Goal: Task Accomplishment & Management: Use online tool/utility

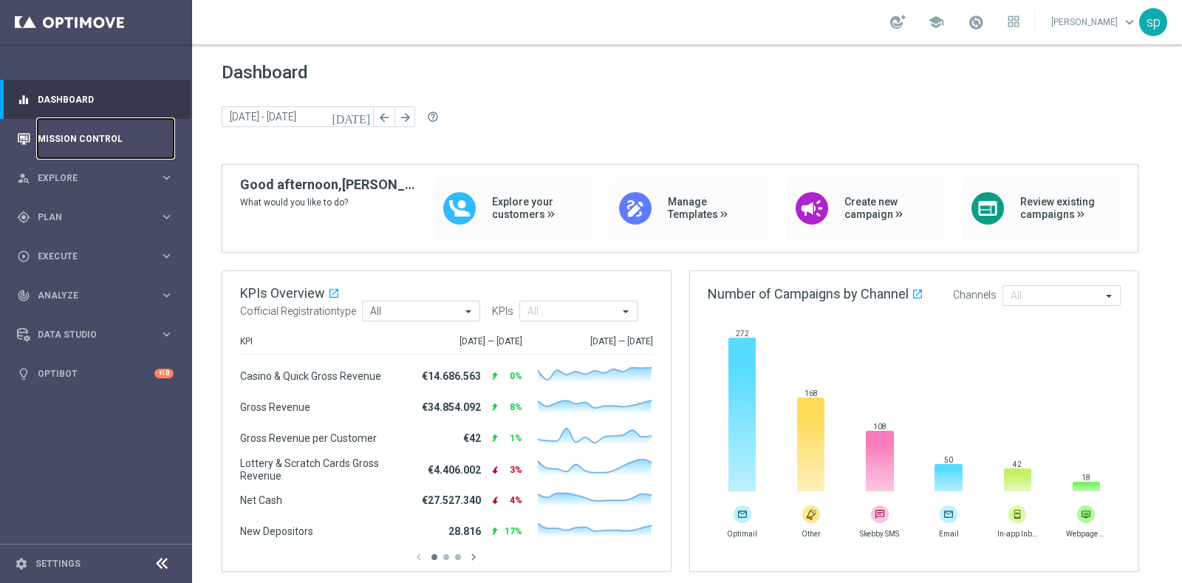
click at [103, 137] on link "Mission Control" at bounding box center [106, 138] width 136 height 39
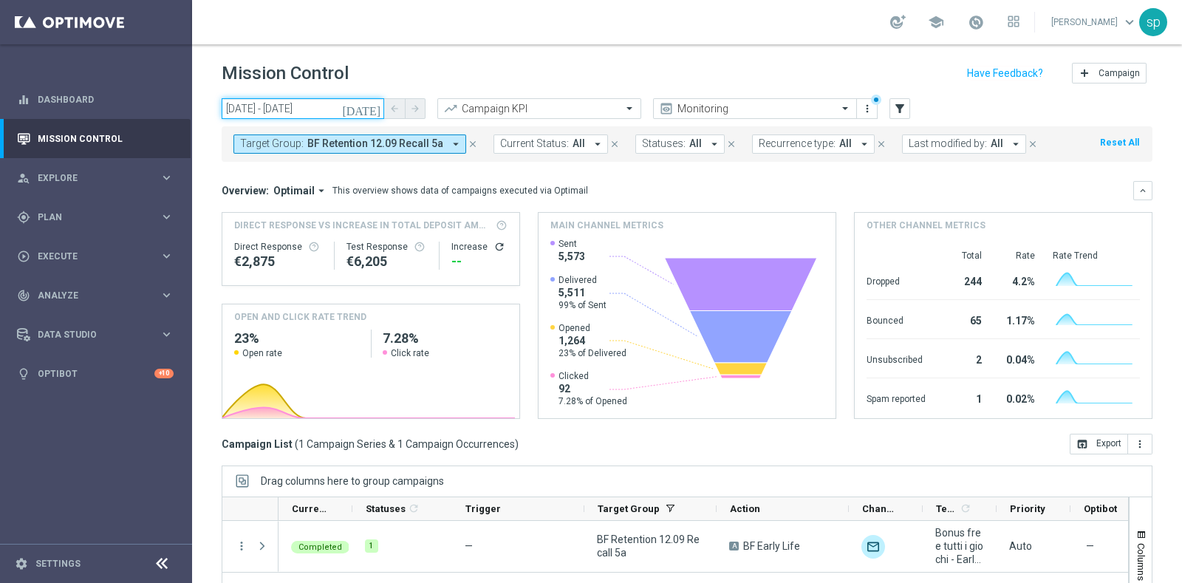
click at [296, 104] on input "12 Sep 2025 - 19 Sep 2025" at bounding box center [303, 108] width 163 height 21
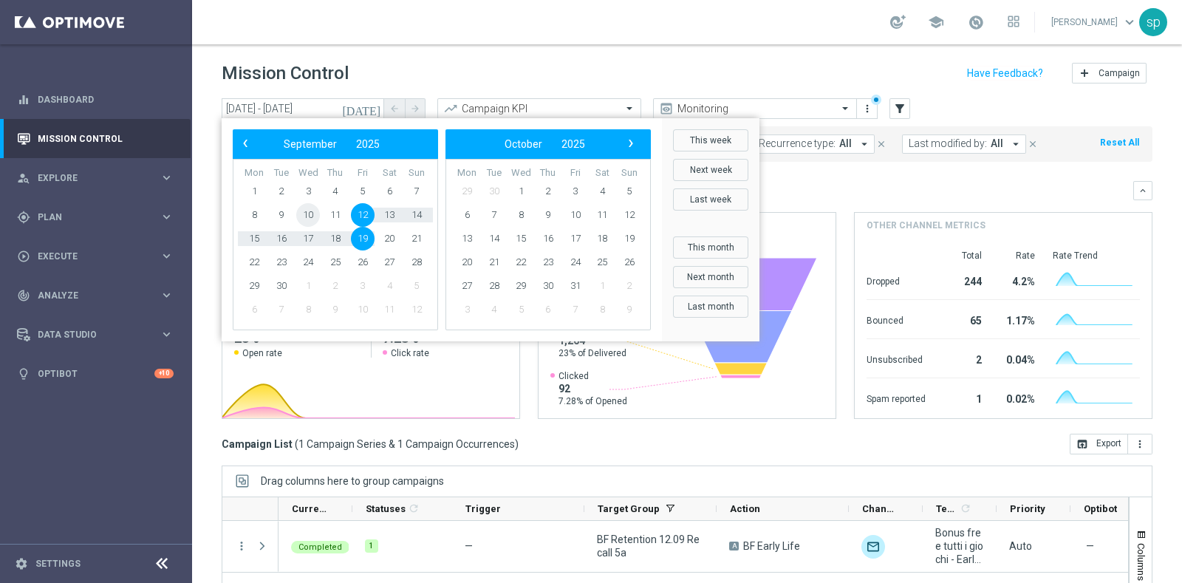
click at [303, 216] on span "10" at bounding box center [308, 215] width 24 height 24
type input "10 Sep 2025 - 10 Sep 2025"
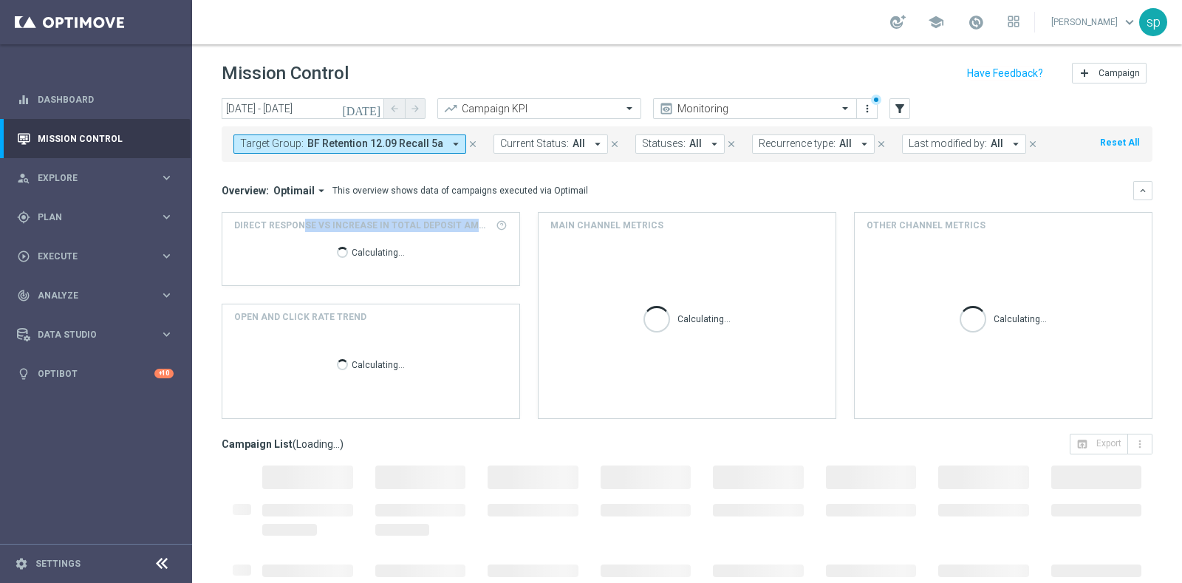
click at [303, 216] on div "Direct Response VS Increase In Total Deposit Amount Calculating..." at bounding box center [370, 249] width 297 height 72
click at [360, 142] on span "BF Retention 12.09 Recall 5a" at bounding box center [375, 143] width 136 height 13
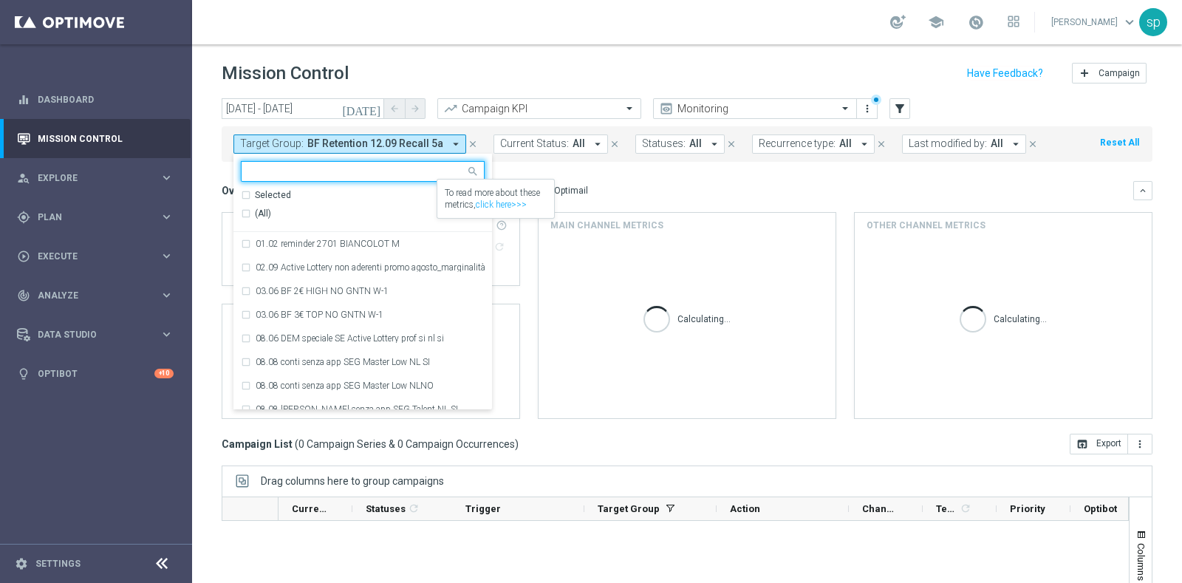
click at [394, 211] on div "(All)" at bounding box center [349, 214] width 216 height 13
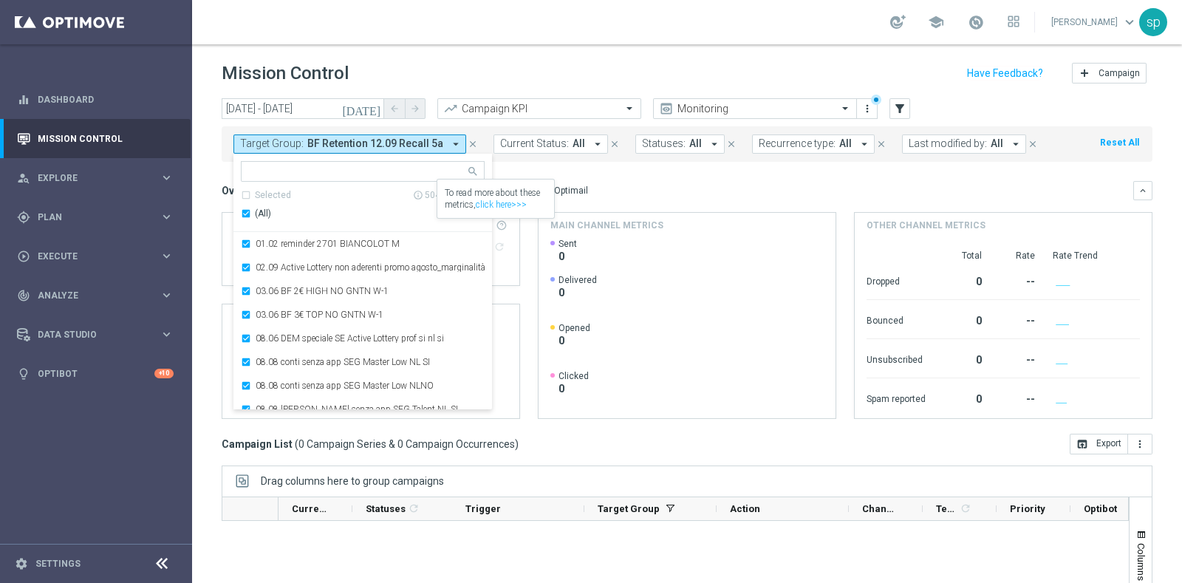
click at [470, 203] on div "To read more about these metrics, click here>>>" at bounding box center [495, 199] width 117 height 38
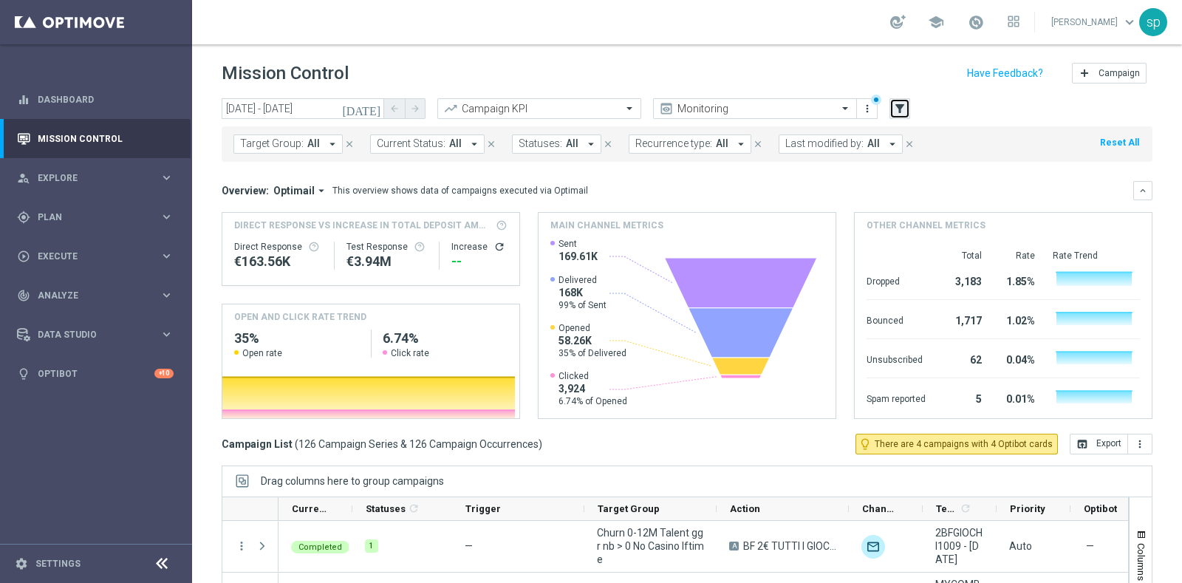
click at [907, 105] on button "filter_alt" at bounding box center [900, 108] width 21 height 21
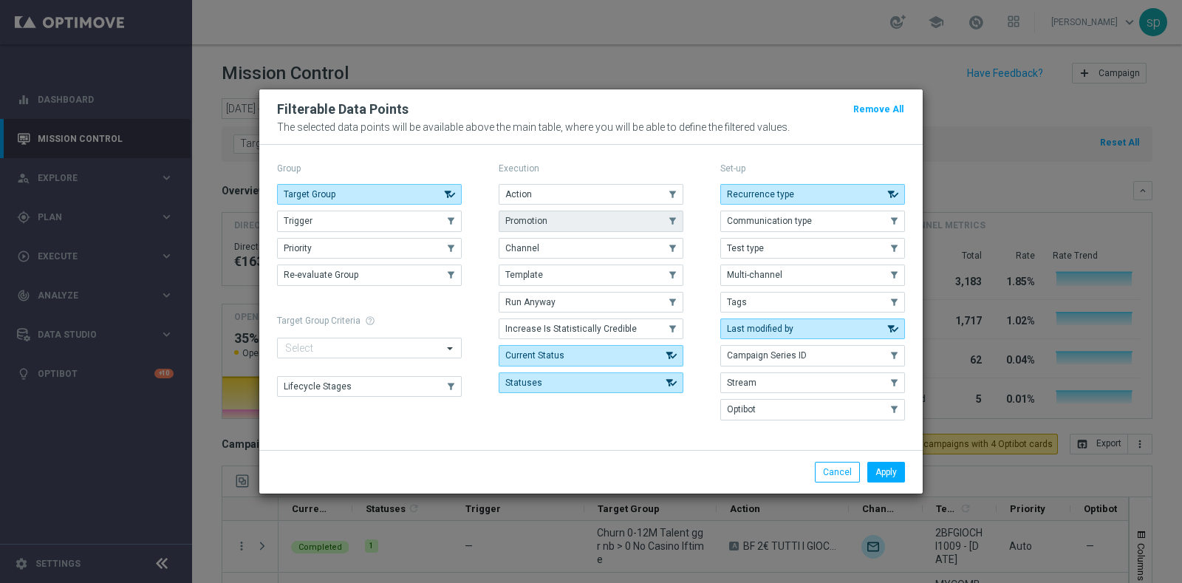
click at [540, 213] on button "Promotion" at bounding box center [591, 221] width 185 height 21
click at [892, 465] on button "Apply" at bounding box center [886, 472] width 38 height 21
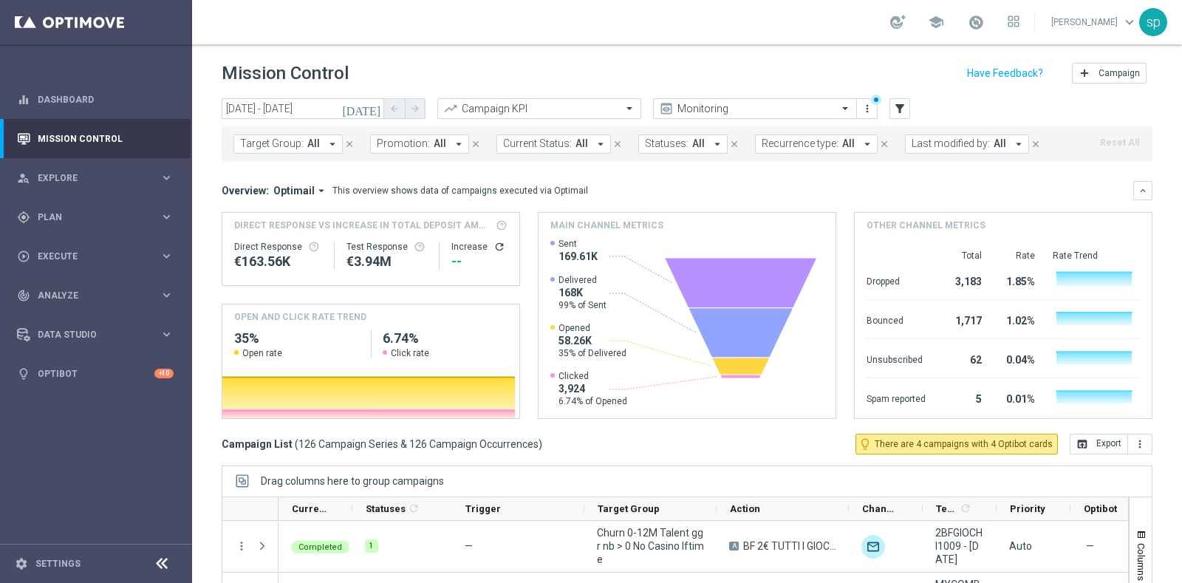
click at [409, 142] on span "Promotion:" at bounding box center [403, 143] width 53 height 13
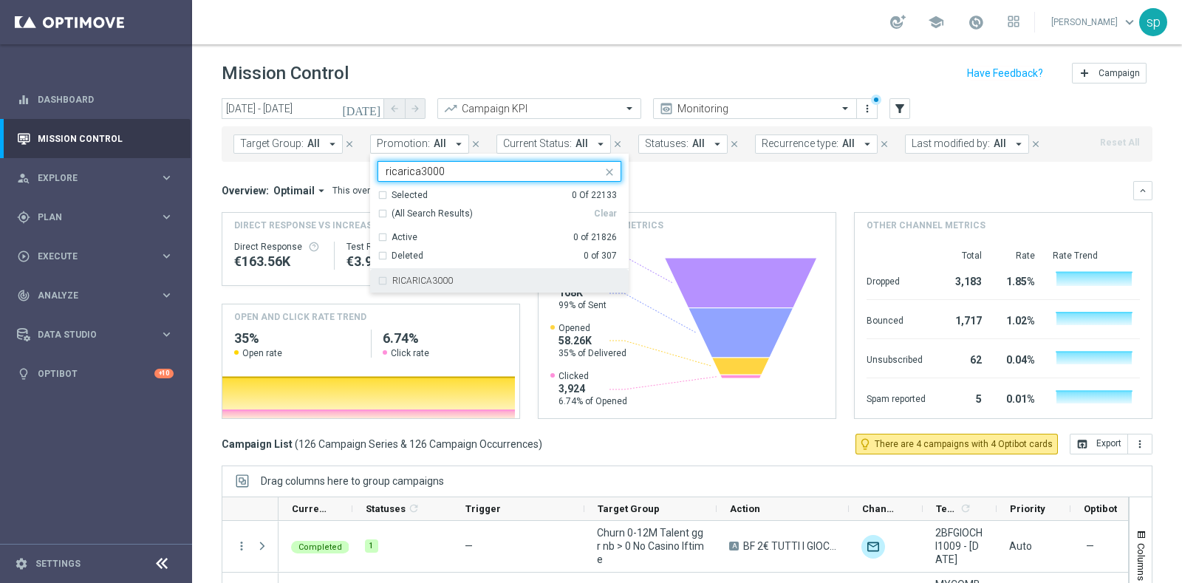
click at [476, 276] on div "RICARICA3000" at bounding box center [506, 280] width 229 height 9
type input "ricarica3000"
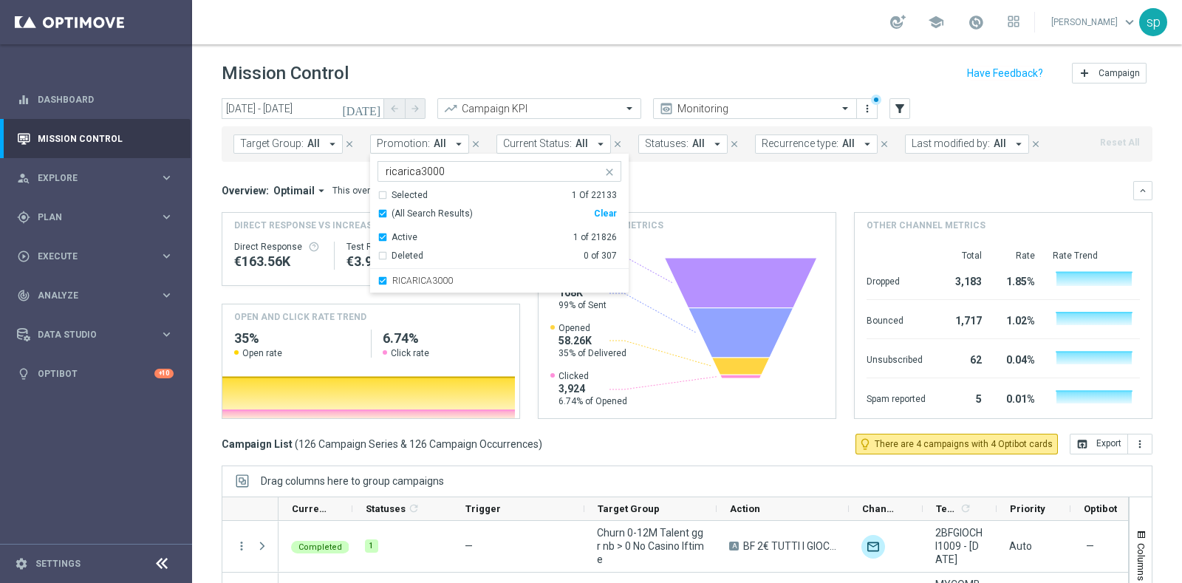
click at [782, 186] on div "Overview: Optimail arrow_drop_down This overview shows data of campaigns execut…" at bounding box center [678, 190] width 912 height 13
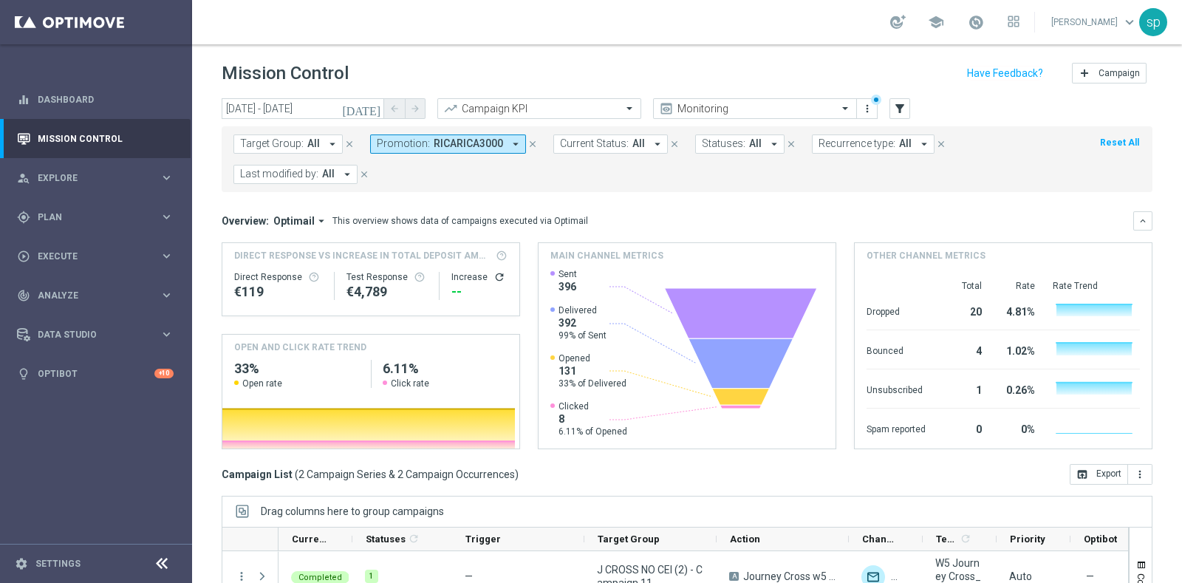
click at [465, 142] on span "RICARICA3000" at bounding box center [468, 143] width 69 height 13
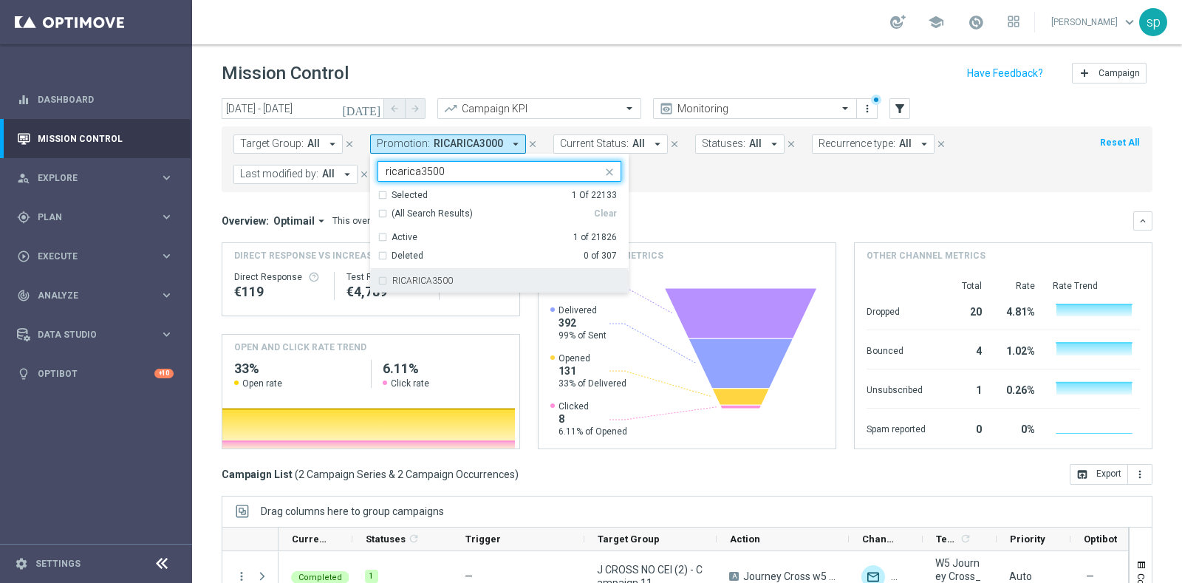
click at [505, 275] on div "RICARICA3500" at bounding box center [500, 281] width 244 height 24
type input "ricarica3500"
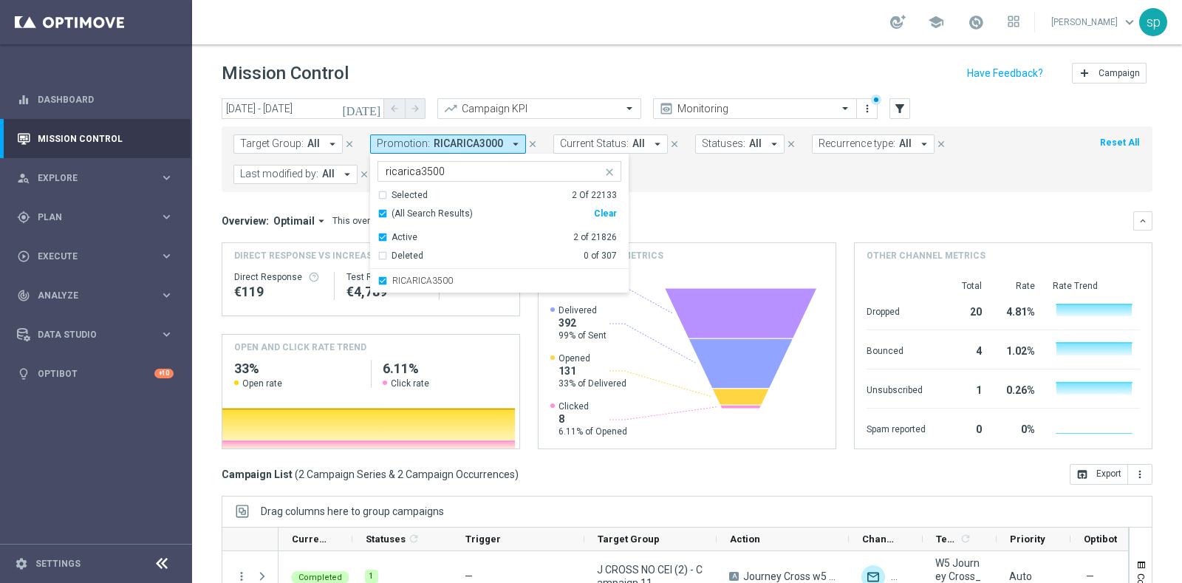
click at [736, 172] on form "Target Group: All arrow_drop_down close Promotion: RICARICA3000 arrow_drop_down…" at bounding box center [654, 159] width 842 height 50
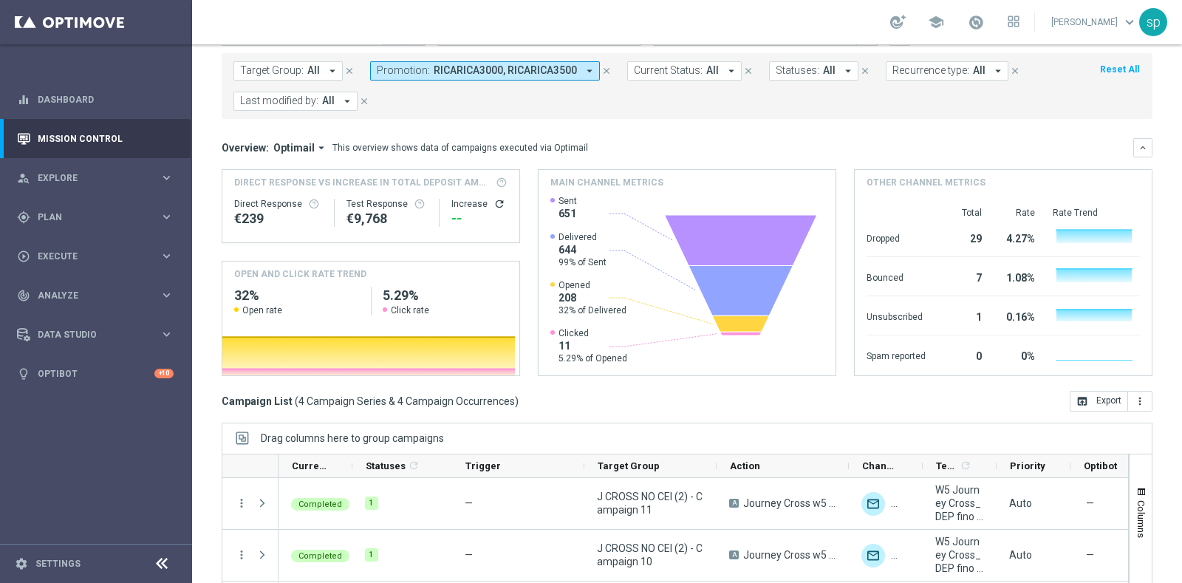
scroll to position [185, 0]
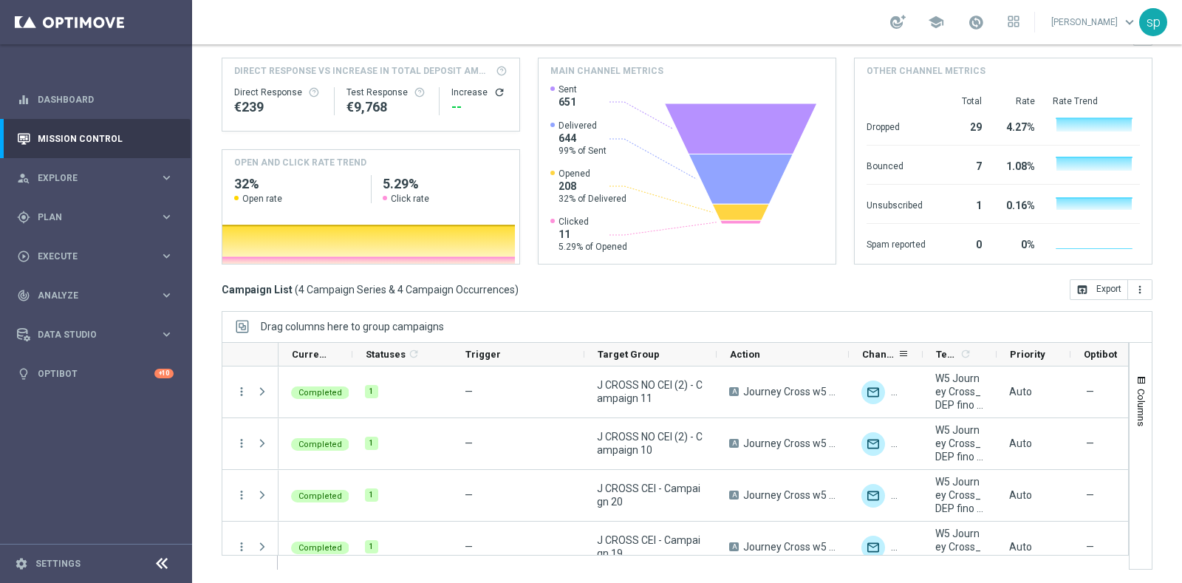
click at [847, 352] on div "Current Status 1 Statuses 1 refresh Trigger Target Group" at bounding box center [903, 355] width 1249 height 24
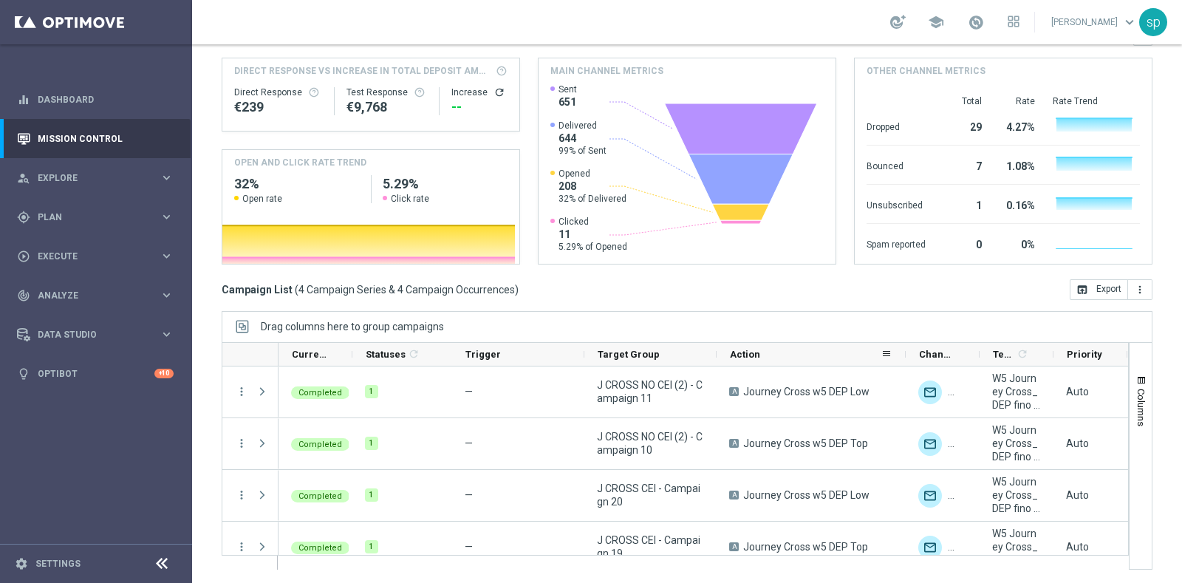
drag, startPoint x: 847, startPoint y: 352, endPoint x: 904, endPoint y: 353, distance: 56.9
click at [904, 353] on div at bounding box center [906, 354] width 6 height 23
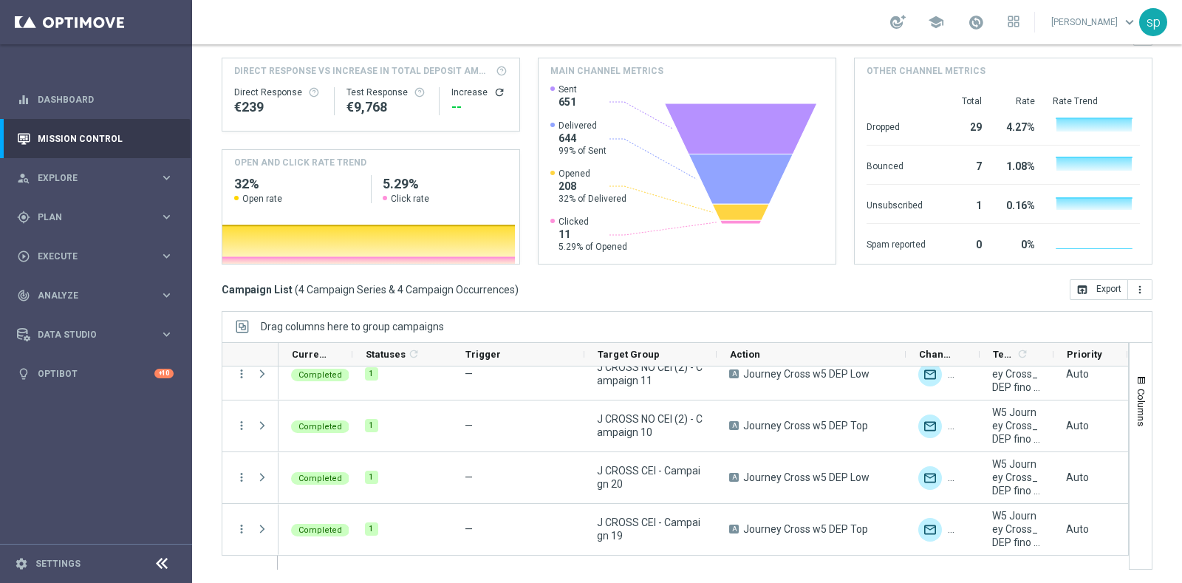
scroll to position [0, 0]
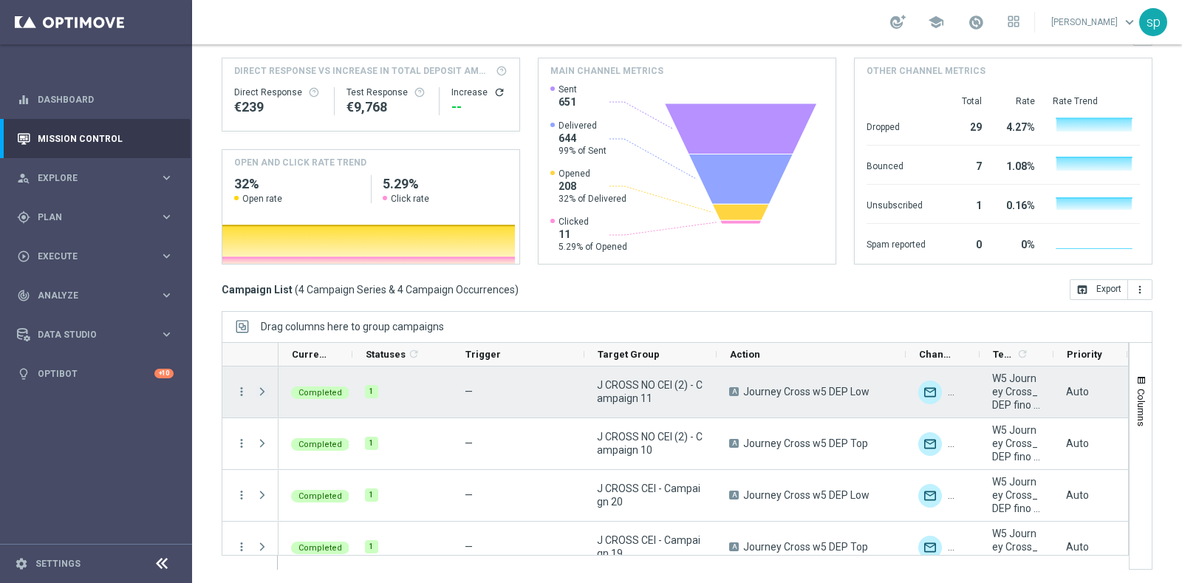
click at [264, 389] on span at bounding box center [262, 392] width 13 height 12
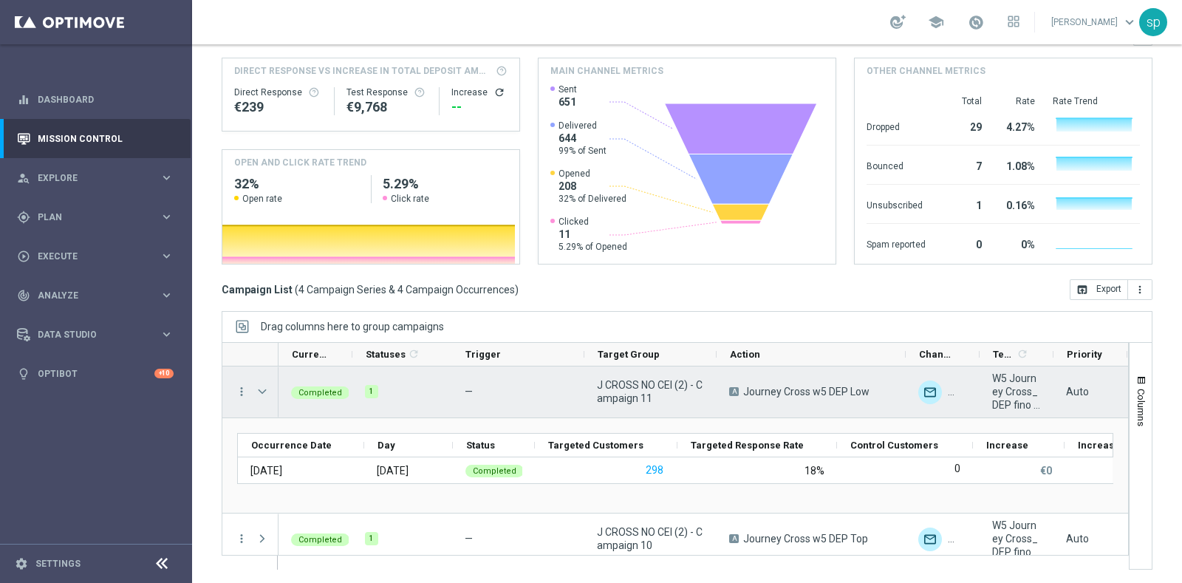
click at [262, 389] on span at bounding box center [262, 392] width 13 height 12
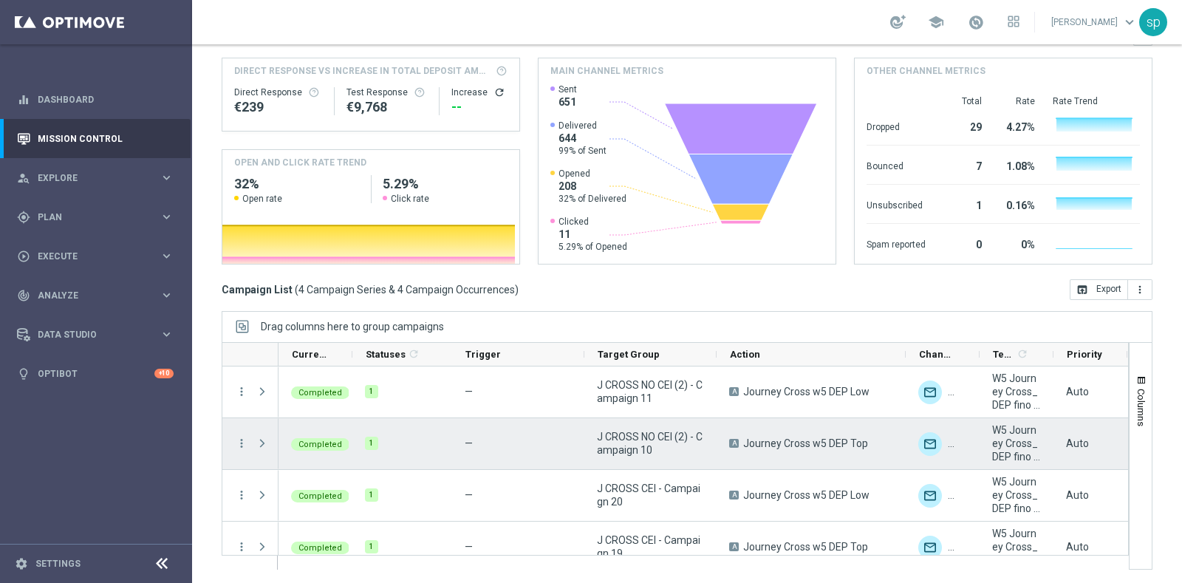
click at [254, 441] on div at bounding box center [264, 443] width 30 height 51
click at [256, 441] on span at bounding box center [262, 443] width 13 height 12
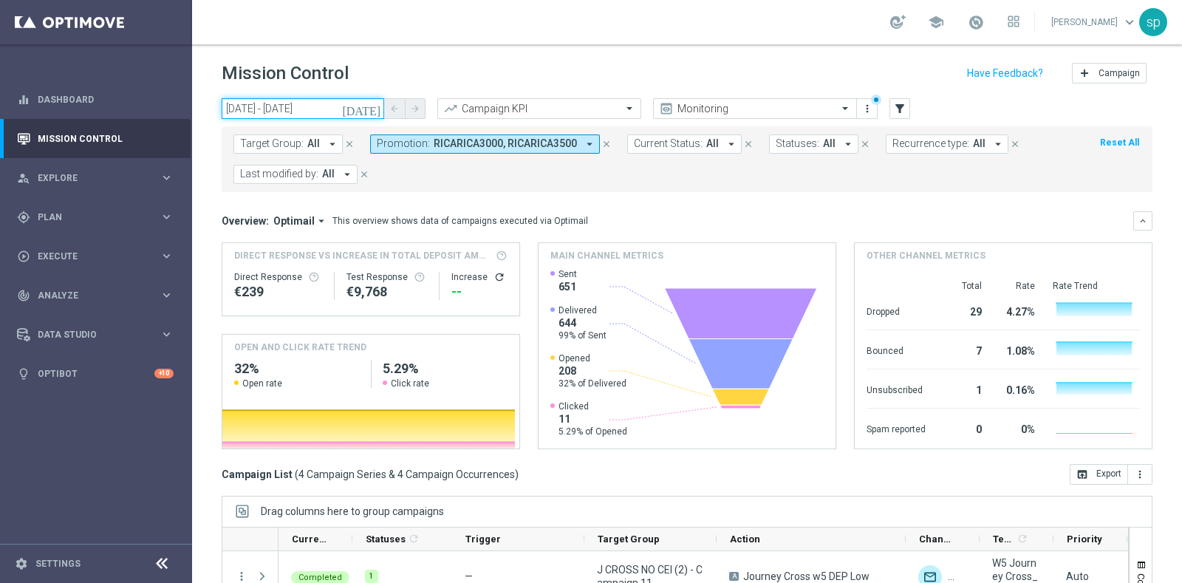
click at [270, 107] on input "10 Sep 2025 - 10 Sep 2025" at bounding box center [303, 108] width 163 height 21
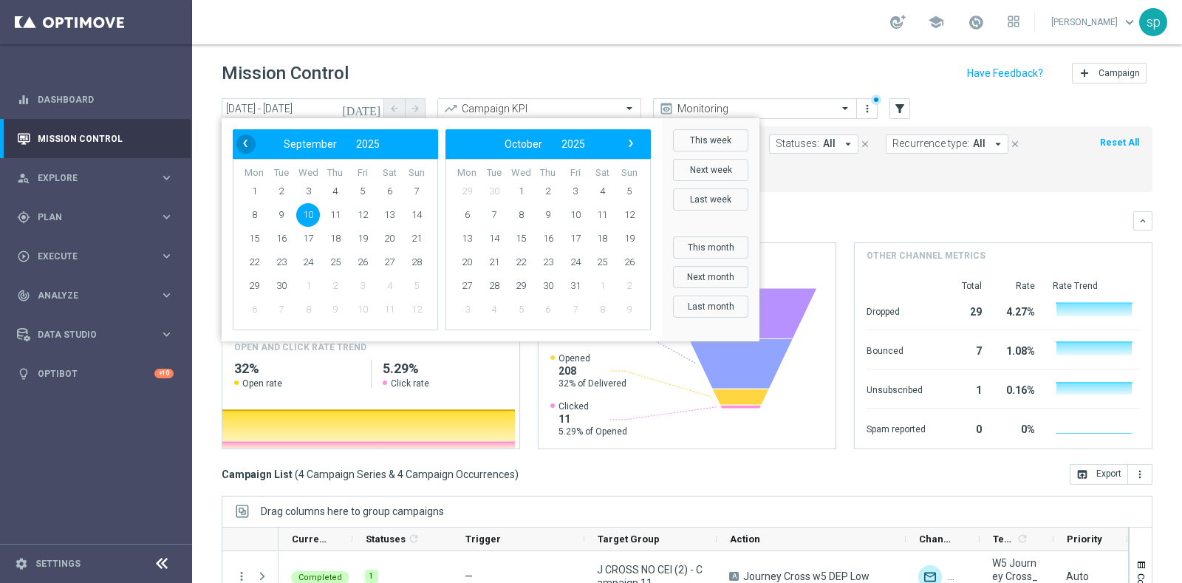
click at [251, 142] on span "‹" at bounding box center [245, 143] width 19 height 19
click at [308, 263] on span "20" at bounding box center [308, 262] width 24 height 24
type input "20 Aug 2025 - 20 Aug 2025"
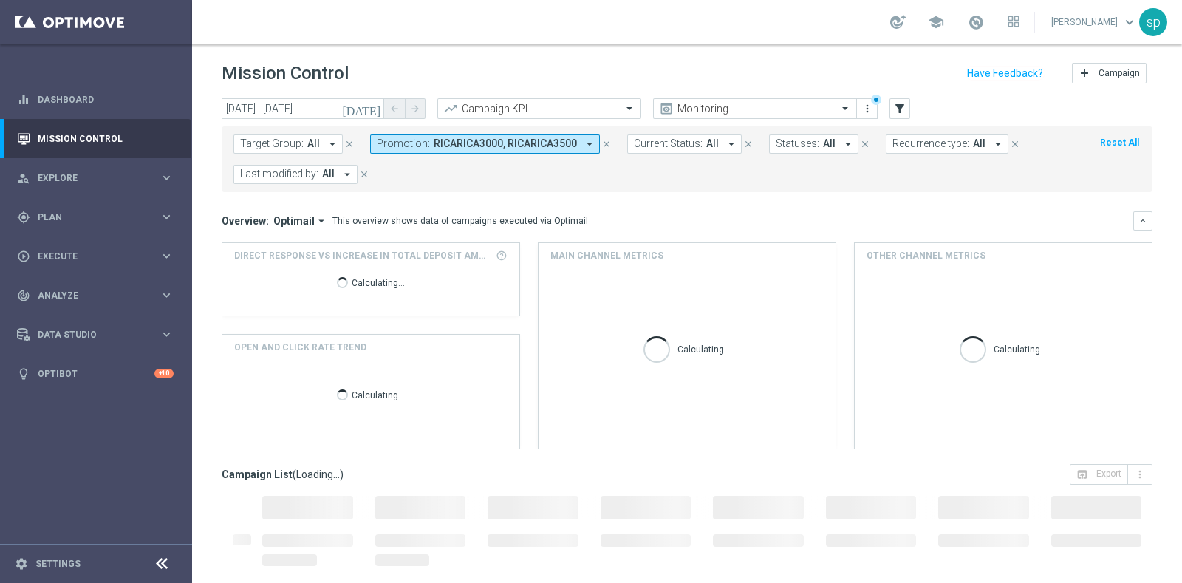
click at [520, 143] on span "RICARICA3000, RICARICA3500" at bounding box center [505, 143] width 143 height 13
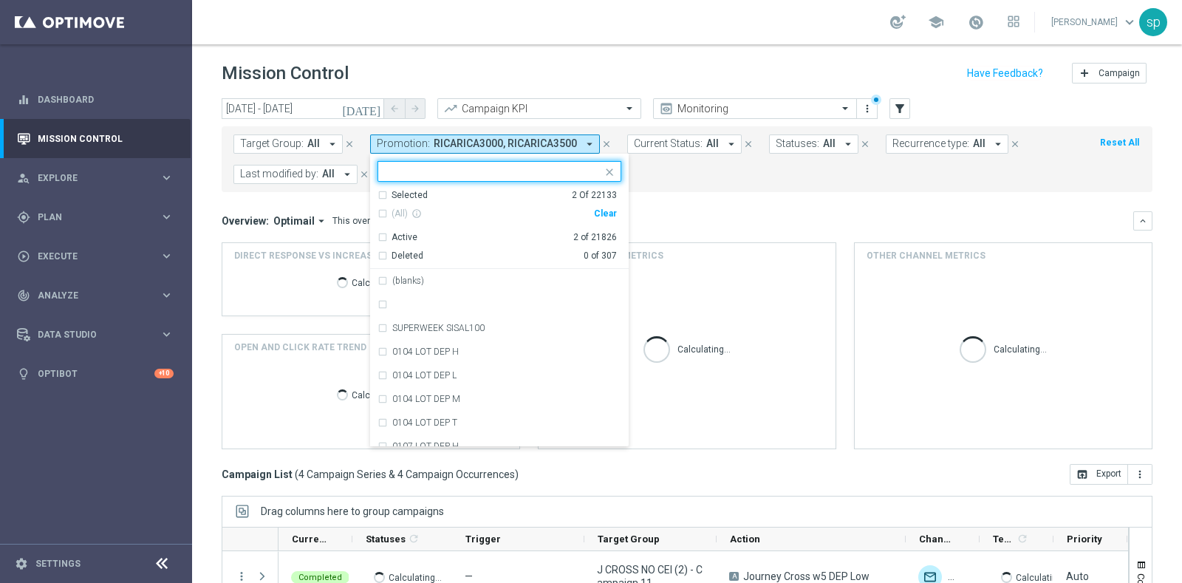
click at [0, 0] on div "Clear" at bounding box center [0, 0] width 0 height 0
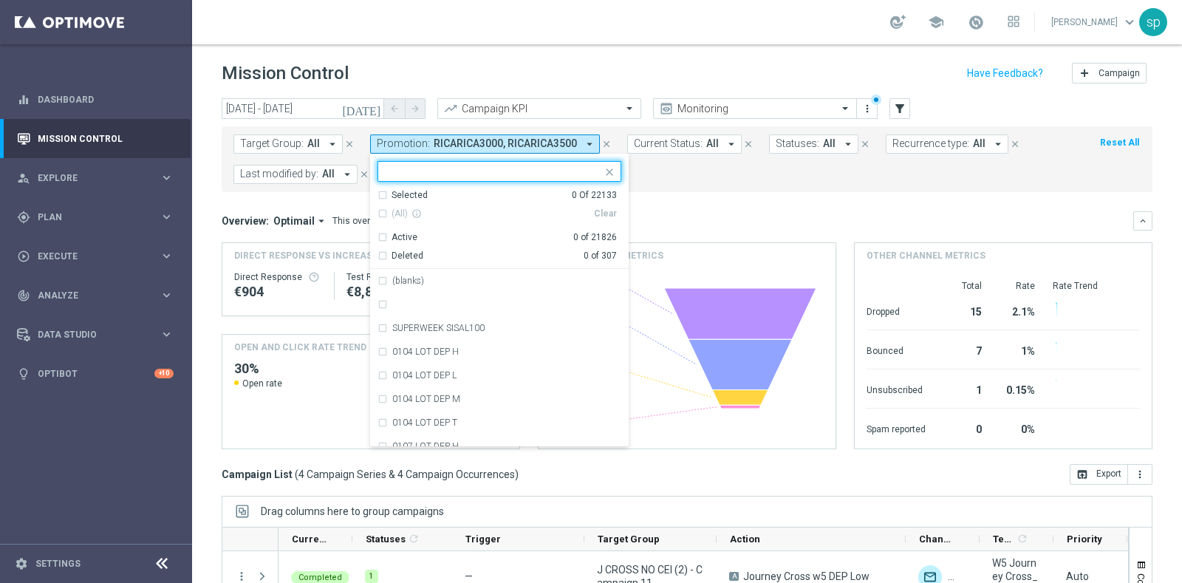
click at [434, 167] on input "text" at bounding box center [494, 171] width 216 height 13
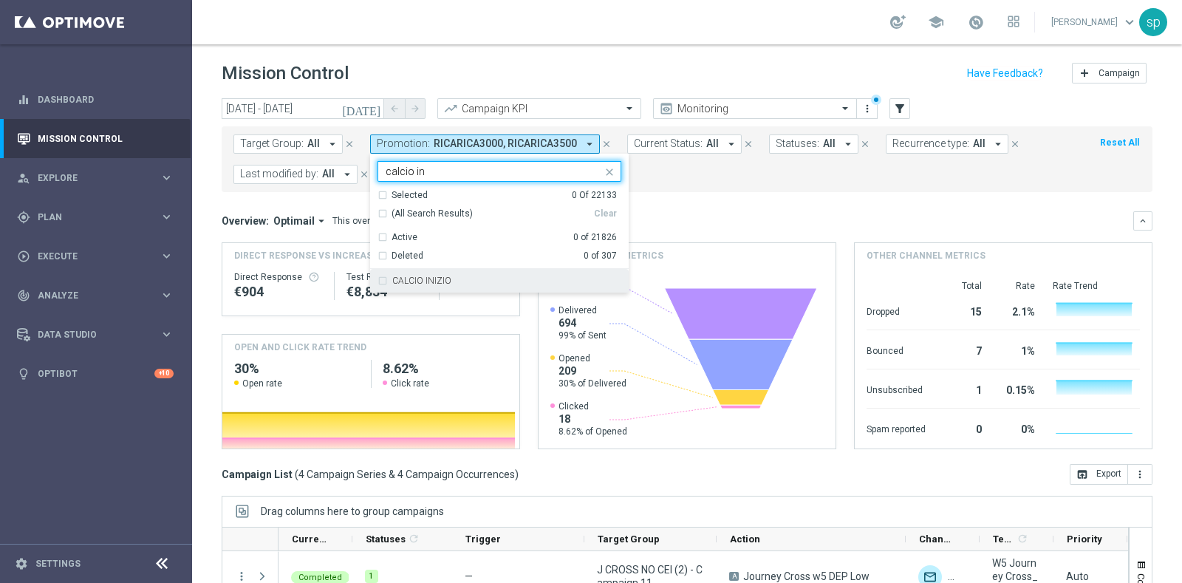
click at [474, 289] on div "CALCIO INIZIO" at bounding box center [500, 281] width 244 height 24
type input "calcio in"
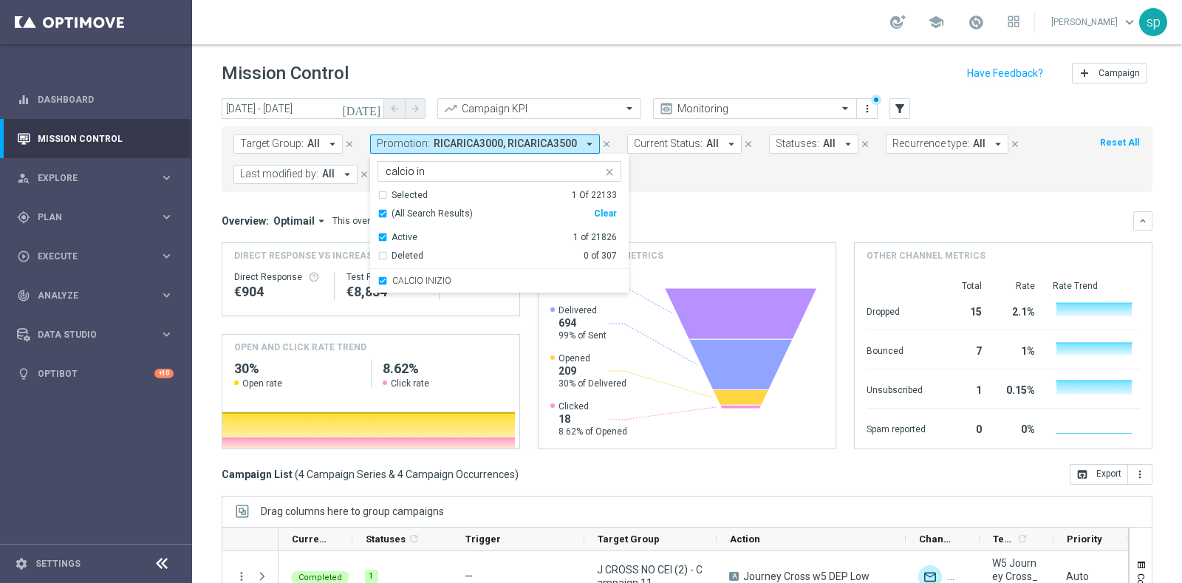
click at [731, 179] on form "Target Group: All arrow_drop_down close Promotion: RICARICA3000, RICARICA3500 a…" at bounding box center [654, 159] width 842 height 50
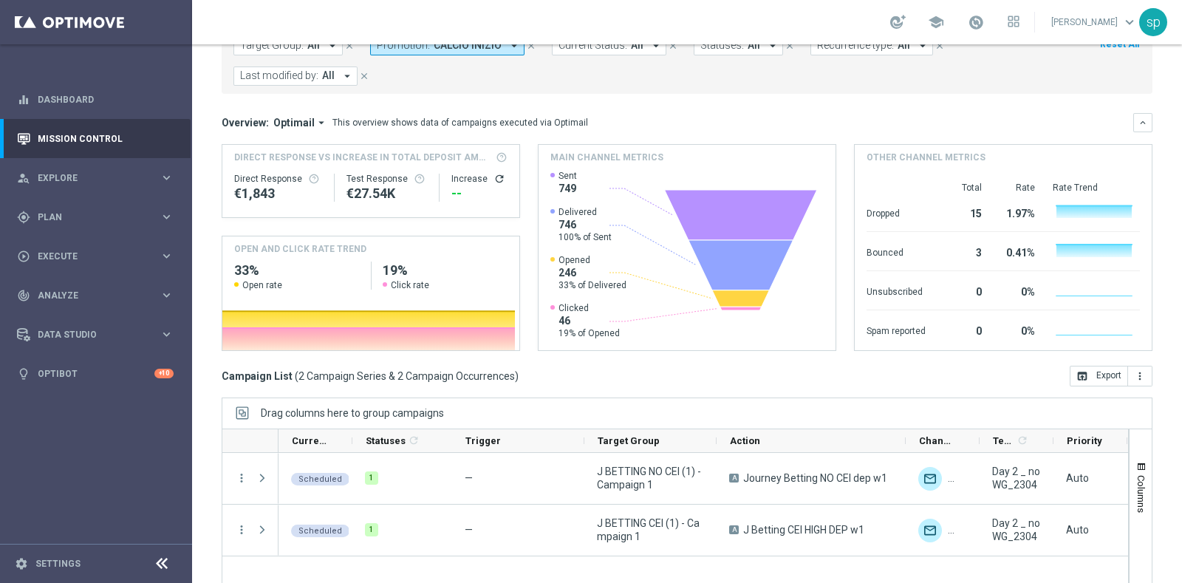
scroll to position [185, 0]
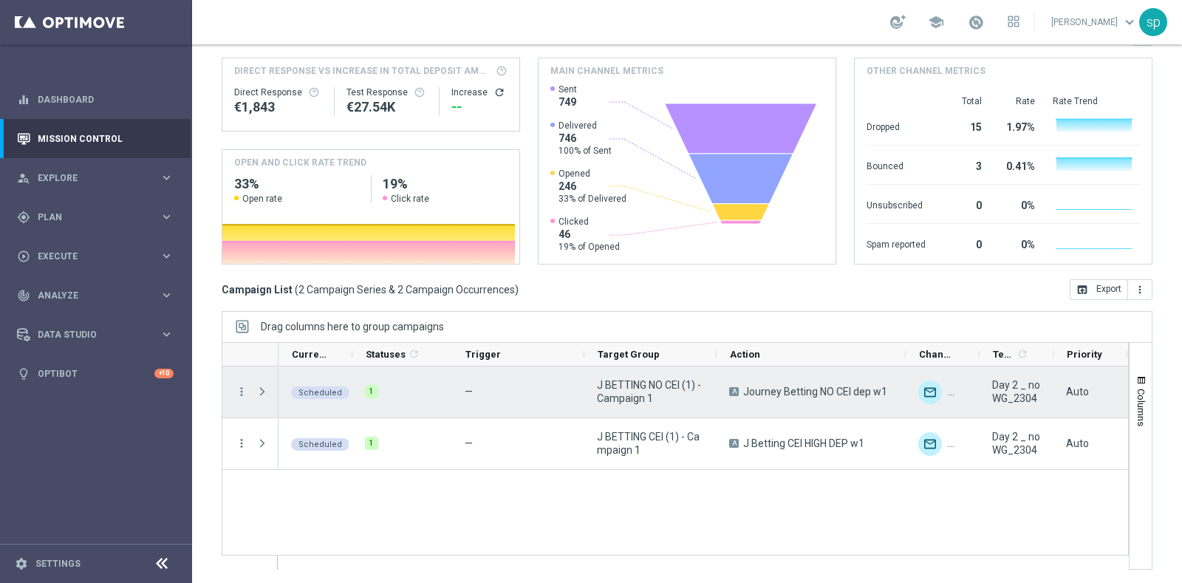
click at [257, 387] on span at bounding box center [262, 392] width 13 height 12
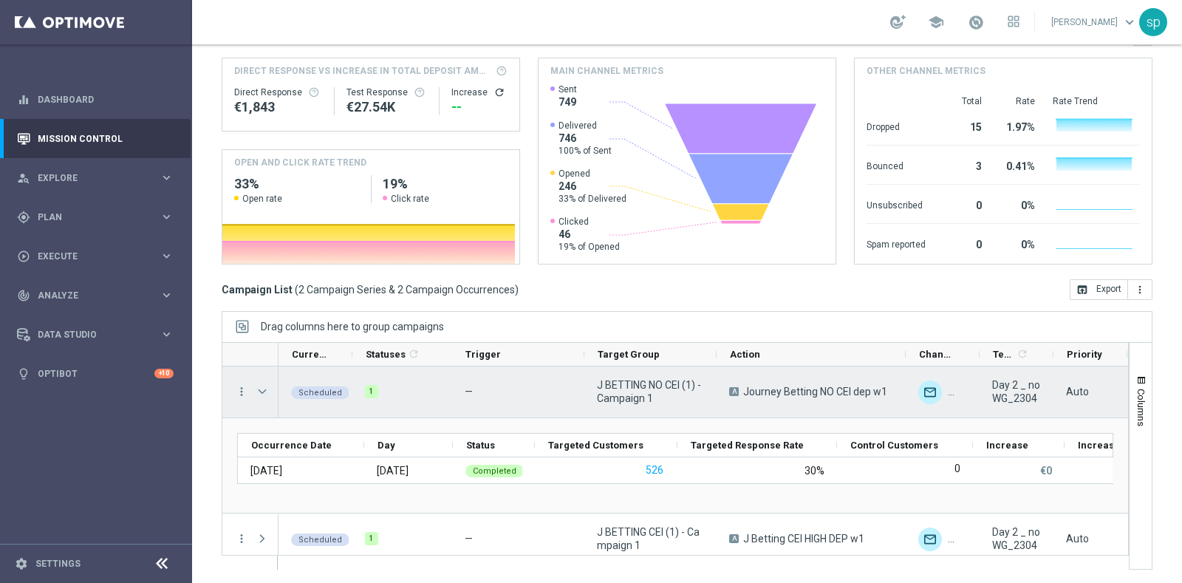
click at [264, 386] on span at bounding box center [262, 392] width 13 height 12
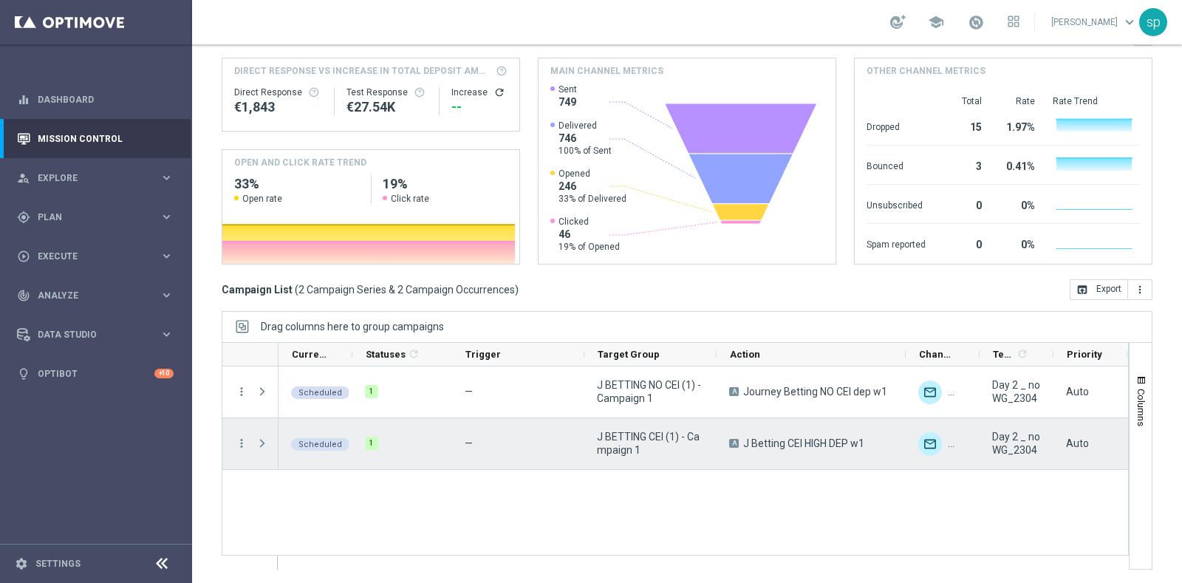
click at [262, 442] on span at bounding box center [262, 443] width 13 height 12
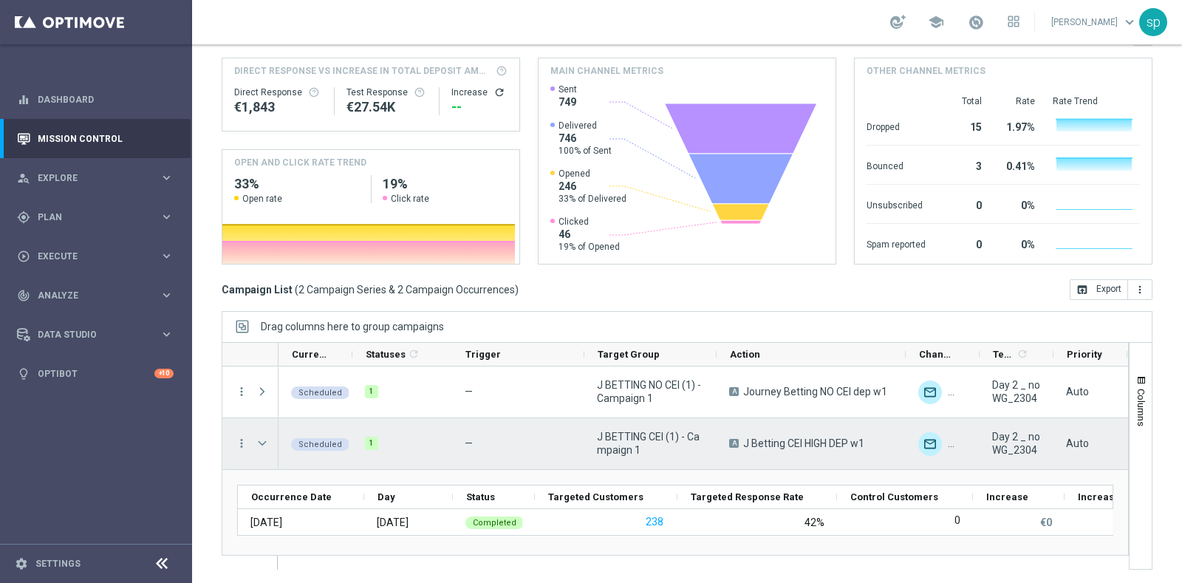
click at [262, 442] on span at bounding box center [262, 443] width 13 height 12
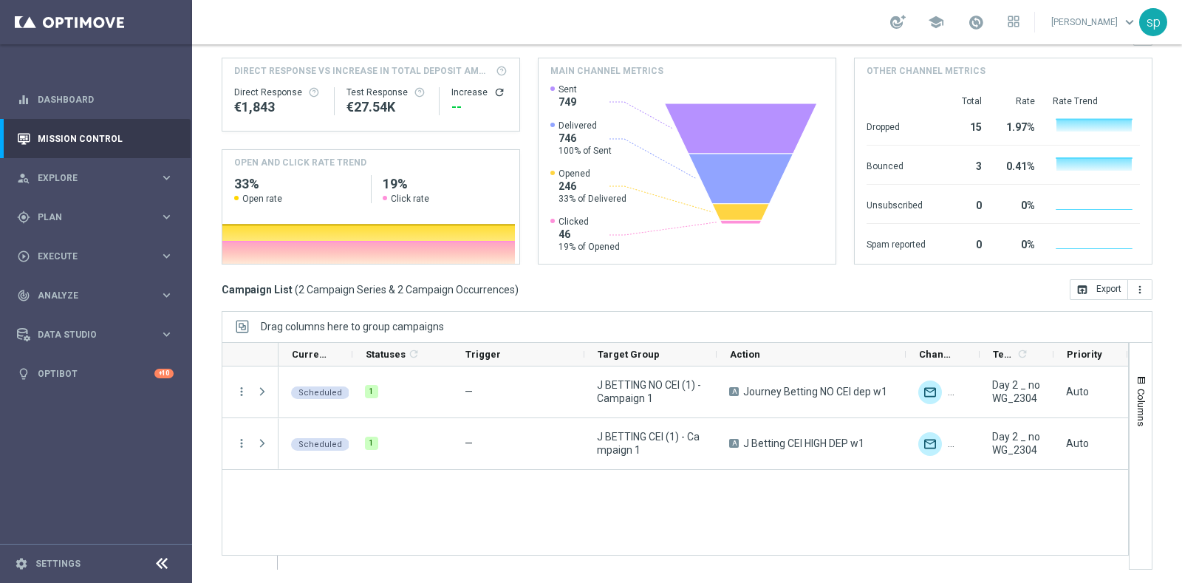
drag, startPoint x: 1156, startPoint y: 95, endPoint x: 1179, endPoint y: 91, distance: 23.2
click at [1179, 91] on div "Mission Control add Campaign today 20 Aug 2025 - 20 Aug 2025 arrow_back arrow_f…" at bounding box center [687, 313] width 990 height 539
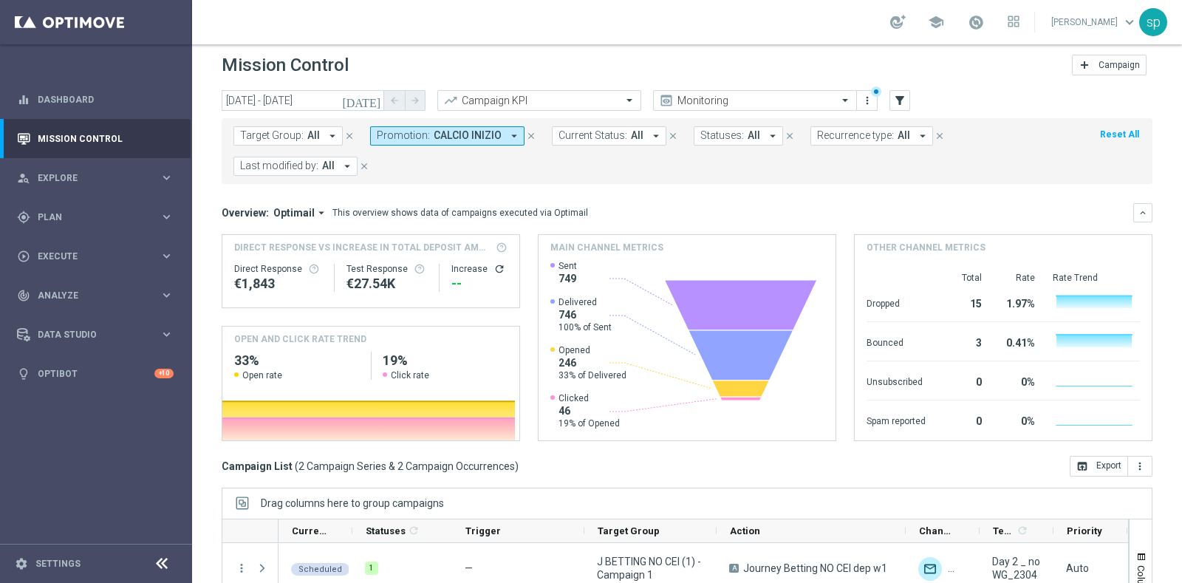
scroll to position [0, 0]
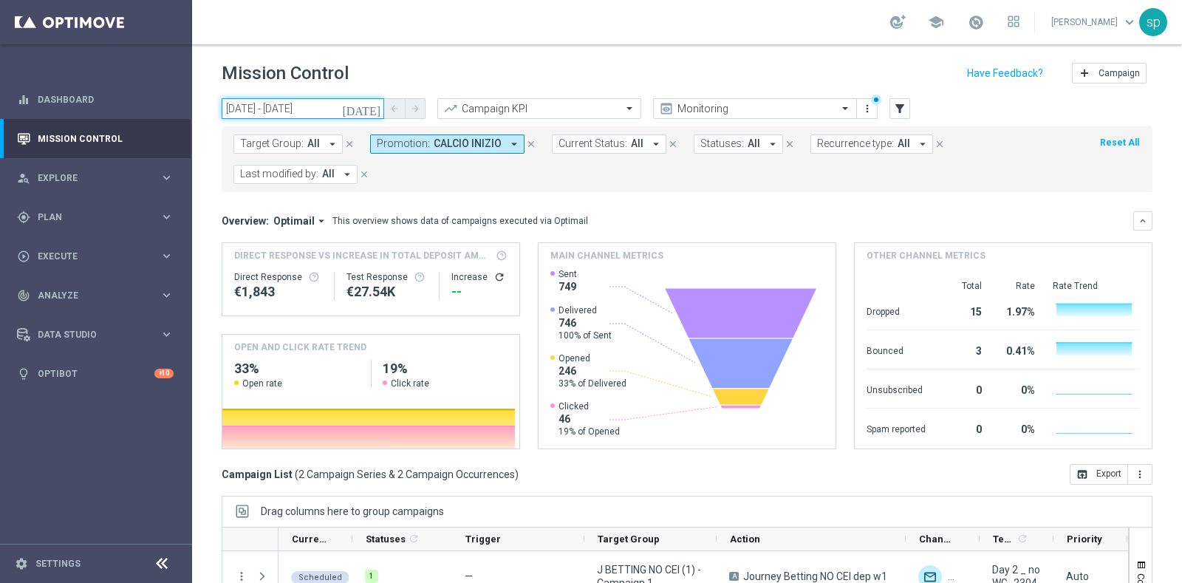
click at [311, 107] on input "20 Aug 2025 - 20 Aug 2025" at bounding box center [303, 108] width 163 height 21
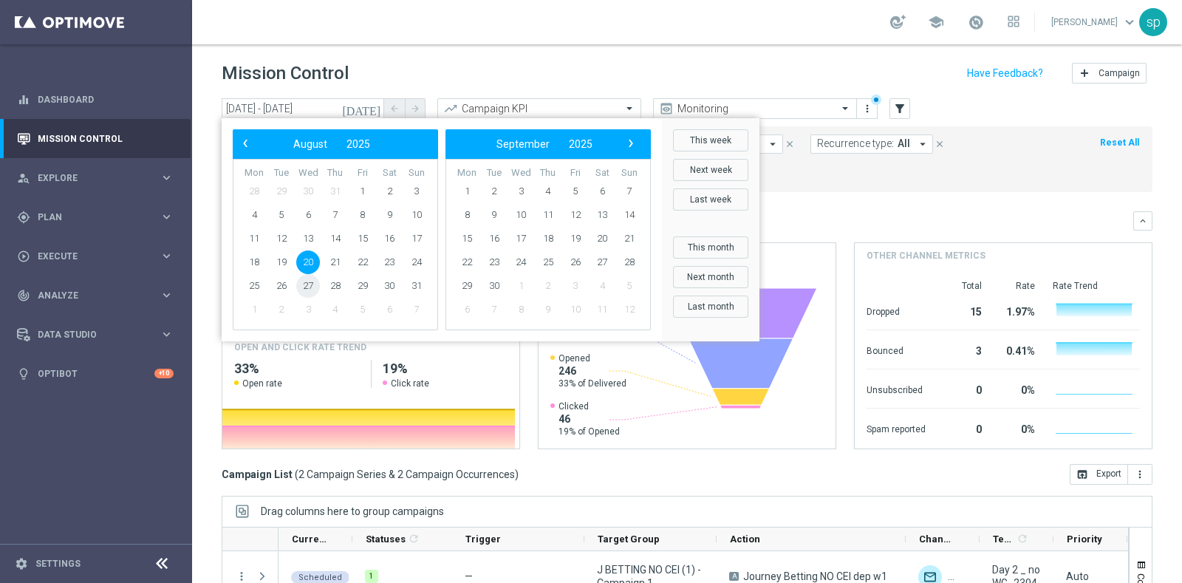
click at [314, 287] on span "27" at bounding box center [308, 286] width 24 height 24
type input "27 Aug 2025 - 27 Aug 2025"
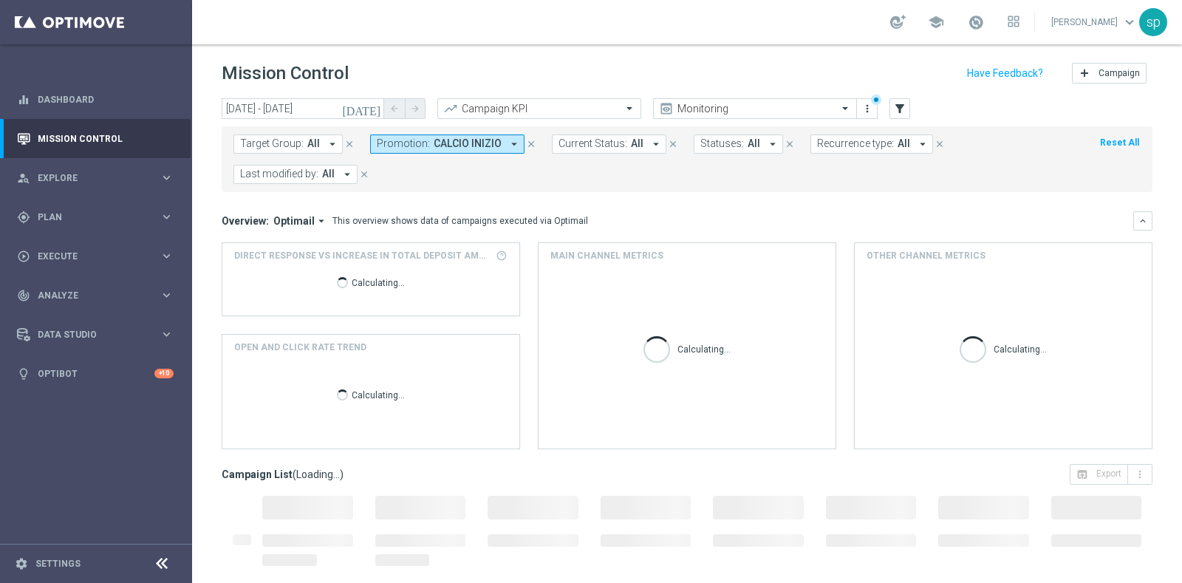
click at [454, 142] on span "CALCIO INIZIO" at bounding box center [468, 143] width 68 height 13
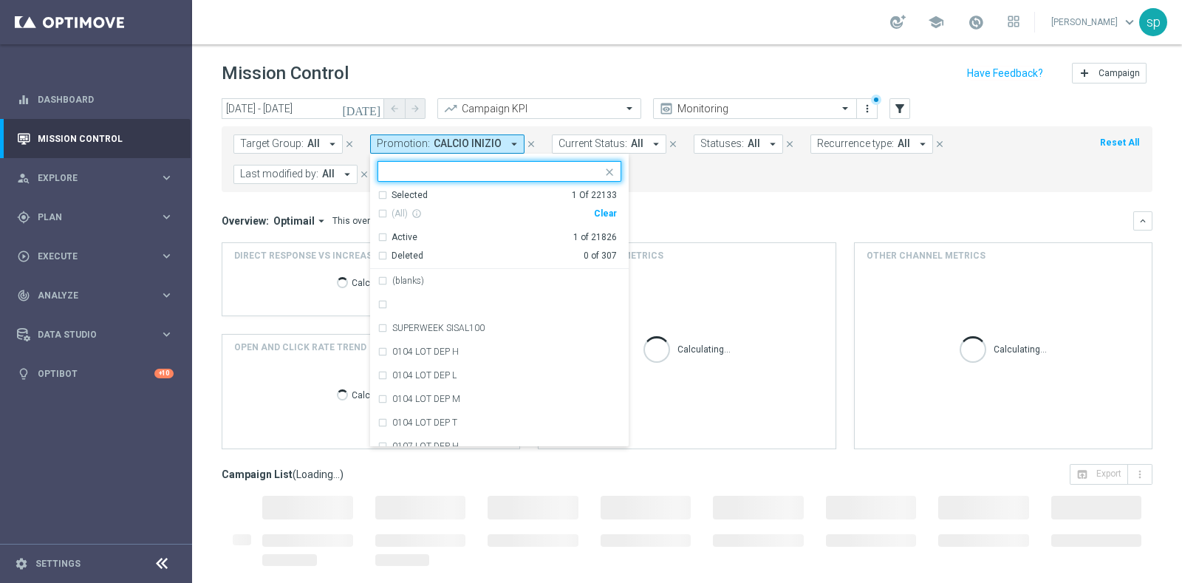
click at [0, 0] on div "Clear" at bounding box center [0, 0] width 0 height 0
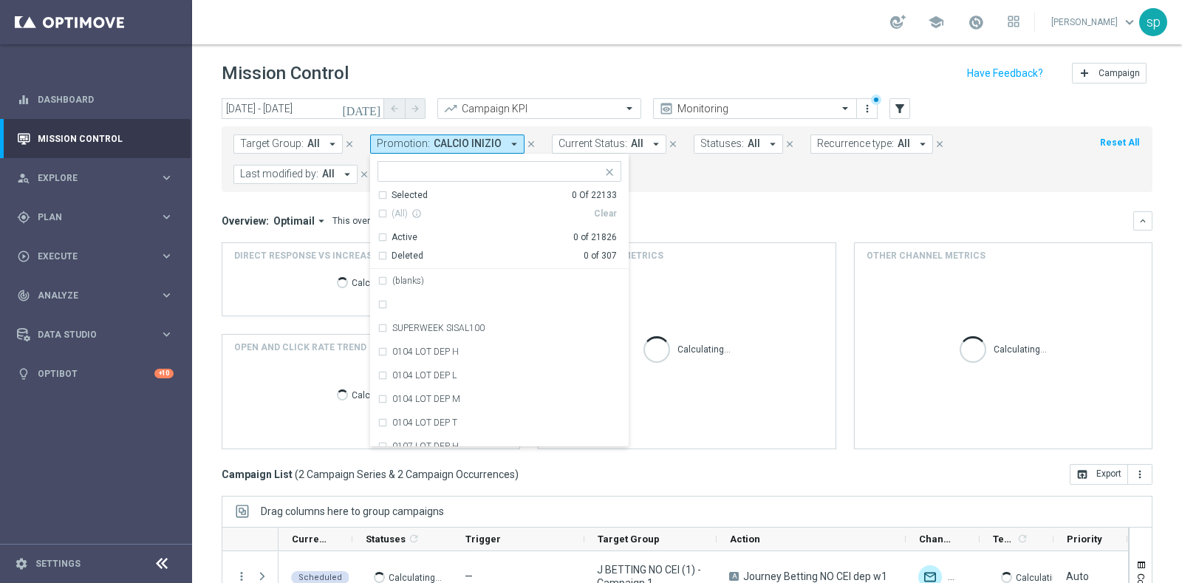
click at [459, 149] on span "CALCIO INIZIO" at bounding box center [468, 143] width 68 height 13
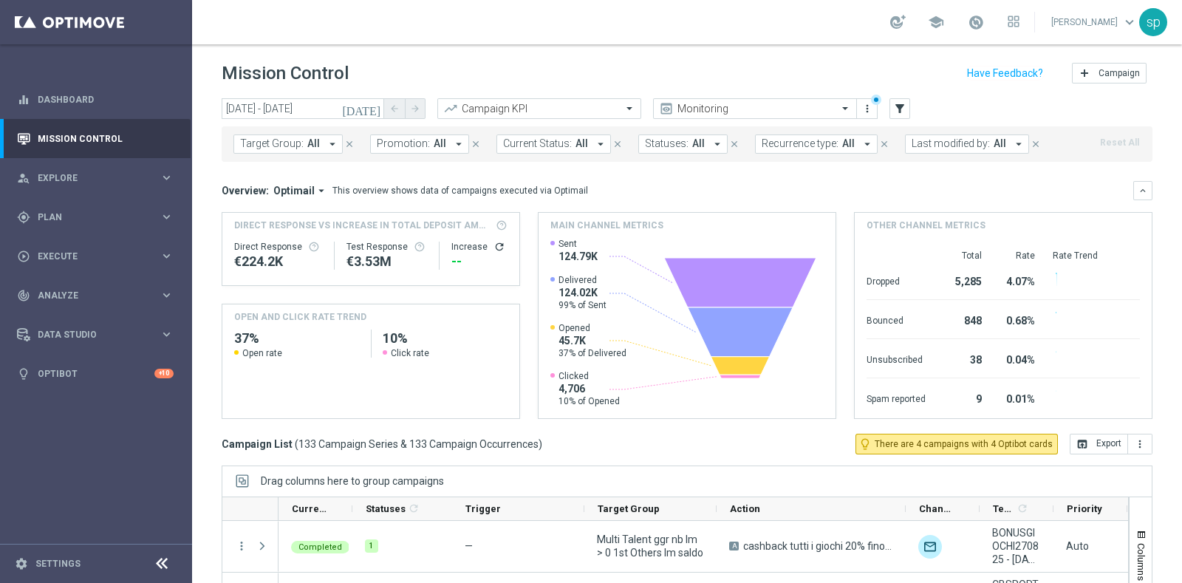
click at [442, 147] on button "Promotion: All arrow_drop_down" at bounding box center [419, 143] width 99 height 19
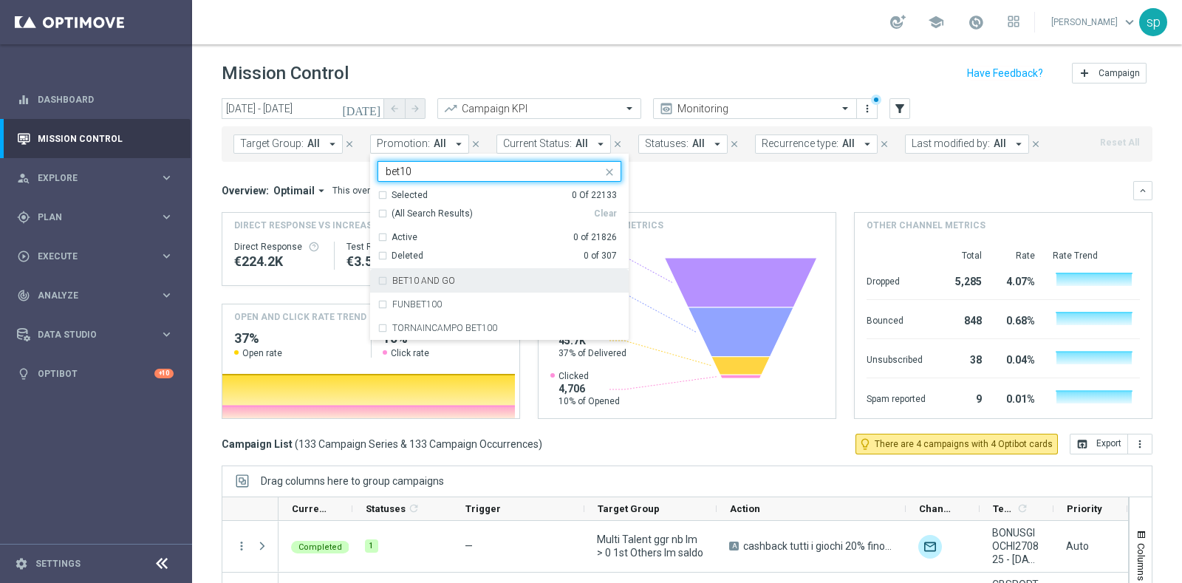
click at [471, 279] on div "BET10 AND GO" at bounding box center [506, 280] width 229 height 9
type input "bet10"
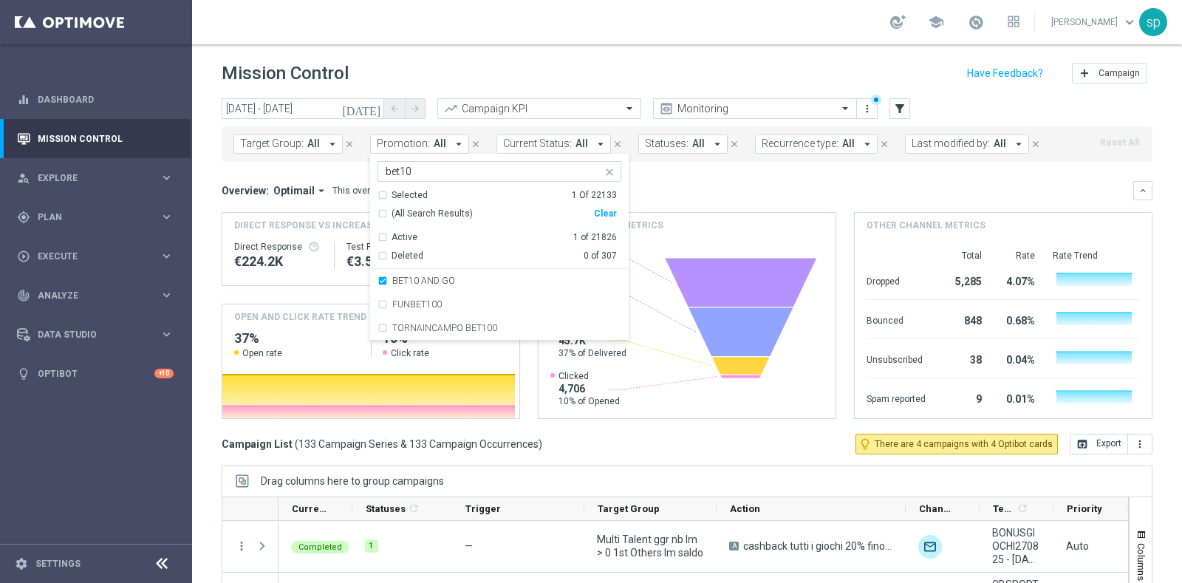
click at [800, 164] on mini-dashboard "Overview: Optimail arrow_drop_down This overview shows data of campaigns execut…" at bounding box center [687, 298] width 931 height 272
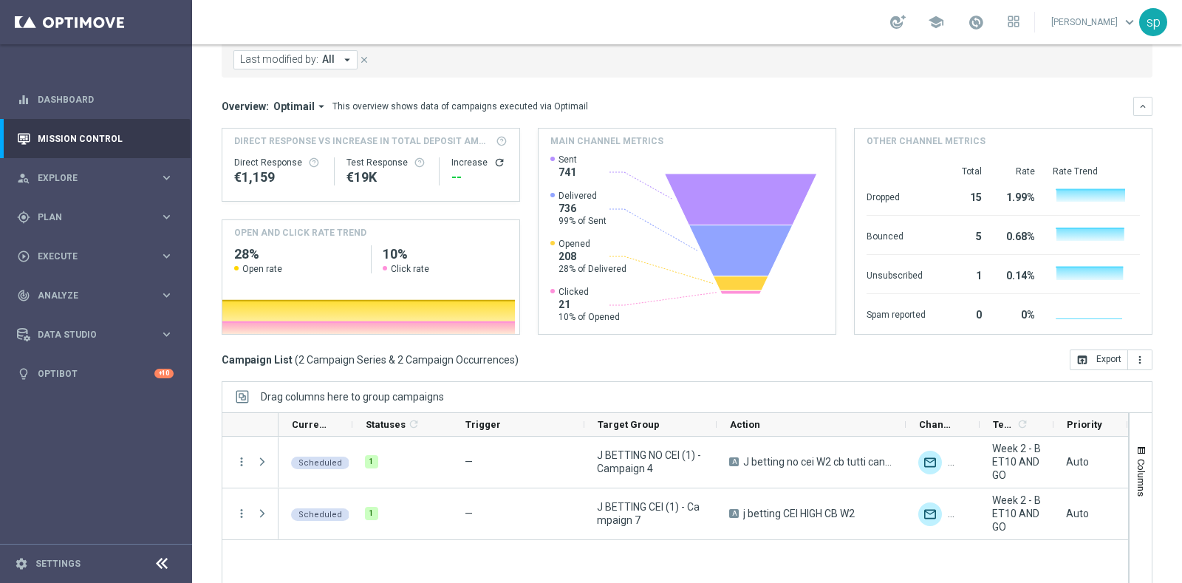
scroll to position [185, 0]
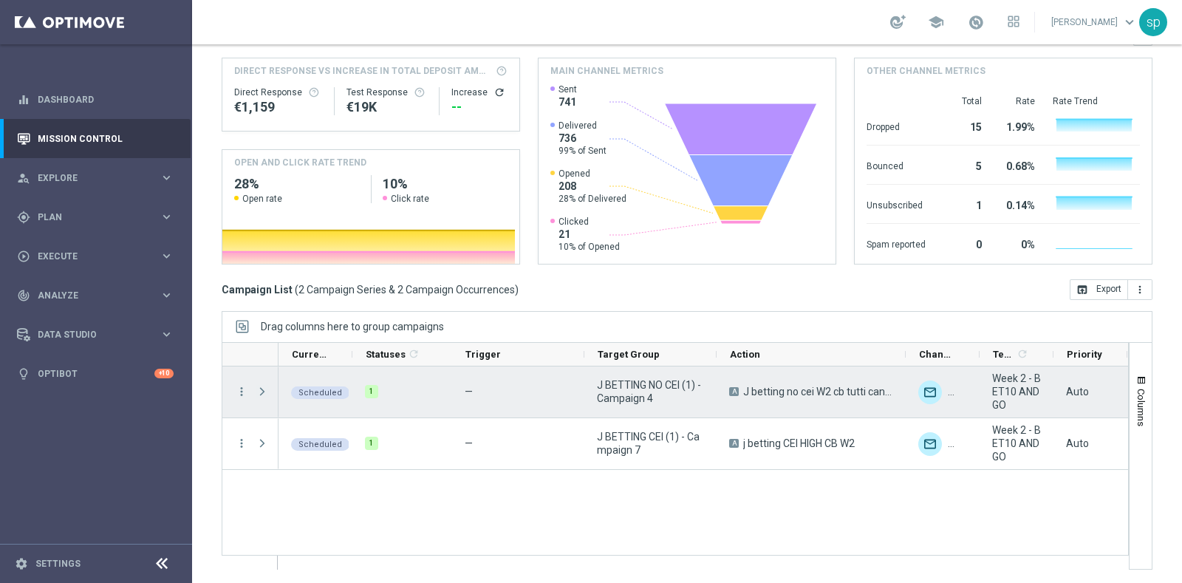
click at [262, 389] on span at bounding box center [262, 392] width 13 height 12
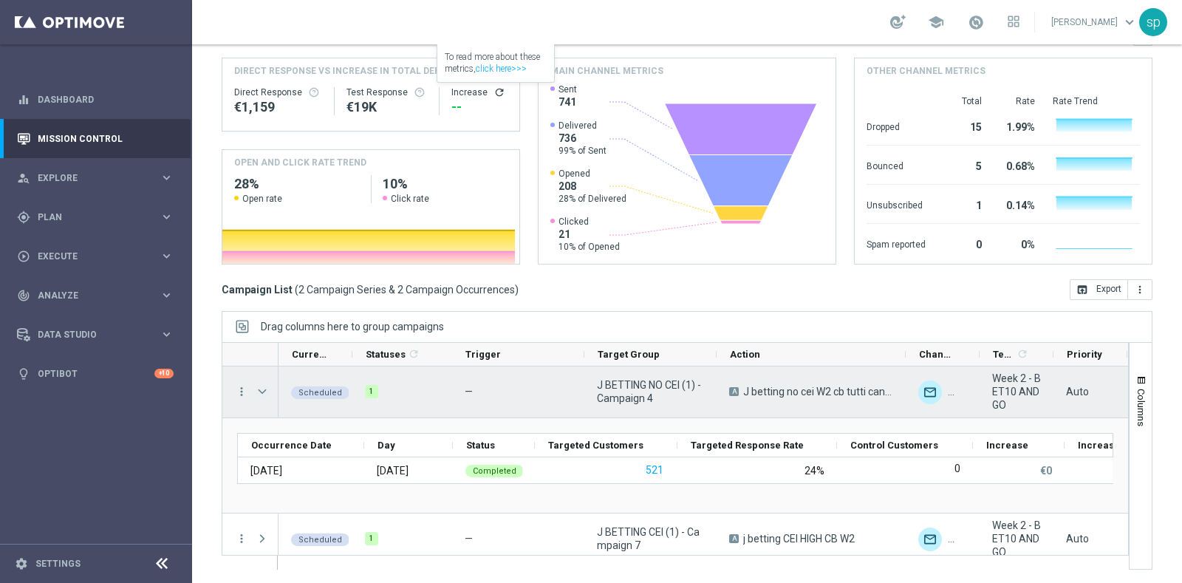
click at [264, 386] on span at bounding box center [262, 392] width 13 height 12
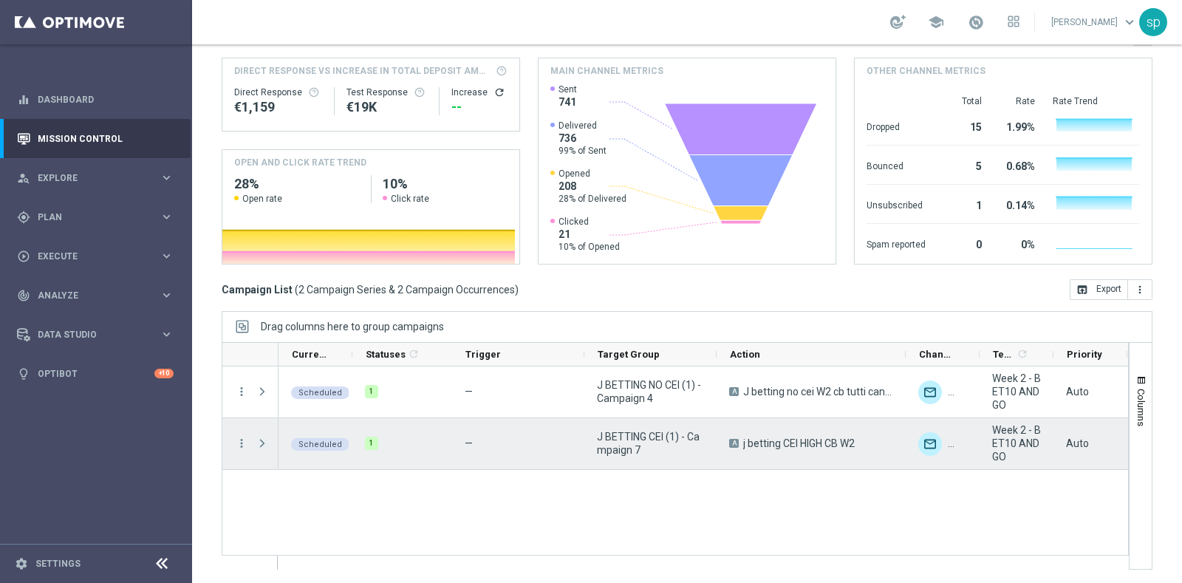
click at [265, 442] on span at bounding box center [262, 443] width 13 height 12
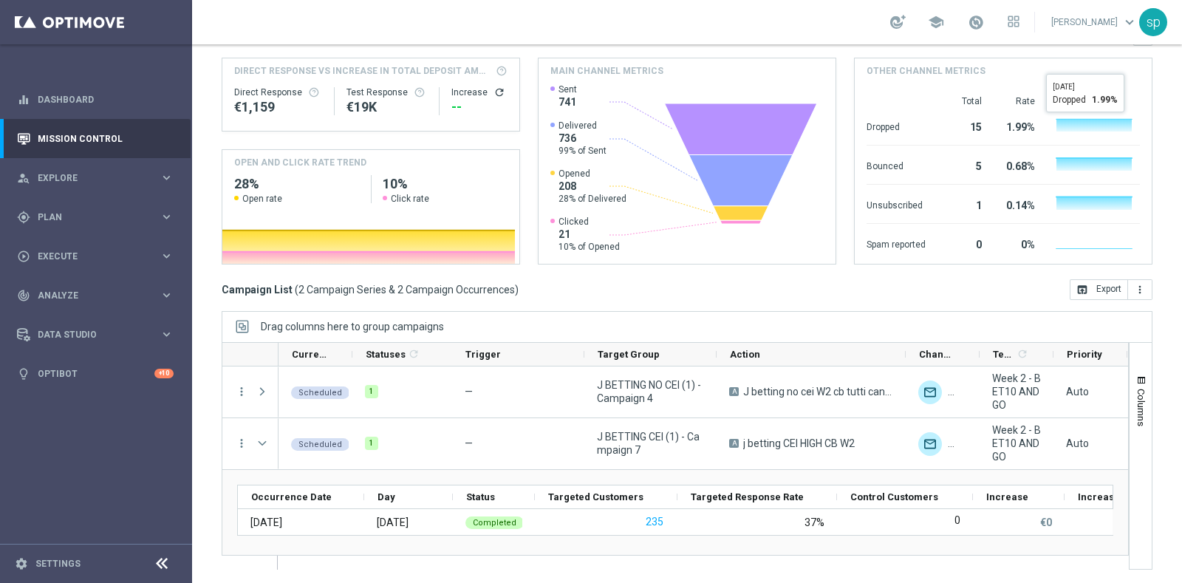
scroll to position [0, 0]
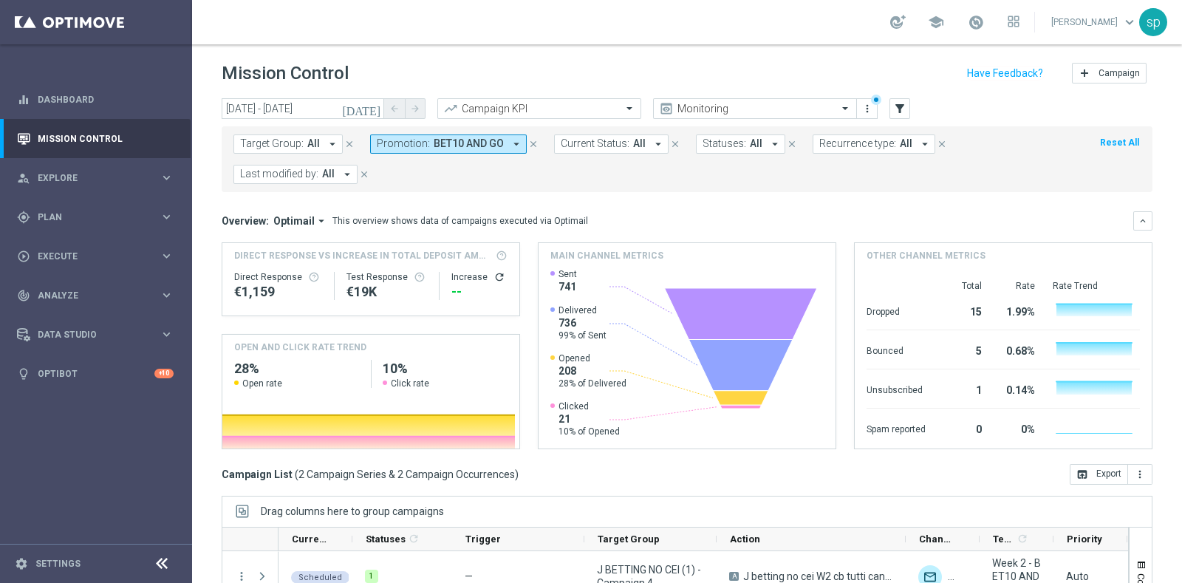
click at [467, 135] on button "Promotion: BET10 AND GO arrow_drop_down" at bounding box center [448, 143] width 157 height 19
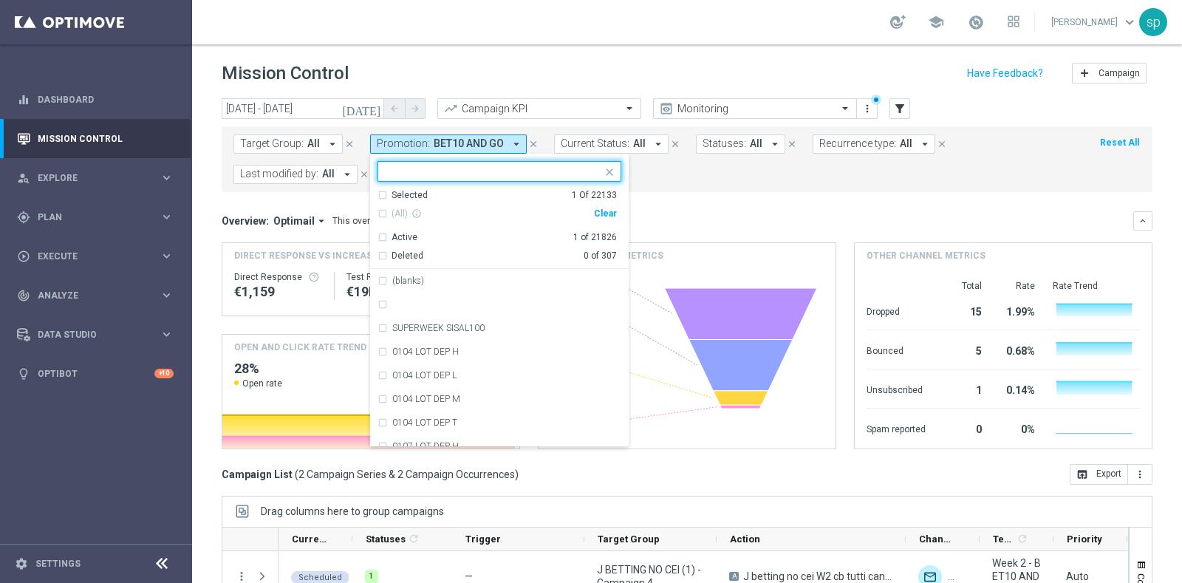
click at [0, 0] on div "Clear" at bounding box center [0, 0] width 0 height 0
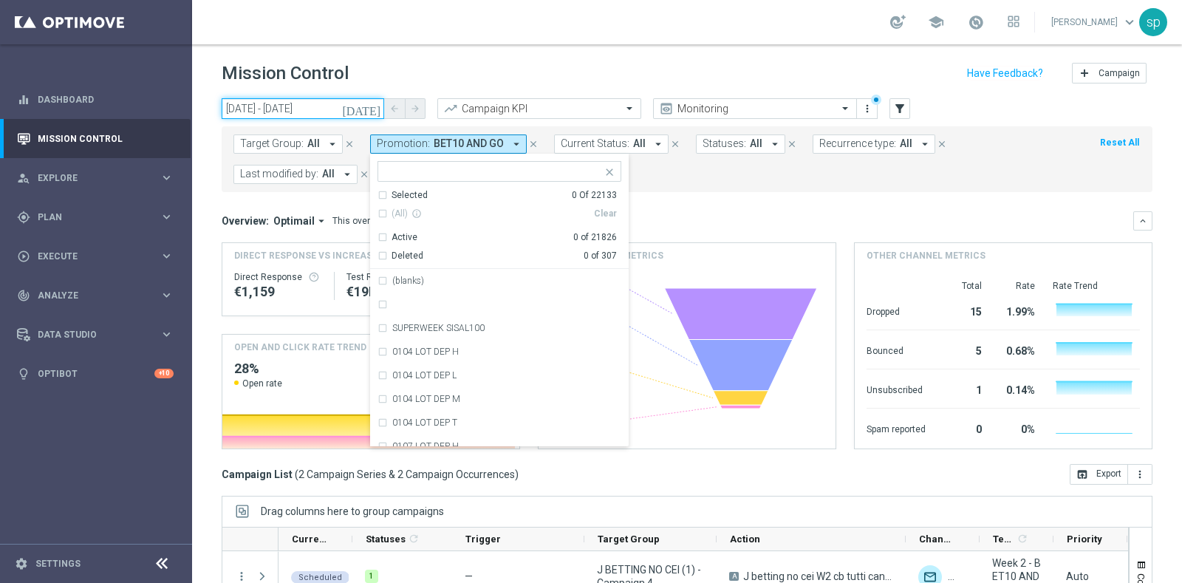
click at [257, 104] on input "27 Aug 2025 - 27 Aug 2025" at bounding box center [303, 108] width 163 height 21
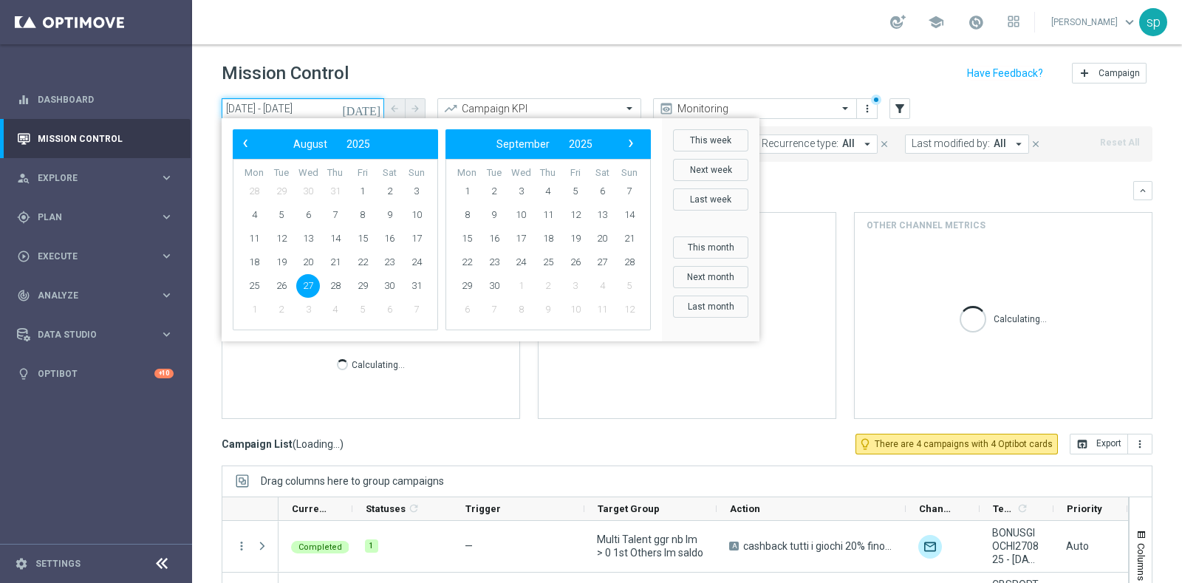
click at [257, 104] on input "27 Aug 2025 - 27 Aug 2025" at bounding box center [303, 108] width 163 height 21
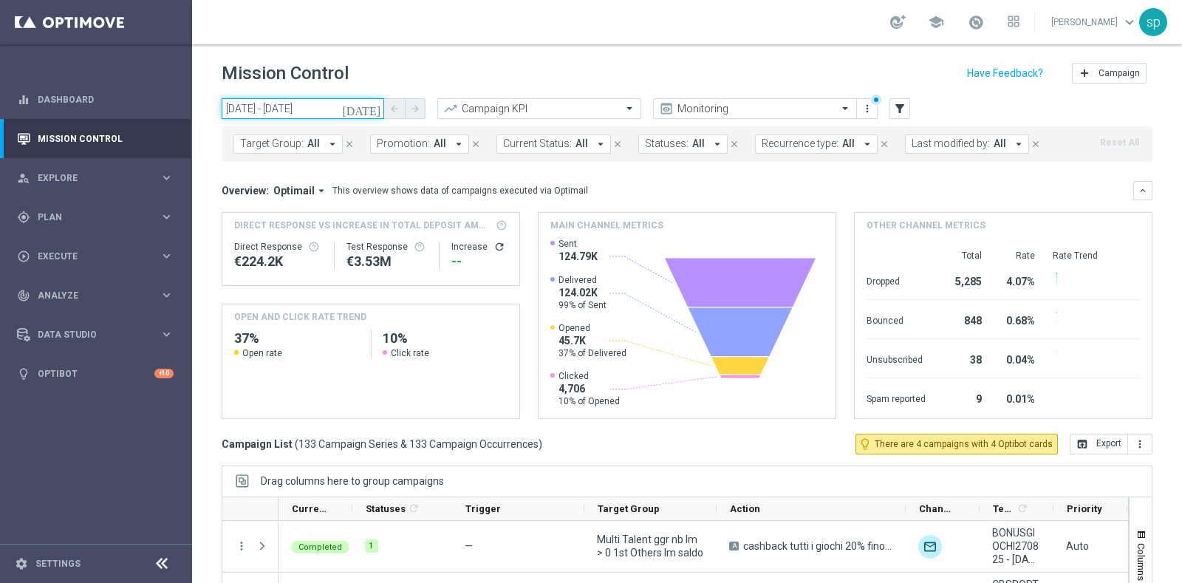
click at [338, 106] on input "27 Aug 2025 - 27 Aug 2025" at bounding box center [303, 108] width 163 height 21
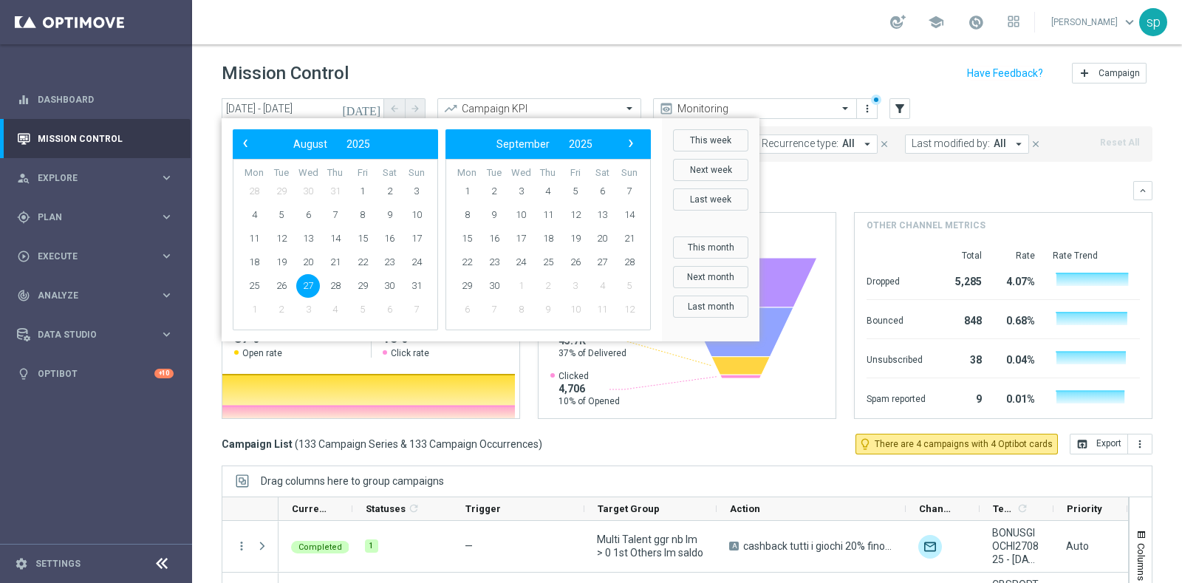
click at [375, 109] on icon "[DATE]" at bounding box center [362, 108] width 40 height 13
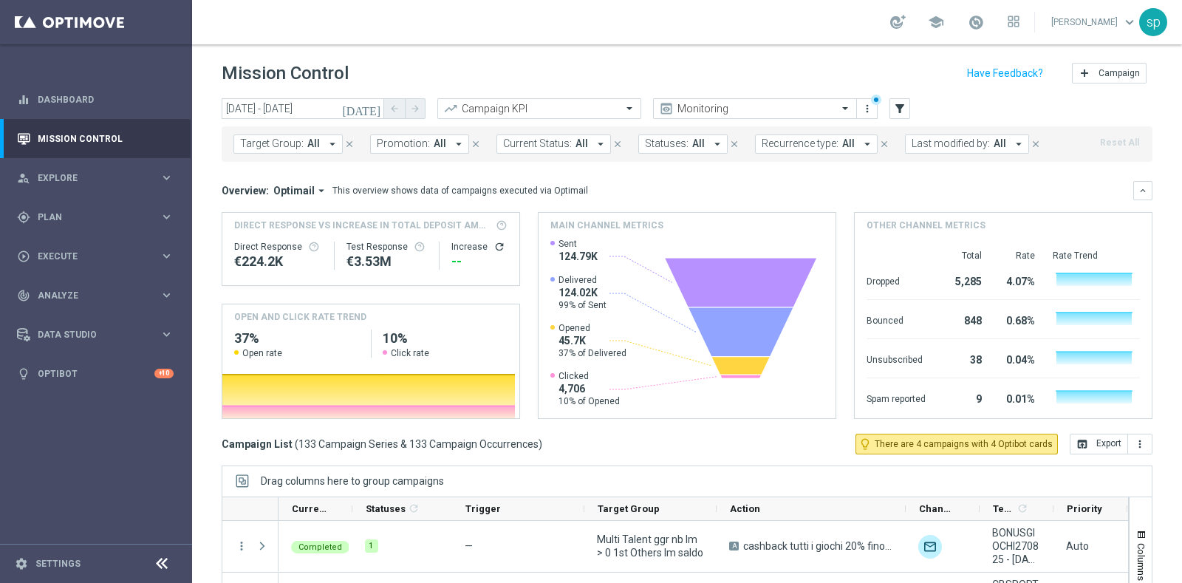
click at [375, 109] on icon "[DATE]" at bounding box center [362, 108] width 40 height 13
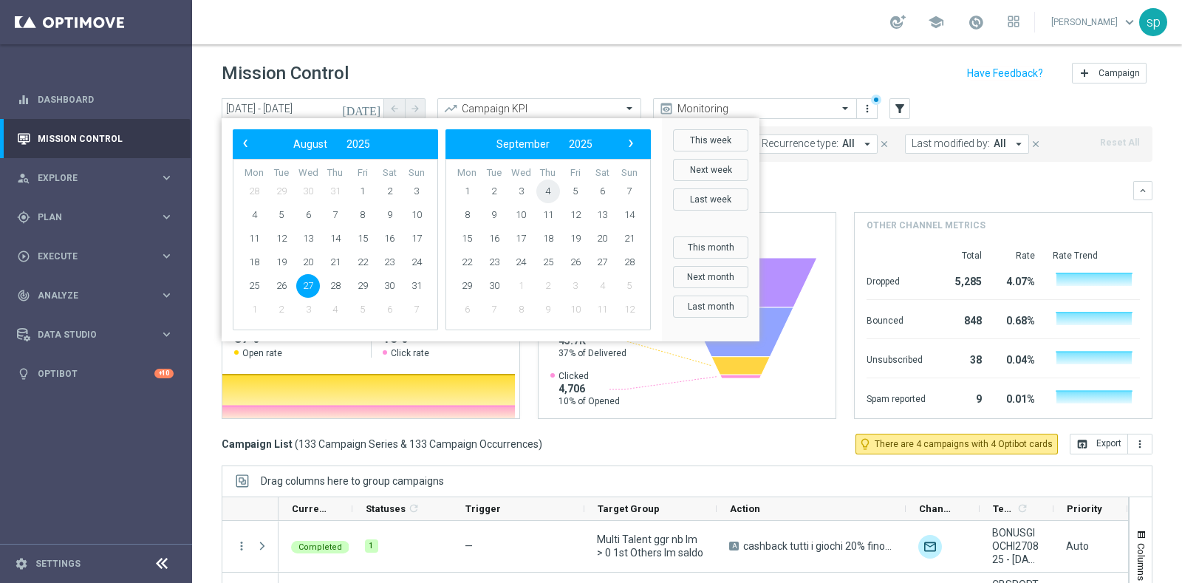
click at [544, 190] on span "4" at bounding box center [548, 192] width 24 height 24
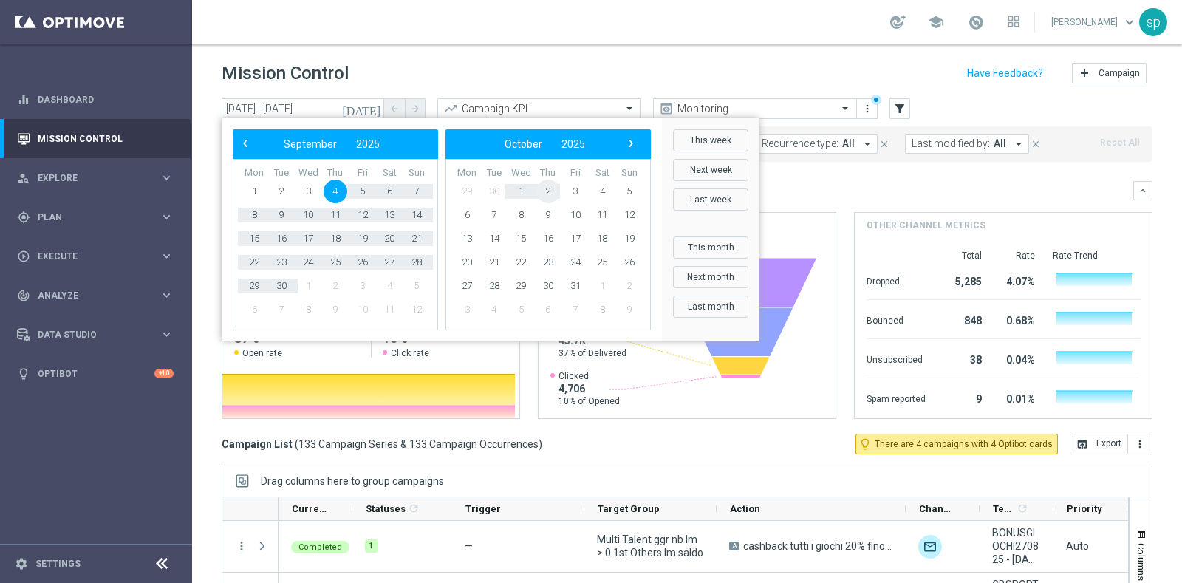
click at [544, 190] on span "2" at bounding box center [548, 192] width 24 height 24
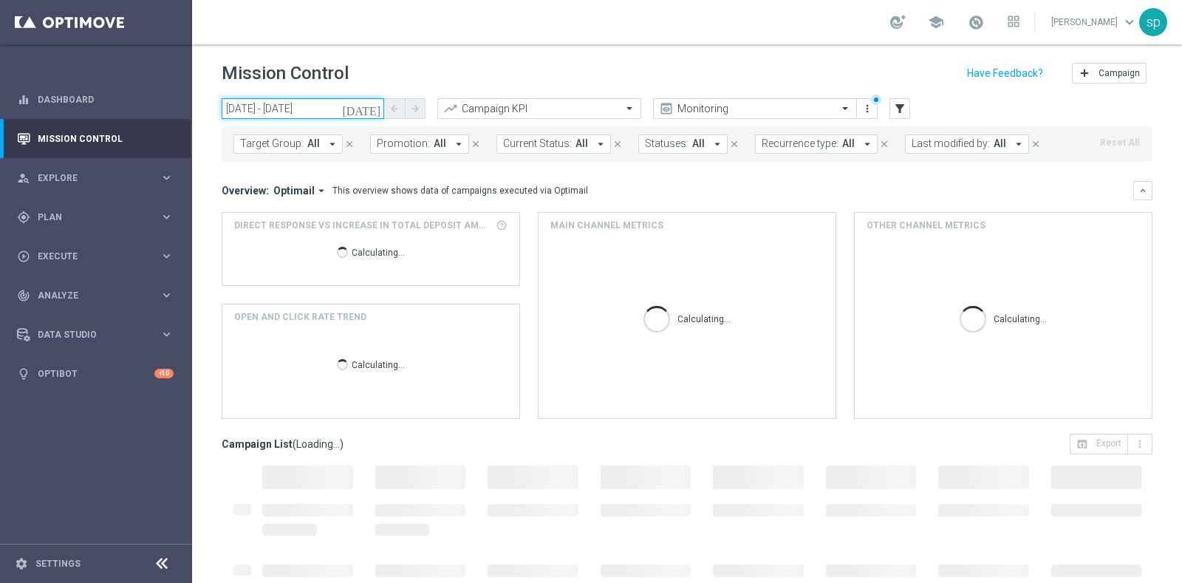
click at [302, 112] on input "04 Sep 2025 - 02 Oct 2025" at bounding box center [303, 108] width 163 height 21
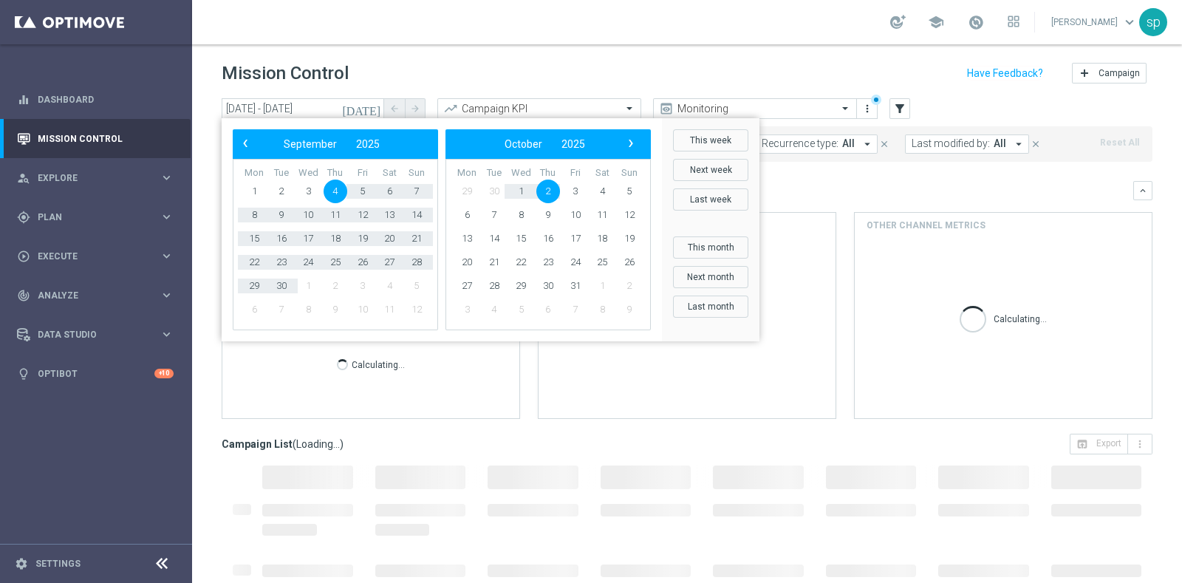
click at [332, 190] on span "4" at bounding box center [336, 192] width 24 height 24
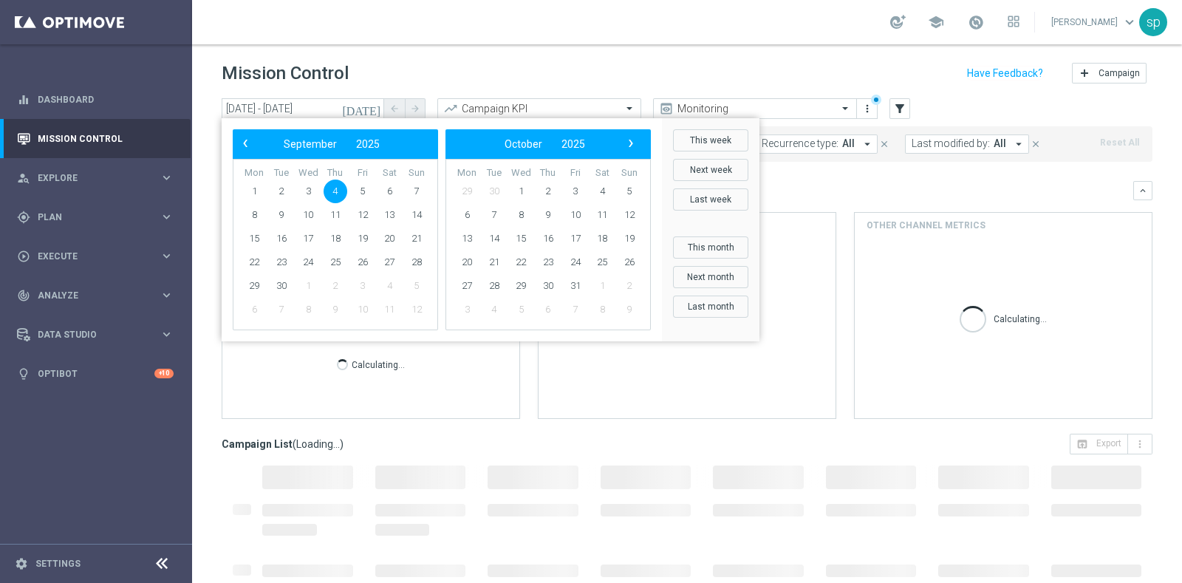
click at [332, 190] on span "4" at bounding box center [336, 192] width 24 height 24
type input "04 Sep 2025 - 04 Sep 2025"
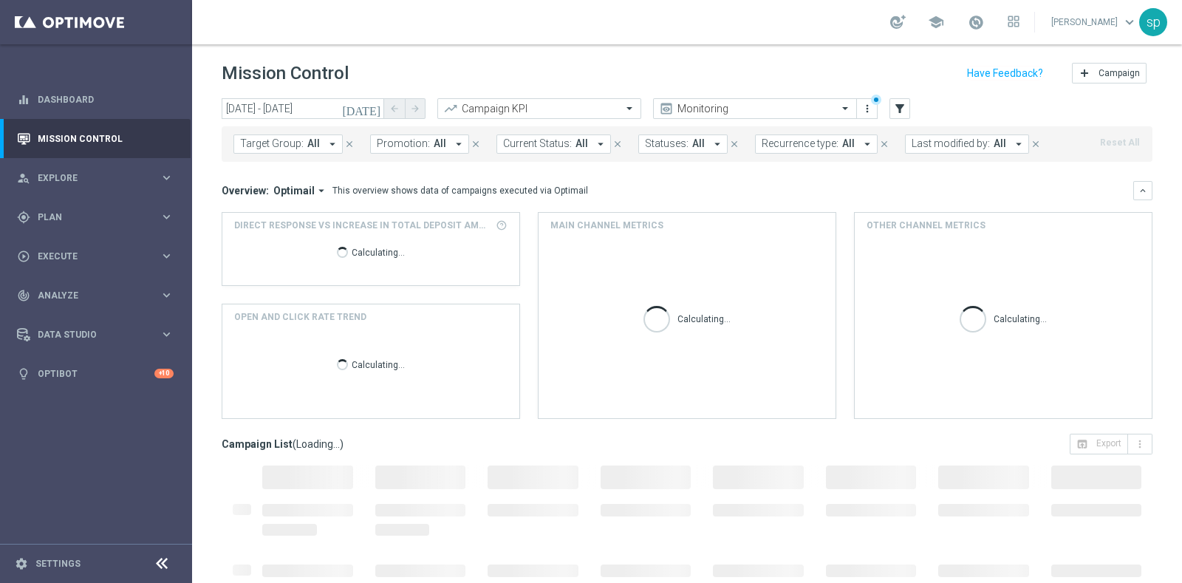
click at [401, 153] on button "Promotion: All arrow_drop_down" at bounding box center [419, 143] width 99 height 19
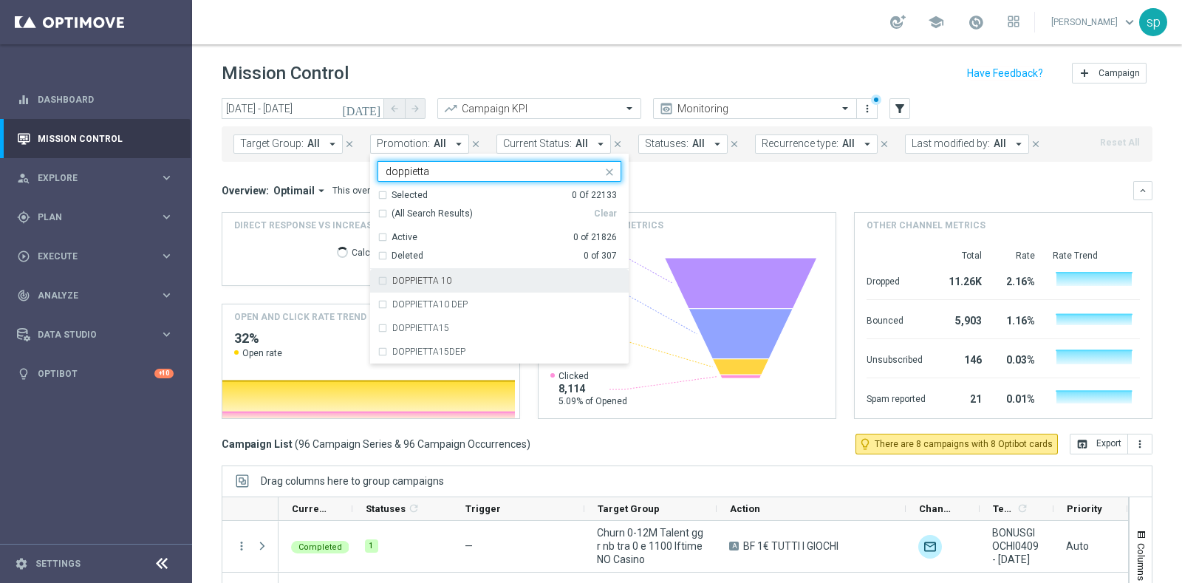
click at [475, 290] on div "DOPPIETTA 10" at bounding box center [500, 281] width 244 height 24
type input "doppietta"
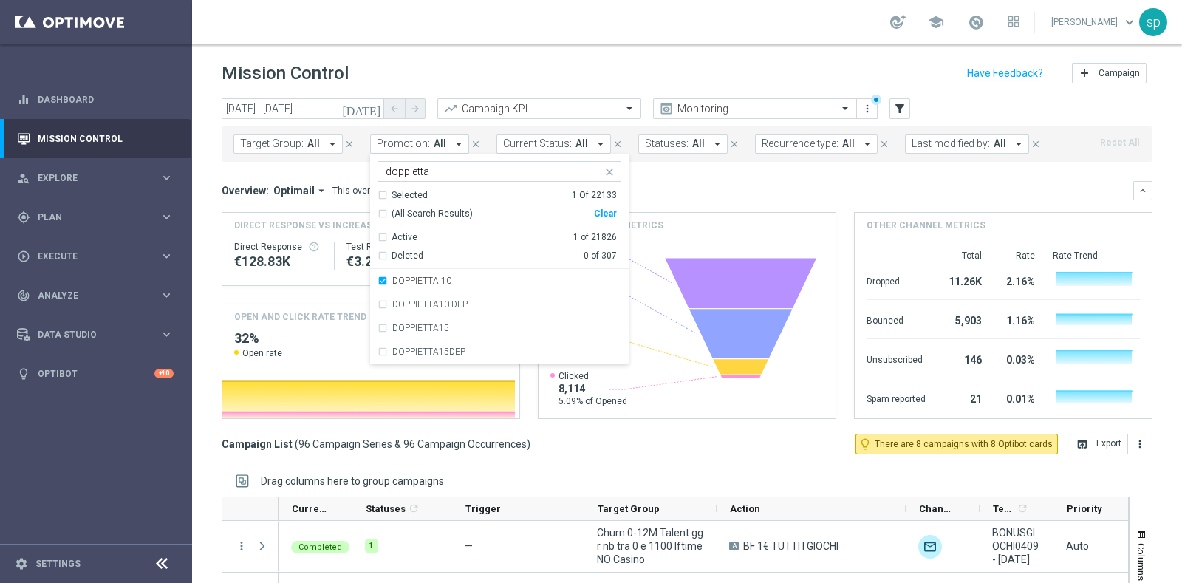
click at [757, 167] on mini-dashboard "Overview: Optimail arrow_drop_down This overview shows data of campaigns execut…" at bounding box center [687, 298] width 931 height 272
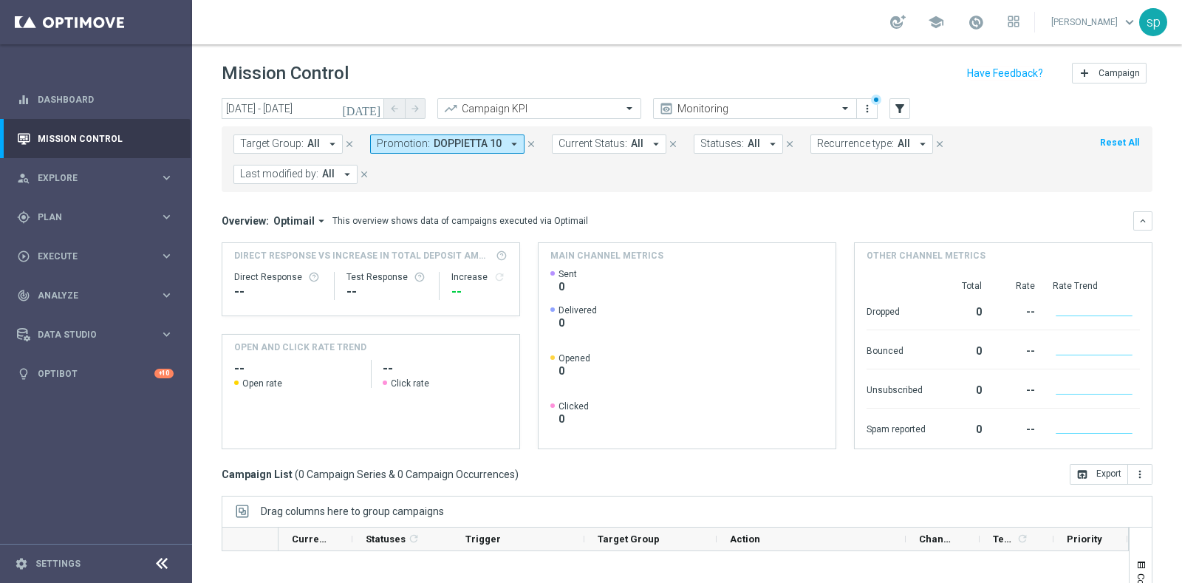
click at [465, 132] on div "Target Group: All arrow_drop_down close Promotion: DOPPIETTA 10 arrow_drop_down…" at bounding box center [687, 159] width 931 height 66
click at [475, 143] on span "DOPPIETTA 10" at bounding box center [468, 143] width 68 height 13
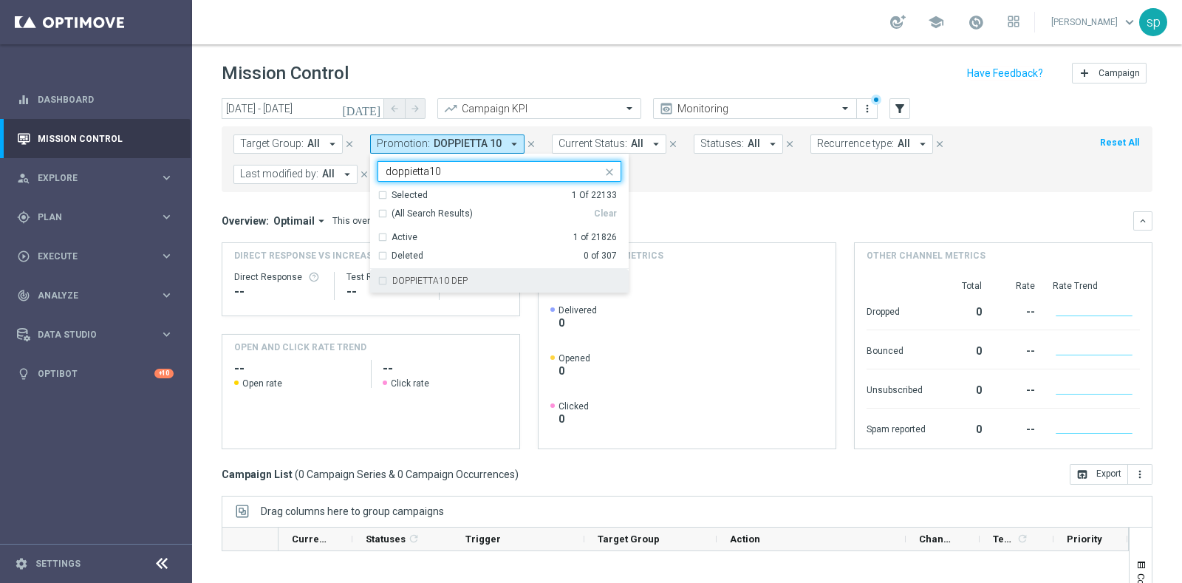
click at [470, 284] on div "DOPPIETTA10 DEP" at bounding box center [506, 280] width 229 height 9
type input "doppietta10"
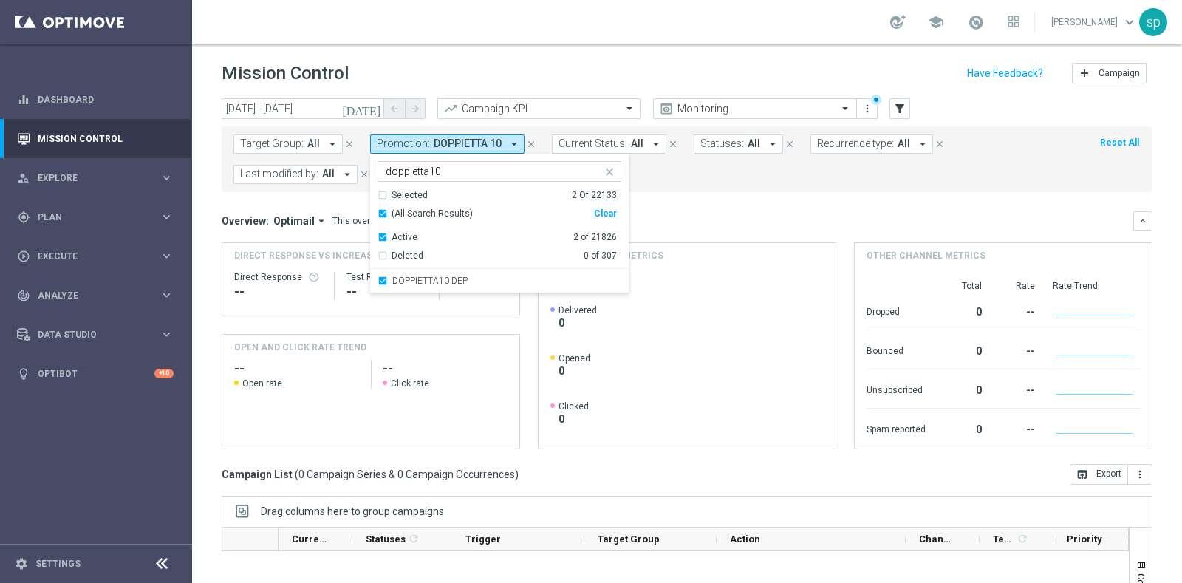
click at [686, 194] on mini-dashboard "Overview: Optimail arrow_drop_down This overview shows data of campaigns execut…" at bounding box center [687, 328] width 931 height 272
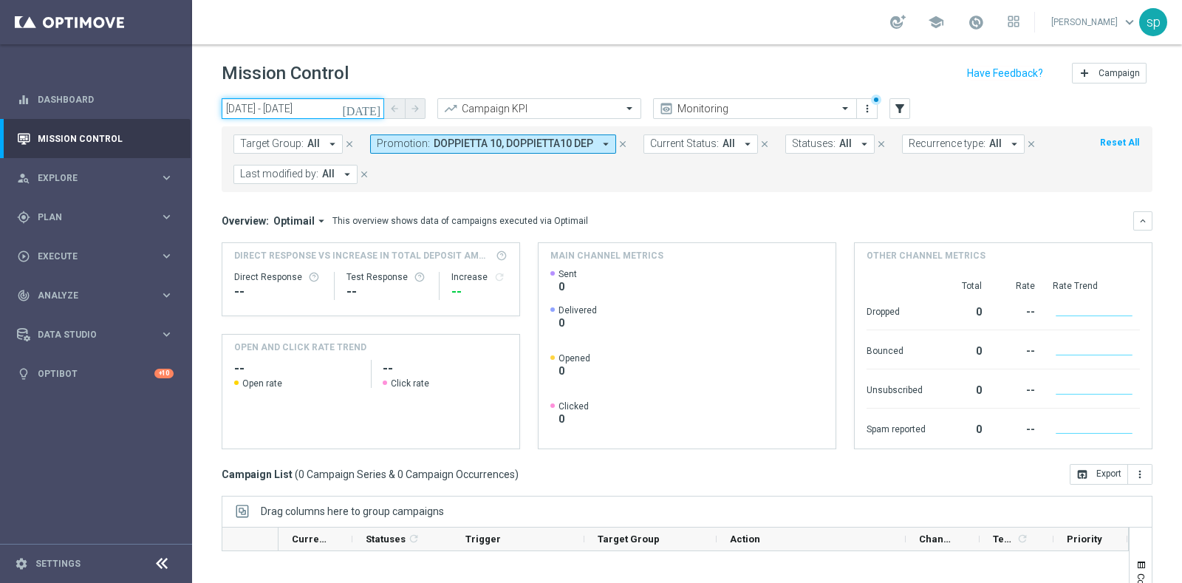
click at [255, 112] on input "04 Sep 2025 - 04 Sep 2025" at bounding box center [303, 108] width 163 height 21
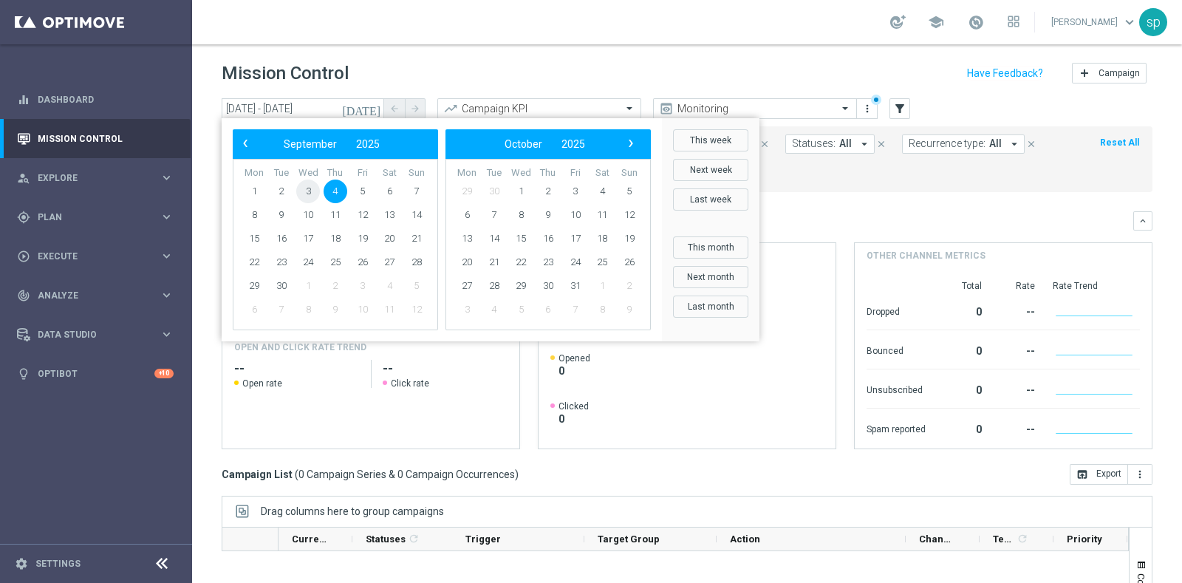
click at [304, 196] on span "3" at bounding box center [308, 192] width 24 height 24
type input "03 Sep 2025 - 03 Sep 2025"
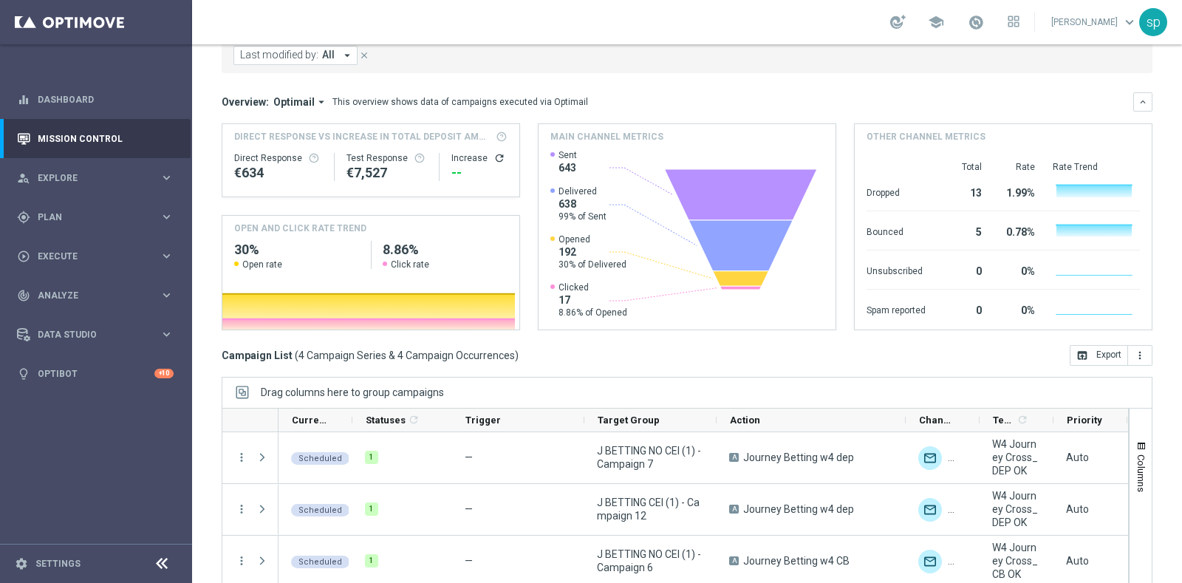
scroll to position [185, 0]
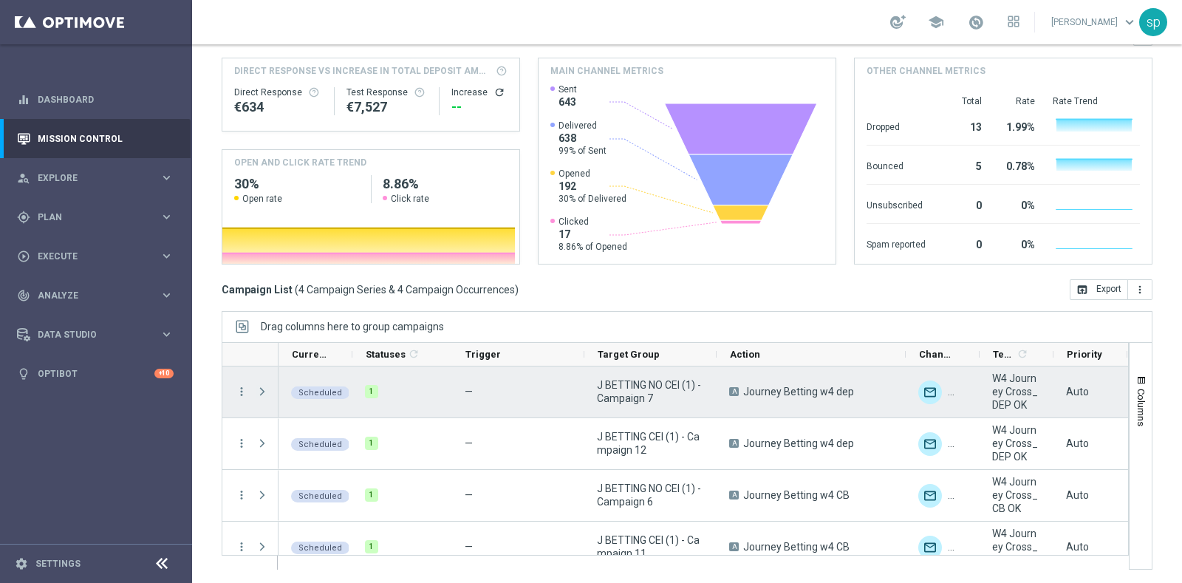
click at [256, 386] on span "Press SPACE to select this row." at bounding box center [262, 392] width 13 height 12
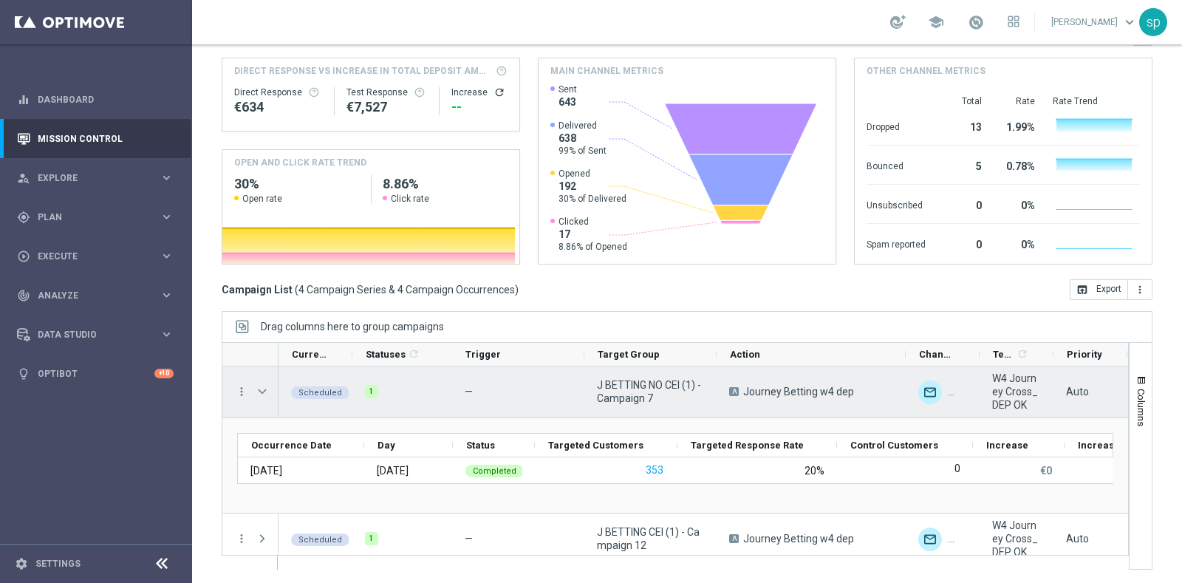
click at [256, 386] on span "Press SPACE to select this row." at bounding box center [262, 392] width 13 height 12
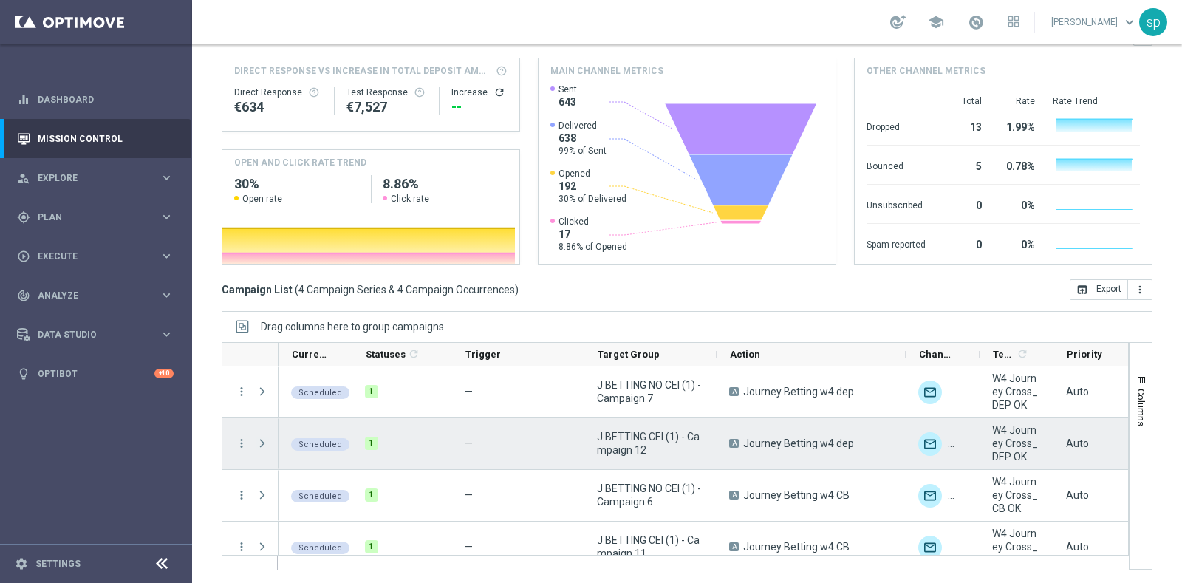
click at [260, 437] on span "Press SPACE to select this row." at bounding box center [262, 443] width 13 height 12
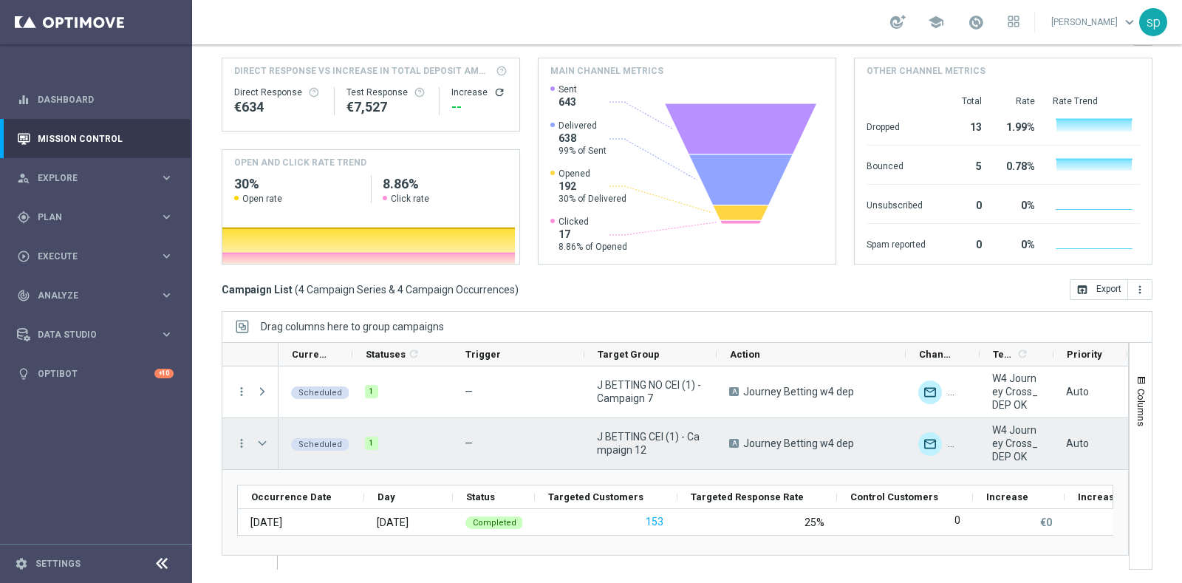
click at [259, 437] on span "Press SPACE to select this row." at bounding box center [262, 443] width 13 height 12
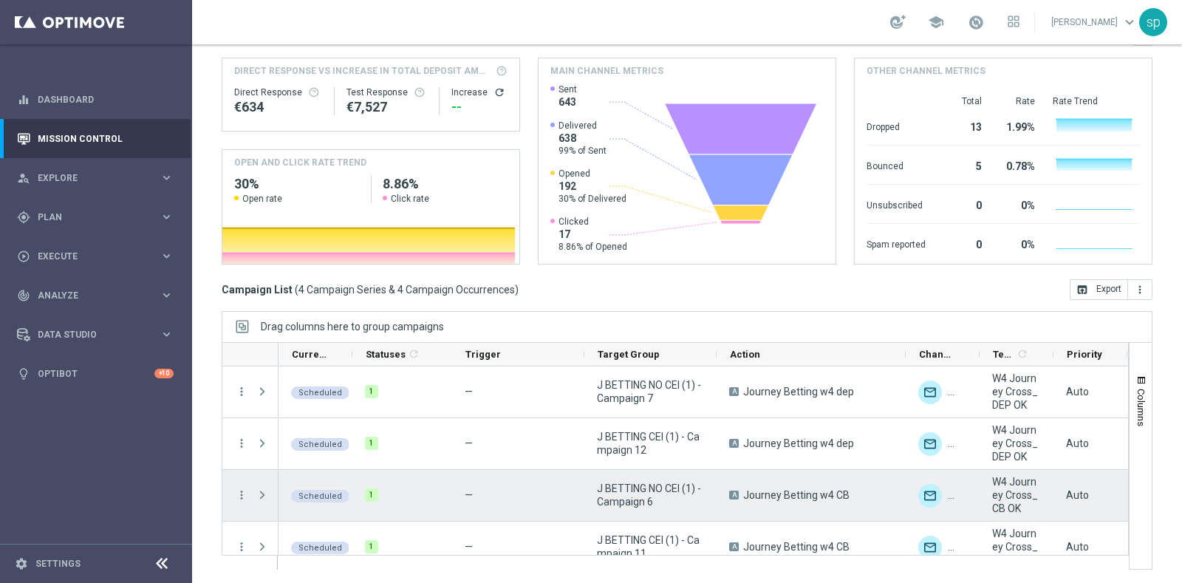
click at [261, 491] on span "Press SPACE to select this row." at bounding box center [262, 495] width 13 height 12
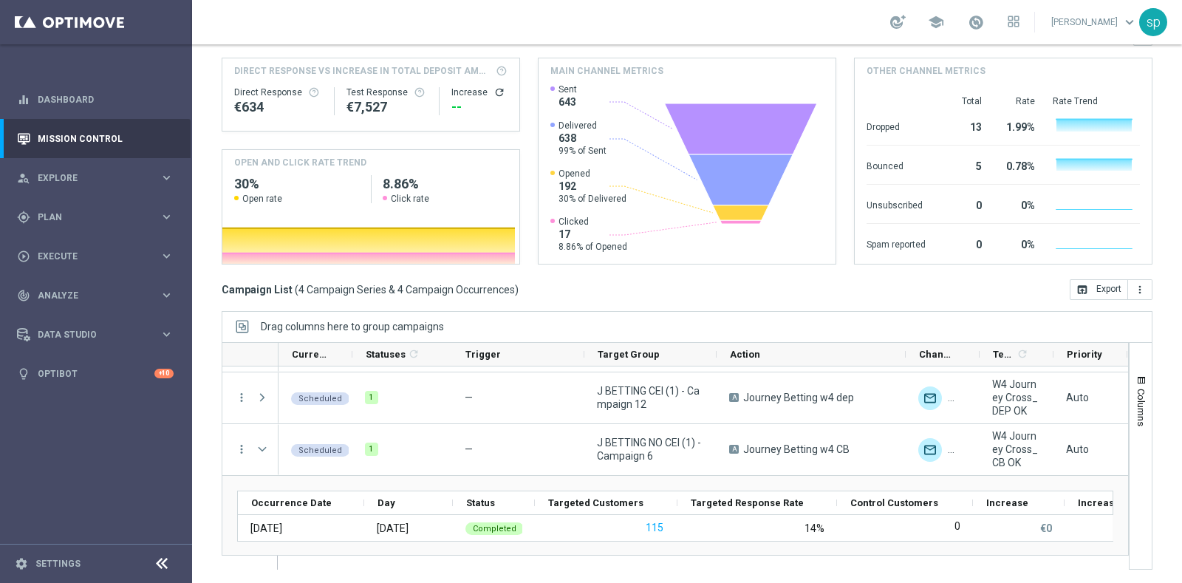
scroll to position [111, 0]
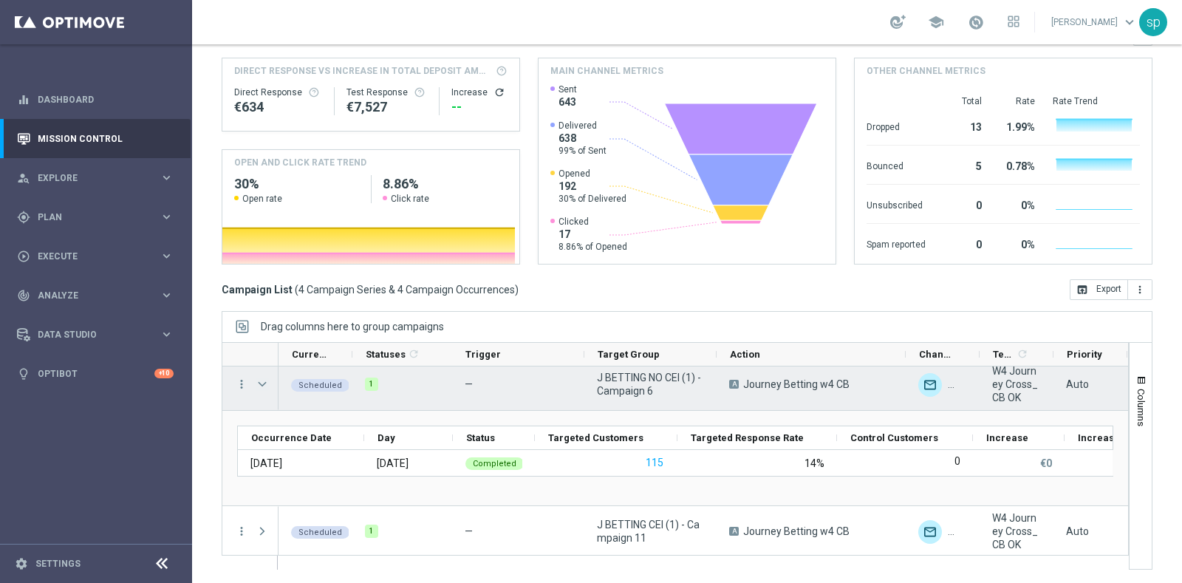
click at [262, 383] on span "Press SPACE to select this row." at bounding box center [262, 384] width 13 height 12
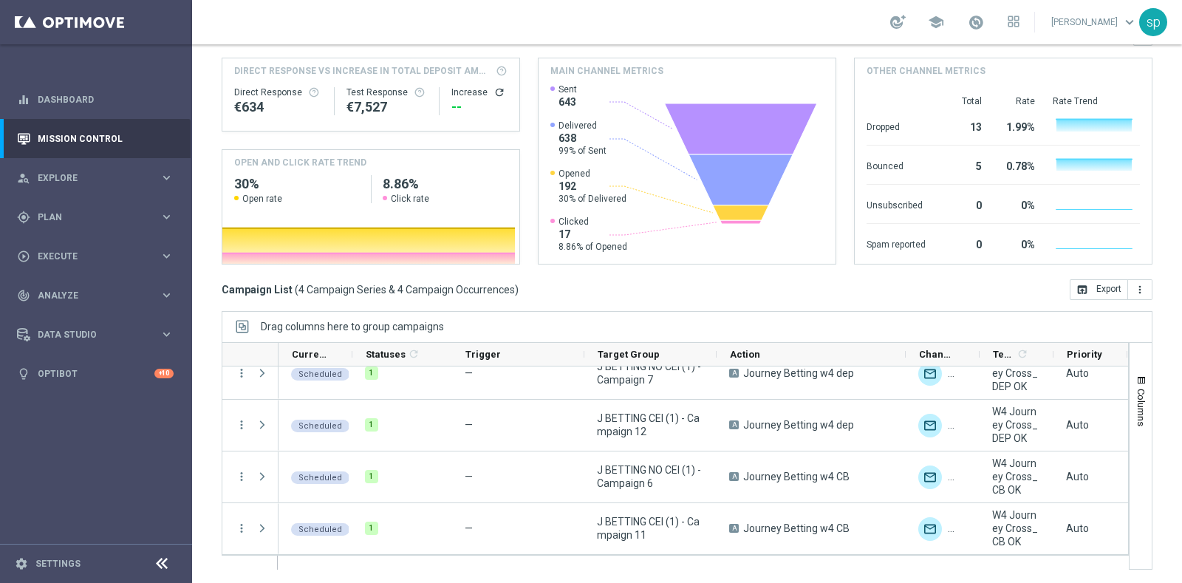
scroll to position [18, 0]
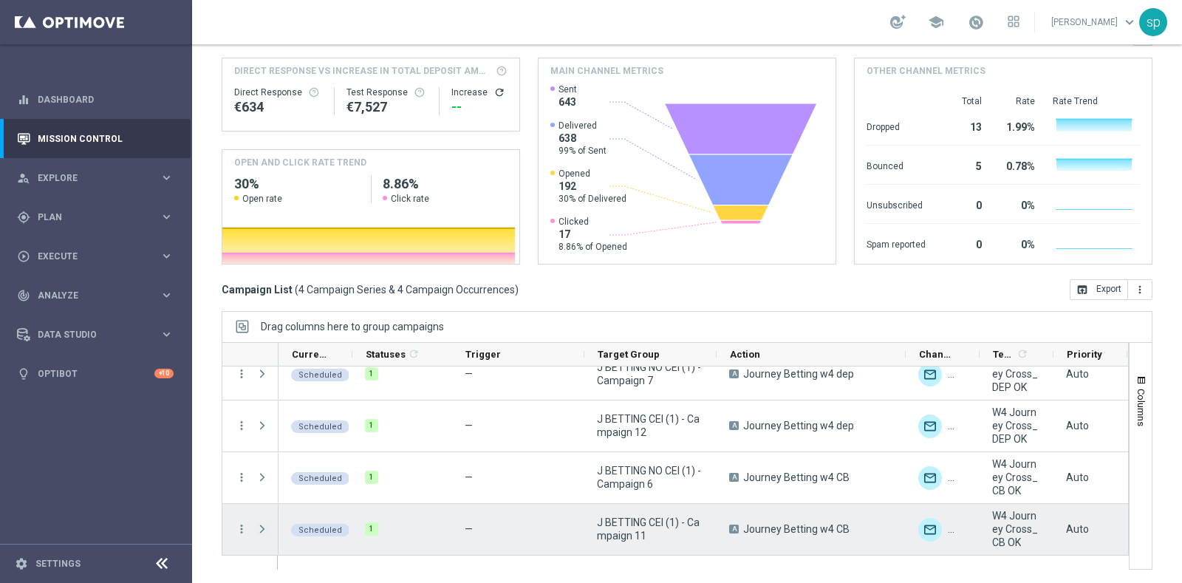
click at [256, 528] on span "Press SPACE to select this row." at bounding box center [262, 529] width 13 height 12
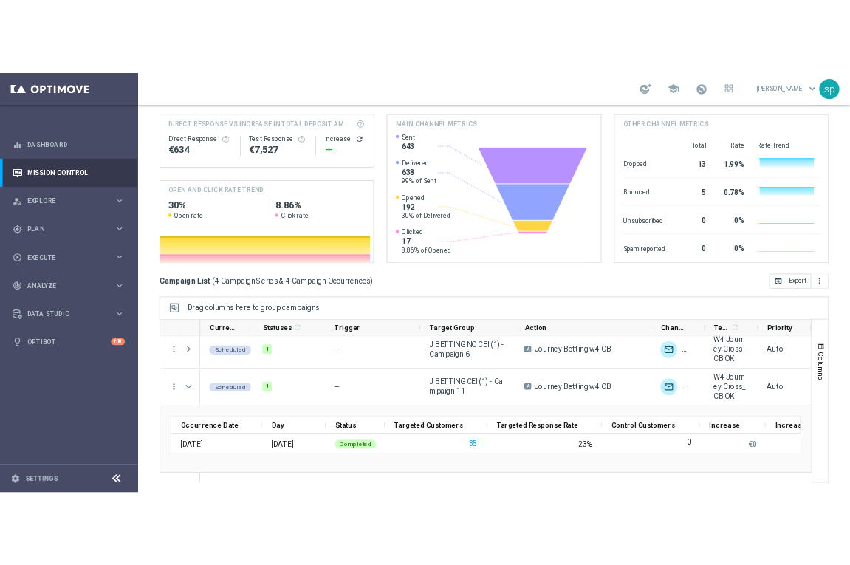
scroll to position [113, 0]
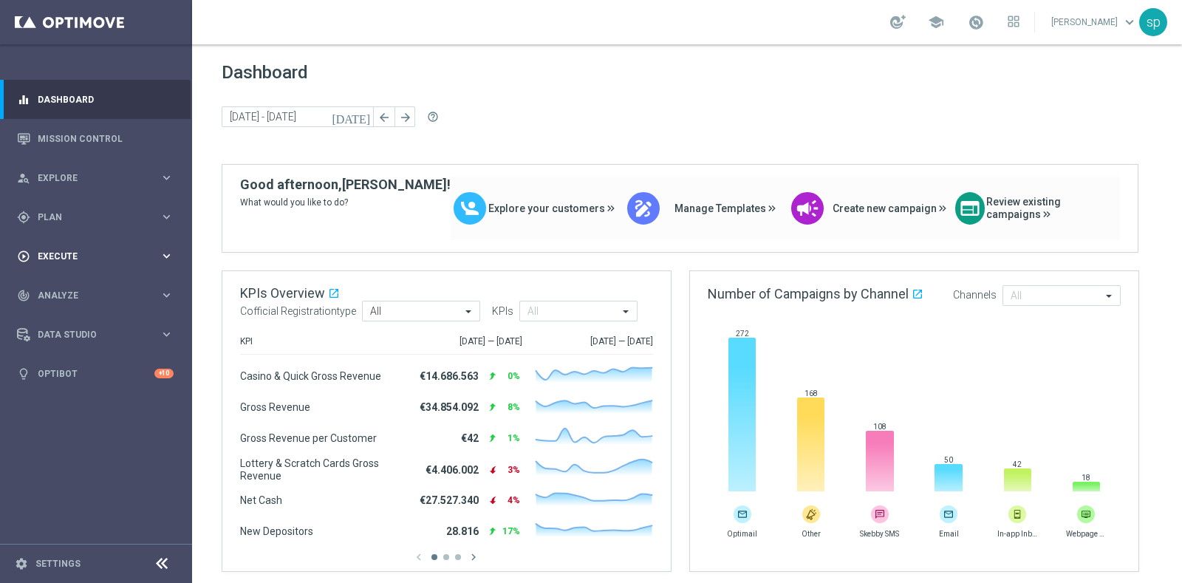
click at [72, 259] on span "Execute" at bounding box center [99, 256] width 122 height 9
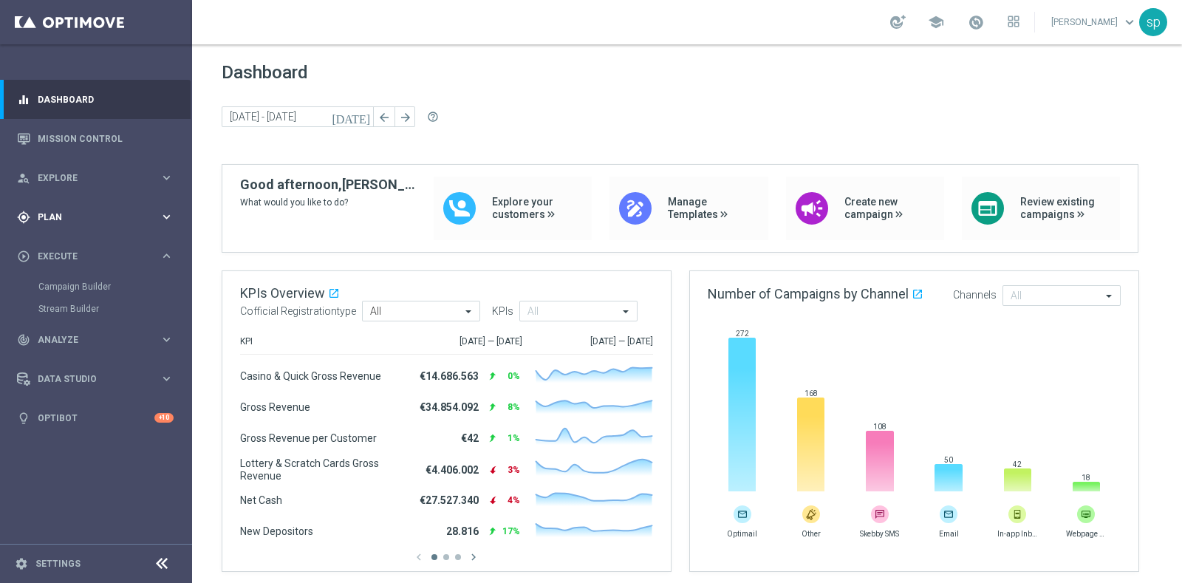
click at [57, 223] on div "gps_fixed Plan" at bounding box center [88, 217] width 143 height 13
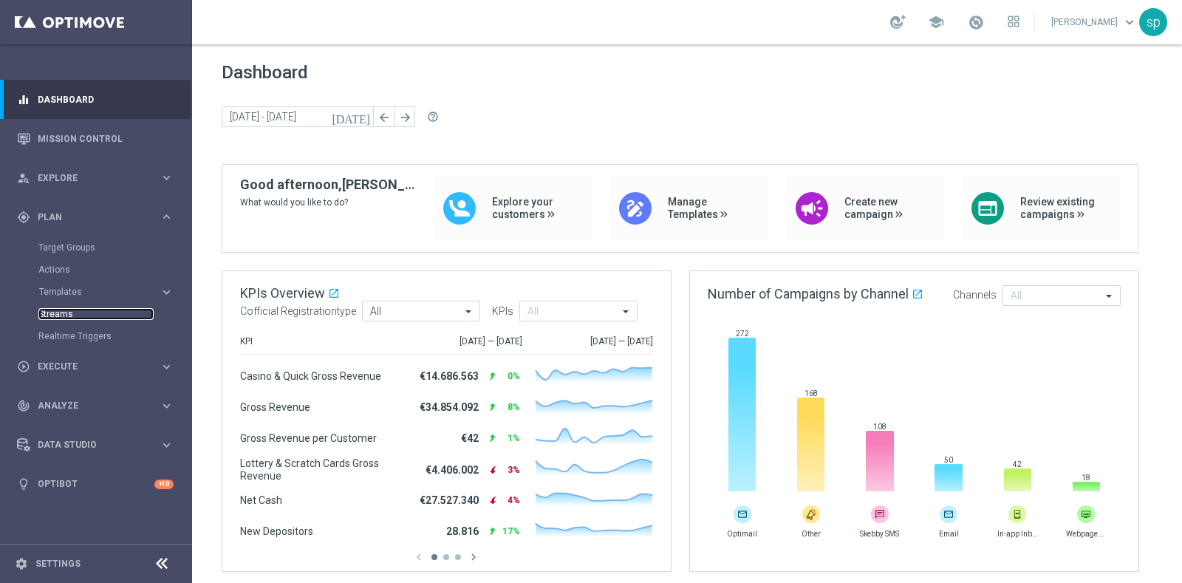
click at [65, 308] on link "Streams" at bounding box center [95, 314] width 115 height 12
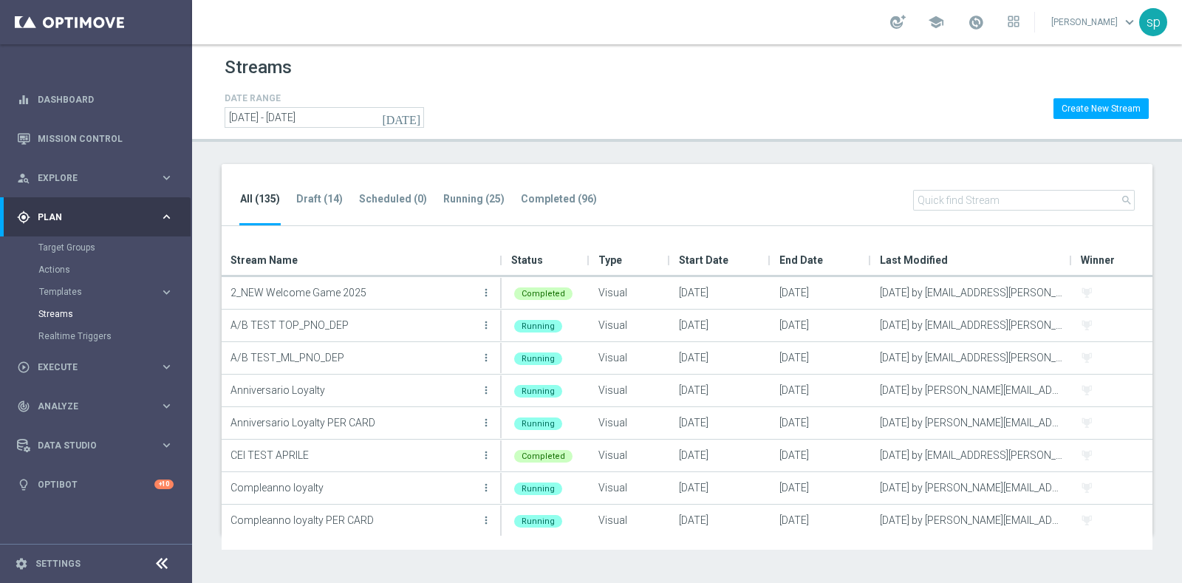
click at [471, 188] on div "All (135) Draft (14) Scheduled (0) Running (25) Completed (96) search" at bounding box center [687, 195] width 931 height 63
click at [474, 193] on tab-header "Running (25)" at bounding box center [473, 199] width 61 height 13
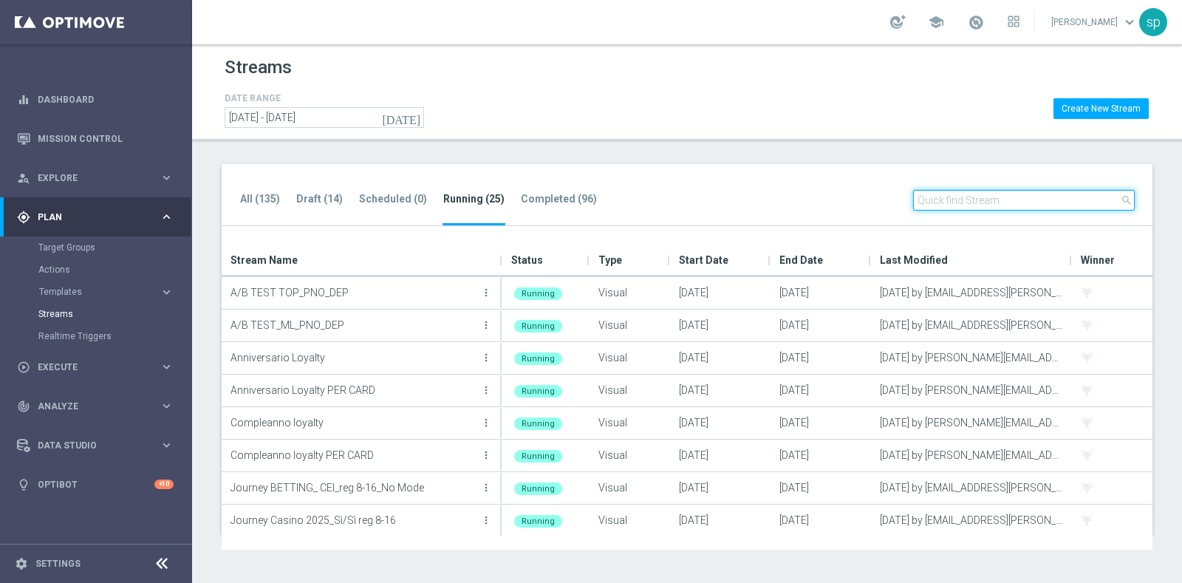
click at [968, 202] on input "text" at bounding box center [1024, 200] width 222 height 21
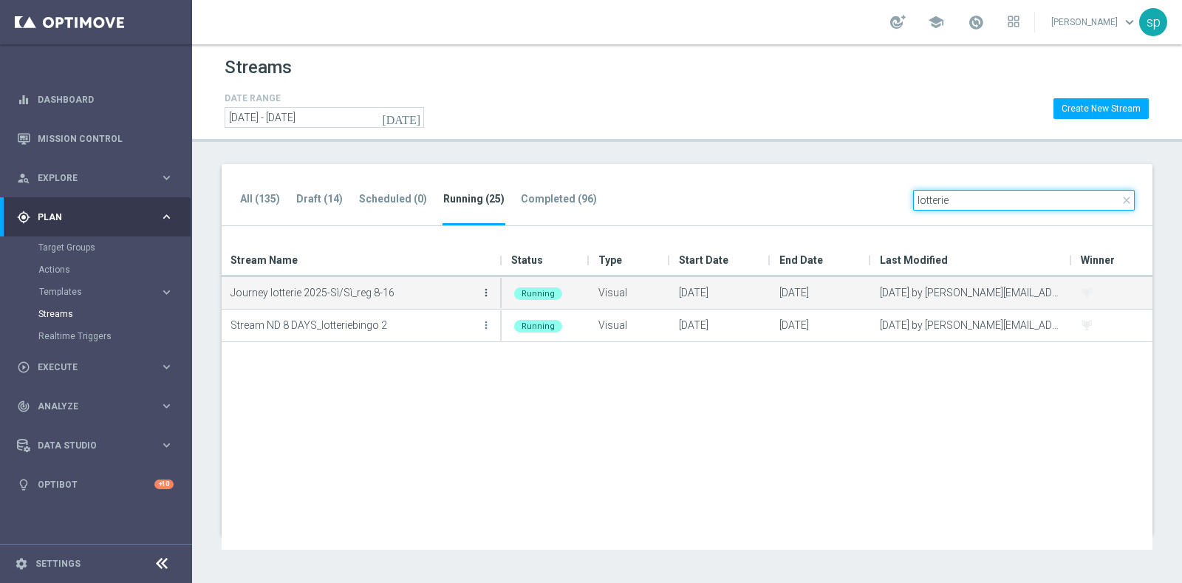
type input "lotterie"
click at [491, 287] on icon "more_vert" at bounding box center [486, 293] width 12 height 12
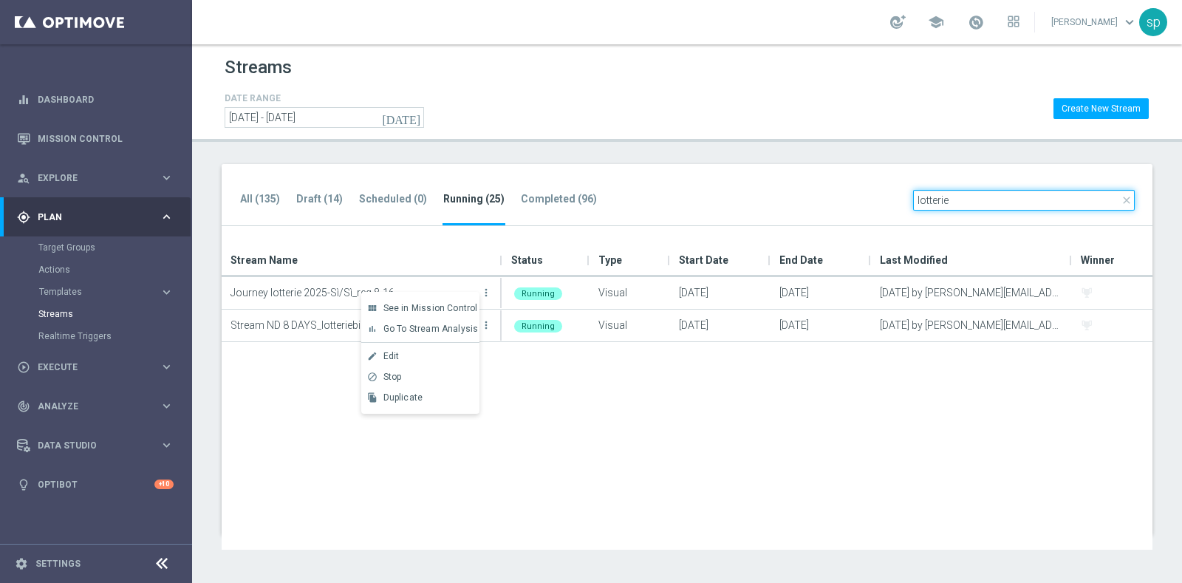
click at [954, 199] on input "lotterie" at bounding box center [1024, 200] width 222 height 21
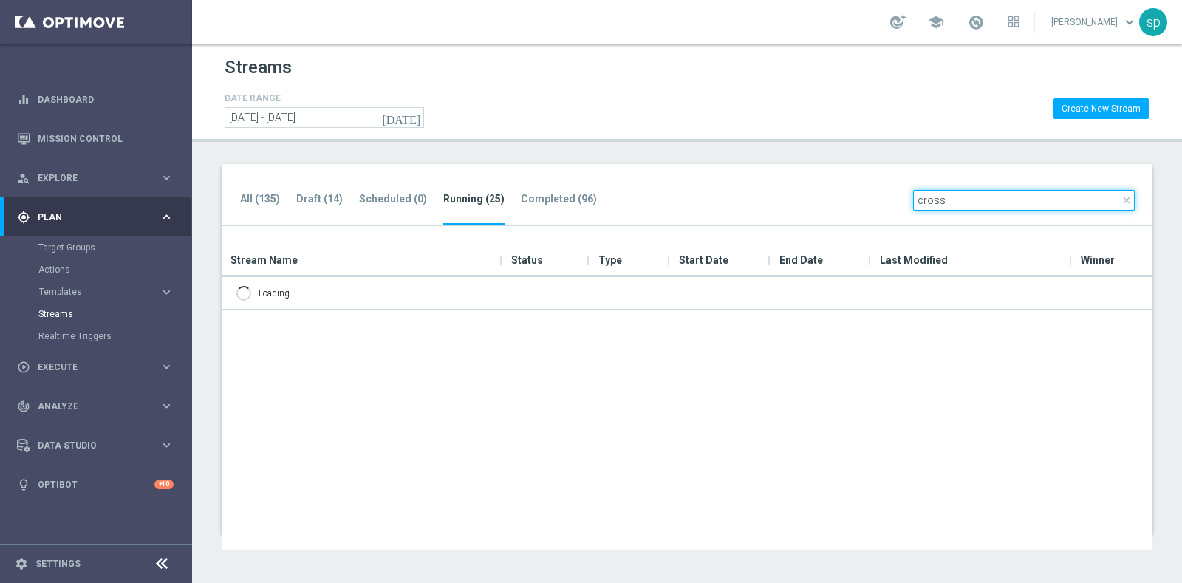
type input "cross"
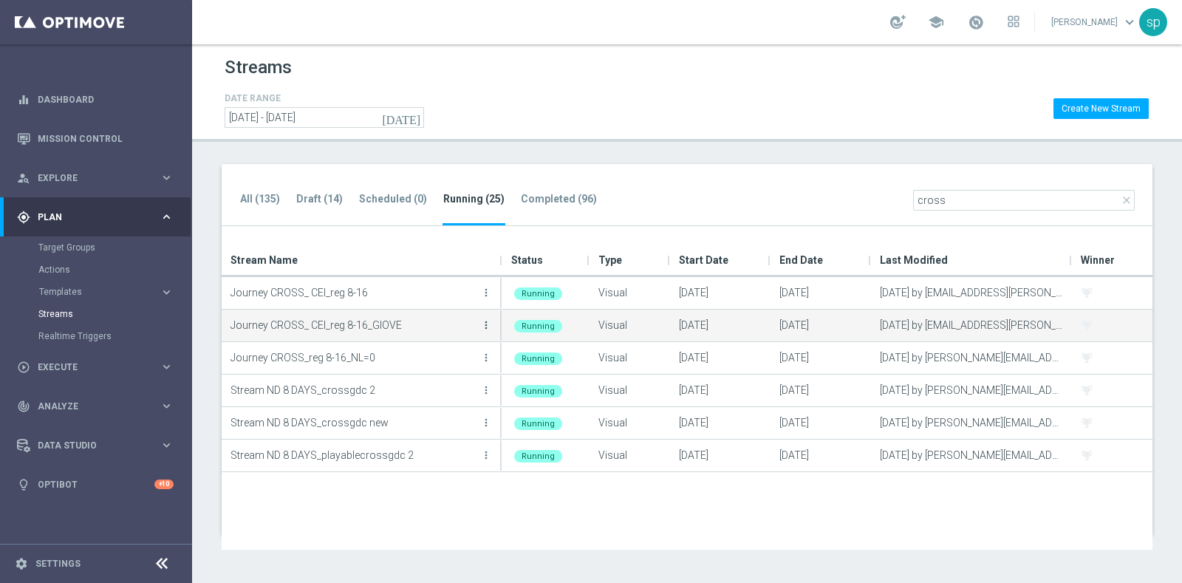
click at [486, 320] on icon "more_vert" at bounding box center [486, 325] width 12 height 12
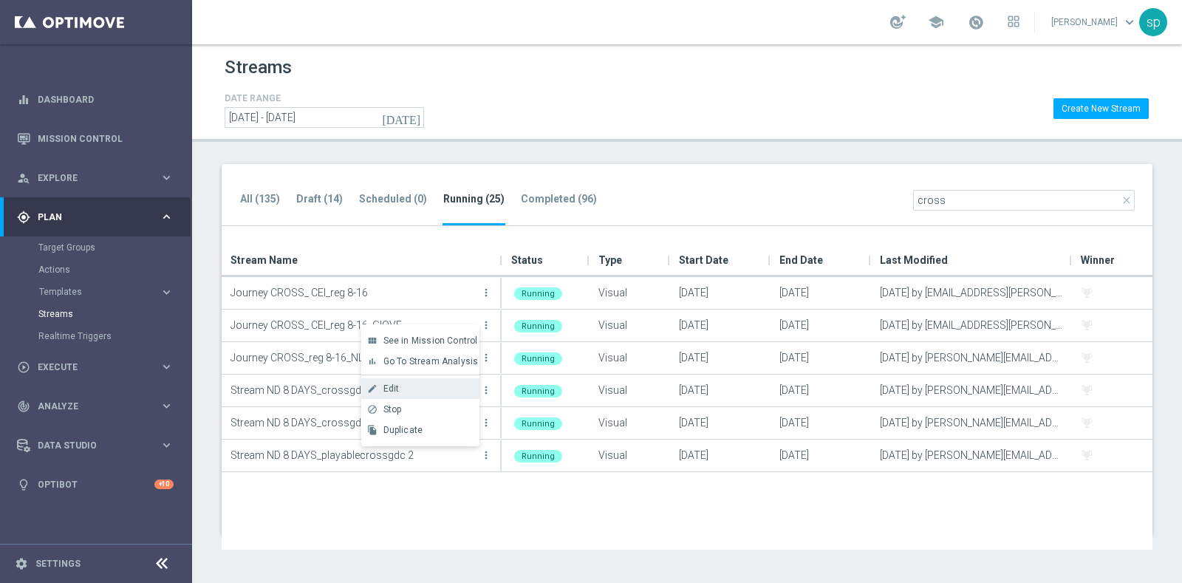
click at [420, 384] on div "Edit" at bounding box center [427, 388] width 89 height 10
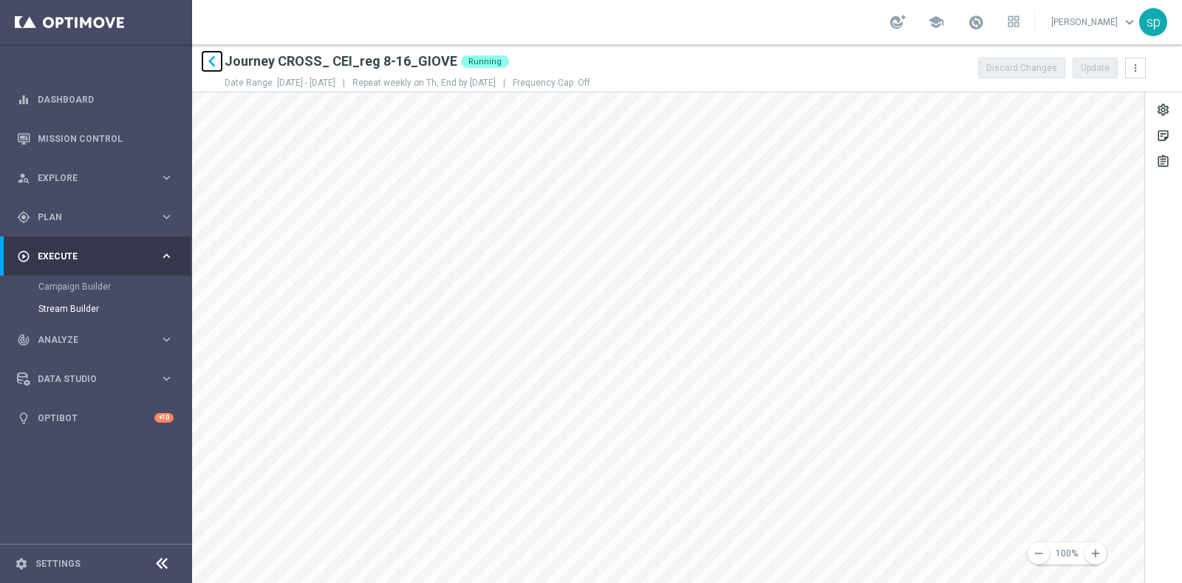
click at [217, 64] on icon "keyboard_arrow_left" at bounding box center [212, 61] width 22 height 22
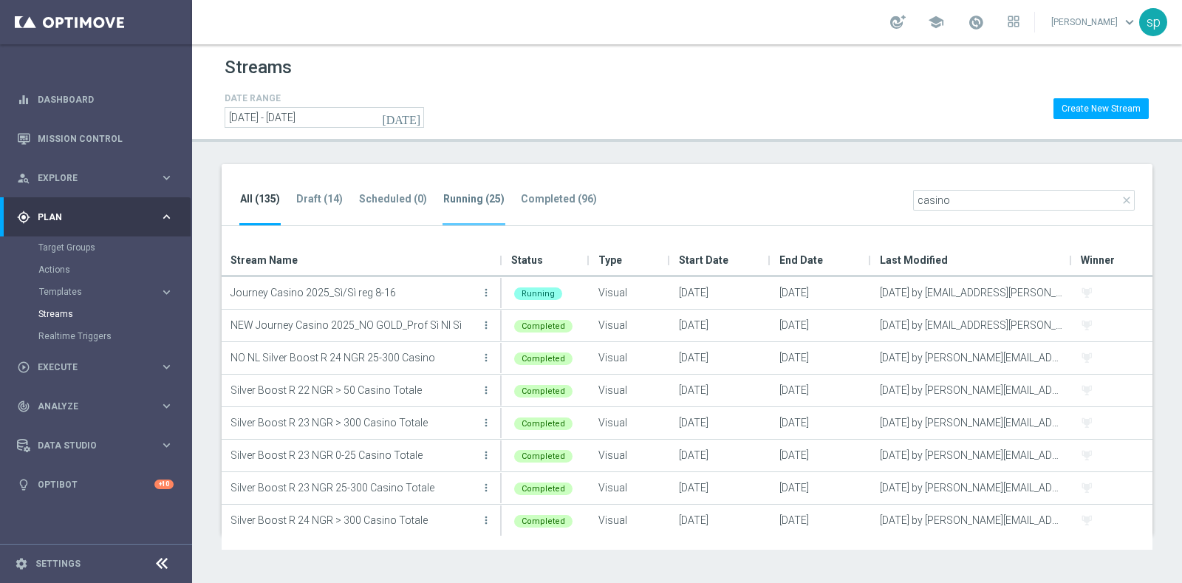
type input "casino"
click at [446, 202] on tab-header "Running (25)" at bounding box center [473, 199] width 61 height 13
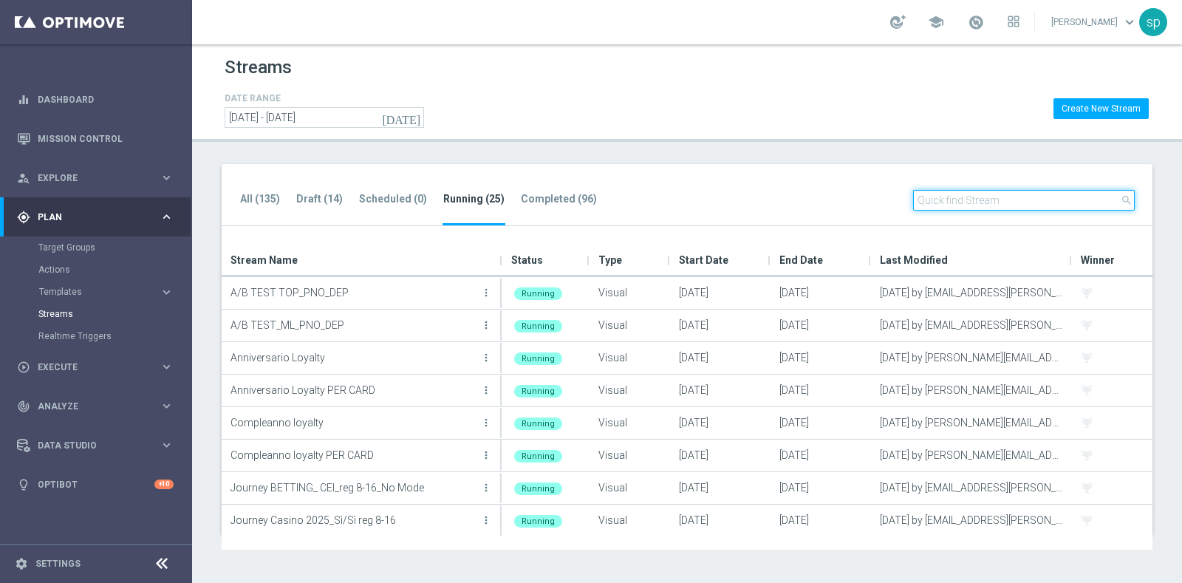
click at [961, 197] on input "text" at bounding box center [1024, 200] width 222 height 21
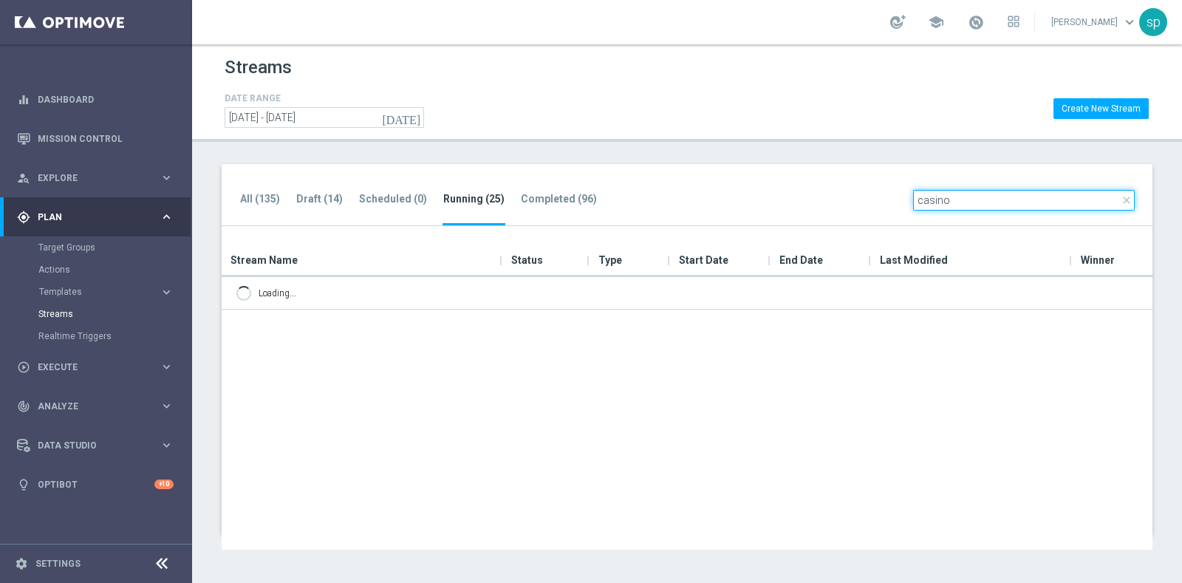
type input "casino"
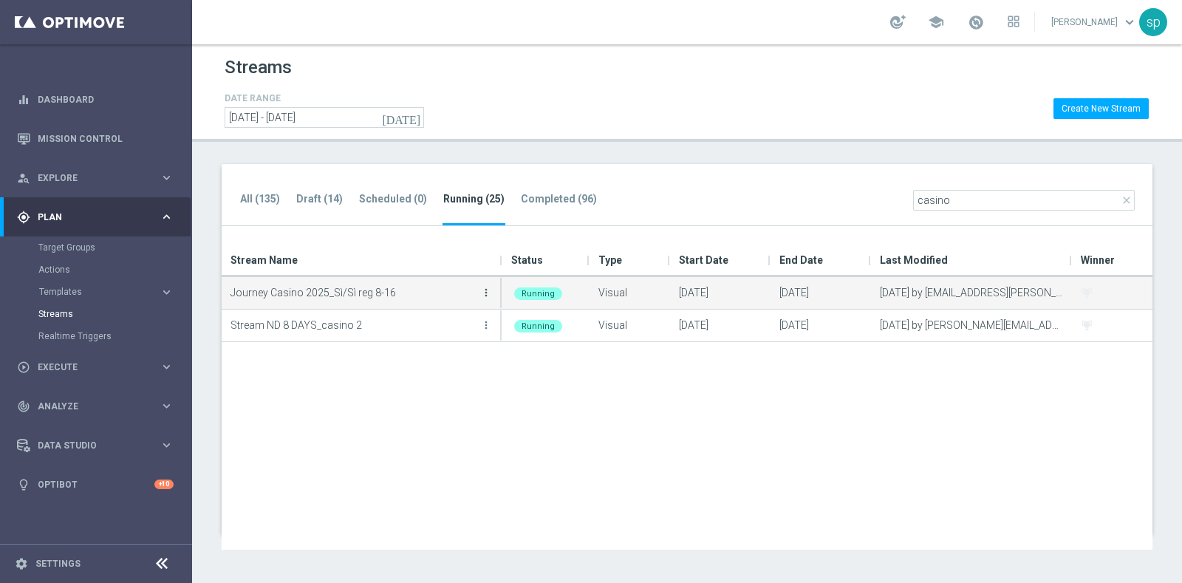
click at [482, 294] on icon "more_vert" at bounding box center [486, 293] width 12 height 12
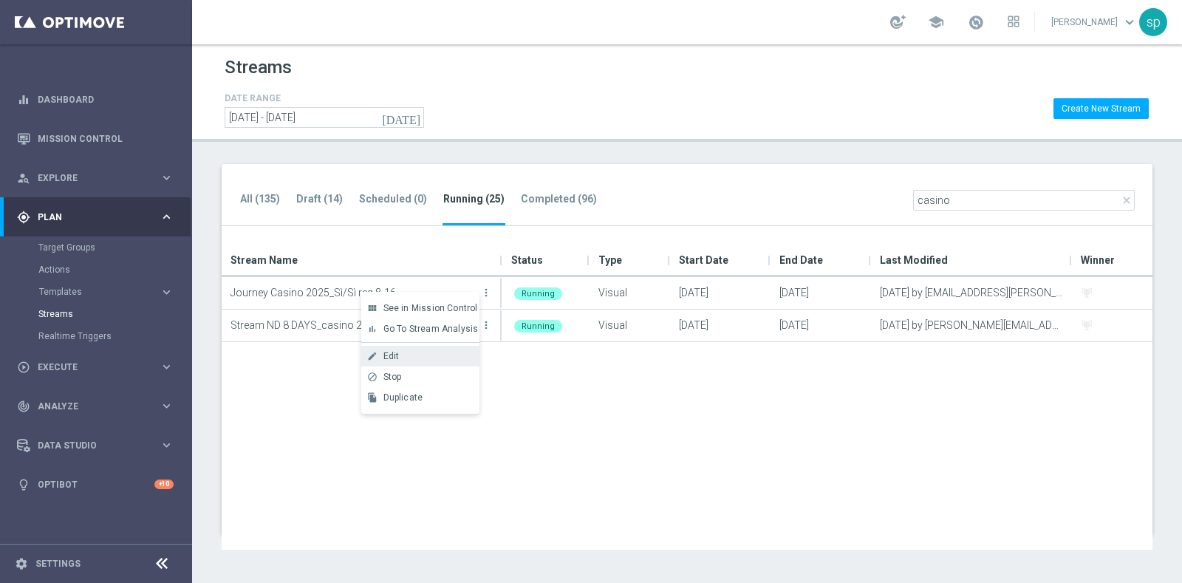
click at [410, 352] on div "Edit" at bounding box center [427, 356] width 89 height 10
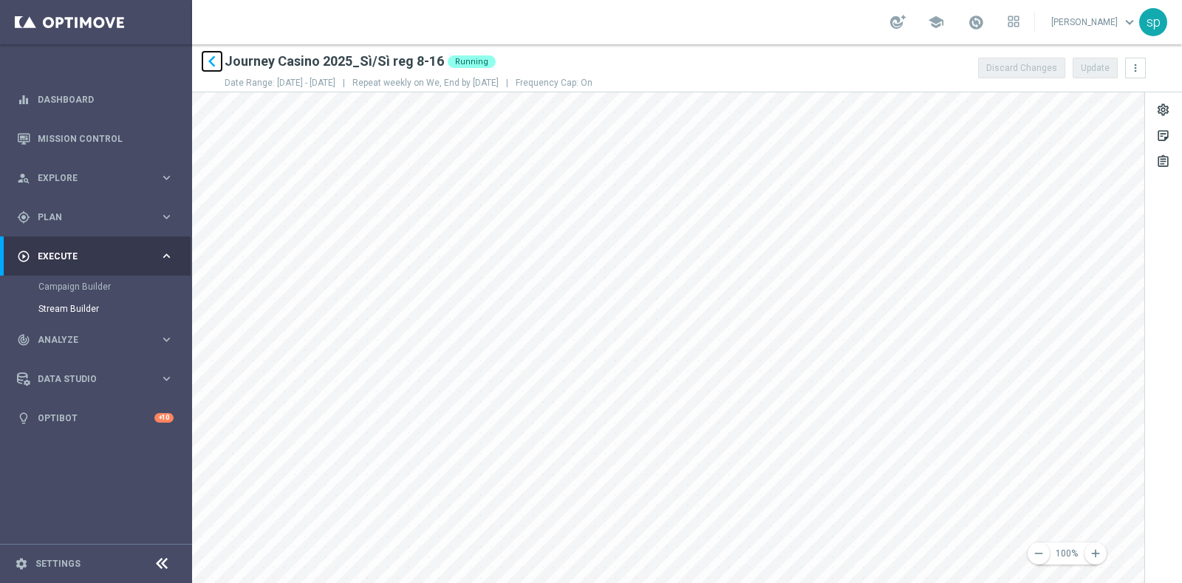
click at [213, 61] on icon "keyboard_arrow_left" at bounding box center [212, 61] width 22 height 22
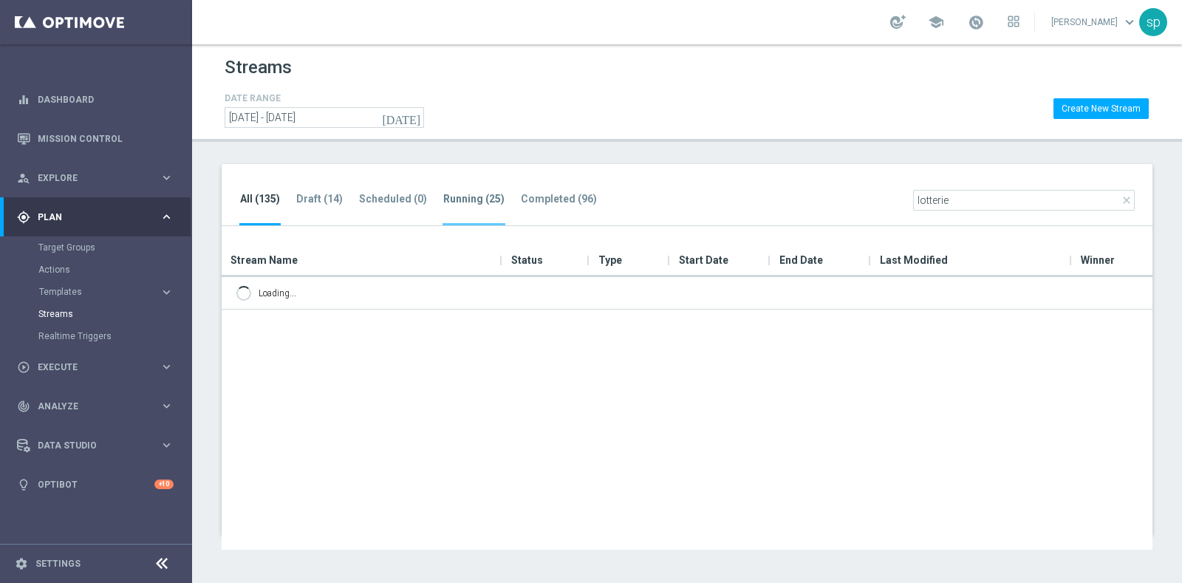
type input "lotterie"
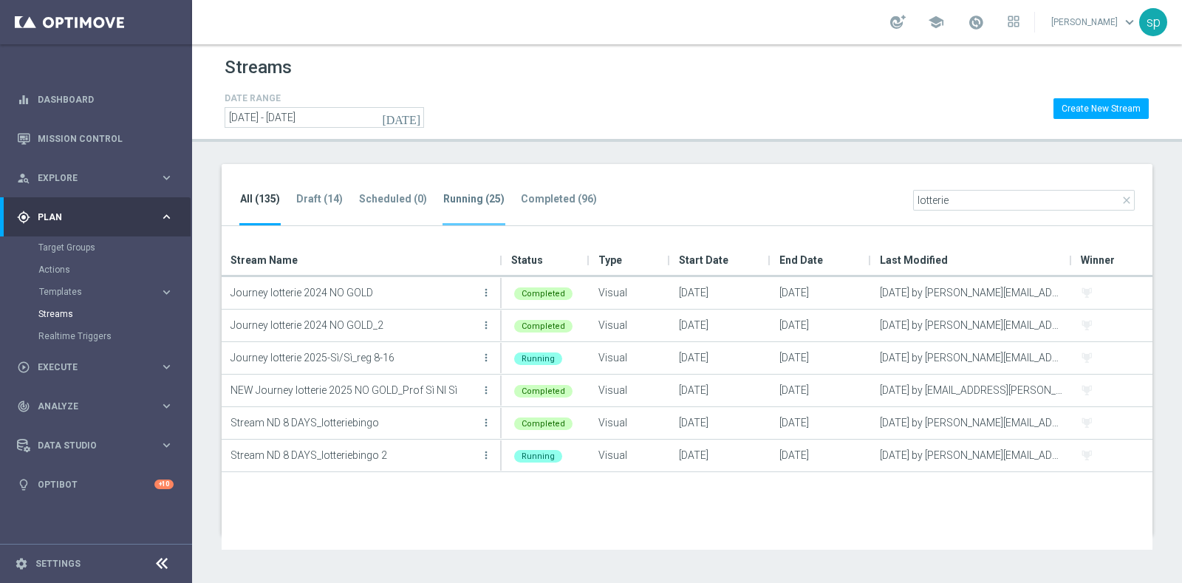
click at [462, 205] on tab-header "Running (25)" at bounding box center [473, 199] width 61 height 13
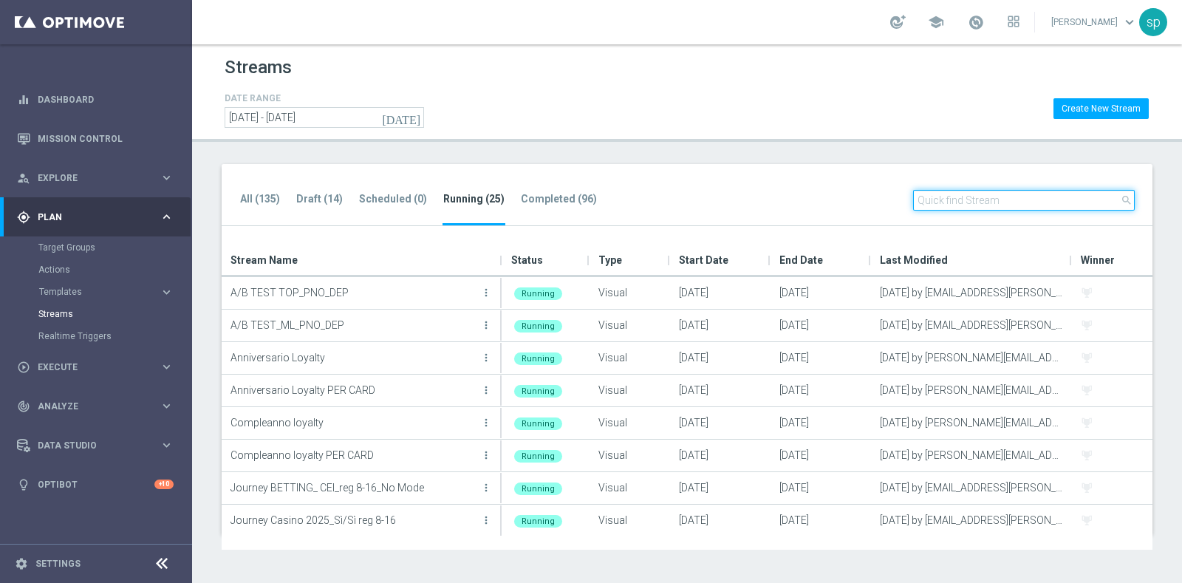
click at [994, 196] on input "text" at bounding box center [1024, 200] width 222 height 21
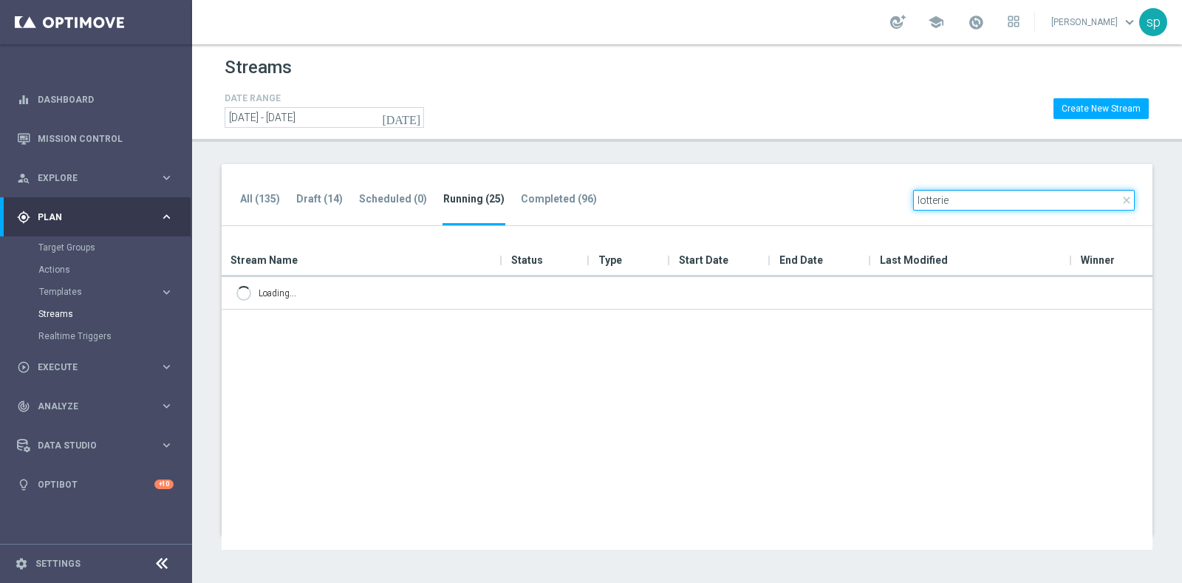
type input "lotterie"
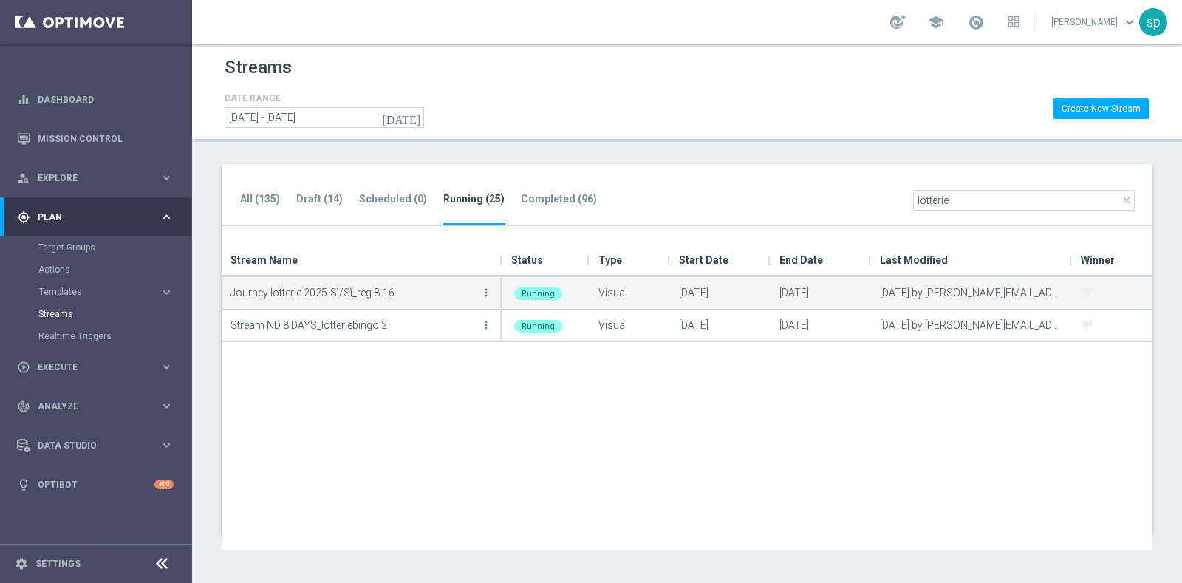
click at [488, 290] on icon "more_vert" at bounding box center [486, 293] width 12 height 12
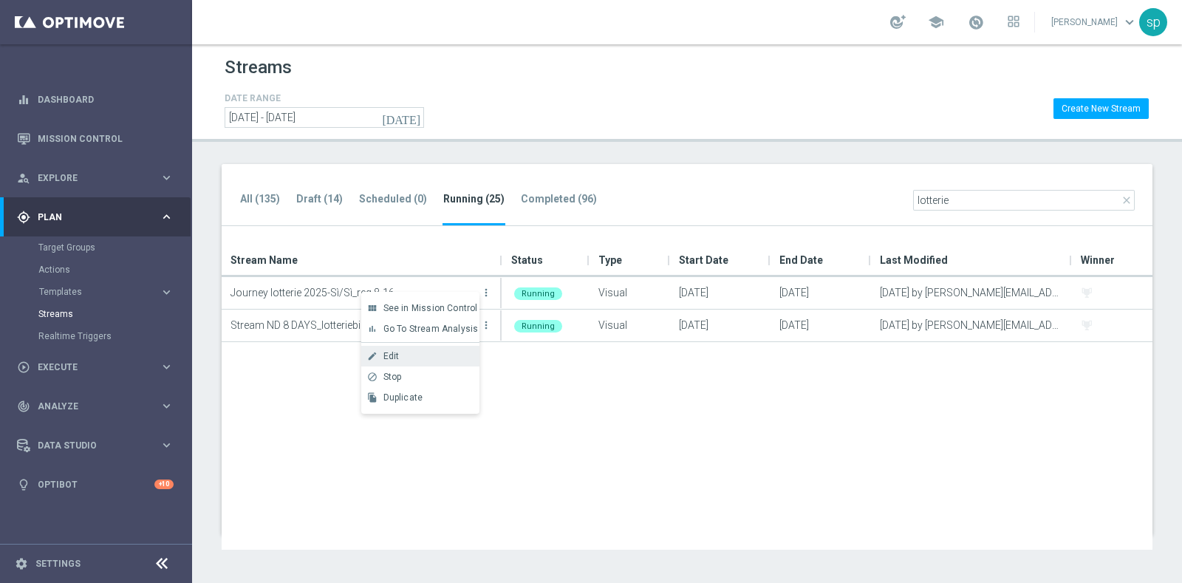
click at [412, 351] on div "Edit" at bounding box center [427, 356] width 89 height 10
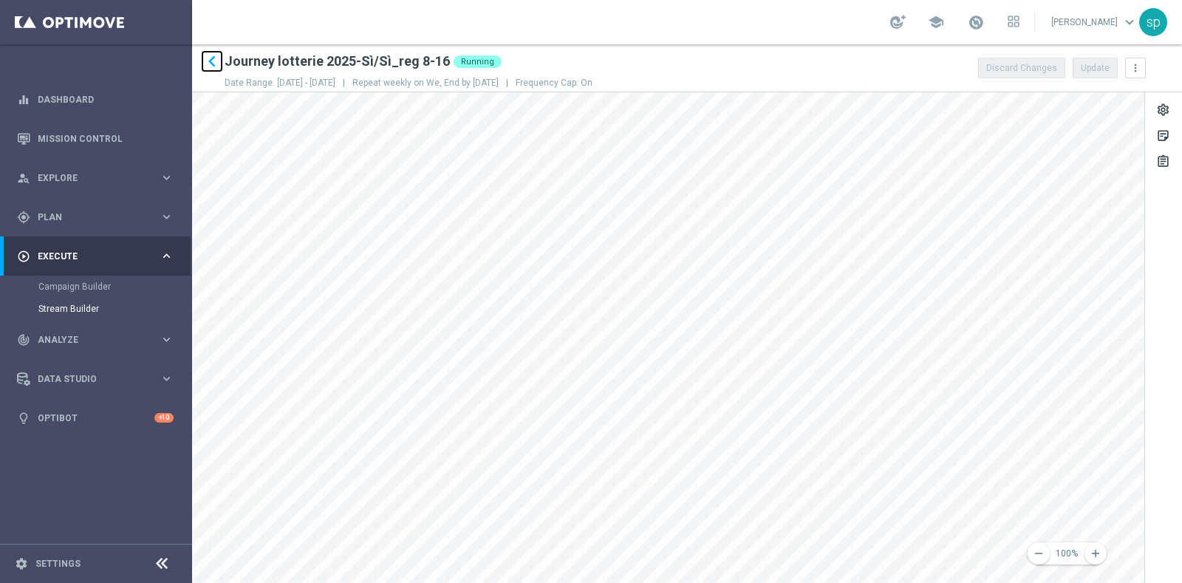
click at [213, 58] on icon "keyboard_arrow_left" at bounding box center [212, 61] width 22 height 22
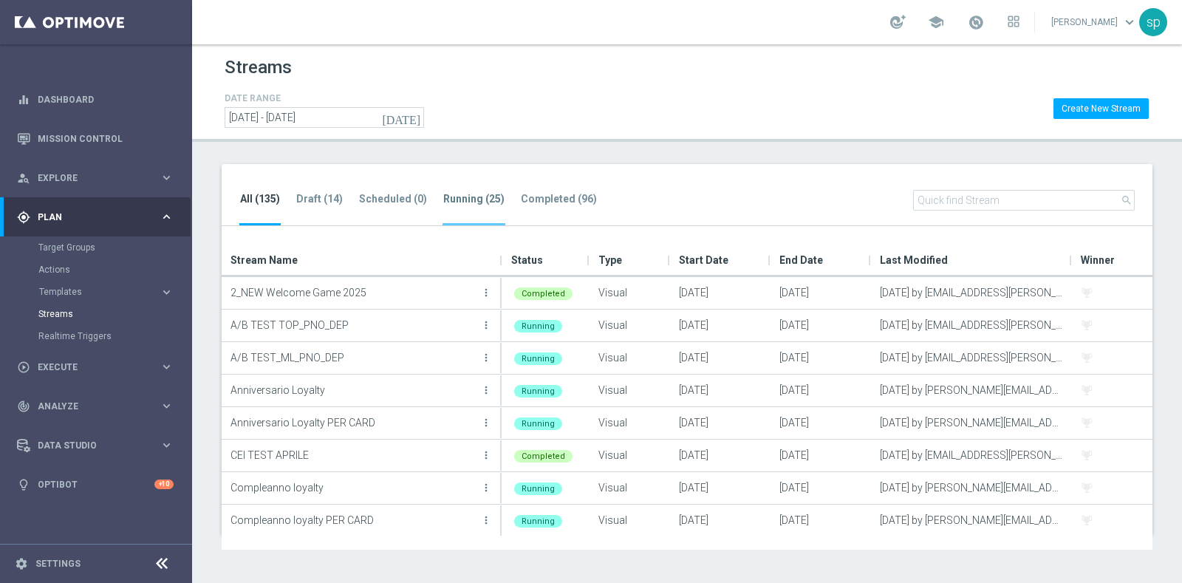
click at [461, 191] on li "Running (25)" at bounding box center [474, 208] width 63 height 35
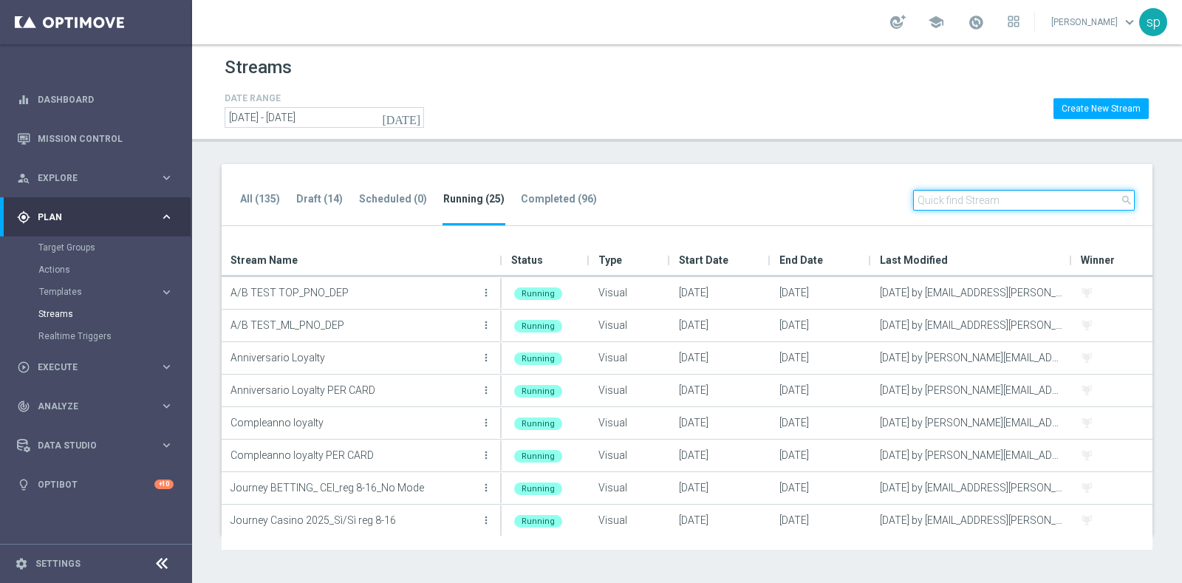
click at [994, 197] on input "text" at bounding box center [1024, 200] width 222 height 21
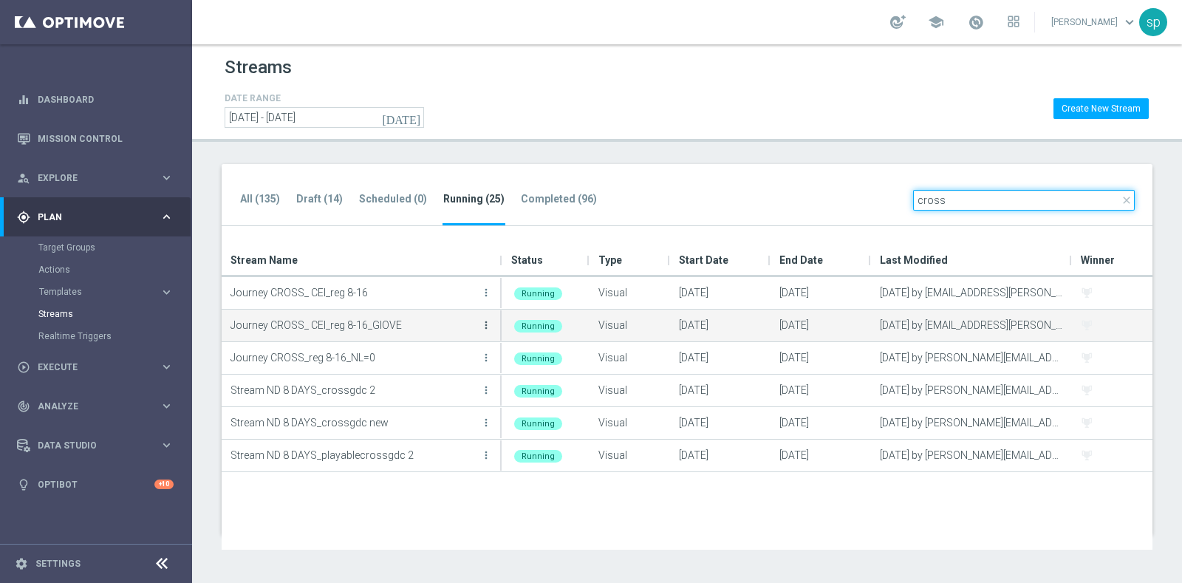
type input "cross"
click at [485, 322] on icon "more_vert" at bounding box center [486, 325] width 12 height 12
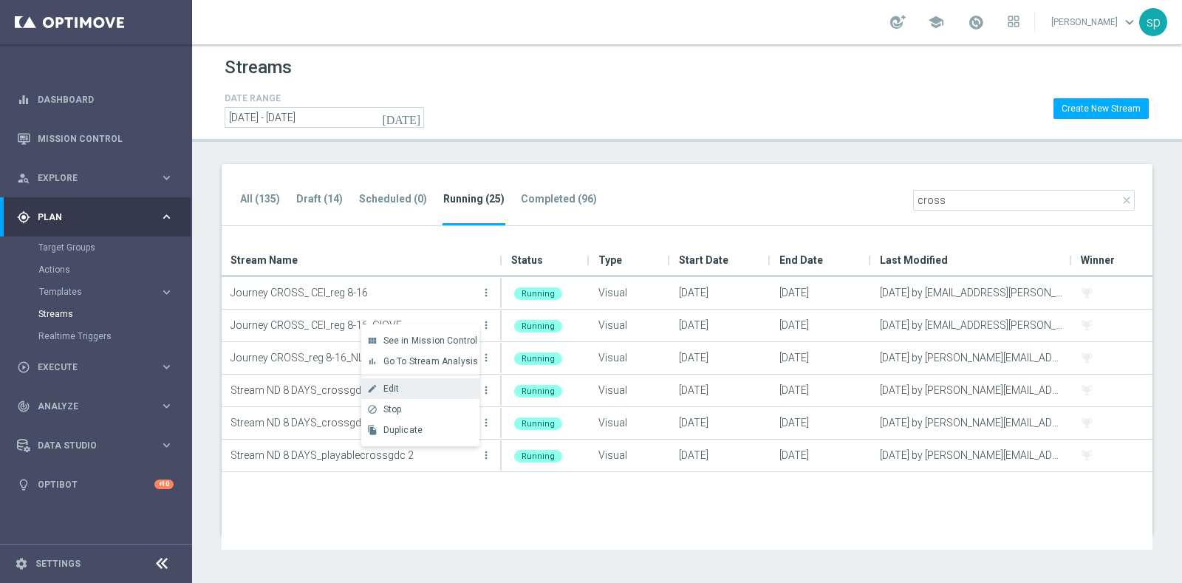
click at [421, 392] on div "Edit" at bounding box center [427, 388] width 89 height 10
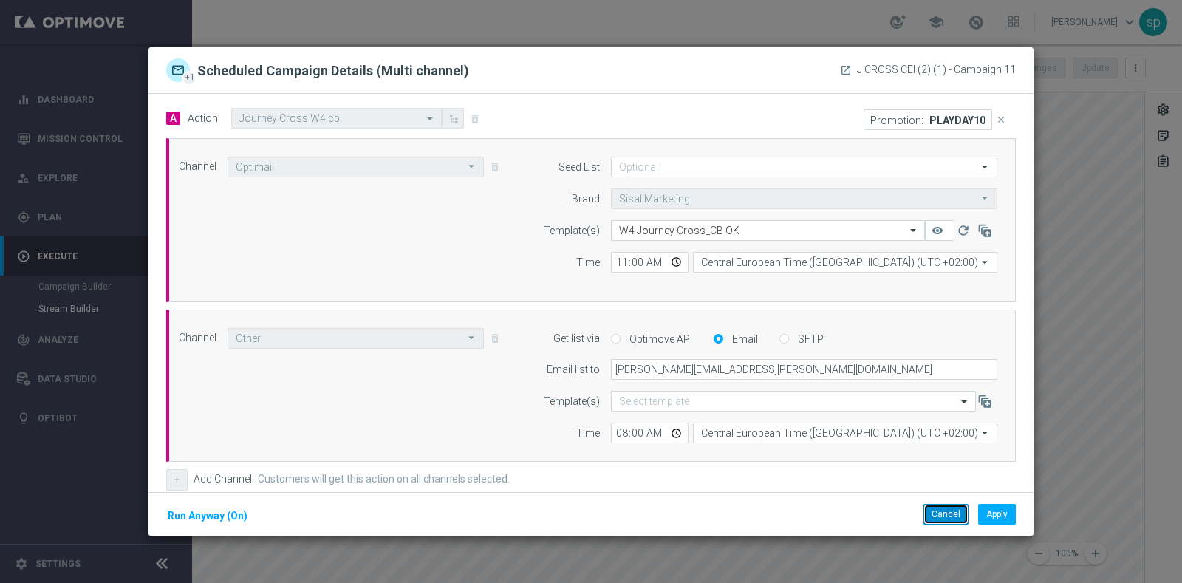
click at [944, 516] on button "Cancel" at bounding box center [946, 514] width 45 height 21
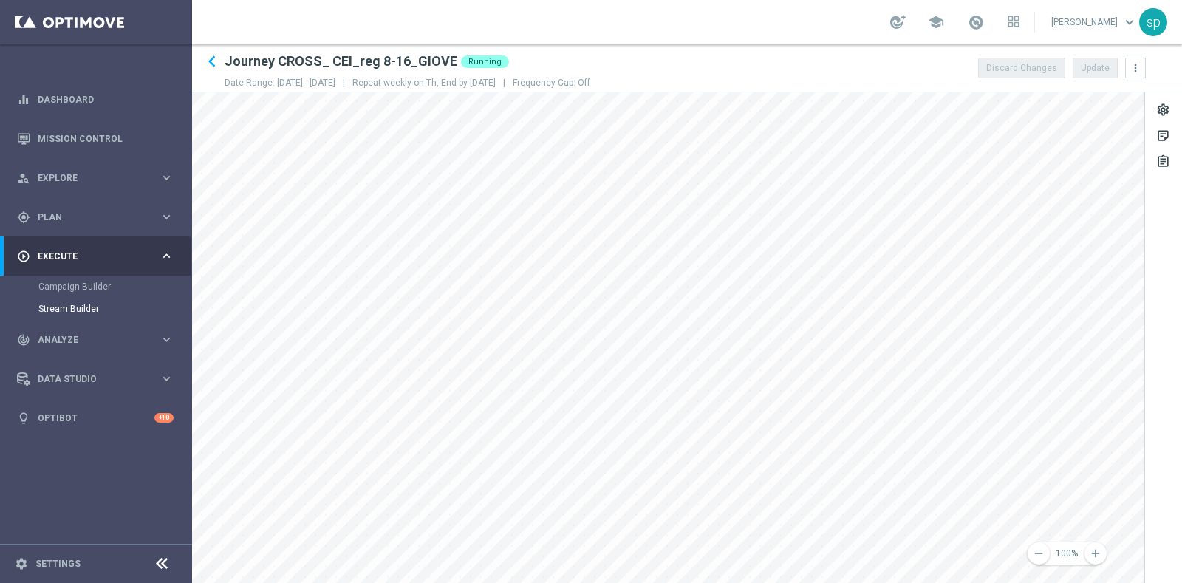
click at [1168, 452] on div "remove 100% add settings sticky_note_2 assignment" at bounding box center [687, 337] width 990 height 491
click at [1175, 488] on div "remove 100% add settings sticky_note_2 assignment" at bounding box center [687, 337] width 990 height 491
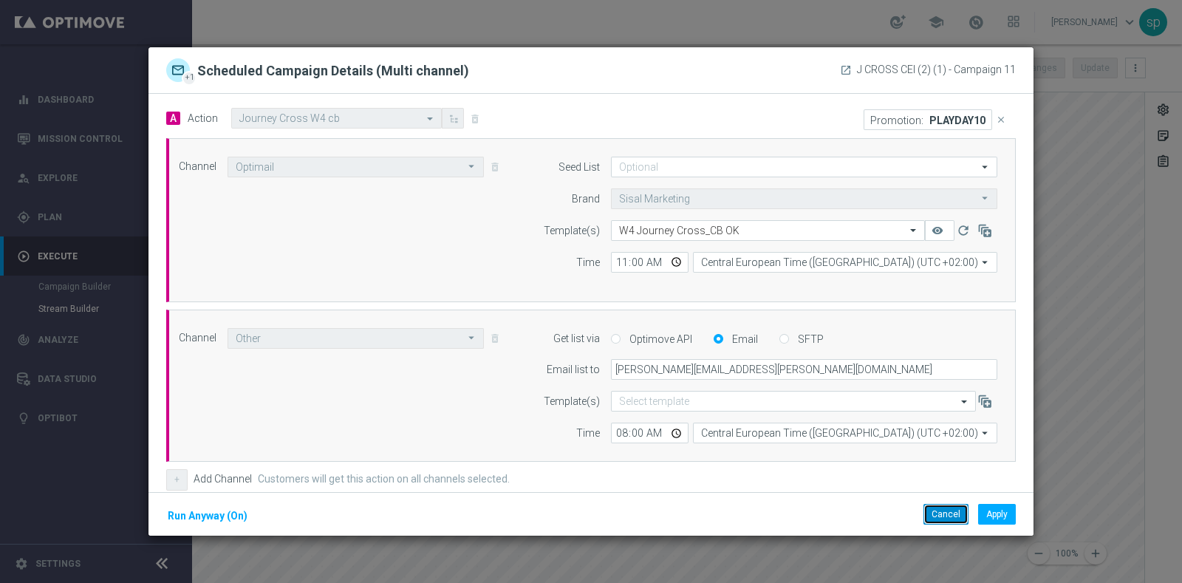
click at [950, 506] on button "Cancel" at bounding box center [946, 514] width 45 height 21
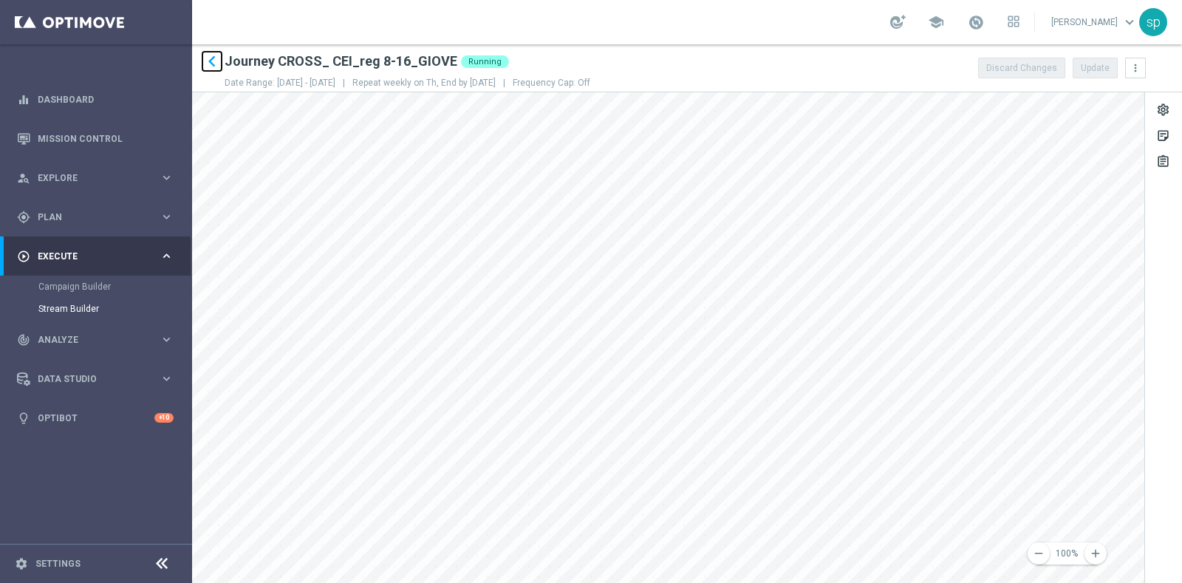
click at [212, 62] on icon "keyboard_arrow_left" at bounding box center [212, 61] width 22 height 22
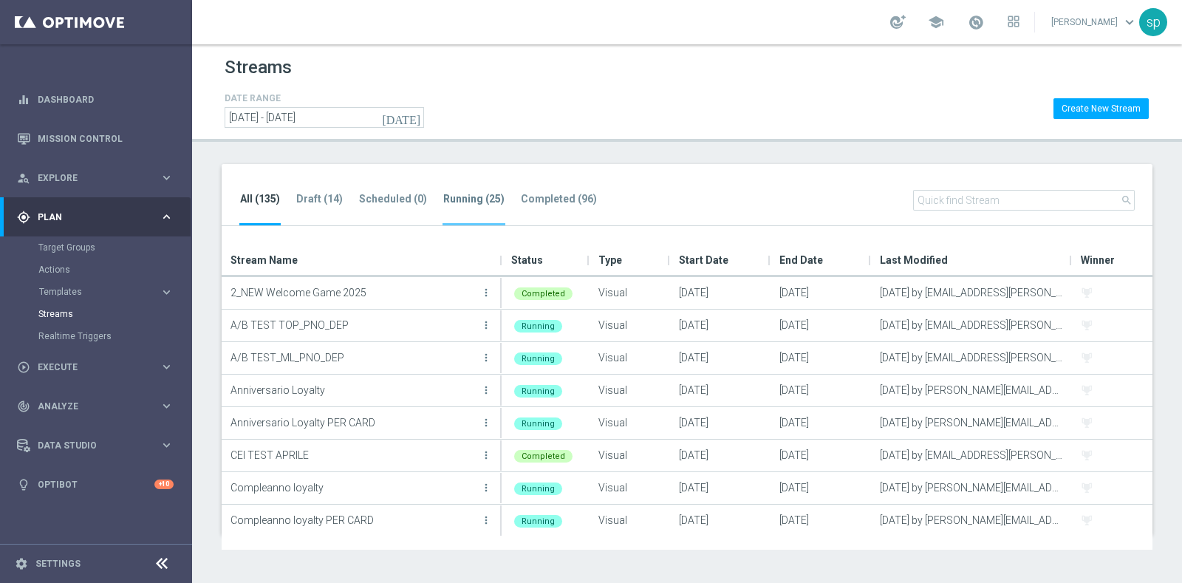
click at [451, 204] on tab-header "Running (25)" at bounding box center [473, 199] width 61 height 13
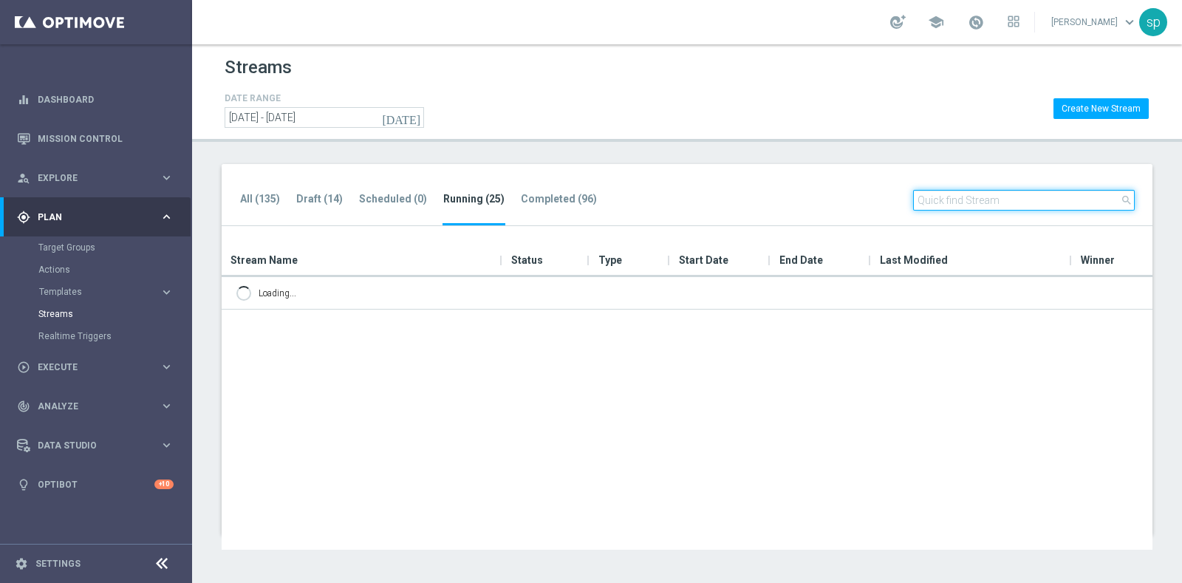
click at [1031, 191] on input "text" at bounding box center [1024, 200] width 222 height 21
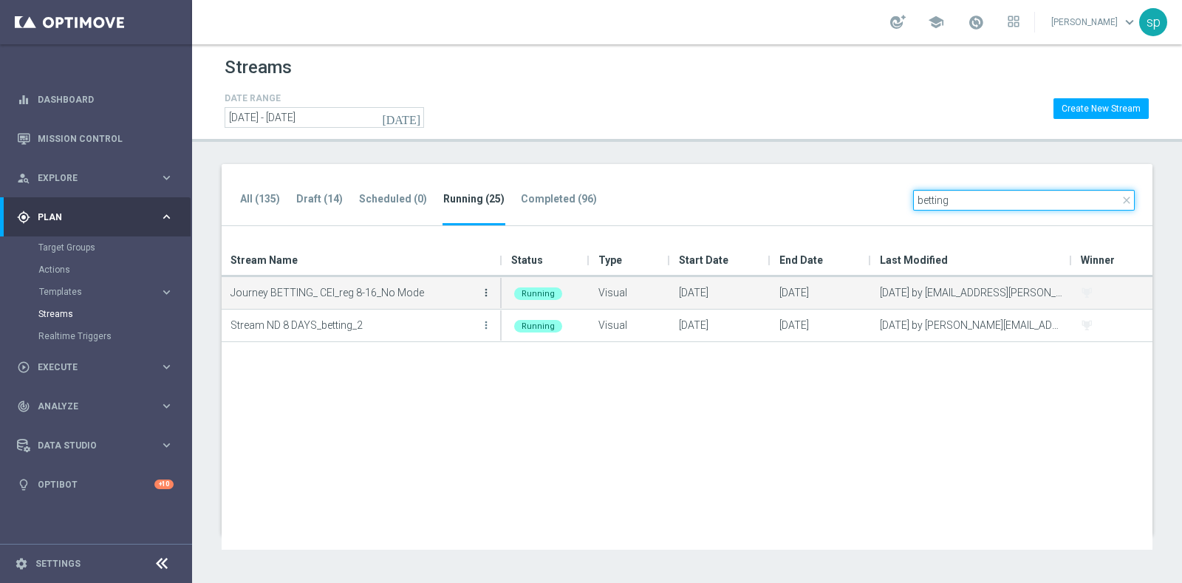
type input "betting"
click at [488, 293] on icon "more_vert" at bounding box center [486, 293] width 12 height 12
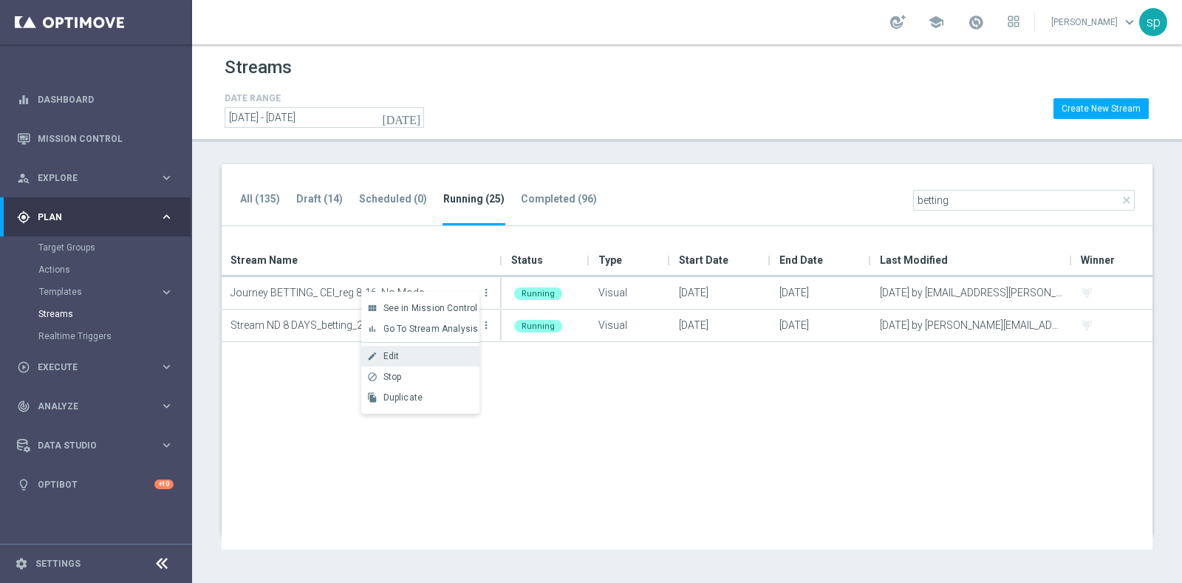
click at [414, 353] on div "Edit" at bounding box center [427, 356] width 89 height 10
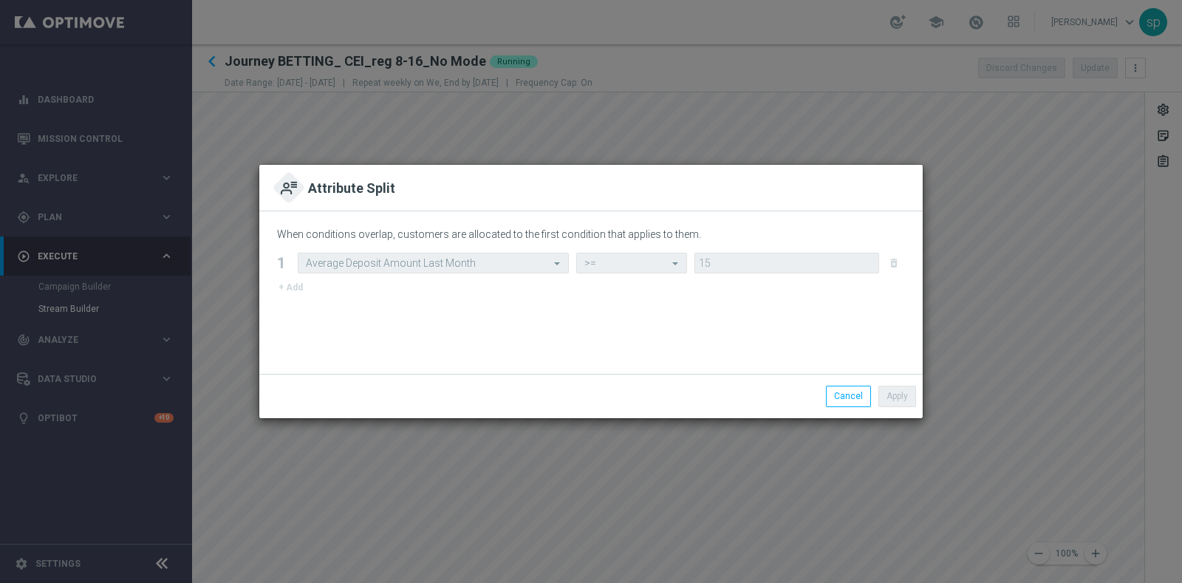
click at [502, 253] on div "Select Attribute Average Deposit Amount Last Month" at bounding box center [433, 263] width 271 height 21
click at [856, 392] on button "Cancel" at bounding box center [848, 396] width 45 height 21
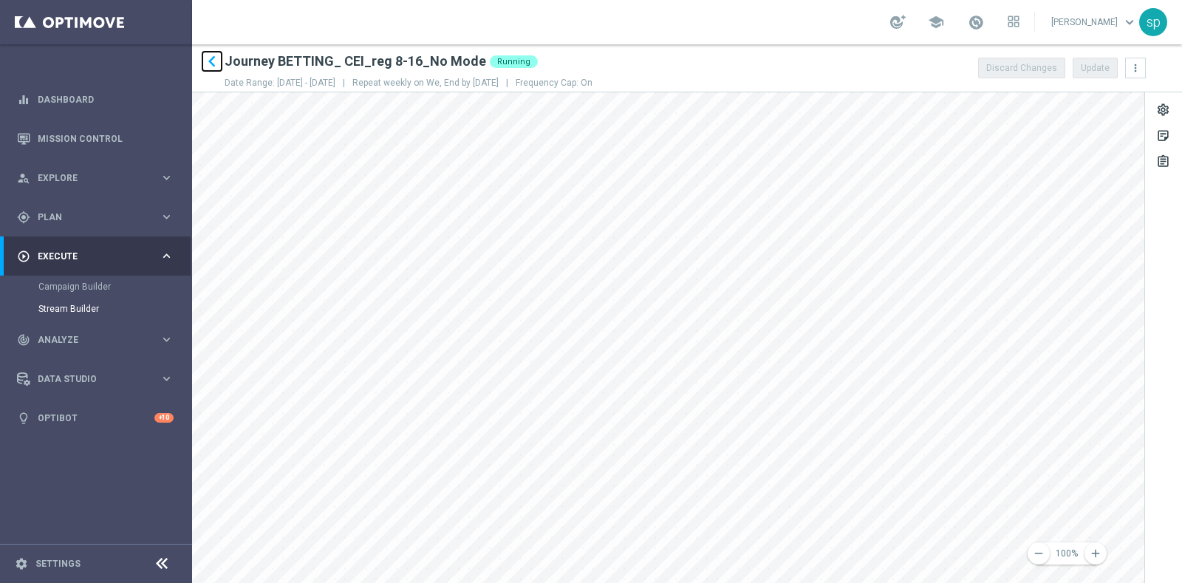
click at [207, 66] on icon "keyboard_arrow_left" at bounding box center [212, 61] width 22 height 22
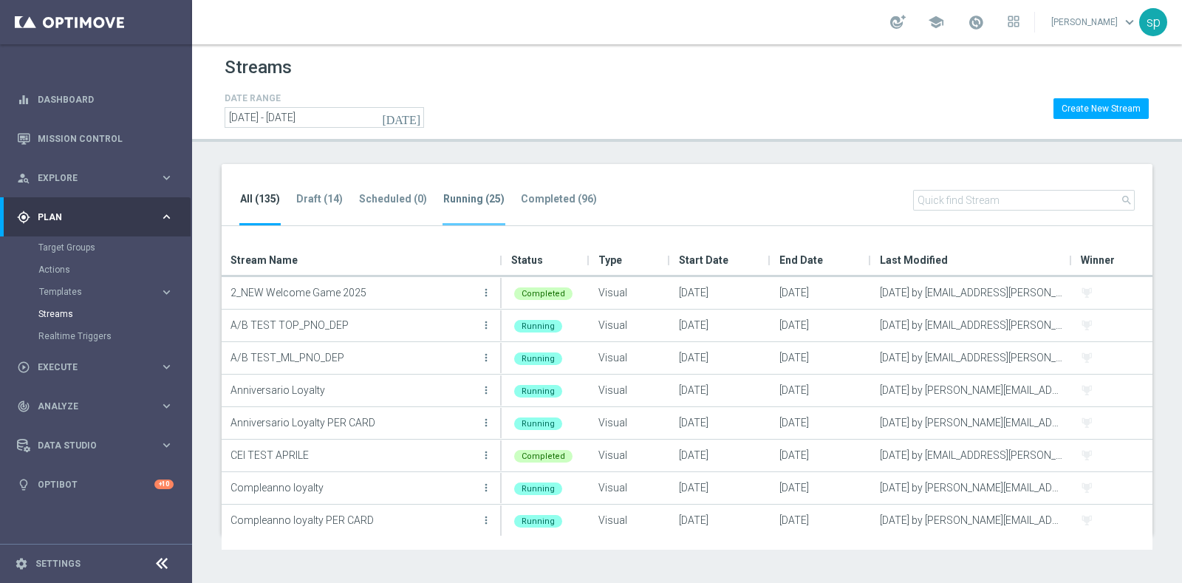
click at [450, 195] on tab-header "Running (25)" at bounding box center [473, 199] width 61 height 13
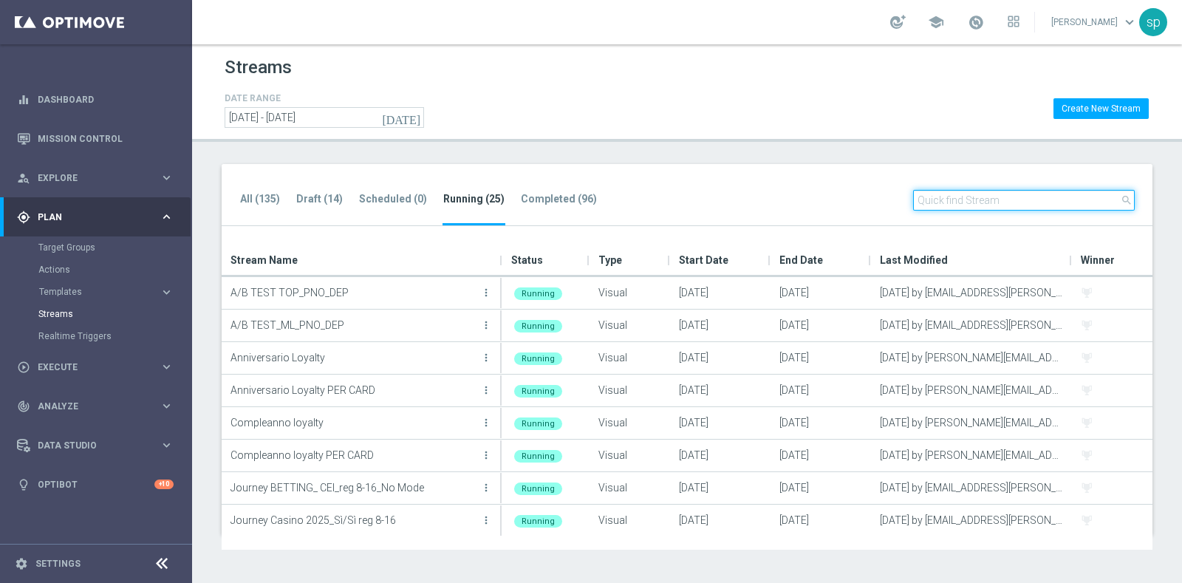
click at [990, 201] on input "text" at bounding box center [1024, 200] width 222 height 21
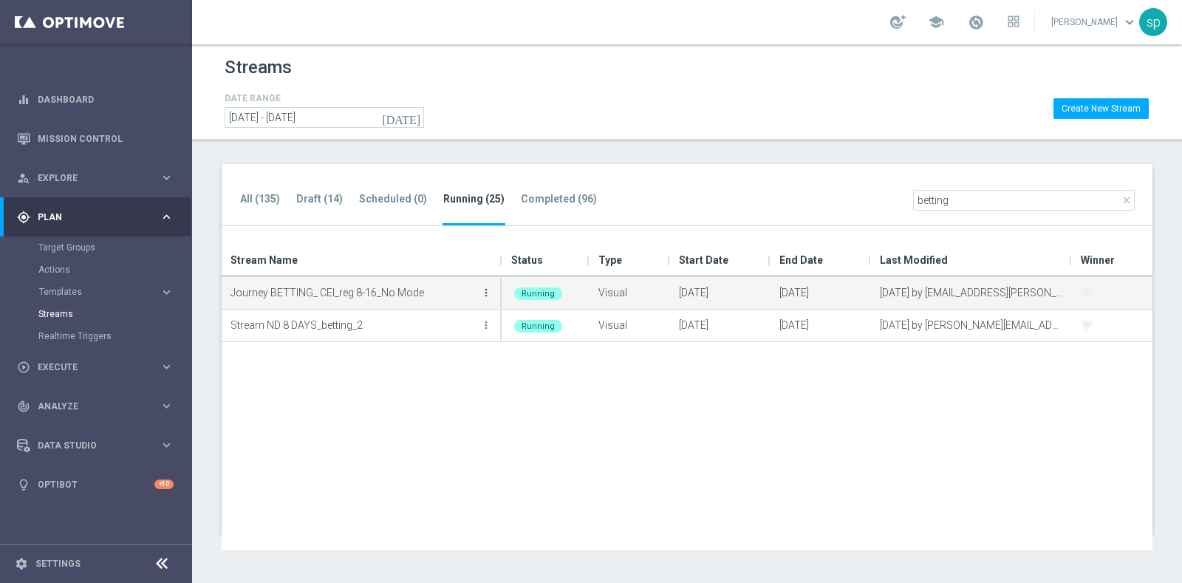
click at [485, 290] on icon "more_vert" at bounding box center [486, 293] width 12 height 12
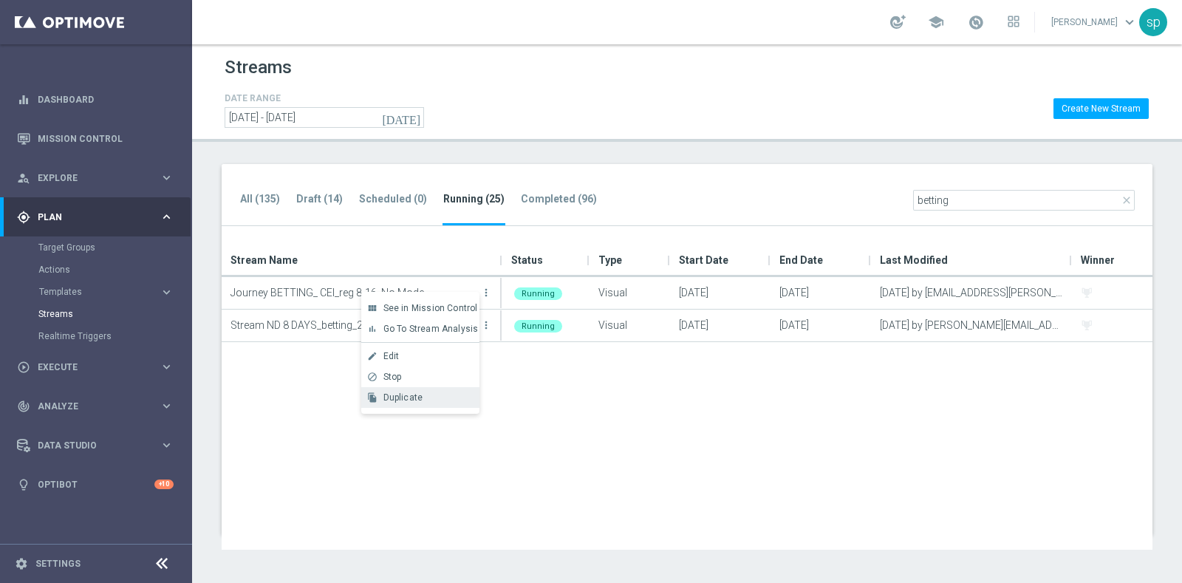
click at [410, 393] on span "Duplicate" at bounding box center [403, 397] width 40 height 10
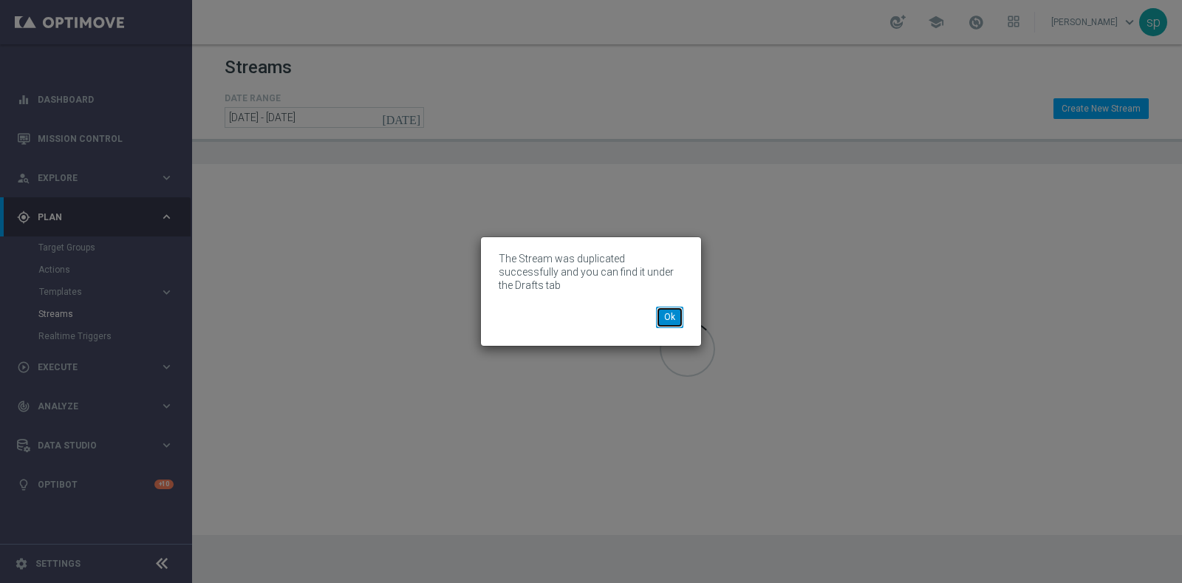
click at [683, 313] on button "Ok" at bounding box center [669, 317] width 27 height 21
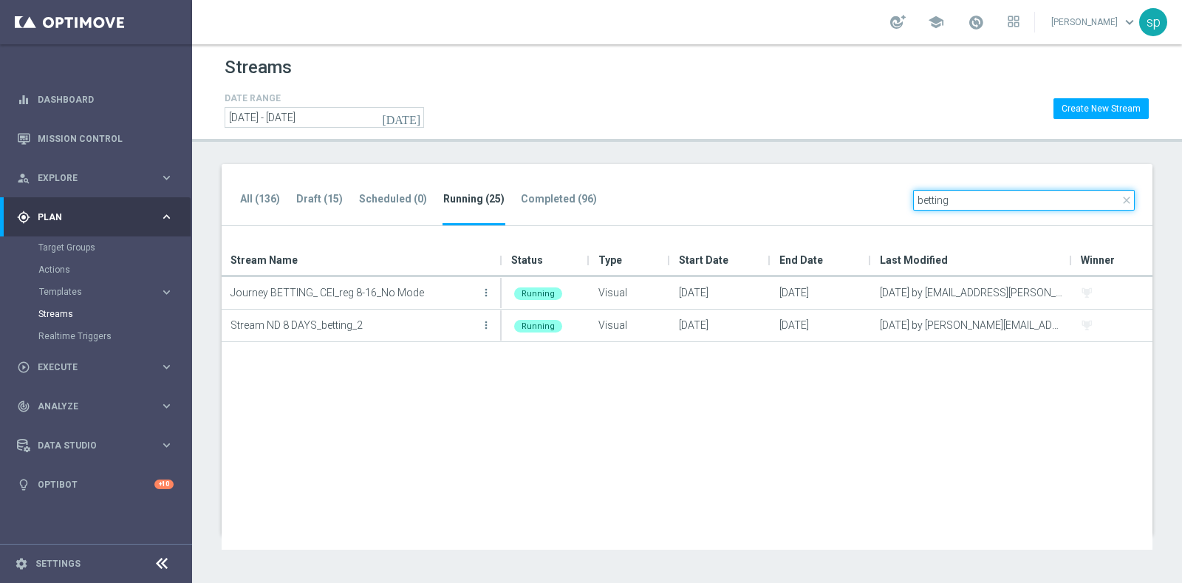
click at [956, 209] on input "betting" at bounding box center [1024, 200] width 222 height 21
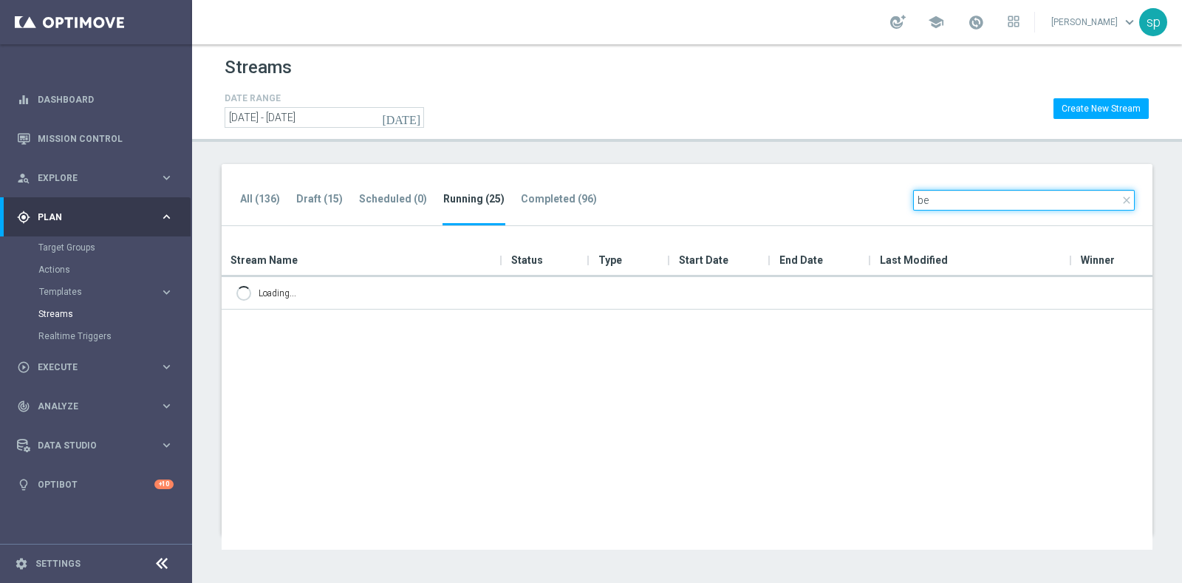
type input "b"
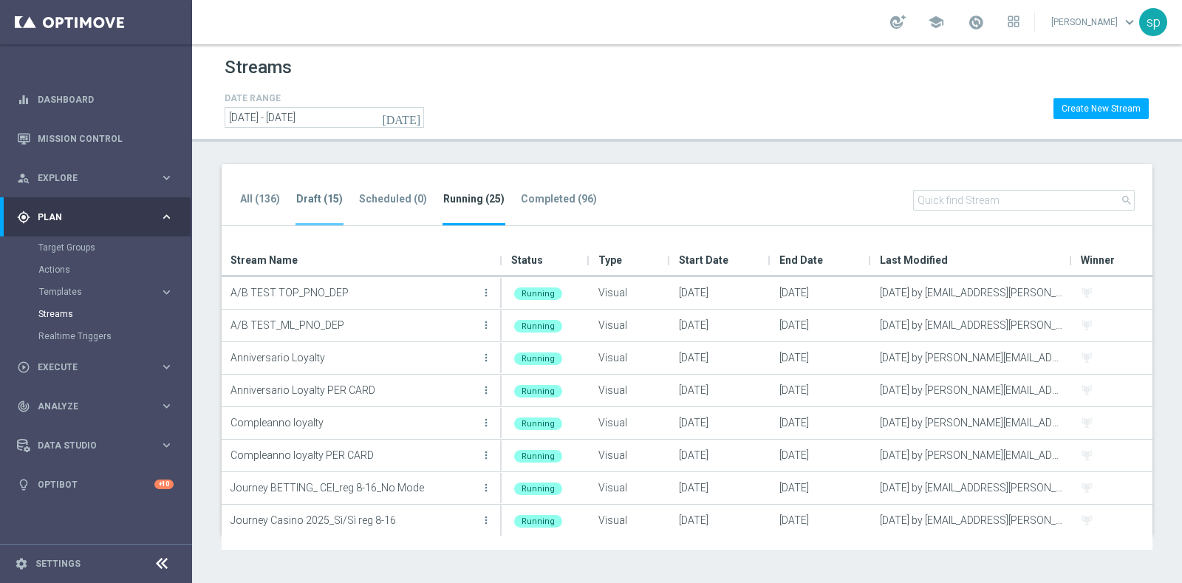
click at [309, 196] on tab-header "Draft (15)" at bounding box center [319, 199] width 47 height 13
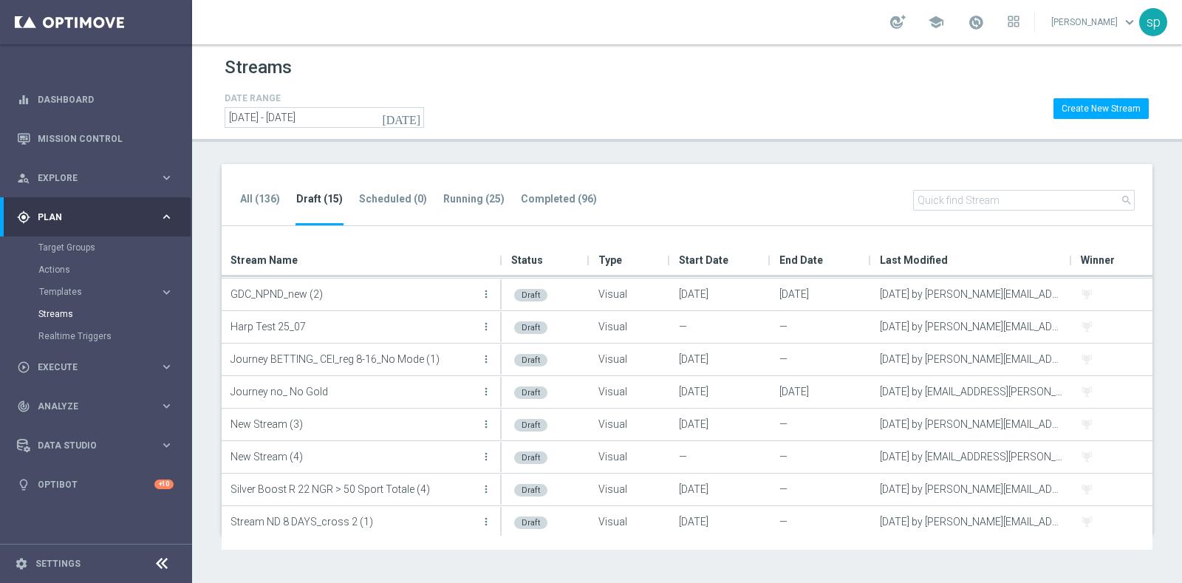
scroll to position [48, 0]
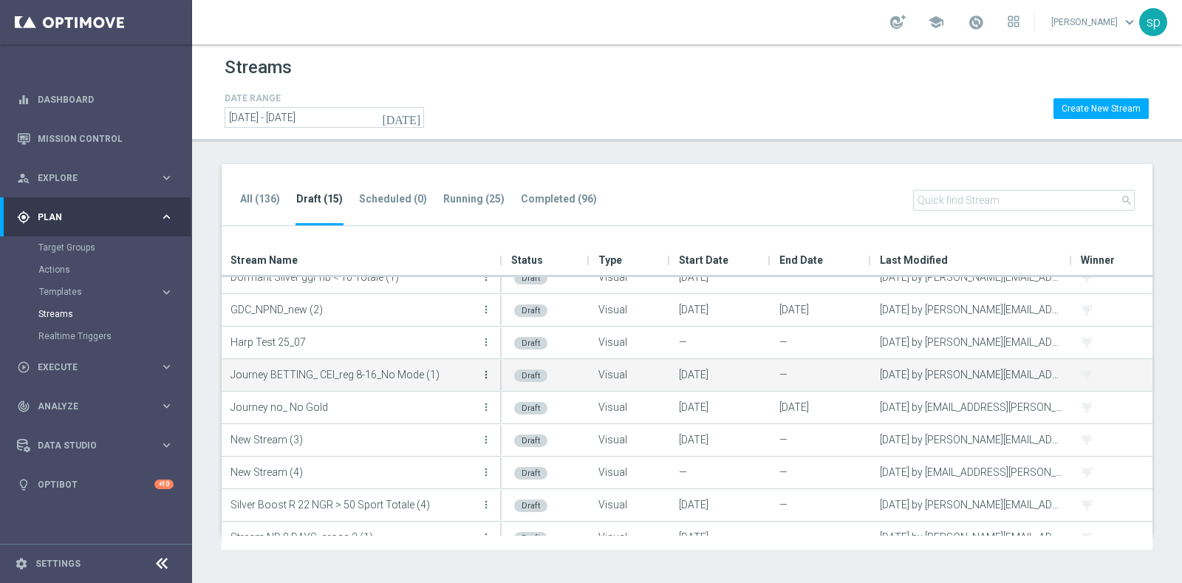
click at [488, 374] on icon "more_vert" at bounding box center [486, 375] width 12 height 12
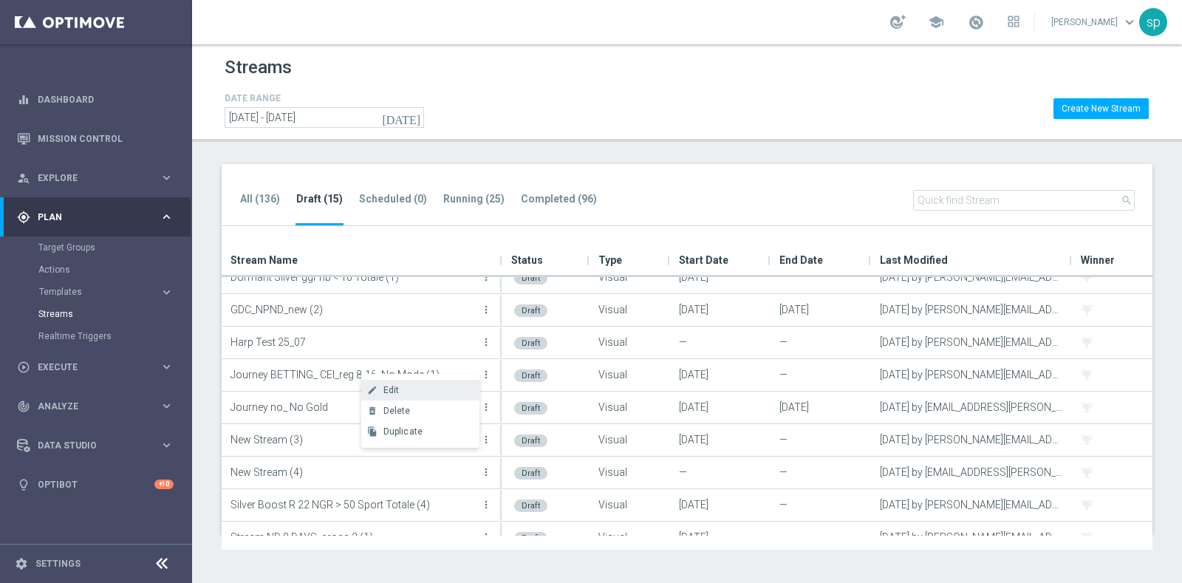
click at [424, 390] on div "Edit" at bounding box center [427, 390] width 89 height 10
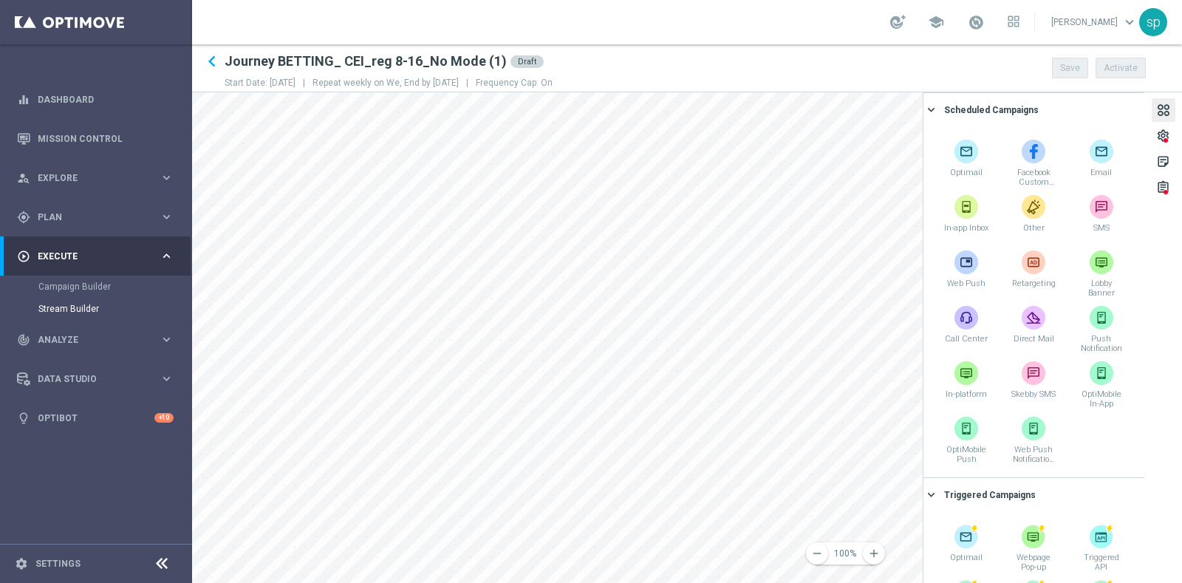
click at [491, 65] on h2 "Journey BETTING_ CEI_reg 8-16_No Mode (1)" at bounding box center [366, 61] width 282 height 18
click at [494, 64] on h2 "Journey BETTING_ CEI_reg 8-16_No Mode (1)" at bounding box center [366, 61] width 282 height 18
click at [494, 61] on h2 "Journey BETTING_ CEI_reg 8-16_No Mode (1)" at bounding box center [366, 61] width 282 height 18
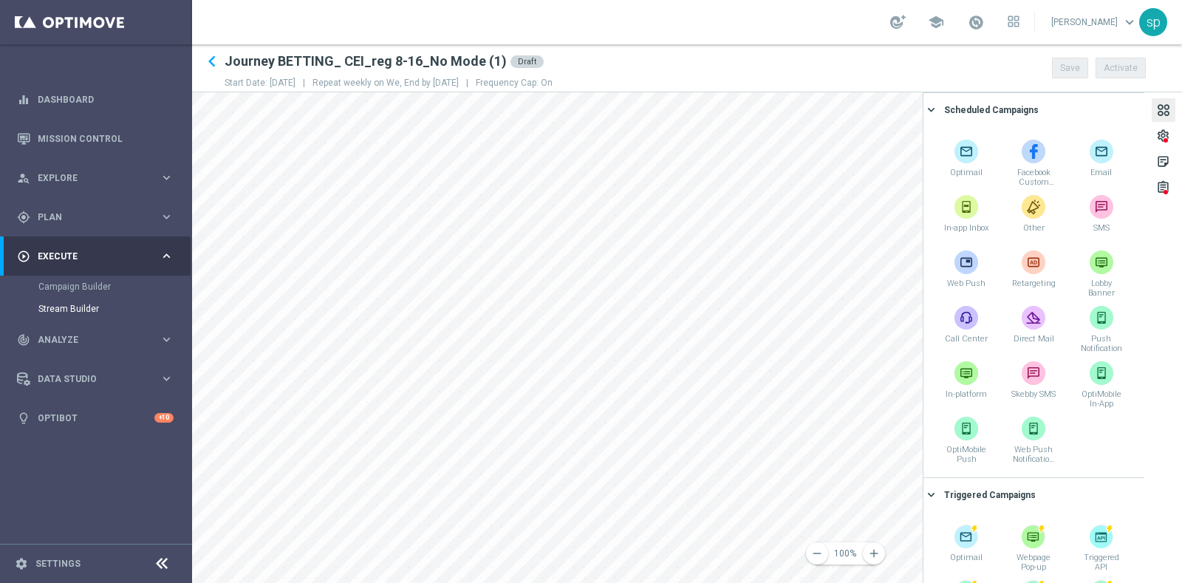
click at [497, 61] on h2 "Journey BETTING_ CEI_reg 8-16_No Mode (1)" at bounding box center [366, 61] width 282 height 18
click at [1164, 138] on div at bounding box center [1166, 140] width 4 height 4
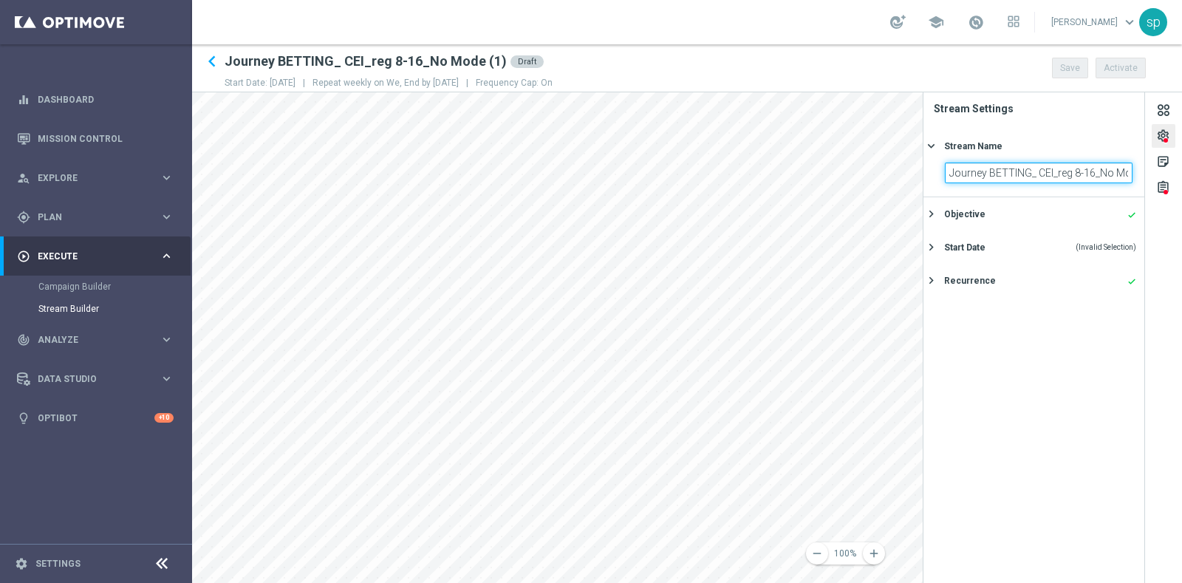
click at [1047, 180] on input "Journey BETTING_ CEI_reg 8-16_No Mode (1)" at bounding box center [1039, 173] width 188 height 21
drag, startPoint x: 1099, startPoint y: 175, endPoint x: 1153, endPoint y: 175, distance: 53.9
click at [1153, 175] on div "settings sticky_note_2 assignment Stream Settings Stream Name keyboard_arrow_ri…" at bounding box center [1052, 337] width 259 height 491
click at [1084, 172] on input "Journey BETTING_ CEI_reg 8-16_No Mode (1)" at bounding box center [1039, 173] width 188 height 21
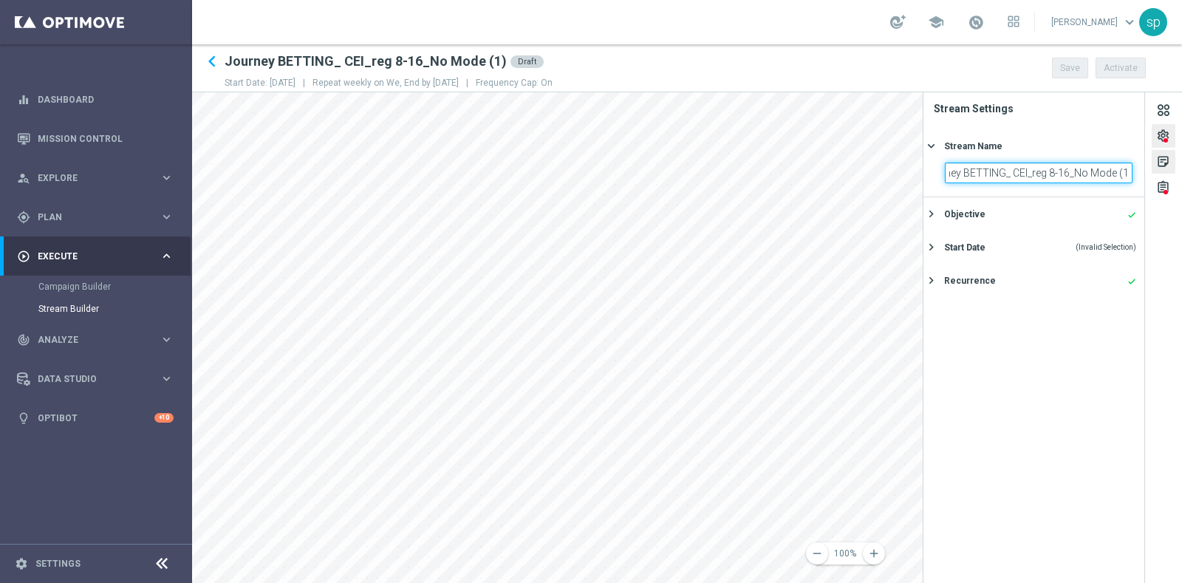
drag, startPoint x: 1073, startPoint y: 174, endPoint x: 1161, endPoint y: 164, distance: 88.5
click at [1161, 164] on div "settings sticky_note_2 assignment Stream Settings Stream Name keyboard_arrow_ri…" at bounding box center [1052, 337] width 259 height 491
click at [1102, 176] on input "Journey BETTING_ CEI_reg 8-16_AVD DEP" at bounding box center [1039, 173] width 188 height 21
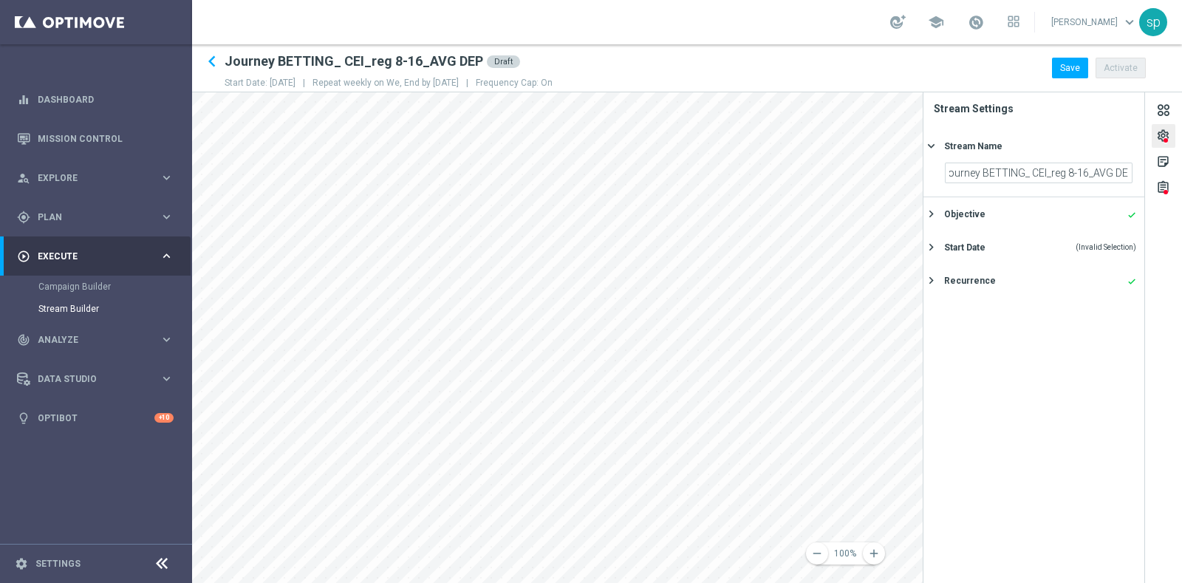
scroll to position [0, 0]
click at [1137, 169] on section "Journey BETTING_ CEI_reg 8-16_AVG DEP" at bounding box center [1034, 180] width 221 height 34
click at [1124, 169] on input "Journey BETTING_ CEI_reg 8-16_AVG DEP" at bounding box center [1039, 173] width 188 height 21
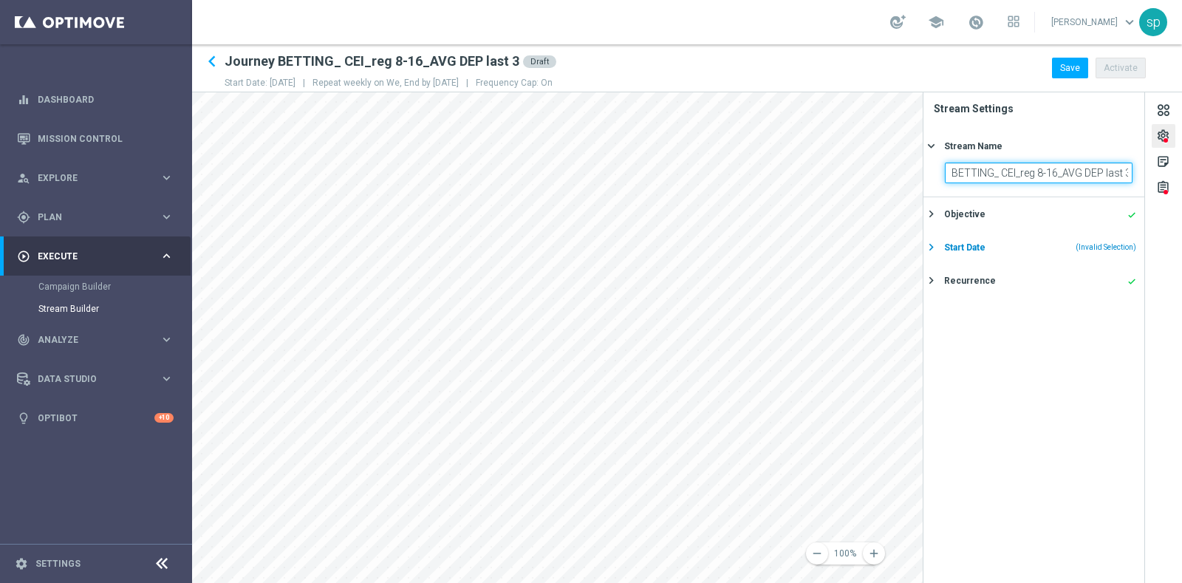
scroll to position [0, 47]
type input "Journey BETTING_ CEI_reg 8-16_AVG DEP last 3m"
click at [1065, 352] on section "Stream Settings Stream Name keyboard_arrow_right Journey BETTING_ CEI_reg 8-16_…" at bounding box center [1035, 337] width 222 height 491
click at [960, 253] on button "Start Date (Invalid Selection) keyboard_arrow_right" at bounding box center [1032, 247] width 210 height 18
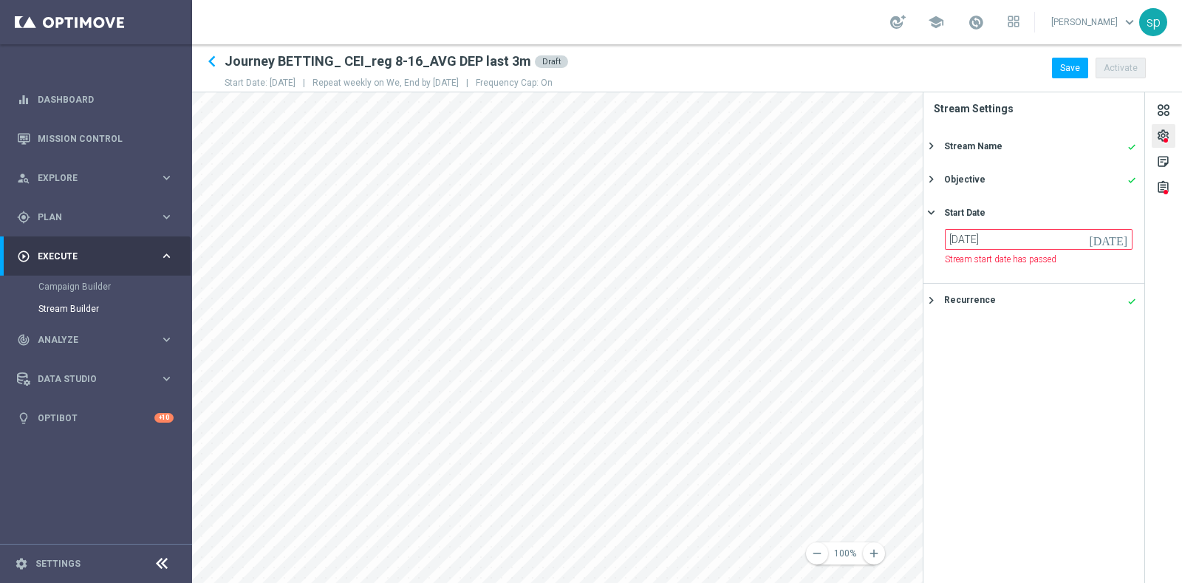
click at [1122, 238] on icon "[DATE]" at bounding box center [1111, 237] width 44 height 16
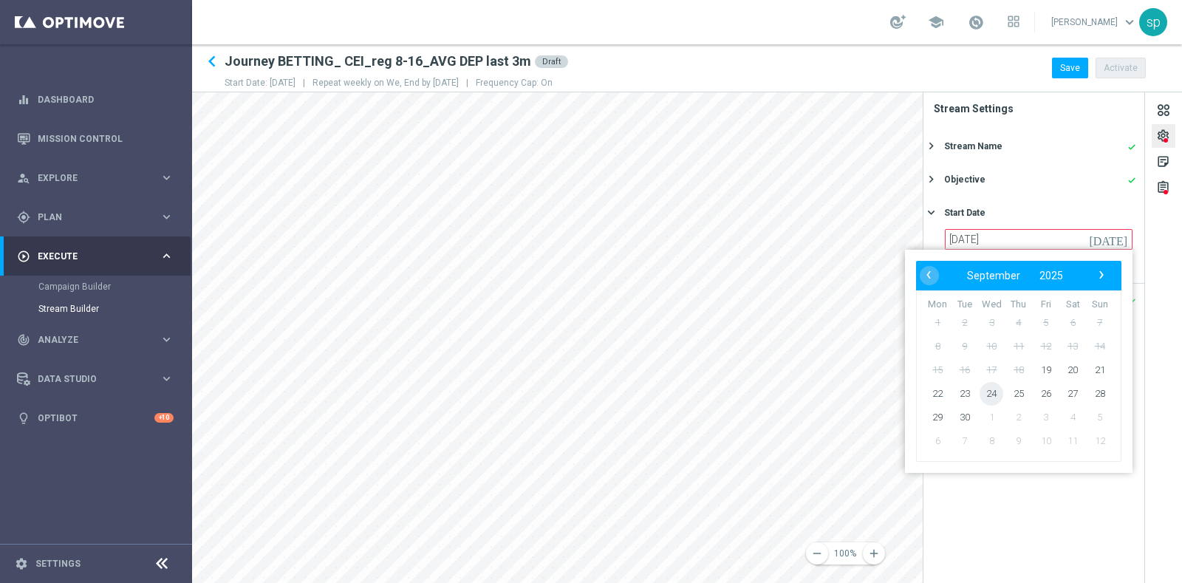
click at [991, 392] on span "24" at bounding box center [992, 394] width 24 height 24
type input "[DATE]"
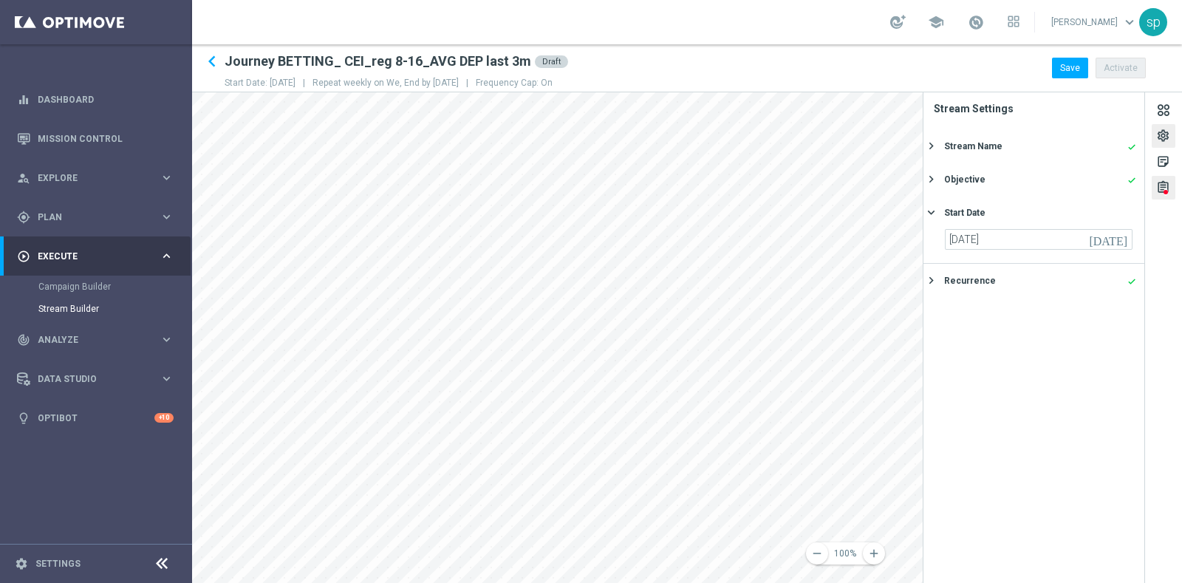
click at [1166, 182] on div "assignment" at bounding box center [1163, 189] width 14 height 19
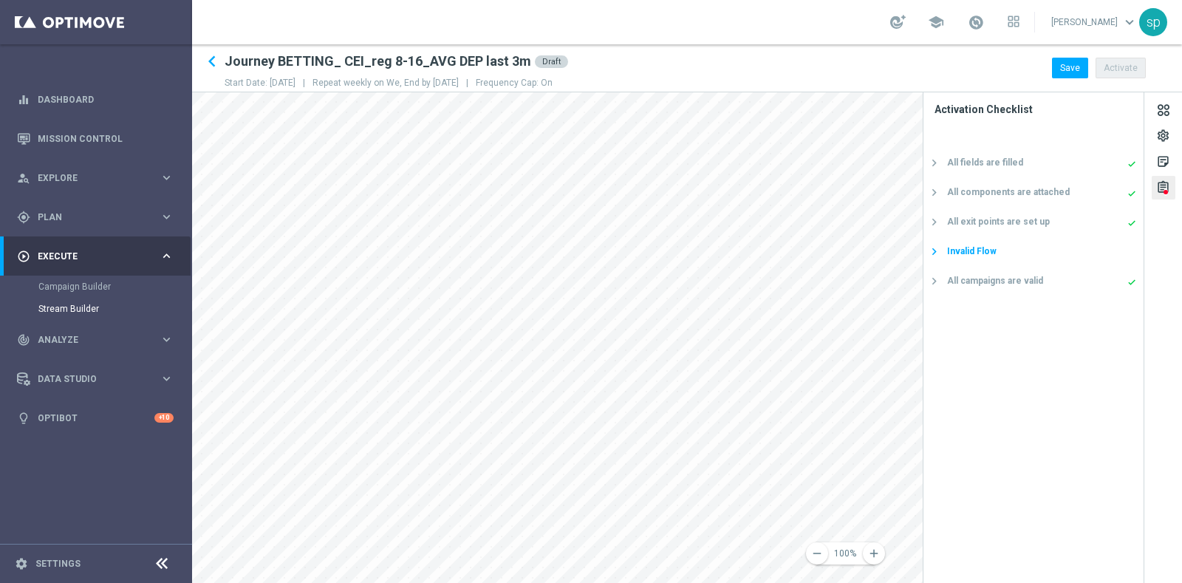
click at [951, 245] on div "Invalid Flow" at bounding box center [972, 251] width 50 height 13
click at [989, 287] on div "Stream must include less than 150 elements." at bounding box center [1034, 281] width 220 height 30
click at [970, 282] on div "Stream must include less than 150 elements." at bounding box center [1034, 281] width 220 height 30
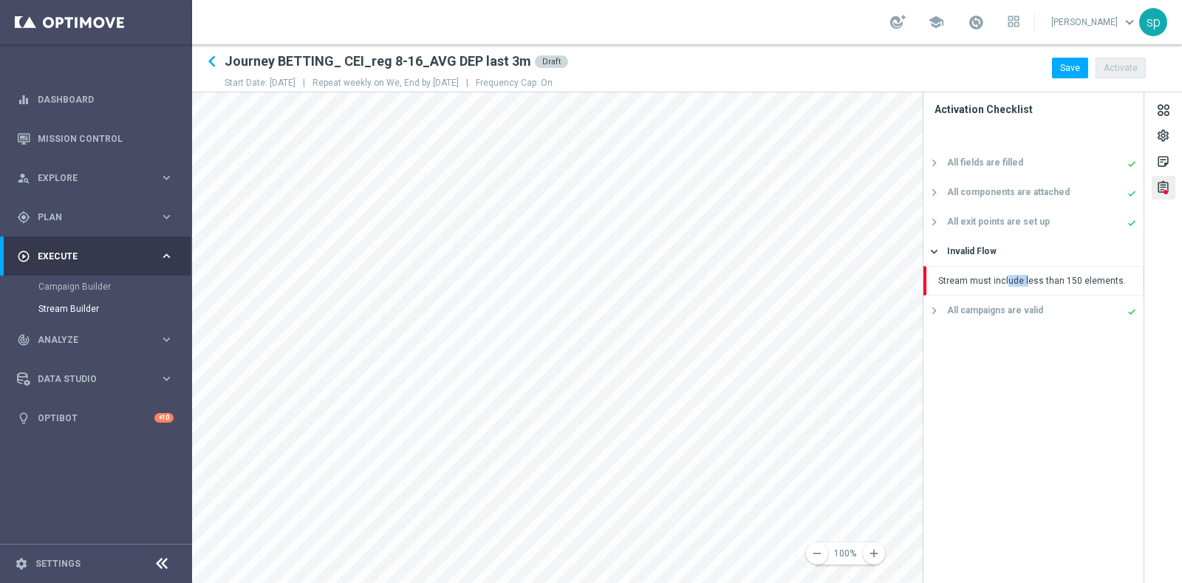
click at [970, 282] on div "Stream must include less than 150 elements." at bounding box center [1034, 281] width 220 height 30
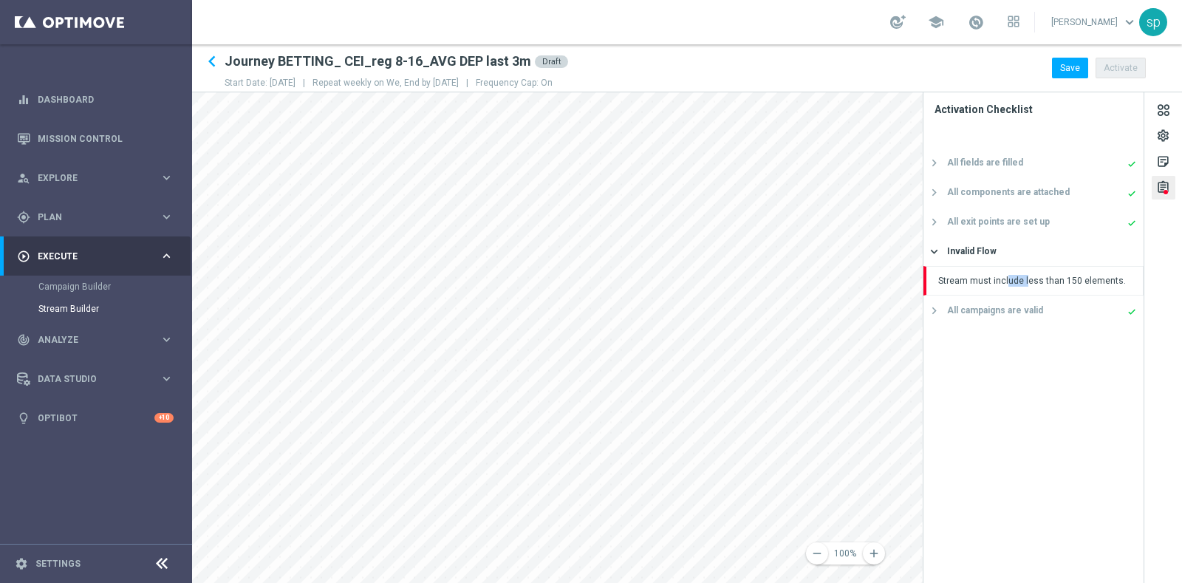
click at [970, 282] on div "Stream must include less than 150 elements." at bounding box center [1034, 281] width 220 height 30
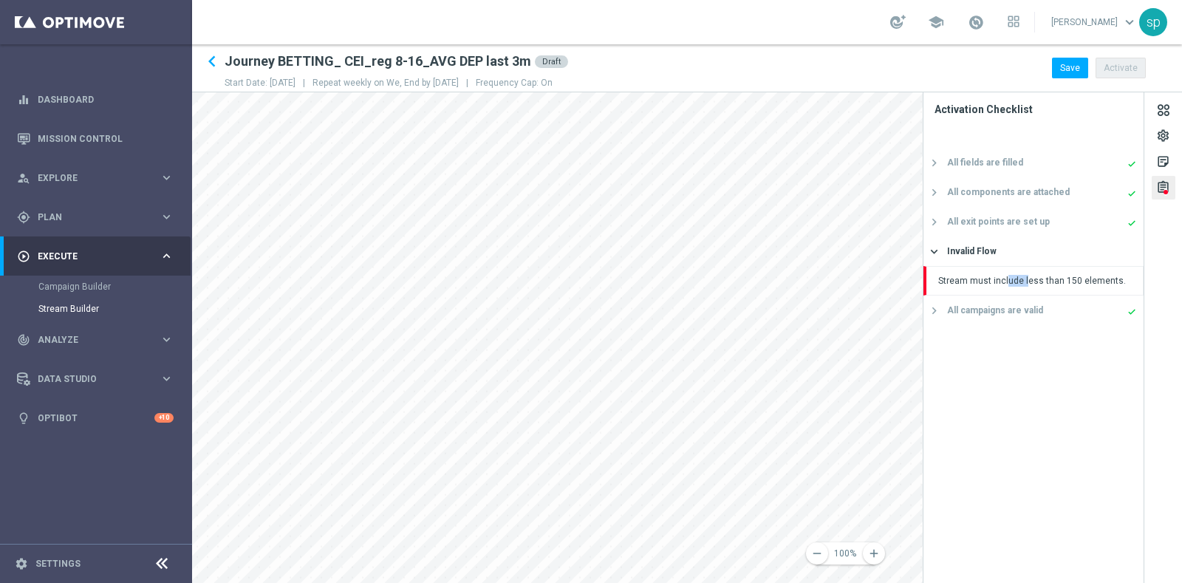
click at [970, 282] on div "Stream must include less than 150 elements." at bounding box center [1034, 281] width 220 height 30
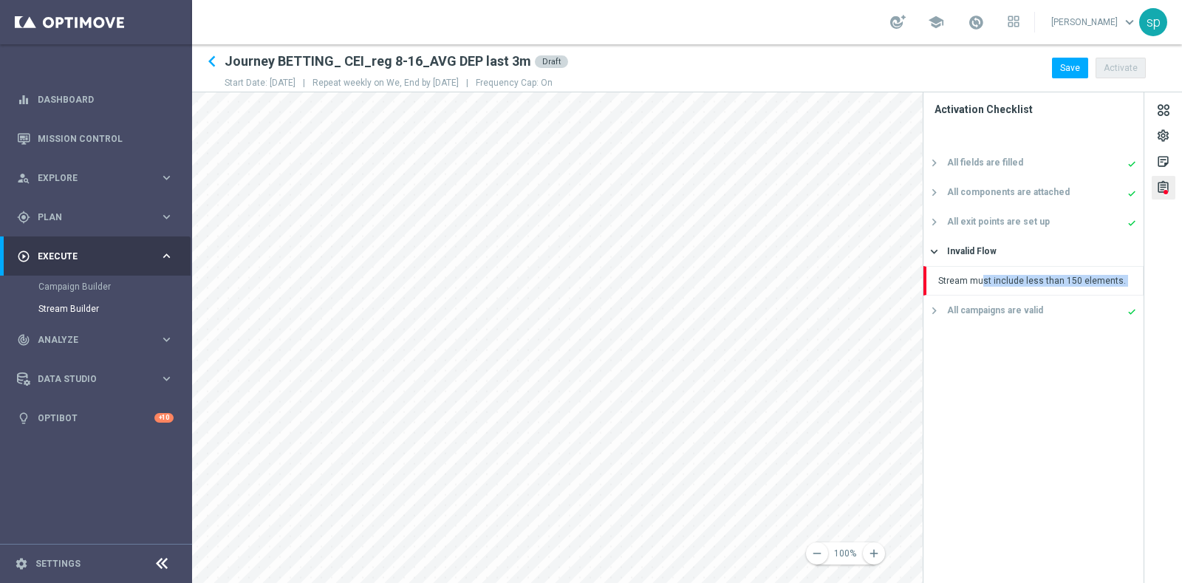
click at [970, 282] on div "Stream must include less than 150 elements." at bounding box center [1034, 281] width 220 height 30
click at [1036, 347] on div "All fields are filled done keyboard_arrow_right All components are attached don…" at bounding box center [1034, 365] width 220 height 435
click at [1156, 130] on div "settings" at bounding box center [1163, 138] width 14 height 19
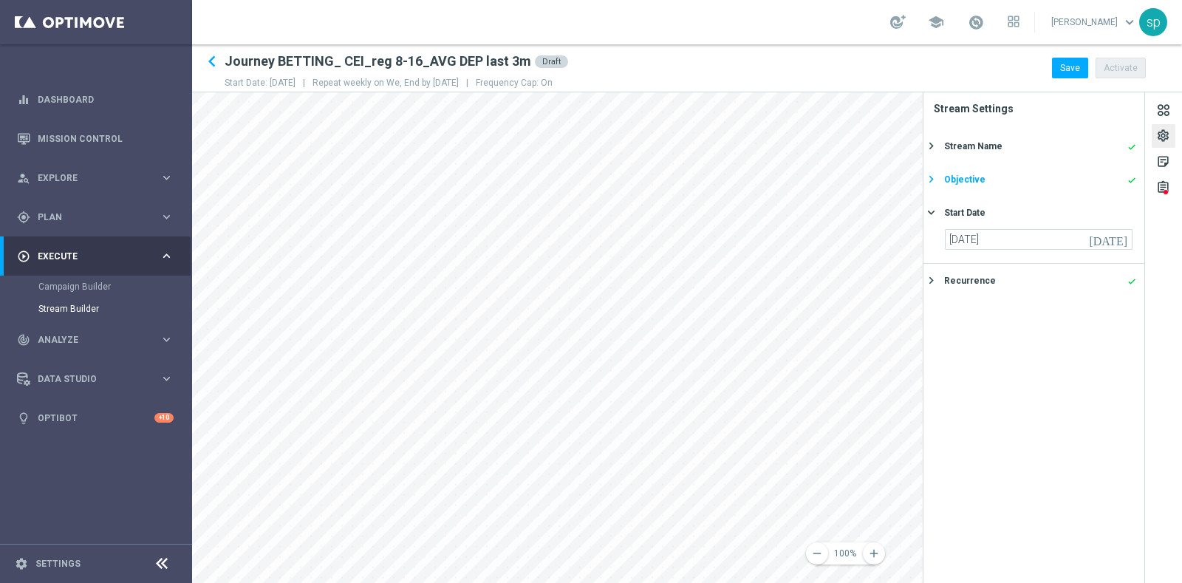
click at [973, 181] on div "Objective" at bounding box center [964, 179] width 41 height 13
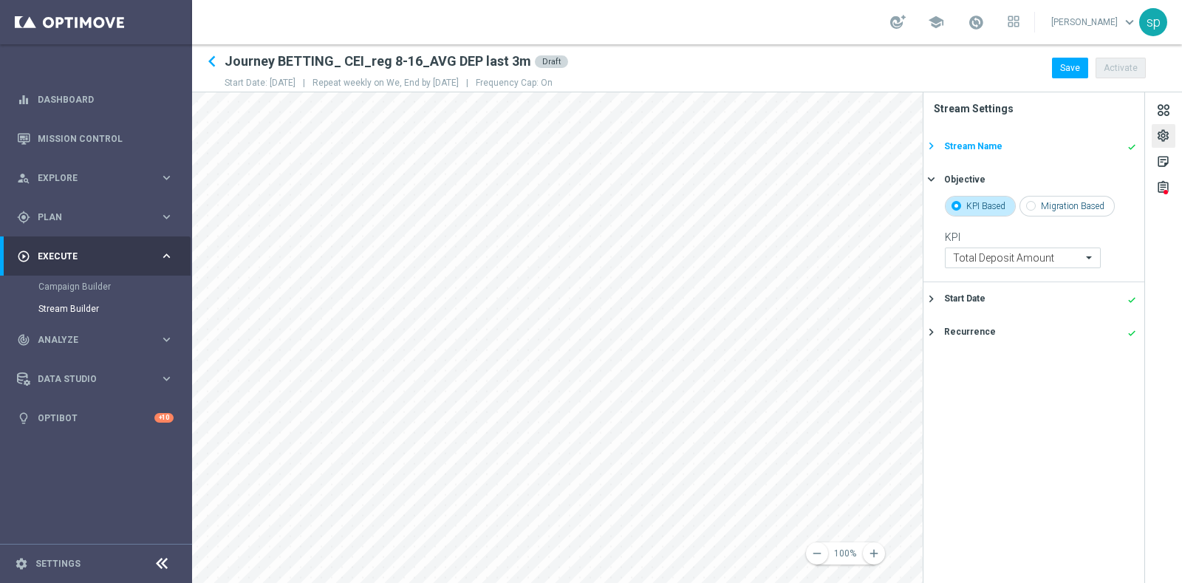
click at [975, 141] on div "Stream Name" at bounding box center [973, 146] width 58 height 13
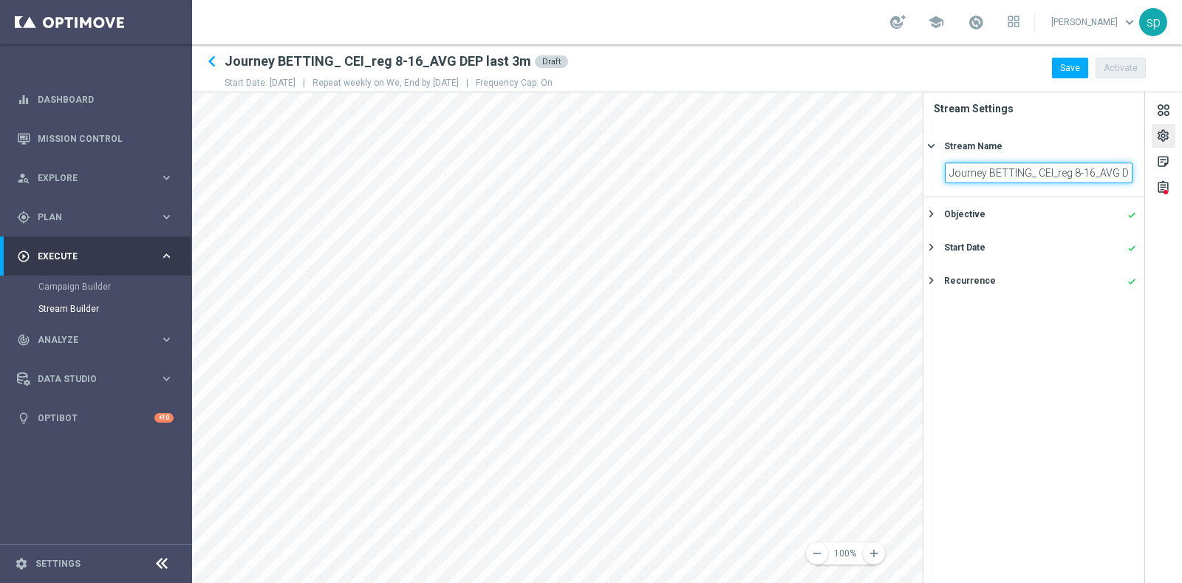
click at [1113, 175] on input "Journey BETTING_ CEI_reg 8-16_AVG DEP last 3m" at bounding box center [1039, 173] width 188 height 21
drag, startPoint x: 1113, startPoint y: 175, endPoint x: 1180, endPoint y: 174, distance: 67.2
click at [1180, 174] on div "settings sticky_note_2 assignment Stream Settings Stream Name keyboard_arrow_ri…" at bounding box center [1052, 337] width 259 height 491
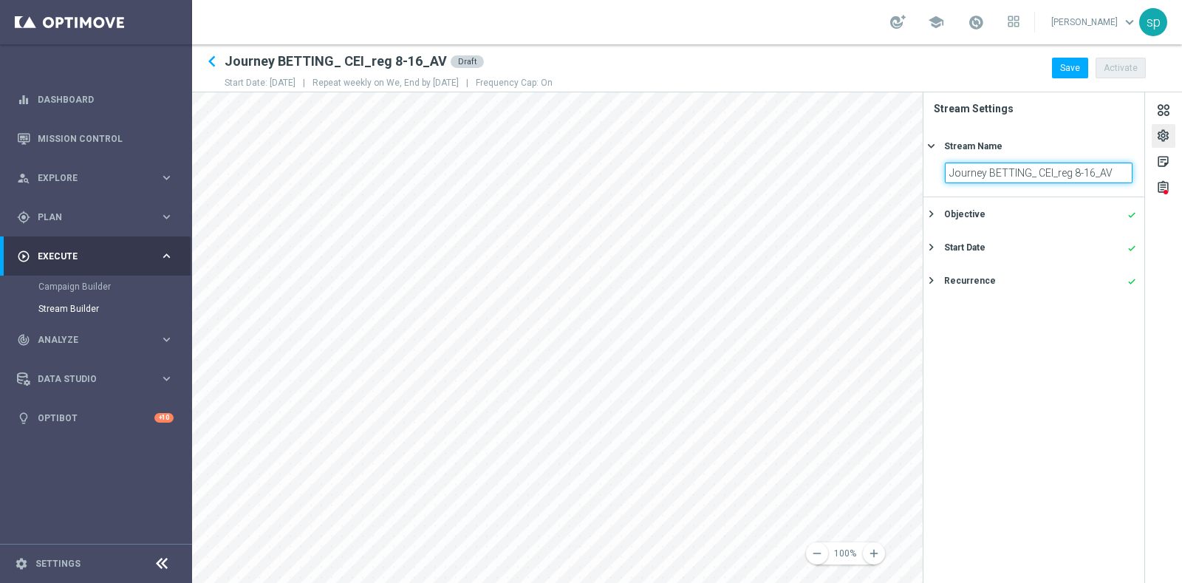
type input "Journey BETTING_ CEI_reg 8-16_AV"
click at [1096, 344] on section "Stream Settings Stream Name keyboard_arrow_right Journey BETTING_ CEI_reg 8-16_…" at bounding box center [1035, 337] width 222 height 491
click at [1169, 186] on div "assignment" at bounding box center [1163, 189] width 14 height 19
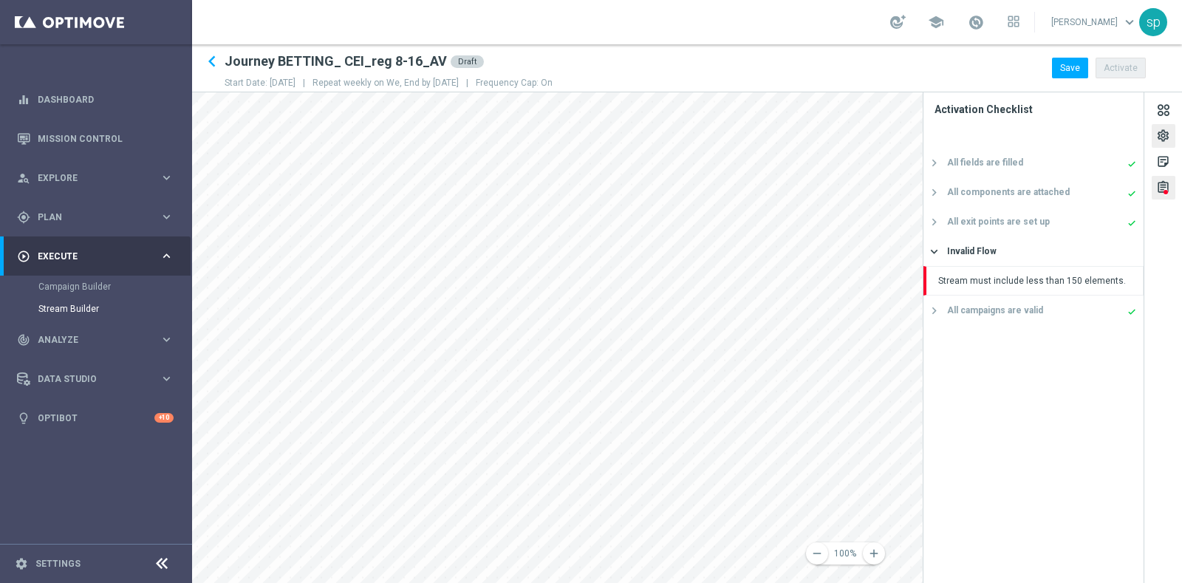
click at [1165, 129] on div "settings" at bounding box center [1163, 138] width 14 height 19
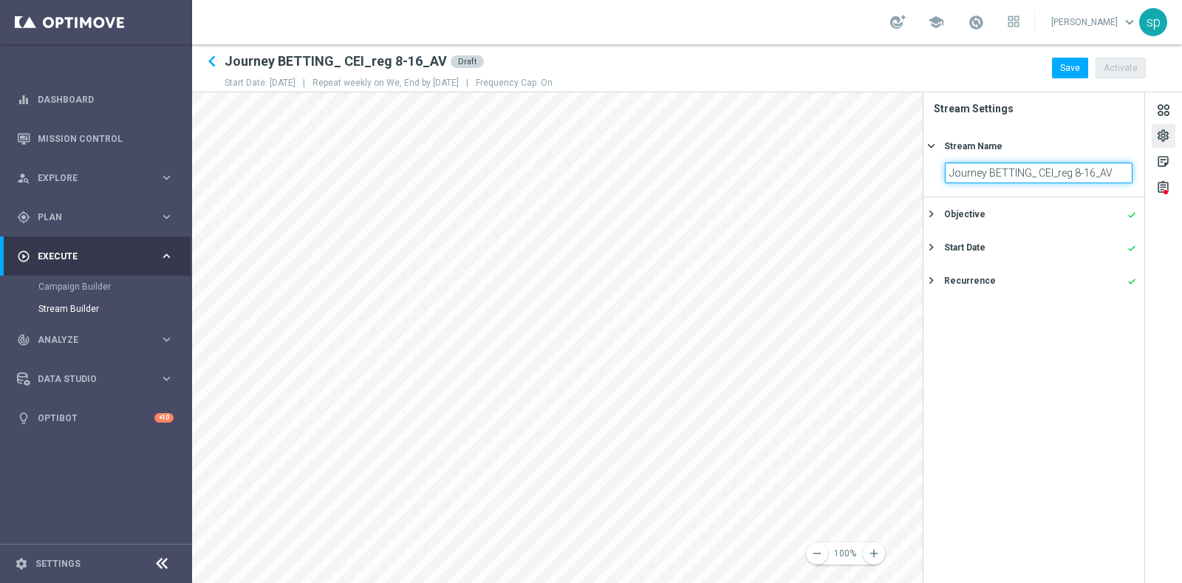
click at [1076, 176] on input "Journey BETTING_ CEI_reg 8-16_AV" at bounding box center [1039, 173] width 188 height 21
click at [1125, 168] on input "Journey BETTING_ CEI_reg 8-16_AV" at bounding box center [1039, 173] width 188 height 21
type input "Journey BETTING_ CEI_reg 8-16_AVG DEP last 3m"
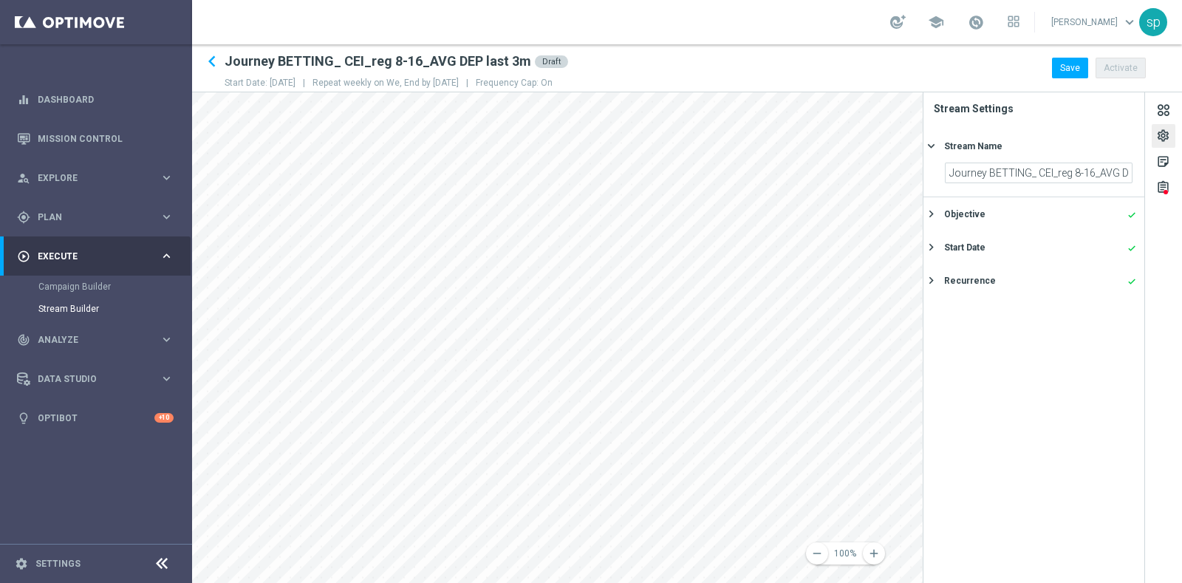
click at [1112, 375] on section "Stream Settings Stream Name keyboard_arrow_right Journey BETTING_ CEI_reg 8-16_…" at bounding box center [1035, 337] width 222 height 491
click at [1075, 63] on button "Save" at bounding box center [1070, 68] width 36 height 21
click at [1161, 185] on div "assignment" at bounding box center [1163, 189] width 14 height 19
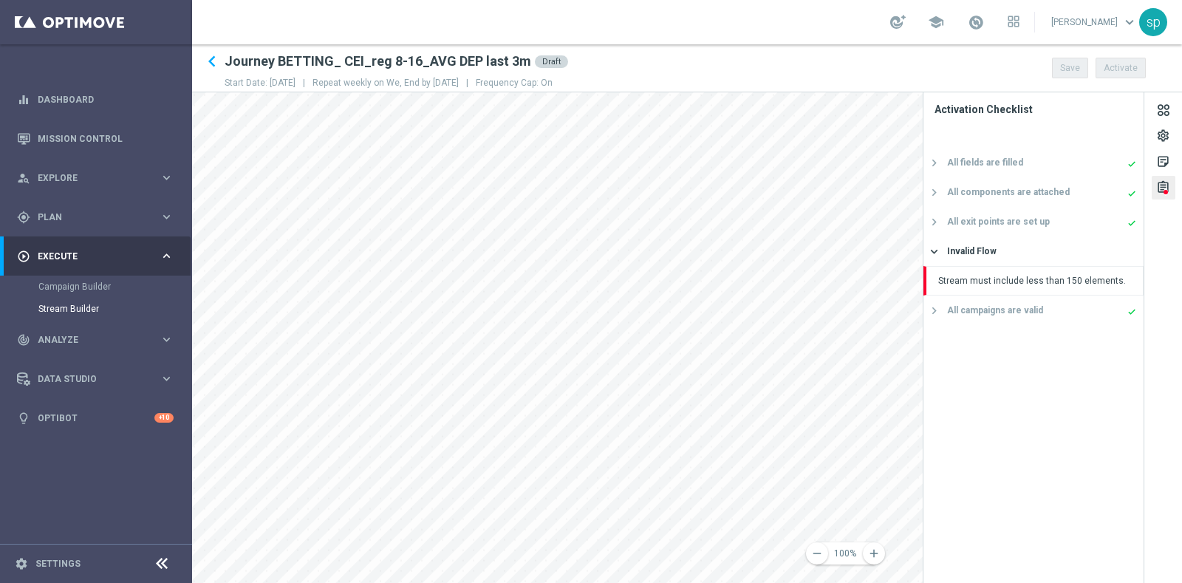
click at [983, 369] on div "remove 100% add settings sticky_note_2 assignment Activation Checklist All fiel…" at bounding box center [687, 337] width 990 height 491
click at [817, 78] on div "keyboard_arrow_left Journey BETTING_ CEI_reg 8-16_AVG DEP last 3m Draft Start D…" at bounding box center [687, 313] width 990 height 539
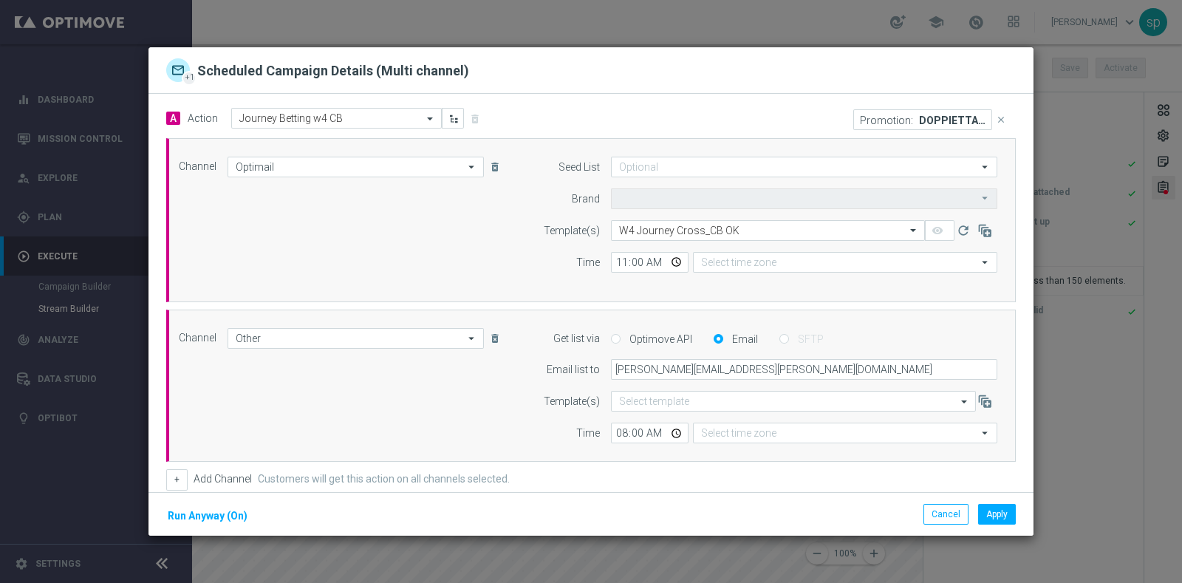
type input "Sisal Marketing"
type input "Central European Time ([GEOGRAPHIC_DATA]) (UTC +02:00)"
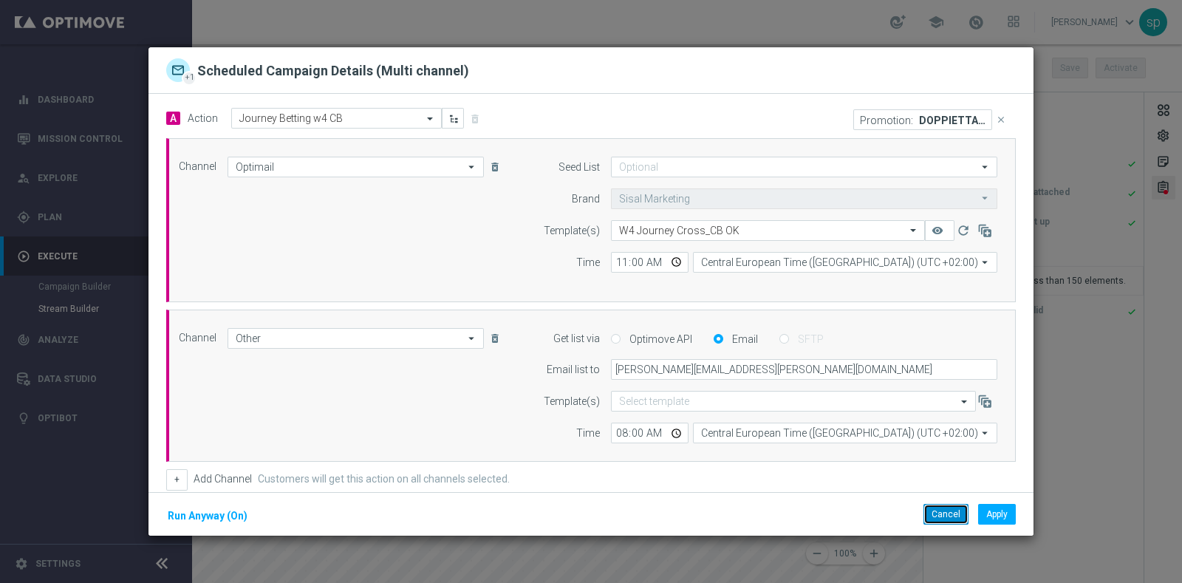
click at [949, 507] on button "Cancel" at bounding box center [946, 514] width 45 height 21
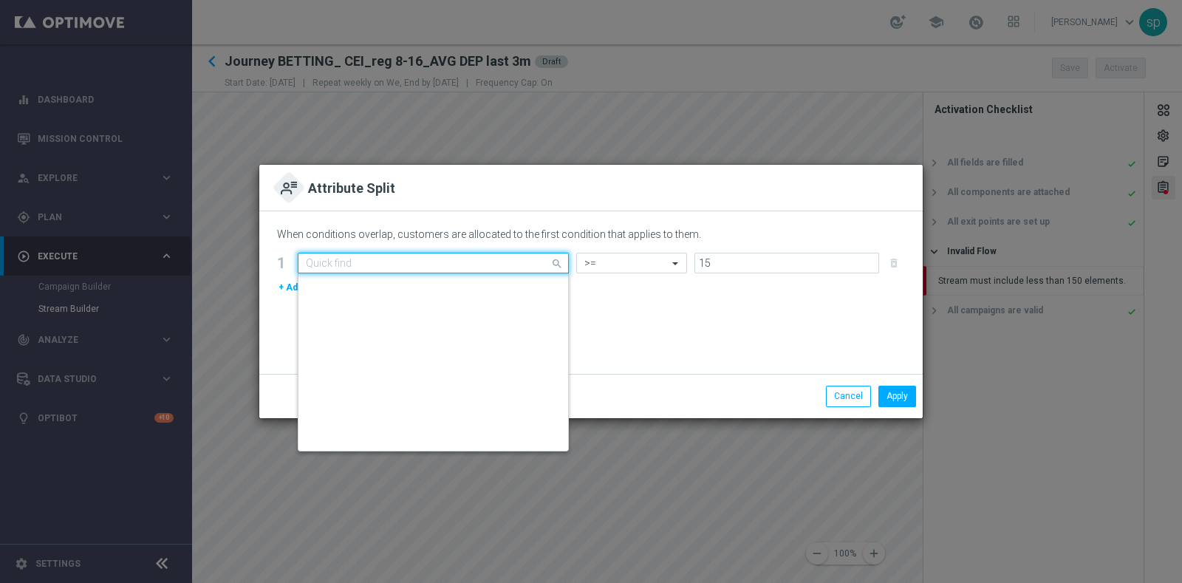
scroll to position [341, 0]
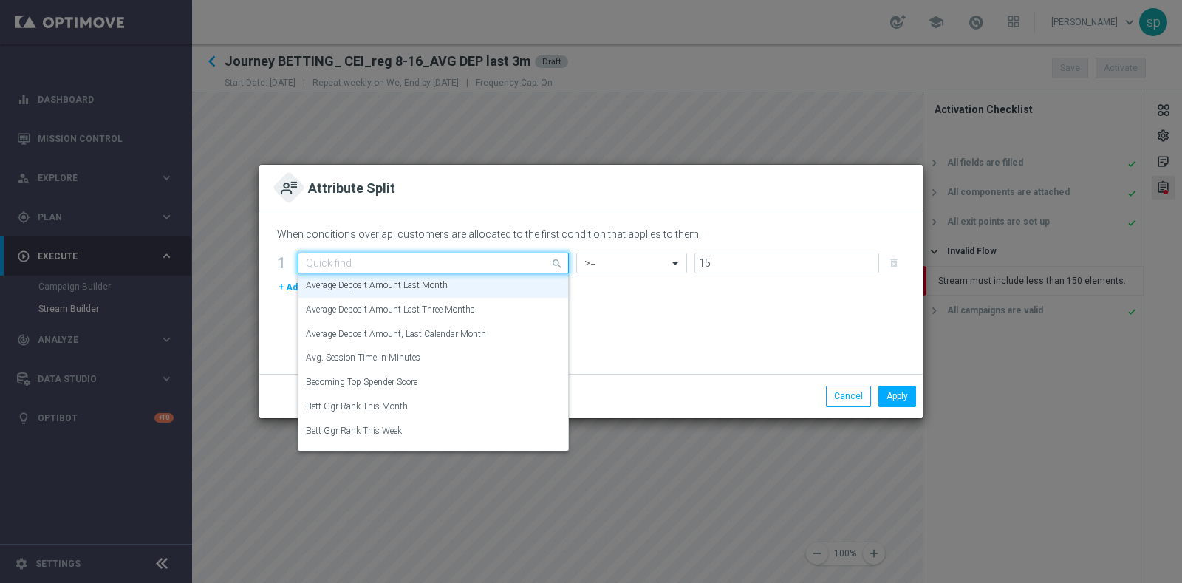
click at [487, 256] on div "Quick find Average Deposit Amount Last Month" at bounding box center [433, 263] width 271 height 21
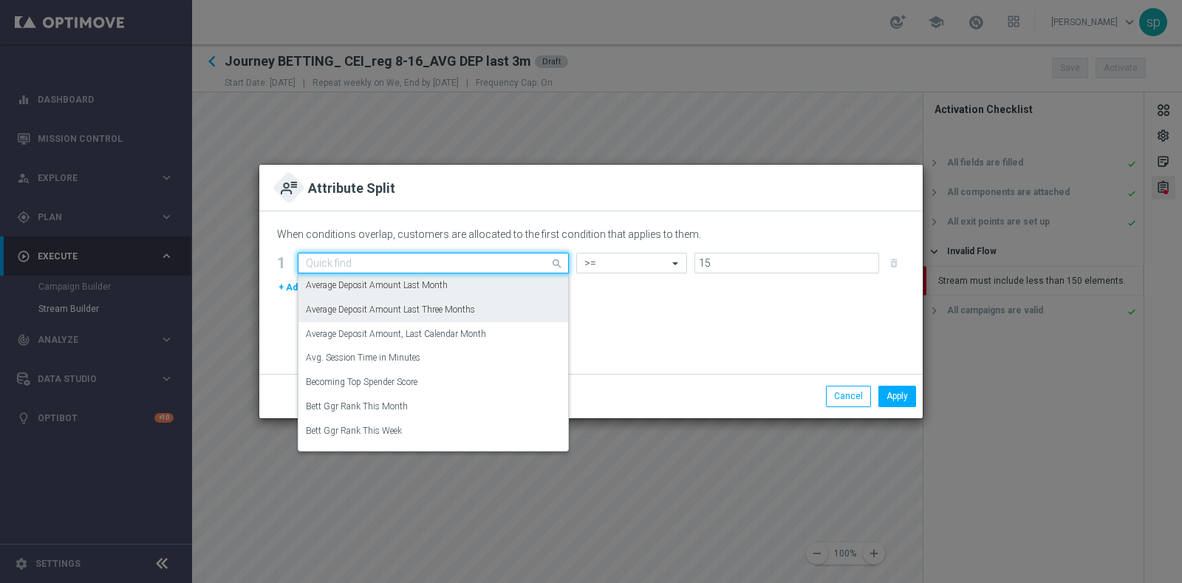
click at [480, 307] on div "Average Deposit Amount Last Three Months" at bounding box center [433, 310] width 255 height 24
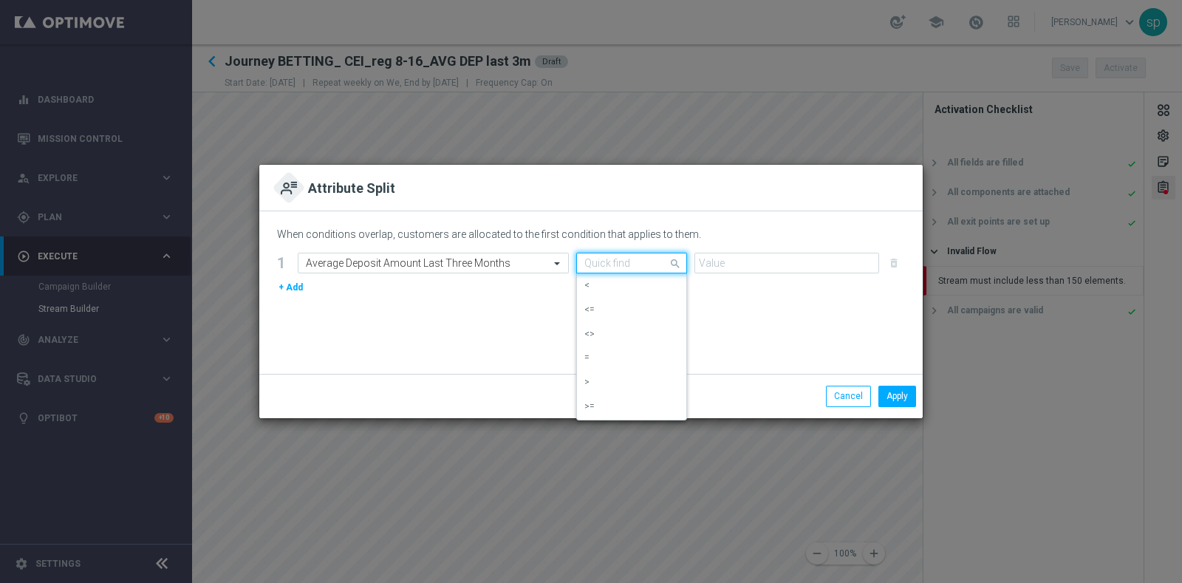
click at [641, 261] on input "text" at bounding box center [616, 263] width 65 height 13
click at [648, 408] on div ">=" at bounding box center [631, 407] width 95 height 24
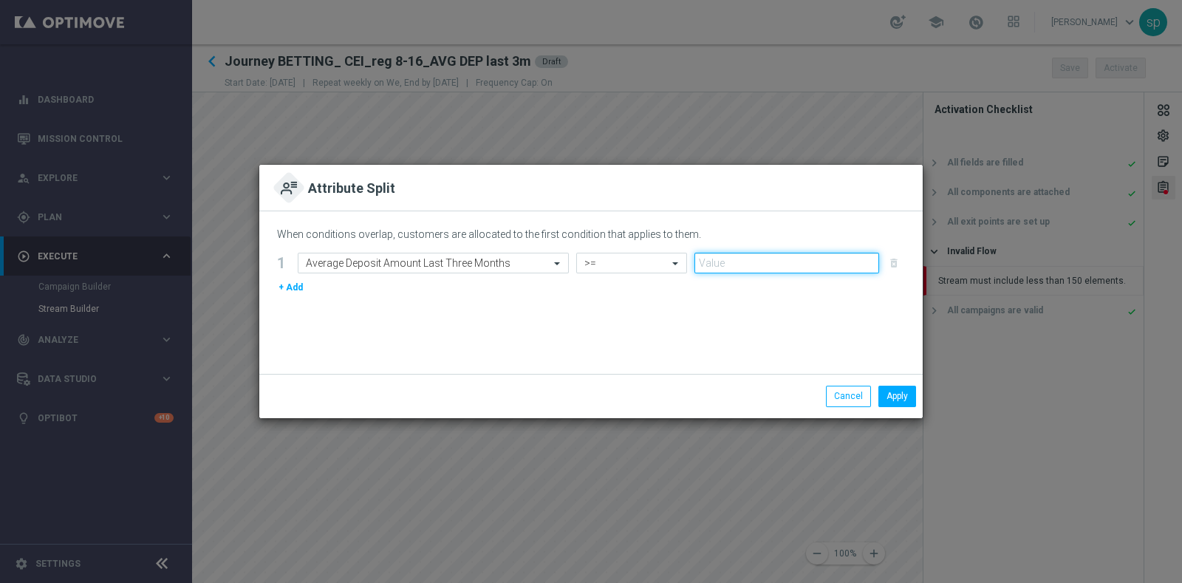
click at [739, 262] on input "number" at bounding box center [786, 263] width 185 height 21
type input "15"
click at [898, 399] on button "Apply" at bounding box center [897, 396] width 38 height 21
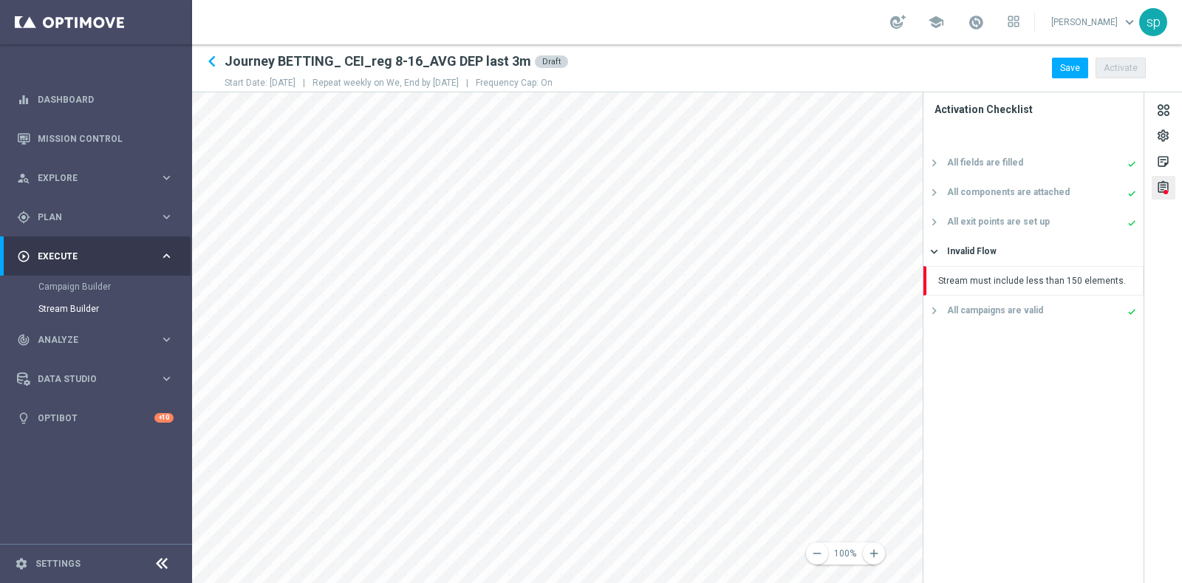
click at [875, 333] on div "remove 100% add settings sticky_note_2 assignment Activation Checklist All fiel…" at bounding box center [687, 337] width 990 height 491
drag, startPoint x: 933, startPoint y: 325, endPoint x: 1003, endPoint y: 409, distance: 109.6
click at [1003, 409] on div "remove 100% add settings sticky_note_2 assignment Activation Checklist All fiel…" at bounding box center [687, 337] width 990 height 491
click at [977, 352] on div "remove 100% add settings sticky_note_2 assignment Activation Checklist All fiel…" at bounding box center [687, 337] width 990 height 491
click at [972, 352] on div "remove 100% add settings sticky_note_2 assignment Activation Checklist All fiel…" at bounding box center [687, 337] width 990 height 491
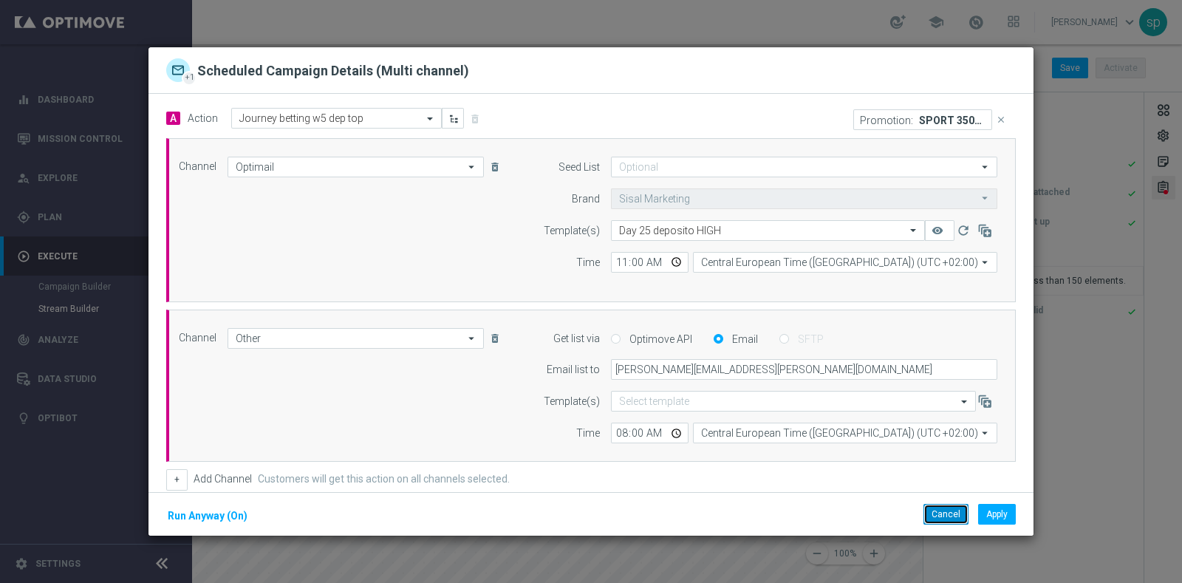
click at [949, 517] on button "Cancel" at bounding box center [946, 514] width 45 height 21
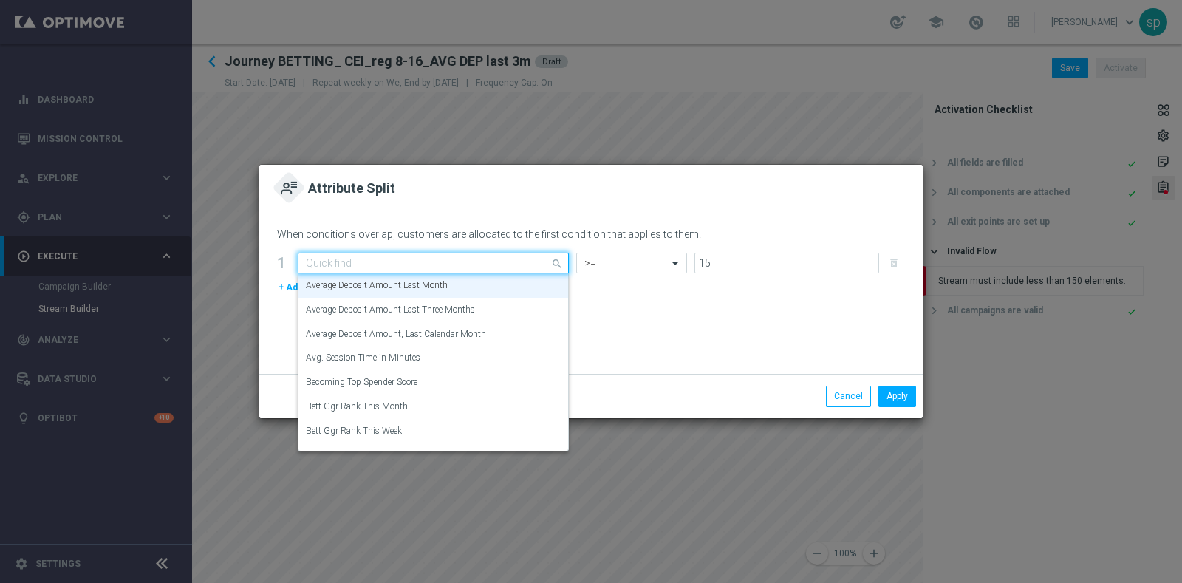
click at [506, 266] on input "text" at bounding box center [418, 263] width 225 height 13
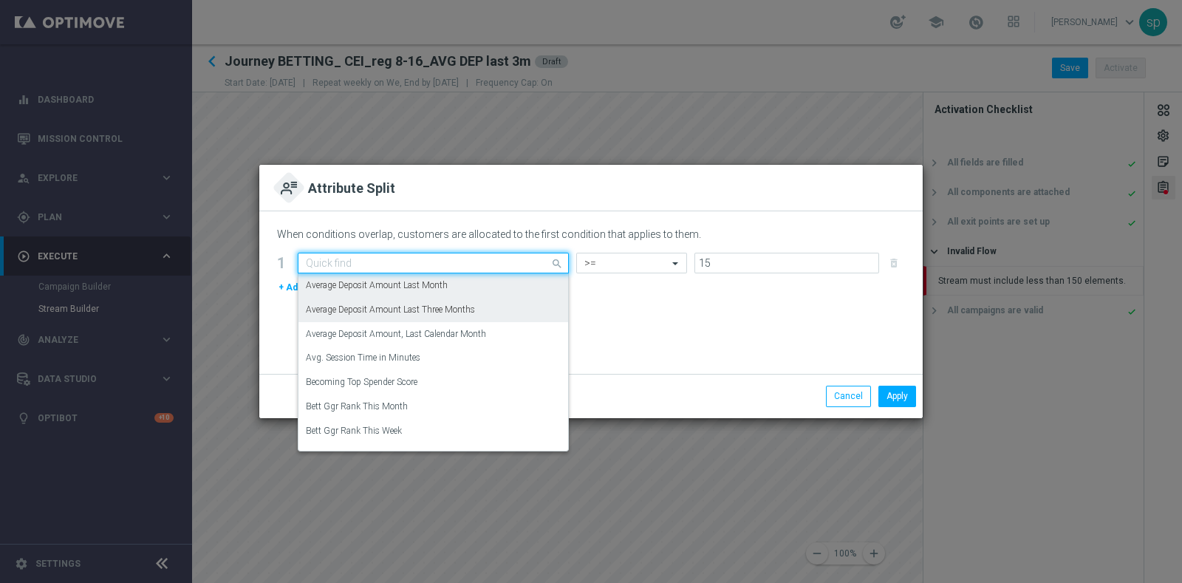
click at [503, 307] on div "Average Deposit Amount Last Three Months" at bounding box center [433, 310] width 255 height 24
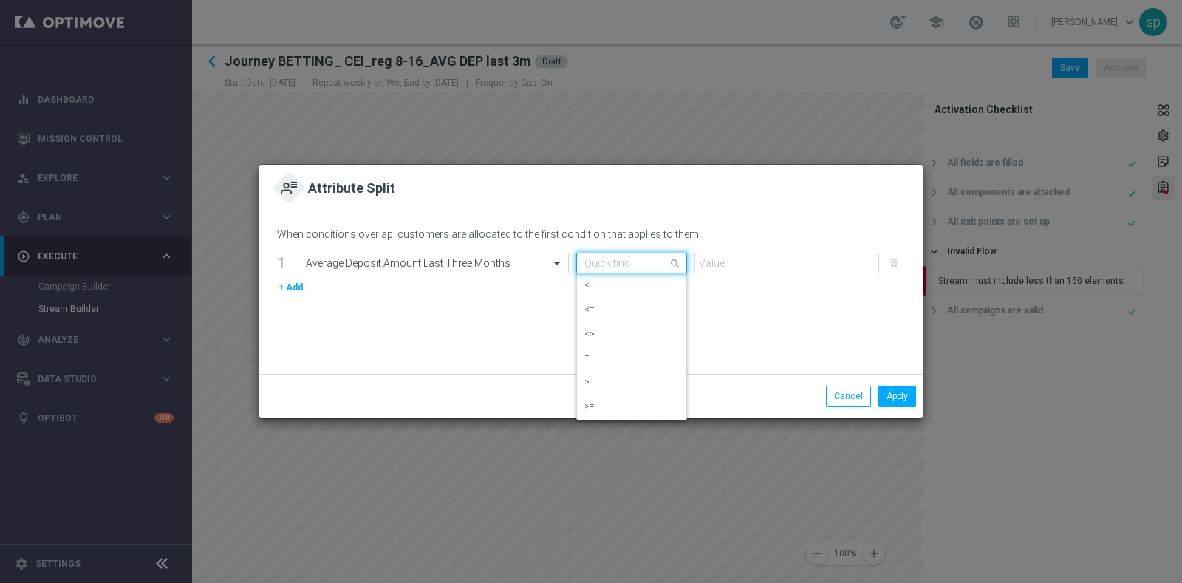
click at [648, 264] on input "text" at bounding box center [616, 263] width 65 height 13
click at [635, 403] on div ">=" at bounding box center [631, 407] width 95 height 24
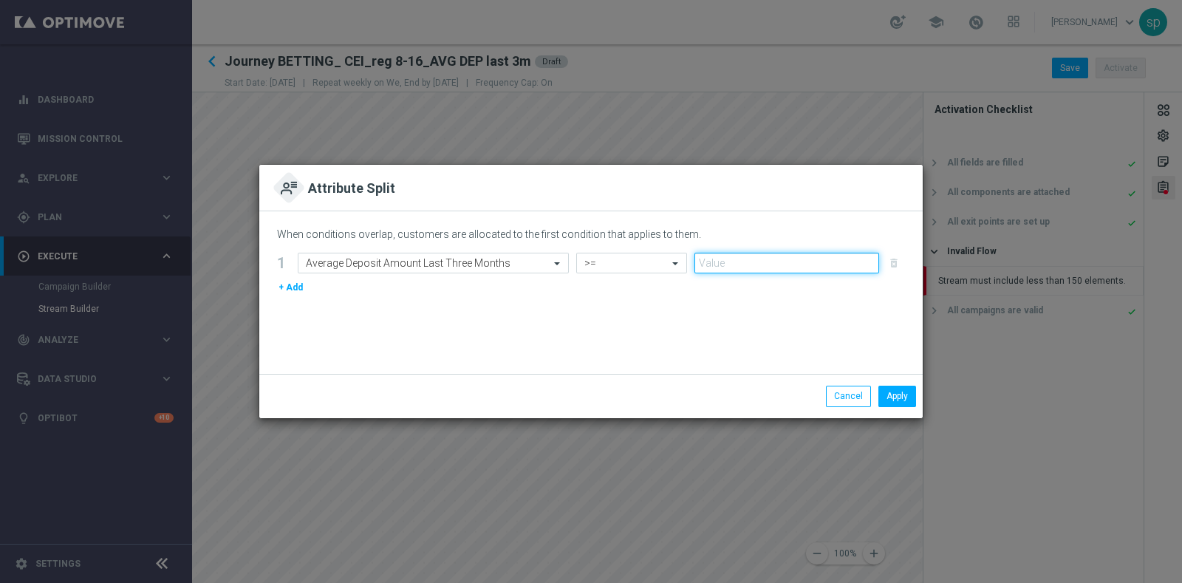
click at [751, 263] on input "number" at bounding box center [786, 263] width 185 height 21
type input "15"
click at [901, 399] on button "Apply" at bounding box center [897, 396] width 38 height 21
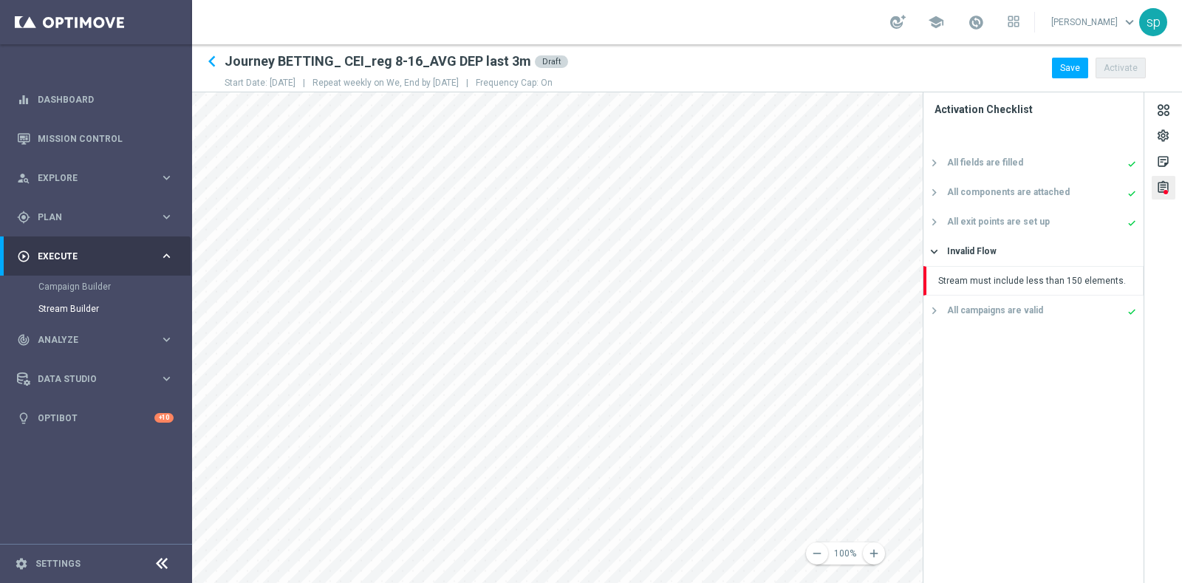
click at [780, 69] on div "keyboard_arrow_left Journey BETTING_ CEI_reg 8-16_AVG DEP last 3m Draft Start D…" at bounding box center [687, 313] width 990 height 539
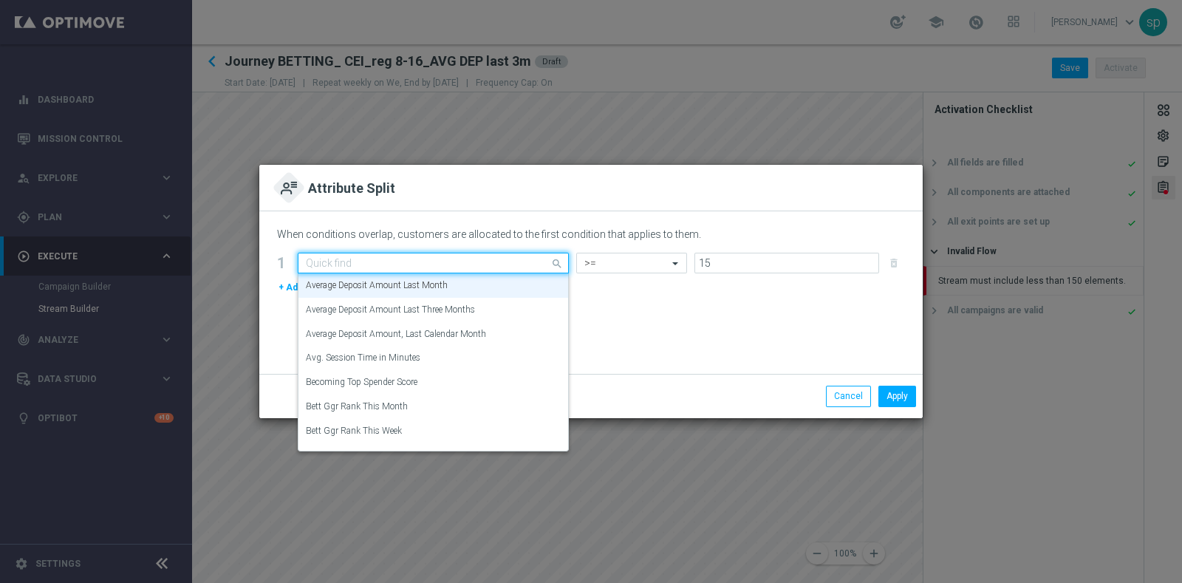
click at [465, 261] on input "text" at bounding box center [418, 263] width 225 height 13
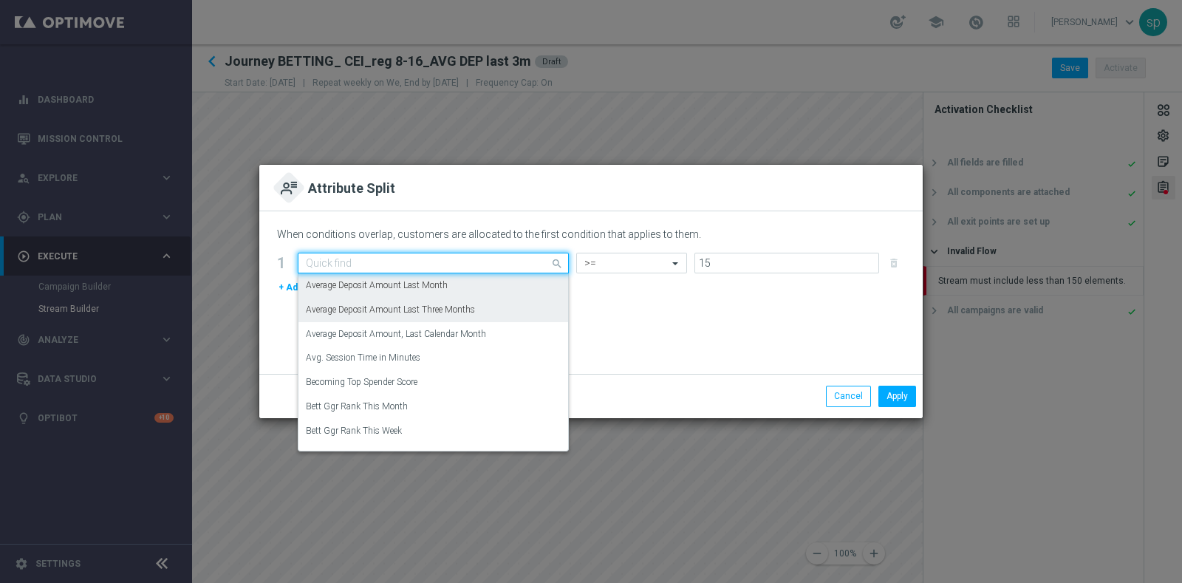
click at [504, 310] on div "Average Deposit Amount Last Three Months" at bounding box center [433, 310] width 255 height 24
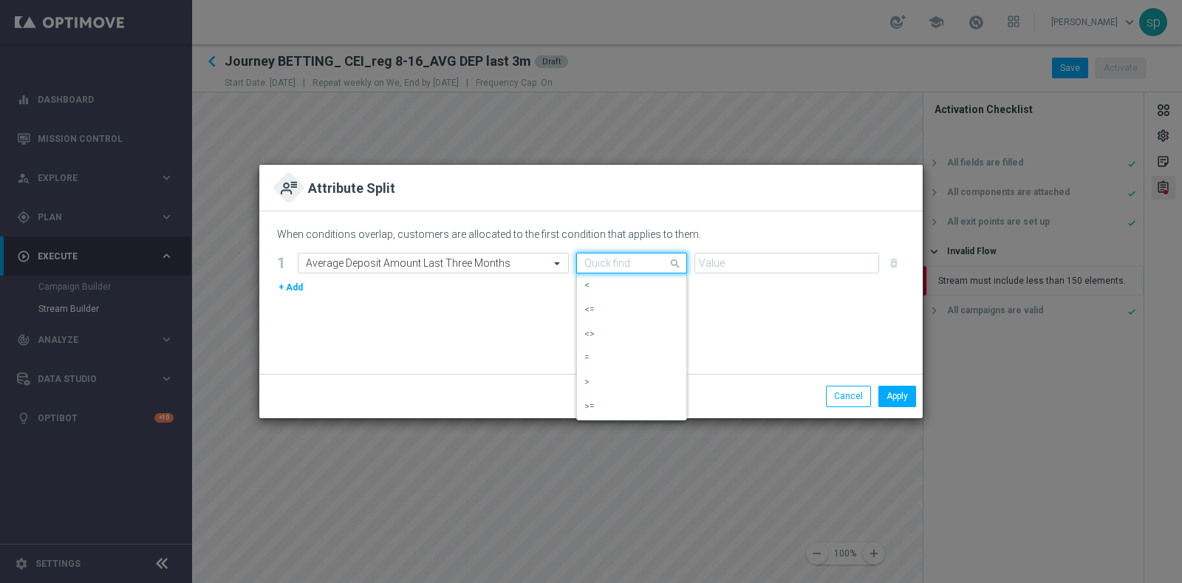
click at [615, 260] on input "text" at bounding box center [616, 263] width 65 height 13
click at [646, 406] on div ">=" at bounding box center [631, 407] width 95 height 24
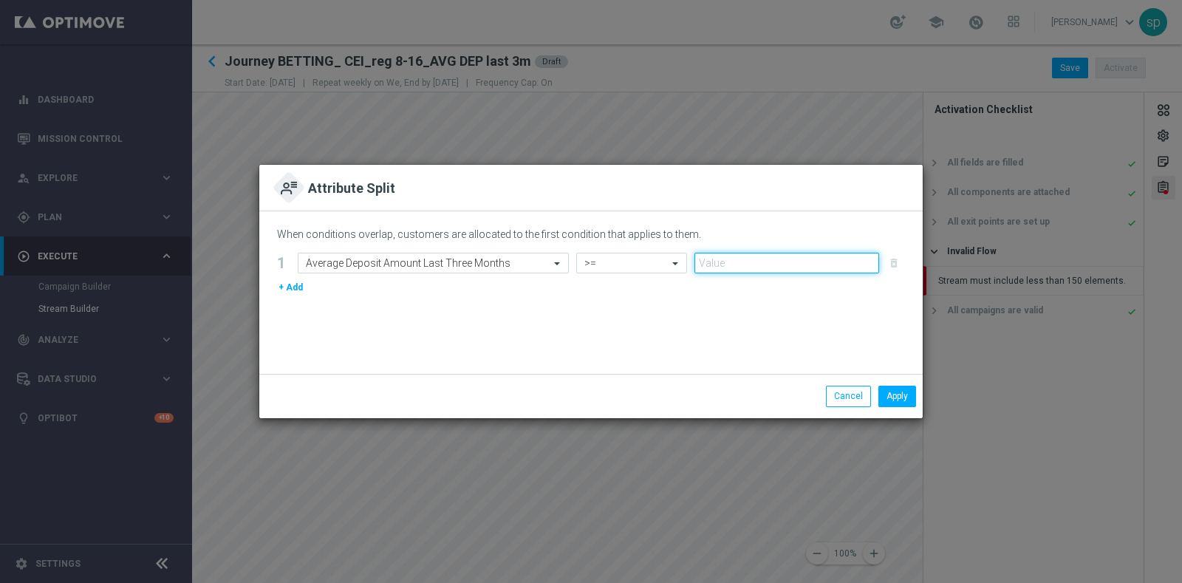
click at [748, 261] on input "number" at bounding box center [786, 263] width 185 height 21
type input "15"
click at [905, 395] on button "Apply" at bounding box center [897, 396] width 38 height 21
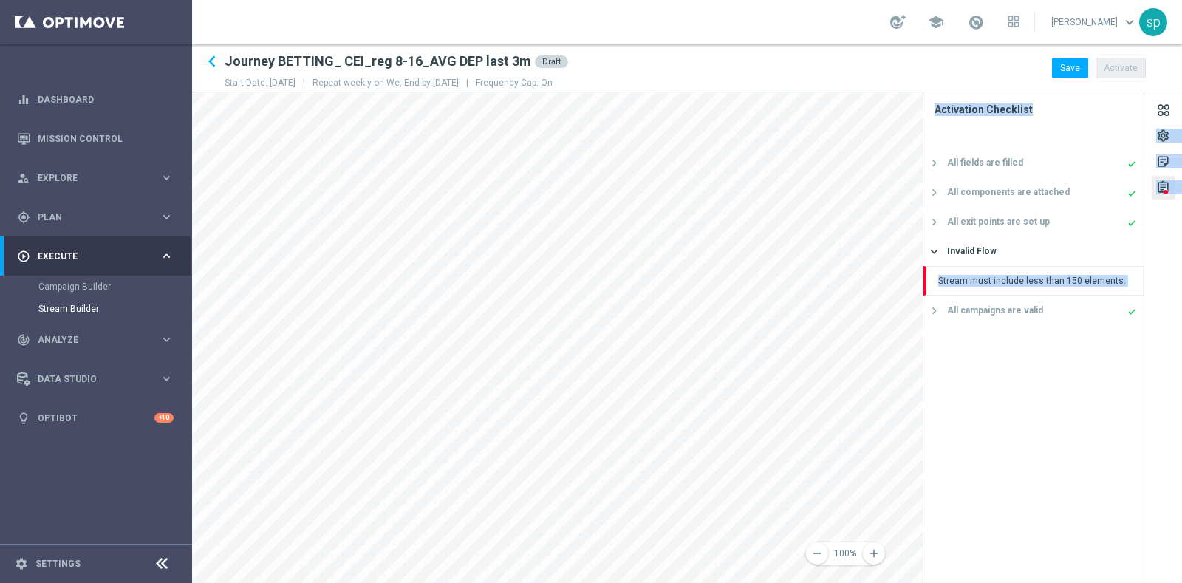
click at [783, 389] on div "remove 100% add settings sticky_note_2 assignment Activation Checklist All fiel…" at bounding box center [687, 337] width 990 height 491
click at [225, 472] on main "equalizer Dashboard Mission Control" at bounding box center [591, 291] width 1182 height 583
drag, startPoint x: 174, startPoint y: 491, endPoint x: 1008, endPoint y: 409, distance: 837.5
click at [1008, 409] on div "remove 100% add settings sticky_note_2 assignment Activation Checklist All fiel…" at bounding box center [687, 337] width 990 height 491
click at [1071, 64] on button "Save" at bounding box center [1070, 68] width 36 height 21
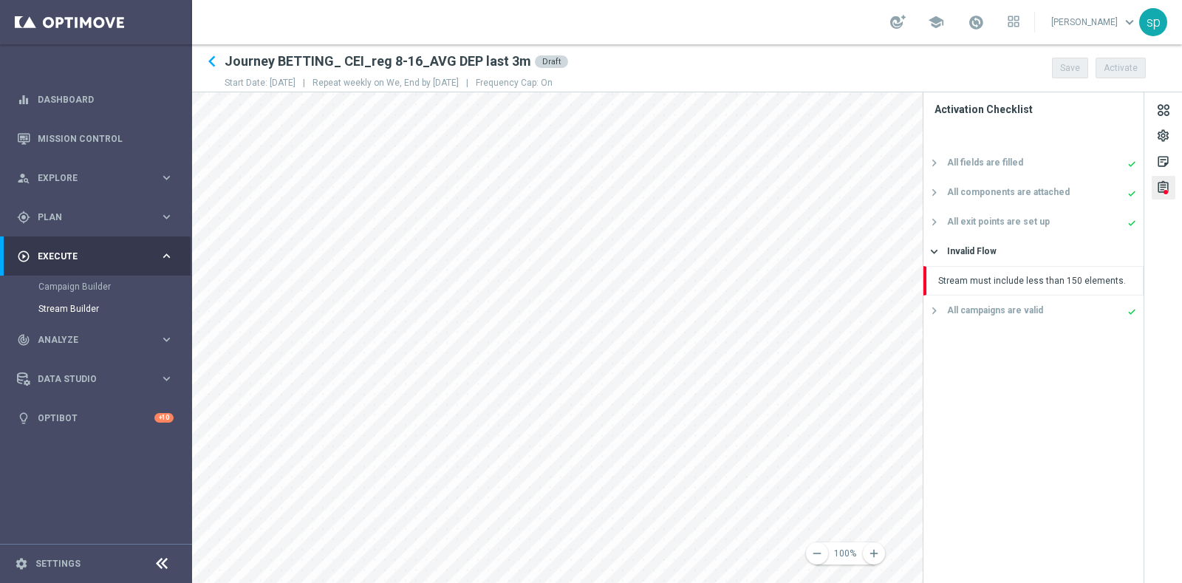
click at [857, 61] on div "keyboard_arrow_left Journey BETTING_ CEI_reg 8-16_AVG DEP last 3m Draft Start D…" at bounding box center [687, 67] width 990 height 35
click at [216, 62] on icon "keyboard_arrow_left" at bounding box center [212, 61] width 22 height 22
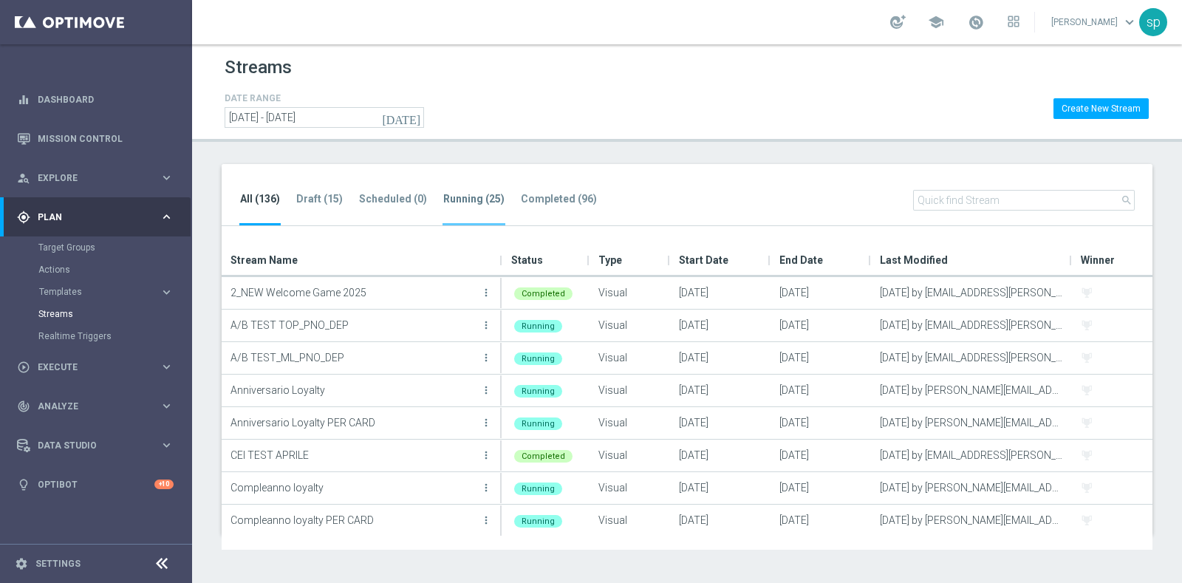
click at [479, 194] on tab-header "Running (25)" at bounding box center [473, 199] width 61 height 13
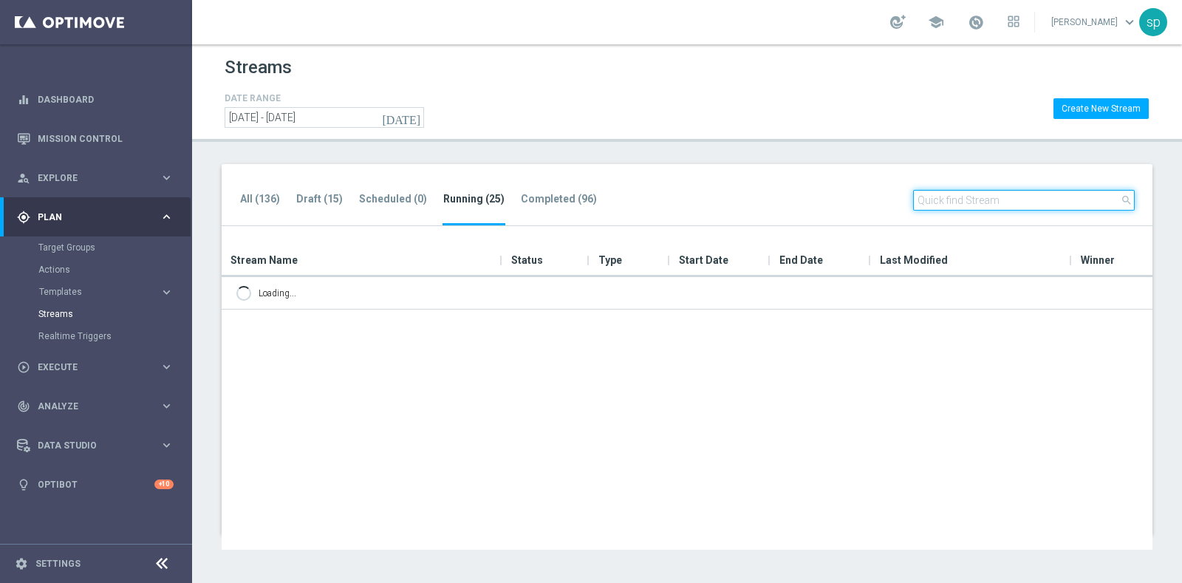
click at [966, 201] on input "text" at bounding box center [1024, 200] width 222 height 21
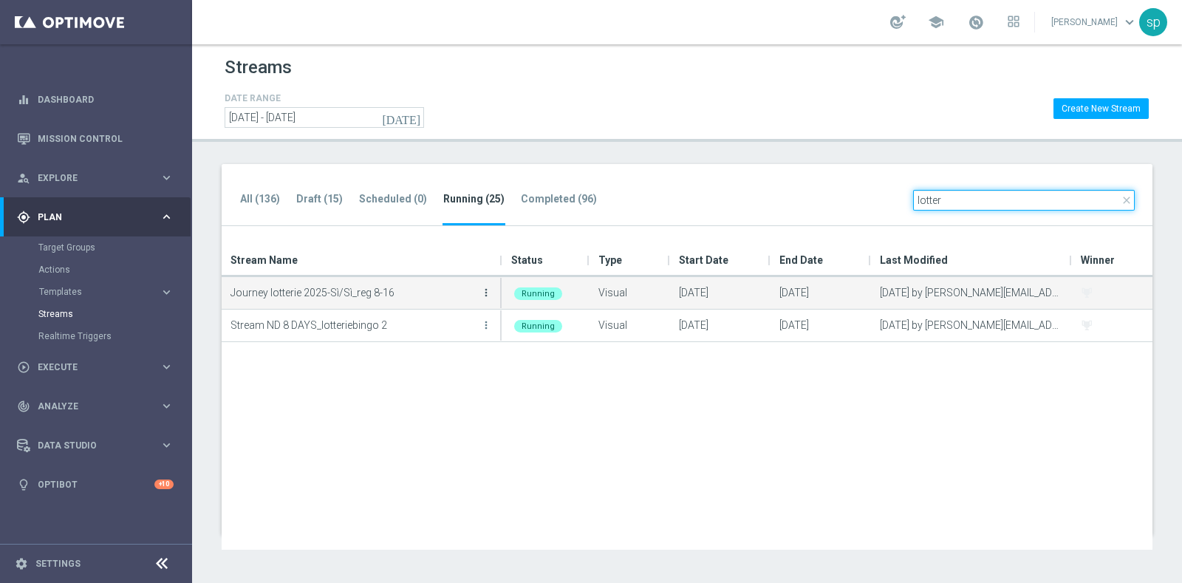
type input "lotter"
click at [485, 291] on icon "more_vert" at bounding box center [486, 293] width 12 height 12
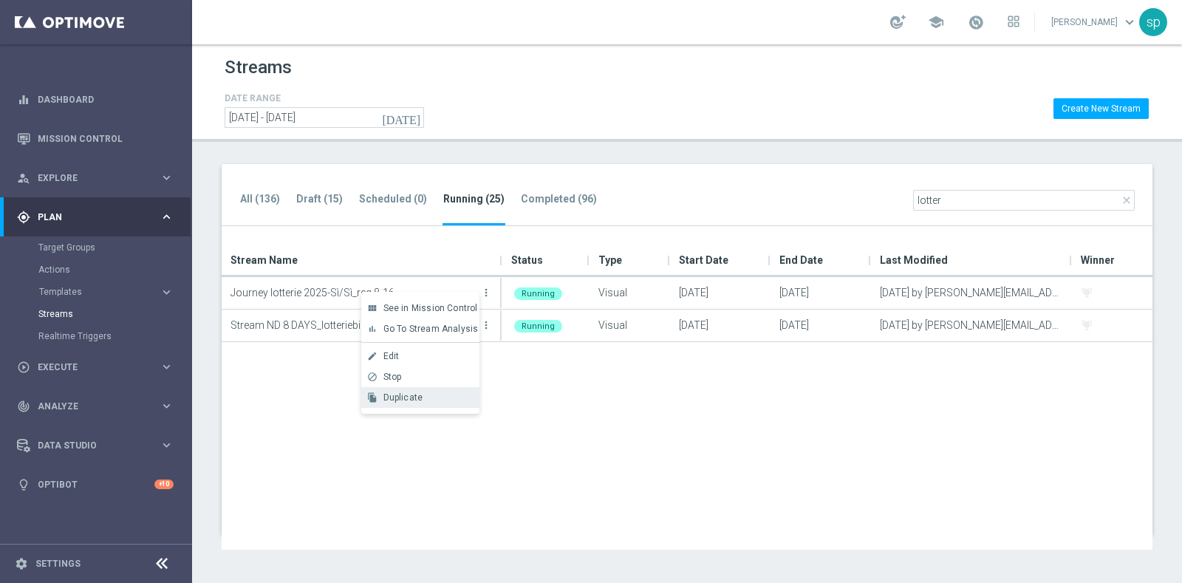
click at [421, 396] on div "Duplicate" at bounding box center [427, 397] width 89 height 10
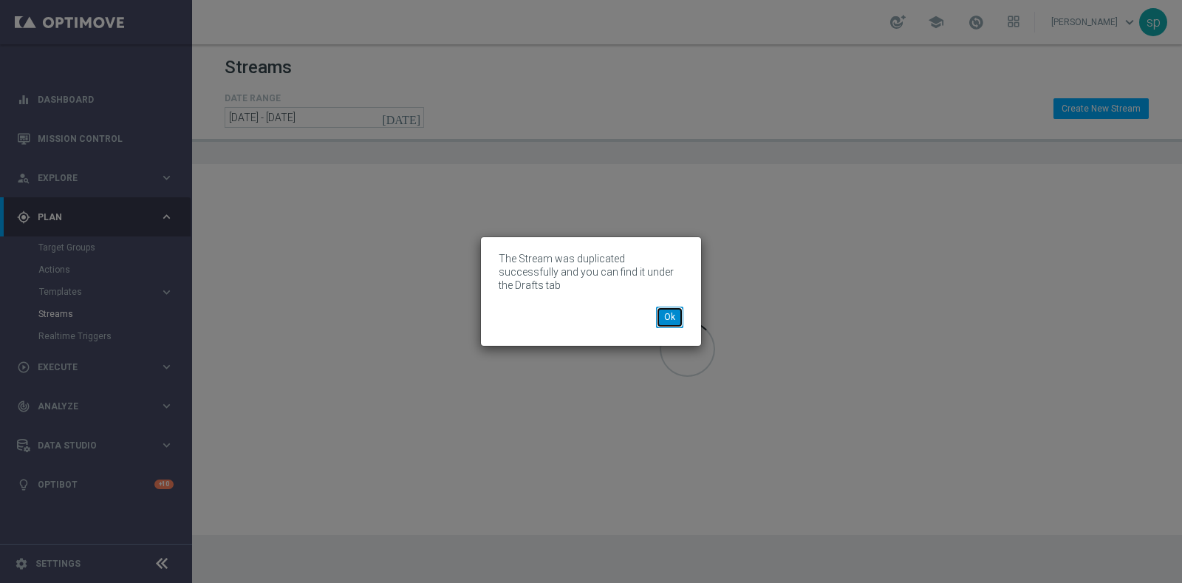
click at [675, 307] on button "Ok" at bounding box center [669, 317] width 27 height 21
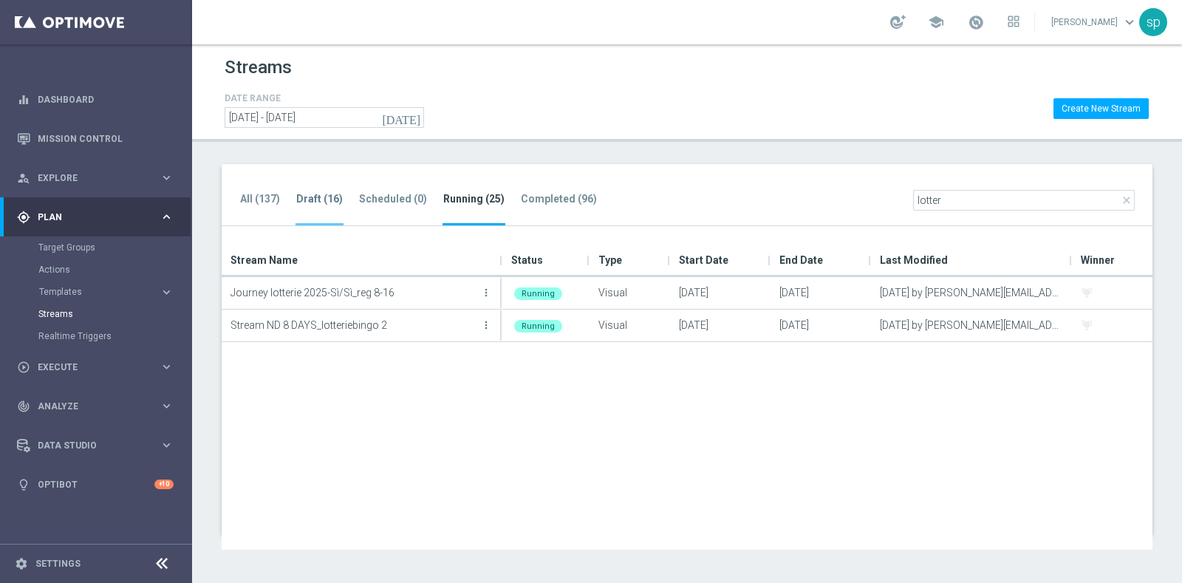
click at [333, 193] on tab-header "Draft (16)" at bounding box center [319, 199] width 47 height 13
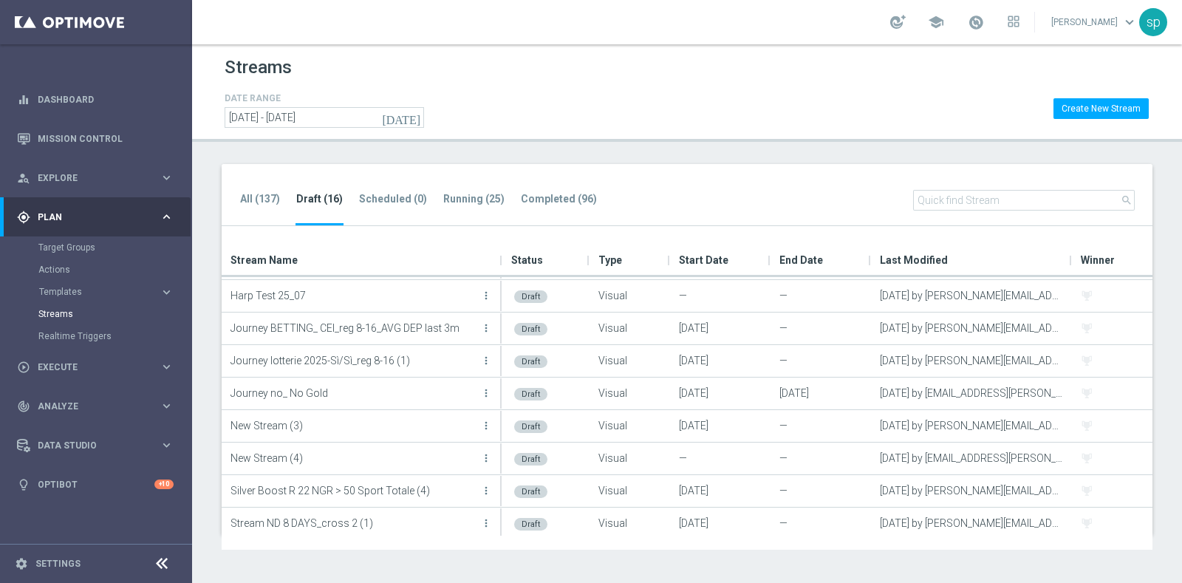
scroll to position [96, 0]
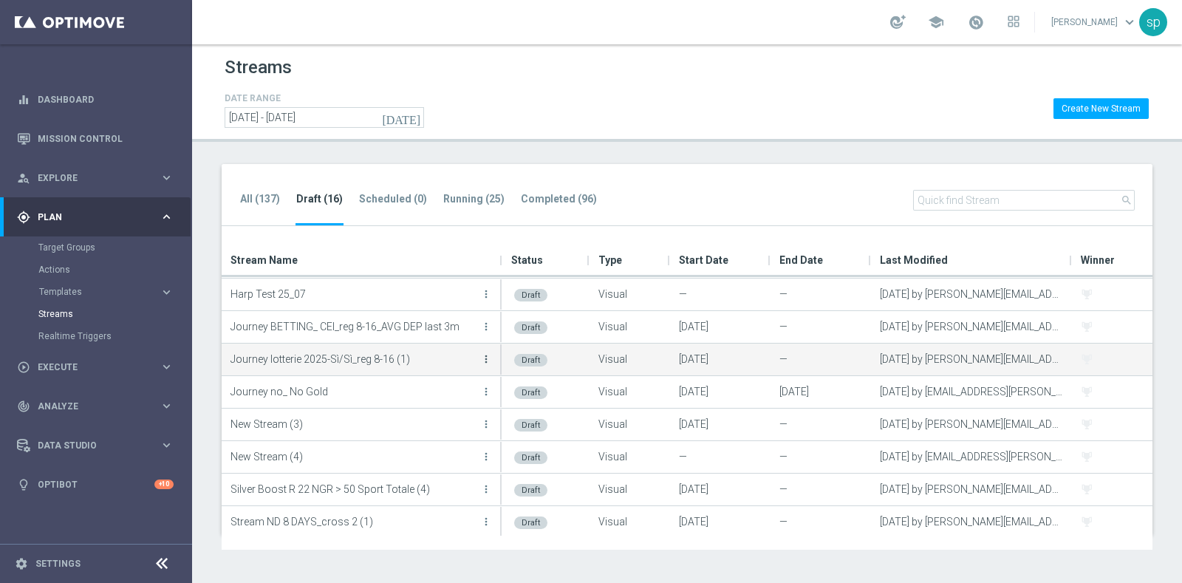
click at [489, 354] on icon "more_vert" at bounding box center [486, 359] width 12 height 12
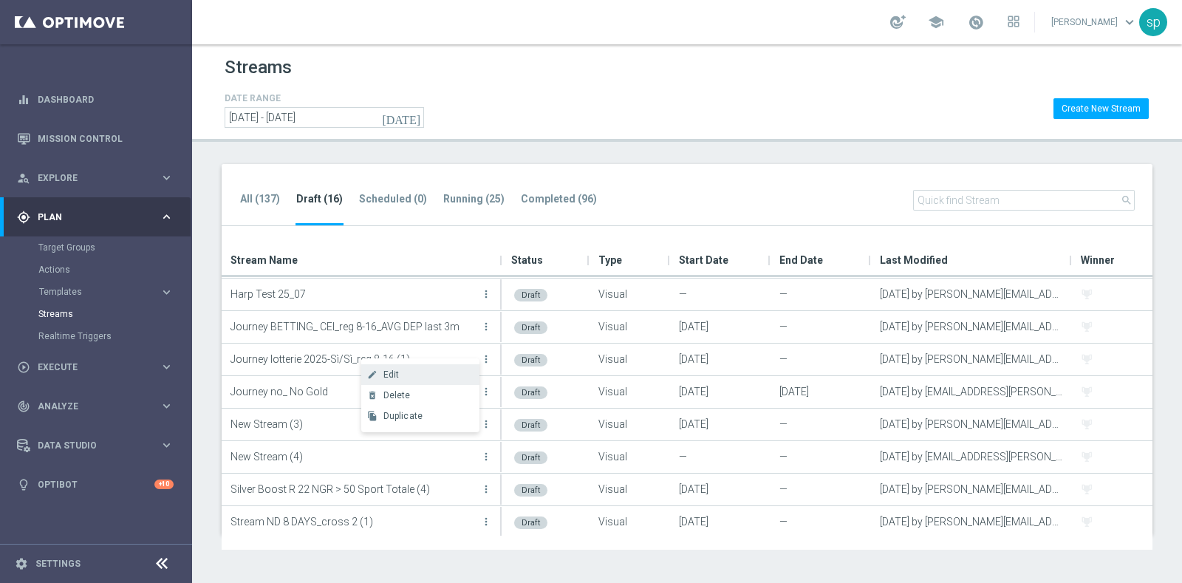
click at [397, 372] on span "Edit" at bounding box center [391, 374] width 16 height 10
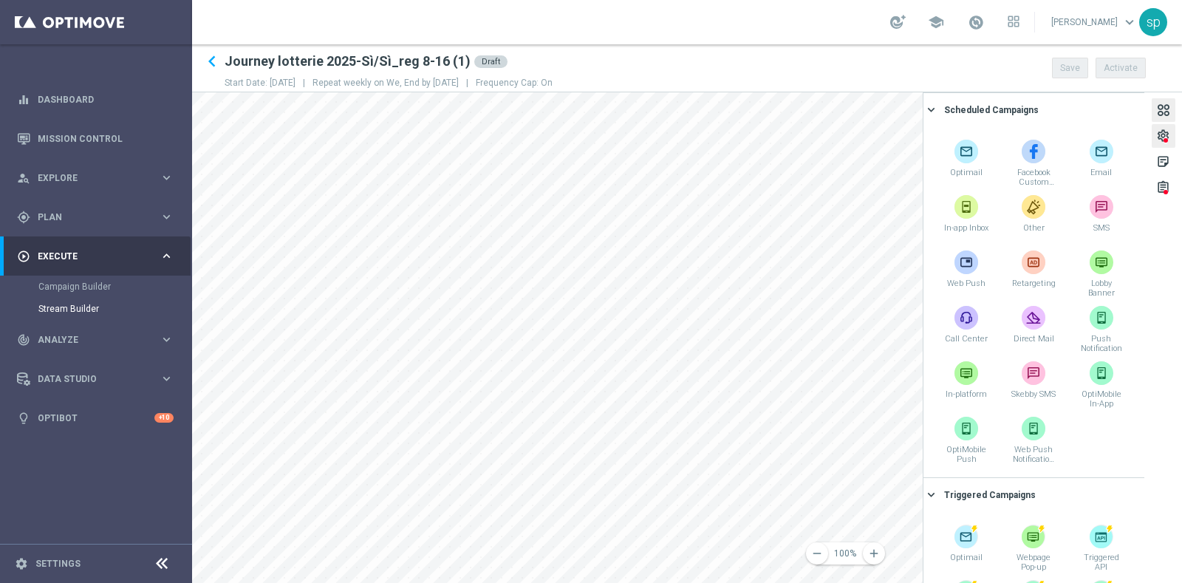
click at [1161, 142] on div "settings" at bounding box center [1163, 138] width 14 height 19
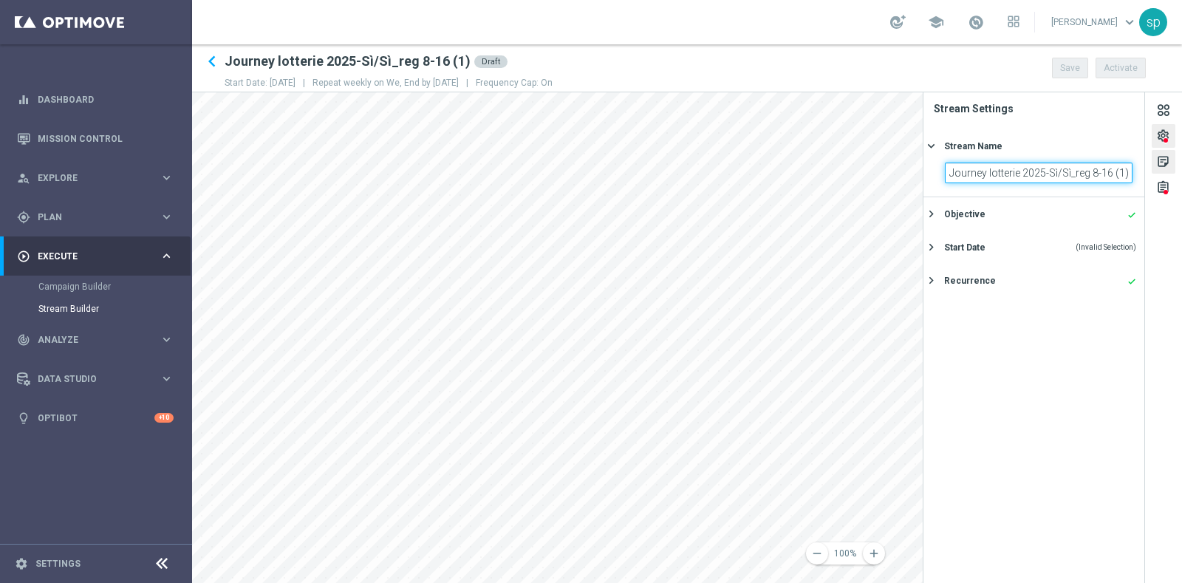
drag, startPoint x: 1113, startPoint y: 175, endPoint x: 1173, endPoint y: 171, distance: 60.7
click at [1173, 171] on div "settings sticky_note_2 assignment Stream Settings Stream Name keyboard_arrow_ri…" at bounding box center [1052, 337] width 259 height 491
type input "Journey lotterie 2025-Sì/Sì_reg 8-16 AVG DEP last 3m"
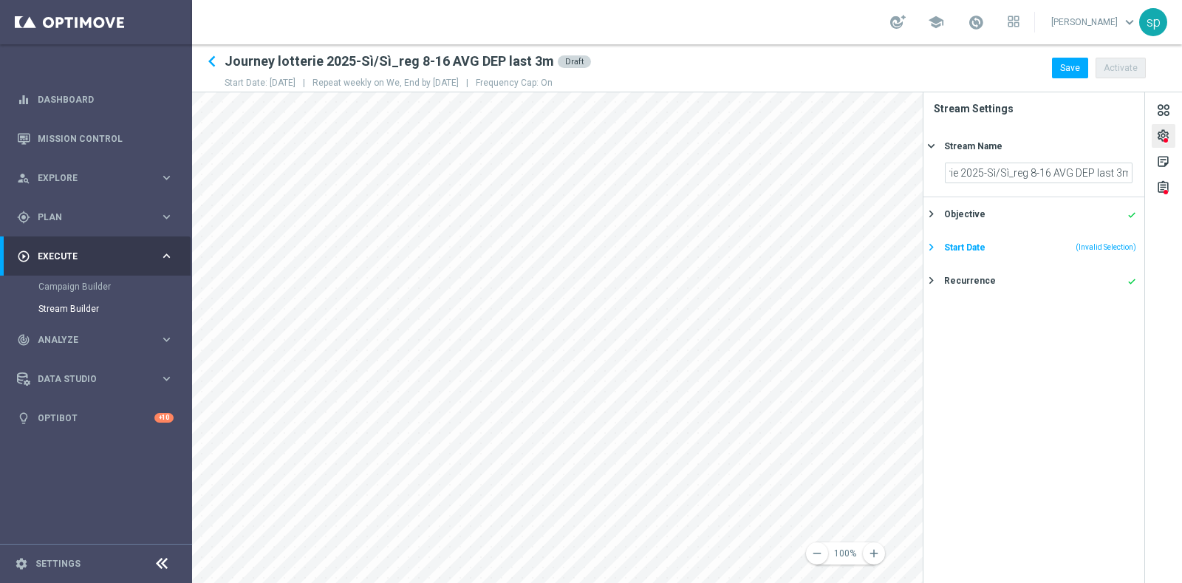
scroll to position [0, 0]
click at [963, 252] on div "Start Date" at bounding box center [964, 247] width 41 height 13
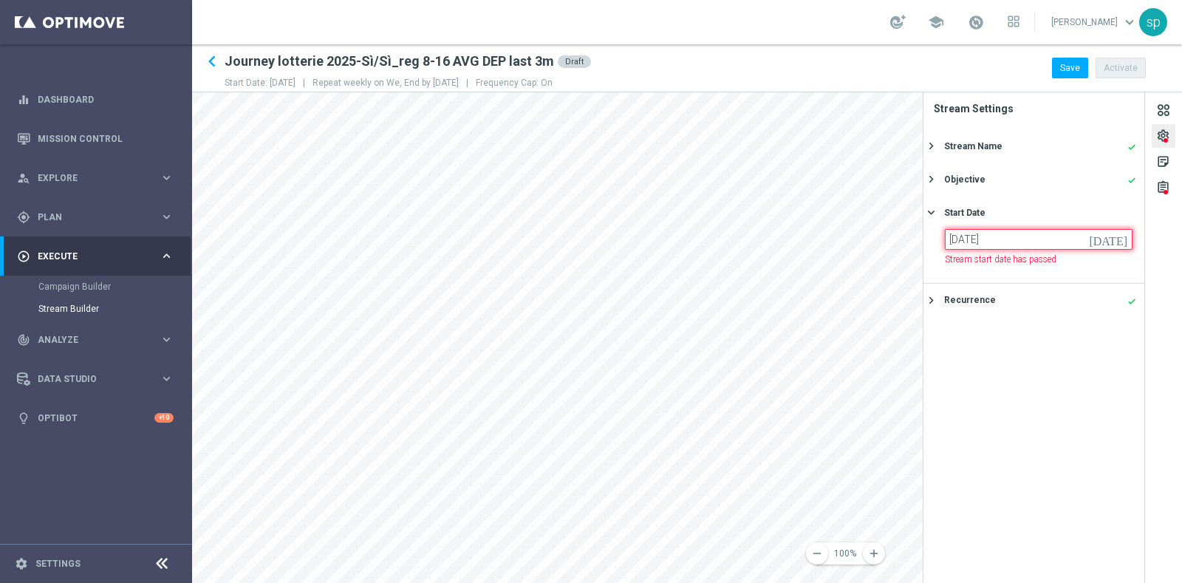
click at [1062, 233] on input "[DATE]" at bounding box center [1039, 239] width 188 height 21
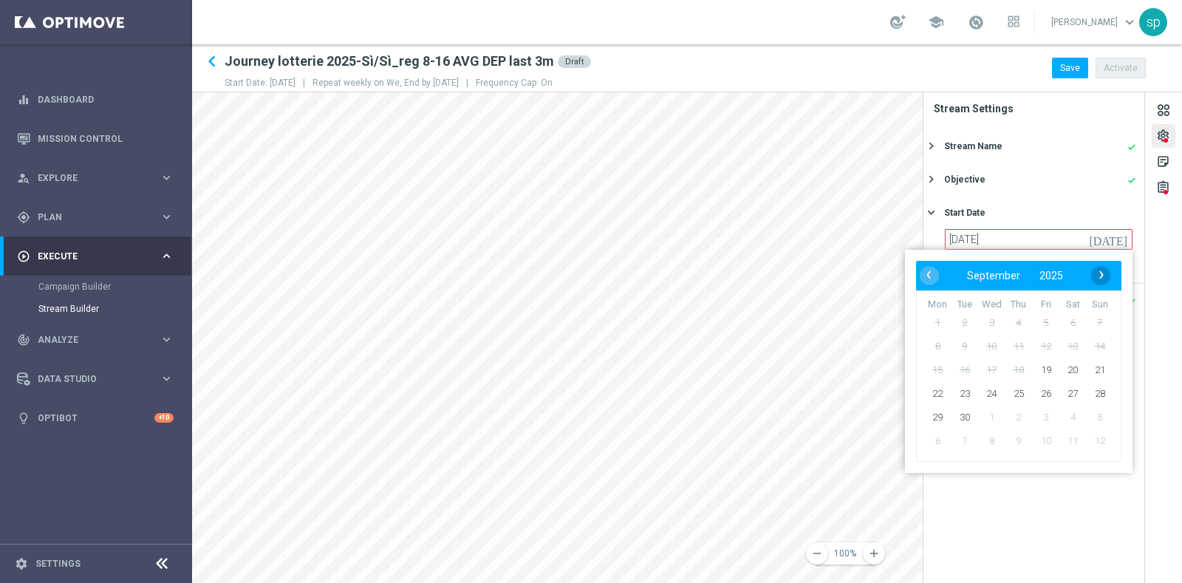
click at [1097, 274] on span "›" at bounding box center [1101, 274] width 19 height 19
click at [924, 273] on span "‹" at bounding box center [928, 274] width 19 height 19
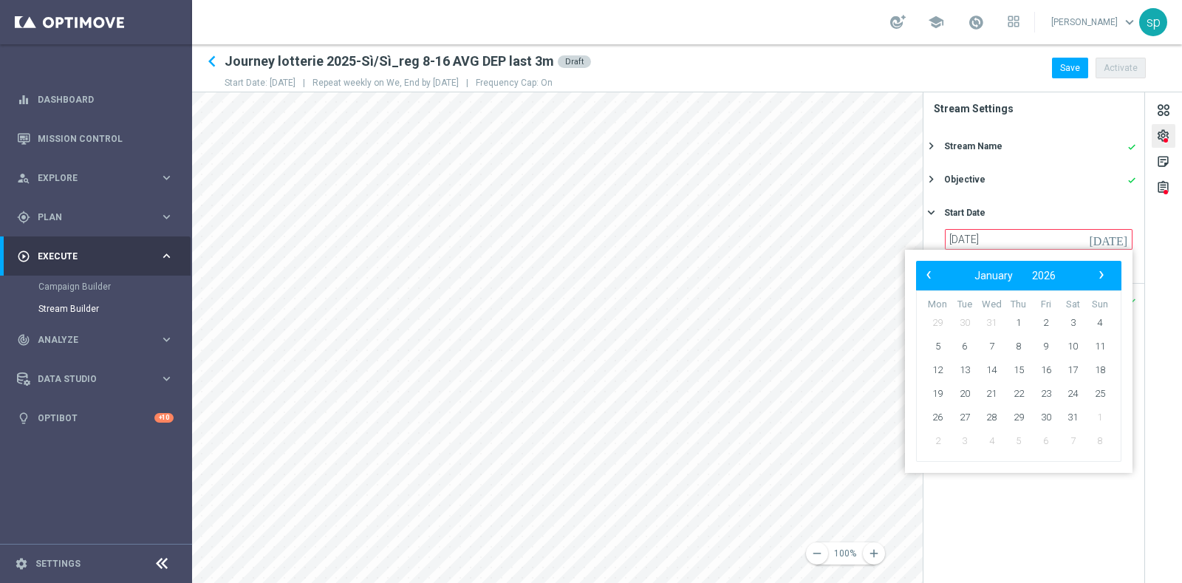
click at [924, 273] on span "‹" at bounding box center [928, 274] width 19 height 19
click at [994, 392] on span "24" at bounding box center [992, 394] width 24 height 24
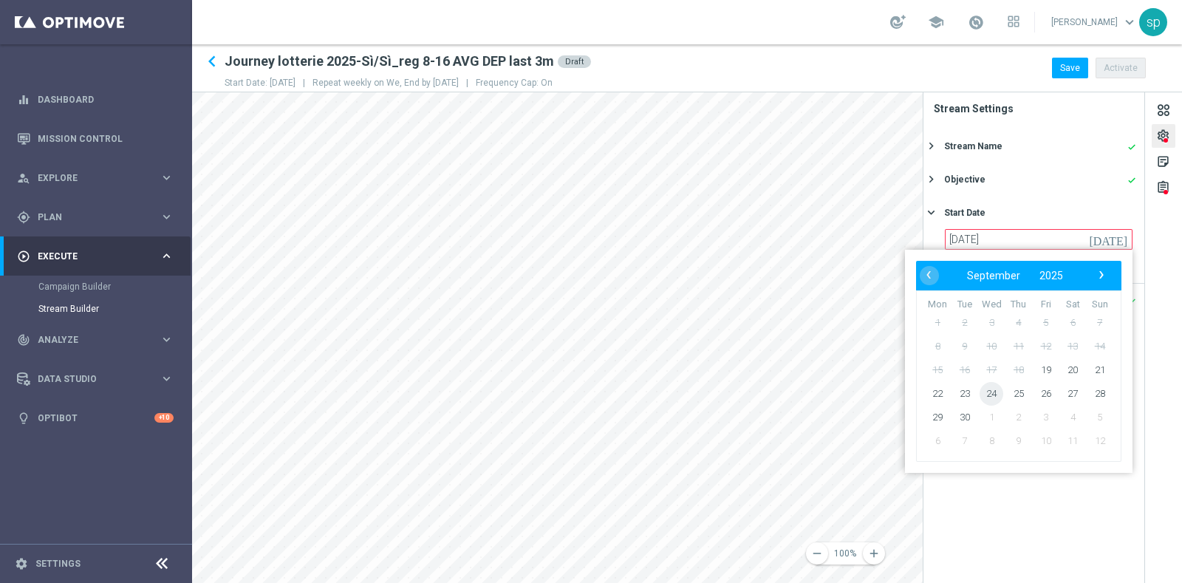
type input "[DATE]"
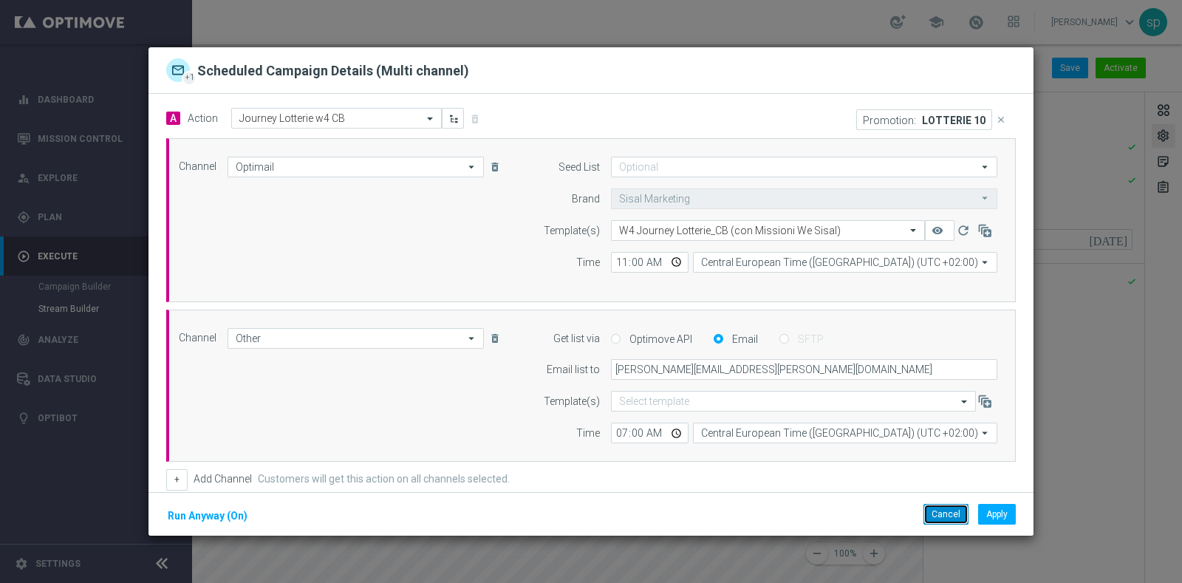
click at [952, 513] on button "Cancel" at bounding box center [946, 514] width 45 height 21
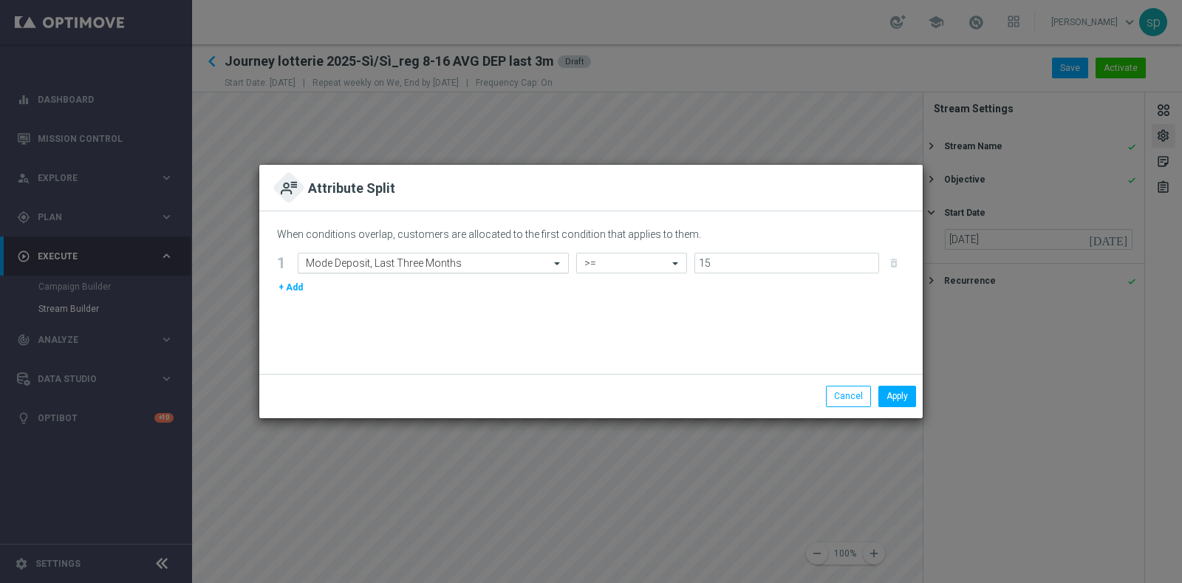
click at [435, 259] on input "text" at bounding box center [418, 263] width 225 height 13
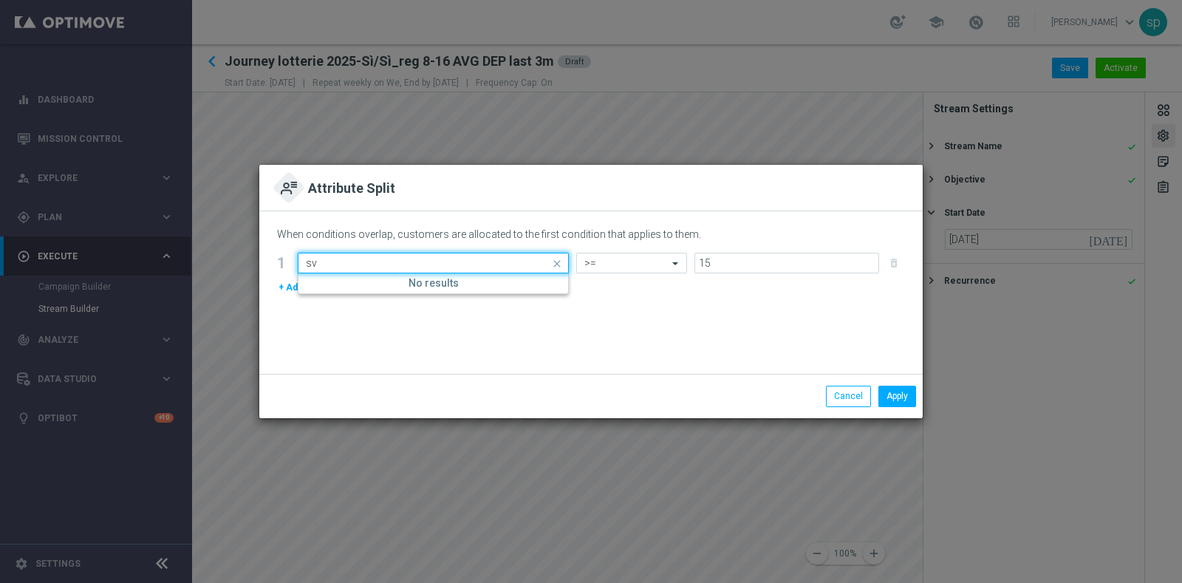
type input "s"
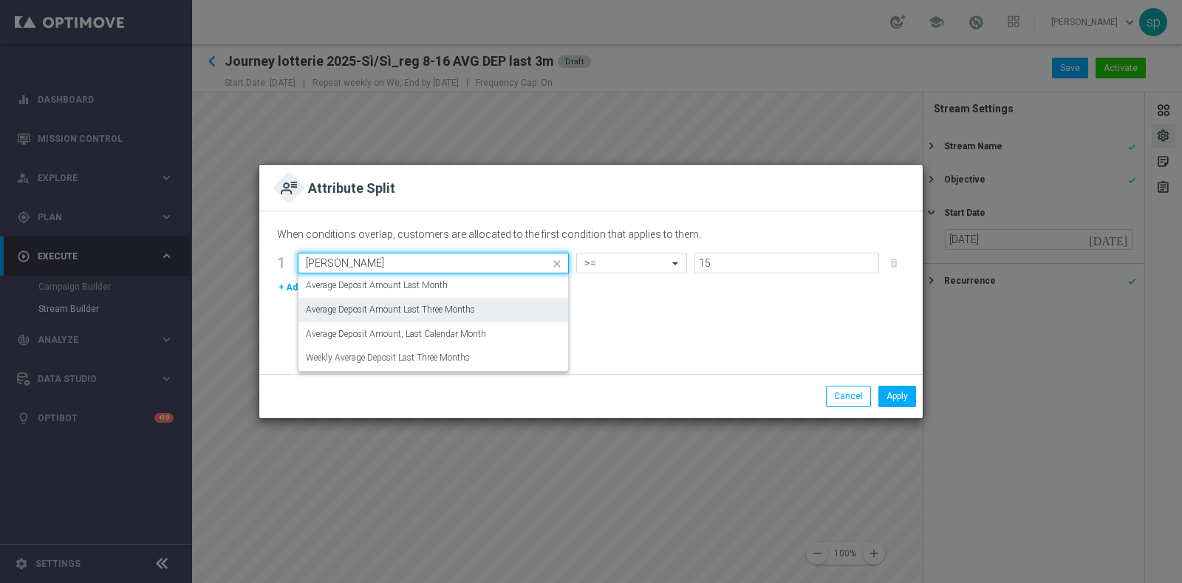
click at [473, 313] on label "Average Deposit Amount Last Three Months" at bounding box center [390, 310] width 169 height 13
type input "avera"
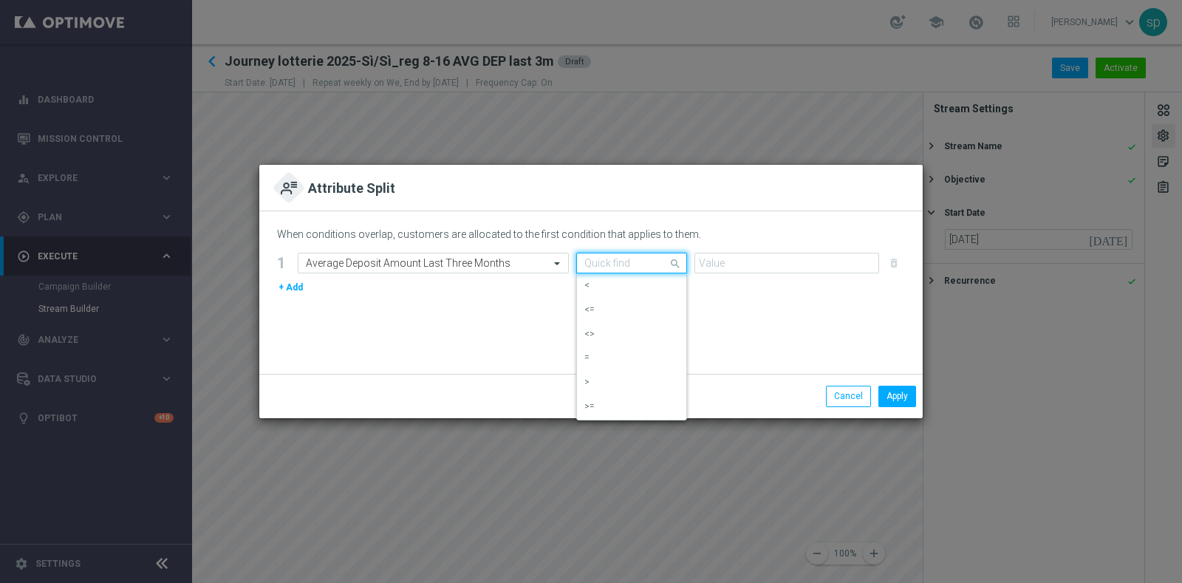
click at [656, 257] on div at bounding box center [631, 263] width 109 height 13
click at [632, 404] on div ">=" at bounding box center [631, 407] width 95 height 24
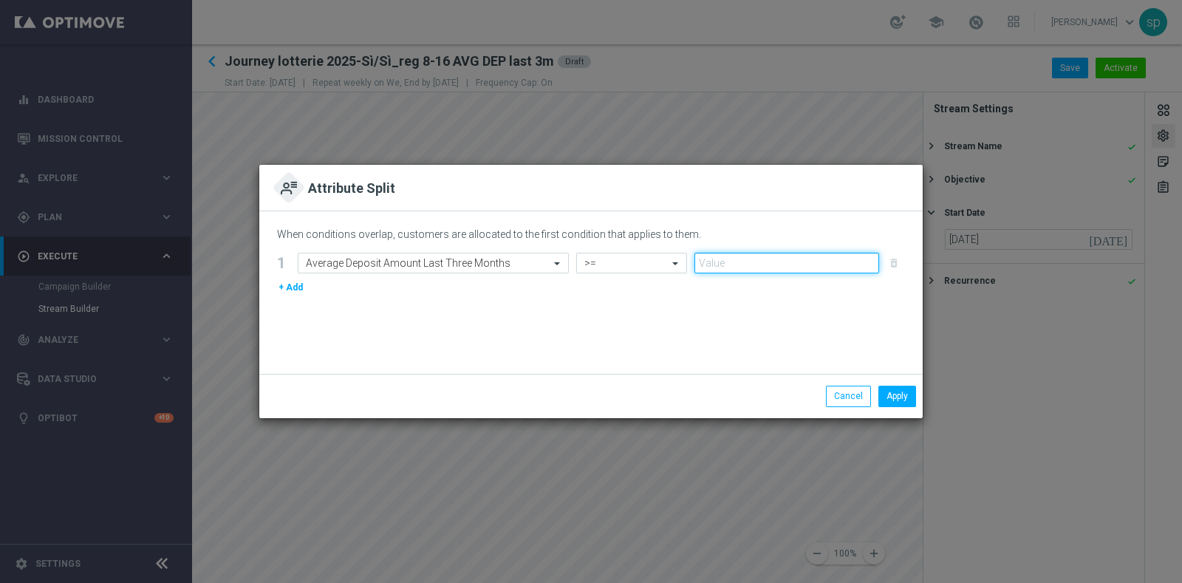
click at [774, 264] on input "number" at bounding box center [786, 263] width 185 height 21
type input "15"
click at [901, 400] on button "Apply" at bounding box center [897, 396] width 38 height 21
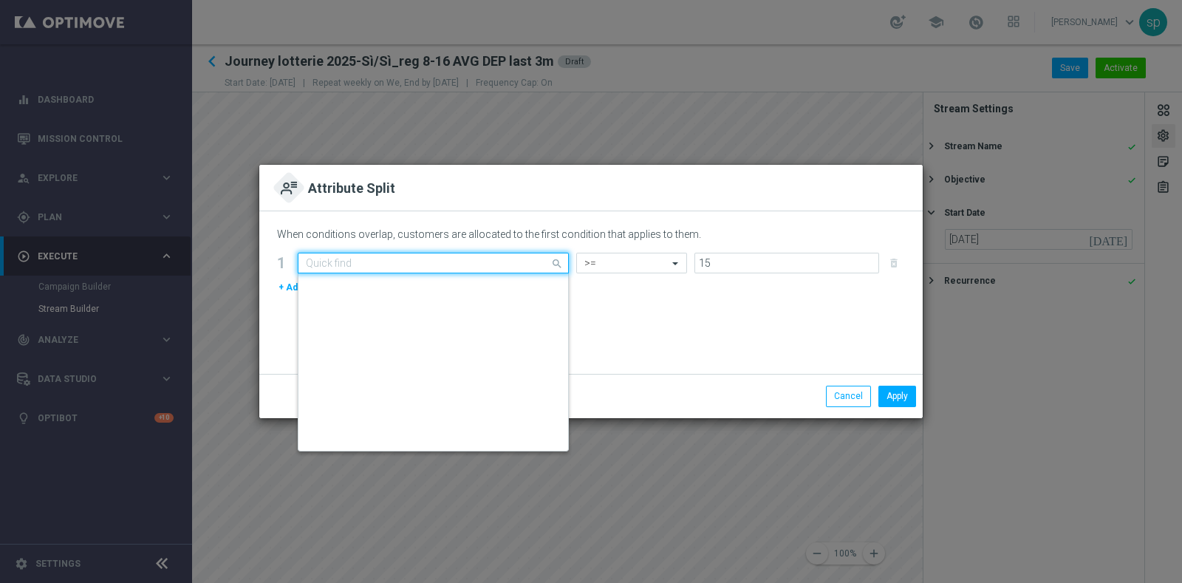
click at [457, 260] on input "text" at bounding box center [418, 263] width 225 height 13
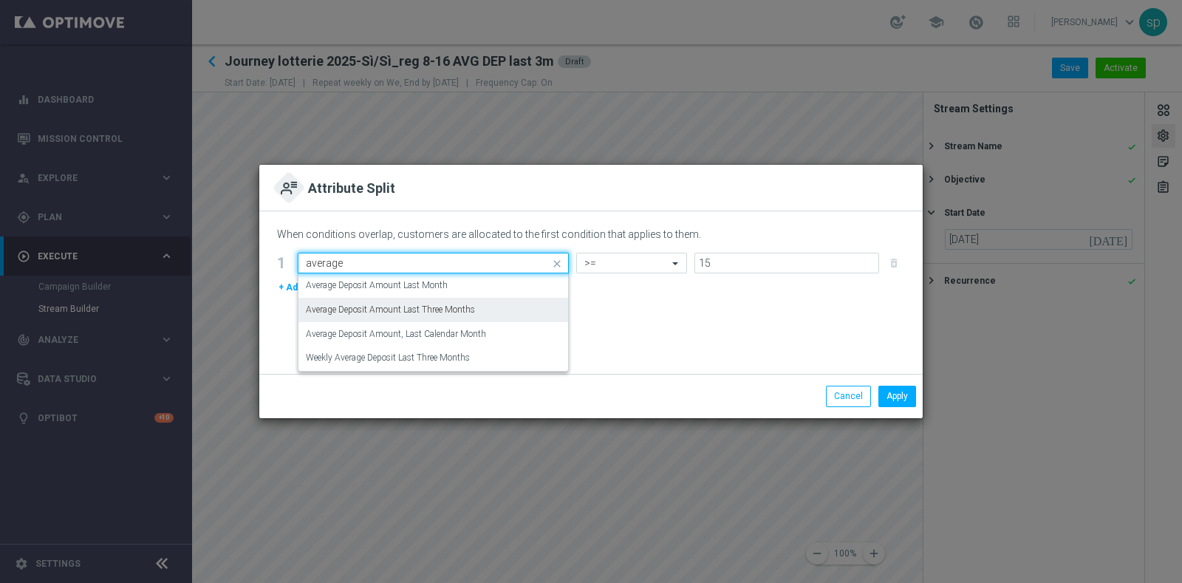
click at [497, 311] on div "Average Deposit Amount Last Three Months" at bounding box center [433, 310] width 255 height 24
type input "average"
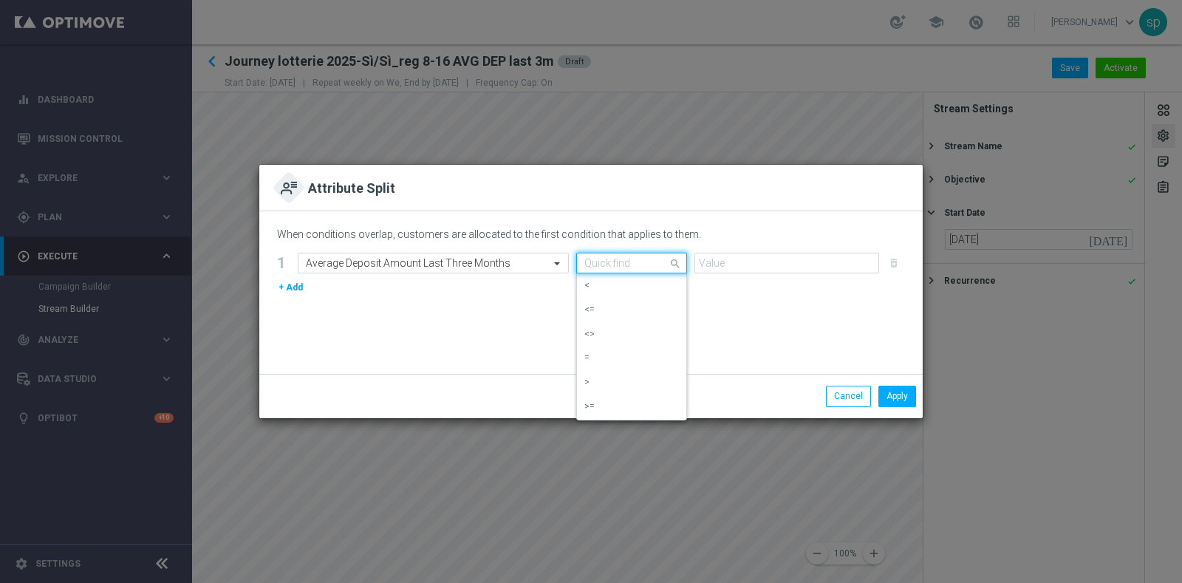
click at [643, 258] on input "text" at bounding box center [616, 263] width 65 height 13
click at [634, 403] on div ">=" at bounding box center [631, 407] width 95 height 24
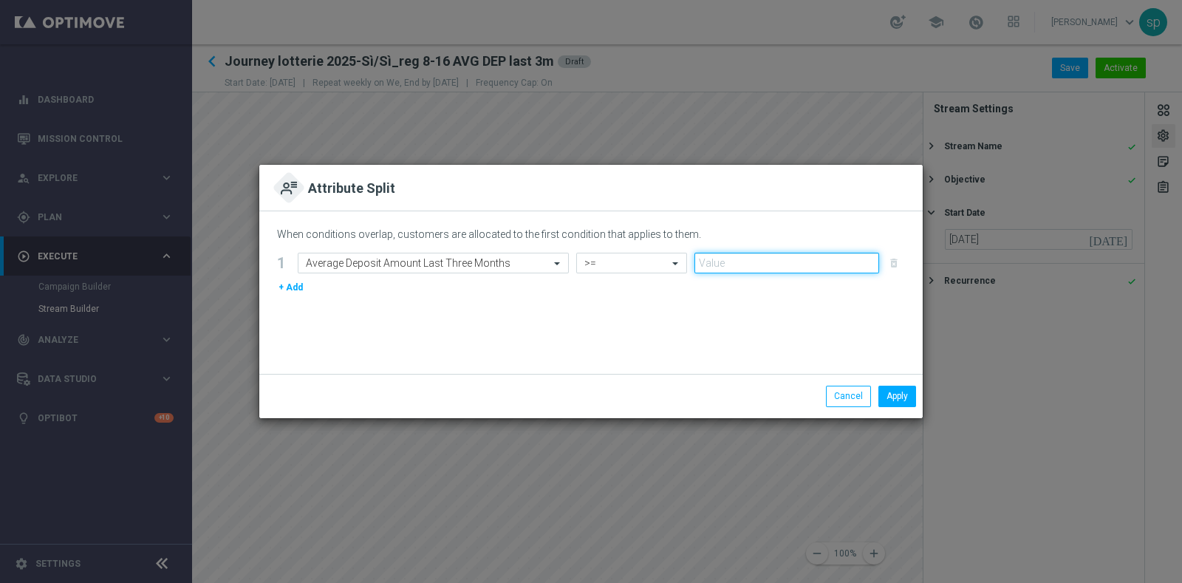
click at [774, 262] on input "number" at bounding box center [786, 263] width 185 height 21
type input "15"
click at [891, 395] on button "Apply" at bounding box center [897, 396] width 38 height 21
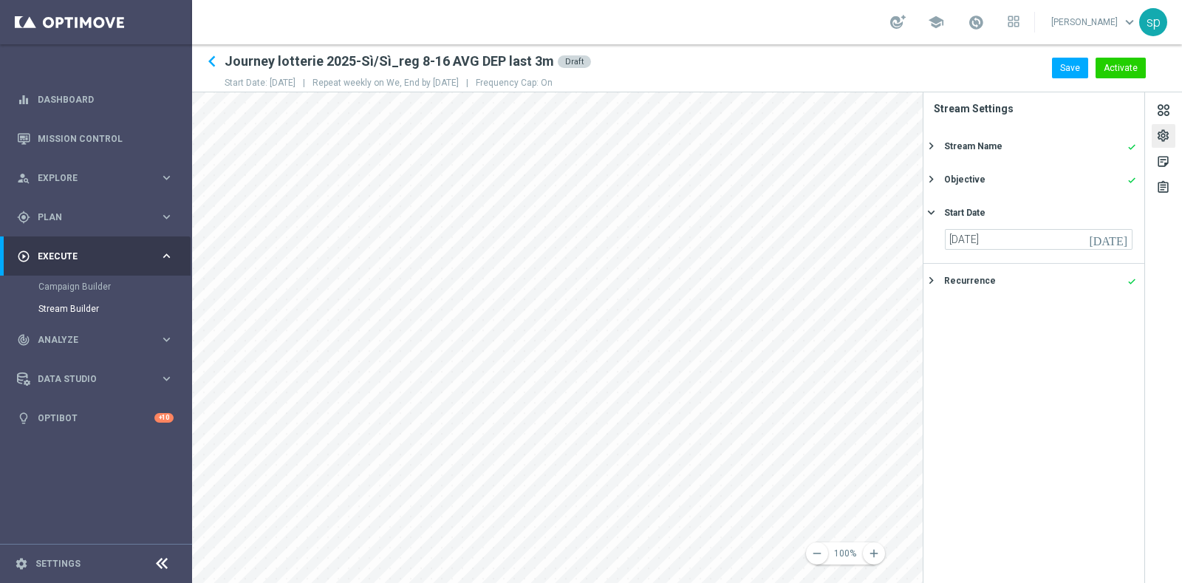
click at [970, 416] on div "remove 100% add settings sticky_note_2 assignment Stream Settings Stream Name d…" at bounding box center [687, 337] width 990 height 491
click at [1059, 68] on button "Save" at bounding box center [1070, 68] width 36 height 21
click at [211, 62] on icon "keyboard_arrow_left" at bounding box center [212, 61] width 22 height 22
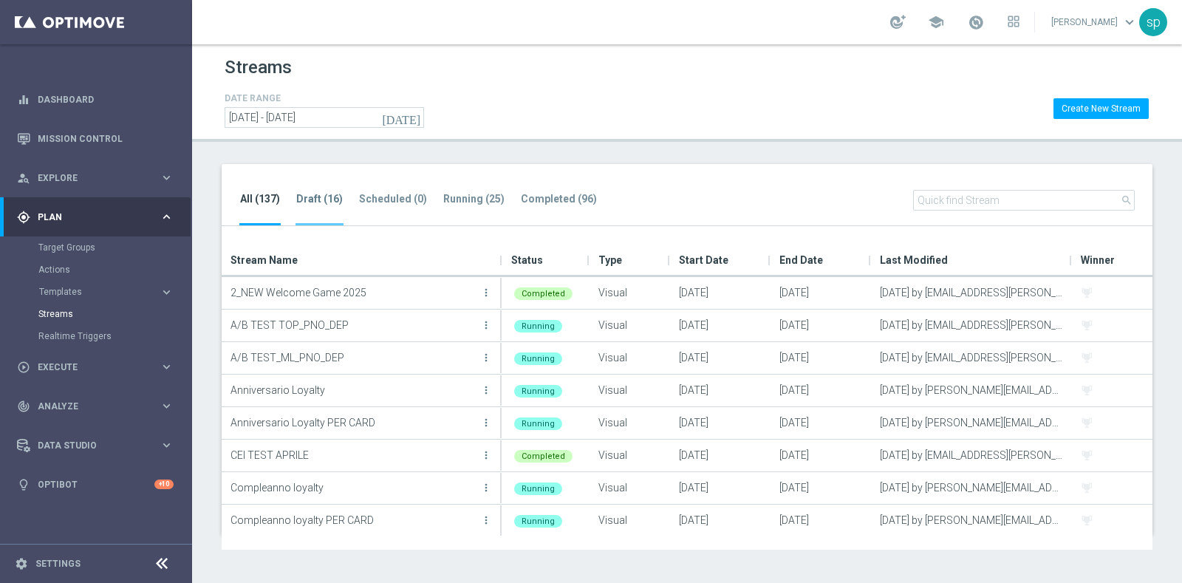
click at [325, 199] on tab-header "Draft (16)" at bounding box center [319, 199] width 47 height 13
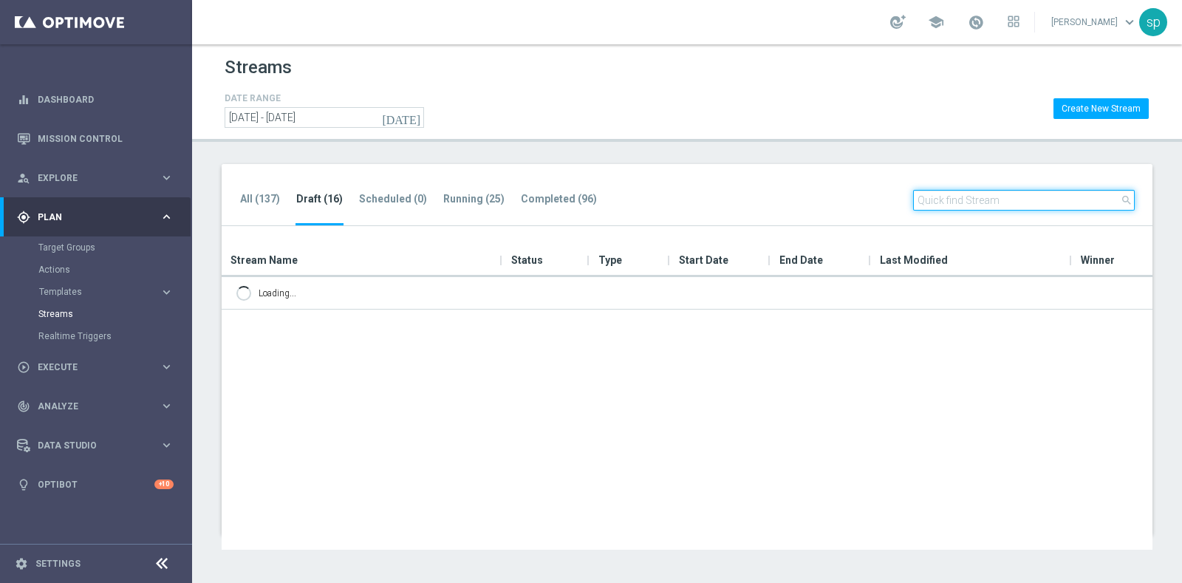
click at [1034, 201] on input "text" at bounding box center [1024, 200] width 222 height 21
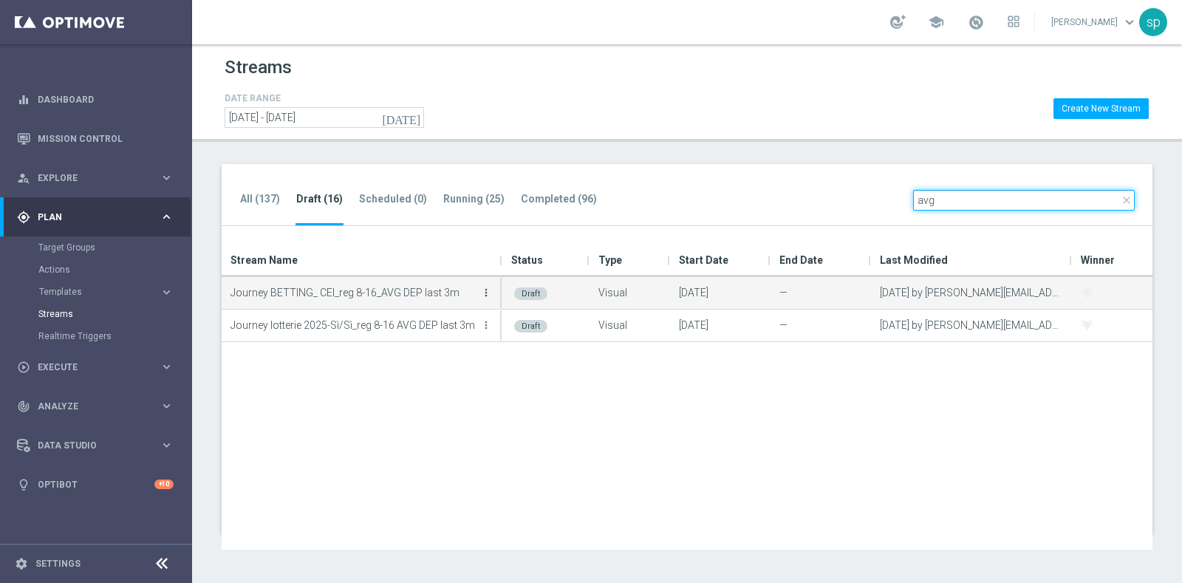
type input "avg"
click at [485, 290] on icon "more_vert" at bounding box center [486, 293] width 12 height 12
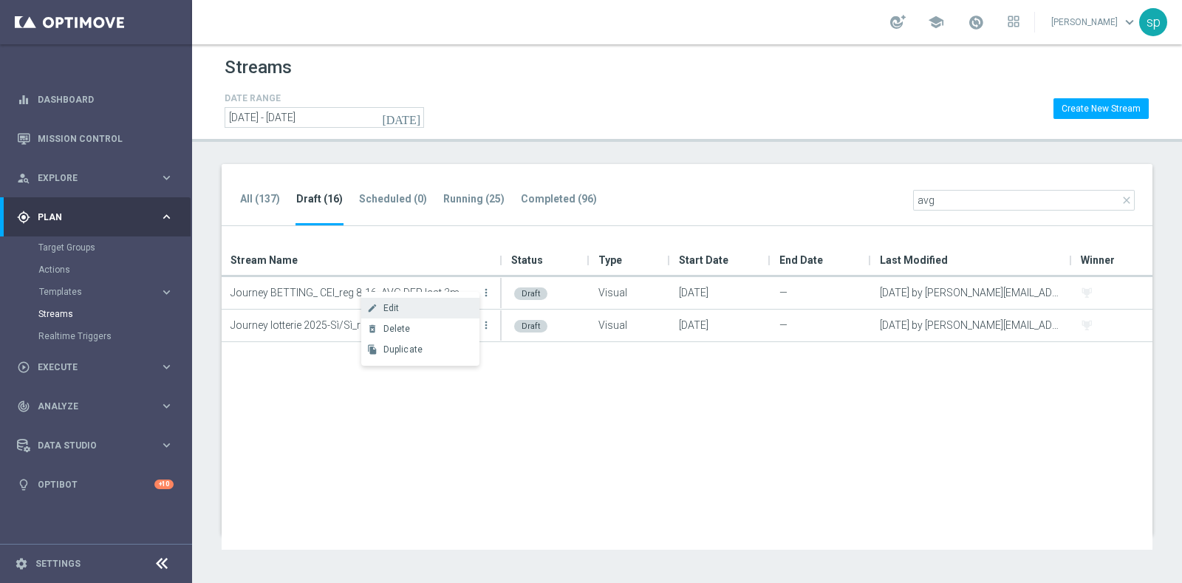
click at [406, 309] on div "Edit" at bounding box center [427, 308] width 89 height 10
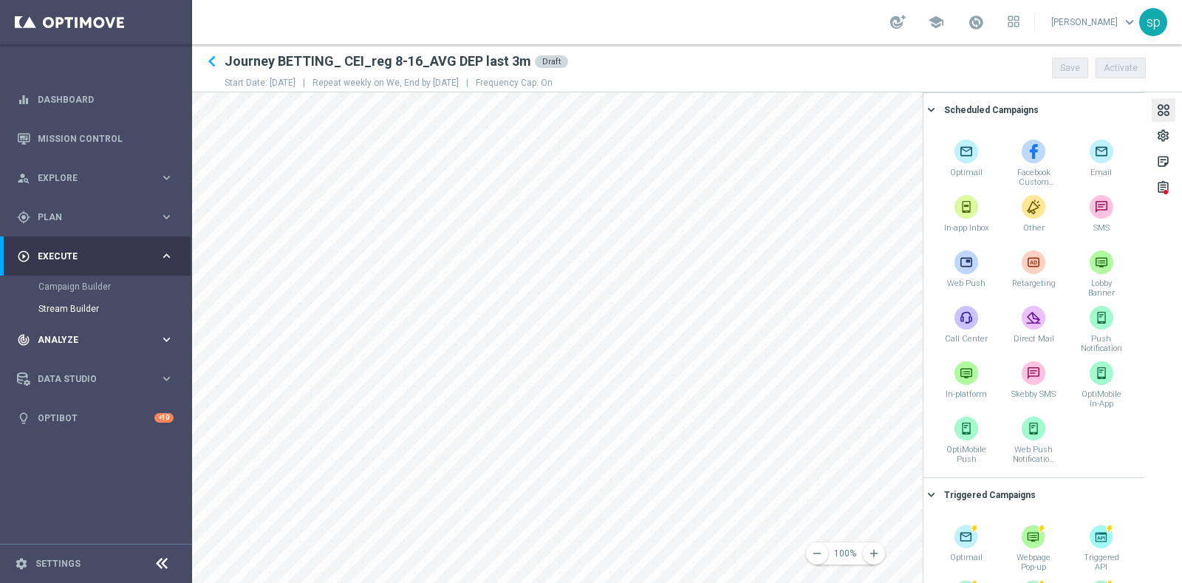
click at [166, 331] on main "equalizer Dashboard Mission Control" at bounding box center [591, 291] width 1182 height 583
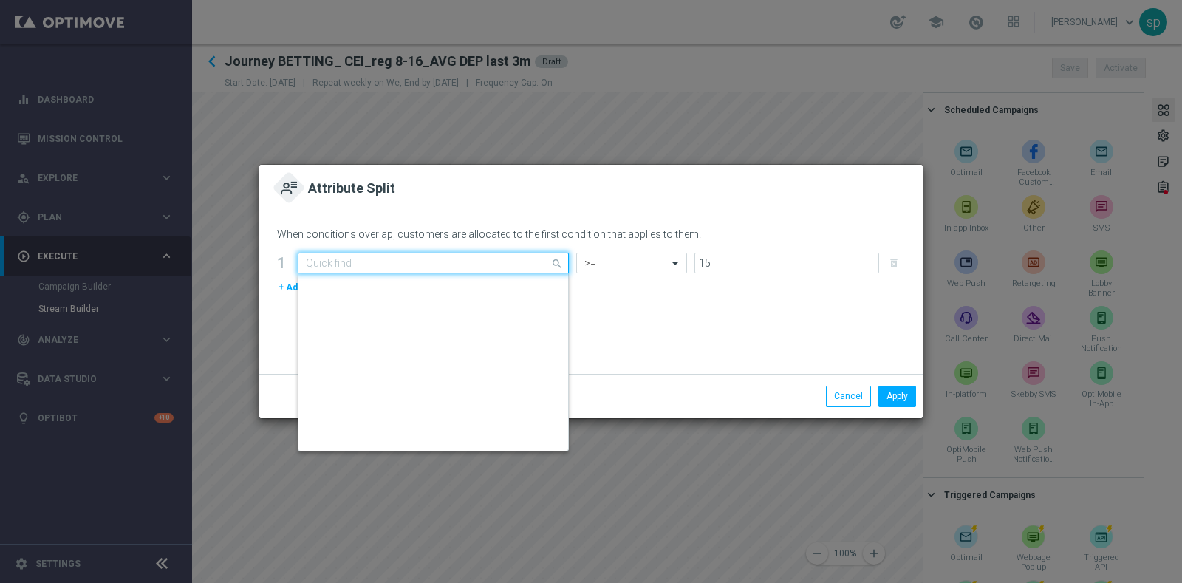
click at [501, 262] on input "text" at bounding box center [418, 263] width 225 height 13
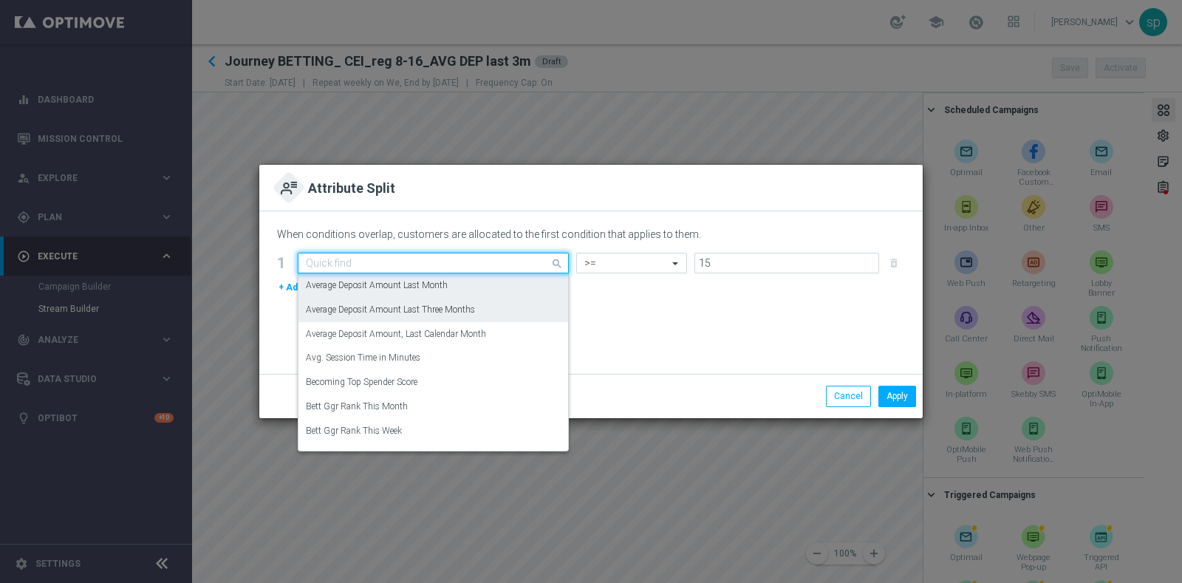
click at [484, 315] on div "Average Deposit Amount Last Three Months" at bounding box center [433, 310] width 255 height 24
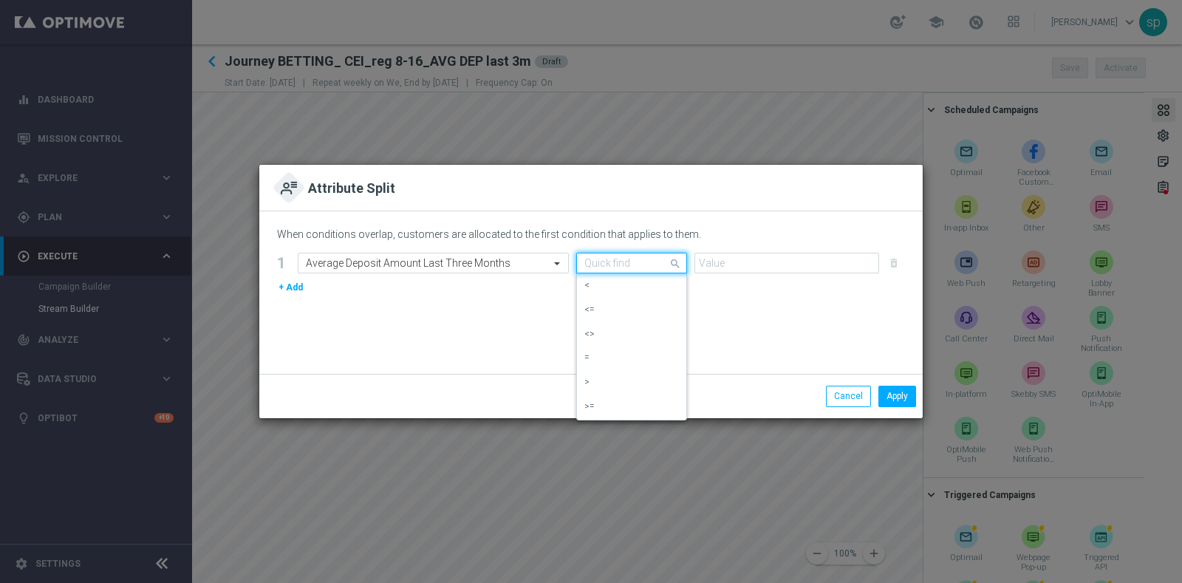
click at [680, 262] on span at bounding box center [677, 263] width 18 height 18
click at [631, 413] on div ">=" at bounding box center [631, 407] width 95 height 24
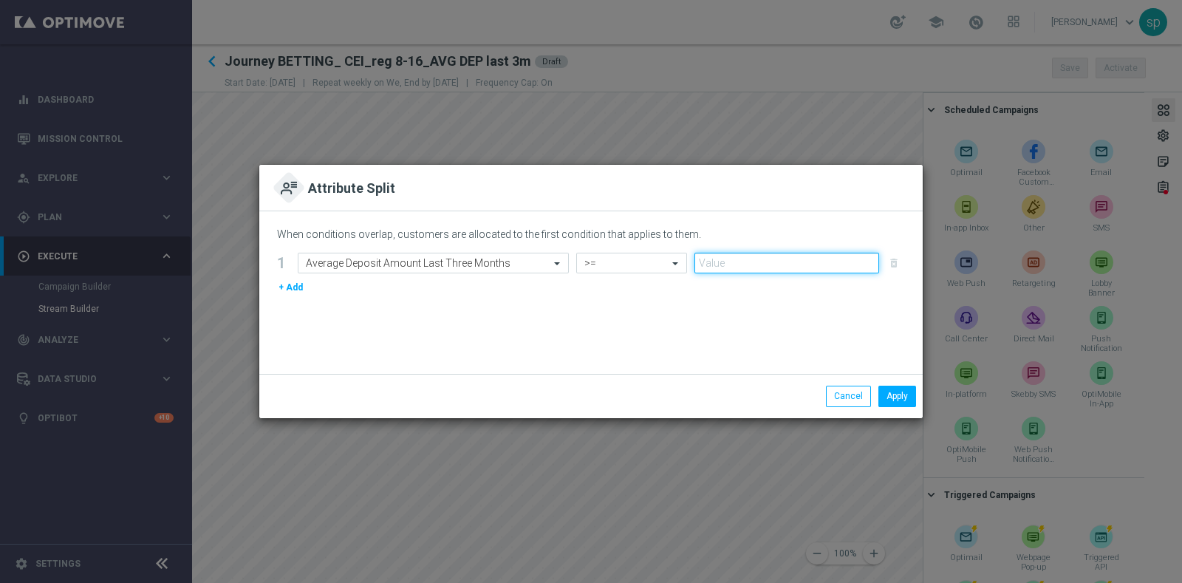
click at [743, 264] on input "number" at bounding box center [786, 263] width 185 height 21
type input "5"
type input "15"
click at [887, 393] on button "Apply" at bounding box center [897, 396] width 38 height 21
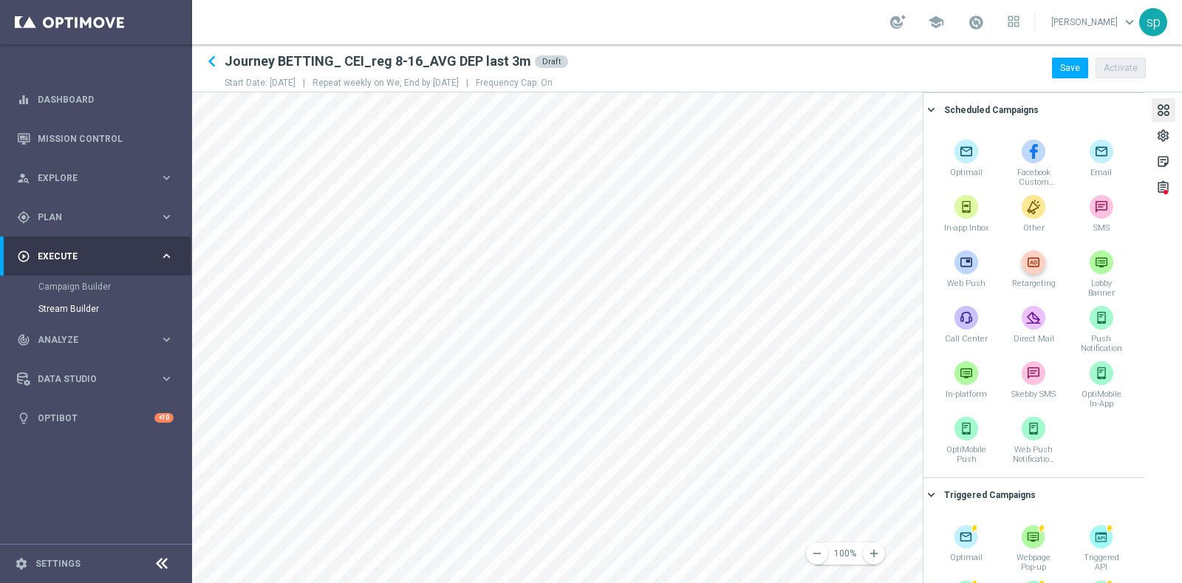
click at [1026, 262] on div "remove 100% add settings sticky_note_2 assignment Scheduled Campaigns keyboard_…" at bounding box center [687, 337] width 990 height 491
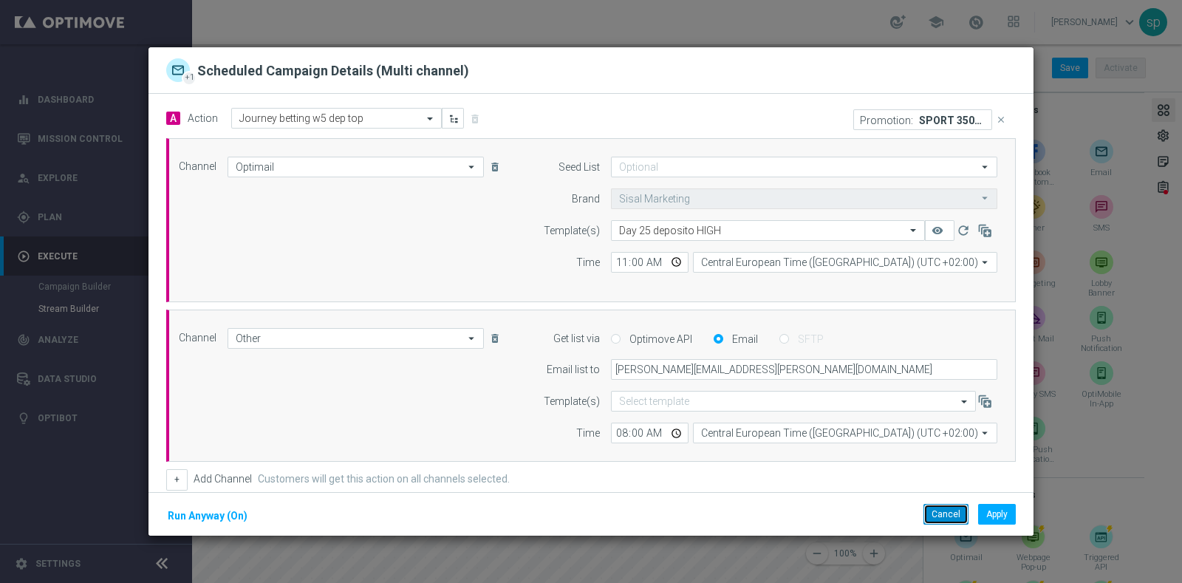
click at [953, 513] on button "Cancel" at bounding box center [946, 514] width 45 height 21
click at [952, 511] on button "Cancel" at bounding box center [946, 514] width 45 height 21
click at [946, 513] on button "Cancel" at bounding box center [946, 514] width 45 height 21
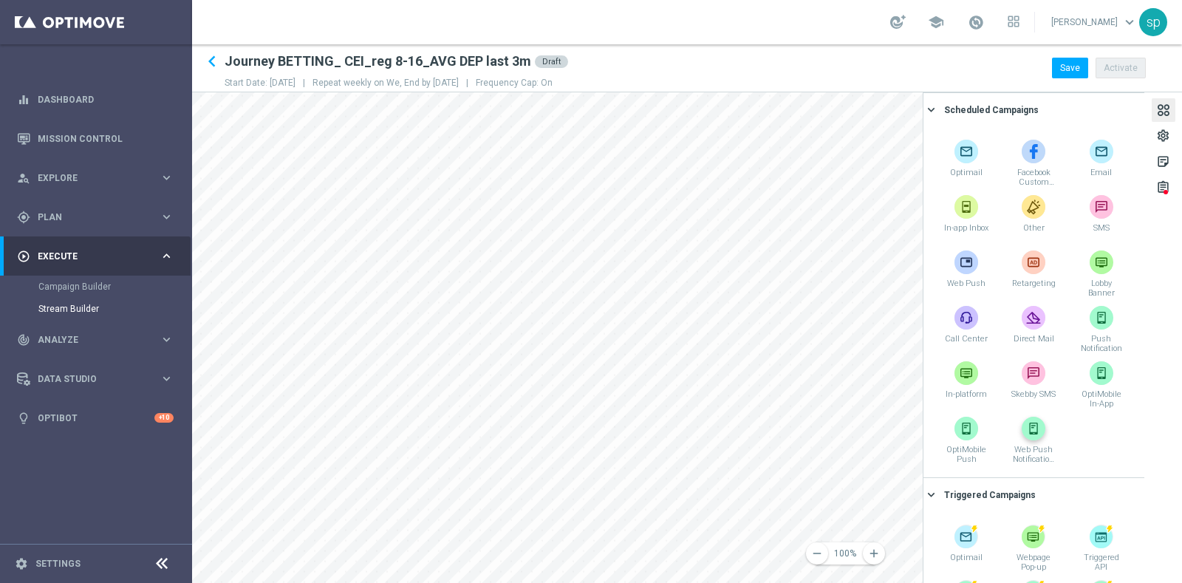
click at [1019, 418] on div "remove 100% add settings sticky_note_2 assignment Scheduled Campaigns keyboard_…" at bounding box center [687, 337] width 990 height 491
click at [984, 321] on div "remove 100% add settings sticky_note_2 assignment Scheduled Campaigns keyboard_…" at bounding box center [687, 337] width 990 height 491
click at [933, 291] on div "remove 100% add settings sticky_note_2 assignment Scheduled Campaigns keyboard_…" at bounding box center [687, 337] width 990 height 491
click at [943, 216] on div "remove 100% add settings sticky_note_2 assignment Scheduled Campaigns keyboard_…" at bounding box center [687, 337] width 990 height 491
click at [986, 176] on div "remove 100% add settings sticky_note_2 assignment Scheduled Campaigns keyboard_…" at bounding box center [687, 337] width 990 height 491
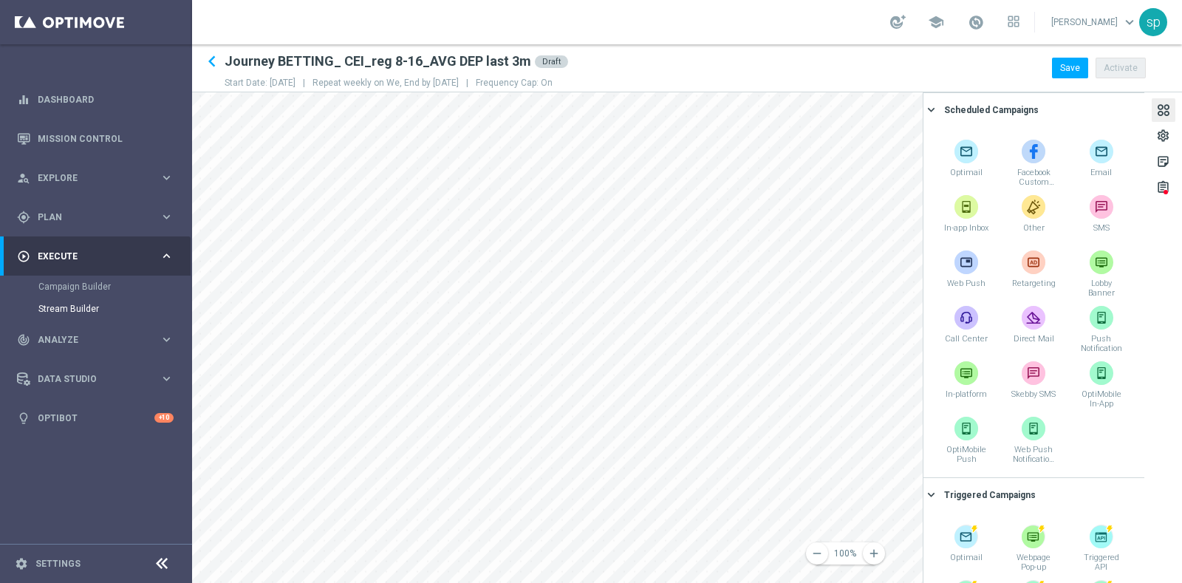
click at [589, 72] on div "keyboard_arrow_left Journey BETTING_ CEI_reg 8-16_AVG DEP last 3m Draft Start D…" at bounding box center [687, 313] width 990 height 539
click at [532, 358] on div "remove 100% add settings sticky_note_2 assignment Scheduled Campaigns keyboard_…" at bounding box center [687, 337] width 990 height 491
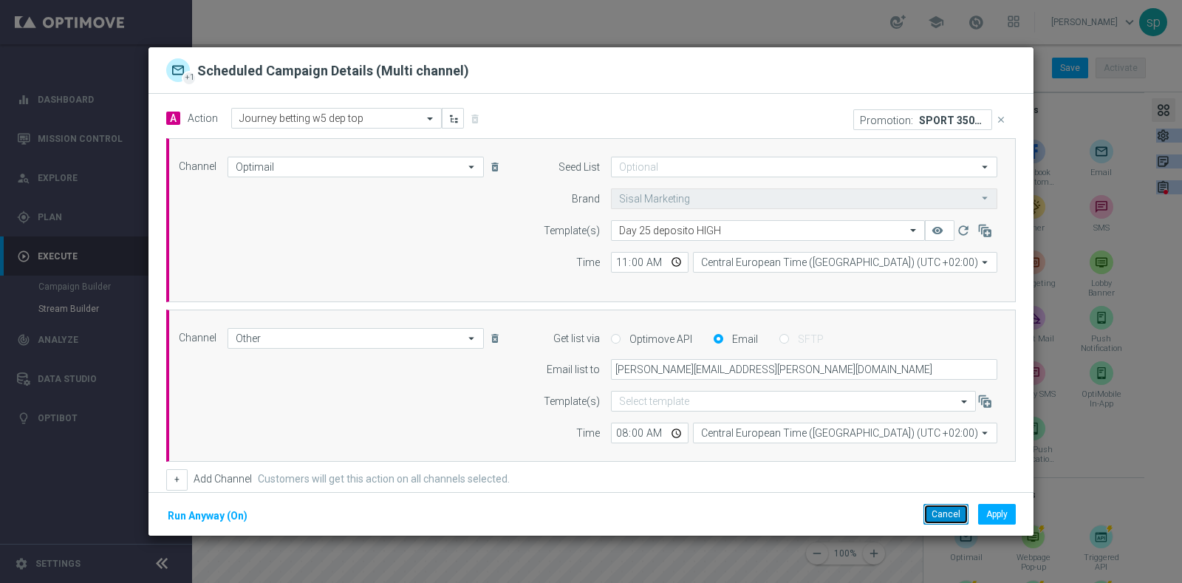
click at [954, 508] on button "Cancel" at bounding box center [946, 514] width 45 height 21
click at [942, 505] on button "Cancel" at bounding box center [946, 514] width 45 height 21
click at [949, 508] on button "Cancel" at bounding box center [946, 514] width 45 height 21
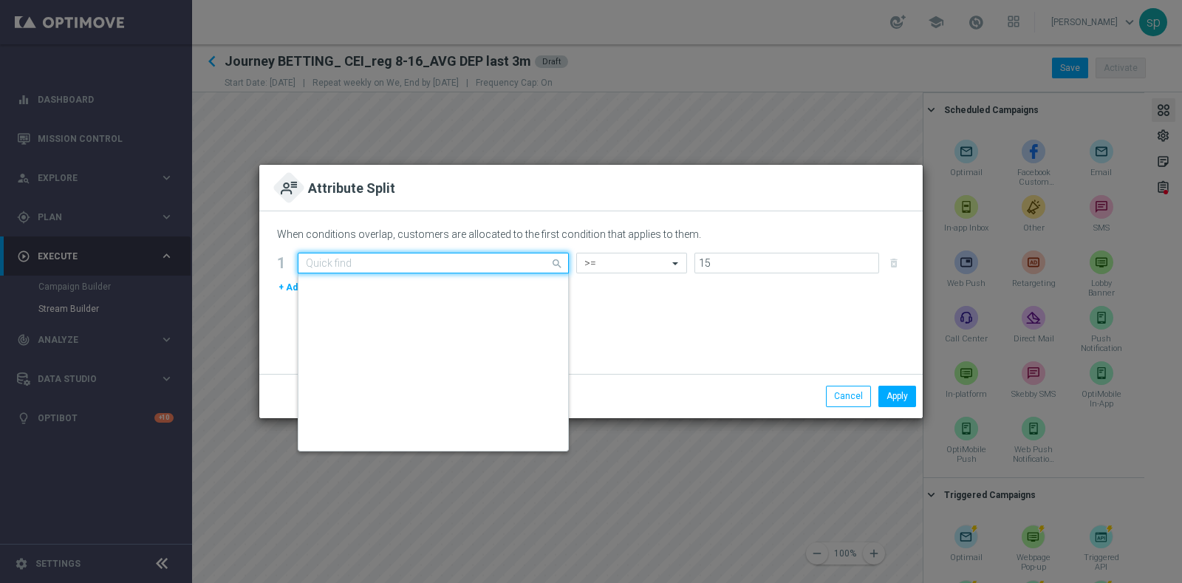
click at [469, 262] on input "text" at bounding box center [418, 263] width 225 height 13
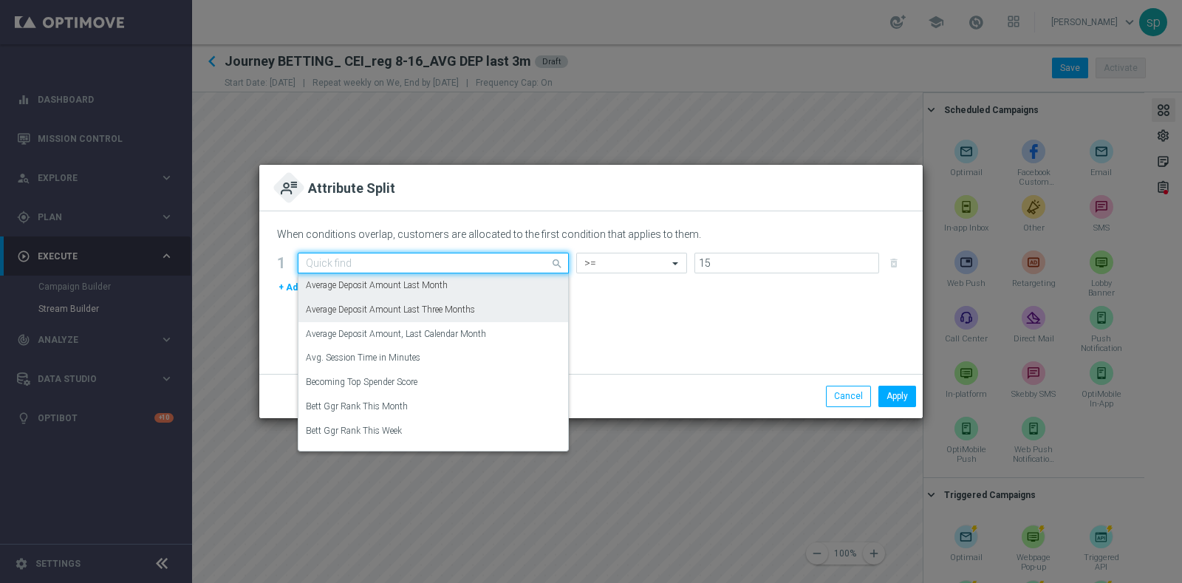
click at [483, 307] on div "Average Deposit Amount Last Three Months" at bounding box center [433, 310] width 255 height 24
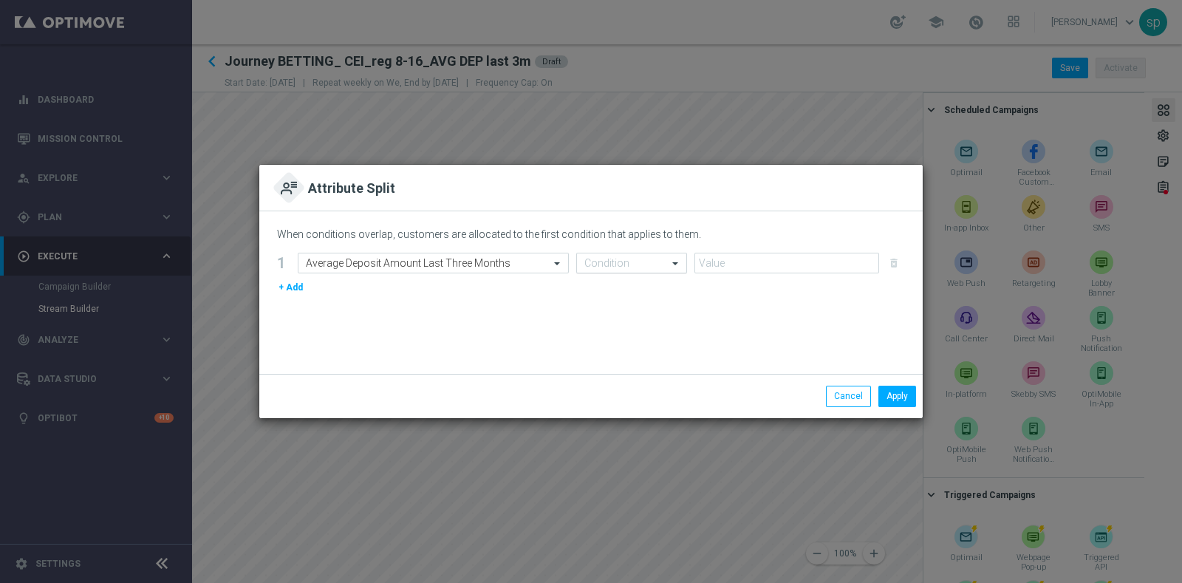
click at [603, 268] on input "text" at bounding box center [616, 263] width 65 height 13
click at [636, 398] on div ">=" at bounding box center [631, 407] width 95 height 24
click at [758, 264] on input "number" at bounding box center [786, 263] width 185 height 21
type input "15"
click at [893, 390] on button "Apply" at bounding box center [897, 396] width 38 height 21
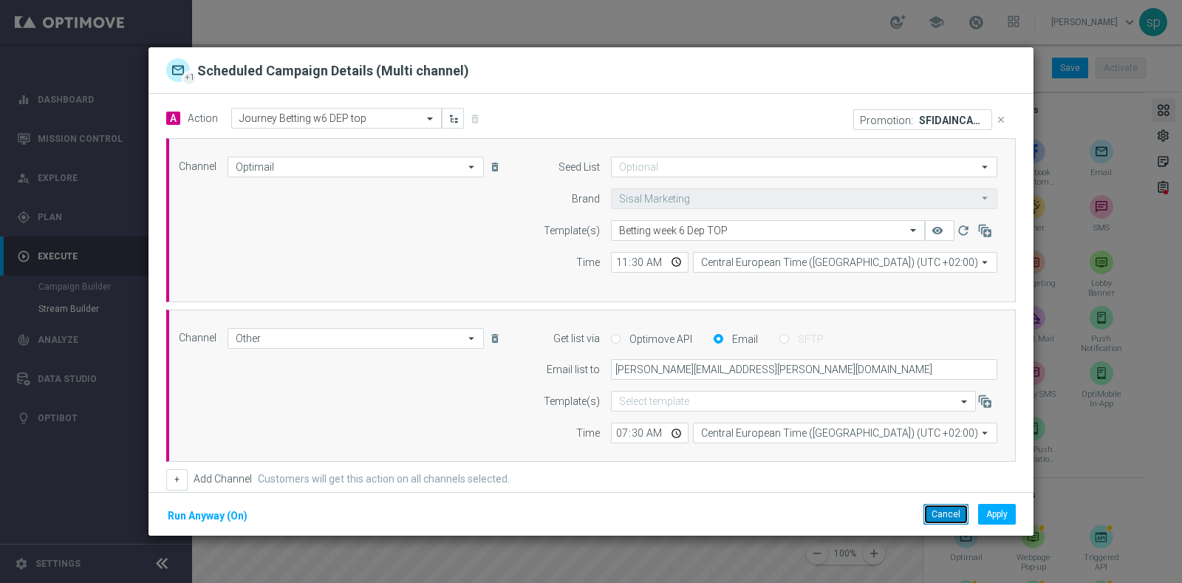
click at [950, 508] on button "Cancel" at bounding box center [946, 514] width 45 height 21
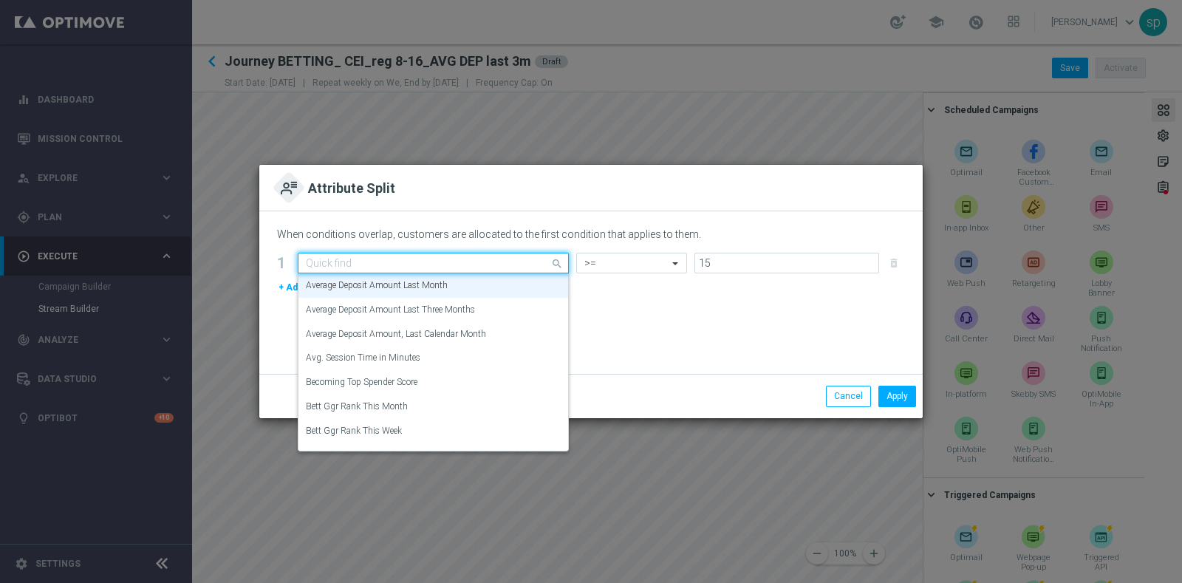
click at [480, 264] on input "text" at bounding box center [418, 263] width 225 height 13
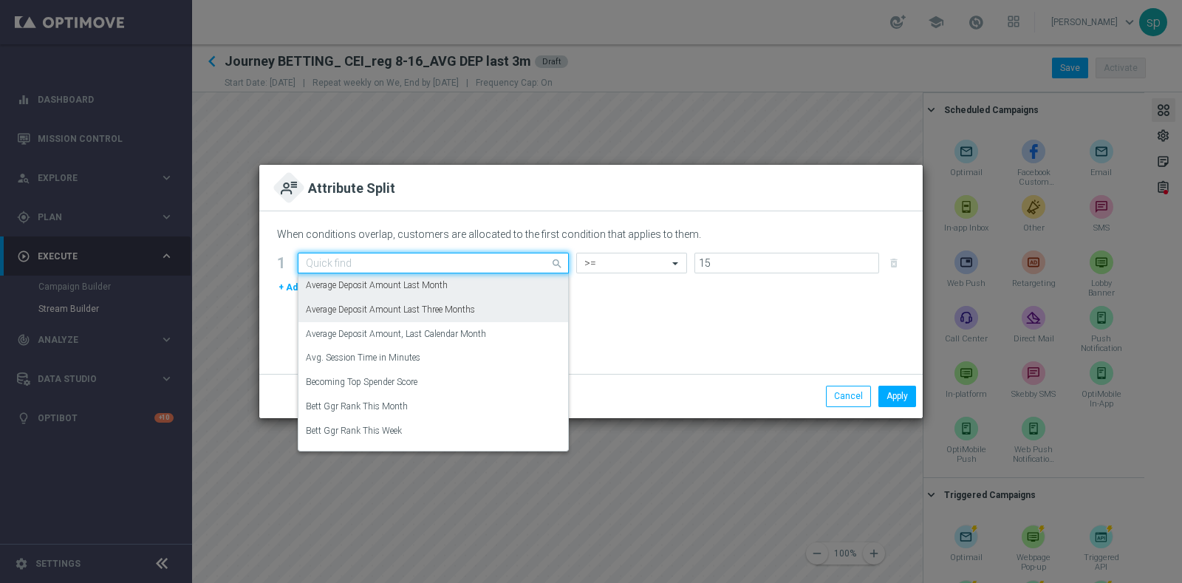
click at [481, 302] on div "Average Deposit Amount Last Three Months" at bounding box center [433, 310] width 255 height 24
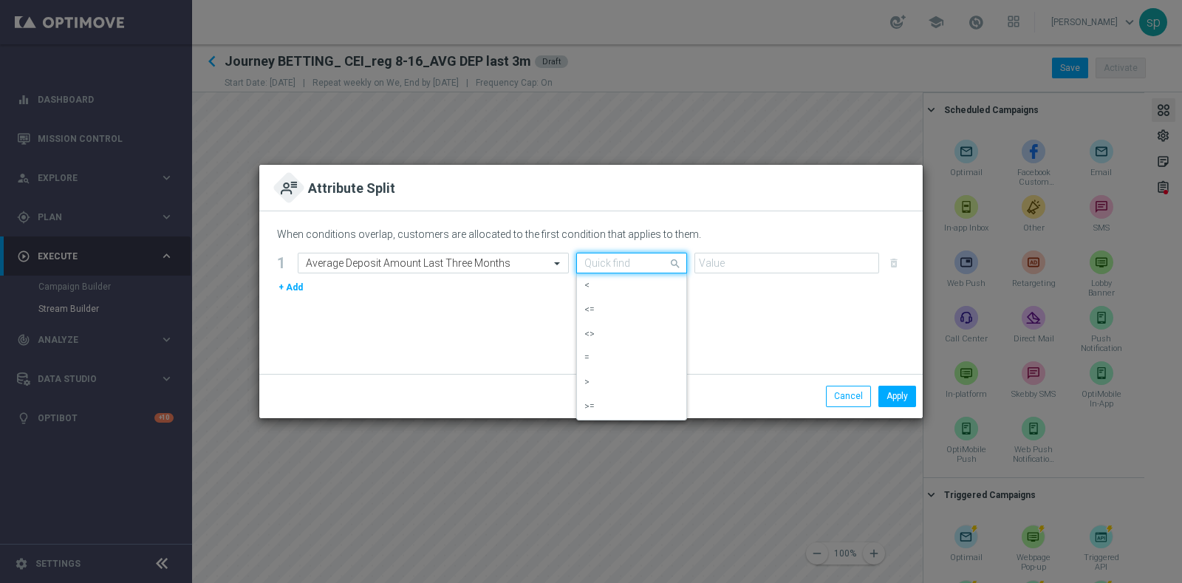
click at [660, 264] on div at bounding box center [631, 263] width 109 height 13
click at [652, 407] on div ">=" at bounding box center [631, 407] width 95 height 24
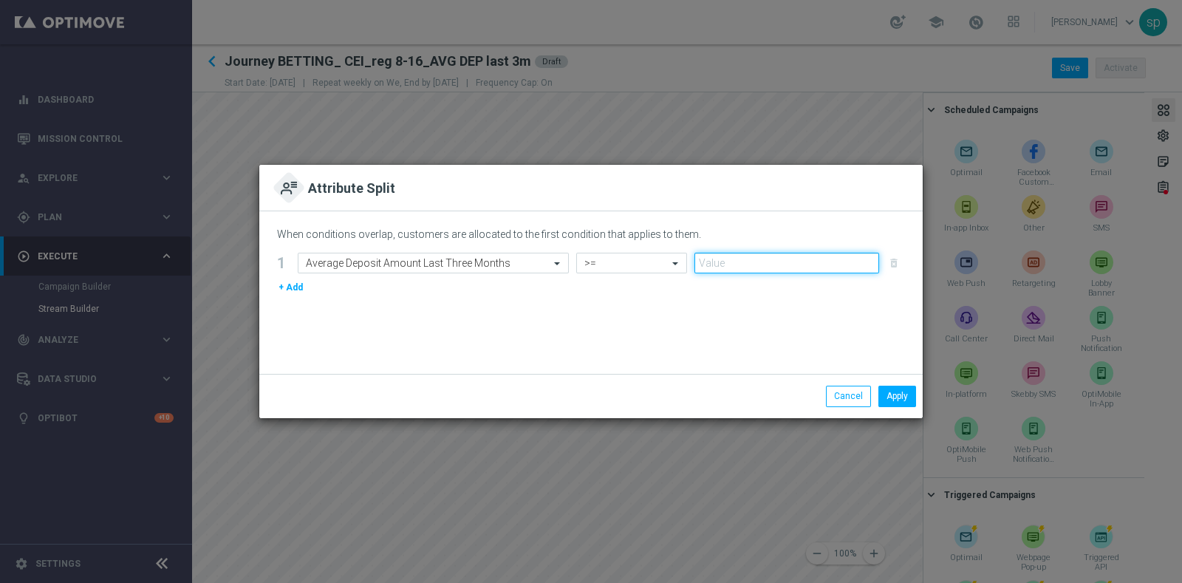
click at [734, 267] on input "number" at bounding box center [786, 263] width 185 height 21
type input "15"
click at [889, 398] on button "Apply" at bounding box center [897, 396] width 38 height 21
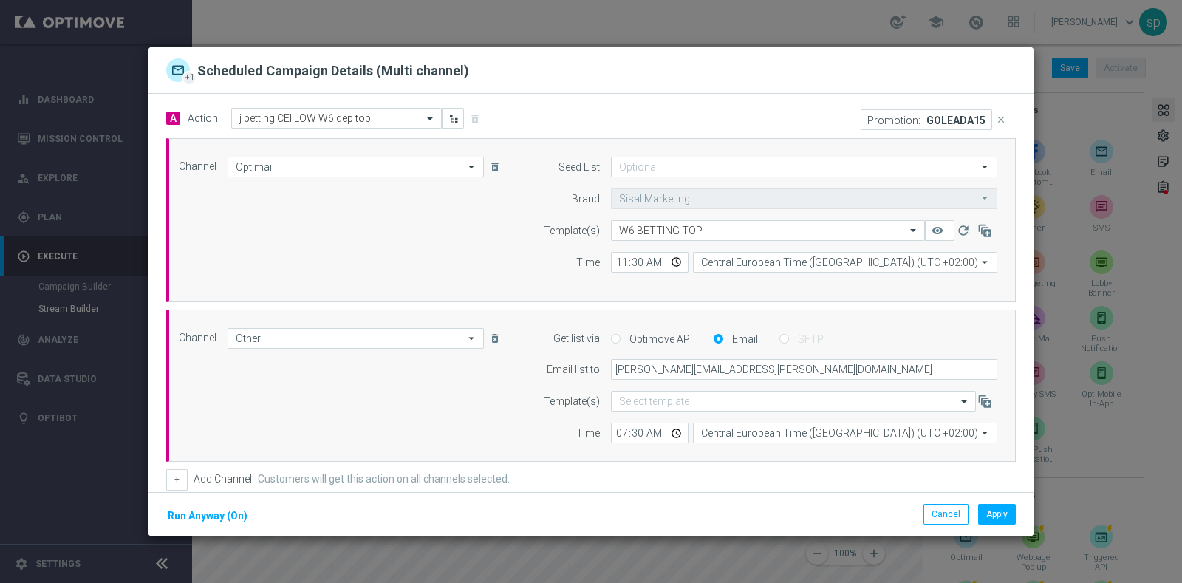
click at [938, 526] on div "Cancel Apply Run Anyway (On)" at bounding box center [591, 514] width 885 height 44
click at [943, 516] on button "Cancel" at bounding box center [946, 514] width 45 height 21
click at [943, 510] on button "Cancel" at bounding box center [946, 514] width 45 height 21
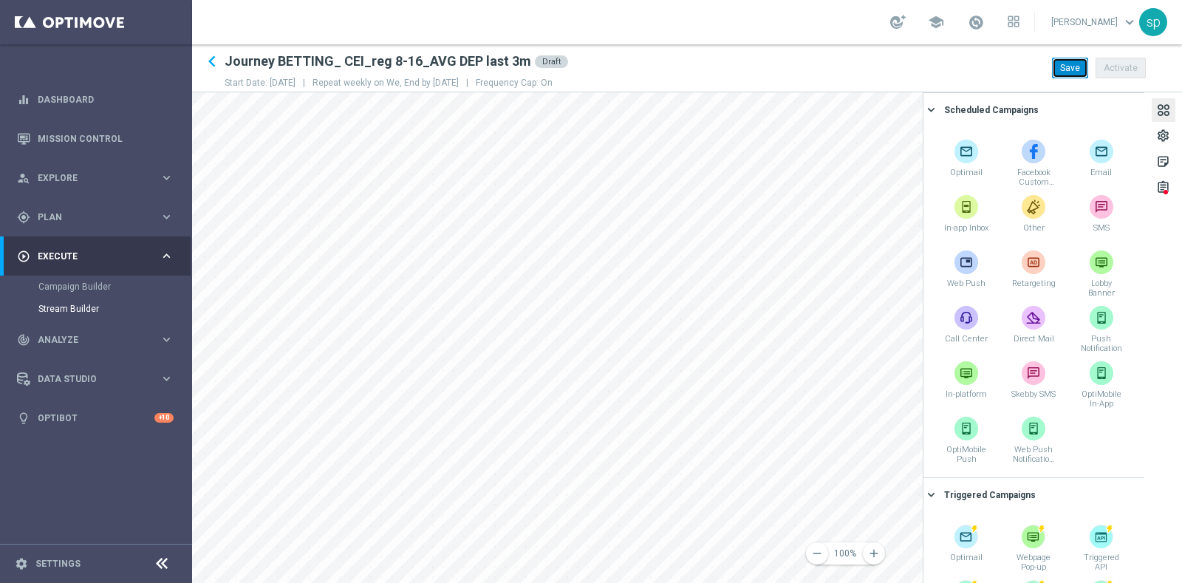
click at [1079, 73] on button "Save" at bounding box center [1070, 68] width 36 height 21
click at [211, 63] on icon "keyboard_arrow_left" at bounding box center [212, 61] width 22 height 22
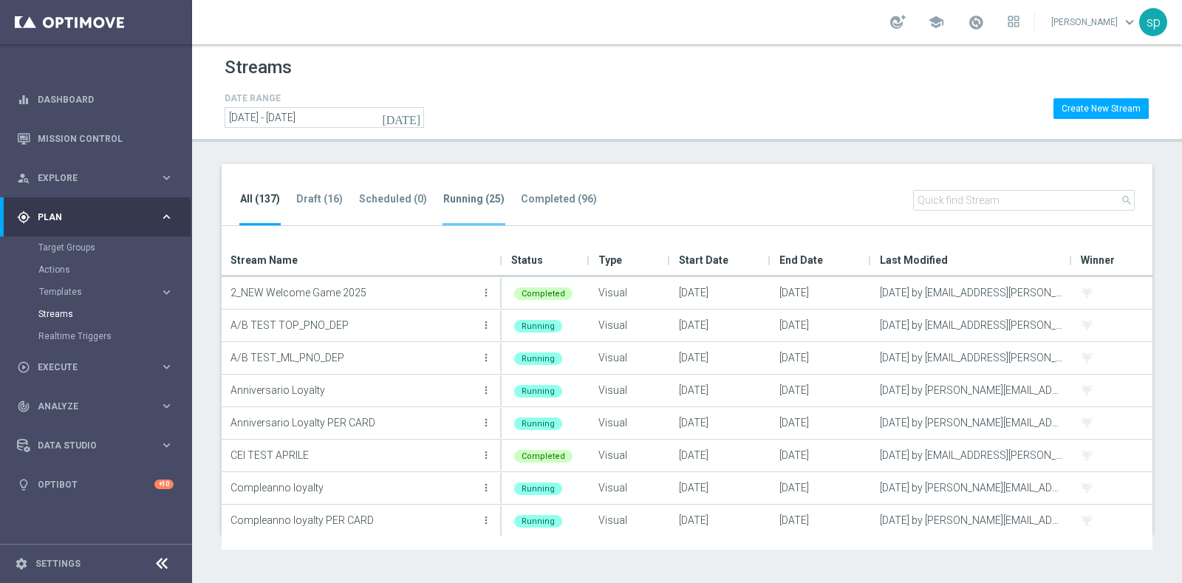
click at [485, 199] on tab-header "Running (25)" at bounding box center [473, 199] width 61 height 13
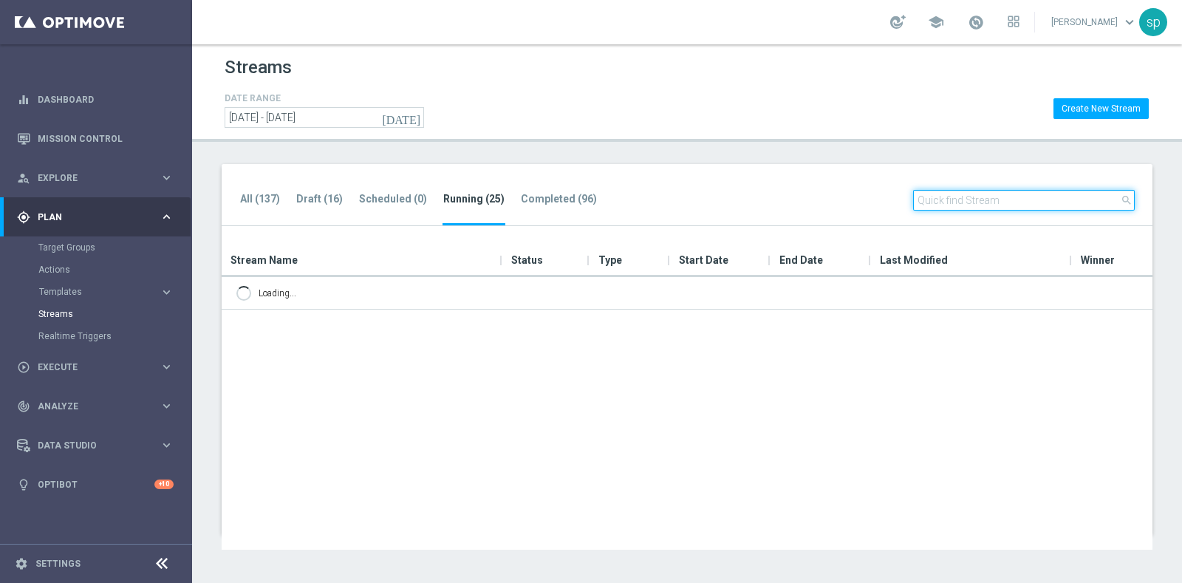
click at [984, 201] on input "text" at bounding box center [1024, 200] width 222 height 21
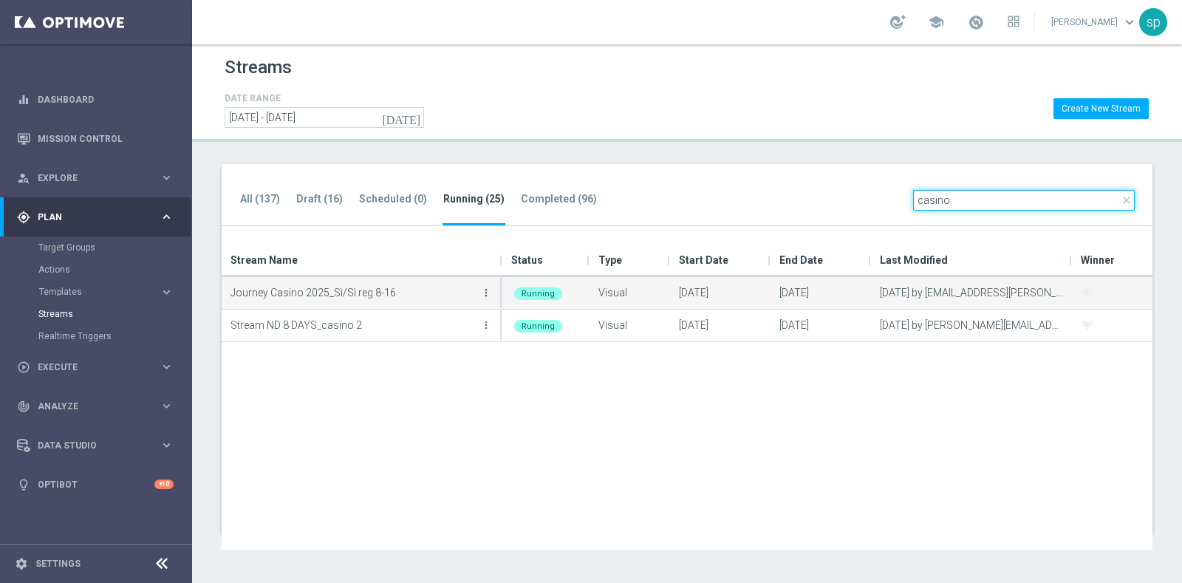
type input "casino"
click at [485, 290] on icon "more_vert" at bounding box center [486, 293] width 12 height 12
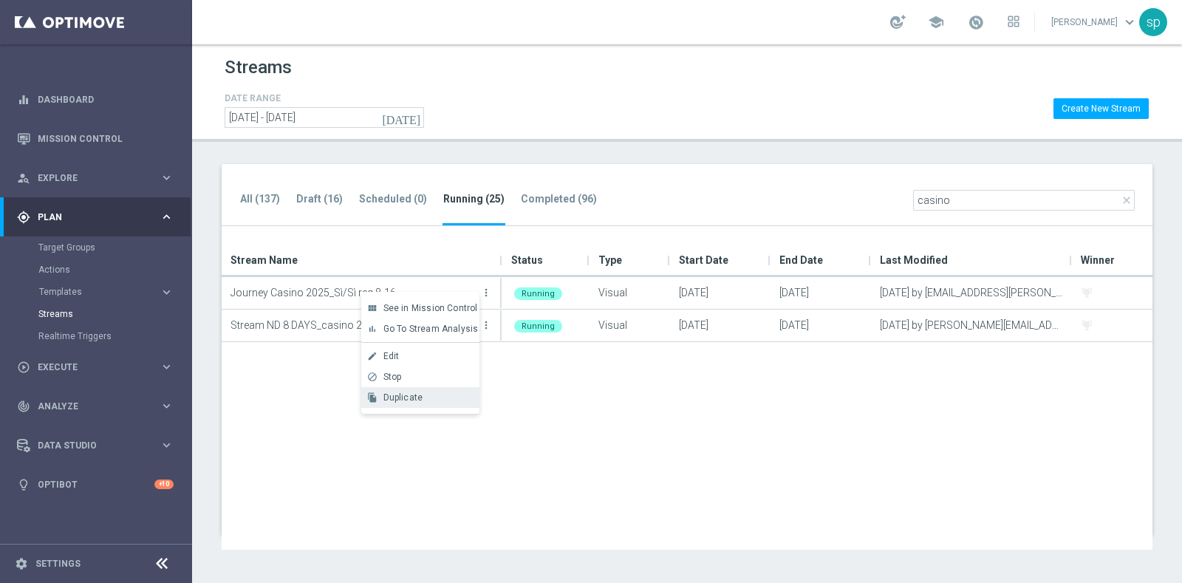
click at [417, 392] on span "Duplicate" at bounding box center [403, 397] width 40 height 10
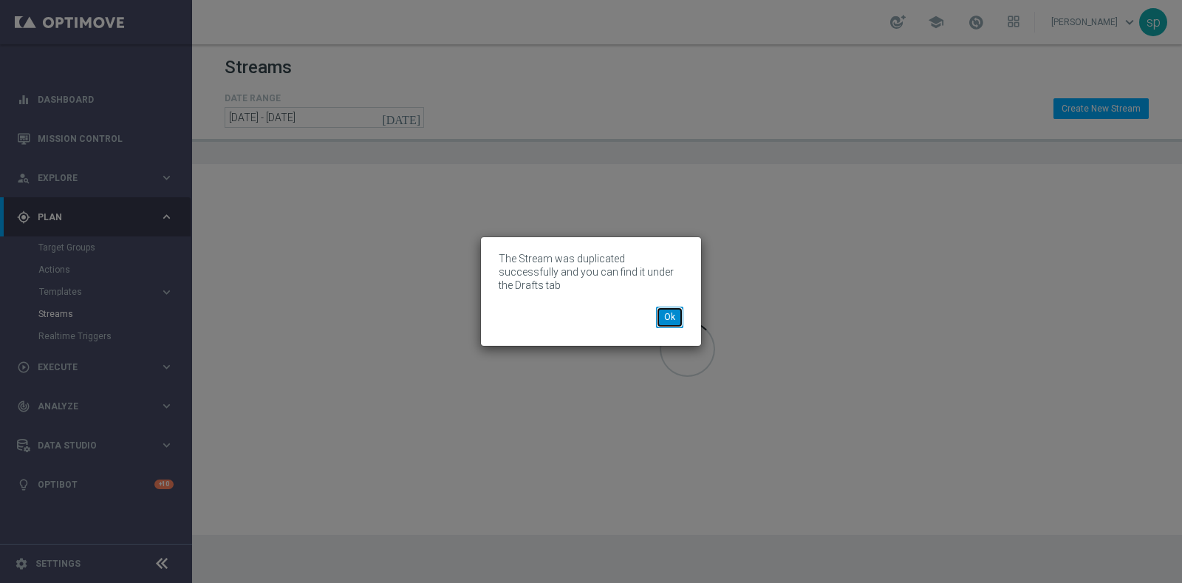
click at [658, 315] on button "Ok" at bounding box center [669, 317] width 27 height 21
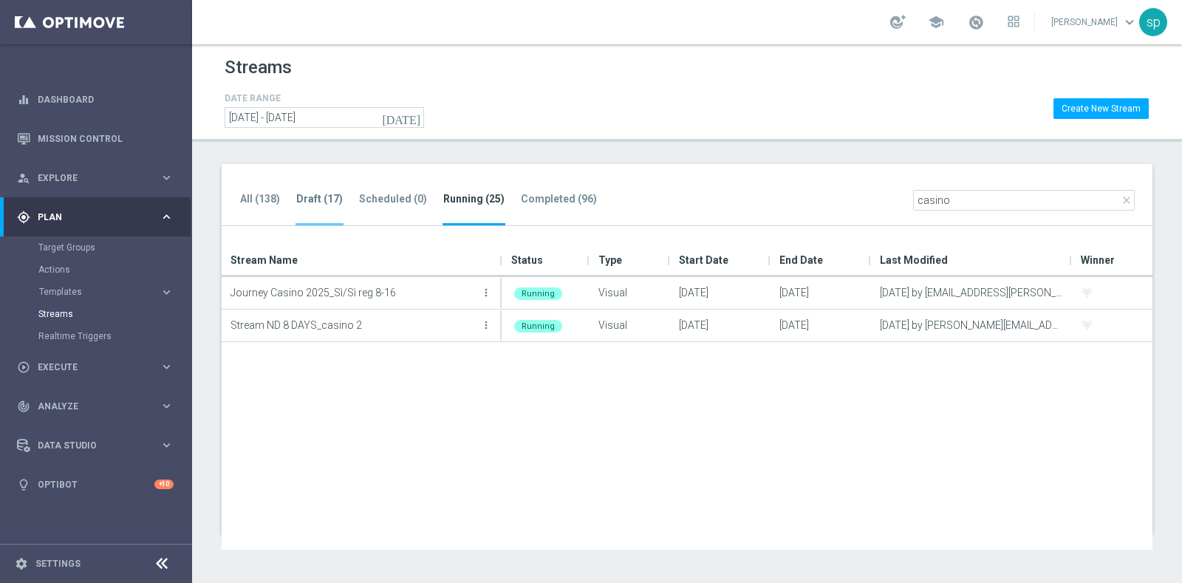
click at [331, 213] on li "Draft (17)" at bounding box center [320, 208] width 48 height 35
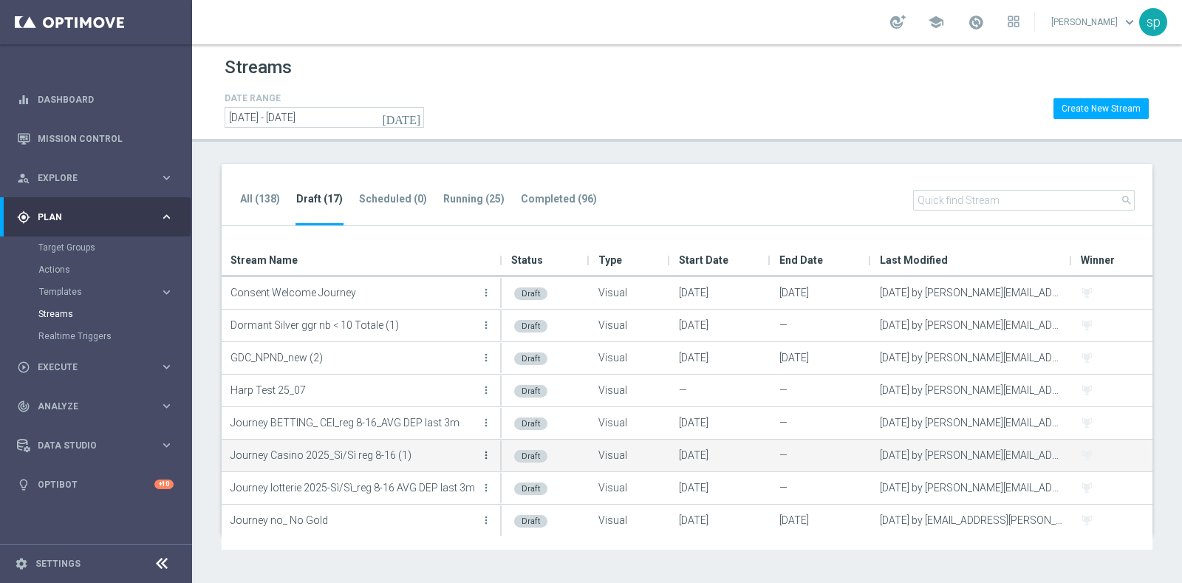
click at [488, 452] on icon "more_vert" at bounding box center [486, 455] width 12 height 12
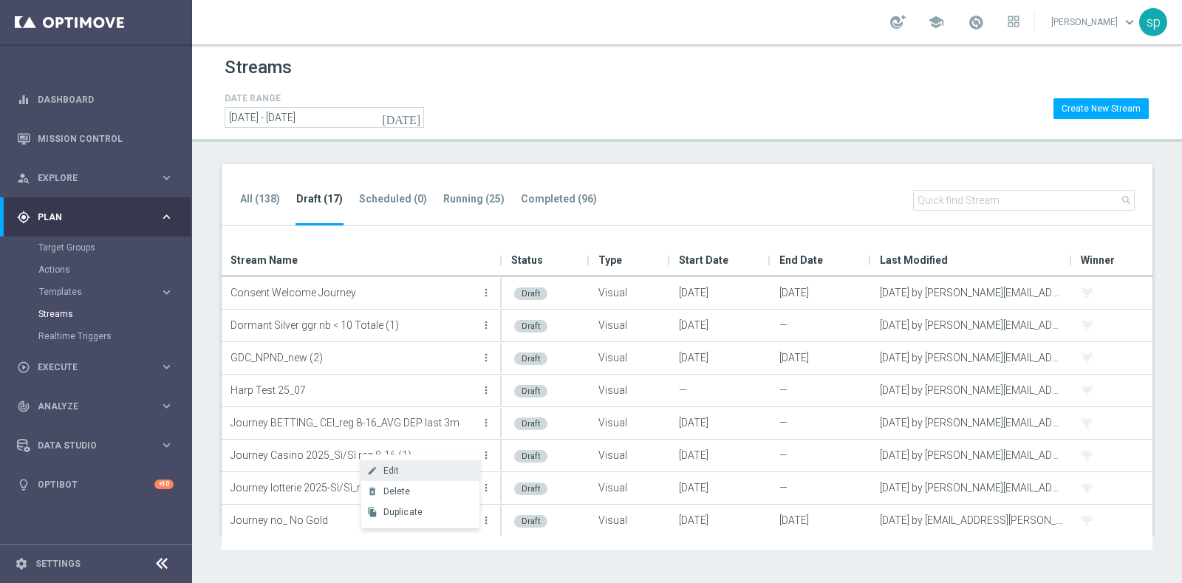
click at [416, 464] on div "create Edit" at bounding box center [420, 470] width 118 height 21
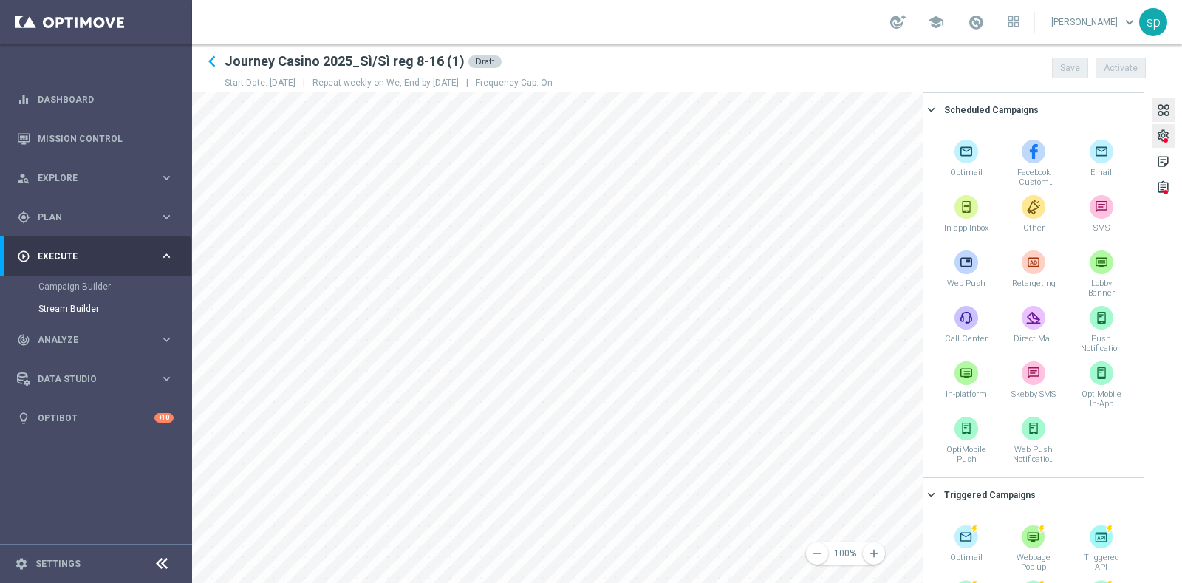
click at [1165, 135] on div "settings" at bounding box center [1163, 138] width 14 height 19
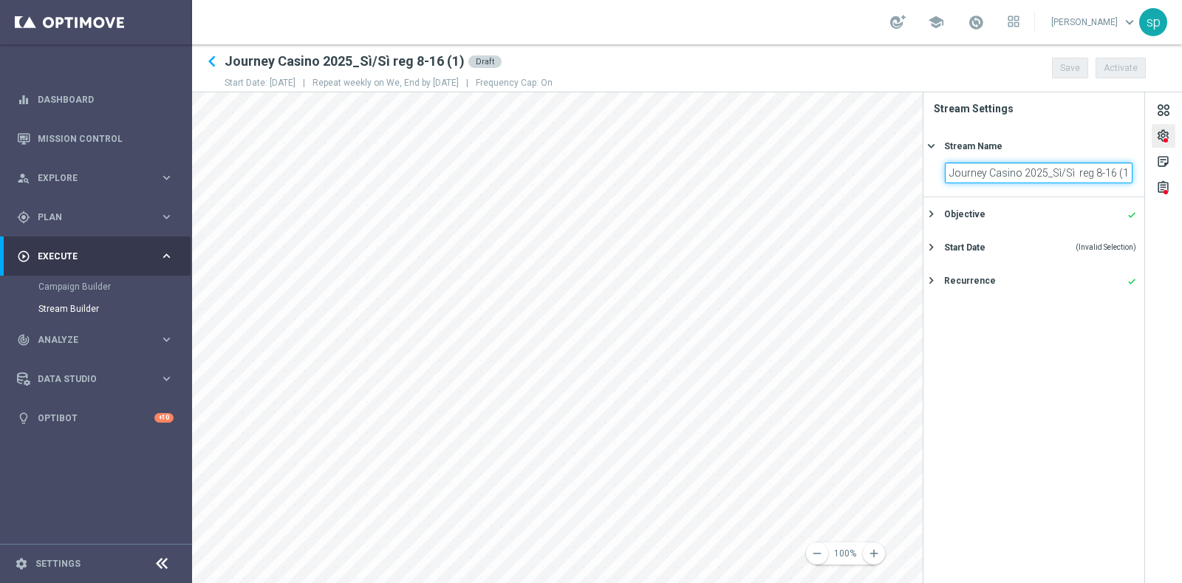
drag, startPoint x: 1116, startPoint y: 168, endPoint x: 1181, endPoint y: 168, distance: 65.0
click at [1181, 168] on div "settings sticky_note_2 assignment Stream Settings Stream Name keyboard_arrow_ri…" at bounding box center [1052, 337] width 259 height 491
type input "Journey Casino 2025_Sì/Sì reg 8-16 AVG DEP last 3 m"
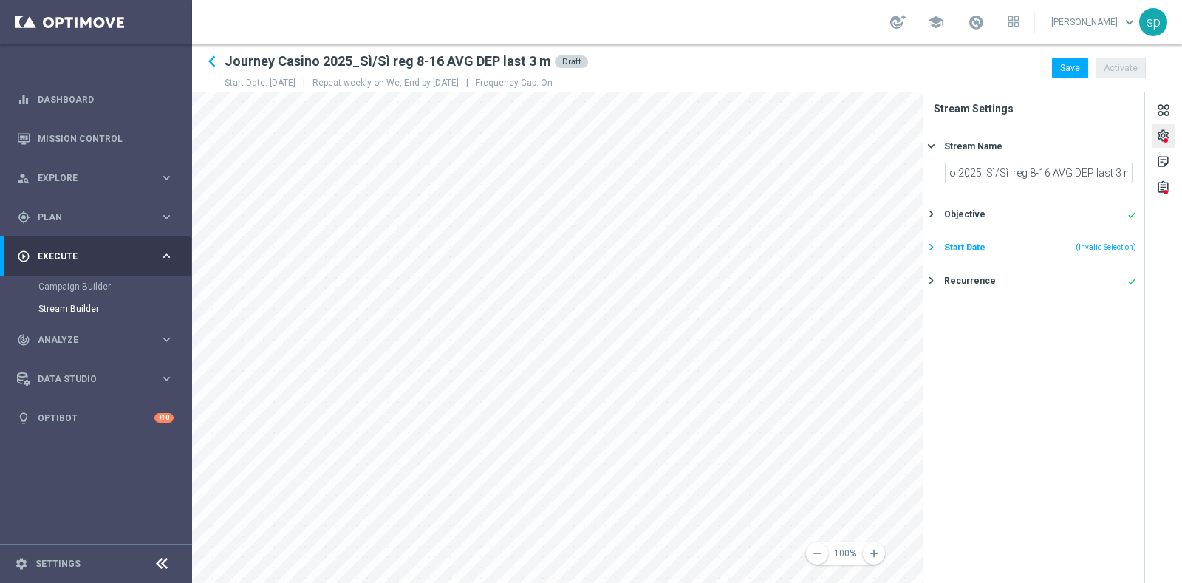
scroll to position [0, 0]
click at [1026, 248] on div "Start Date (Invalid Selection)" at bounding box center [1040, 247] width 192 height 13
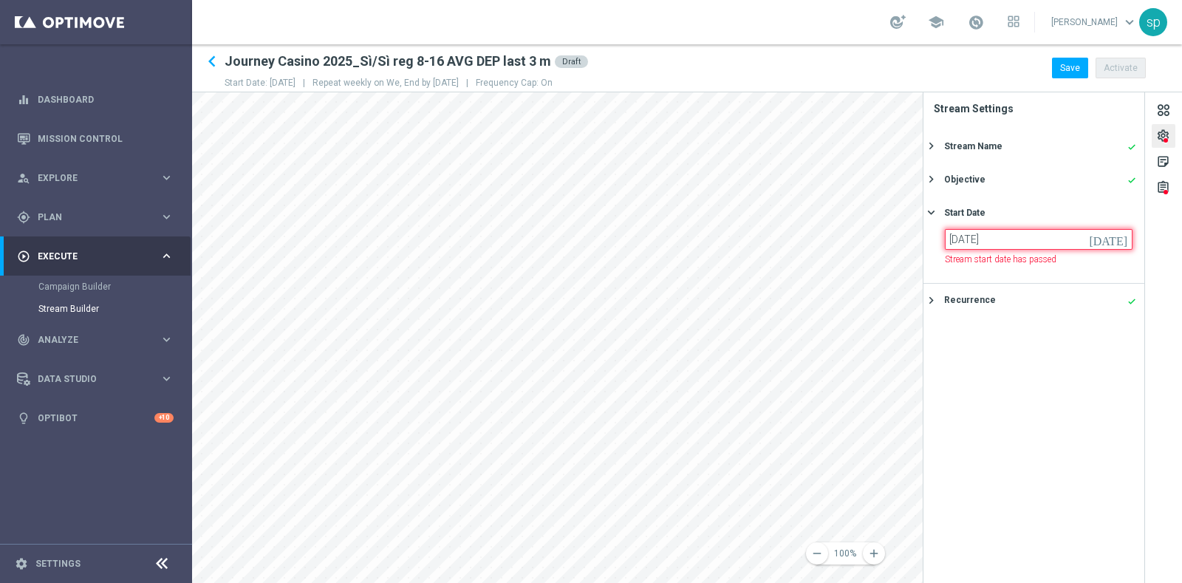
click at [999, 240] on input "[DATE]" at bounding box center [1039, 239] width 188 height 21
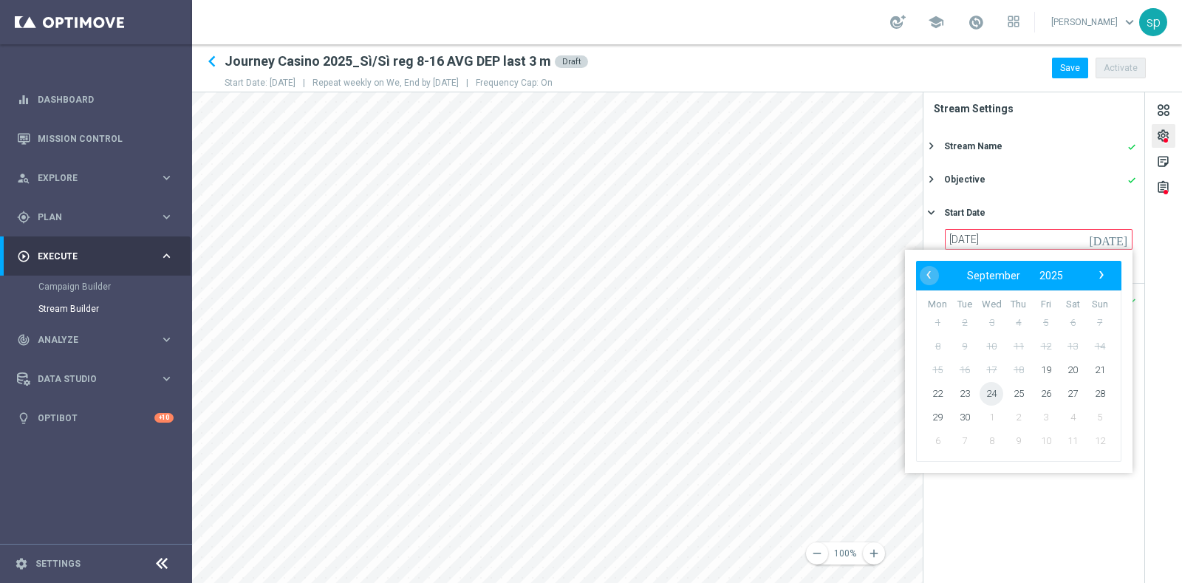
click at [994, 394] on span "24" at bounding box center [992, 394] width 24 height 24
type input "[DATE]"
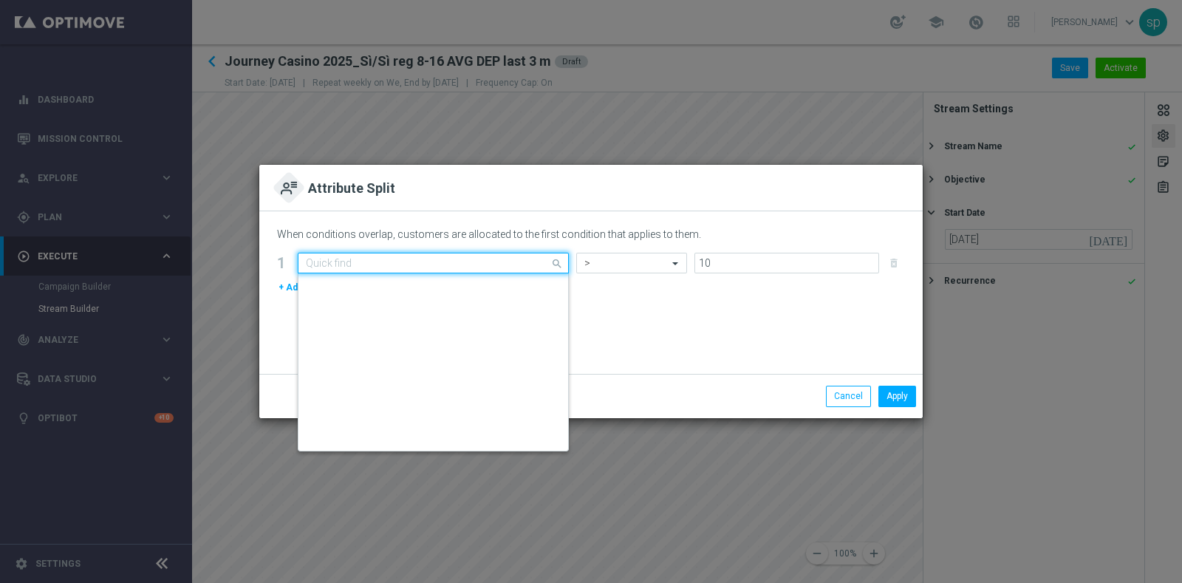
click at [460, 263] on input "text" at bounding box center [418, 263] width 225 height 13
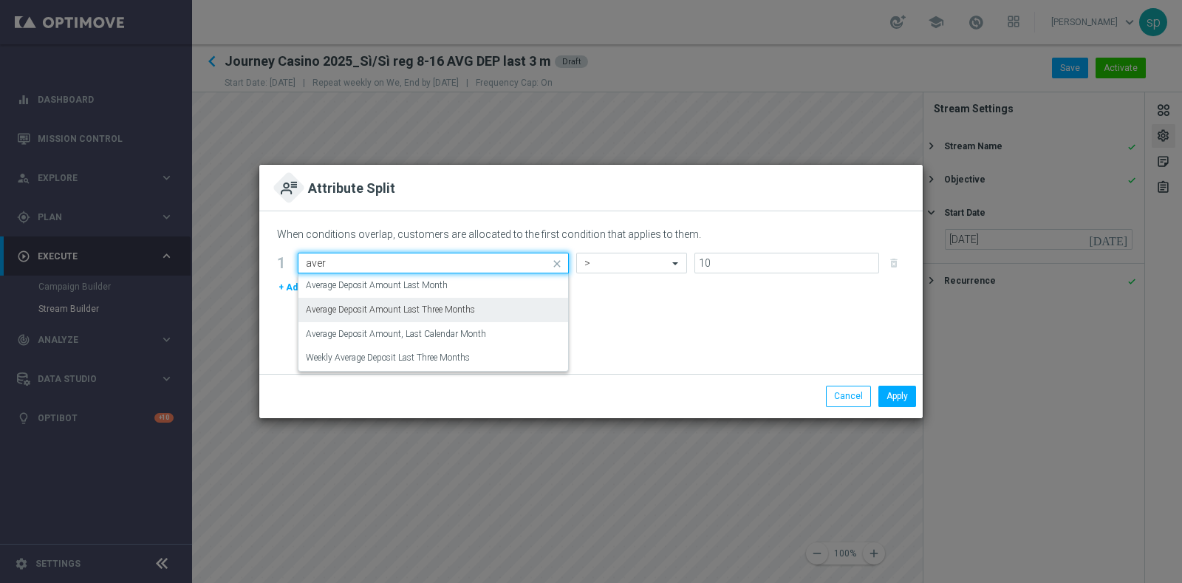
click at [474, 301] on div "Average Deposit Amount Last Three Months" at bounding box center [433, 310] width 255 height 24
type input "aver"
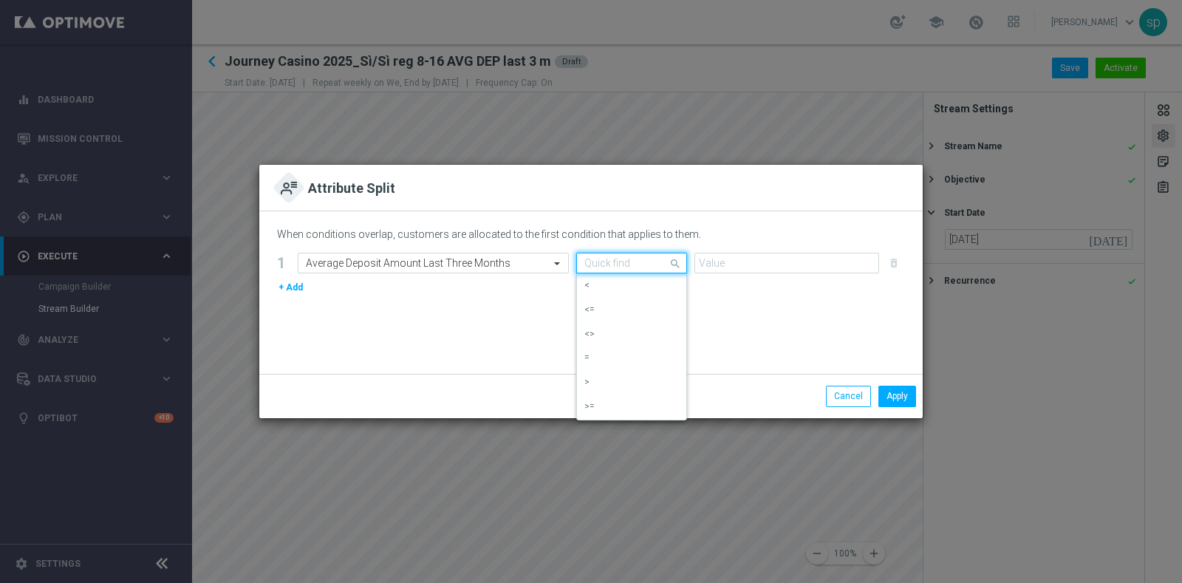
click at [629, 260] on input "text" at bounding box center [616, 263] width 65 height 13
click at [645, 374] on div ">" at bounding box center [631, 382] width 95 height 24
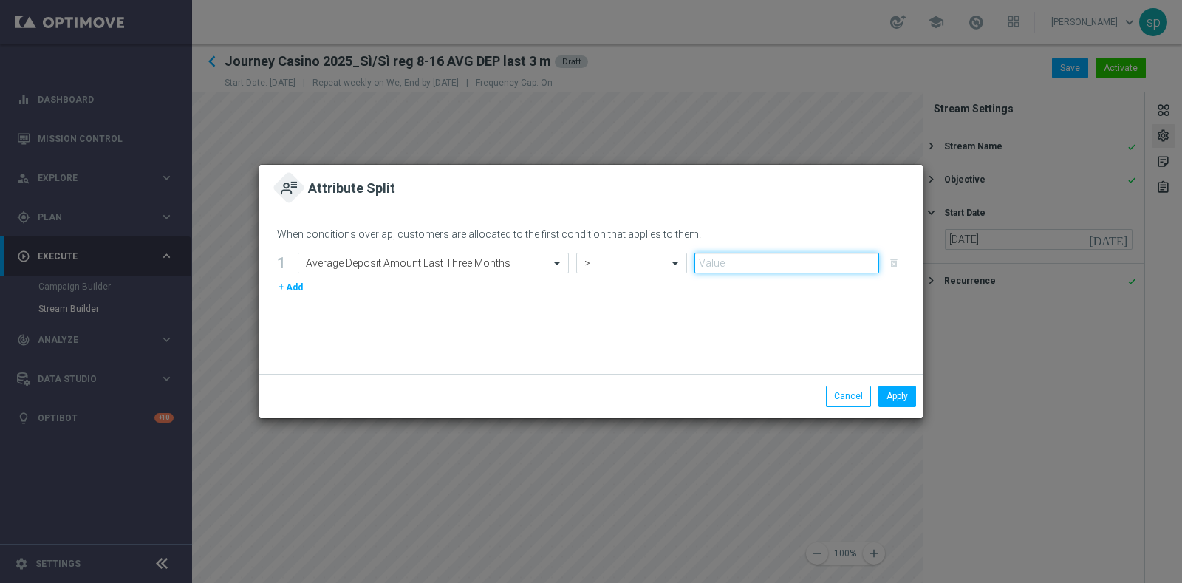
click at [731, 264] on input "number" at bounding box center [786, 263] width 185 height 21
type input "10"
click at [893, 398] on button "Apply" at bounding box center [897, 396] width 38 height 21
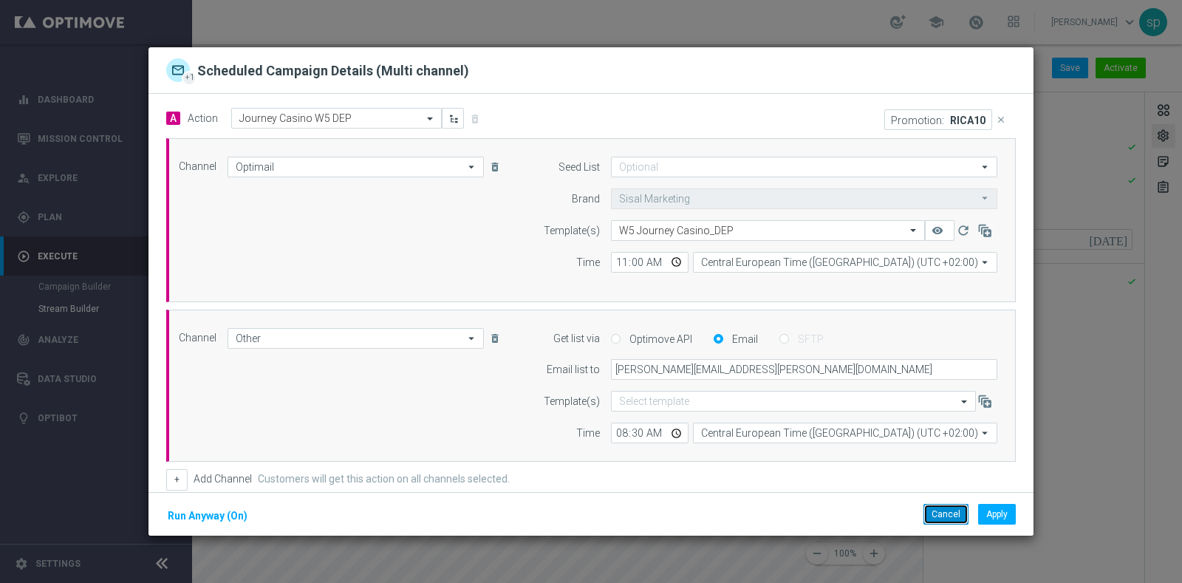
click at [957, 519] on button "Cancel" at bounding box center [946, 514] width 45 height 21
click at [949, 511] on button "Cancel" at bounding box center [946, 514] width 45 height 21
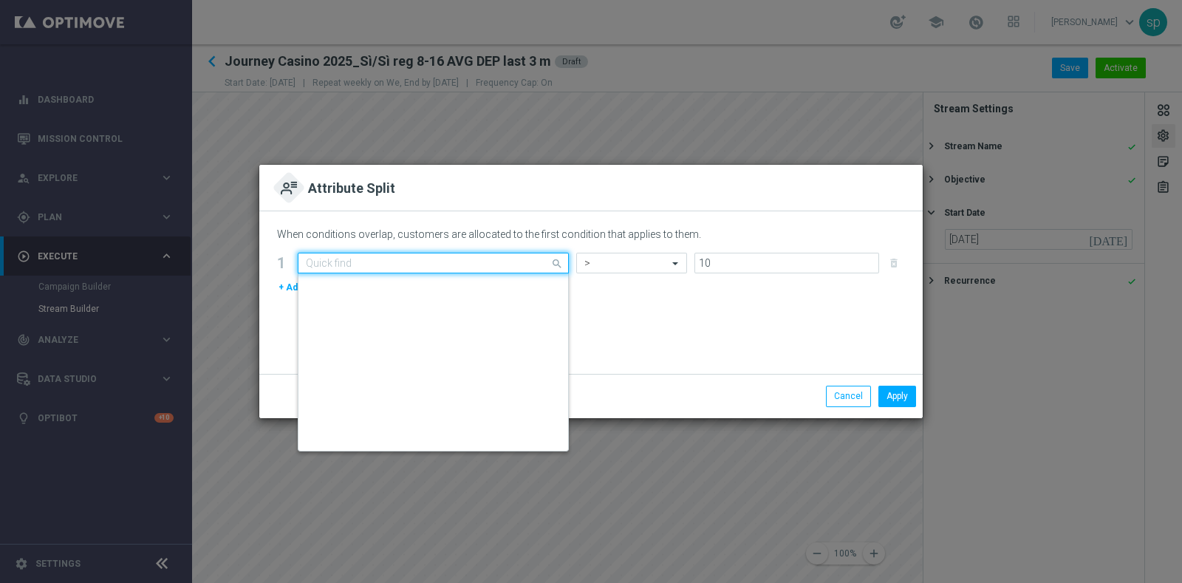
click at [433, 264] on input "text" at bounding box center [418, 263] width 225 height 13
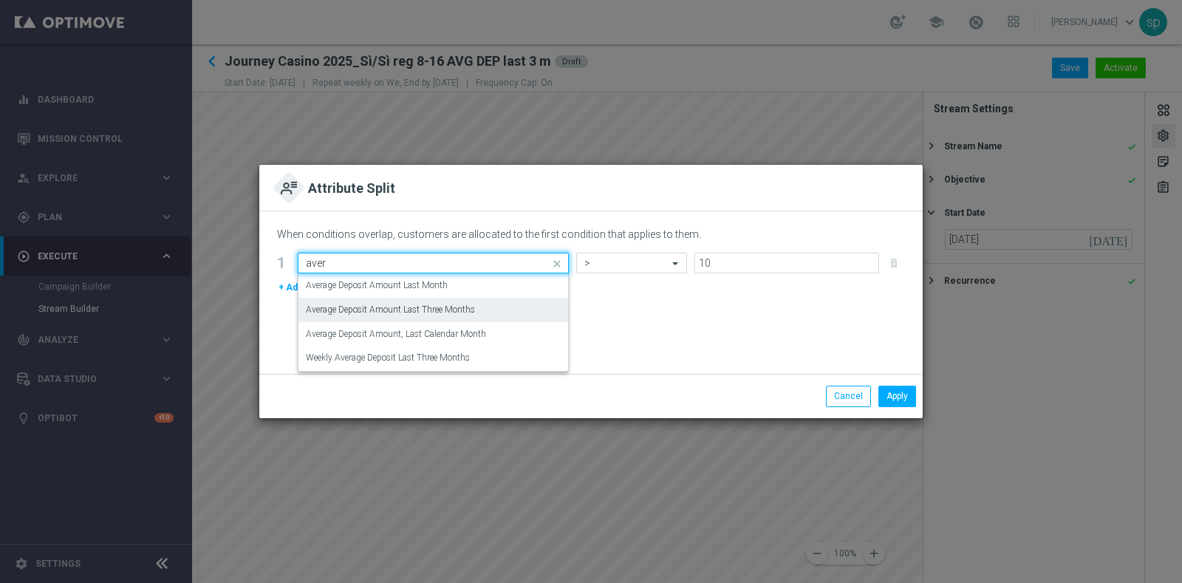
click at [475, 313] on label "Average Deposit Amount Last Three Months" at bounding box center [390, 310] width 169 height 13
type input "aver"
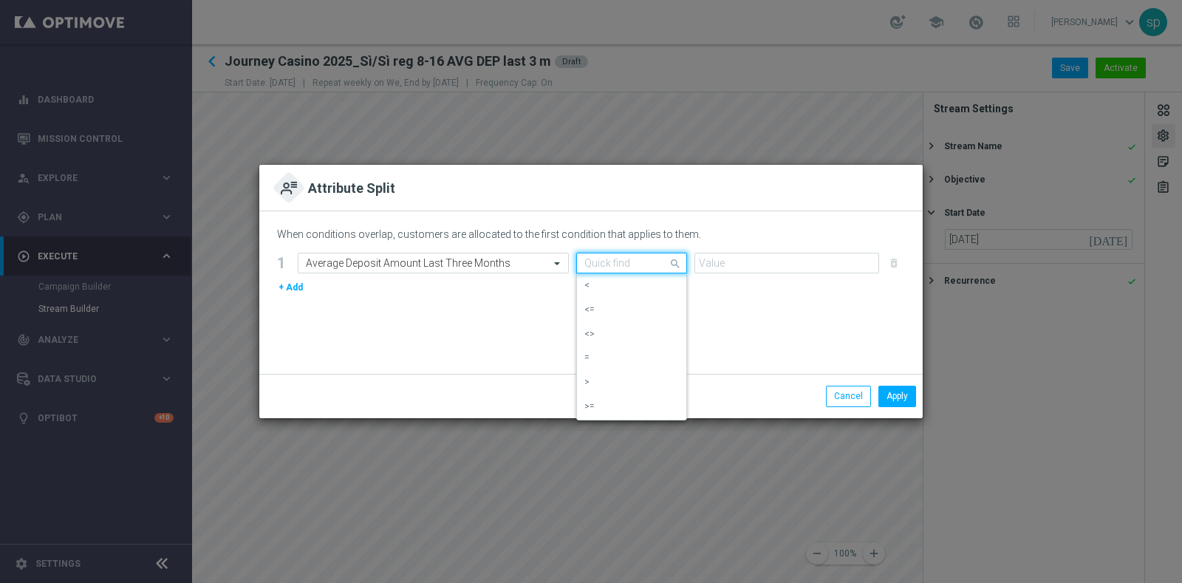
click at [630, 266] on input "text" at bounding box center [616, 263] width 65 height 13
click at [627, 372] on div ">" at bounding box center [631, 382] width 95 height 24
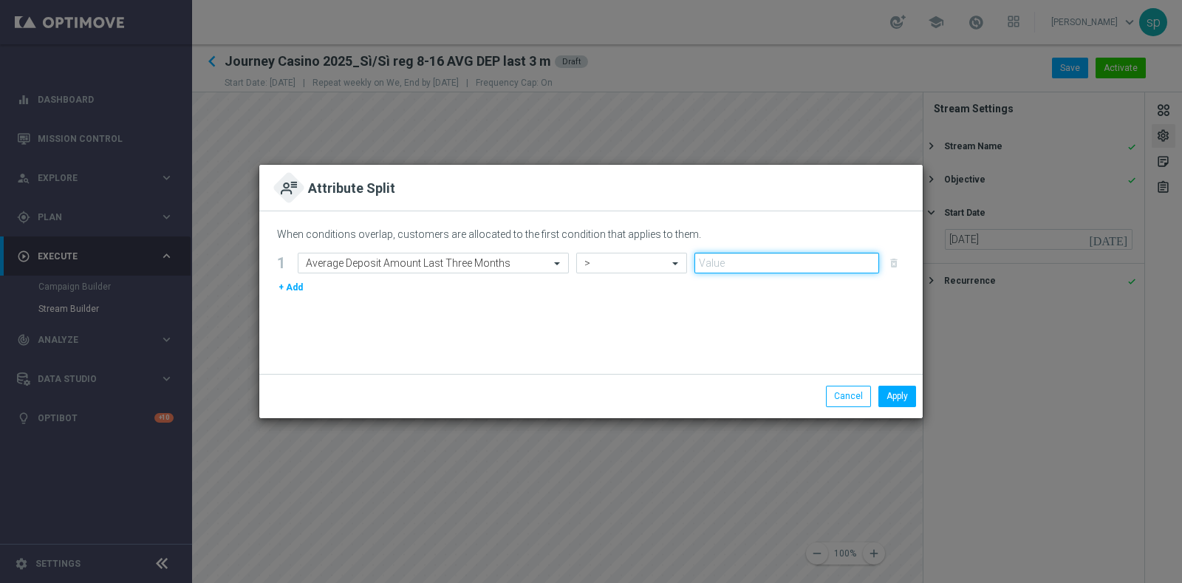
click at [751, 259] on input "number" at bounding box center [786, 263] width 185 height 21
type input "10"
click at [894, 399] on button "Apply" at bounding box center [897, 396] width 38 height 21
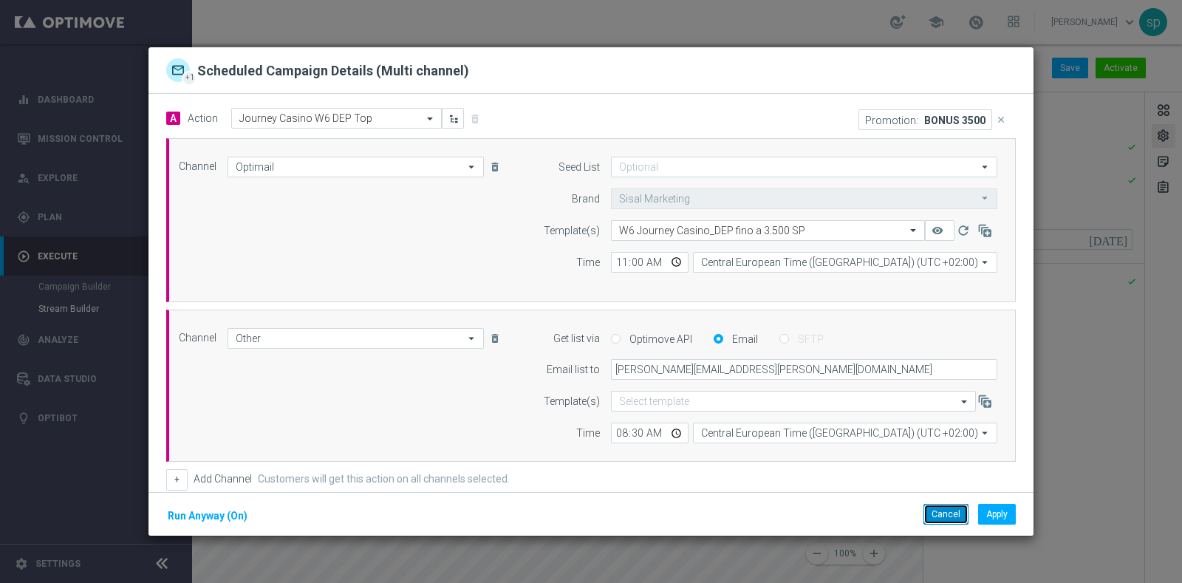
click at [937, 511] on button "Cancel" at bounding box center [946, 514] width 45 height 21
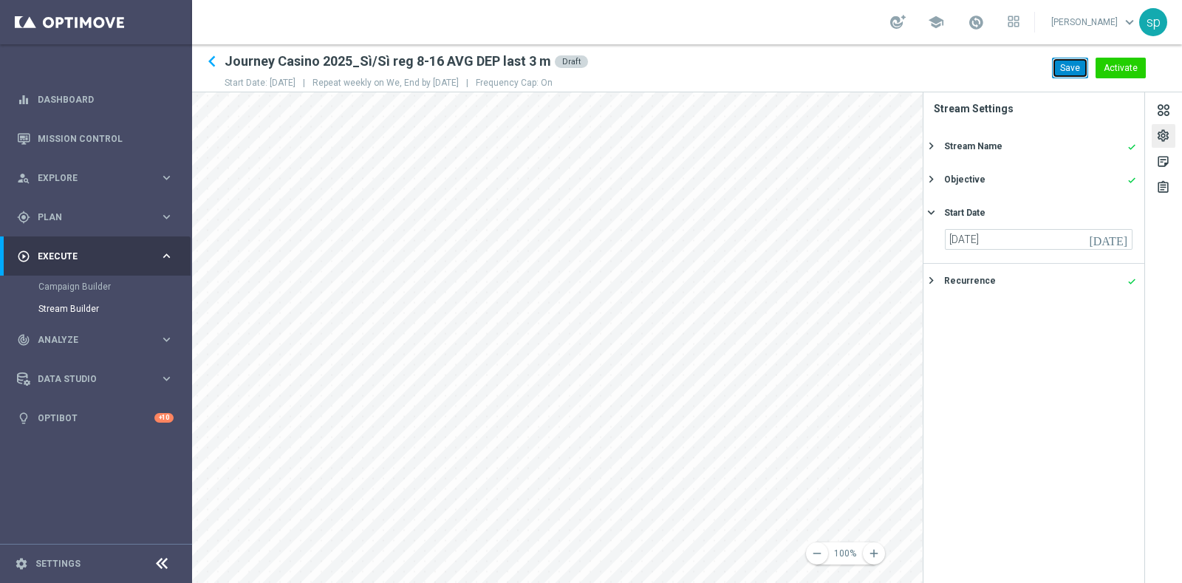
click at [1071, 74] on button "Save" at bounding box center [1070, 68] width 36 height 21
click at [211, 60] on icon "keyboard_arrow_left" at bounding box center [212, 61] width 22 height 22
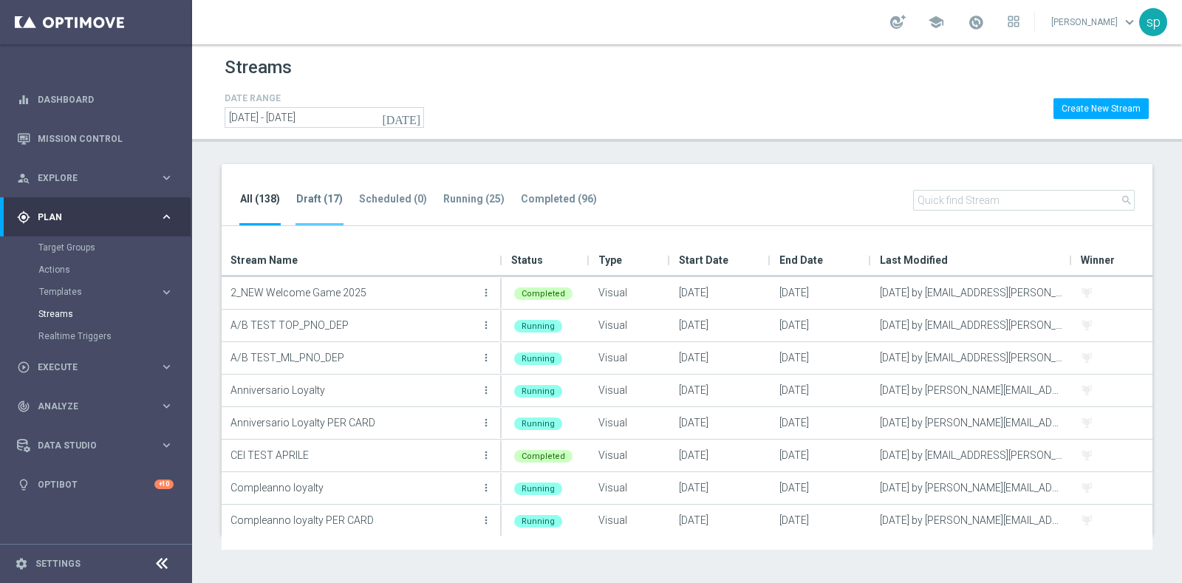
click at [332, 194] on tab-header "Draft (17)" at bounding box center [319, 199] width 47 height 13
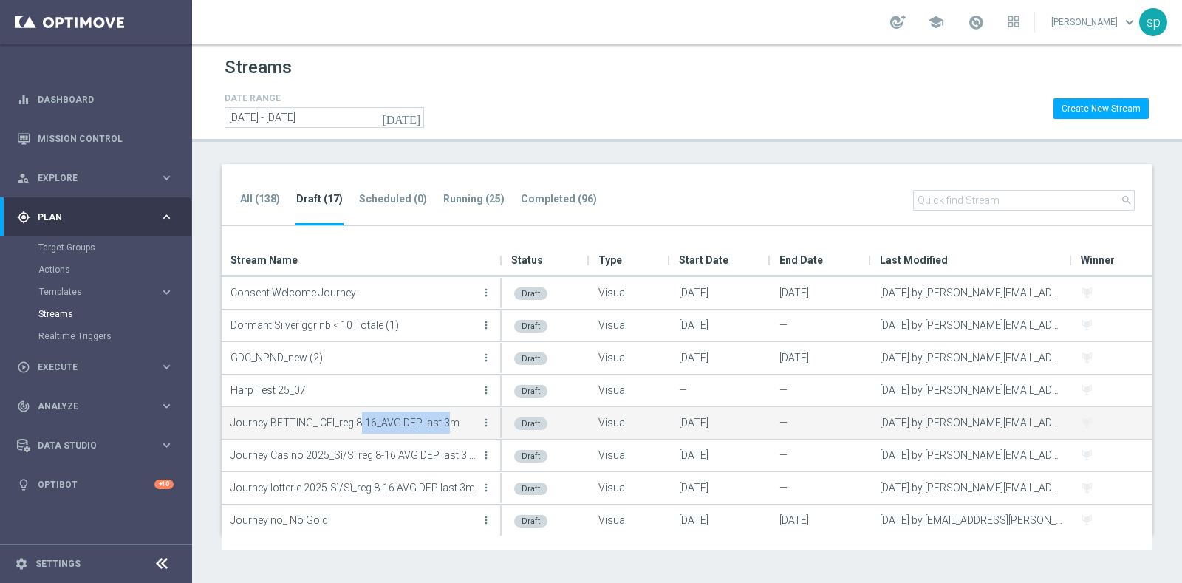
drag, startPoint x: 446, startPoint y: 426, endPoint x: 465, endPoint y: 426, distance: 19.9
click at [361, 417] on p "Journey BETTING_ CEI_reg 8-16_AVG DEP last 3m" at bounding box center [354, 423] width 247 height 22
drag, startPoint x: 460, startPoint y: 425, endPoint x: 233, endPoint y: 417, distance: 227.0
click at [233, 417] on p "Journey BETTING_ CEI_reg 8-16_AVG DEP last 3m" at bounding box center [354, 423] width 247 height 22
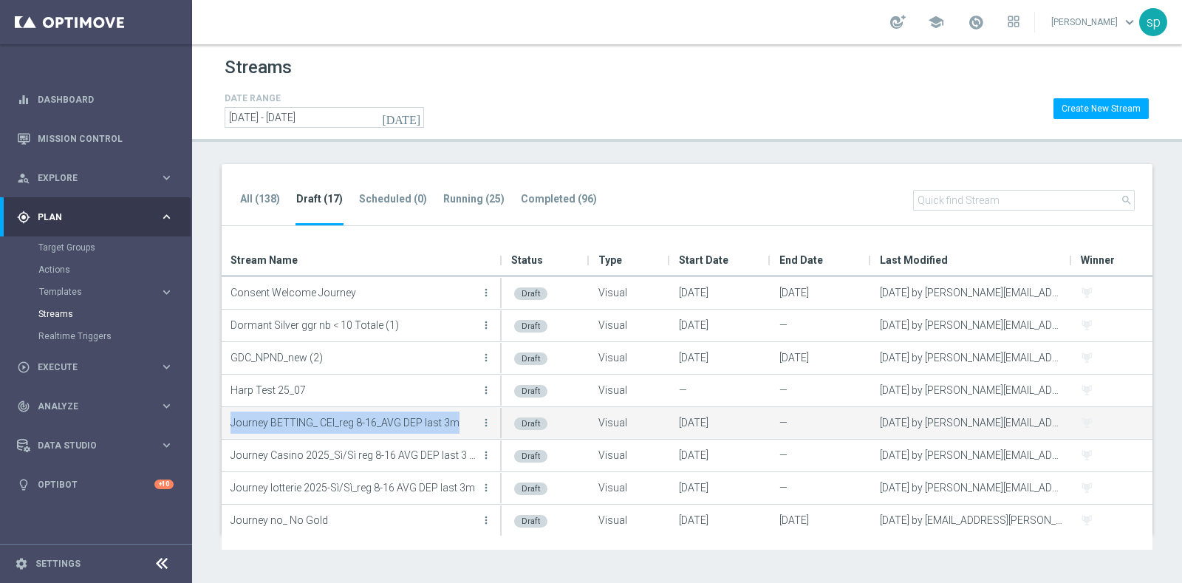
drag, startPoint x: 231, startPoint y: 420, endPoint x: 459, endPoint y: 423, distance: 227.6
click at [467, 423] on p "Journey BETTING_ CEI_reg 8-16_AVG DEP last 3m" at bounding box center [354, 423] width 247 height 22
copy p "Journey BETTING_ CEI_reg 8-16_AVG DEP last 3m"
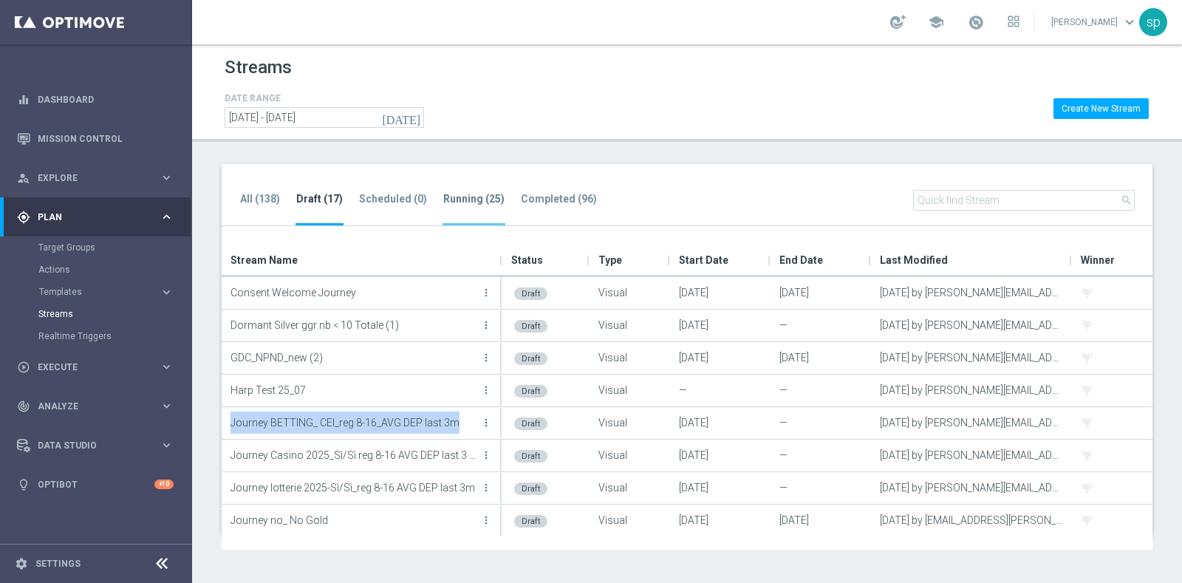
click at [470, 194] on tab-header "Running (25)" at bounding box center [473, 199] width 61 height 13
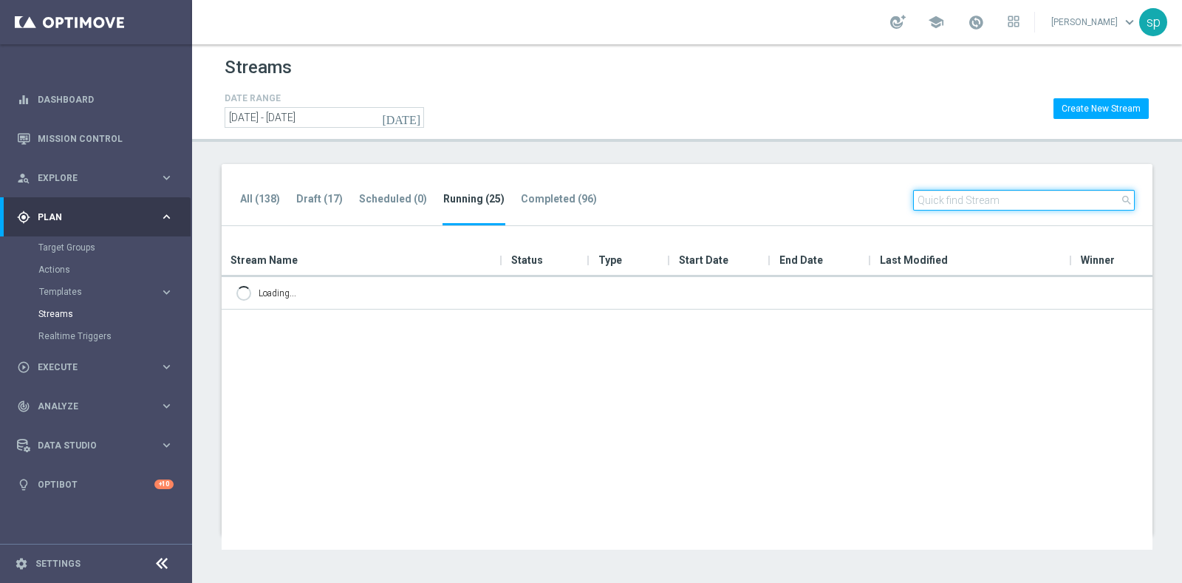
click at [1050, 199] on input "text" at bounding box center [1024, 200] width 222 height 21
type input "j"
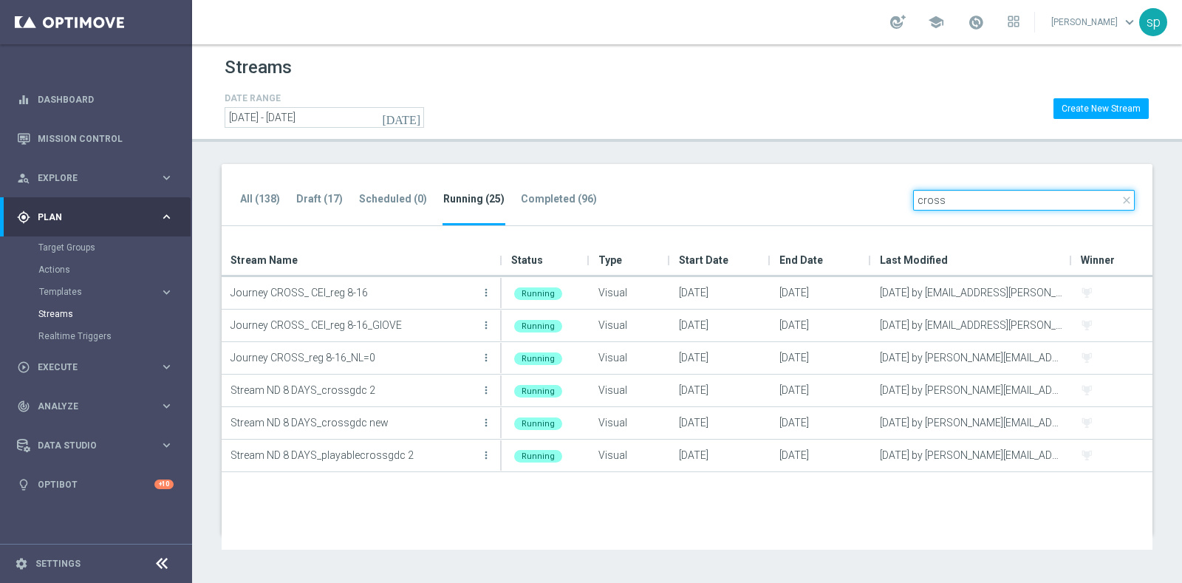
type input "cross"
click at [302, 199] on tab-header "Draft (17)" at bounding box center [319, 199] width 47 height 13
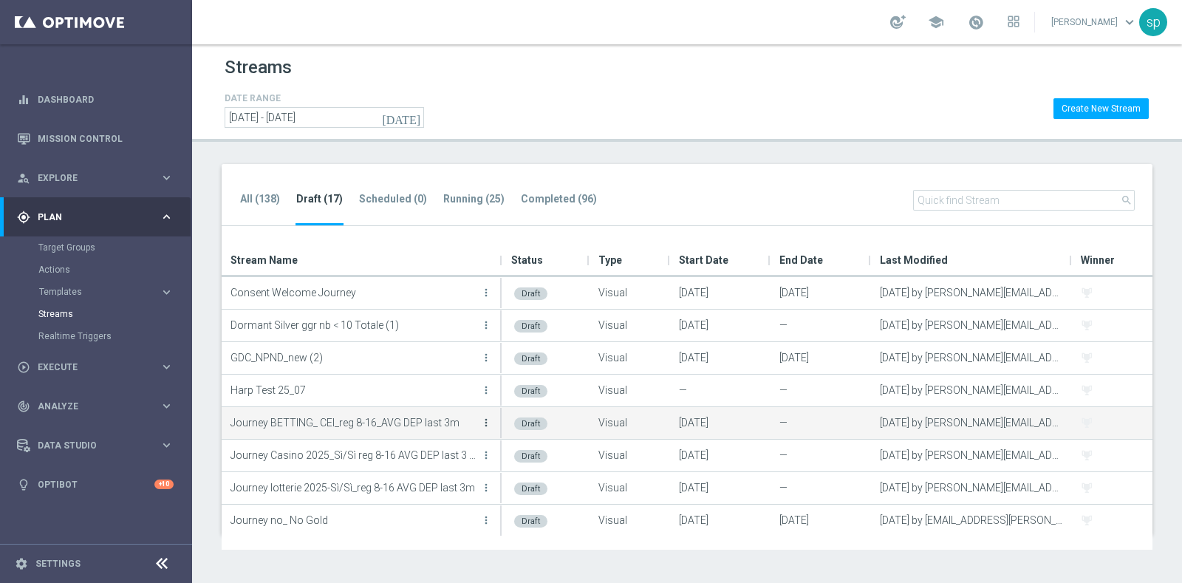
click at [486, 419] on icon "more_vert" at bounding box center [486, 423] width 12 height 12
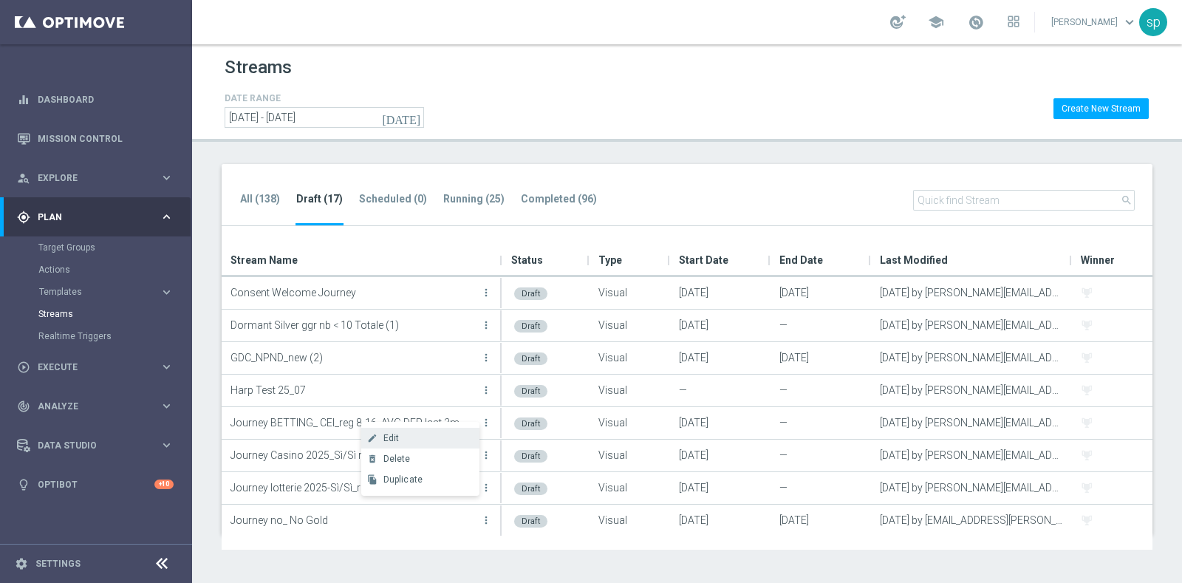
click at [409, 438] on div "Edit" at bounding box center [427, 438] width 89 height 10
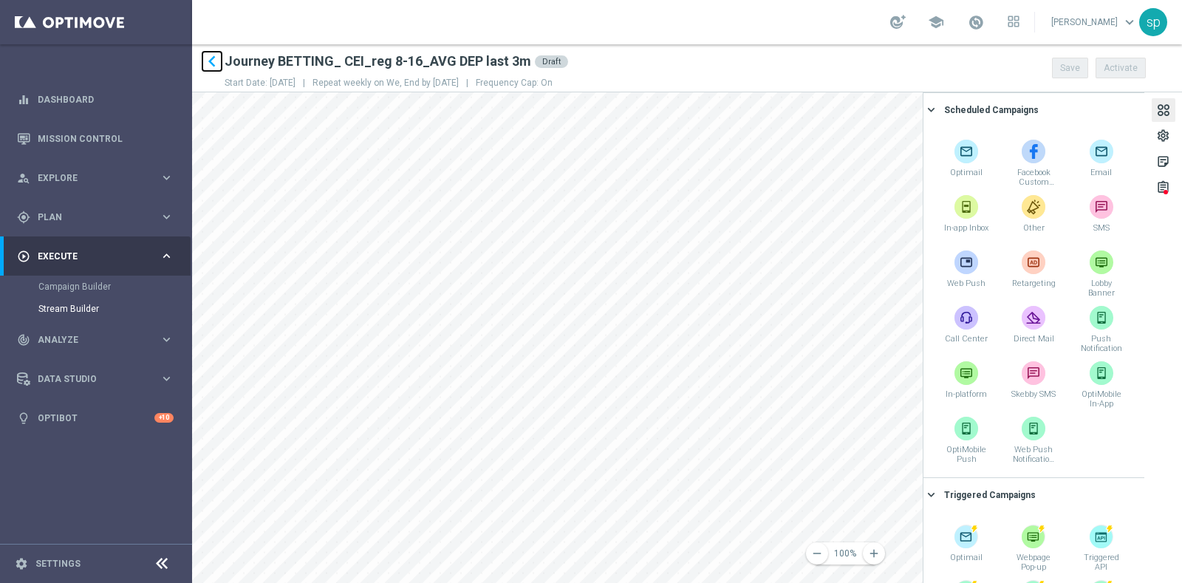
click at [215, 65] on icon "keyboard_arrow_left" at bounding box center [212, 61] width 22 height 22
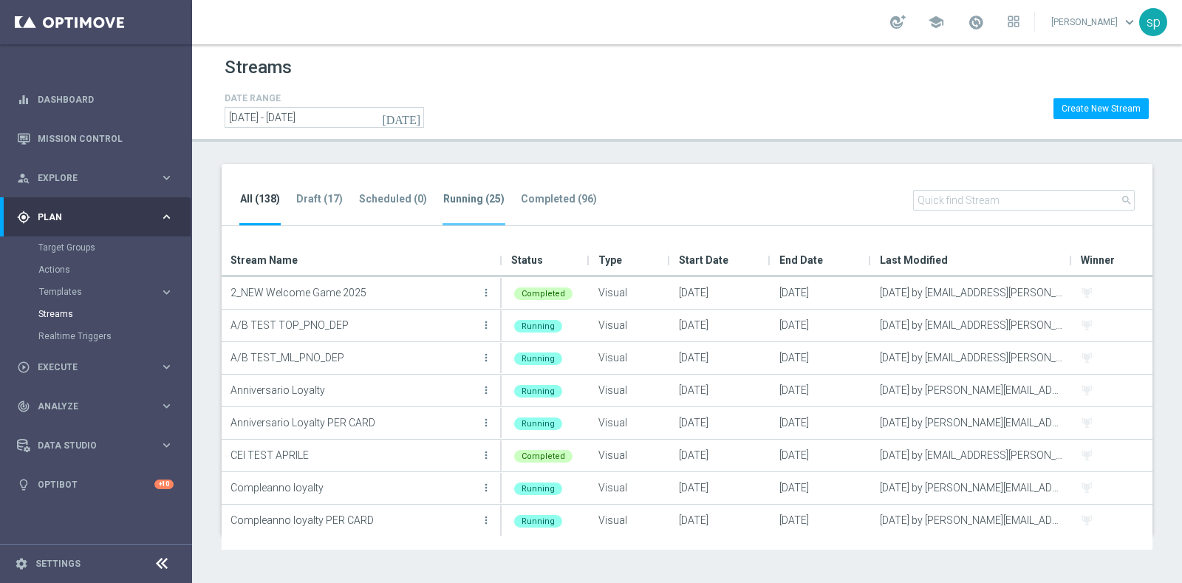
click at [489, 191] on li "Running (25)" at bounding box center [474, 208] width 63 height 35
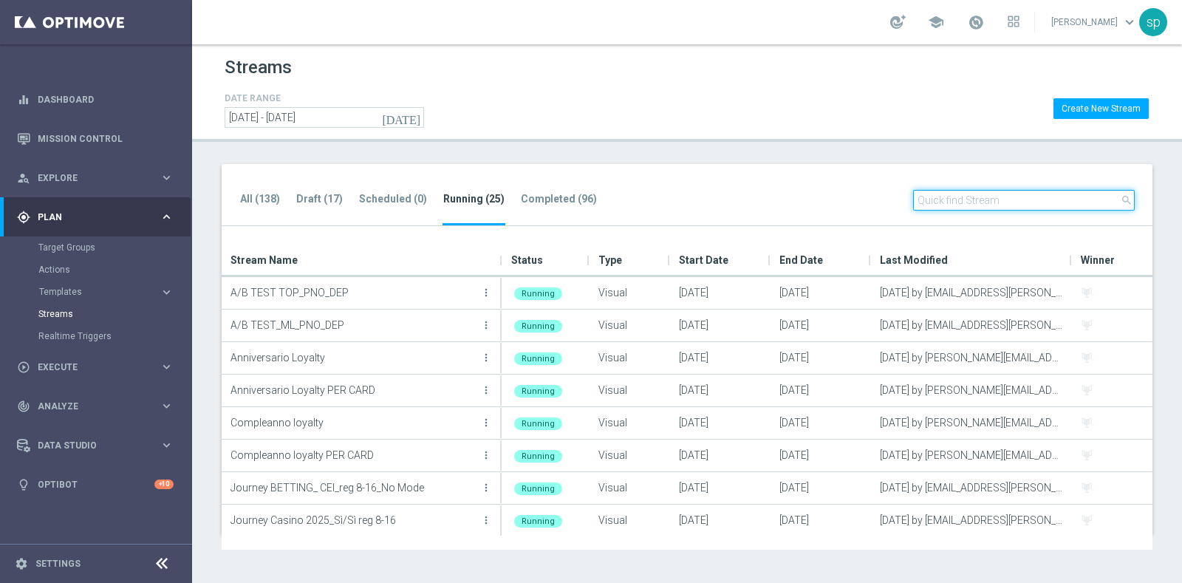
click at [938, 197] on input "text" at bounding box center [1024, 200] width 222 height 21
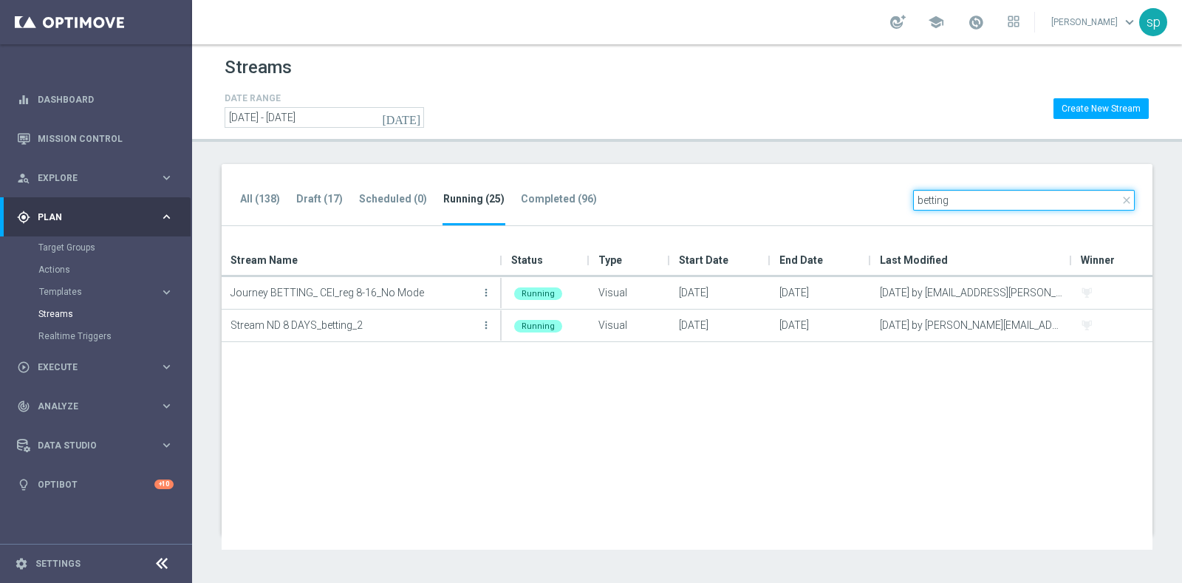
type input "betting"
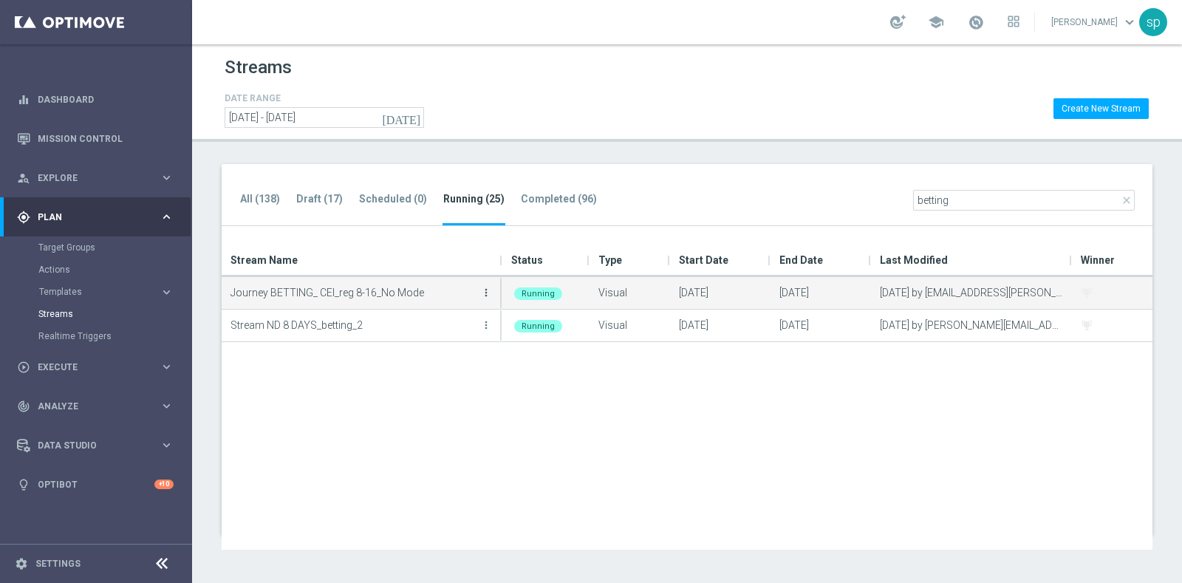
click at [484, 291] on icon "more_vert" at bounding box center [486, 293] width 12 height 12
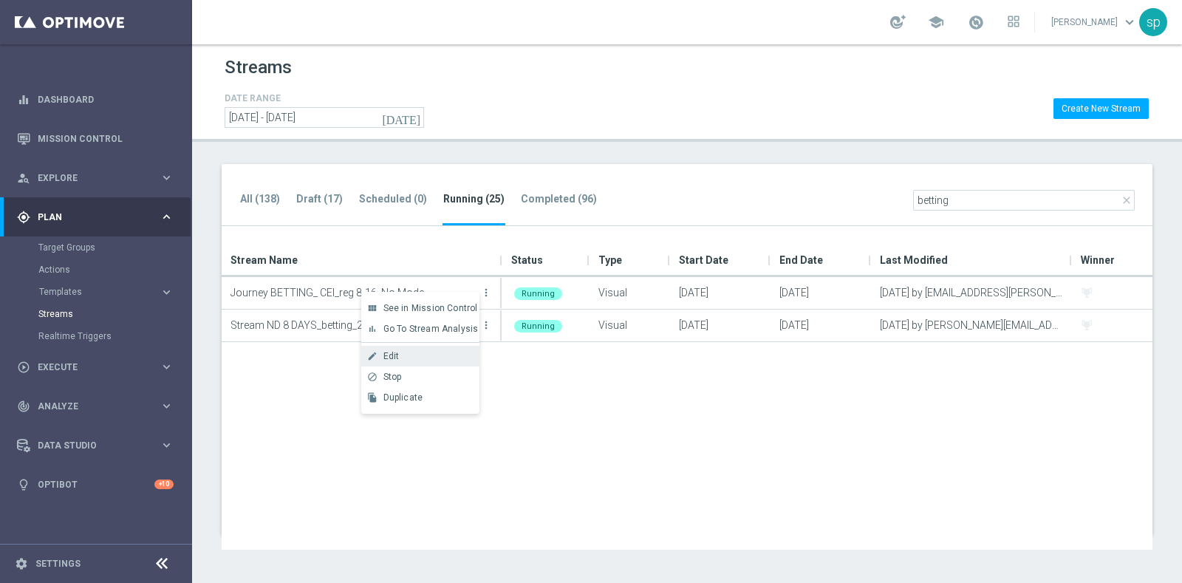
click at [415, 355] on div "Edit" at bounding box center [427, 356] width 89 height 10
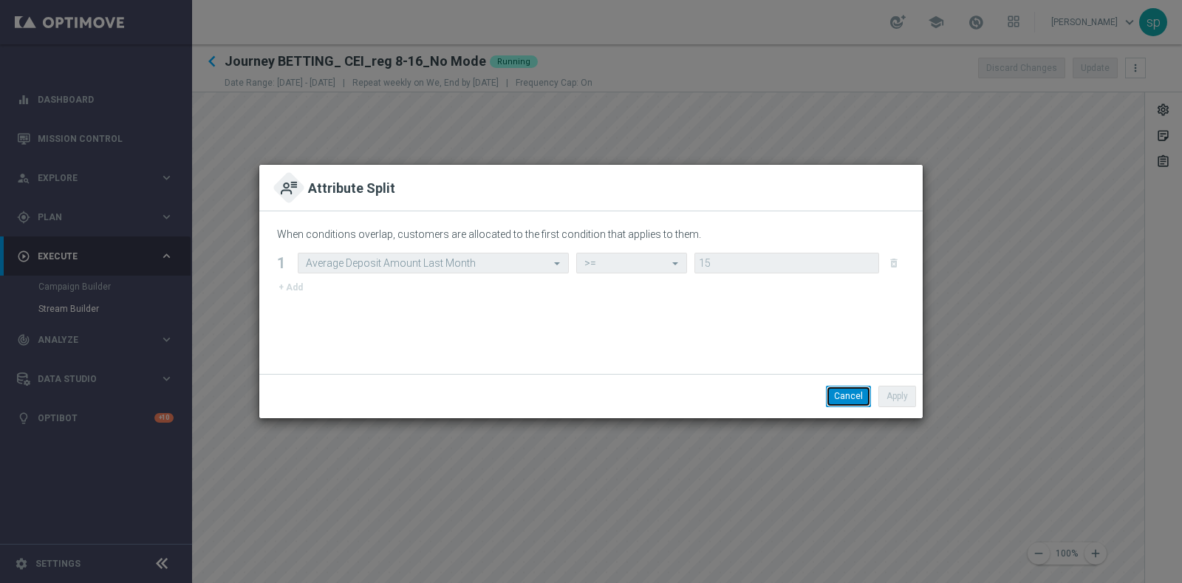
click at [833, 393] on button "Cancel" at bounding box center [848, 396] width 45 height 21
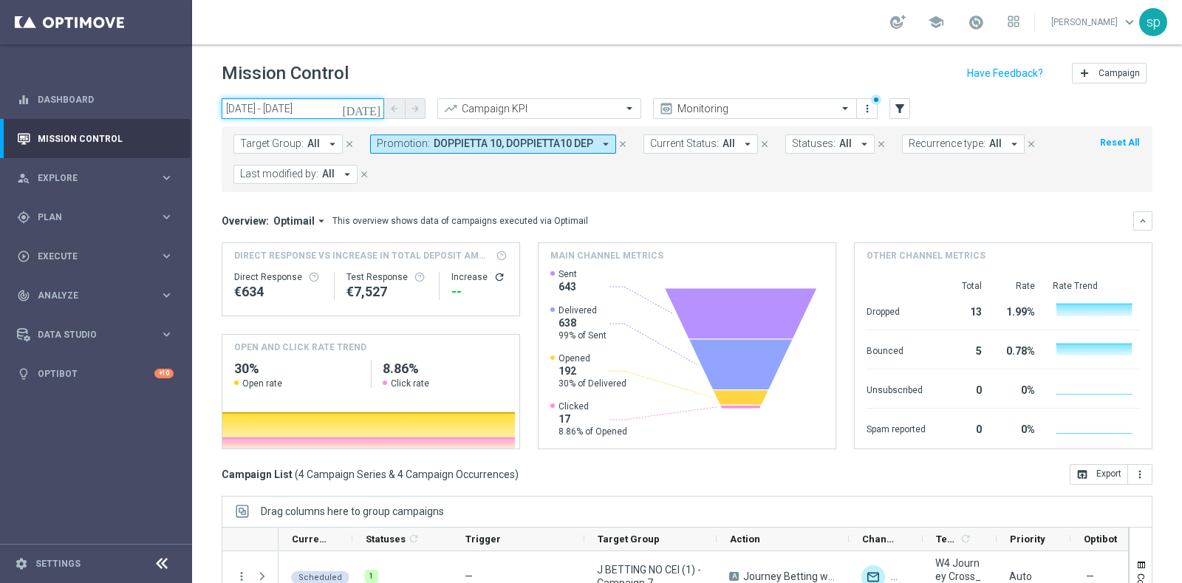
click at [276, 106] on input "[DATE] - [DATE]" at bounding box center [303, 108] width 163 height 21
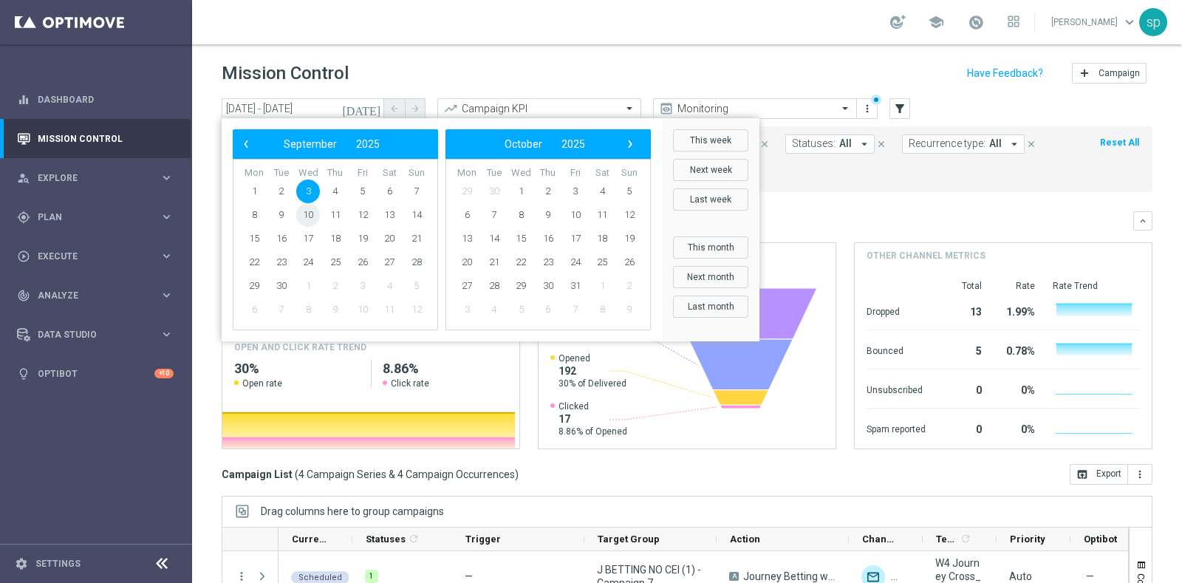
click at [307, 216] on span "10" at bounding box center [308, 215] width 24 height 24
type input "[DATE] - [DATE]"
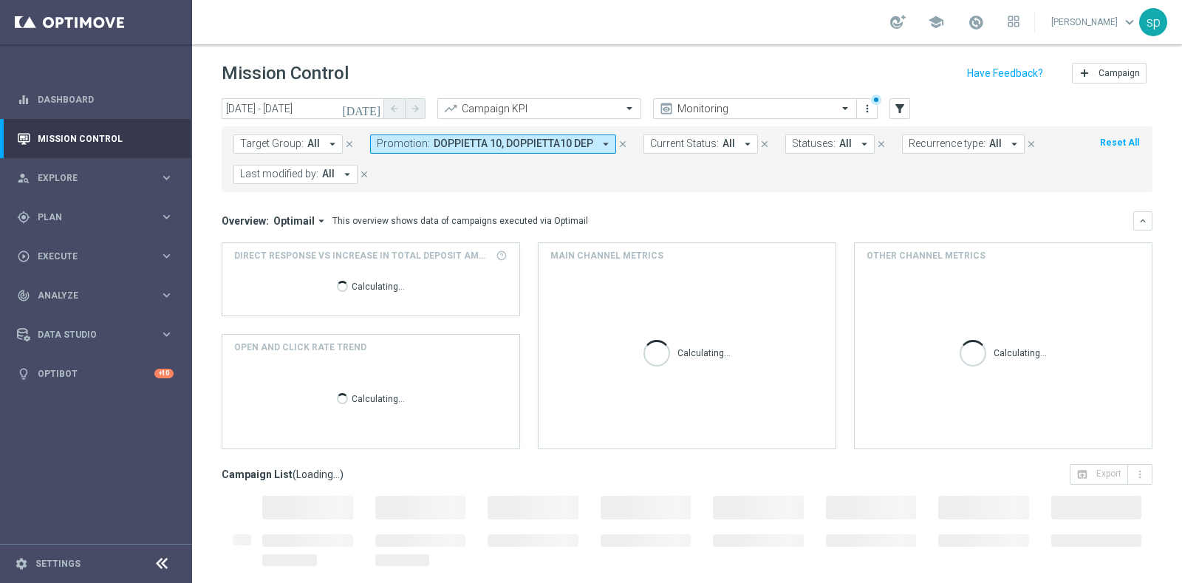
click at [478, 142] on span "DOPPIETTA 10, DOPPIETTA10 DEP" at bounding box center [514, 143] width 160 height 13
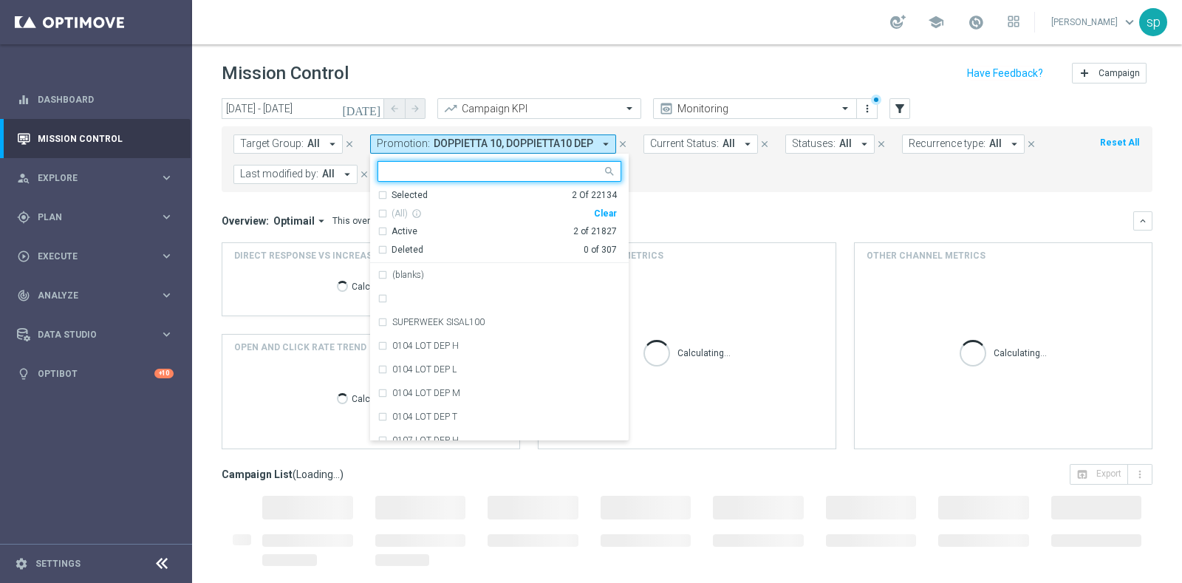
click at [0, 0] on div "Clear" at bounding box center [0, 0] width 0 height 0
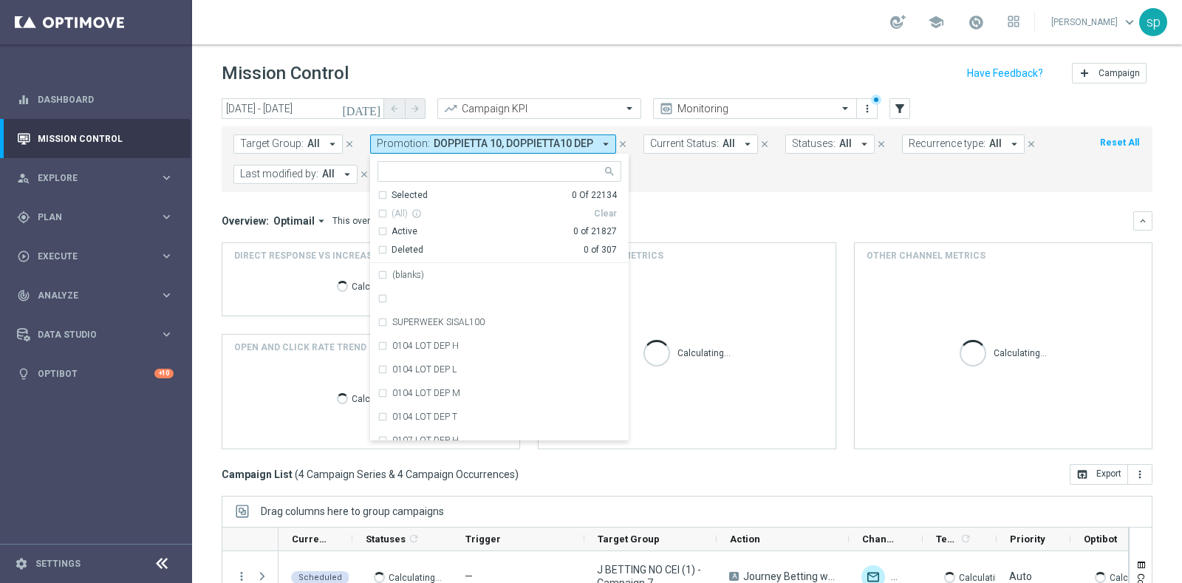
click at [710, 179] on form "Target Group: All arrow_drop_down close Promotion: DOPPIETTA 10, DOPPIETTA10 DE…" at bounding box center [654, 159] width 842 height 50
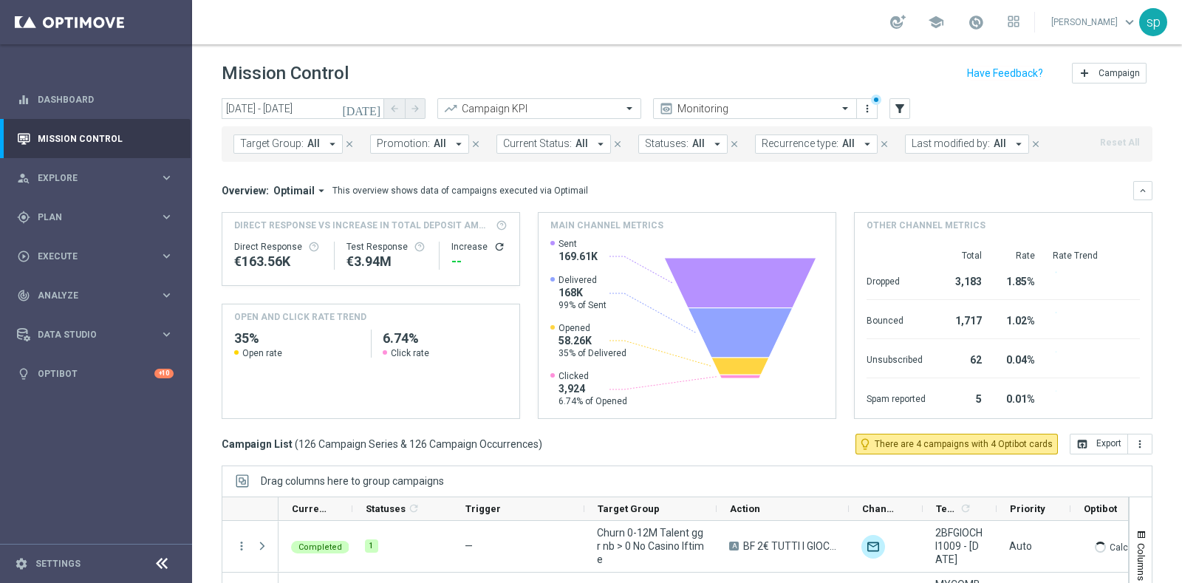
click at [408, 146] on span "Promotion:" at bounding box center [403, 143] width 53 height 13
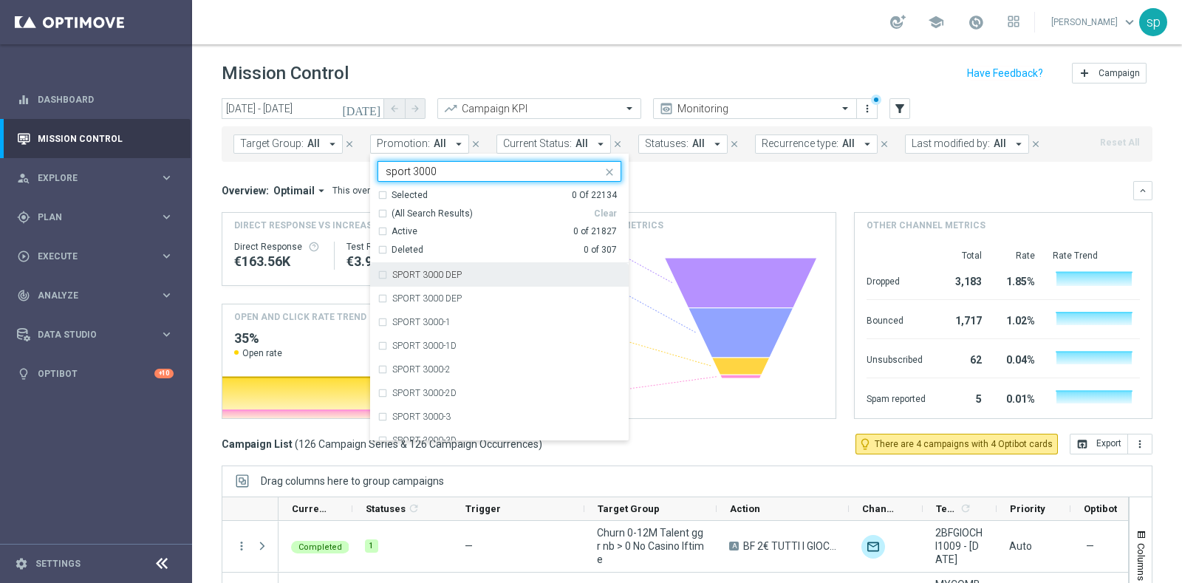
click at [485, 282] on div "SPORT 3000 DEP" at bounding box center [500, 275] width 244 height 24
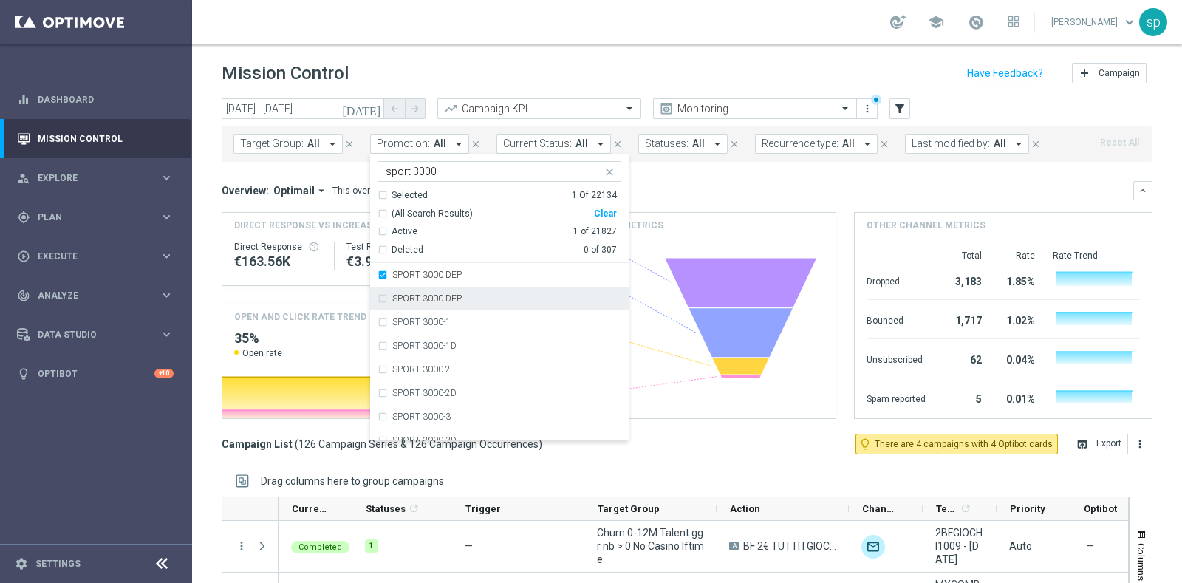
click at [484, 295] on div "SPORT 3000 DEP" at bounding box center [506, 298] width 229 height 9
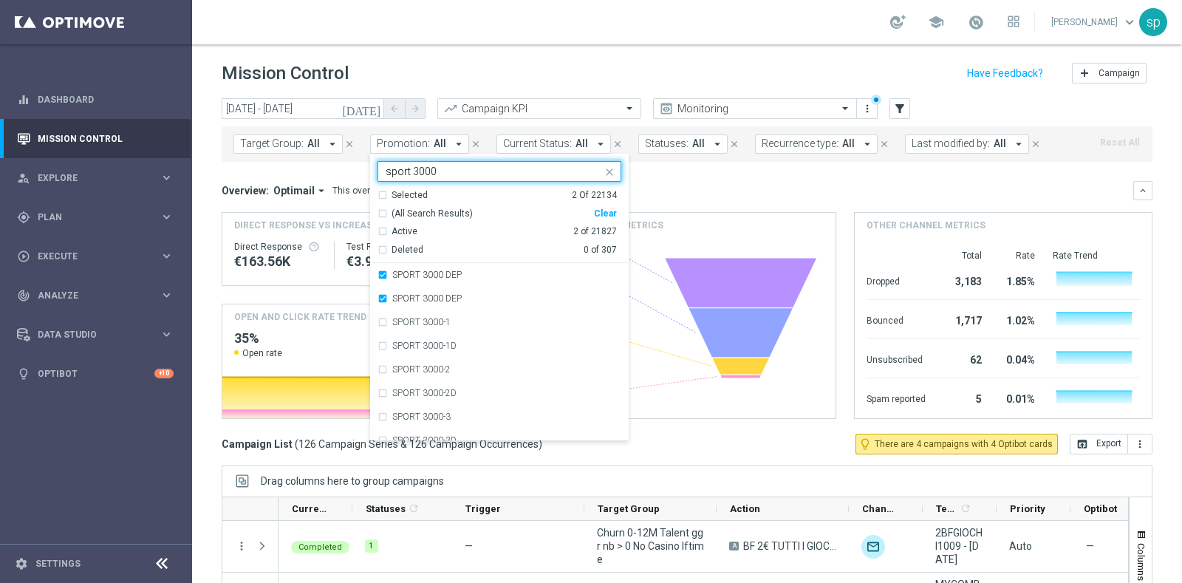
click at [451, 170] on input "sport 3000" at bounding box center [494, 171] width 216 height 13
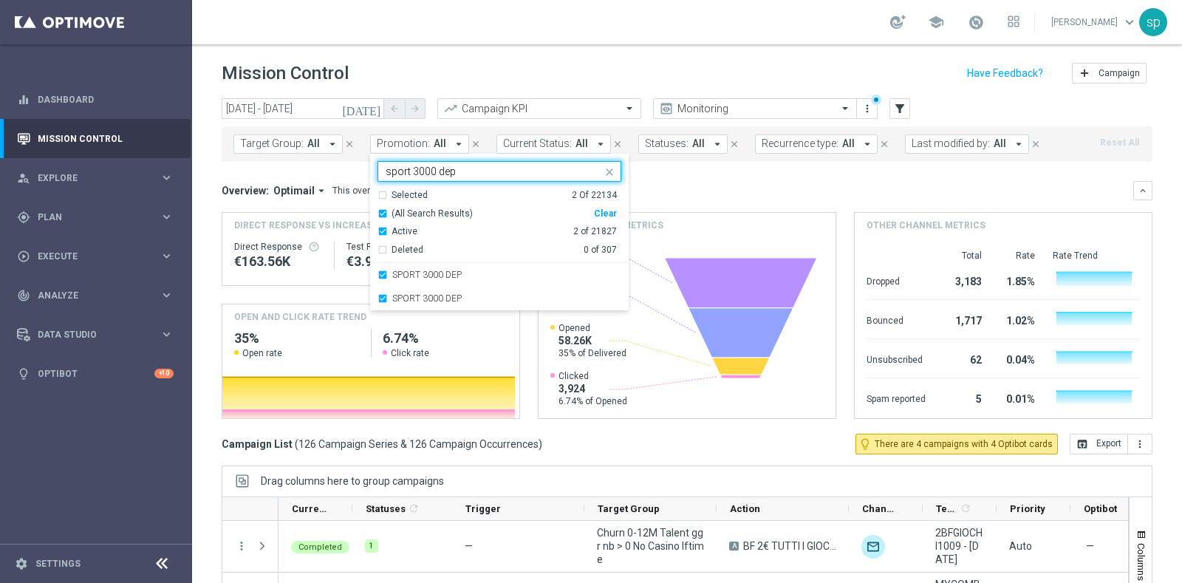
click at [419, 166] on input "sport 3000 dep" at bounding box center [494, 171] width 216 height 13
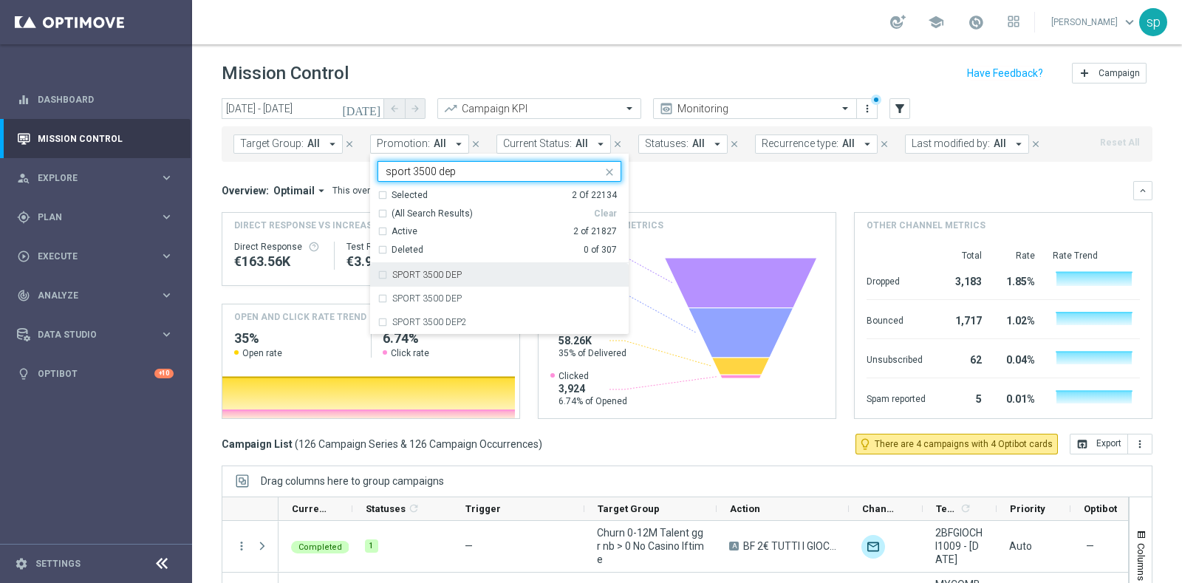
click at [465, 285] on div "SPORT 3500 DEP" at bounding box center [500, 275] width 244 height 24
type input "sport 3500 dep"
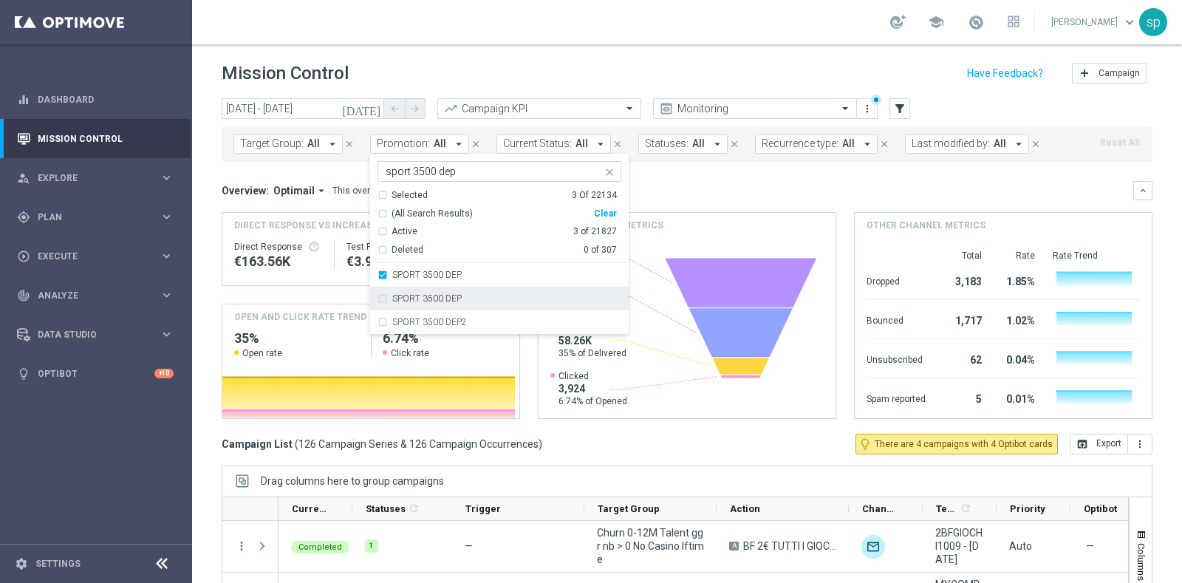
click at [475, 295] on div "SPORT 3500 DEP" at bounding box center [506, 298] width 229 height 9
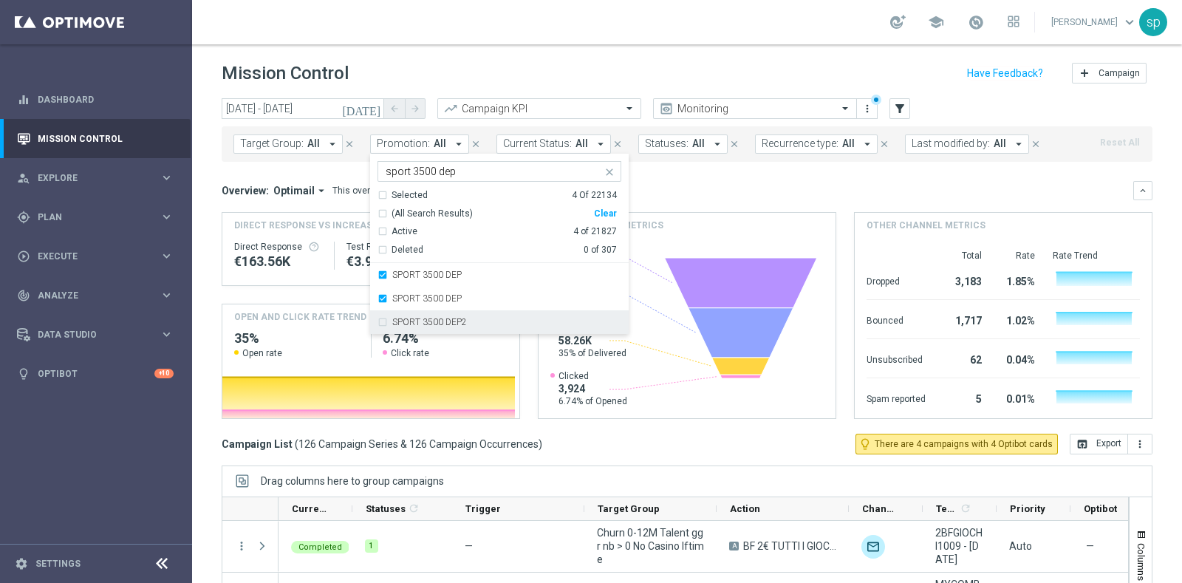
click at [481, 315] on div "SPORT 3500 DEP2" at bounding box center [500, 322] width 244 height 24
click at [744, 184] on div "Overview: Optimail arrow_drop_down This overview shows data of campaigns execut…" at bounding box center [678, 190] width 912 height 13
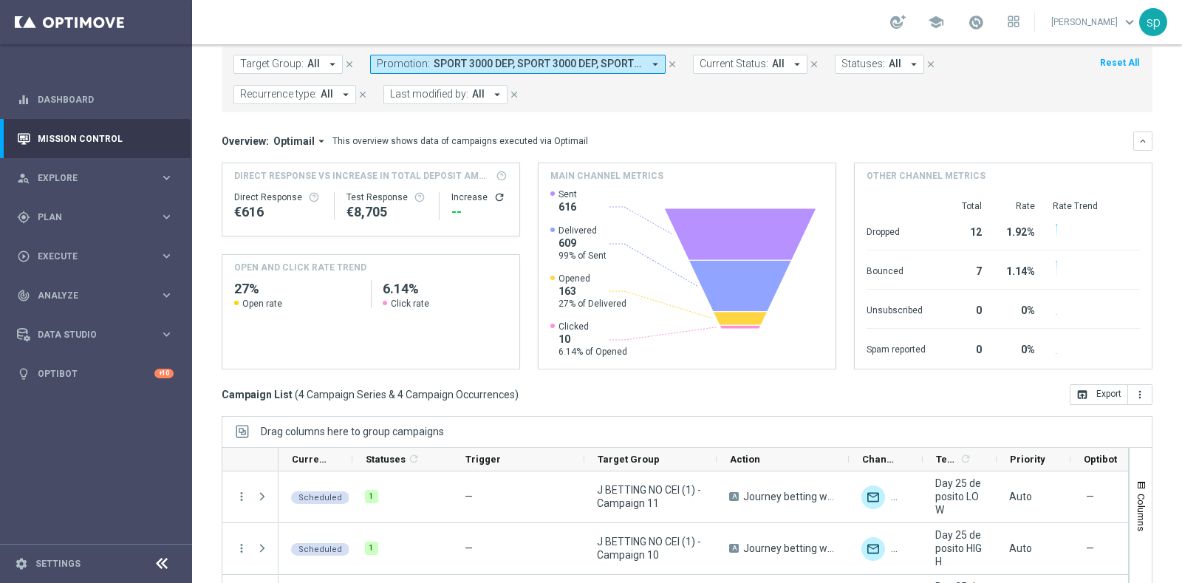
scroll to position [185, 0]
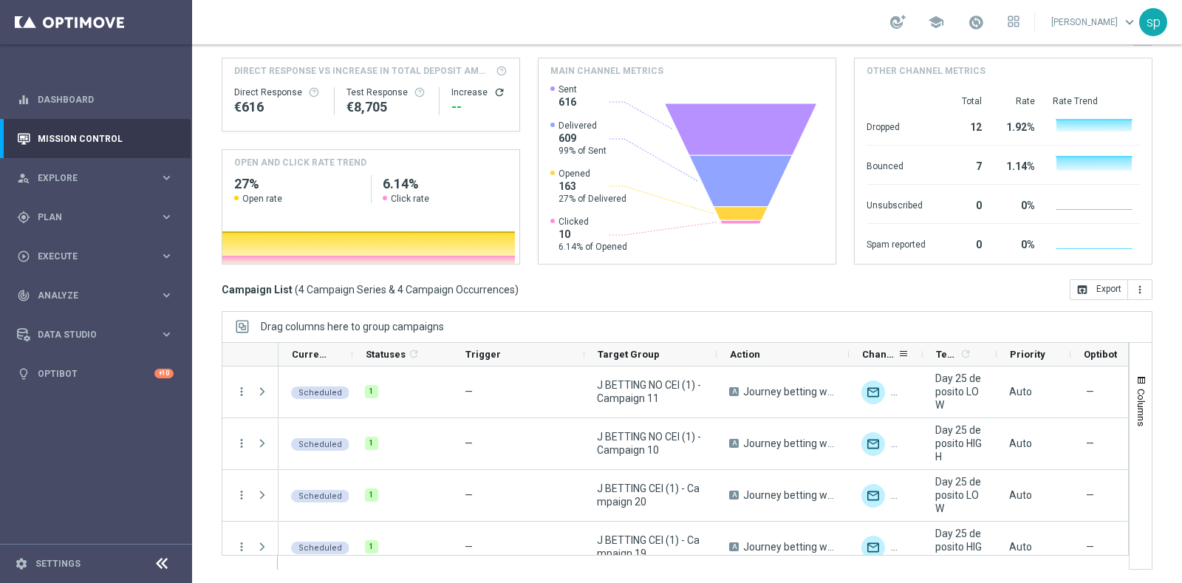
click at [850, 356] on div "Channel" at bounding box center [886, 355] width 74 height 24
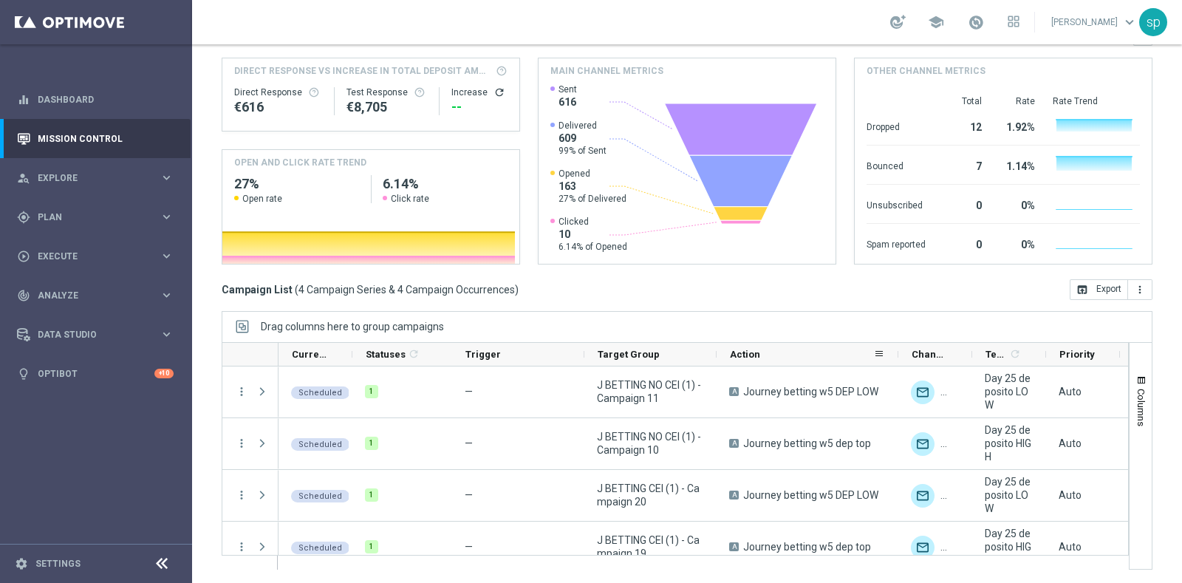
drag, startPoint x: 848, startPoint y: 353, endPoint x: 897, endPoint y: 350, distance: 48.9
click at [897, 350] on div at bounding box center [898, 354] width 6 height 23
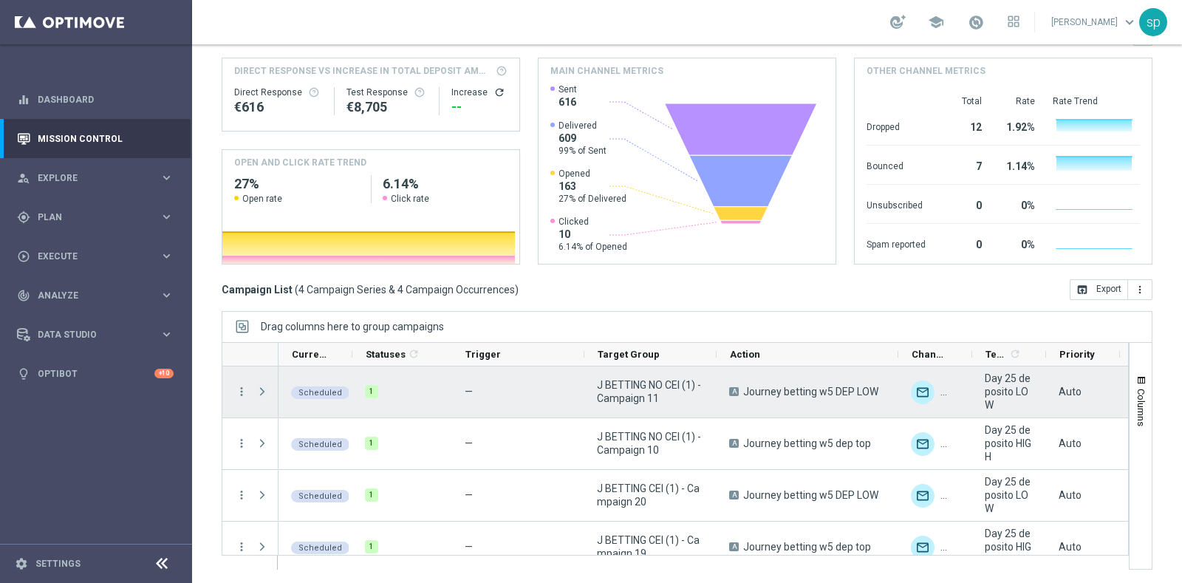
click at [261, 393] on span at bounding box center [262, 392] width 13 height 12
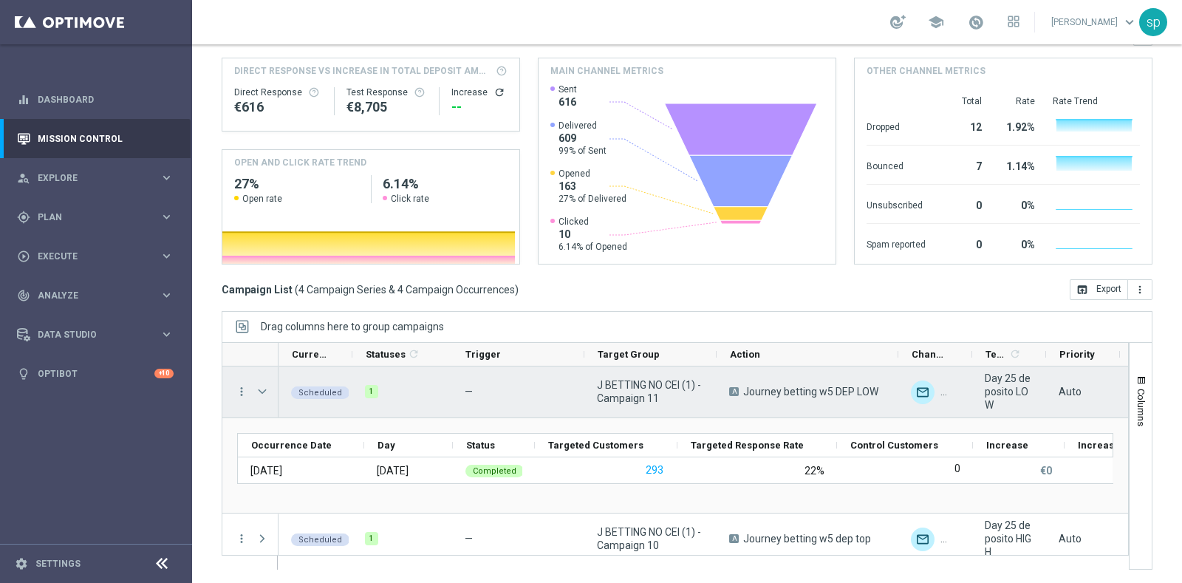
click at [261, 393] on span at bounding box center [262, 392] width 13 height 12
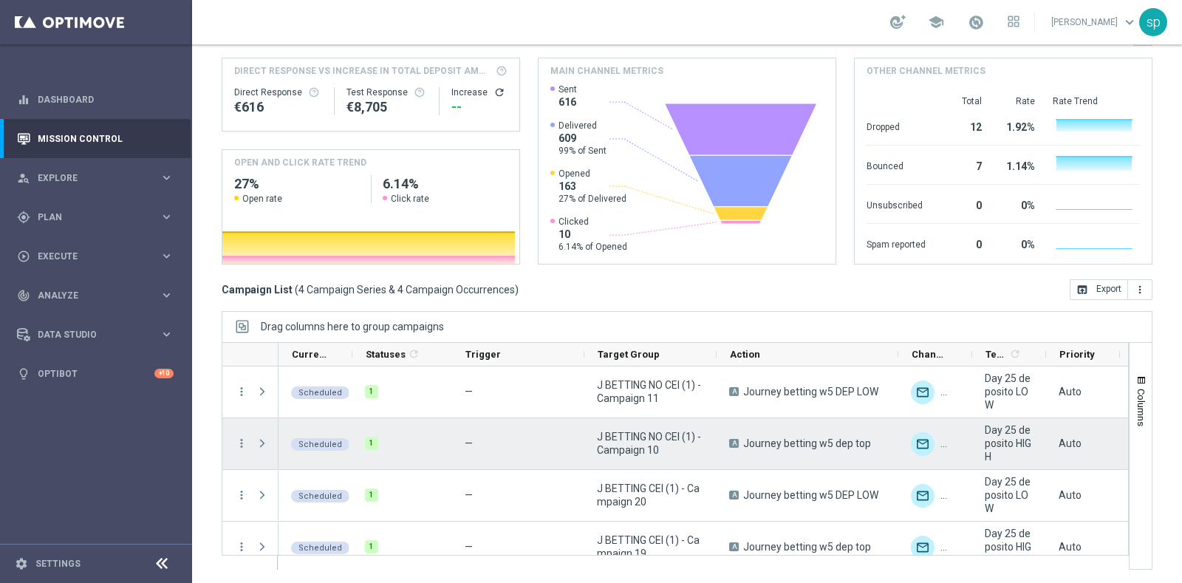
click at [266, 442] on span at bounding box center [262, 443] width 13 height 12
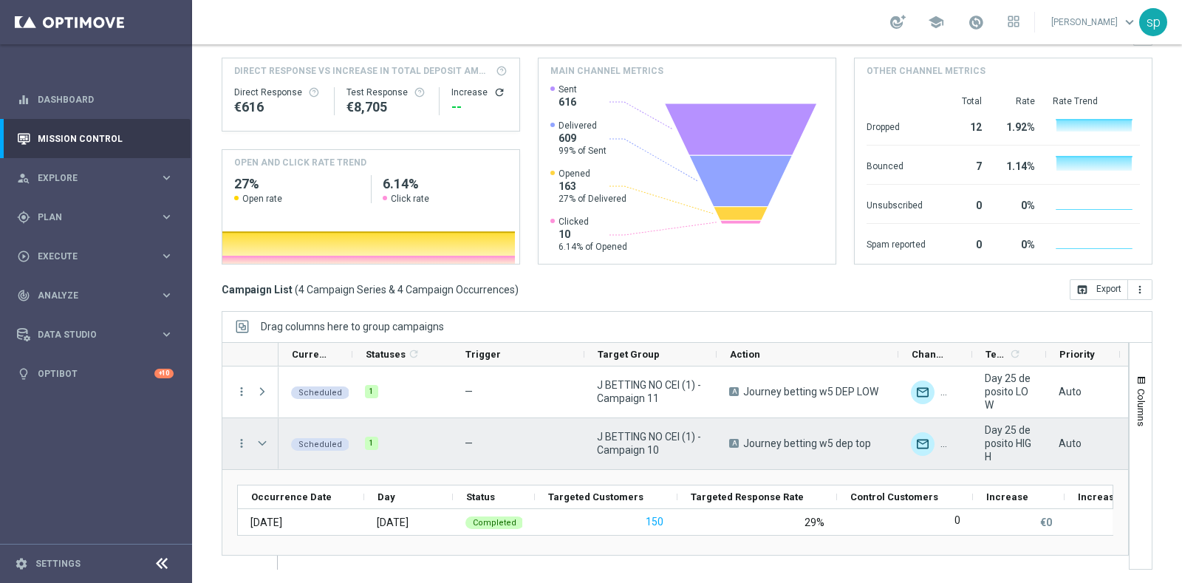
click at [266, 442] on span at bounding box center [262, 443] width 13 height 12
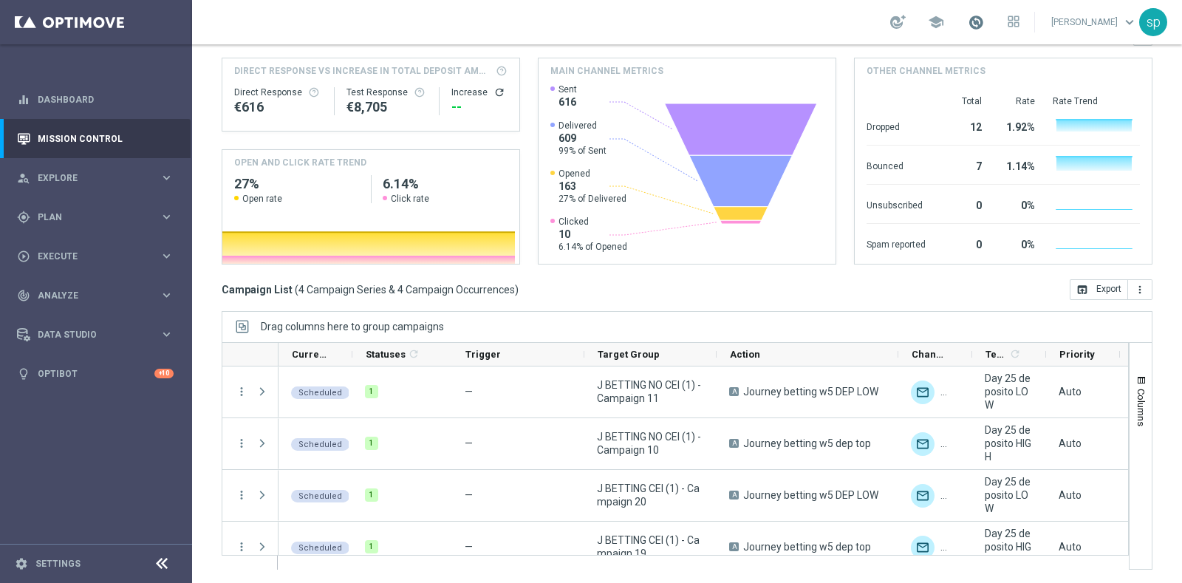
click at [984, 21] on span at bounding box center [976, 22] width 16 height 16
click at [694, 24] on div "school Last available data: 17 Sep 2025 Batch process is scheduled to occur wit…" at bounding box center [687, 22] width 990 height 44
click at [49, 223] on div "gps_fixed Plan keyboard_arrow_right" at bounding box center [95, 216] width 191 height 39
click at [66, 245] on link "Target Groups" at bounding box center [95, 248] width 115 height 12
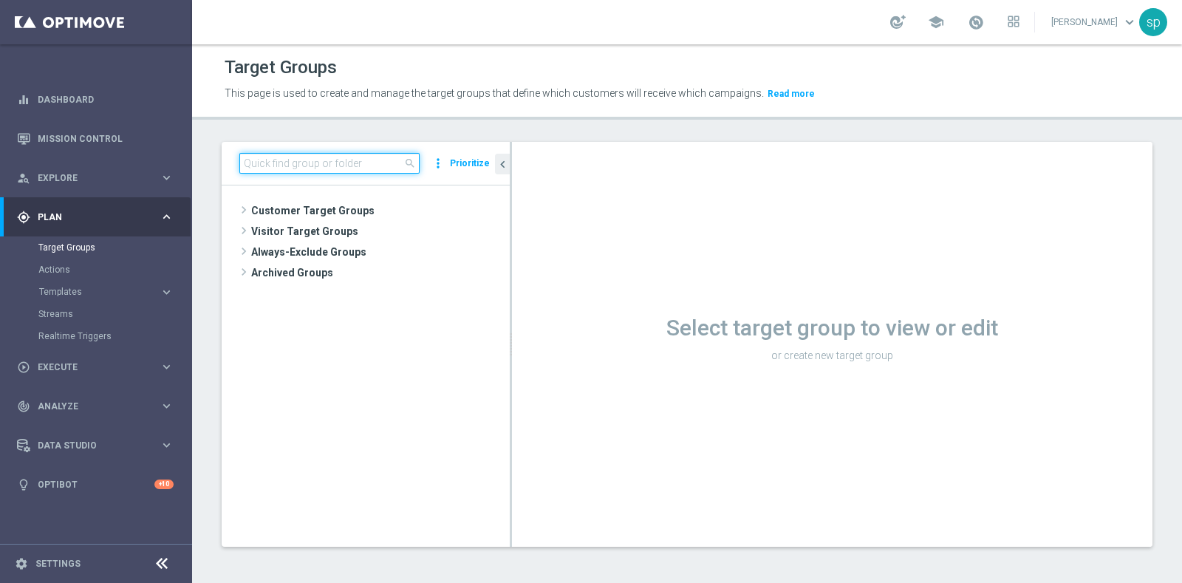
click at [301, 157] on input at bounding box center [329, 163] width 180 height 21
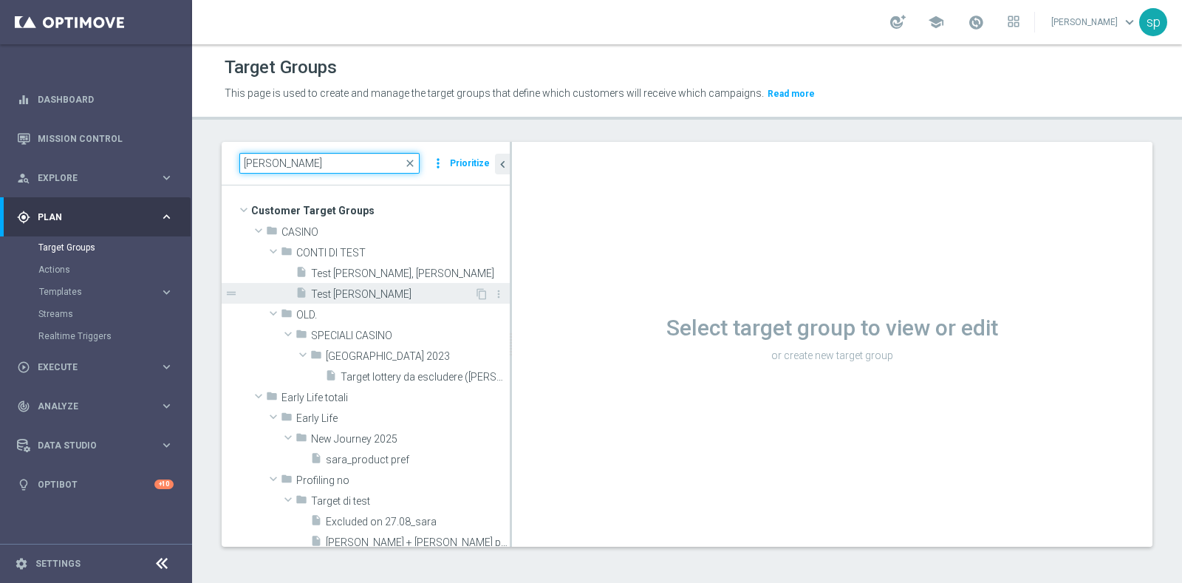
type input "sara"
click at [348, 290] on span "Test conto Sara" at bounding box center [392, 294] width 163 height 13
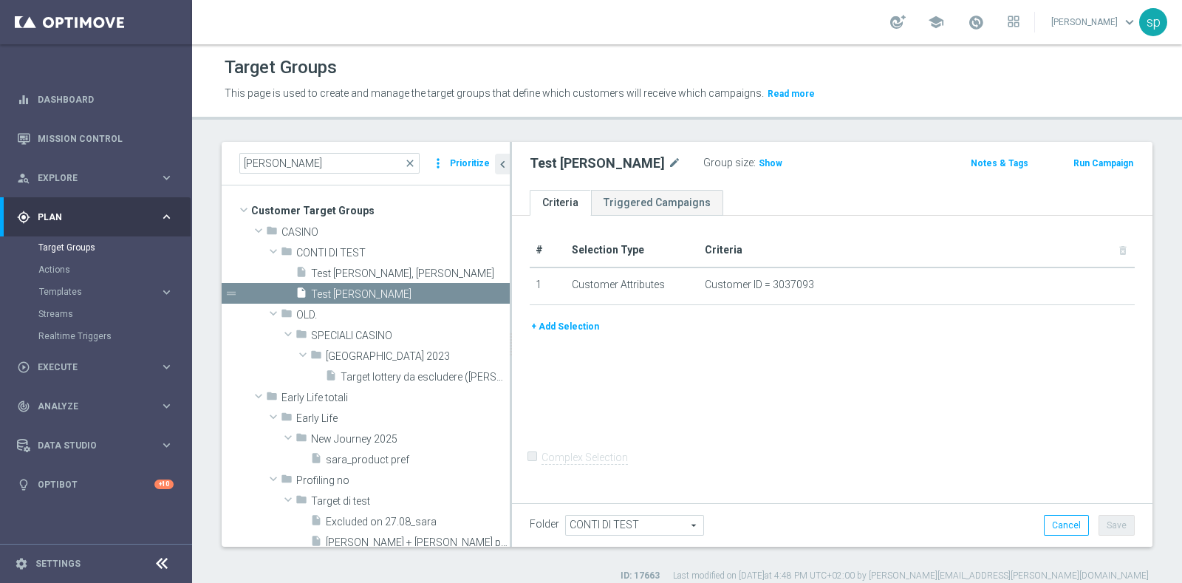
click at [590, 326] on button "+ Add Selection" at bounding box center [565, 326] width 71 height 16
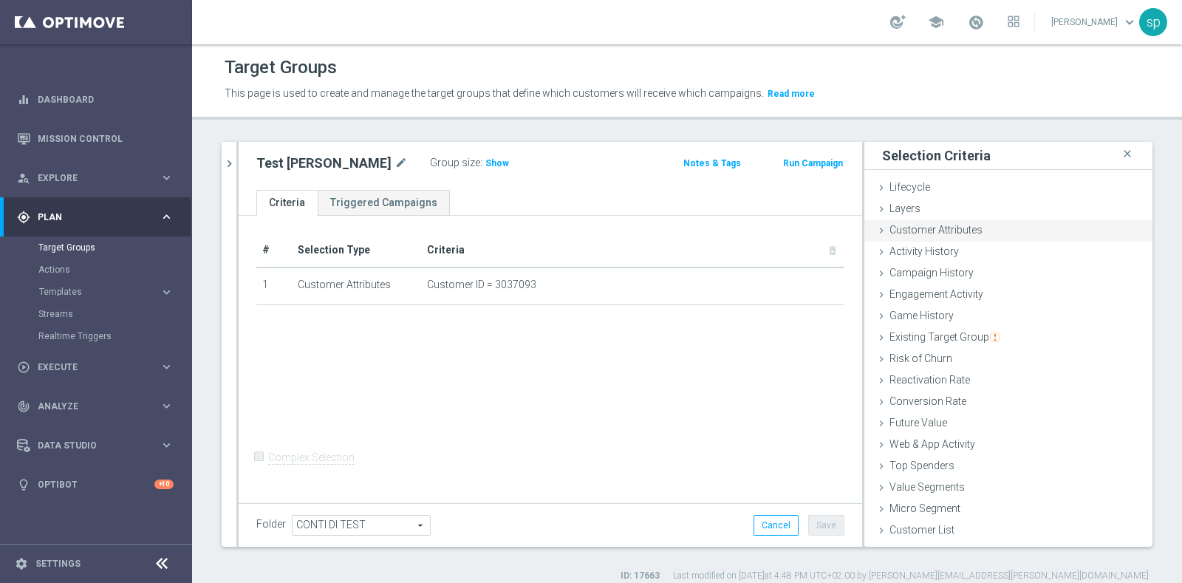
click at [1012, 225] on div "Customer Attributes done" at bounding box center [1008, 231] width 288 height 22
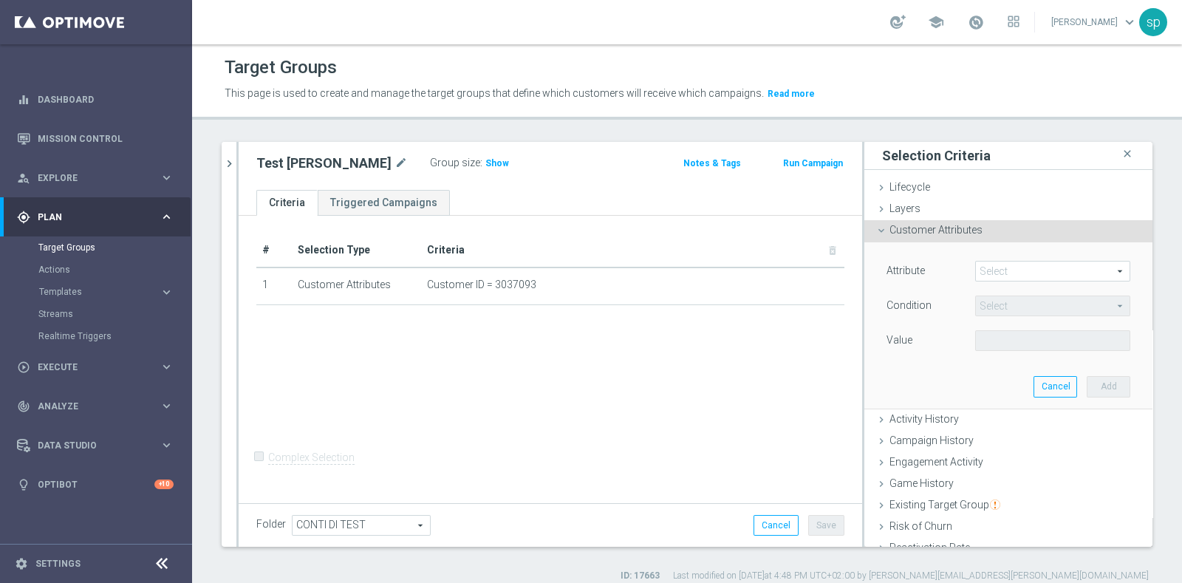
click at [1002, 276] on span at bounding box center [1053, 271] width 154 height 19
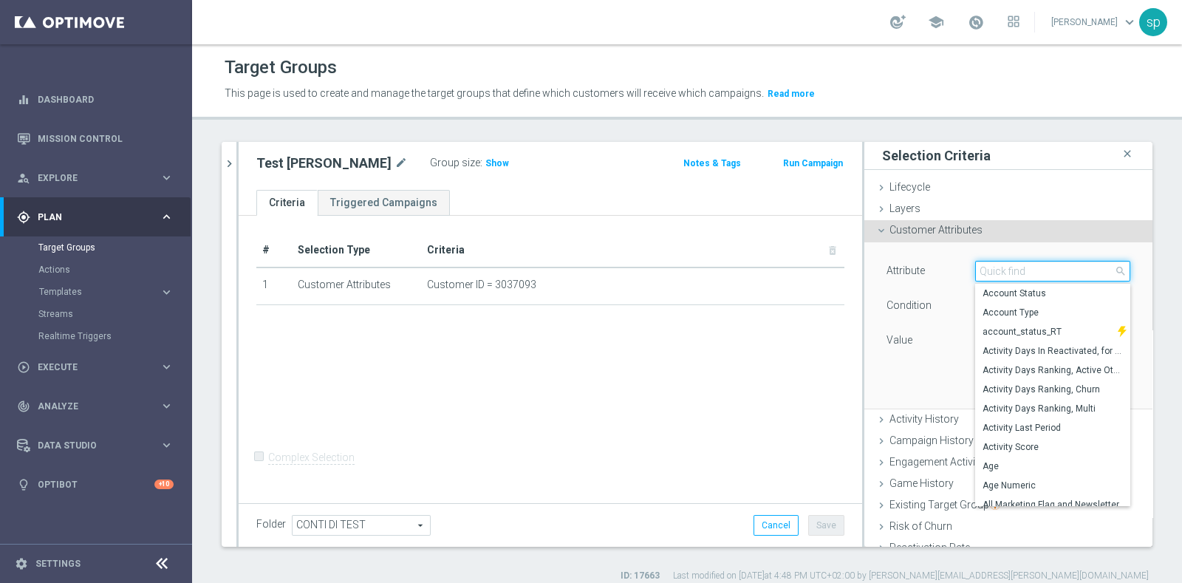
click at [1002, 276] on input "search" at bounding box center [1052, 271] width 155 height 21
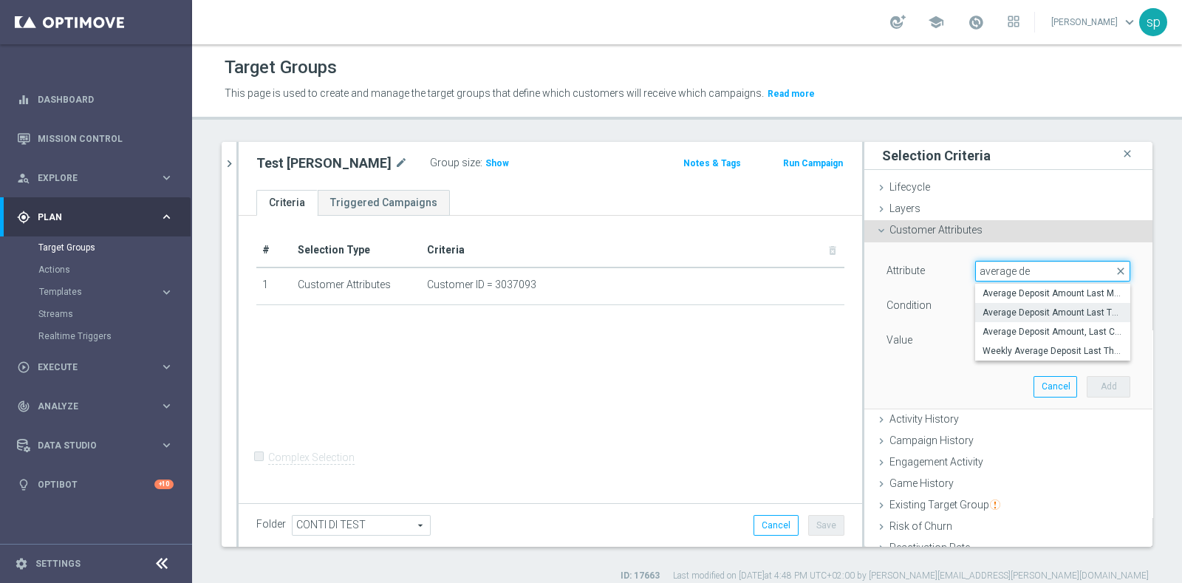
type input "average de"
click at [1068, 307] on span "Average Deposit Amount Last Three Months" at bounding box center [1053, 313] width 140 height 12
type input "Average Deposit Amount Last Three Months"
type input "="
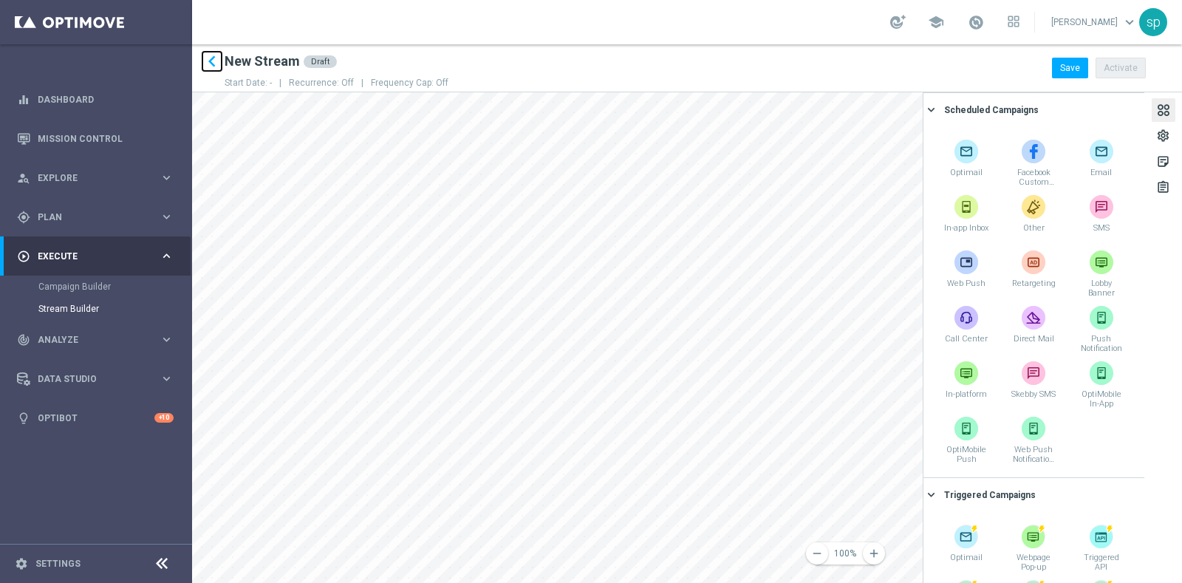
click at [206, 64] on icon "keyboard_arrow_left" at bounding box center [212, 61] width 22 height 22
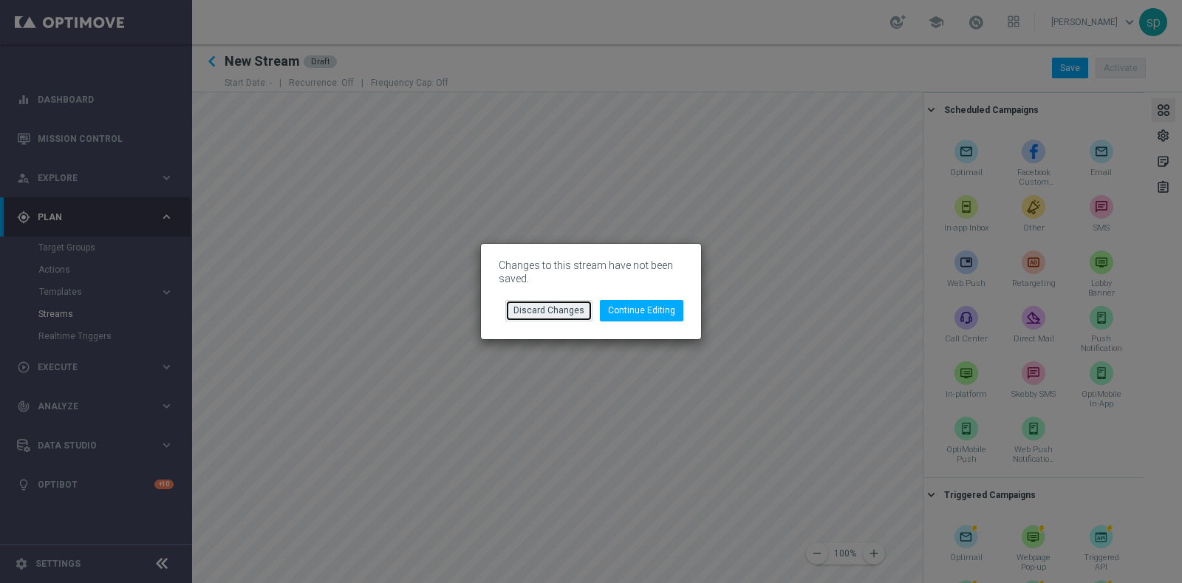
click at [564, 308] on button "Discard Changes" at bounding box center [548, 310] width 87 height 21
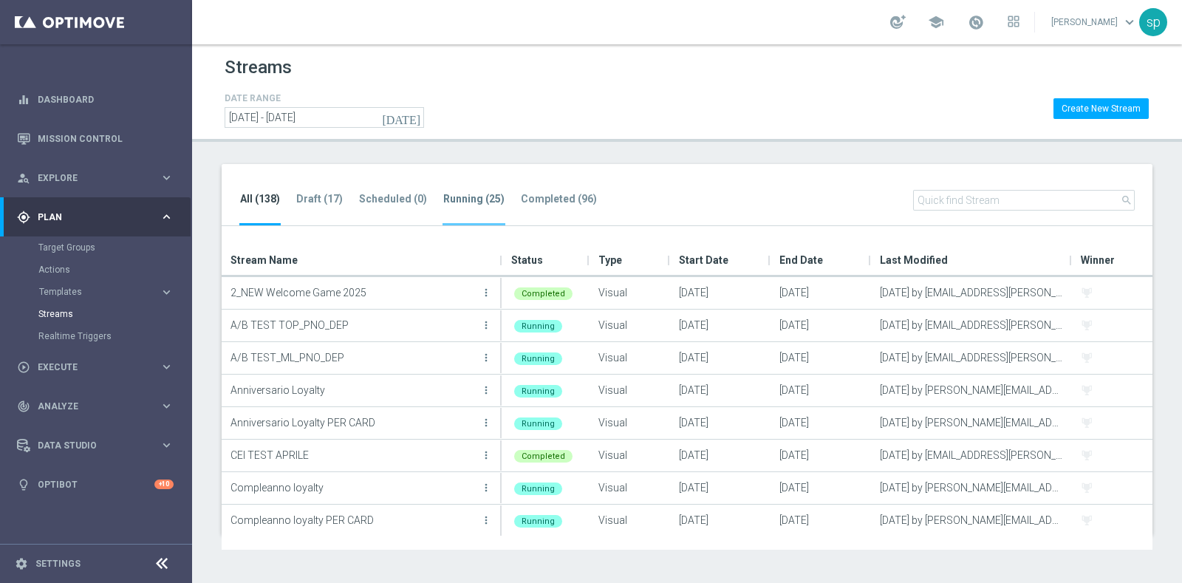
click at [465, 197] on tab-header "Running (25)" at bounding box center [473, 199] width 61 height 13
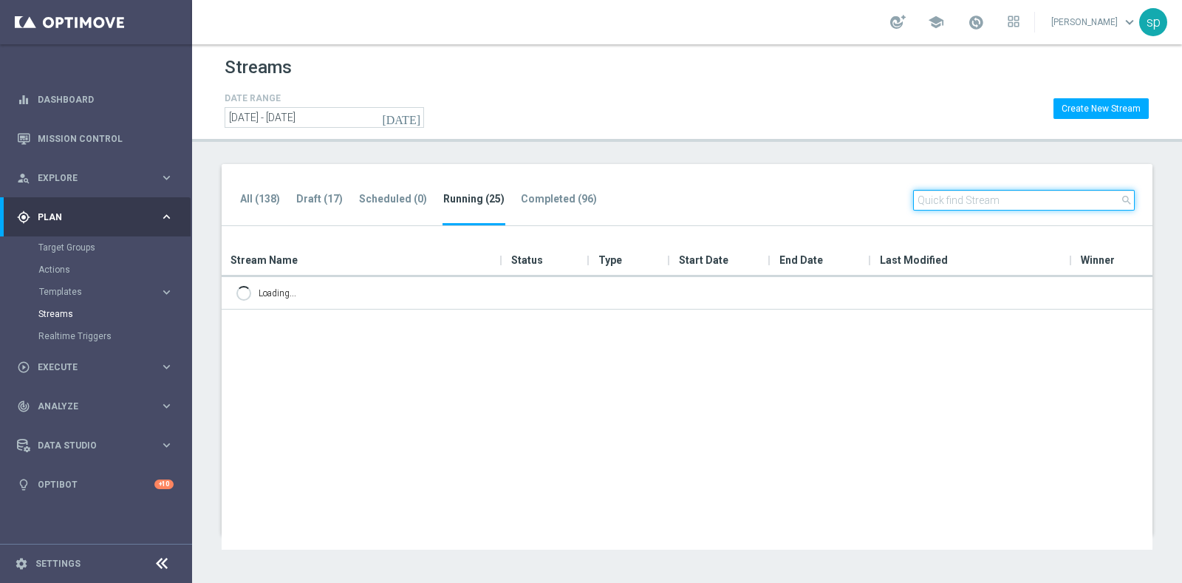
click at [1032, 208] on input "text" at bounding box center [1024, 200] width 222 height 21
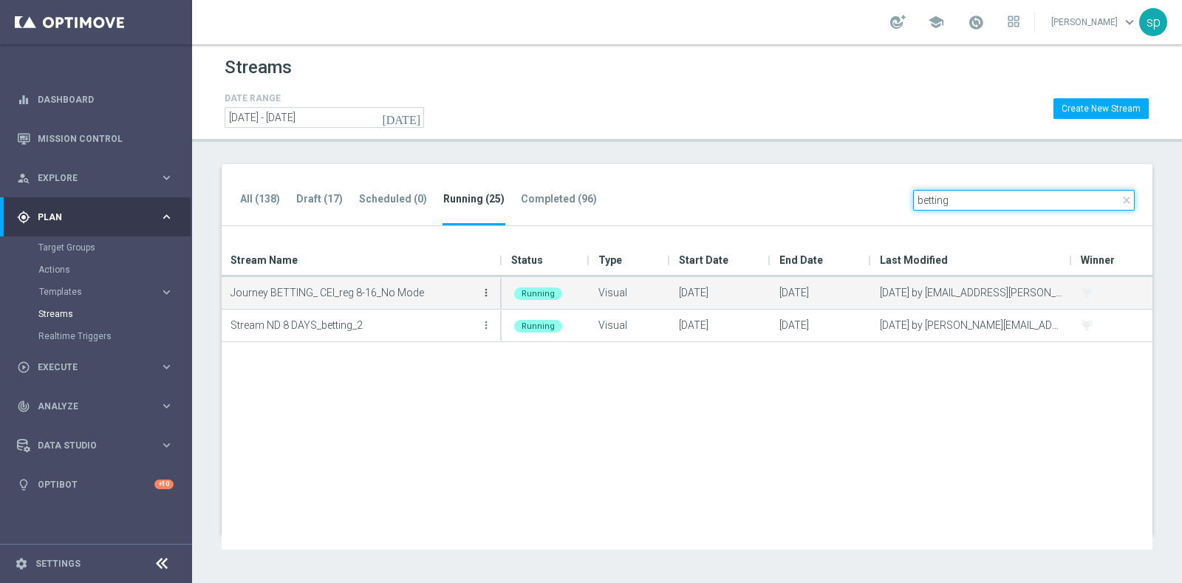
type input "betting"
click at [491, 289] on icon "more_vert" at bounding box center [486, 293] width 12 height 12
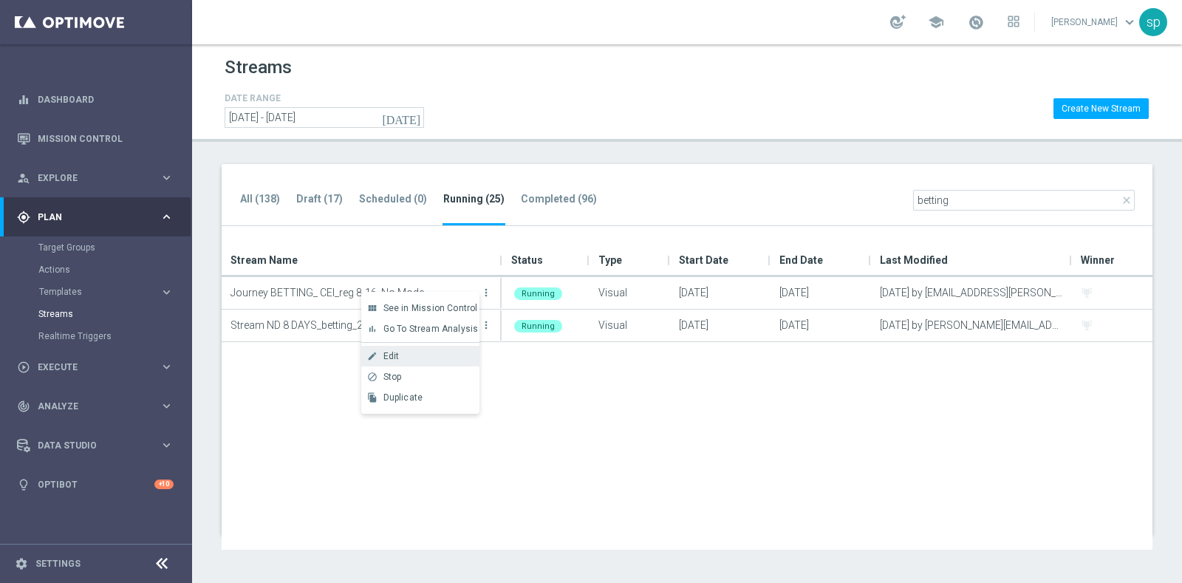
click at [419, 358] on div "Edit" at bounding box center [427, 356] width 89 height 10
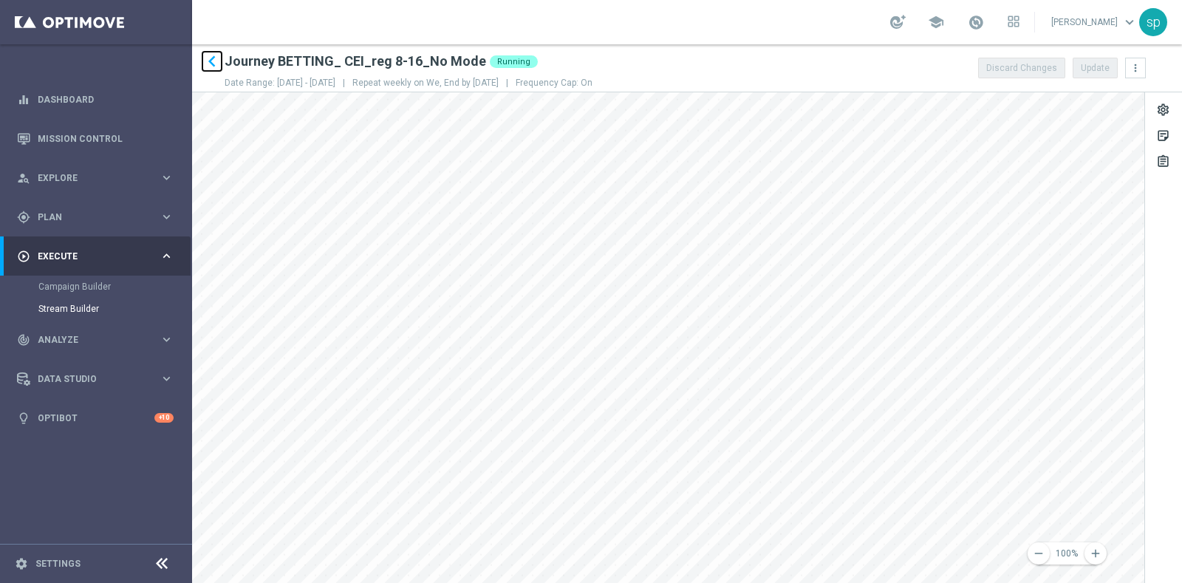
click at [208, 64] on icon "keyboard_arrow_left" at bounding box center [212, 61] width 22 height 22
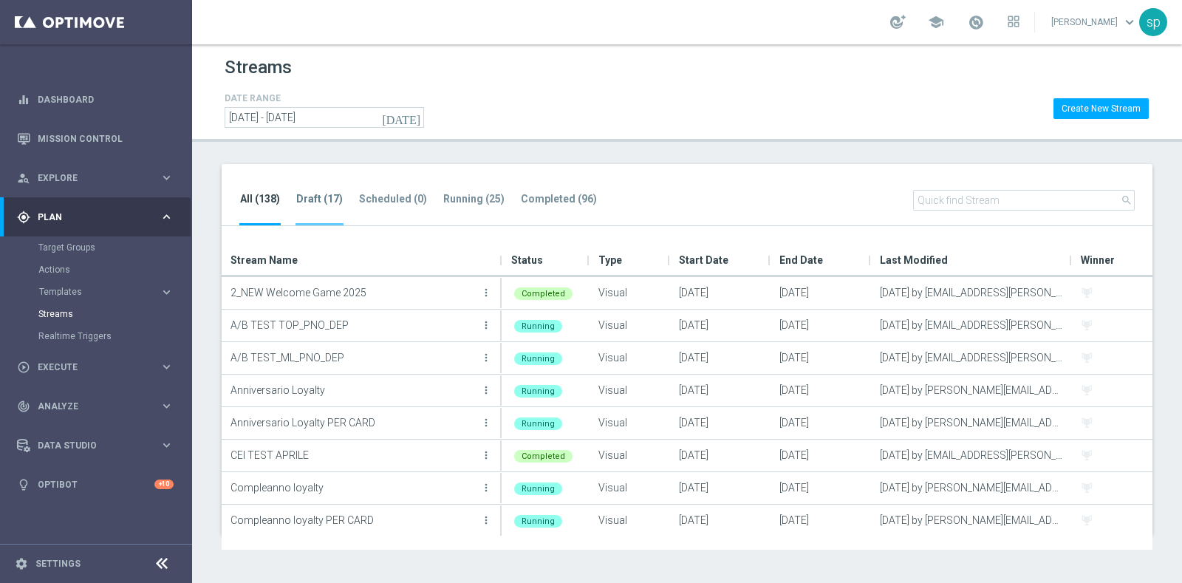
click at [296, 199] on tab-header "Draft (17)" at bounding box center [319, 199] width 47 height 13
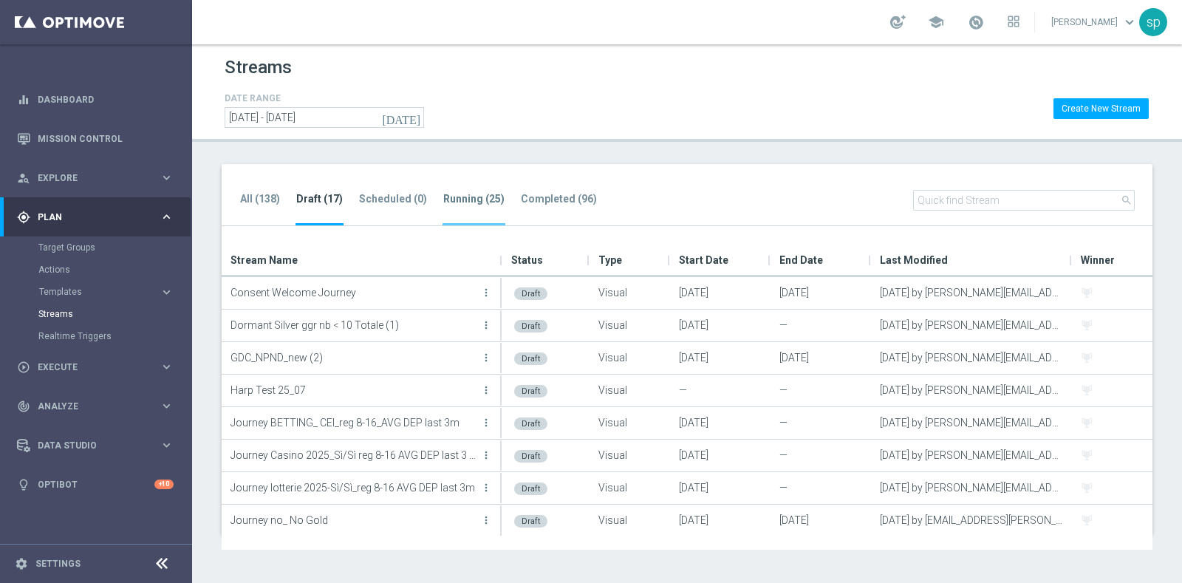
click at [470, 200] on tab-header "Running (25)" at bounding box center [473, 199] width 61 height 13
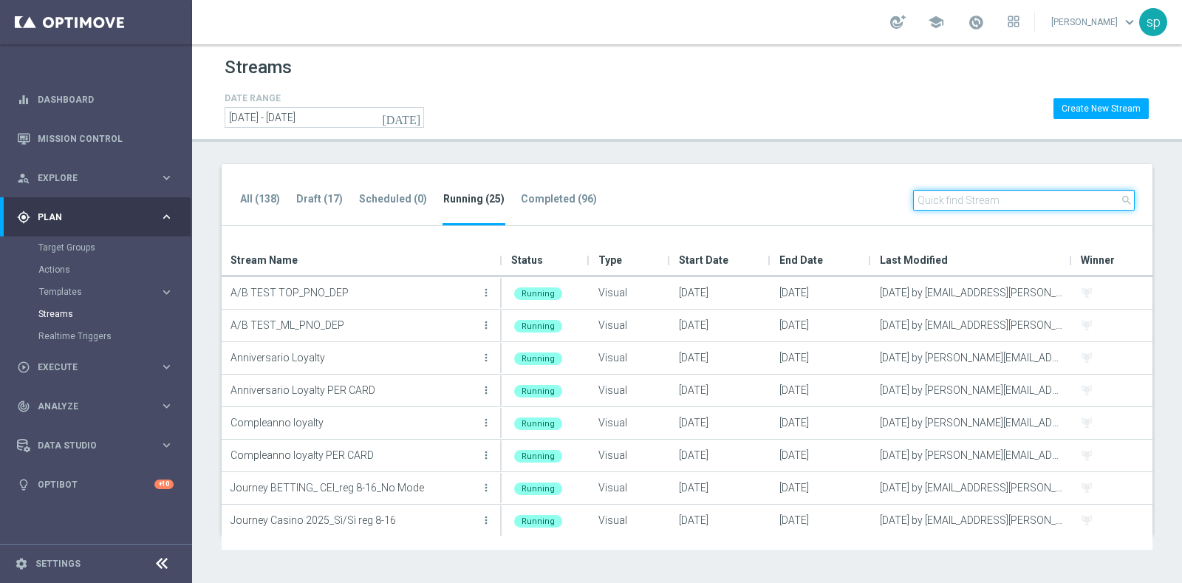
click at [1020, 208] on input "text" at bounding box center [1024, 200] width 222 height 21
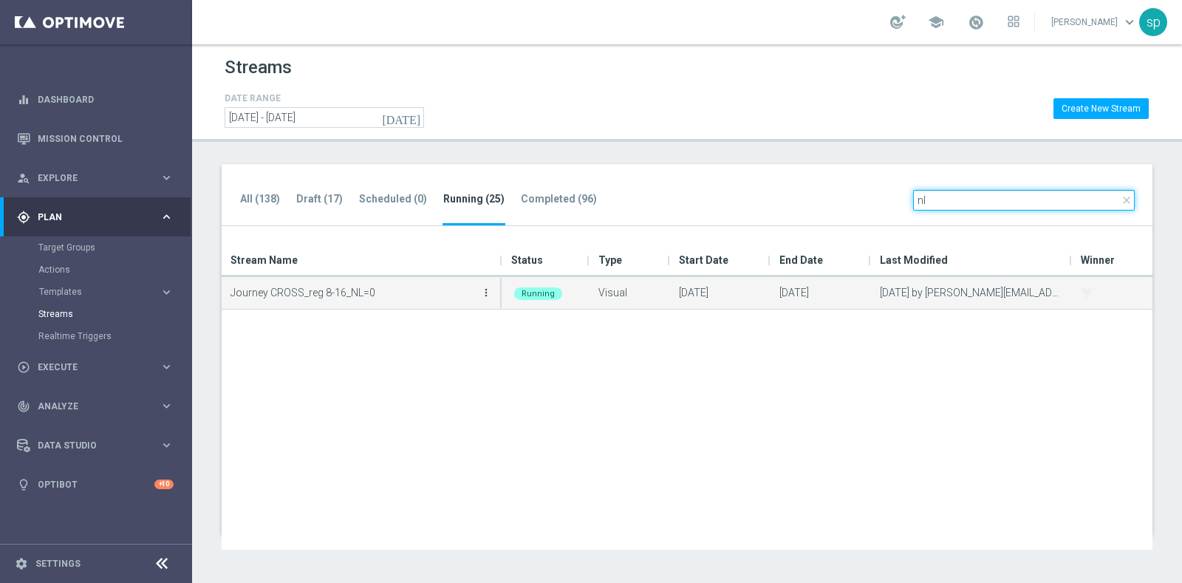
type input "nl"
click at [482, 287] on icon "more_vert" at bounding box center [486, 293] width 12 height 12
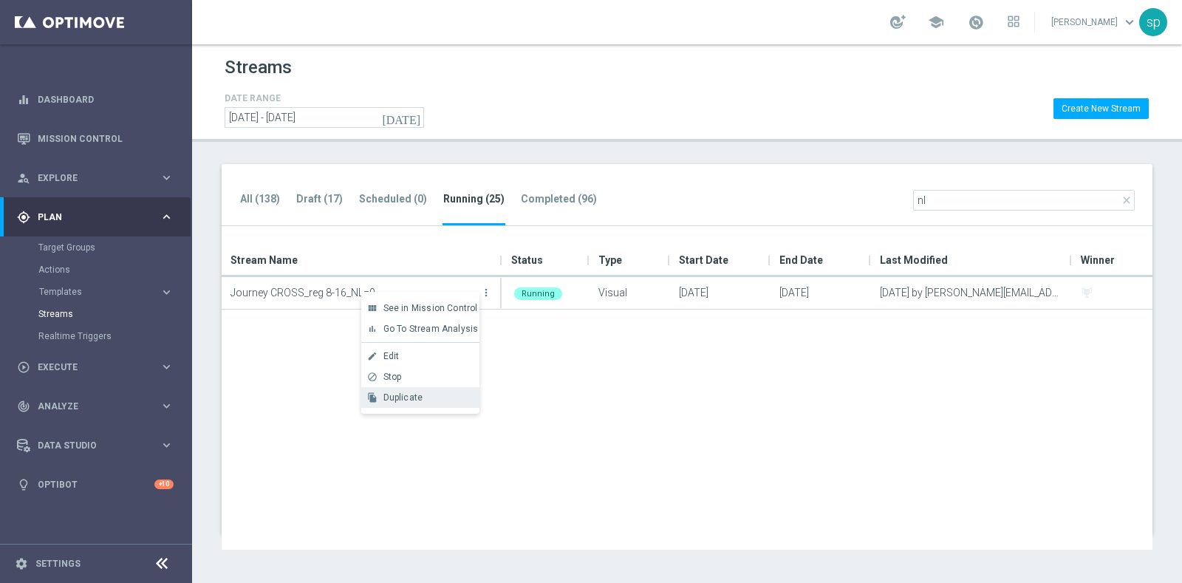
click at [437, 395] on div "Duplicate" at bounding box center [427, 397] width 89 height 10
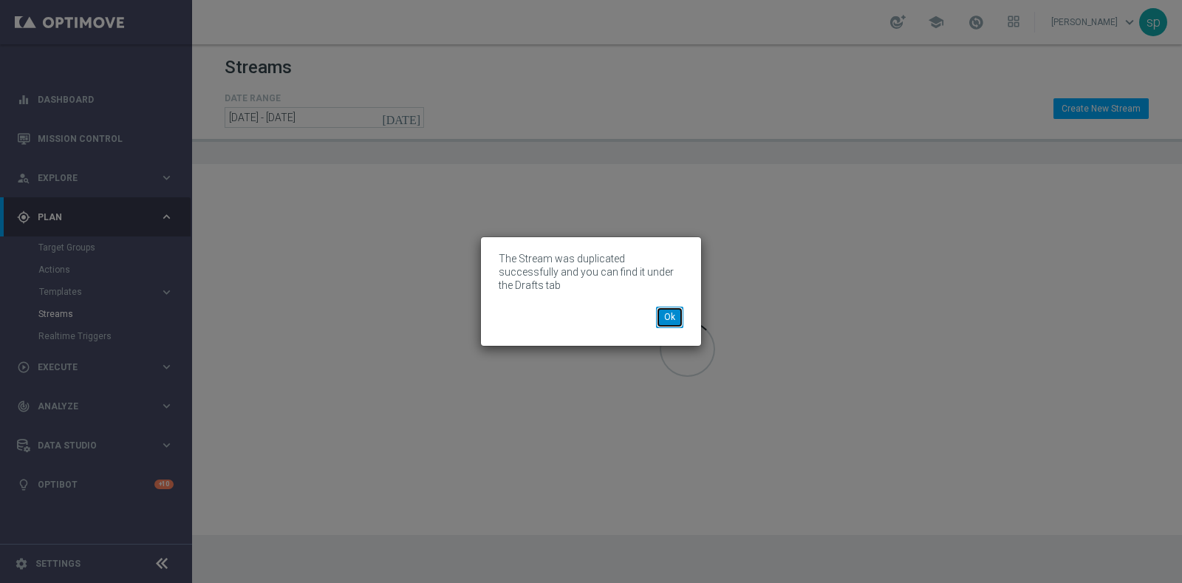
click at [673, 307] on button "Ok" at bounding box center [669, 317] width 27 height 21
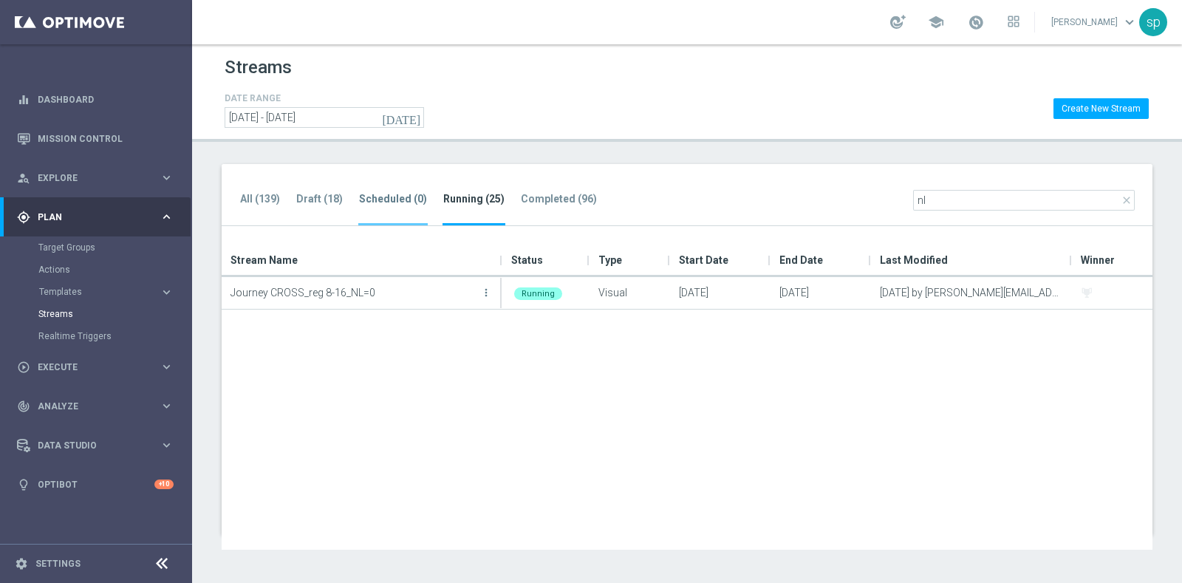
click at [381, 198] on tab-header "Scheduled (0)" at bounding box center [393, 199] width 68 height 13
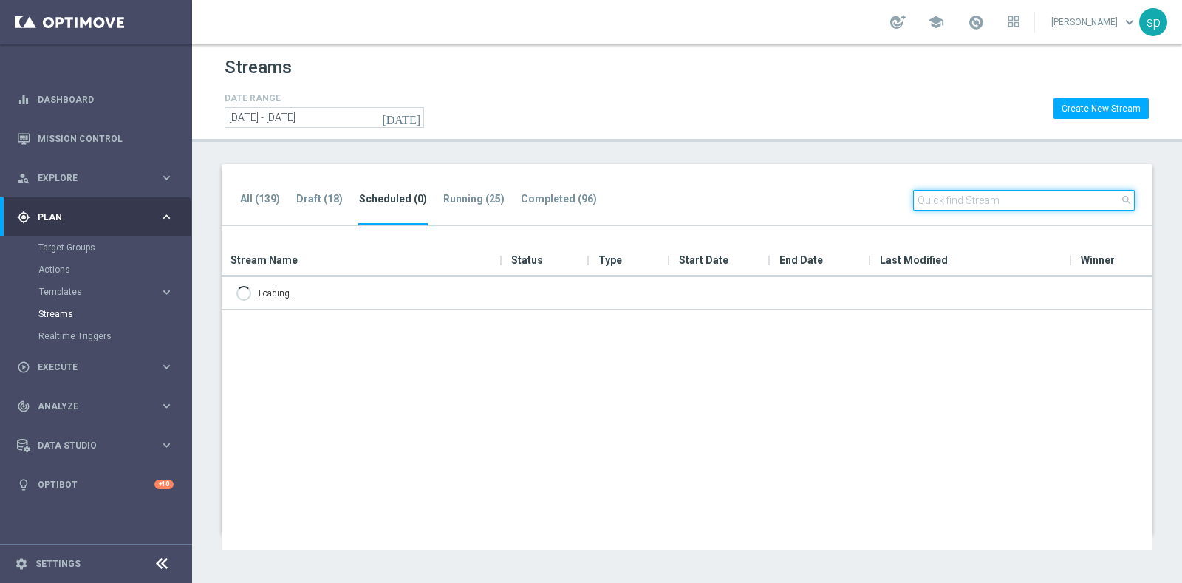
click at [1031, 201] on input "text" at bounding box center [1024, 200] width 222 height 21
type input "n"
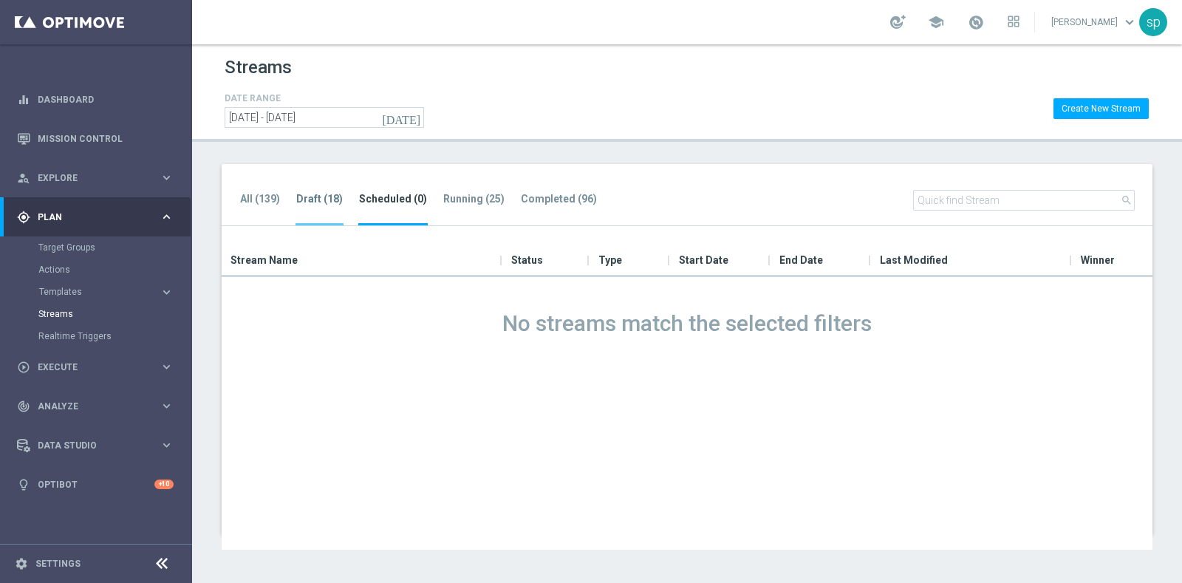
click at [329, 198] on tab-header "Draft (18)" at bounding box center [319, 199] width 47 height 13
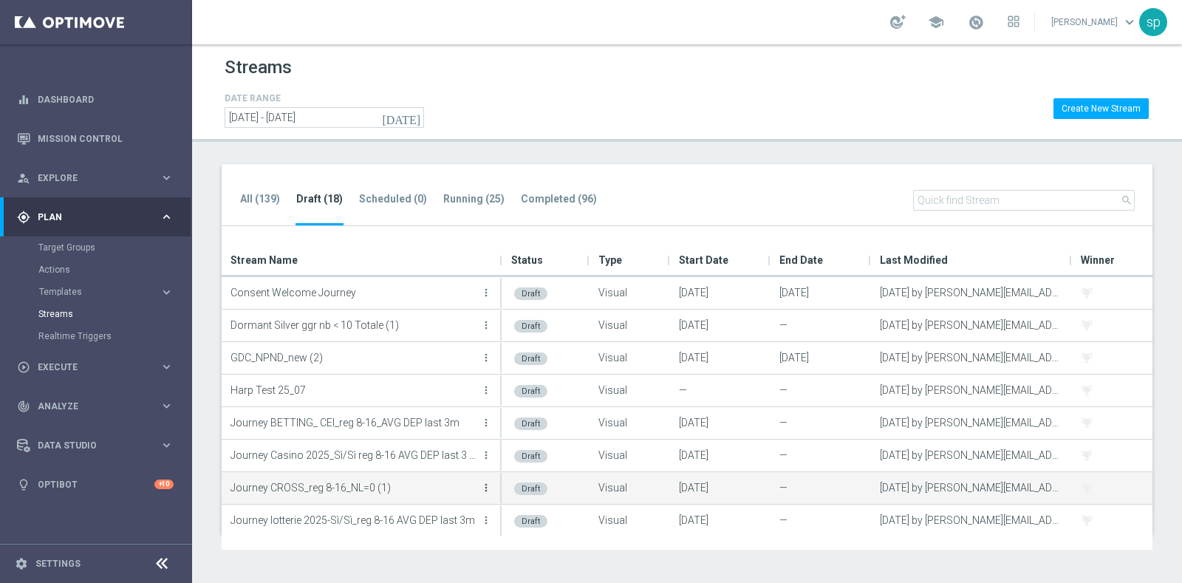
click at [485, 485] on icon "more_vert" at bounding box center [486, 488] width 12 height 12
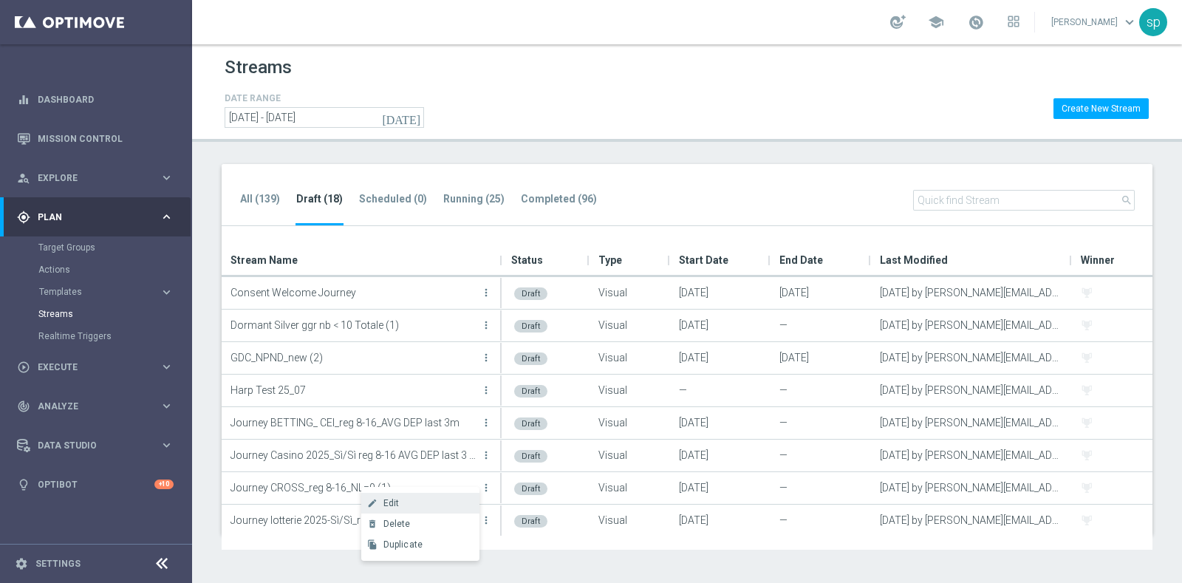
click at [413, 511] on div "create Edit" at bounding box center [420, 503] width 118 height 21
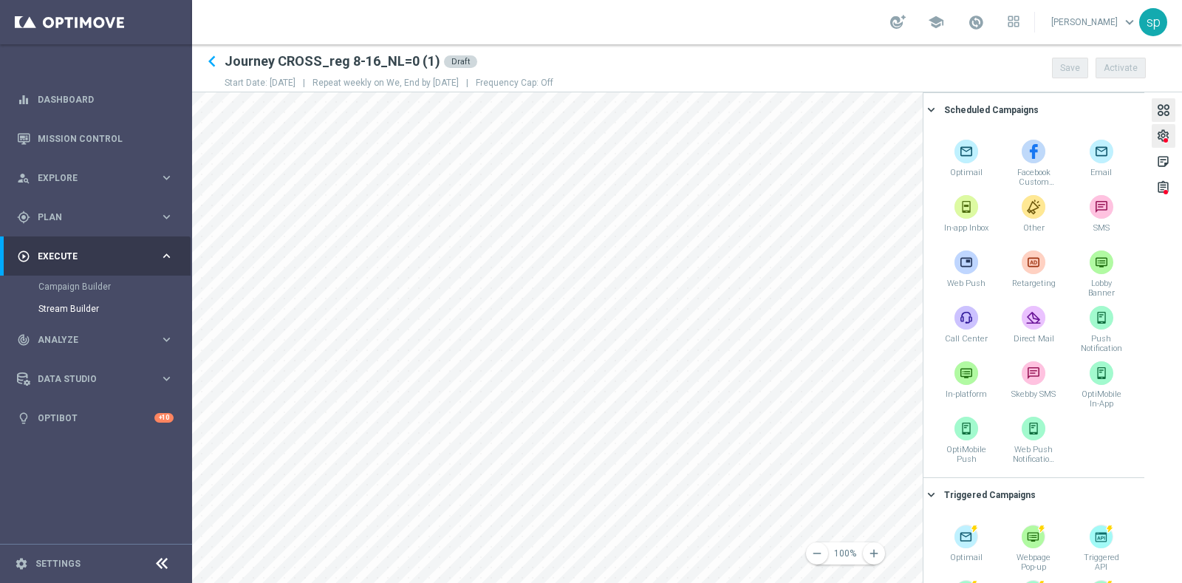
click at [1168, 136] on div "settings" at bounding box center [1163, 138] width 14 height 19
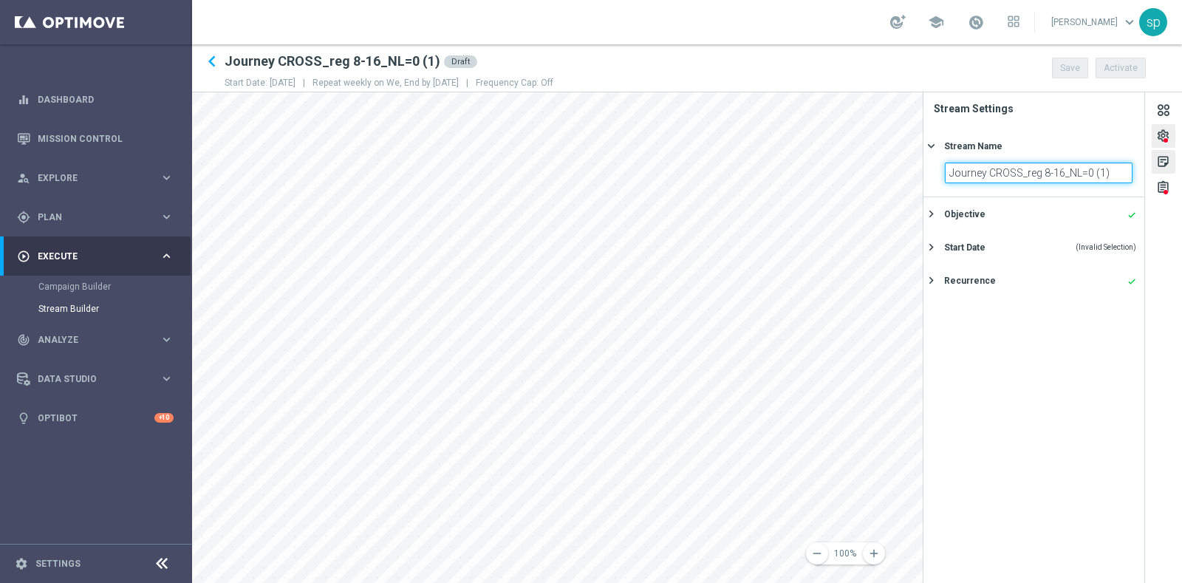
drag, startPoint x: 1095, startPoint y: 173, endPoint x: 1158, endPoint y: 173, distance: 62.8
click at [1158, 173] on div "settings sticky_note_2 assignment Stream Settings Stream Name keyboard_arrow_ri…" at bounding box center [1052, 337] width 259 height 491
type input "Journey CROSS_reg 8-16_NL=0 AVG DEP last 3m"
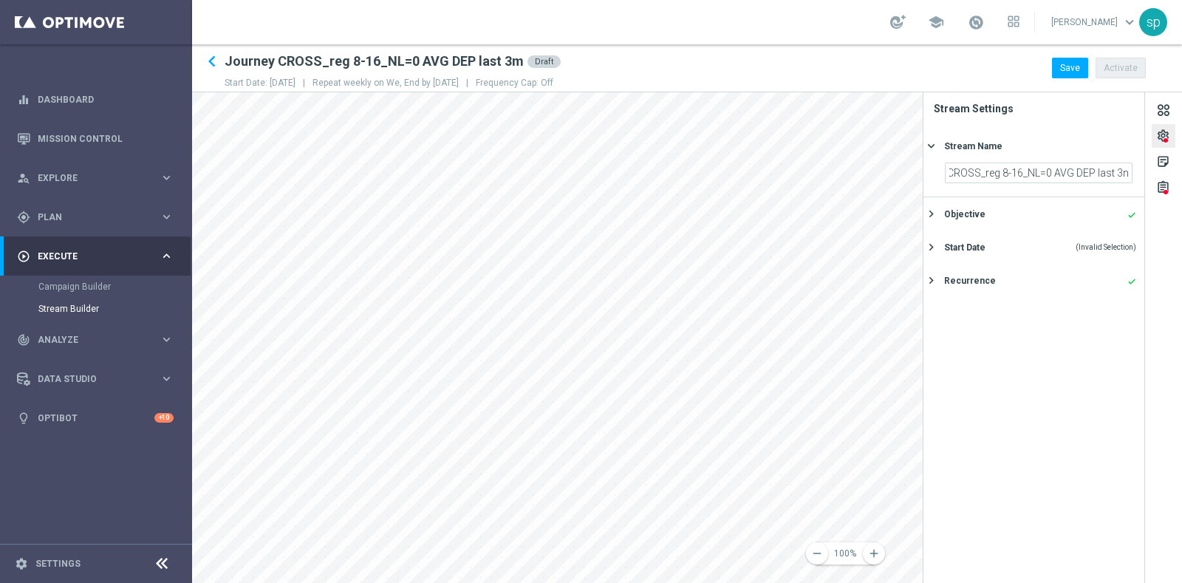
scroll to position [0, 0]
click at [1082, 243] on span "(Invalid Selection)" at bounding box center [1106, 247] width 61 height 8
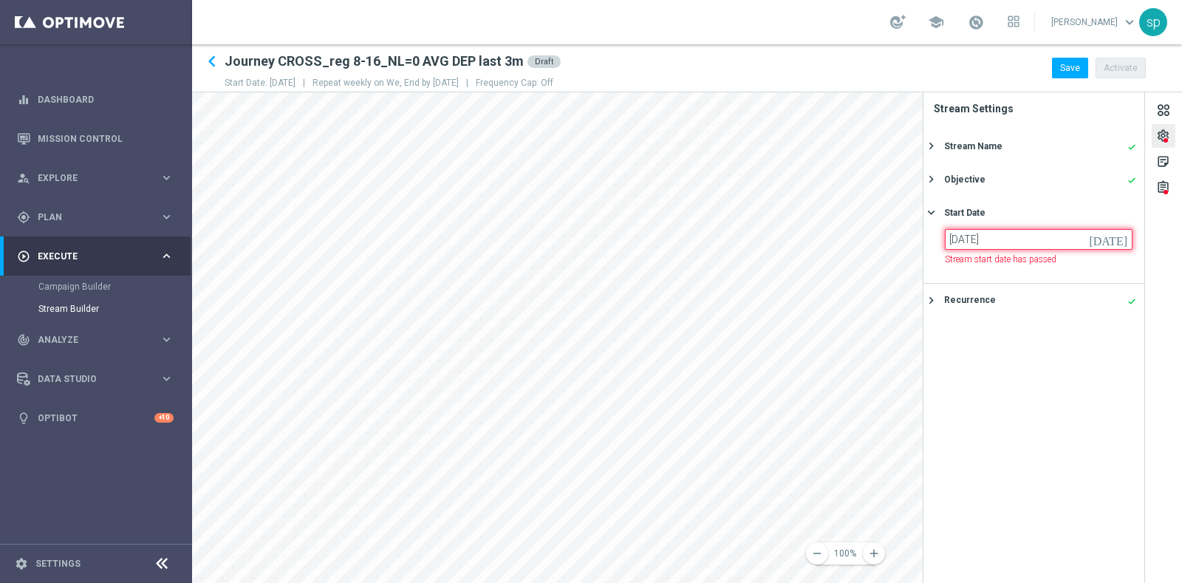
click at [1042, 236] on input "[DATE]" at bounding box center [1039, 239] width 188 height 21
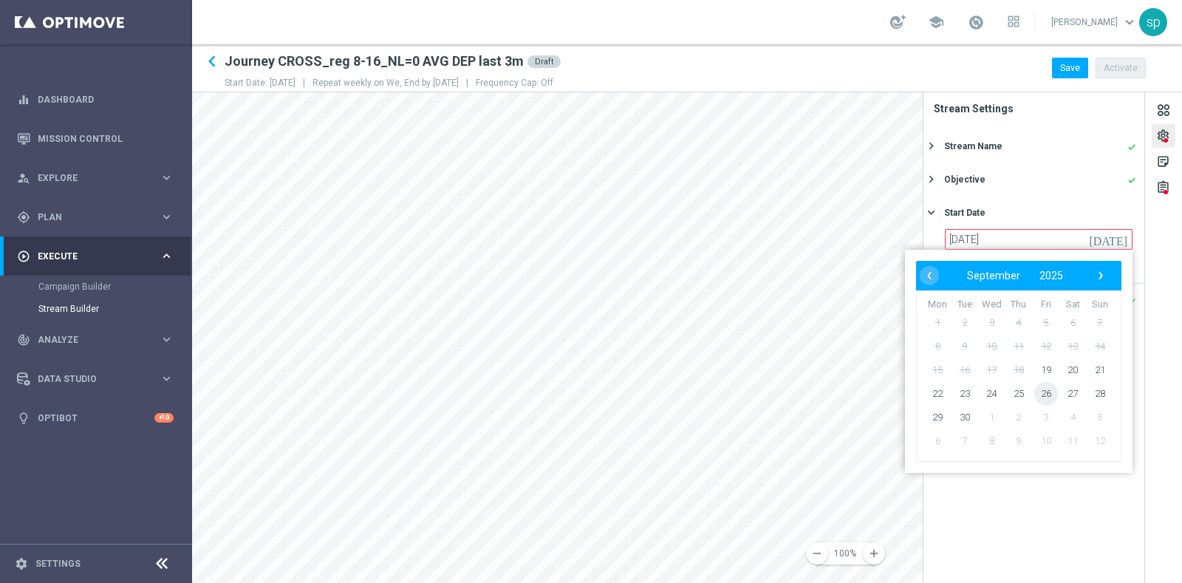
click at [1053, 394] on span "26" at bounding box center [1046, 394] width 24 height 24
type input "[DATE]"
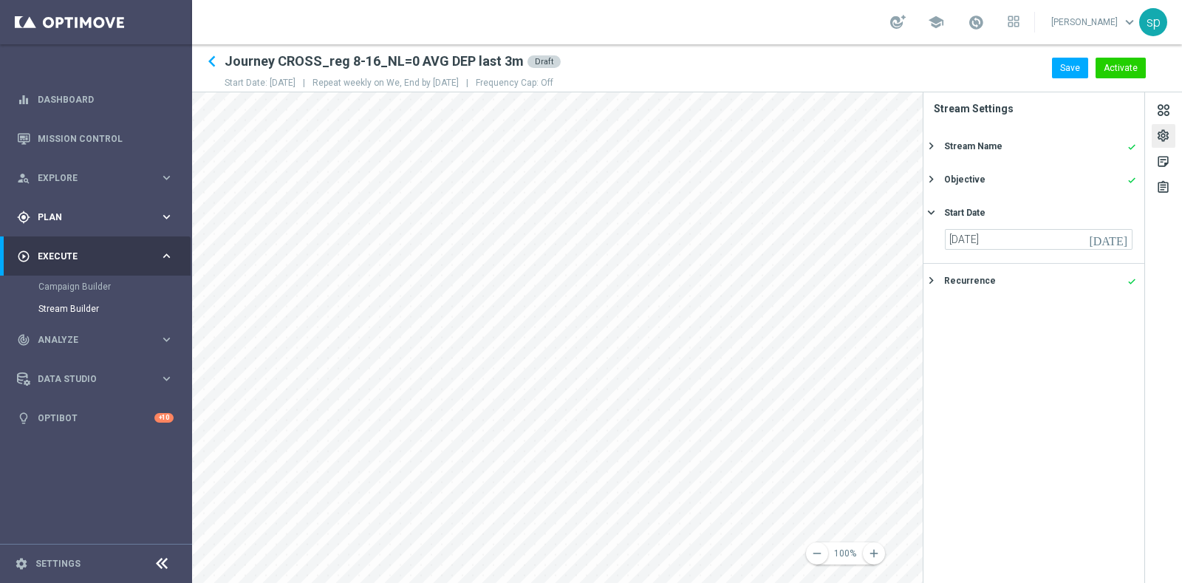
click at [180, 227] on main "equalizer Dashboard Mission Control" at bounding box center [591, 291] width 1182 height 583
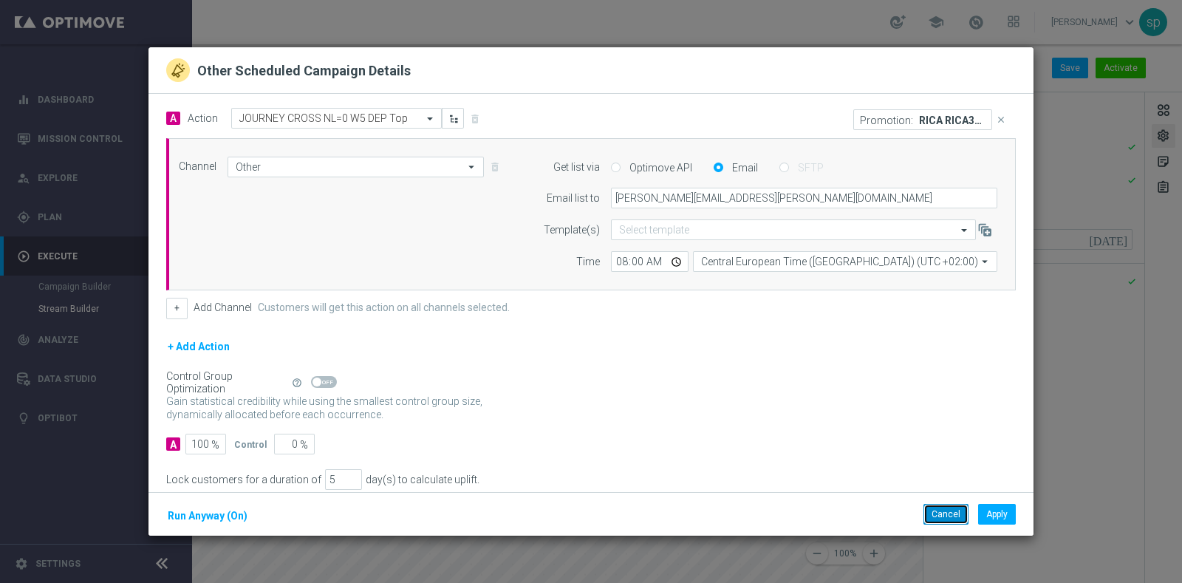
click at [943, 516] on button "Cancel" at bounding box center [946, 514] width 45 height 21
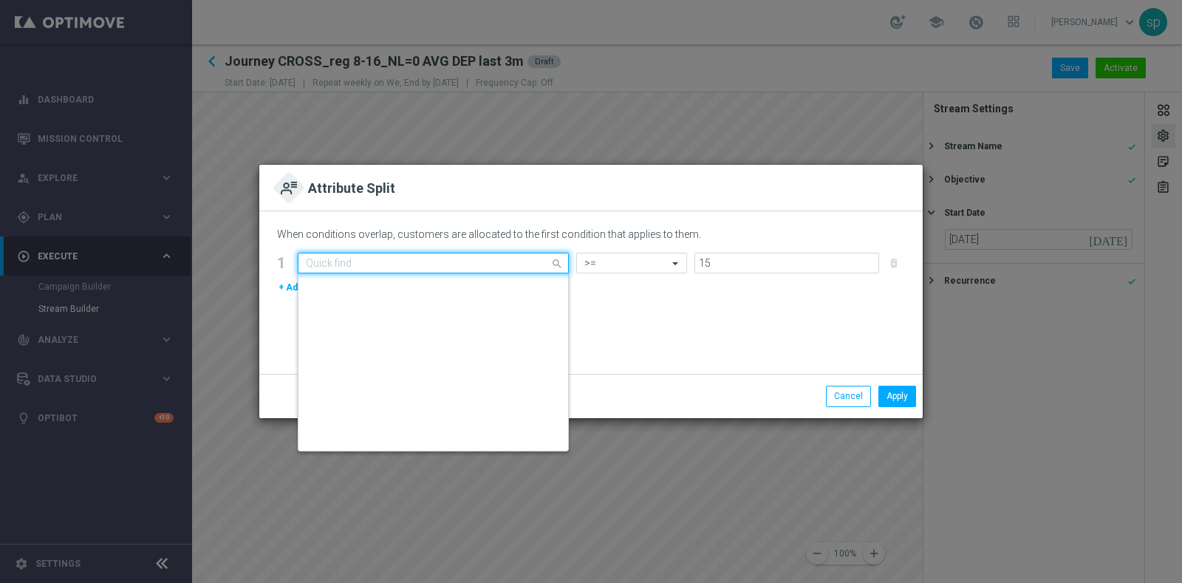
scroll to position [5851, 0]
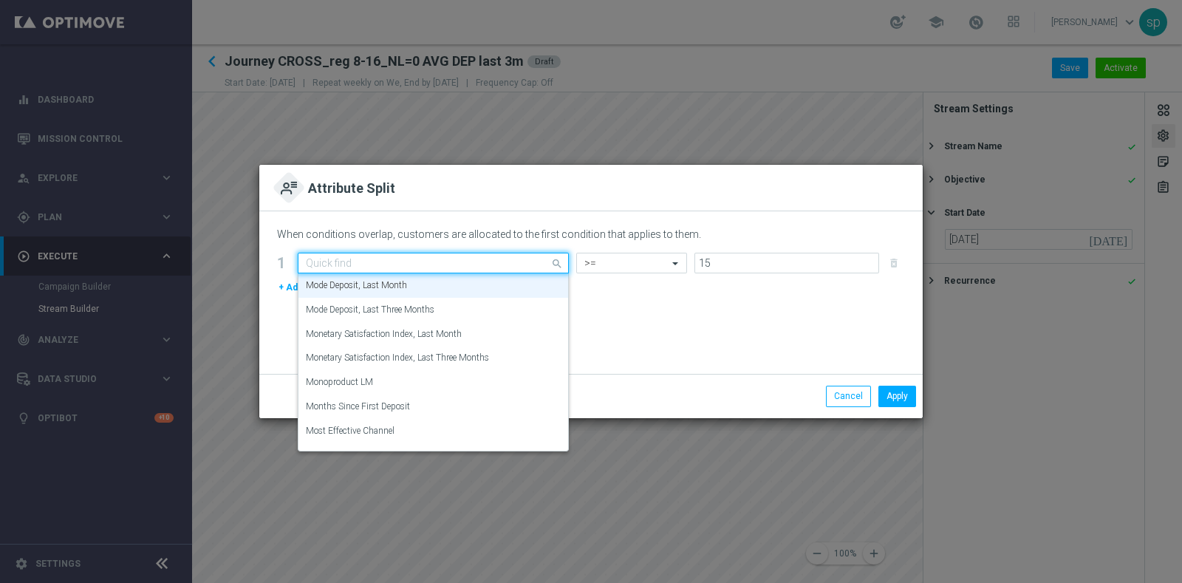
click at [429, 260] on input "text" at bounding box center [418, 263] width 225 height 13
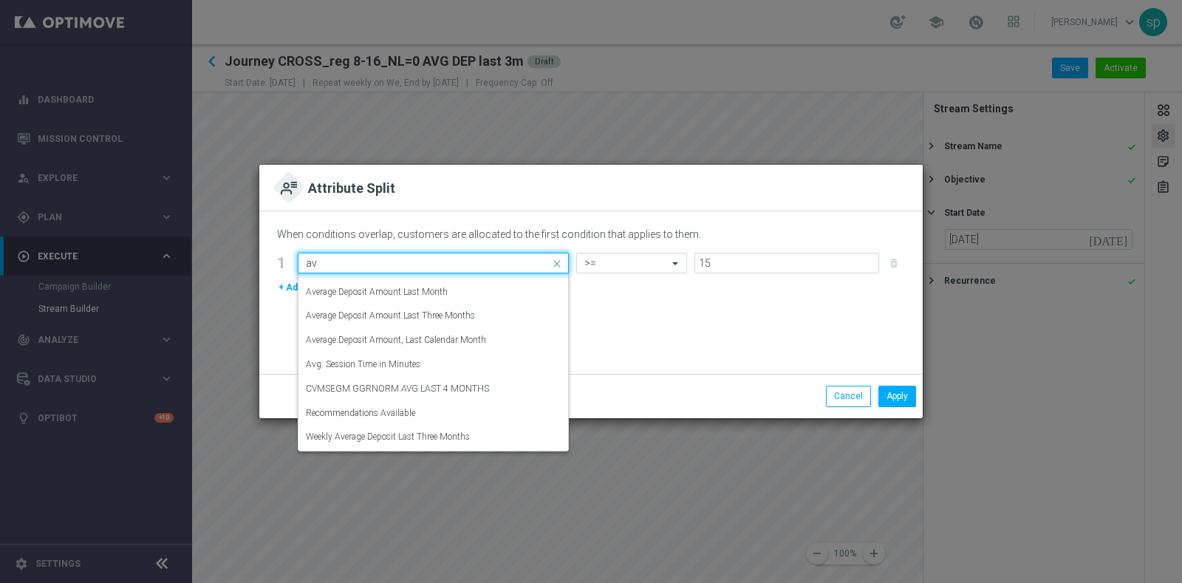
scroll to position [0, 0]
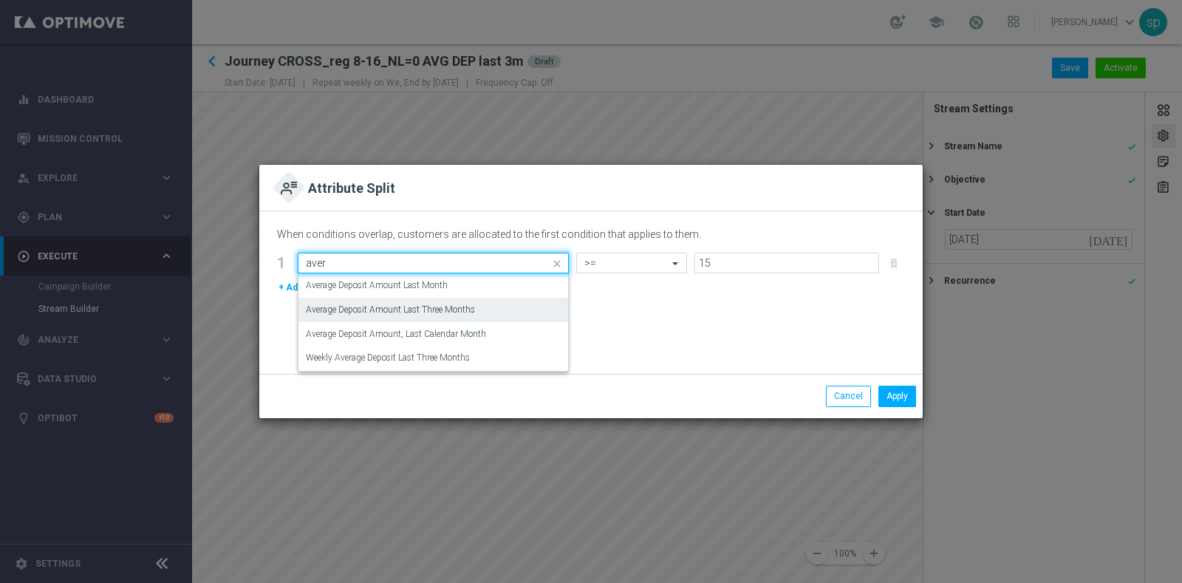
click at [475, 310] on label "Average Deposit Amount Last Three Months" at bounding box center [390, 310] width 169 height 13
type input "aver"
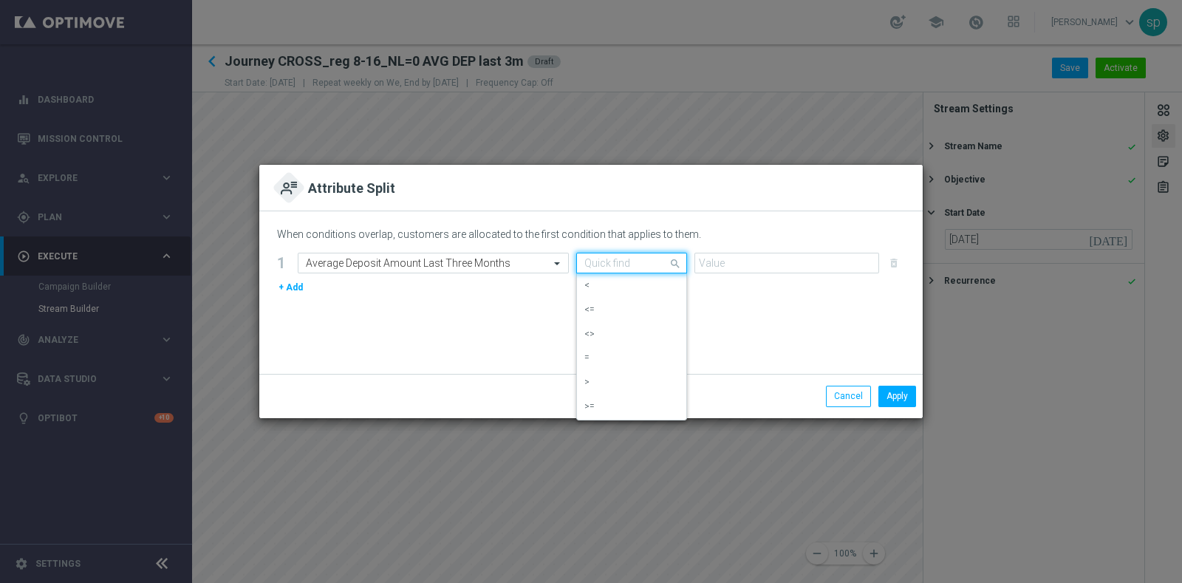
click at [610, 264] on input "text" at bounding box center [616, 263] width 65 height 13
click at [630, 411] on div ">=" at bounding box center [631, 407] width 95 height 24
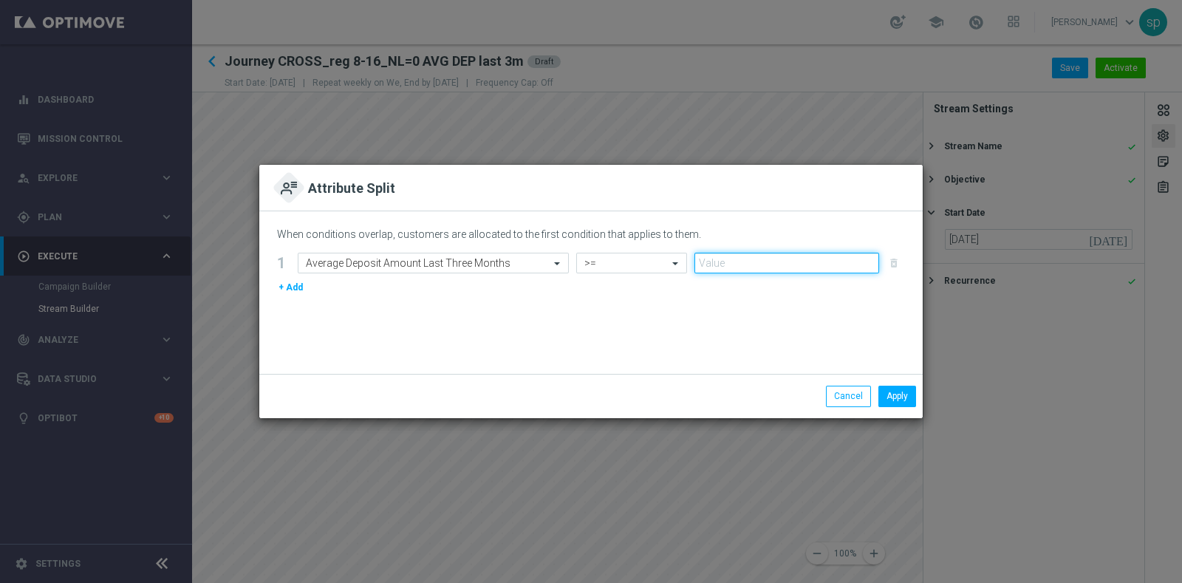
click at [747, 264] on input "number" at bounding box center [786, 263] width 185 height 21
type input "15"
click at [901, 389] on button "Apply" at bounding box center [897, 396] width 38 height 21
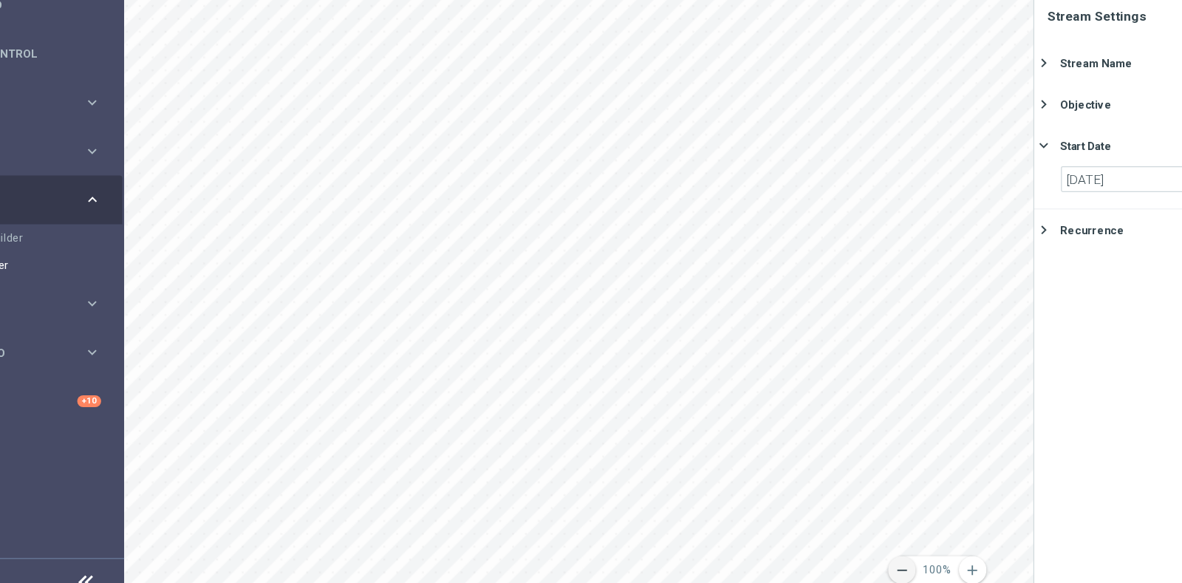
click at [816, 548] on icon "remove" at bounding box center [816, 553] width 13 height 13
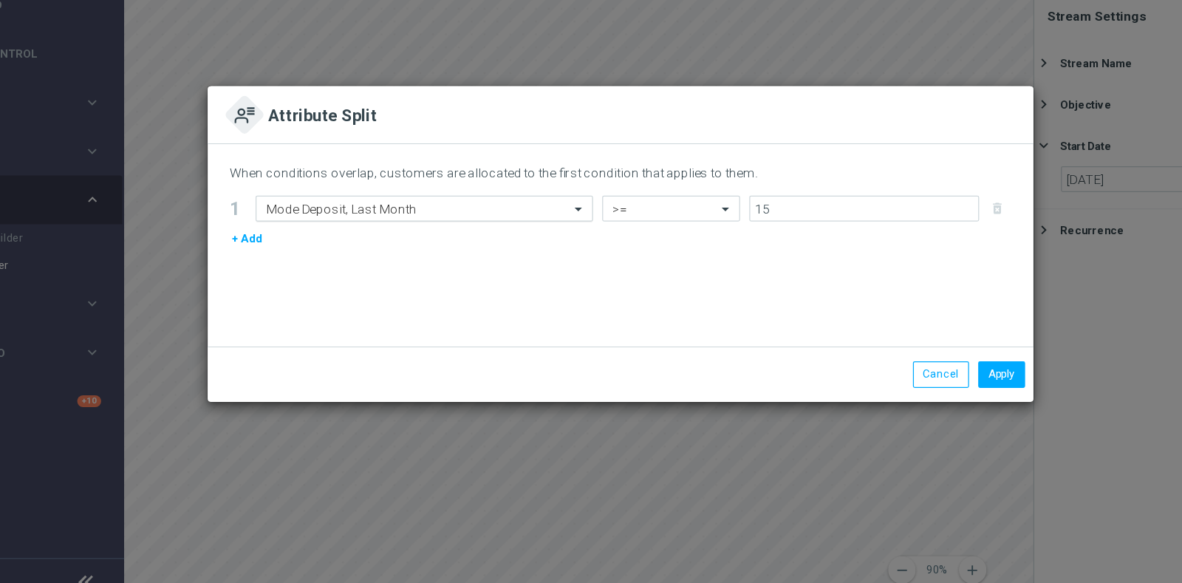
click at [342, 264] on input "text" at bounding box center [418, 263] width 225 height 13
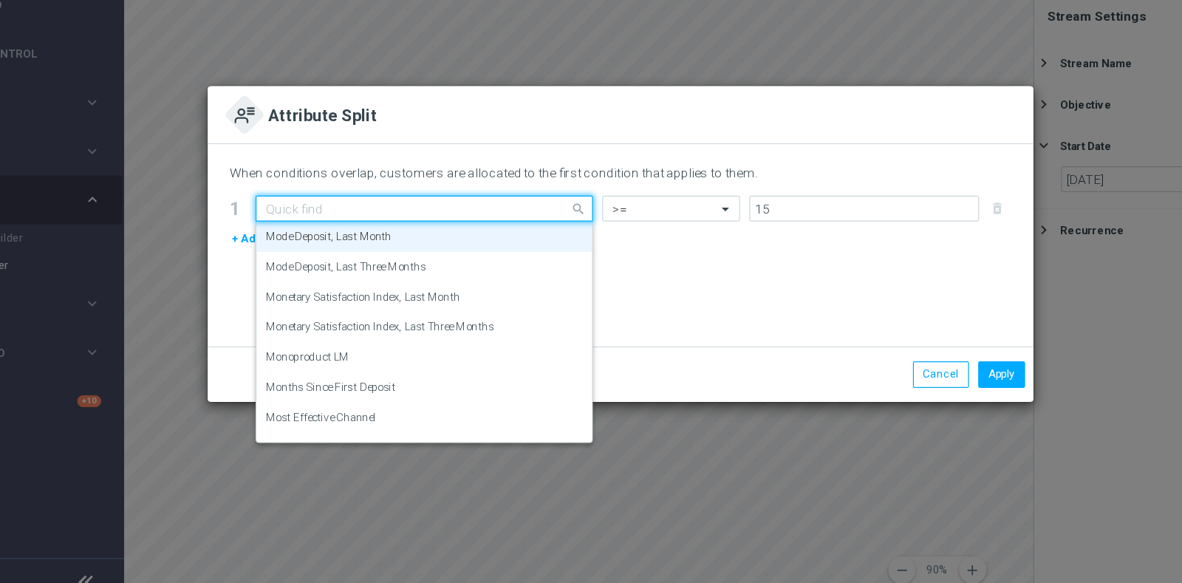
click at [342, 264] on input "text" at bounding box center [418, 263] width 225 height 13
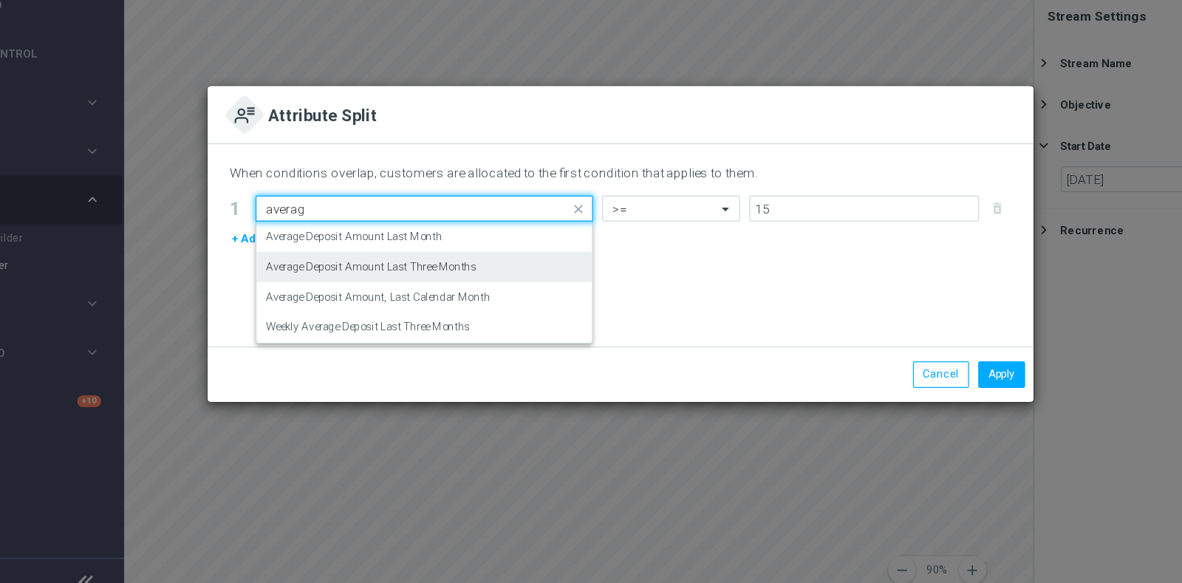
click at [437, 304] on label "Average Deposit Amount Last Three Months" at bounding box center [390, 310] width 169 height 13
type input "averag"
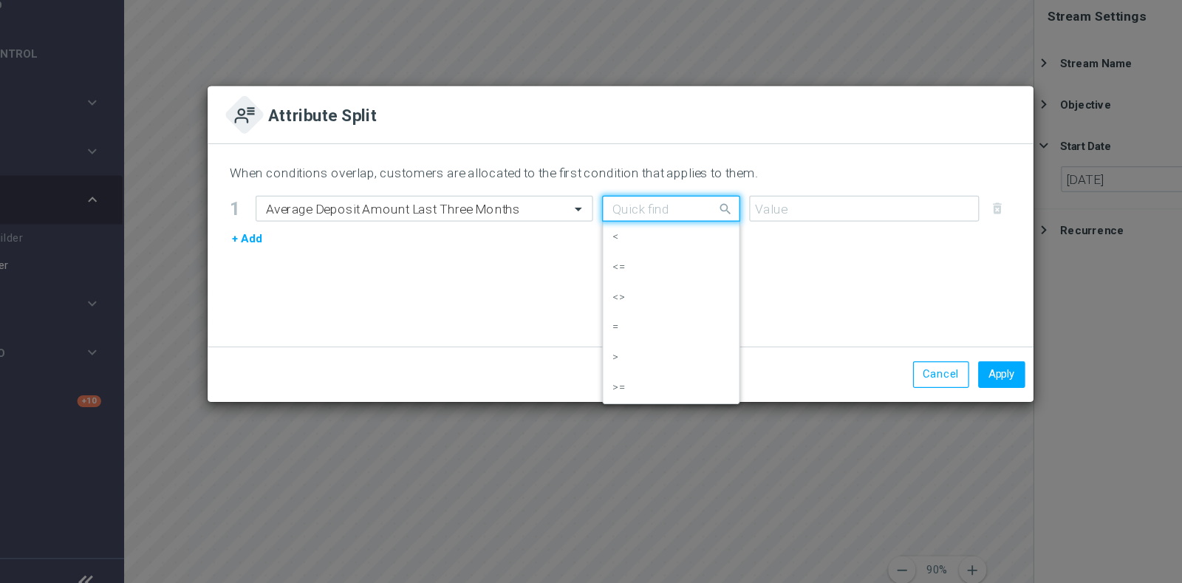
click at [621, 266] on input "text" at bounding box center [616, 263] width 65 height 13
click at [638, 397] on div ">=" at bounding box center [631, 407] width 95 height 24
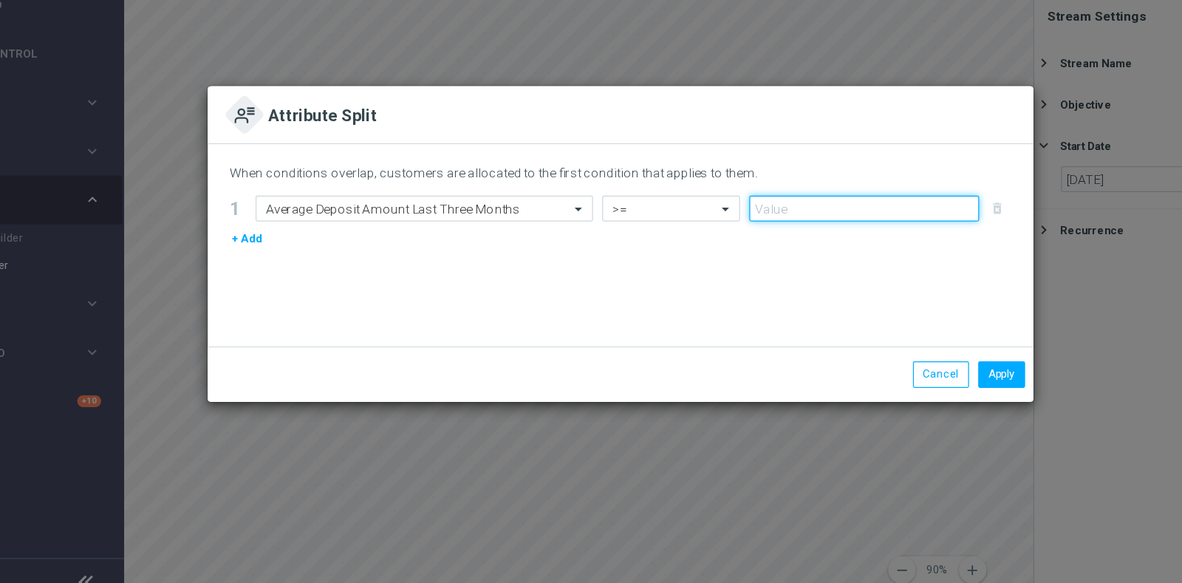
click at [736, 267] on input "number" at bounding box center [786, 263] width 185 height 21
type input "15"
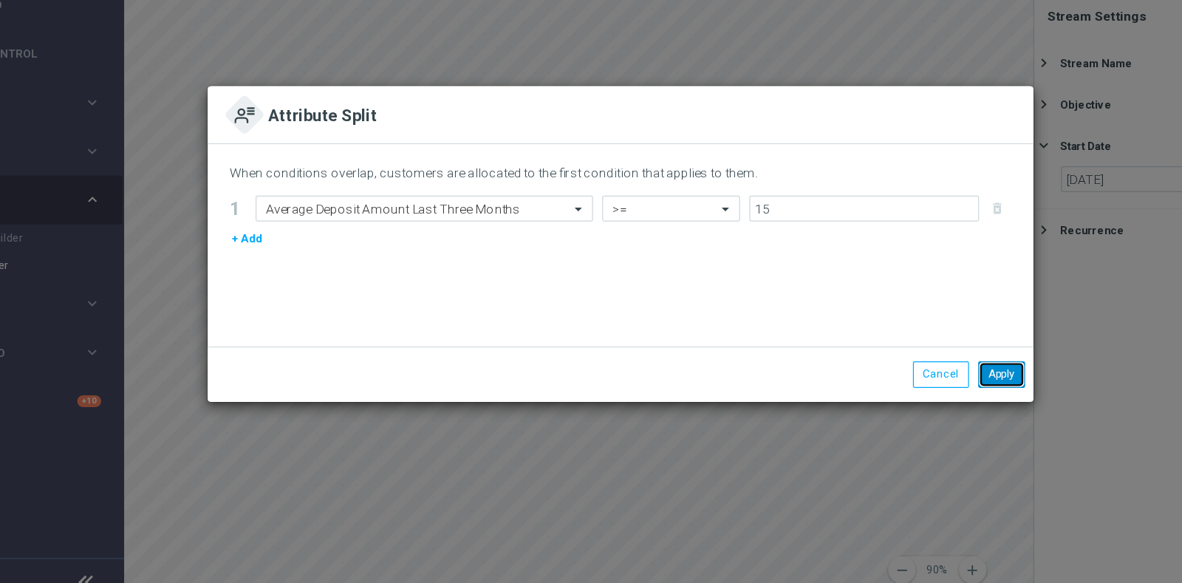
click at [890, 395] on button "Apply" at bounding box center [897, 396] width 38 height 21
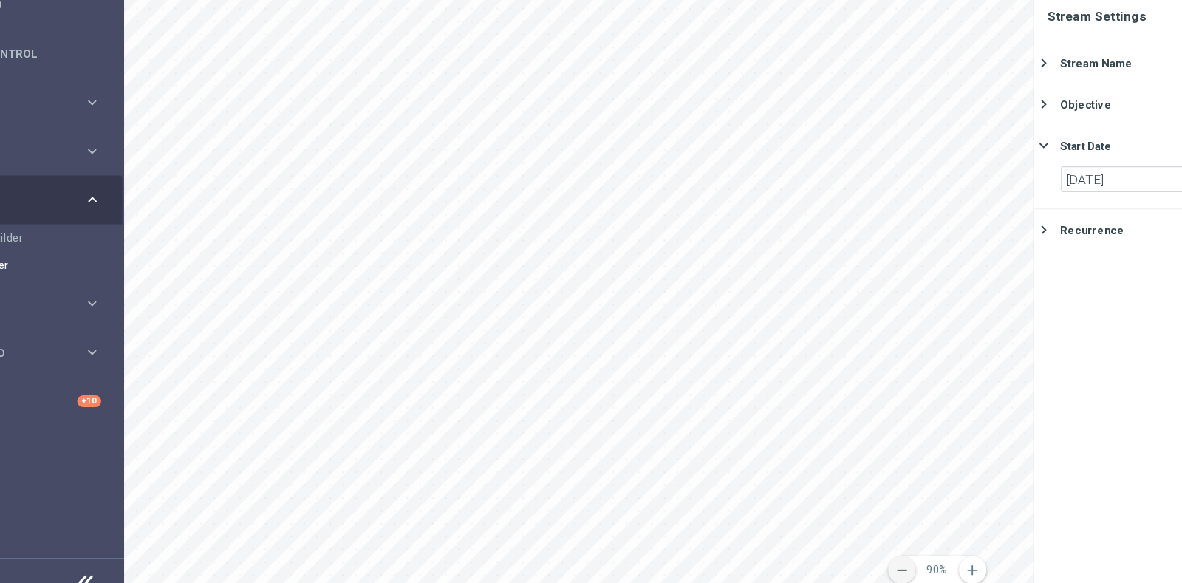
click at [819, 547] on icon "remove" at bounding box center [816, 553] width 13 height 13
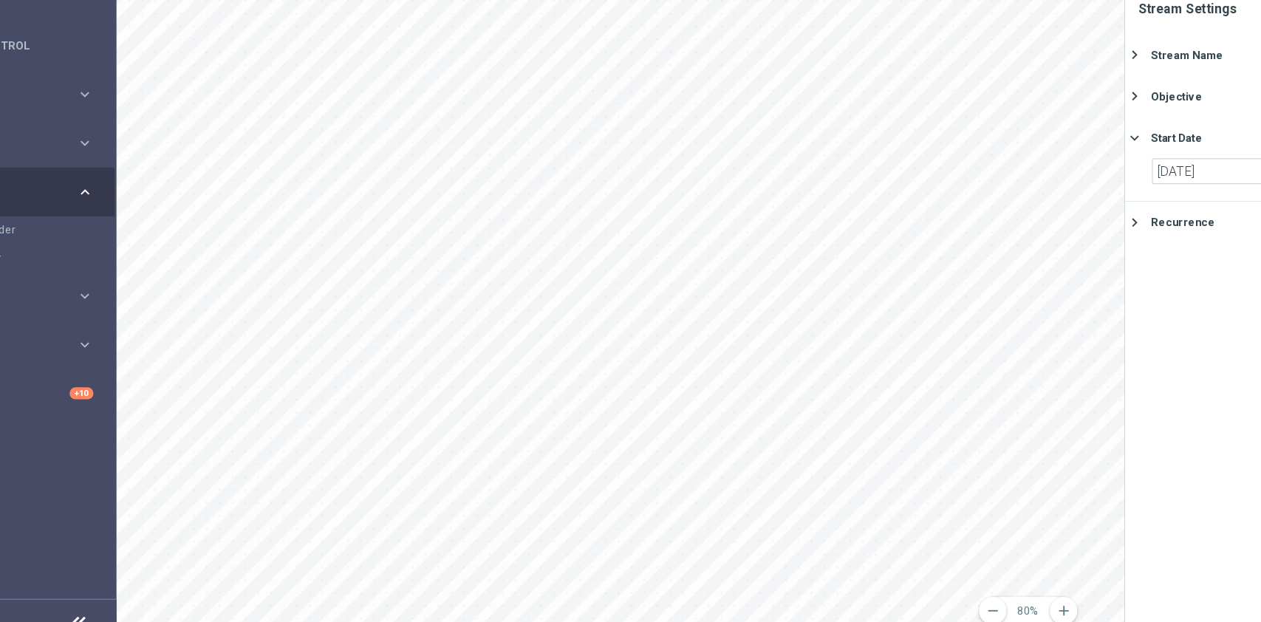
click at [921, 115] on div "remove 80% add settings sticky_note_2 assignment Stream Settings Stream Name do…" at bounding box center [726, 357] width 1069 height 530
click at [320, 130] on main "equalizer Dashboard Mission Control" at bounding box center [630, 311] width 1261 height 622
drag, startPoint x: 1110, startPoint y: 103, endPoint x: 1009, endPoint y: 184, distance: 129.8
click at [1110, 169] on div "Stream Settings Stream Name done keyboard_arrow_right Journey CROSS_reg 8-16_NL…" at bounding box center [1113, 194] width 221 height 205
click at [901, 538] on div "remove 80% add settings sticky_note_2 assignment Stream Settings Stream Name do…" at bounding box center [726, 357] width 1069 height 530
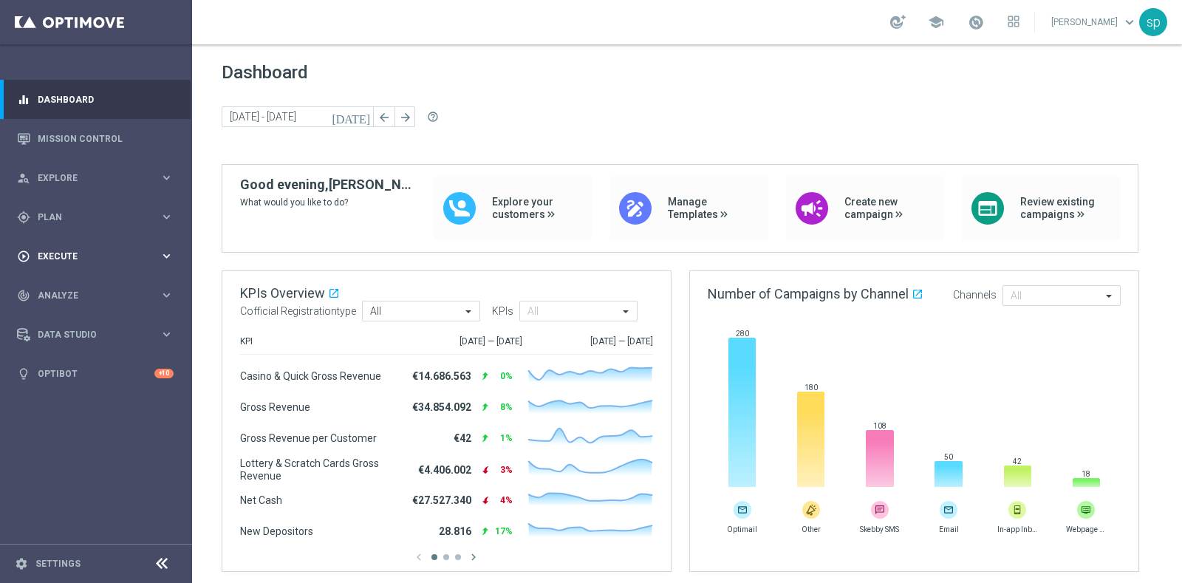
click at [55, 250] on div "play_circle_outline Execute" at bounding box center [88, 256] width 143 height 13
click at [58, 338] on span "Analyze" at bounding box center [99, 339] width 122 height 9
click at [56, 215] on span "Plan" at bounding box center [99, 217] width 122 height 9
click at [58, 310] on link "Streams" at bounding box center [95, 314] width 115 height 12
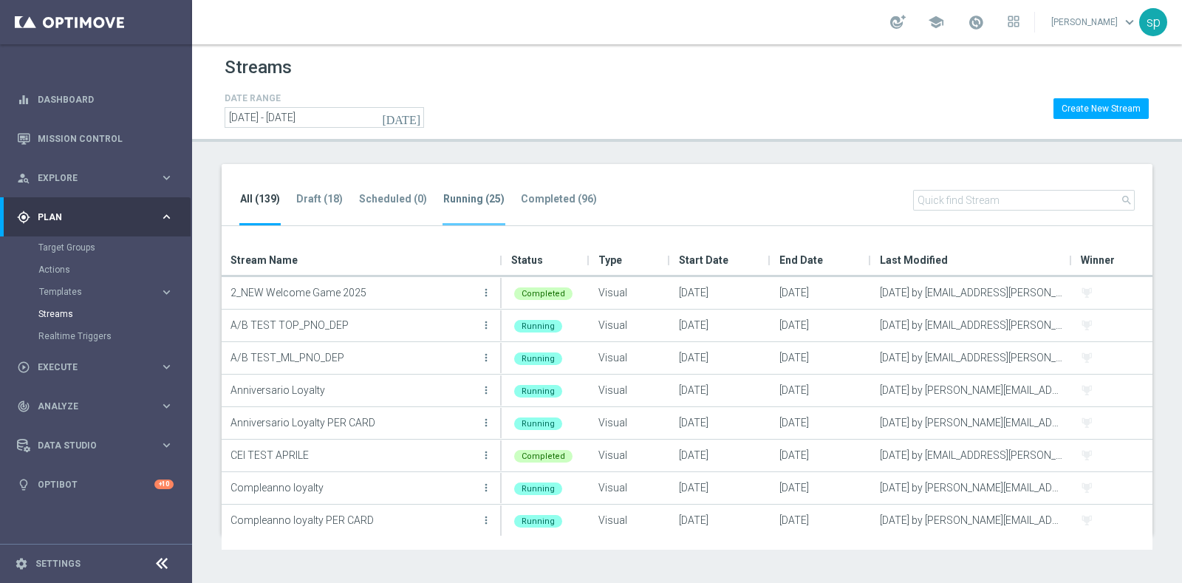
click at [469, 194] on tab-header "Running (25)" at bounding box center [473, 199] width 61 height 13
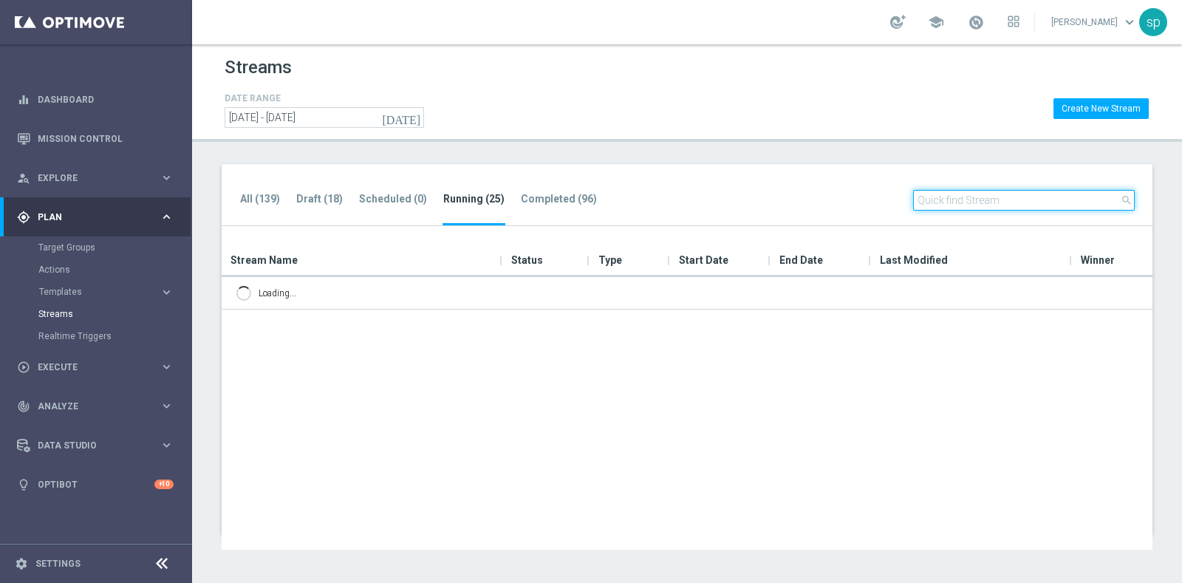
click at [970, 197] on input "text" at bounding box center [1024, 200] width 222 height 21
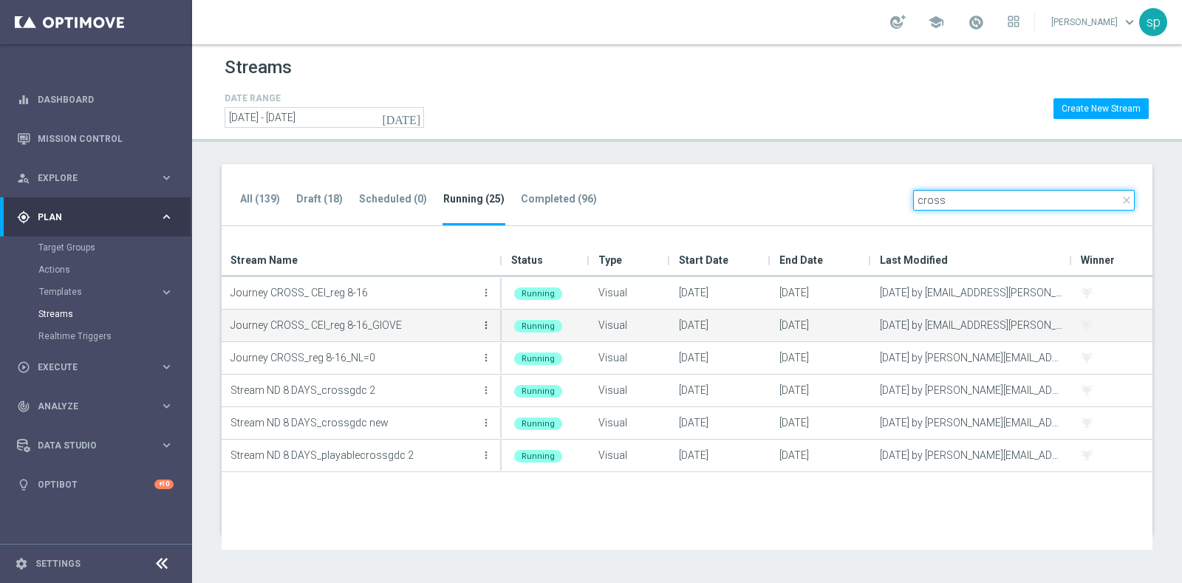
type input "cross"
click at [488, 323] on icon "more_vert" at bounding box center [486, 325] width 12 height 12
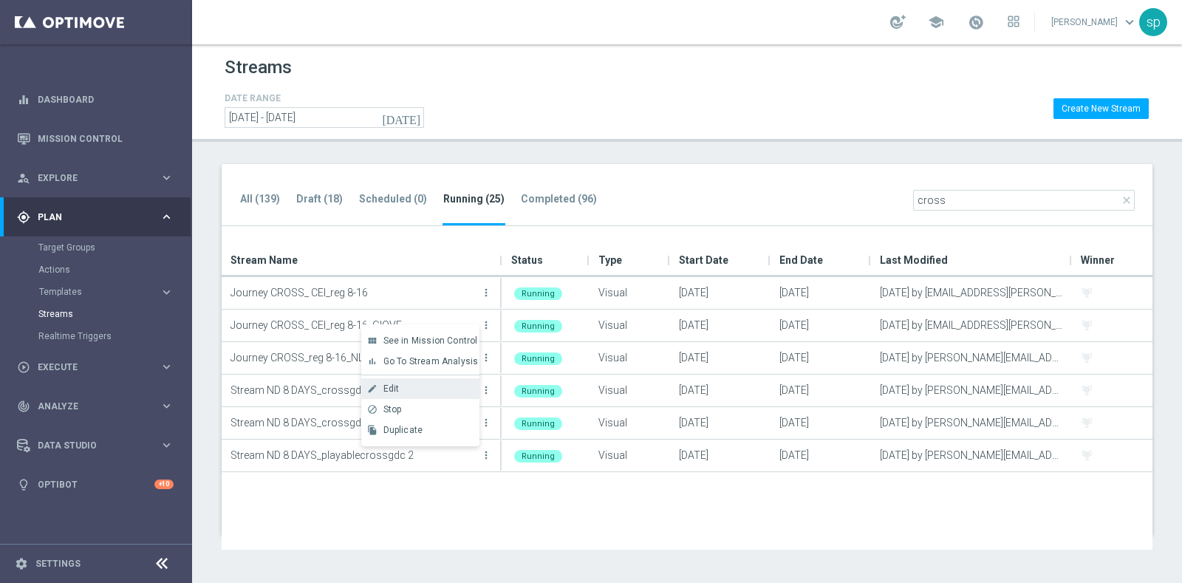
click at [409, 386] on div "Edit" at bounding box center [427, 388] width 89 height 10
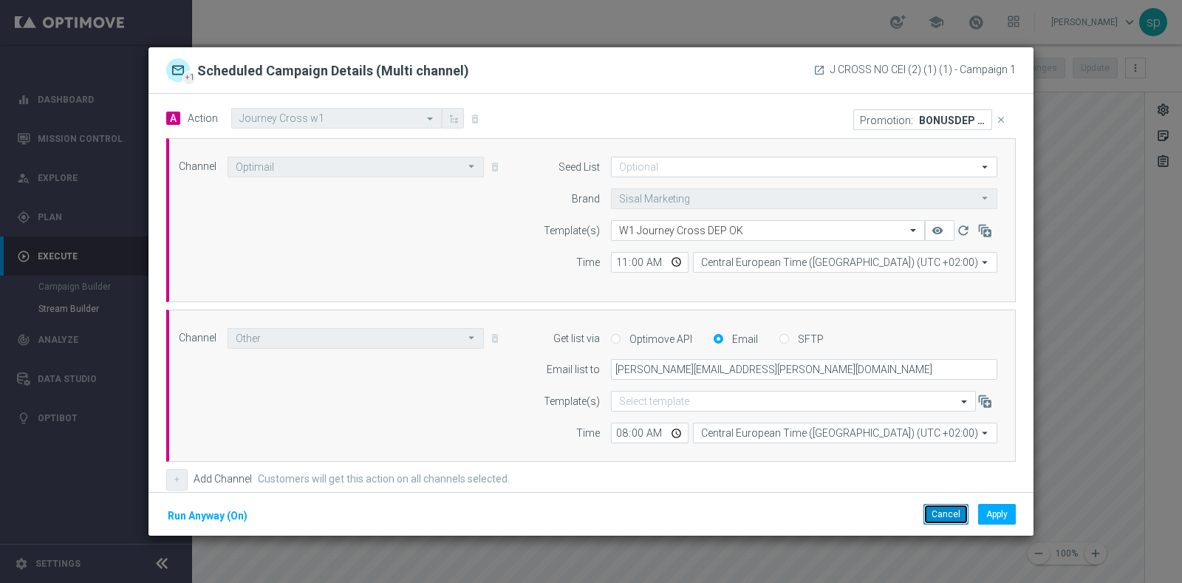
click at [947, 511] on button "Cancel" at bounding box center [946, 514] width 45 height 21
click at [935, 515] on button "Cancel" at bounding box center [946, 514] width 45 height 21
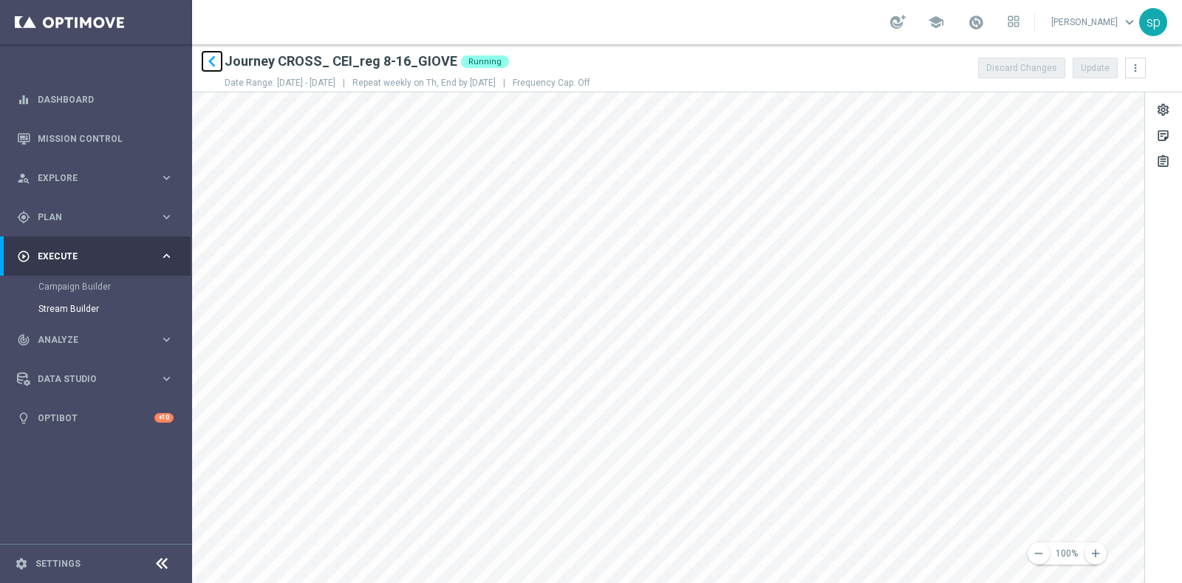
click at [210, 66] on icon "keyboard_arrow_left" at bounding box center [212, 61] width 22 height 22
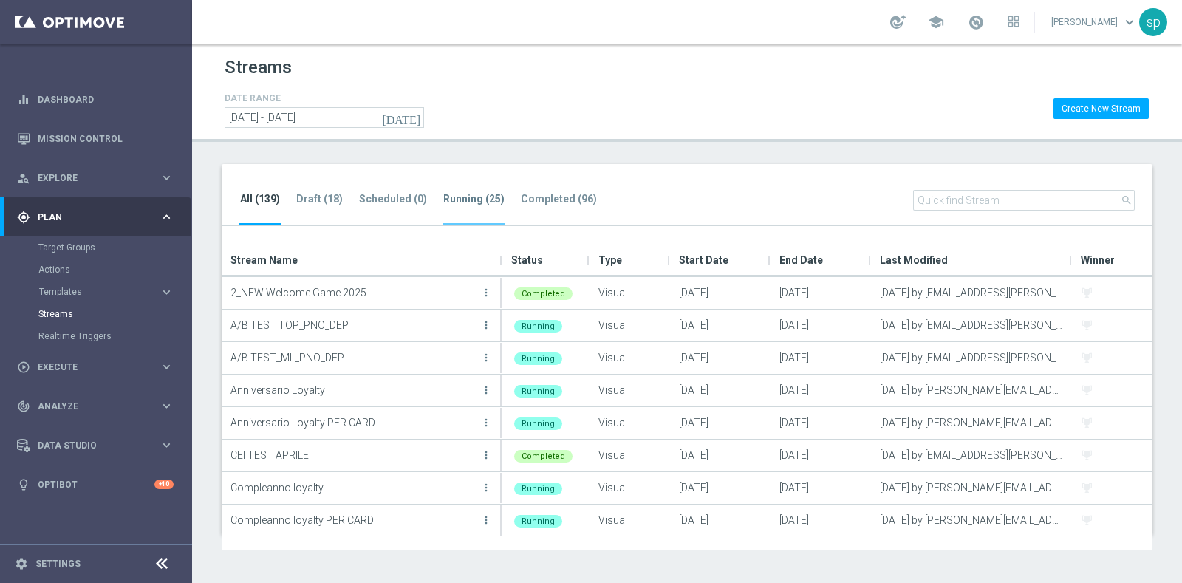
click at [476, 202] on tab-header "Running (25)" at bounding box center [473, 199] width 61 height 13
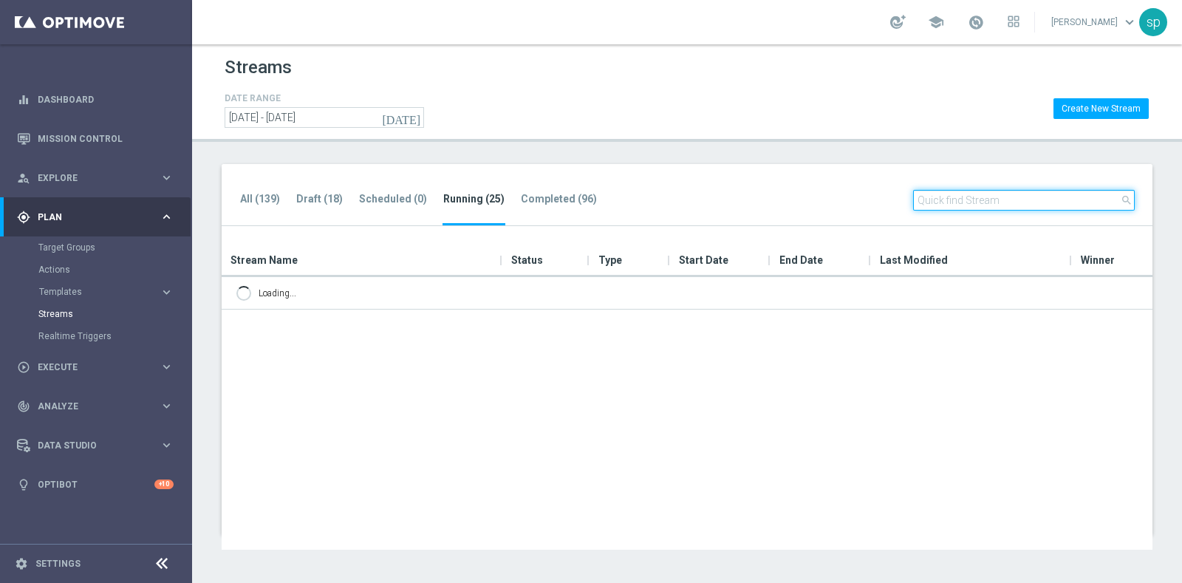
click at [971, 197] on input "text" at bounding box center [1024, 200] width 222 height 21
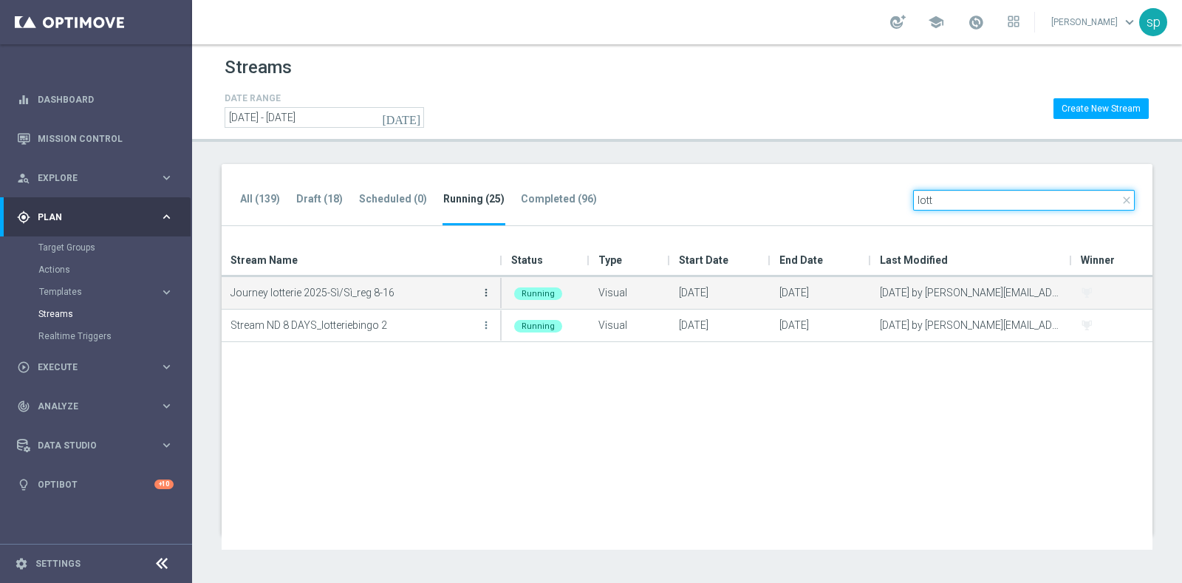
type input "lott"
click at [485, 287] on icon "more_vert" at bounding box center [486, 293] width 12 height 12
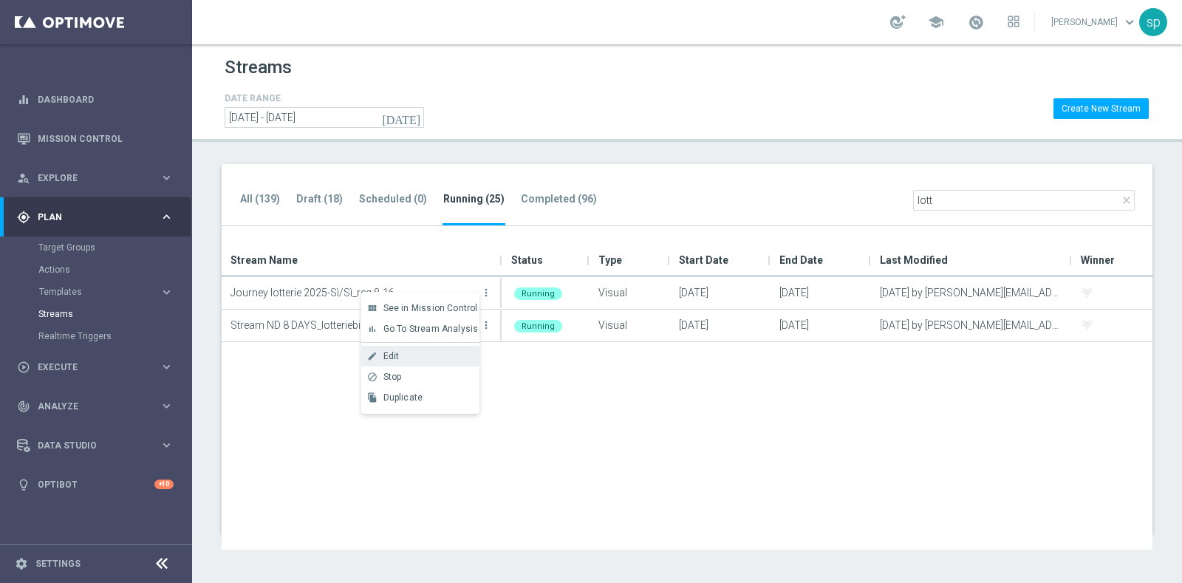
click at [433, 355] on div "Edit" at bounding box center [427, 356] width 89 height 10
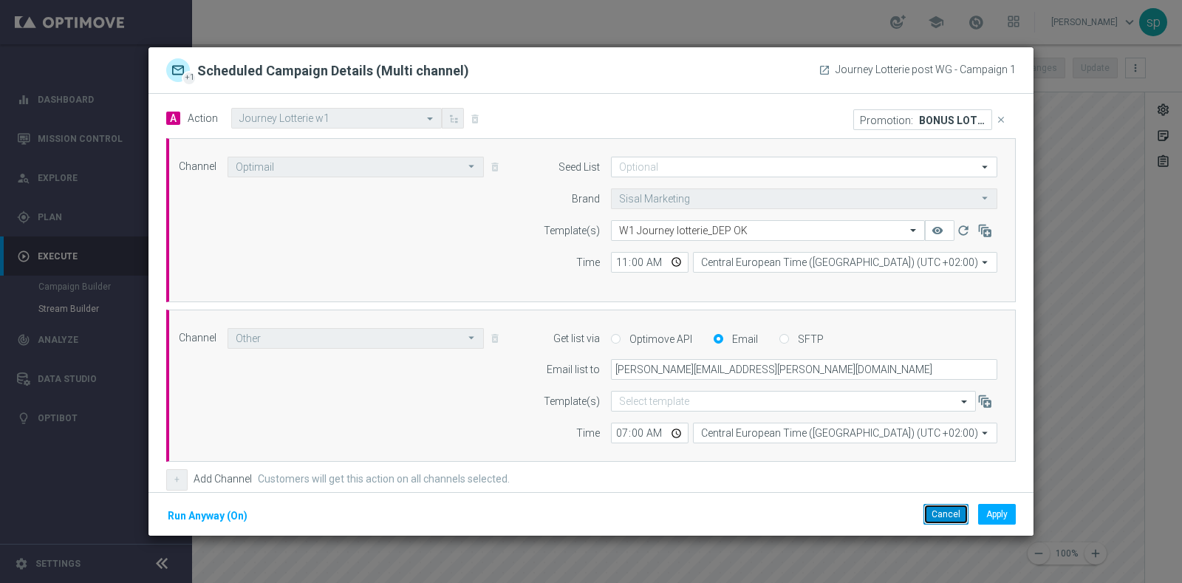
click at [944, 514] on button "Cancel" at bounding box center [946, 514] width 45 height 21
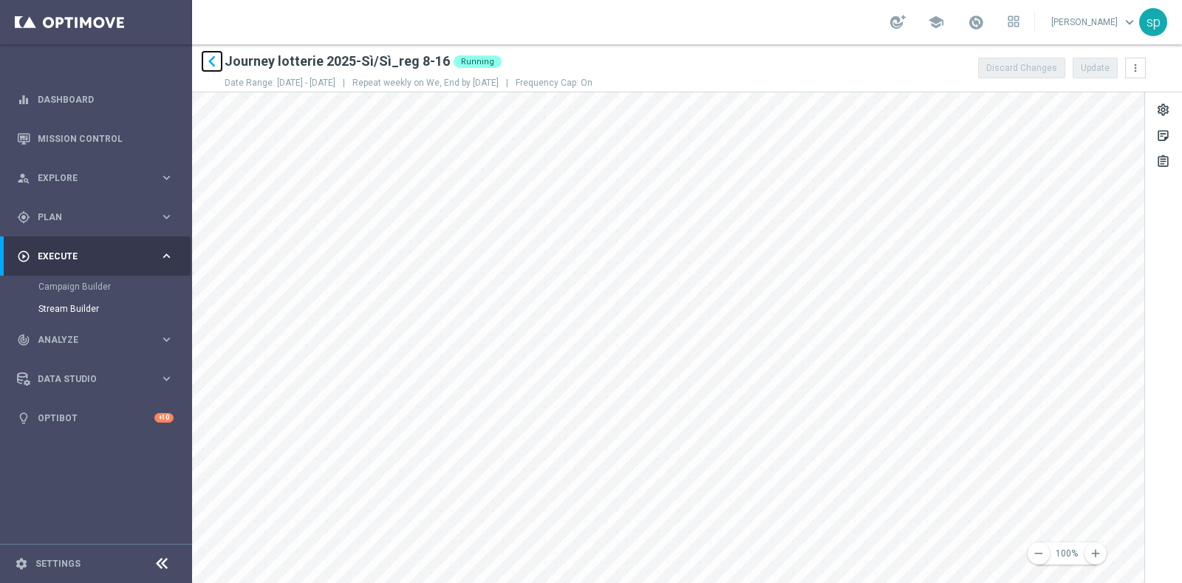
click at [214, 61] on icon "keyboard_arrow_left" at bounding box center [212, 61] width 22 height 22
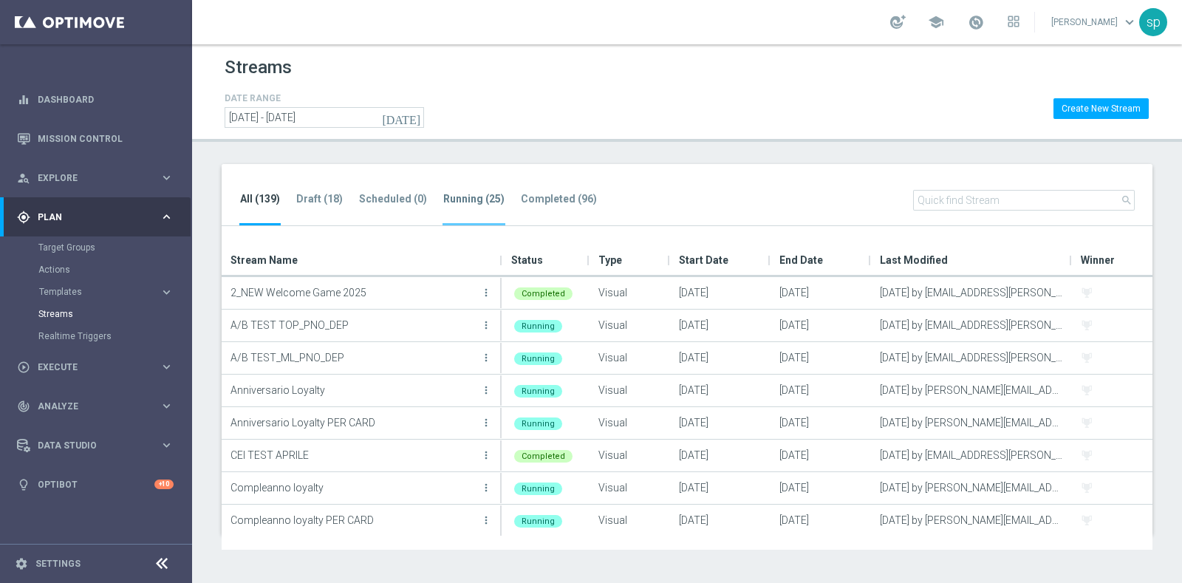
click at [465, 199] on tab-header "Running (25)" at bounding box center [473, 199] width 61 height 13
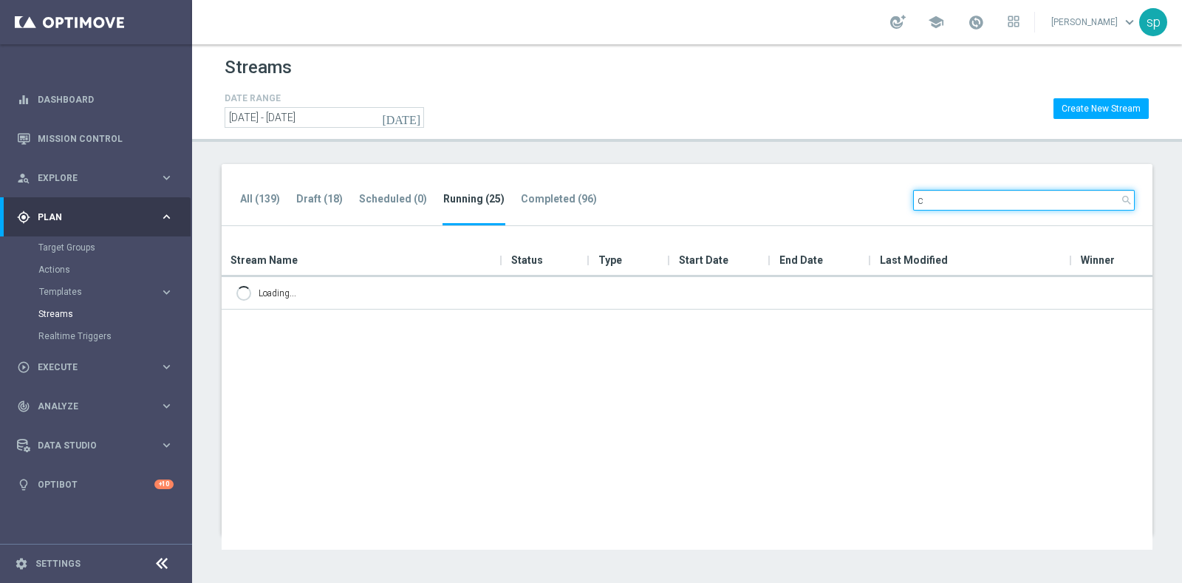
click at [1020, 204] on input "c" at bounding box center [1024, 200] width 222 height 21
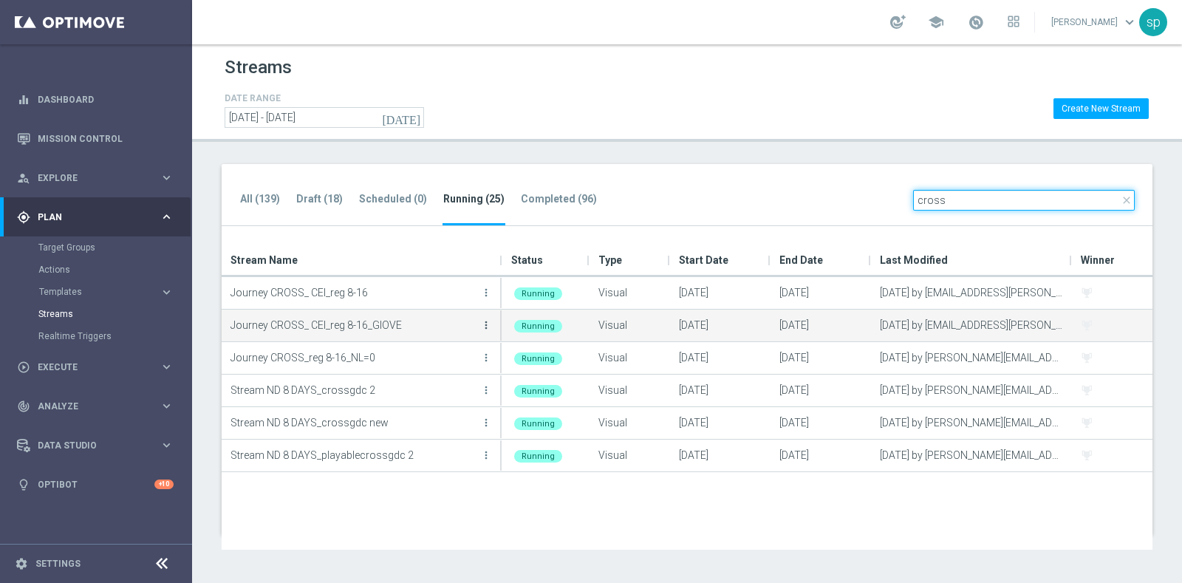
type input "cross"
click at [486, 319] on icon "more_vert" at bounding box center [486, 325] width 12 height 12
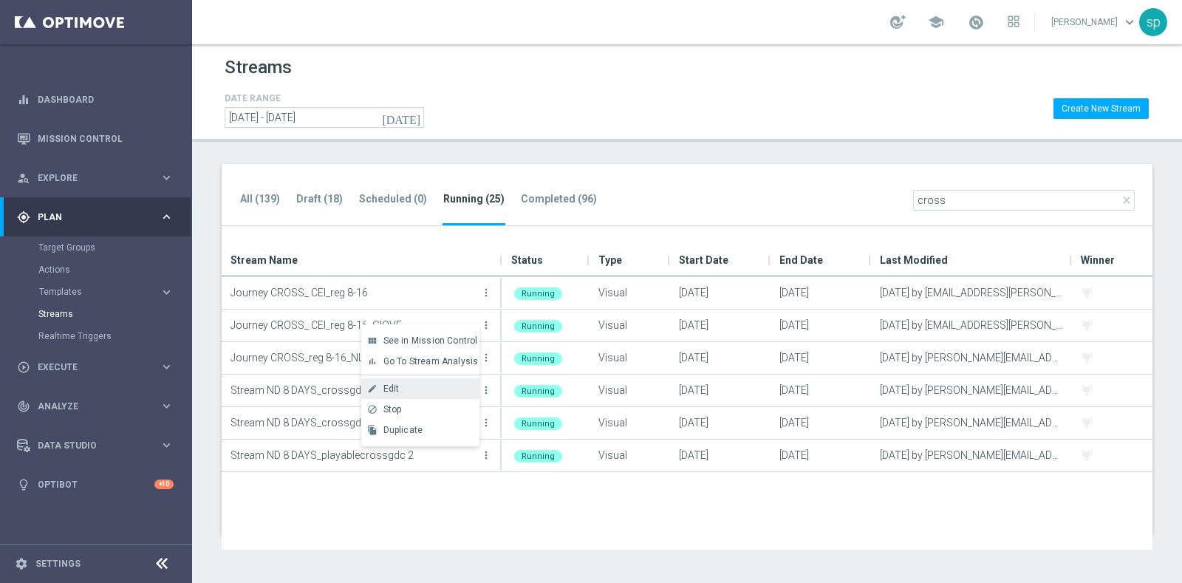
click at [434, 389] on div "Edit" at bounding box center [427, 388] width 89 height 10
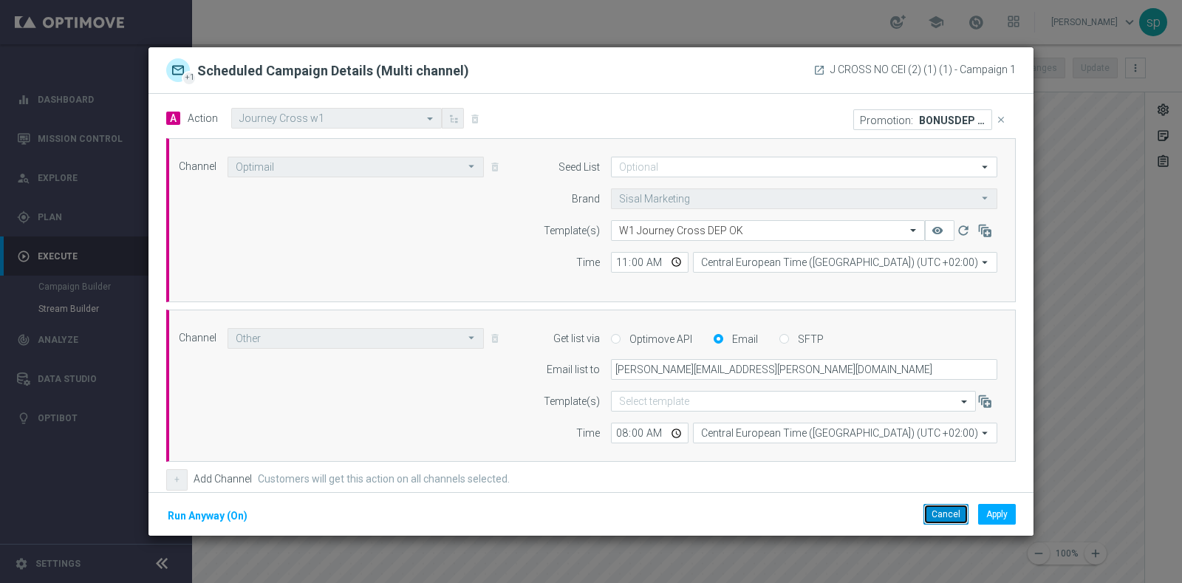
click at [955, 513] on button "Cancel" at bounding box center [946, 514] width 45 height 21
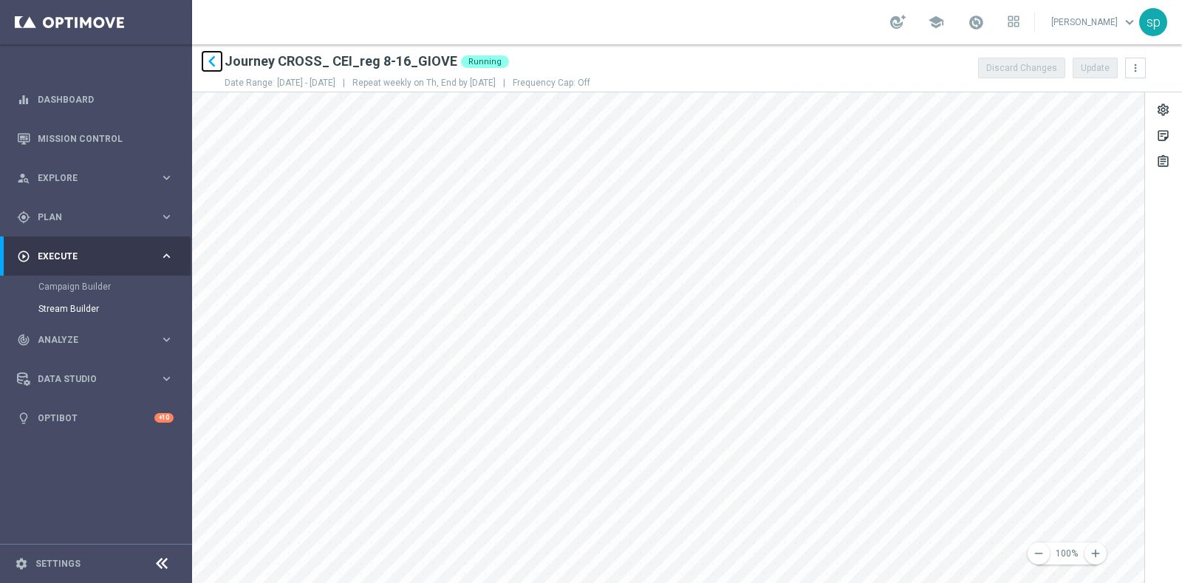
click at [212, 62] on icon "keyboard_arrow_left" at bounding box center [212, 61] width 22 height 22
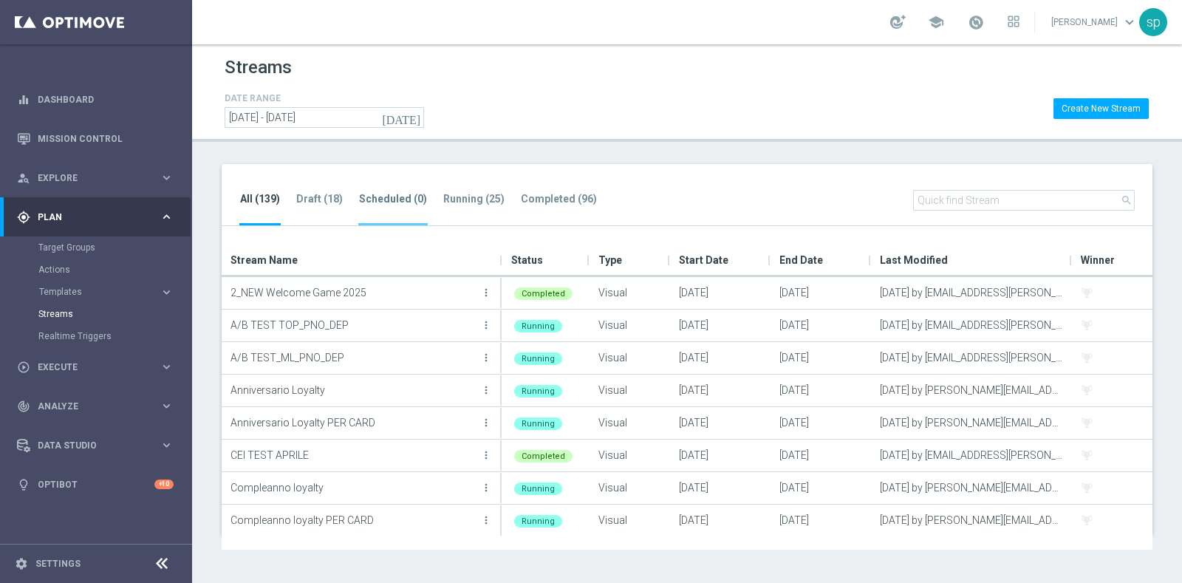
click at [389, 214] on li "Scheduled (0)" at bounding box center [392, 208] width 69 height 35
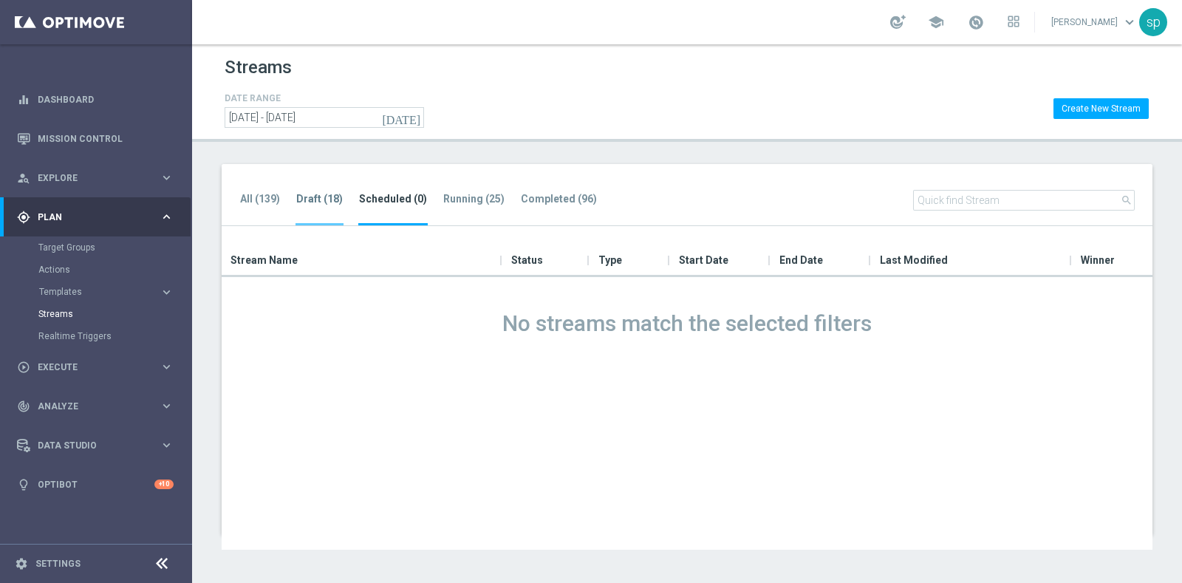
click at [304, 202] on tab-header "Draft (18)" at bounding box center [319, 199] width 47 height 13
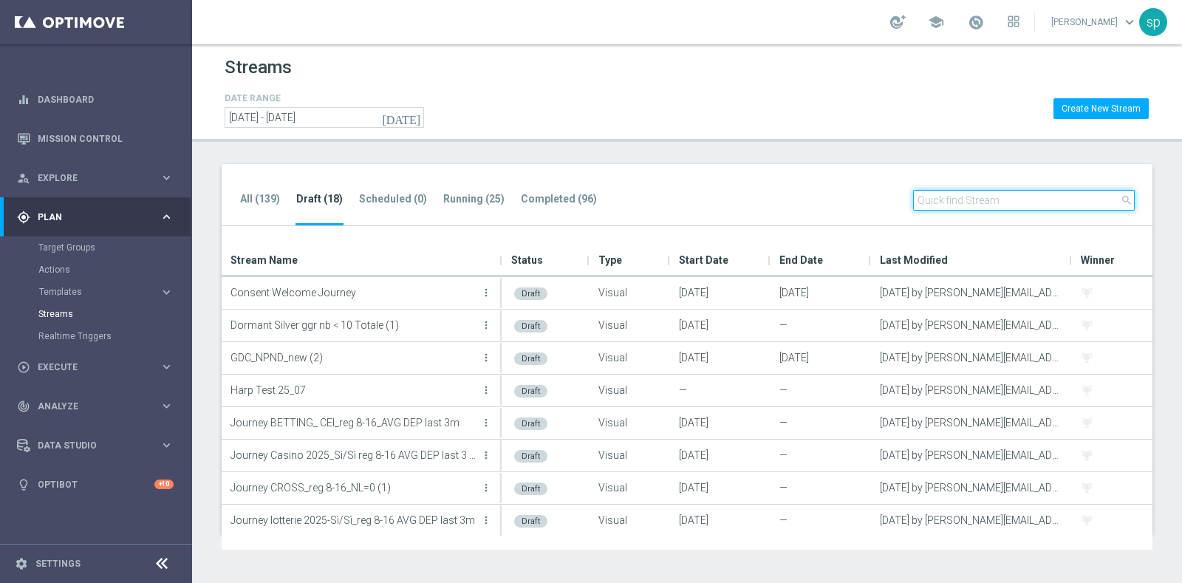
click at [966, 198] on input "text" at bounding box center [1024, 200] width 222 height 21
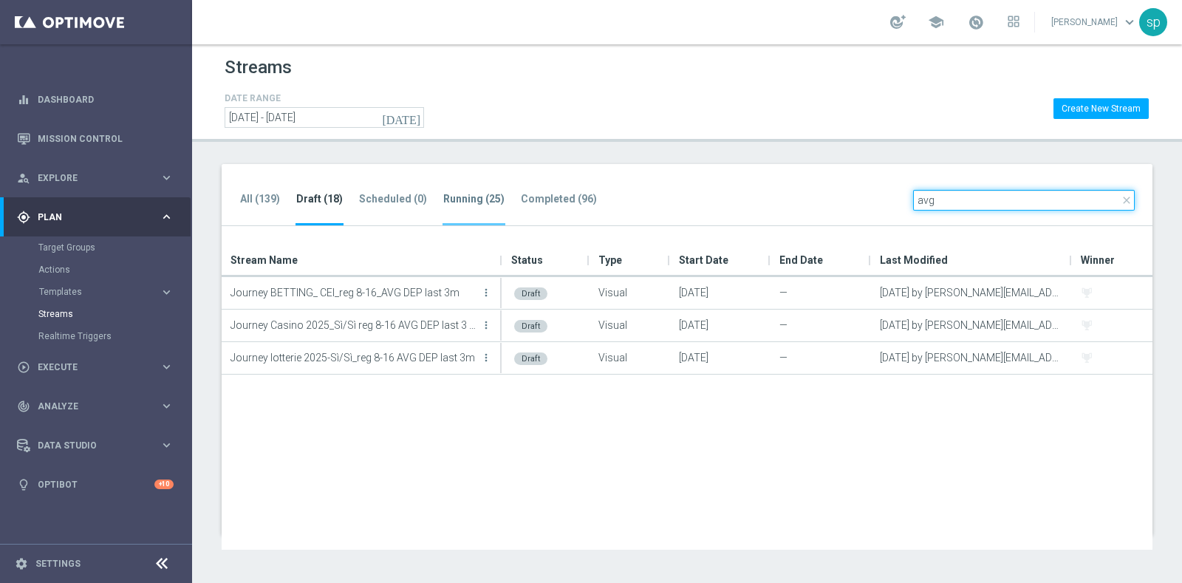
type input "avg"
click at [451, 199] on tab-header "Running (25)" at bounding box center [473, 199] width 61 height 13
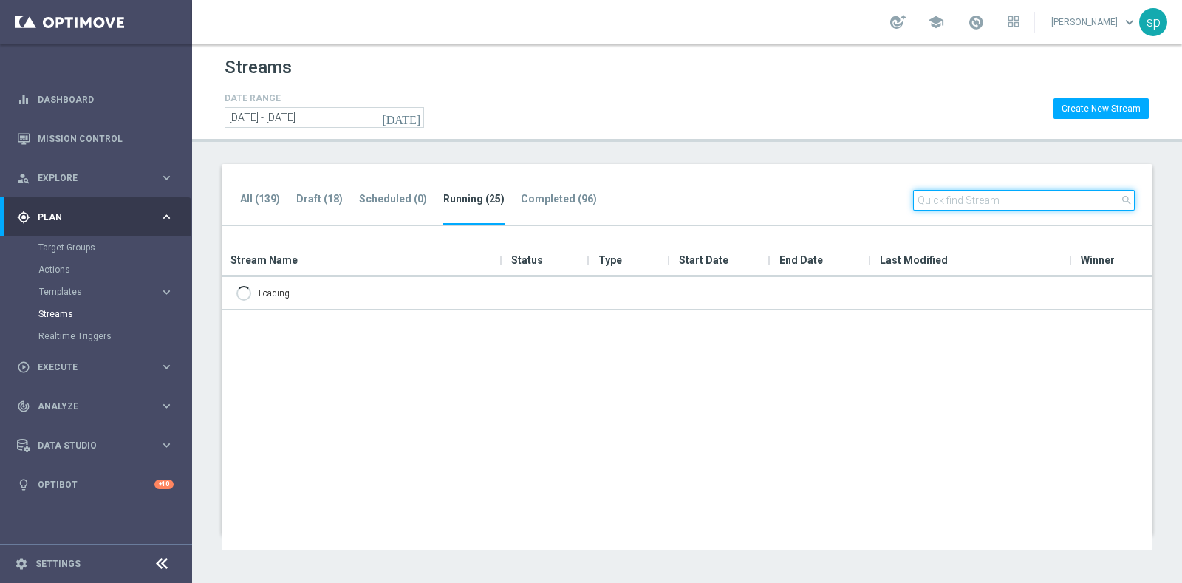
click at [942, 201] on input "text" at bounding box center [1024, 200] width 222 height 21
type input "c"
type input "nl"
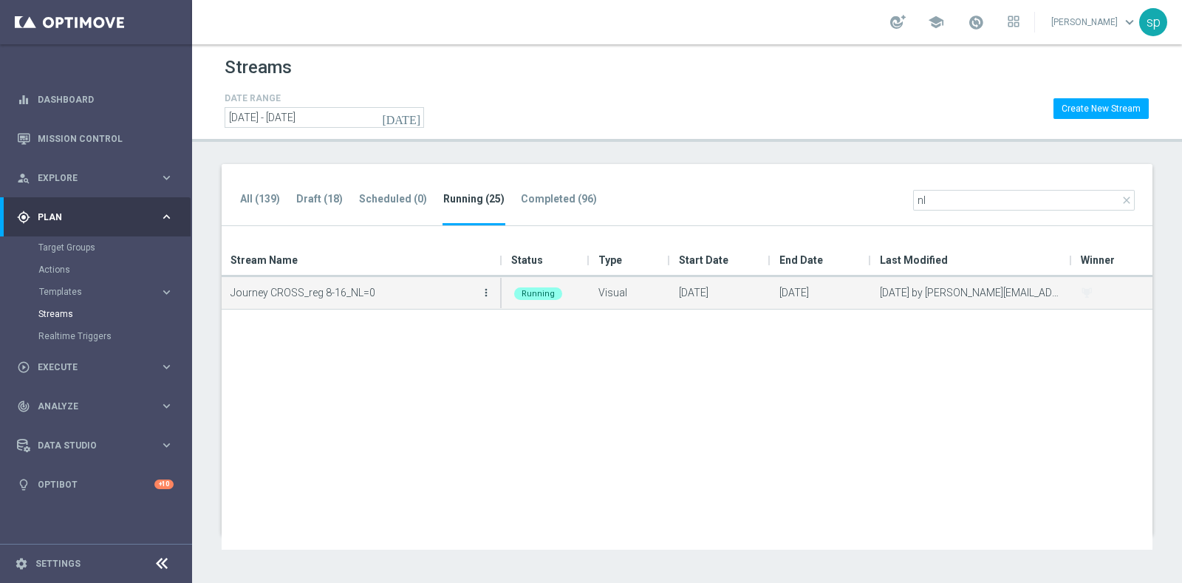
click at [480, 294] on icon "more_vert" at bounding box center [486, 293] width 12 height 12
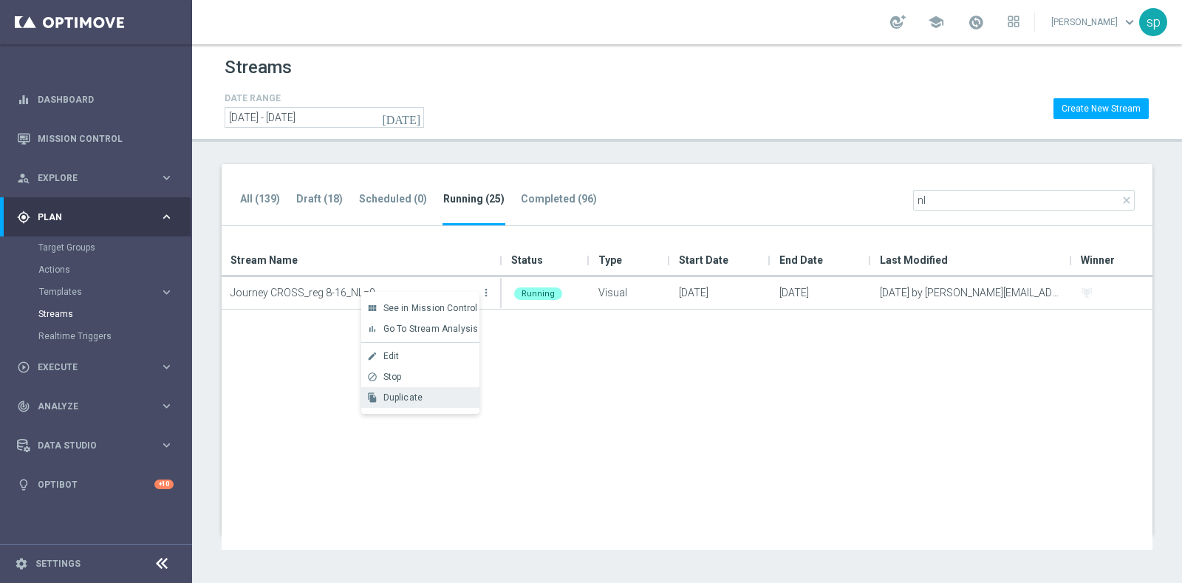
click at [442, 396] on div "Duplicate" at bounding box center [427, 397] width 89 height 10
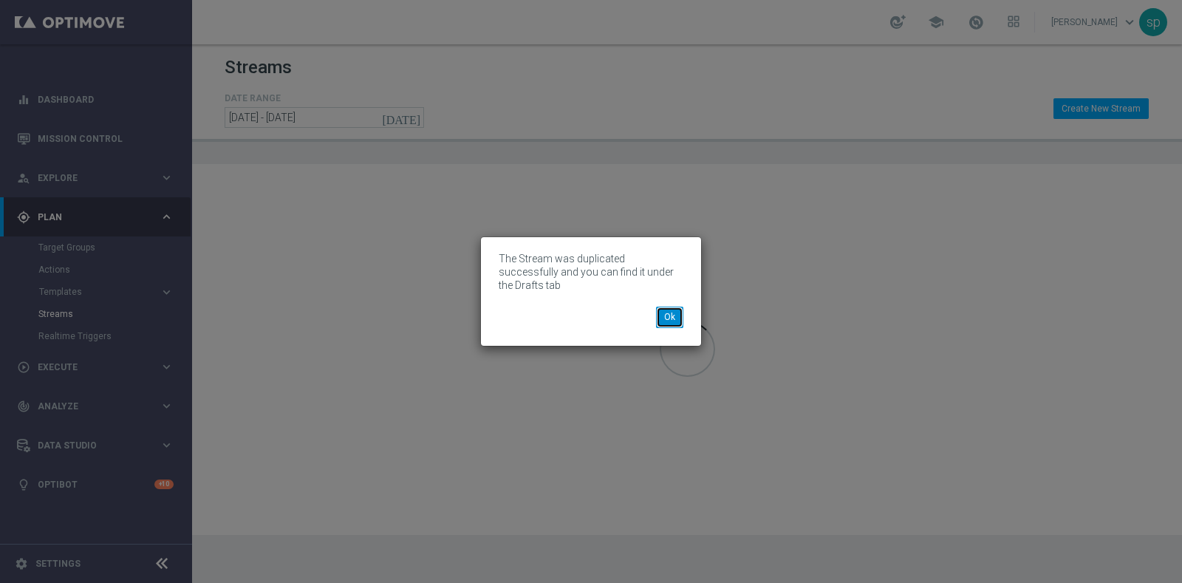
click at [672, 307] on button "Ok" at bounding box center [669, 317] width 27 height 21
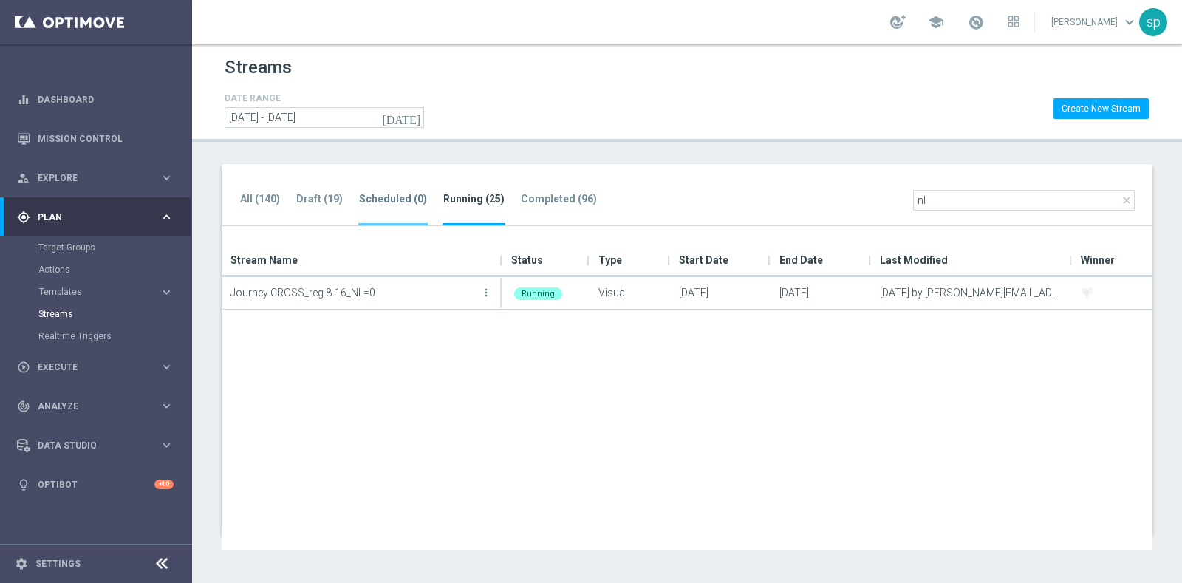
click at [394, 202] on tab-header "Scheduled (0)" at bounding box center [393, 199] width 68 height 13
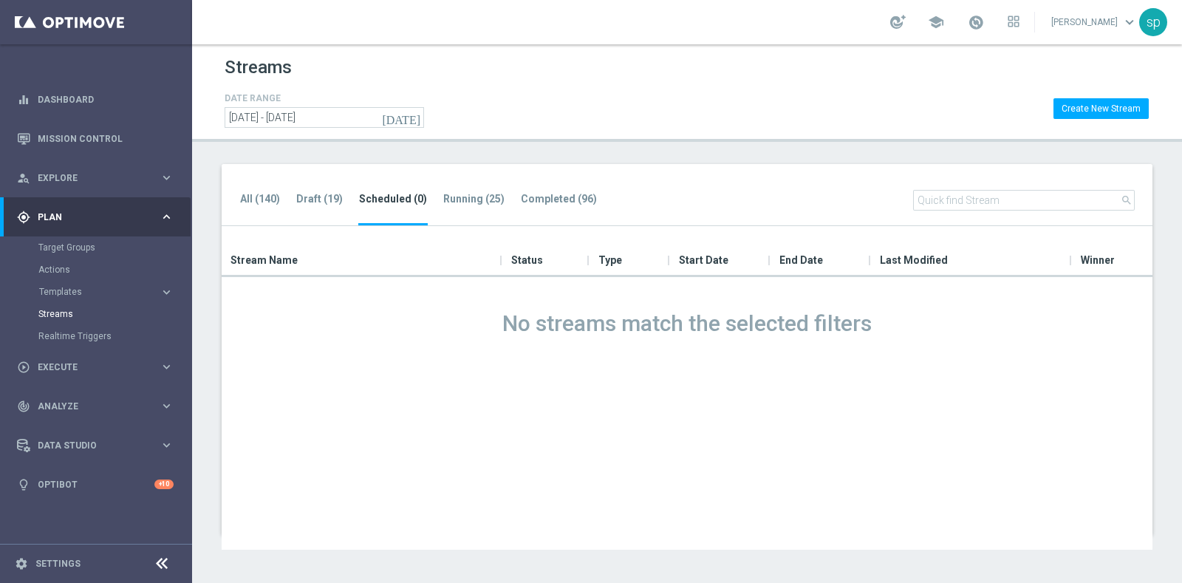
click at [285, 190] on ul "All (140) Draft (19) Scheduled (0) Running (25) Completed (96)" at bounding box center [425, 208] width 373 height 36
click at [303, 197] on tab-header "Draft (19)" at bounding box center [319, 199] width 47 height 13
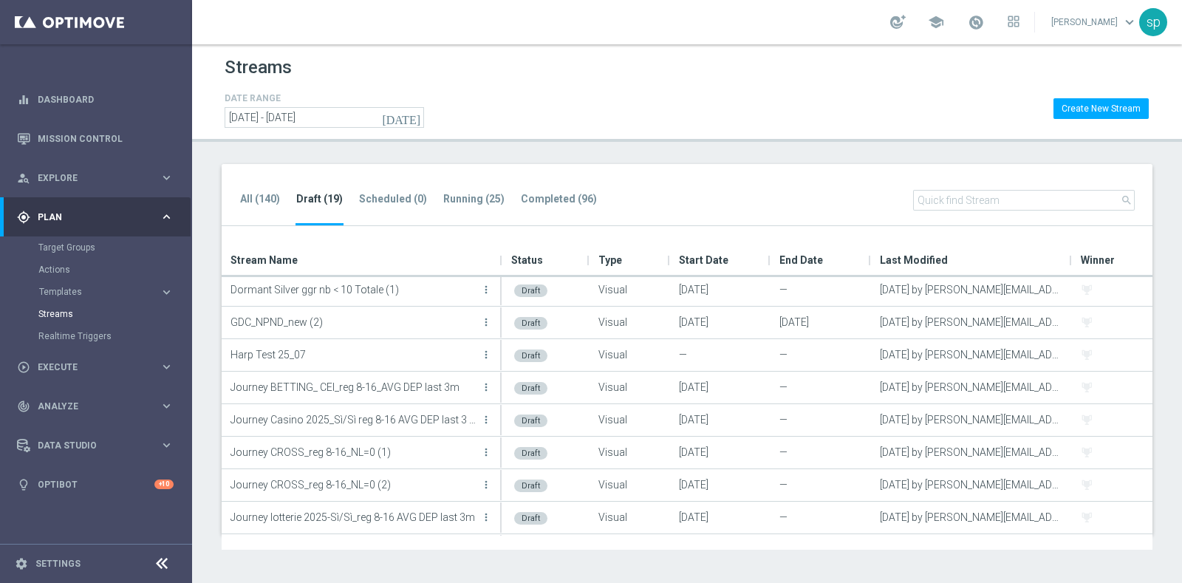
scroll to position [36, 0]
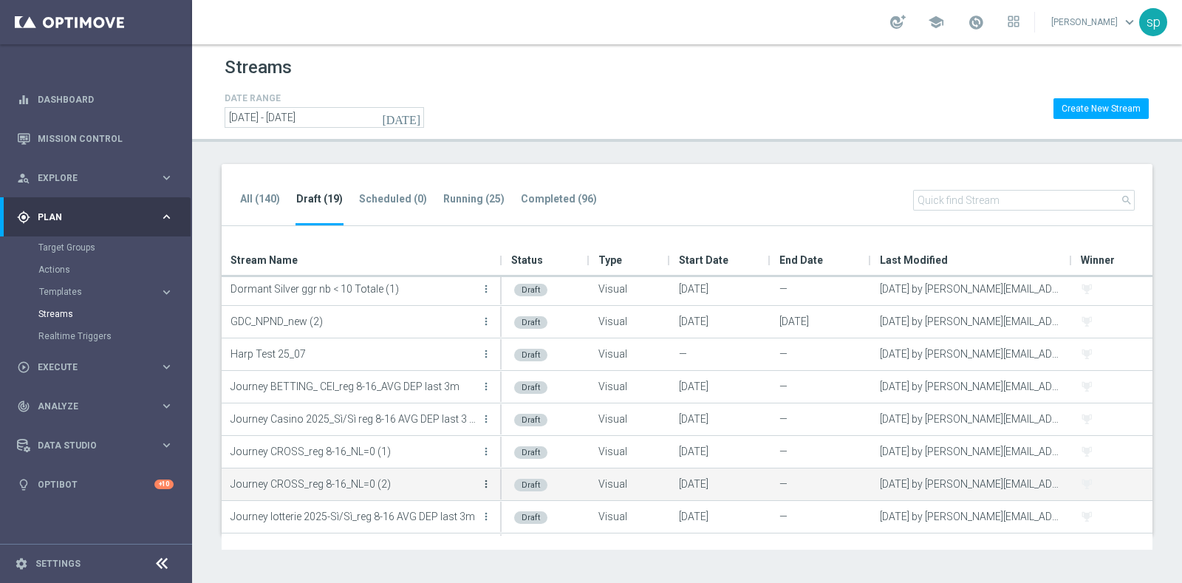
click at [487, 482] on icon "more_vert" at bounding box center [486, 484] width 12 height 12
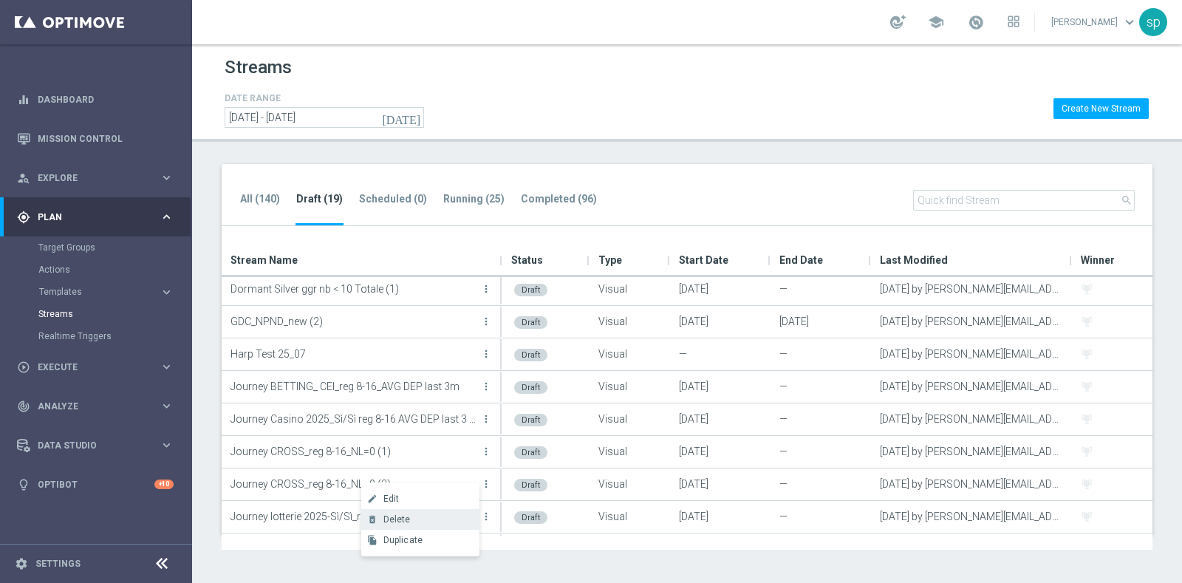
click at [422, 515] on div "Delete" at bounding box center [427, 519] width 89 height 10
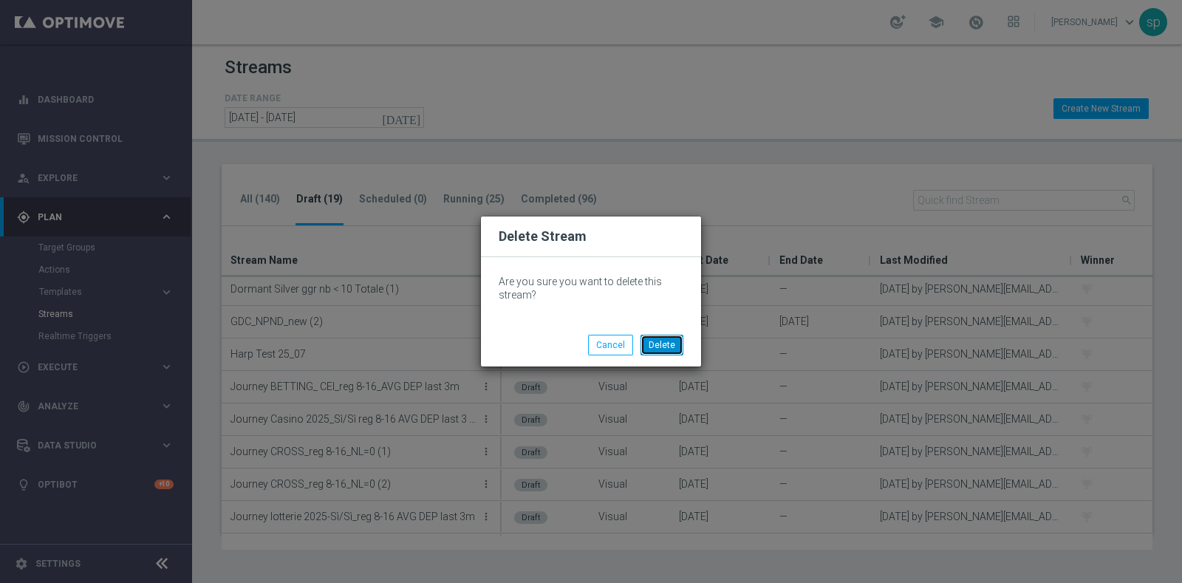
click at [661, 341] on button "Delete" at bounding box center [662, 345] width 43 height 21
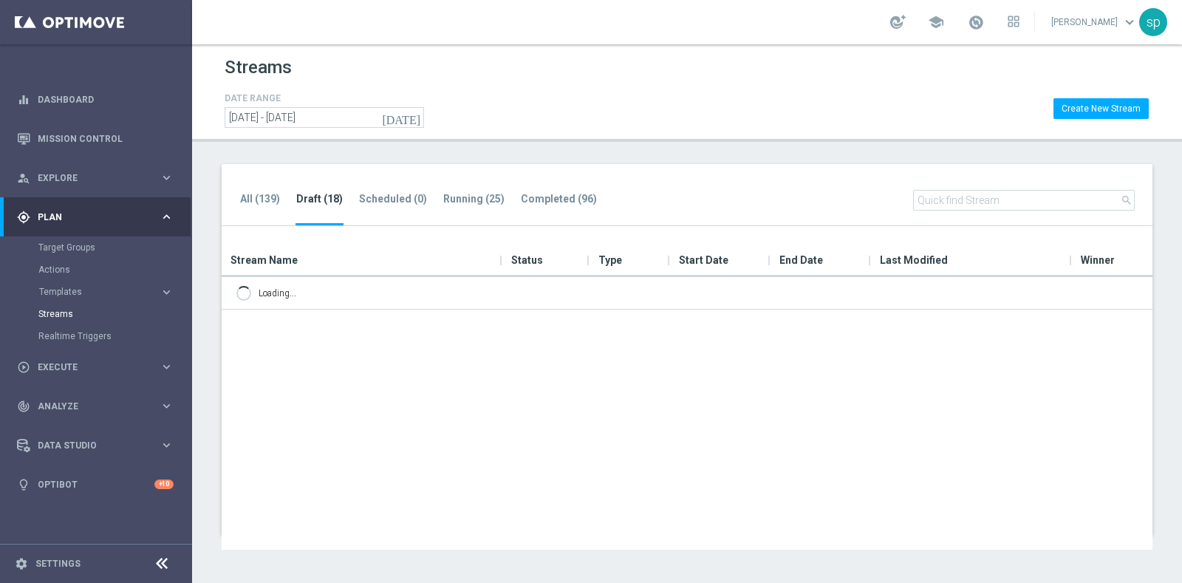
scroll to position [0, 0]
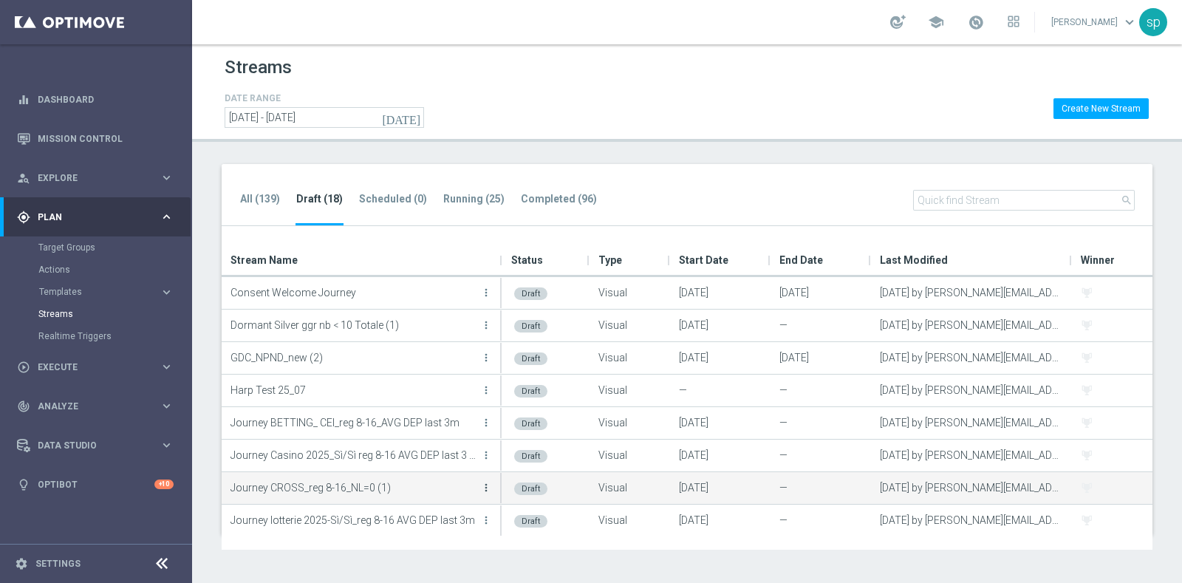
click at [486, 485] on icon "more_vert" at bounding box center [486, 488] width 12 height 12
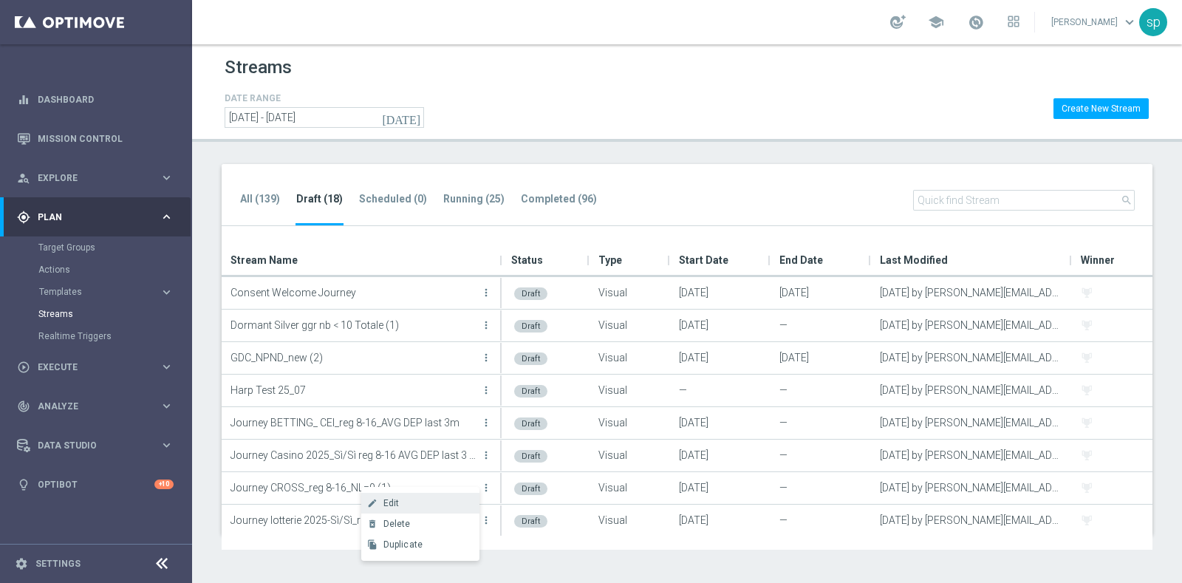
click at [409, 501] on div "Edit" at bounding box center [427, 503] width 89 height 10
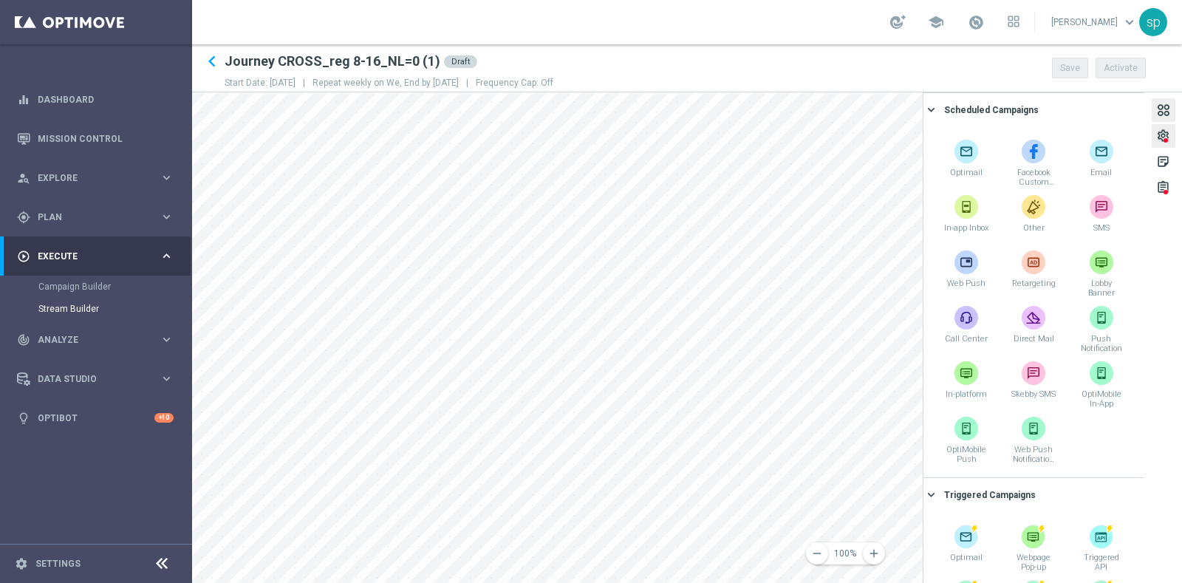
click at [1162, 138] on div "settings" at bounding box center [1163, 138] width 14 height 19
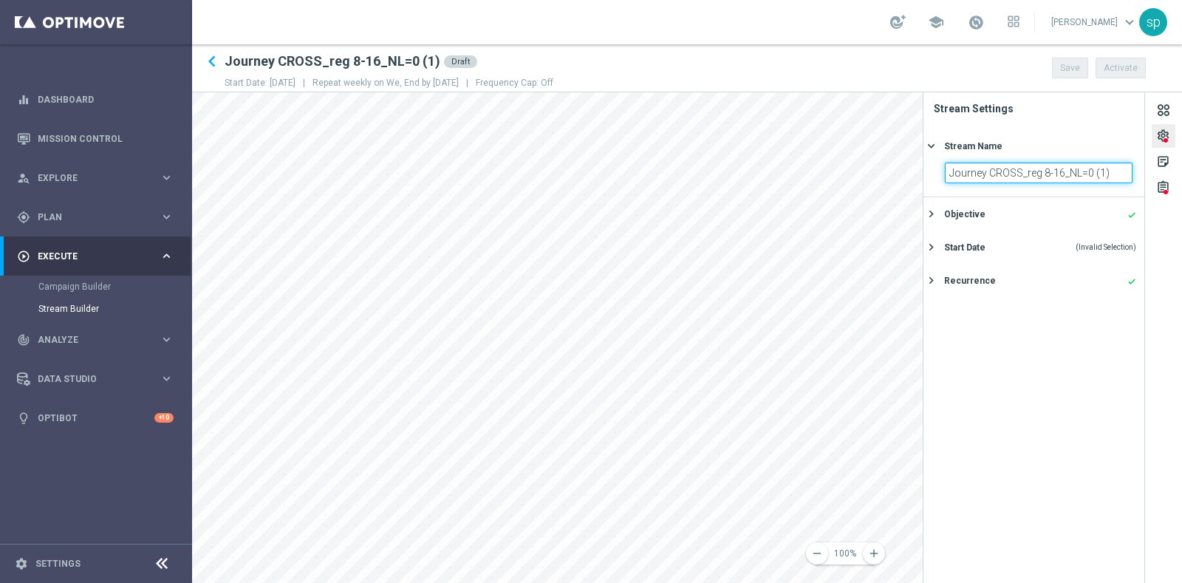
drag, startPoint x: 1091, startPoint y: 172, endPoint x: 1181, endPoint y: 160, distance: 91.0
click at [1181, 160] on div "settings sticky_note_2 assignment Stream Settings Stream Name keyboard_arrow_ri…" at bounding box center [1052, 337] width 259 height 491
type input "Journey CROSS_reg 8-16_NL=0 AVG DEP last 3m VENERDI"
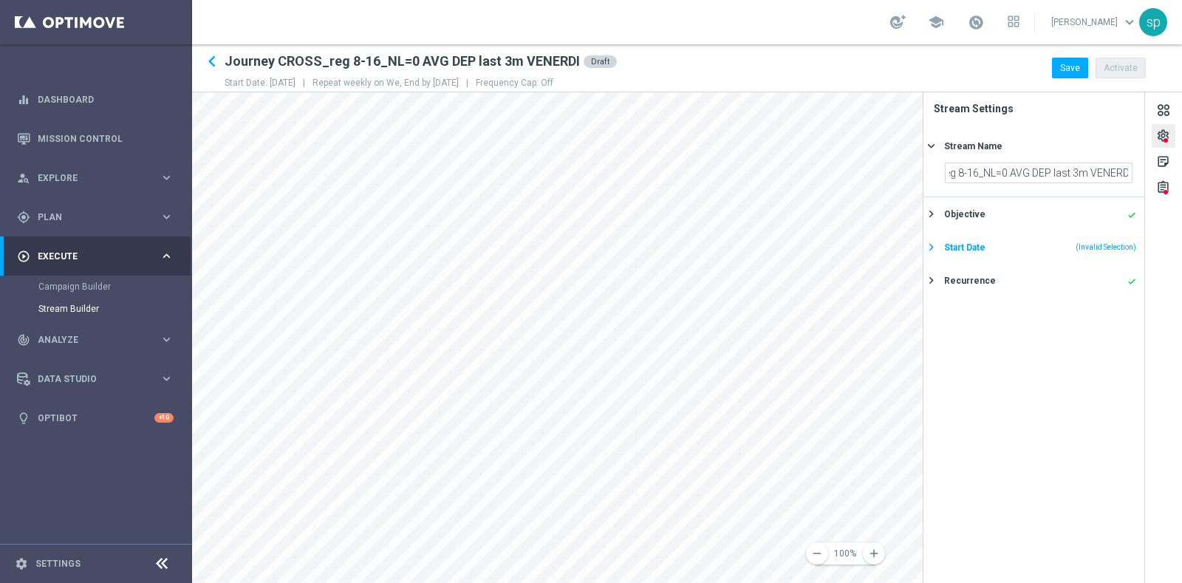
scroll to position [0, 0]
click at [968, 242] on div "Start Date" at bounding box center [964, 247] width 41 height 13
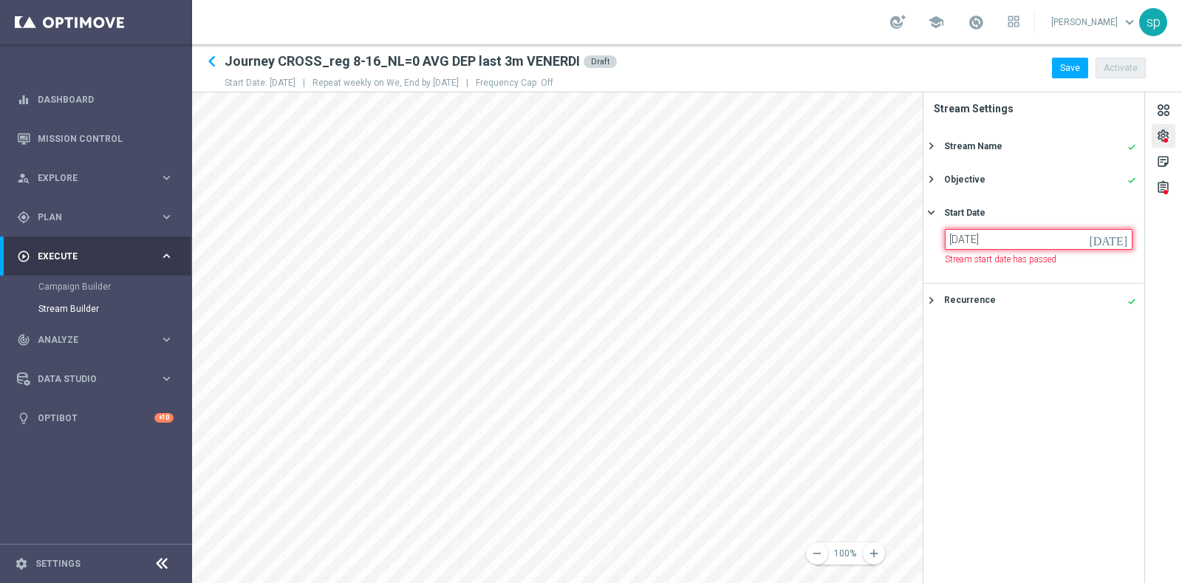
click at [974, 236] on input "14 May 2025" at bounding box center [1039, 239] width 188 height 21
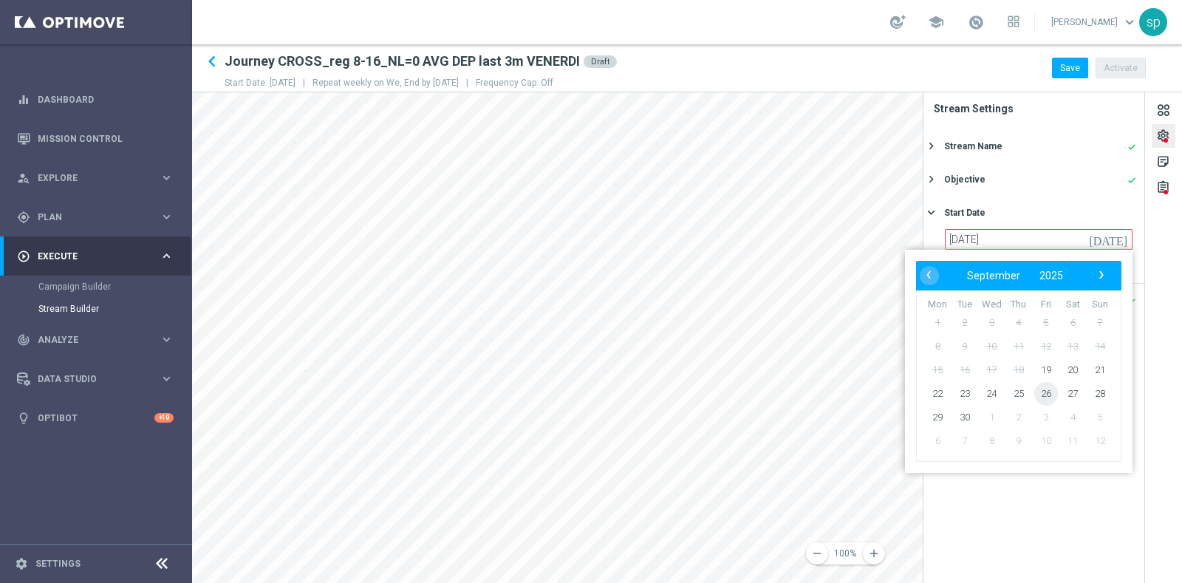
click at [1045, 392] on span "26" at bounding box center [1046, 394] width 24 height 24
type input "26 Sep 2025"
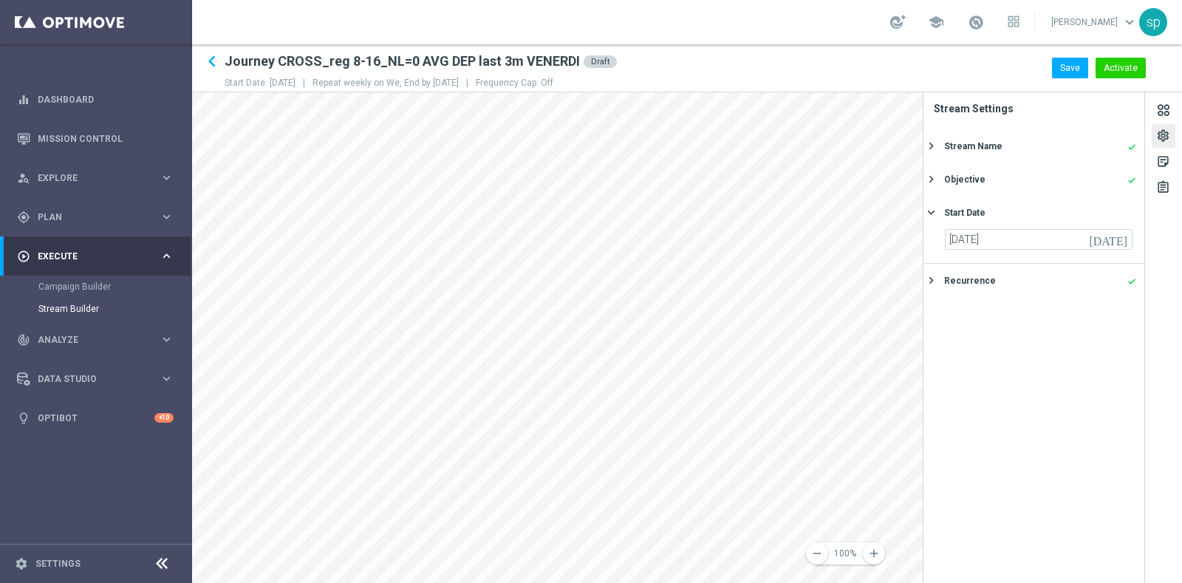
click at [182, 488] on main "equalizer Dashboard Mission Control" at bounding box center [591, 291] width 1182 height 583
click at [166, 515] on main "equalizer Dashboard Mission Control" at bounding box center [591, 291] width 1182 height 583
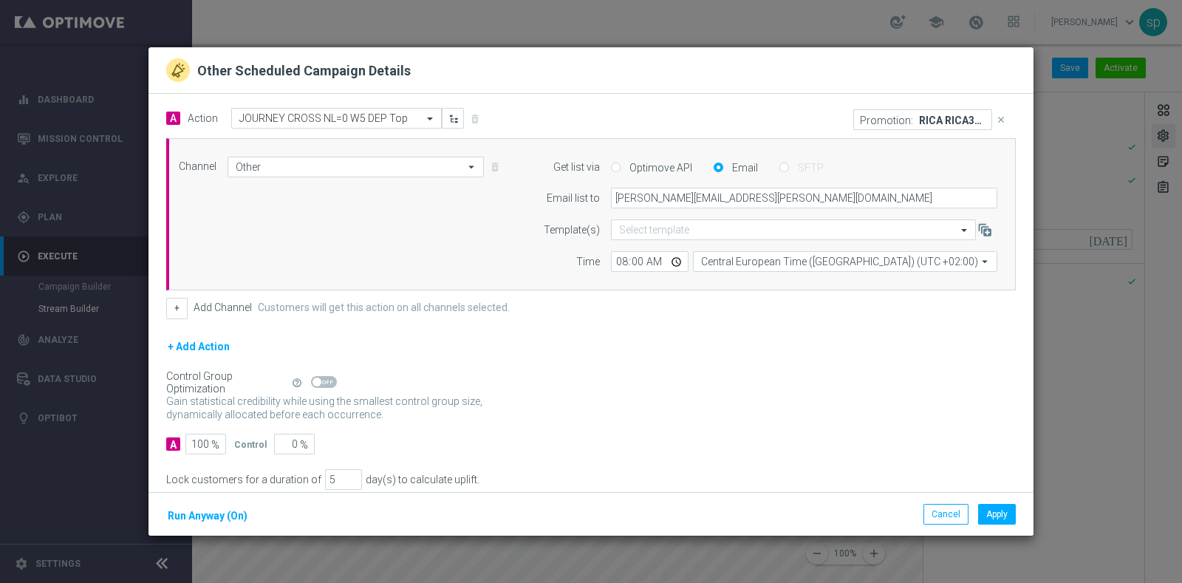
click at [946, 500] on div "Cancel Apply Run Anyway (On)" at bounding box center [591, 514] width 885 height 44
click at [949, 511] on button "Cancel" at bounding box center [946, 514] width 45 height 21
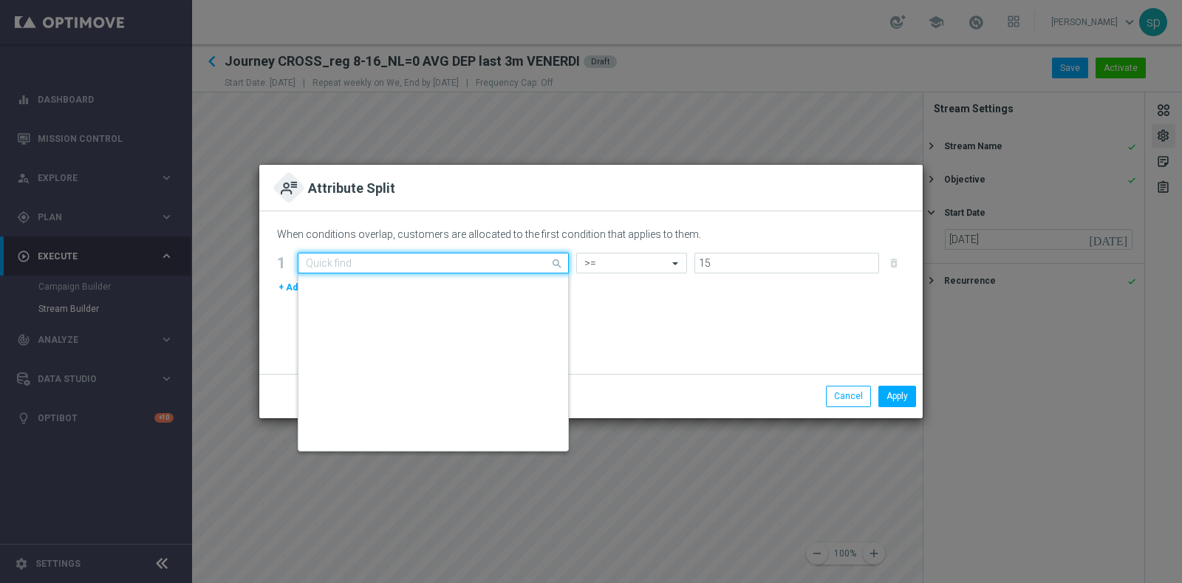
click at [393, 263] on input "text" at bounding box center [418, 263] width 225 height 13
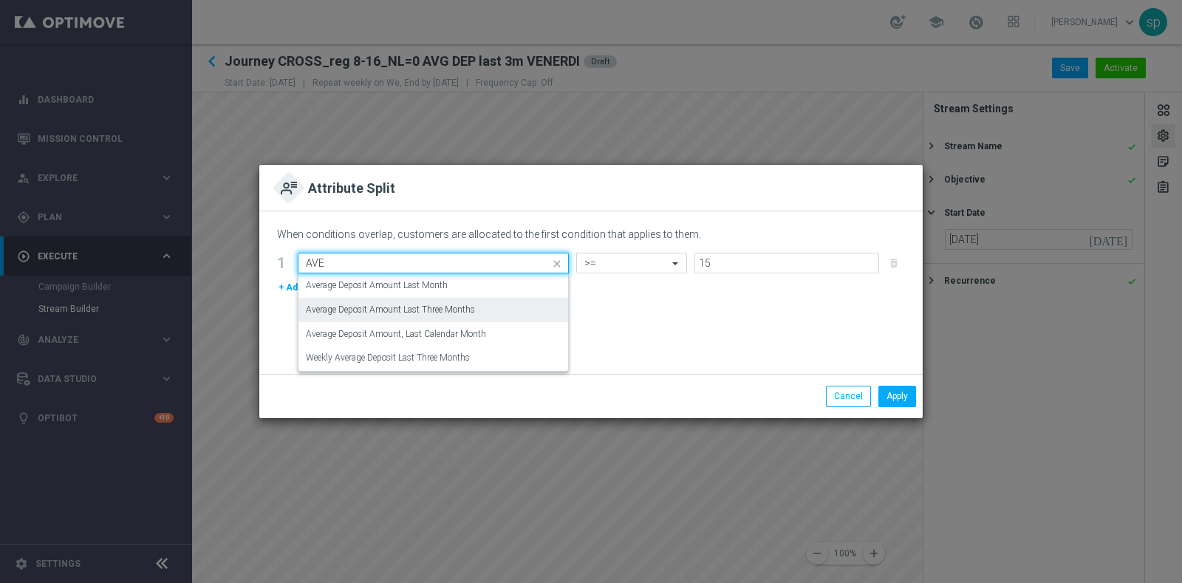
click at [477, 312] on div "Average Deposit Amount Last Three Months" at bounding box center [433, 310] width 255 height 24
type input "AVE"
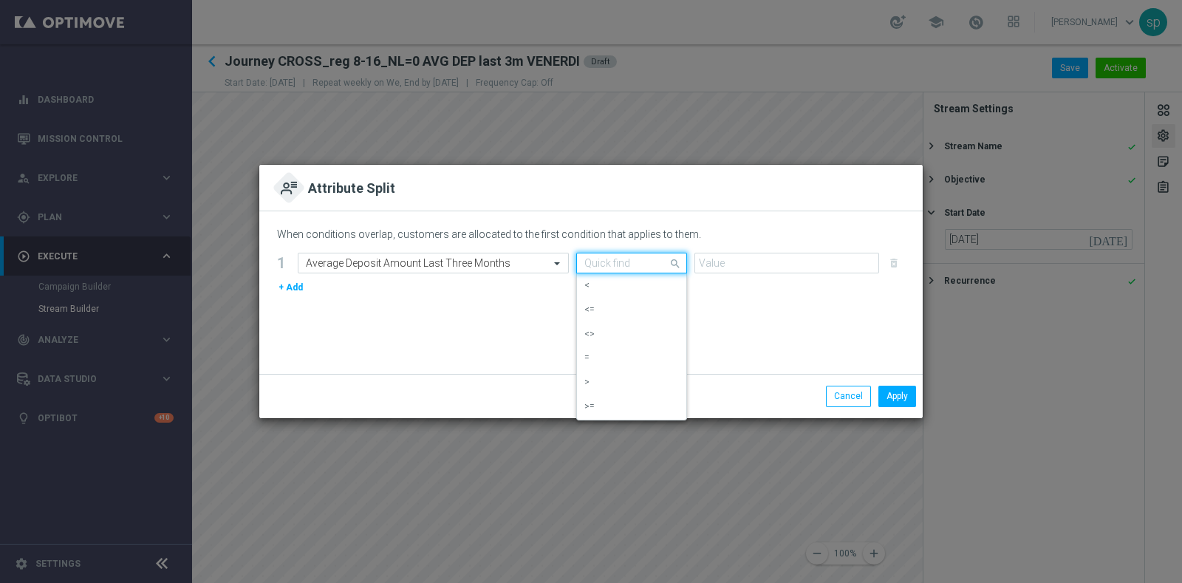
click at [624, 254] on div "Quick find" at bounding box center [631, 263] width 111 height 21
click at [638, 401] on div ">=" at bounding box center [631, 407] width 95 height 24
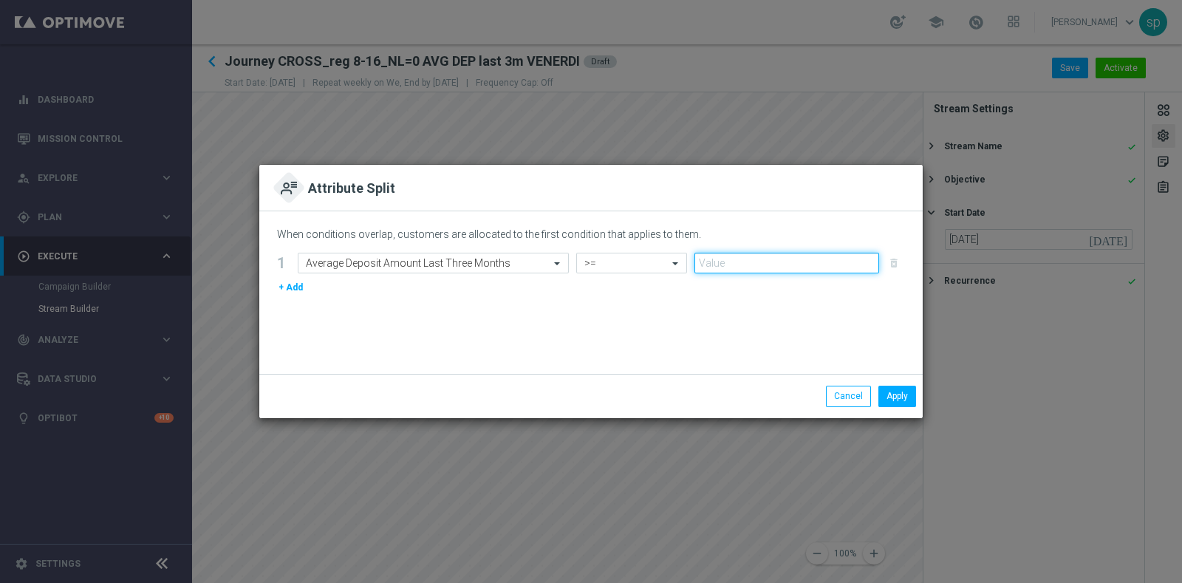
click at [741, 256] on input "number" at bounding box center [786, 263] width 185 height 21
type input "15"
click at [895, 395] on button "Apply" at bounding box center [897, 396] width 38 height 21
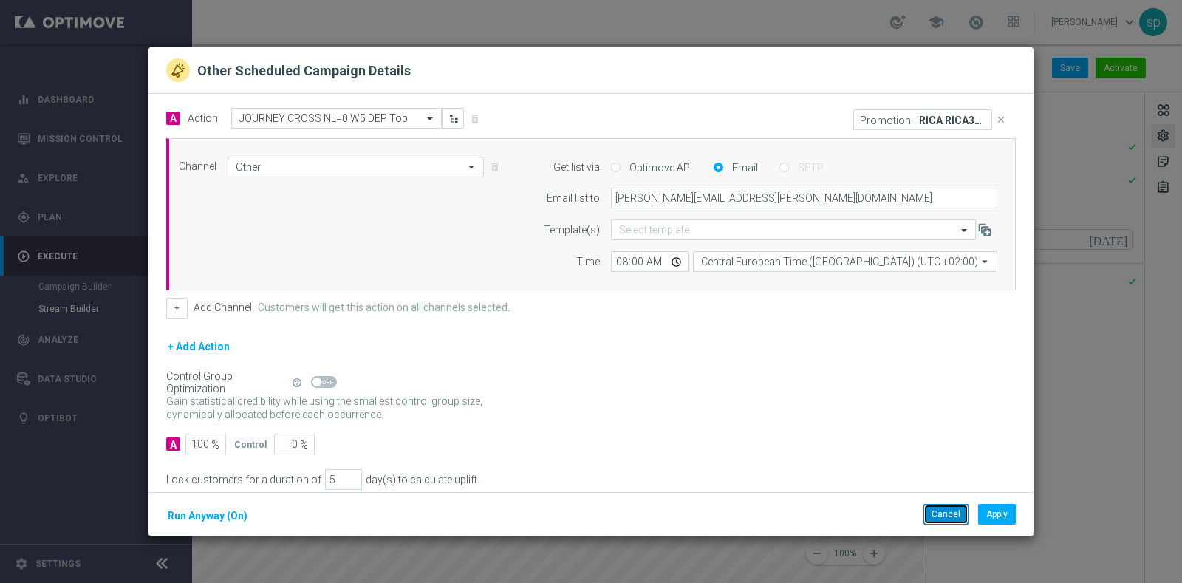
click at [943, 506] on button "Cancel" at bounding box center [946, 514] width 45 height 21
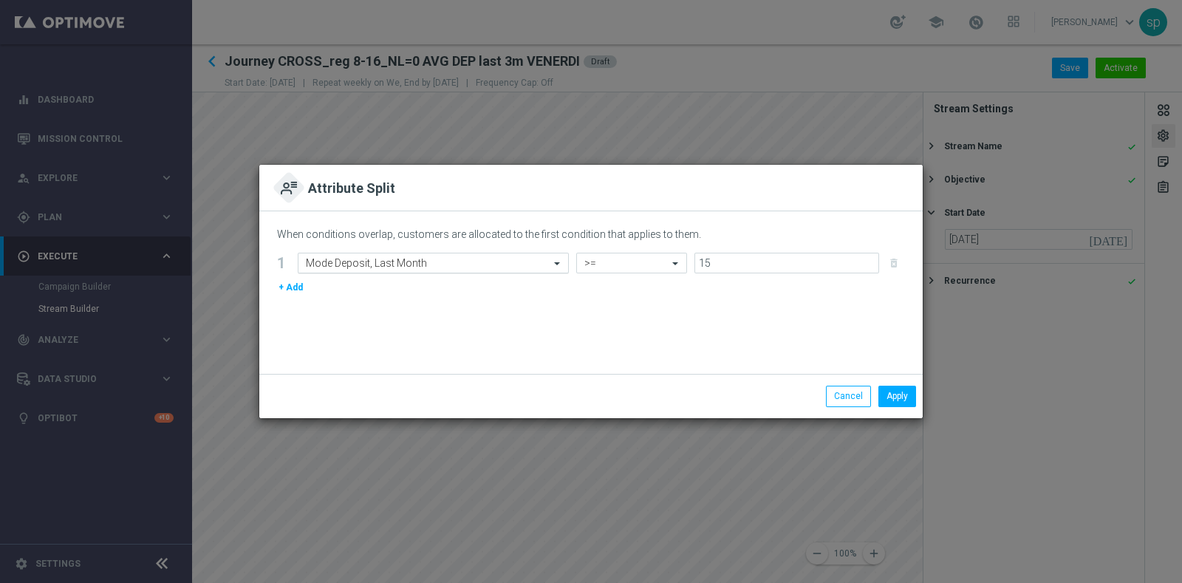
click at [479, 263] on input "text" at bounding box center [418, 263] width 225 height 13
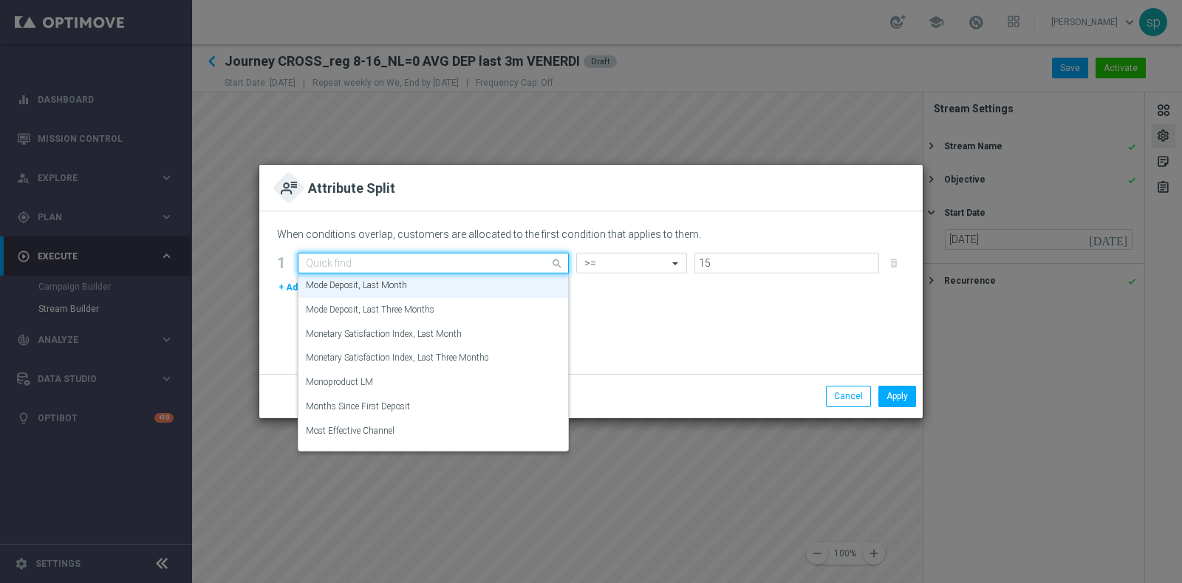
click at [479, 263] on input "text" at bounding box center [418, 263] width 225 height 13
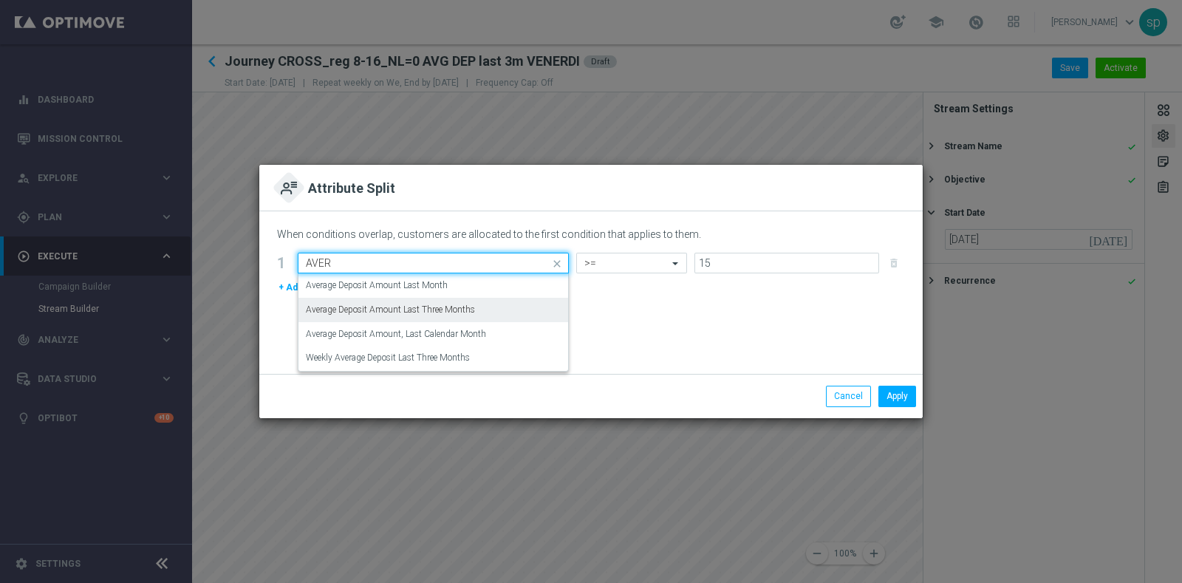
click at [488, 316] on div "Average Deposit Amount Last Three Months" at bounding box center [433, 310] width 255 height 24
type input "AVER"
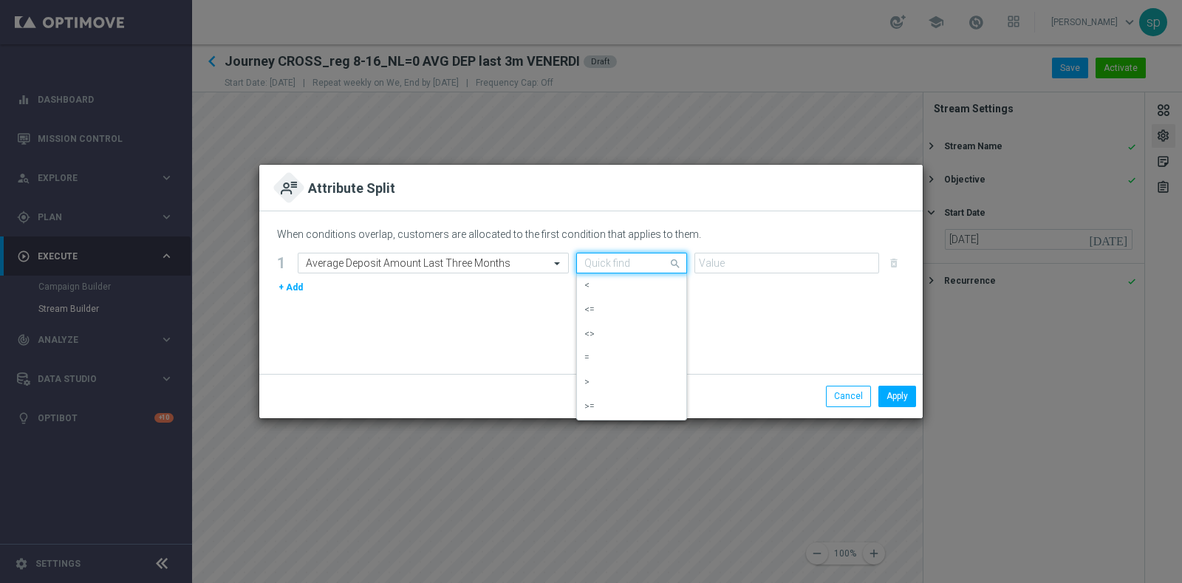
click at [641, 264] on input "text" at bounding box center [616, 263] width 65 height 13
click at [659, 404] on div ">=" at bounding box center [631, 407] width 95 height 24
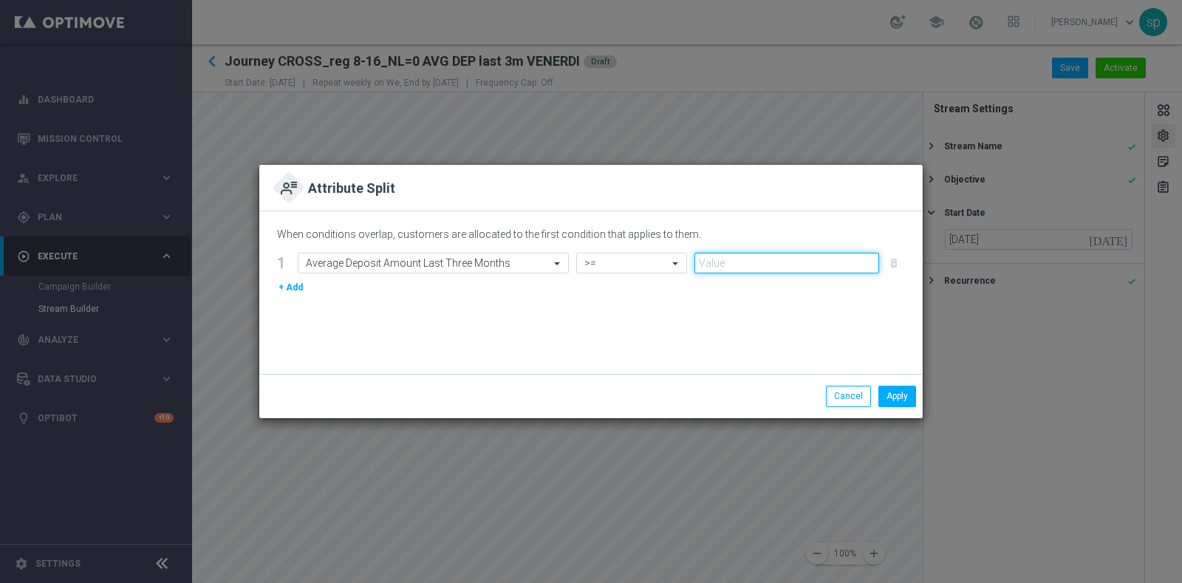
click at [734, 260] on input "number" at bounding box center [786, 263] width 185 height 21
type input "15"
click at [904, 397] on button "Apply" at bounding box center [897, 396] width 38 height 21
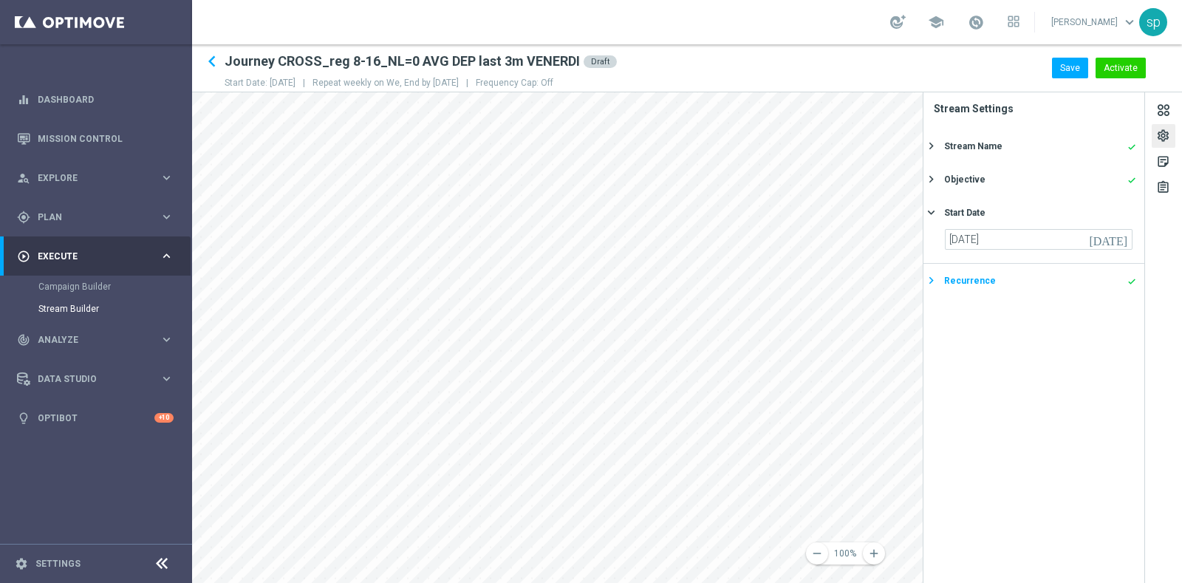
click at [1033, 281] on div "Recurrence done" at bounding box center [1040, 280] width 192 height 13
type input "01 Oct 2025"
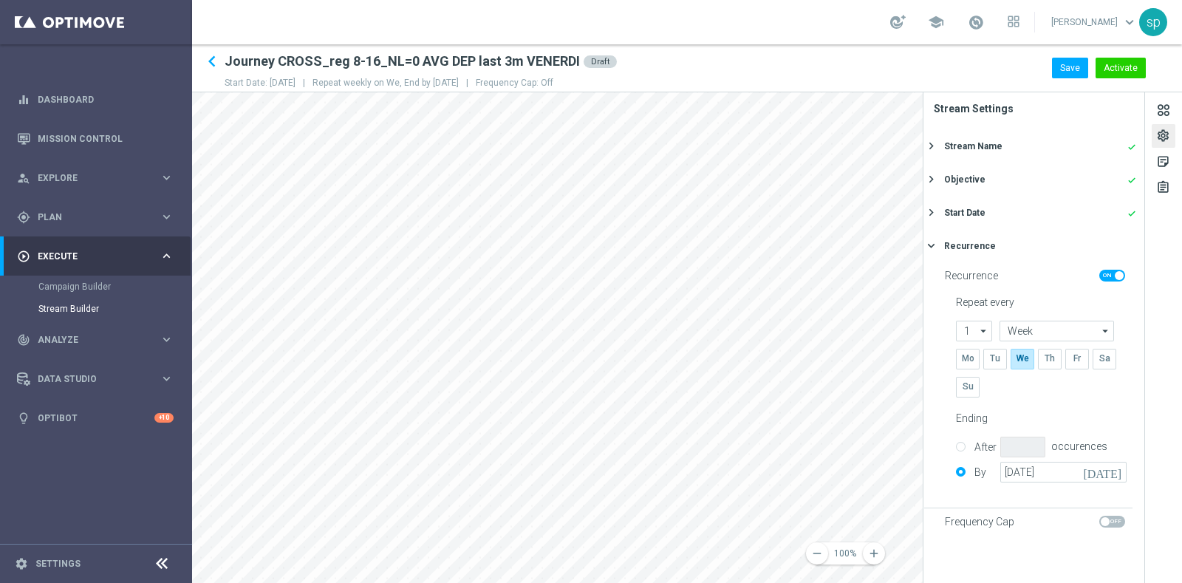
click at [1120, 519] on span at bounding box center [1112, 522] width 26 height 12
click at [1120, 519] on input "checkbox" at bounding box center [1112, 522] width 26 height 12
checkbox input "true"
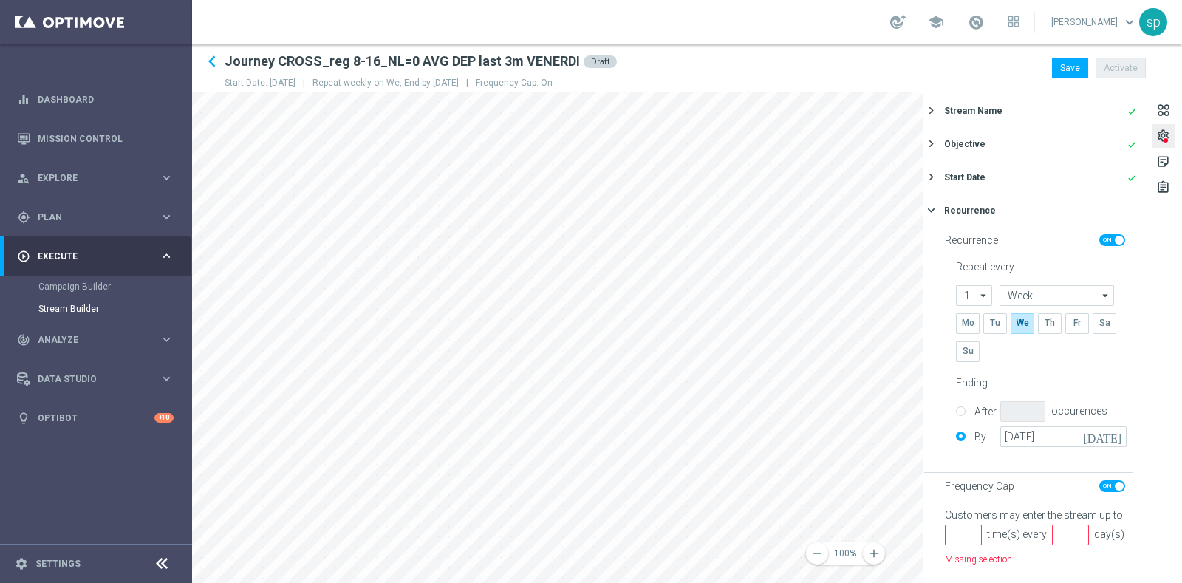
scroll to position [69, 0]
click at [950, 525] on input "number" at bounding box center [963, 535] width 37 height 21
type input "1"
click at [976, 525] on input "1" at bounding box center [963, 535] width 37 height 21
click at [1056, 525] on input "number" at bounding box center [1070, 535] width 37 height 21
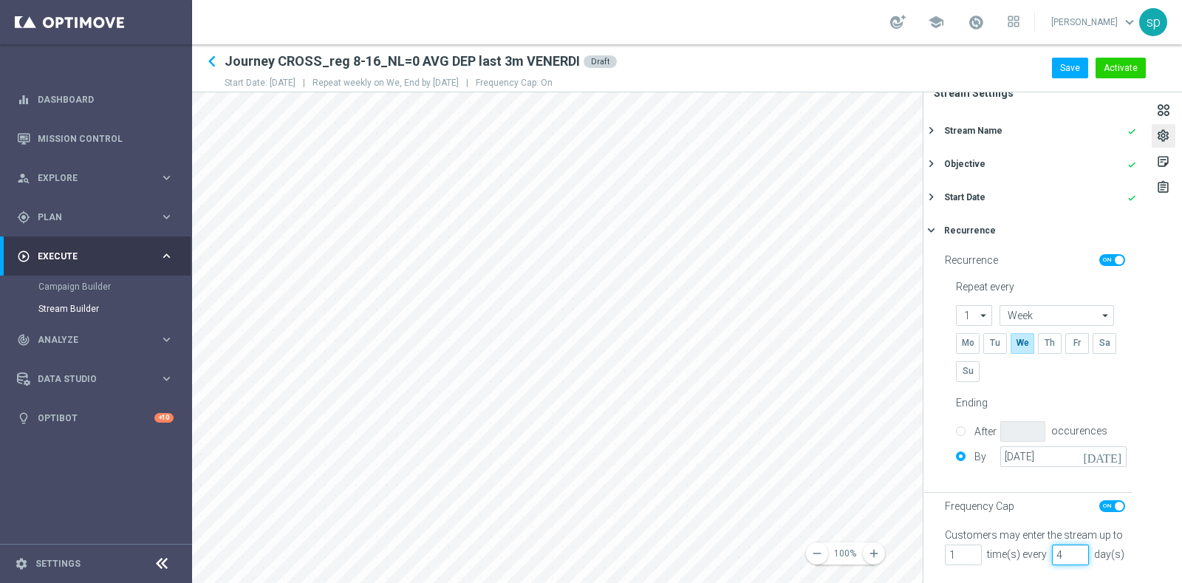
scroll to position [50, 0]
type input "42"
click at [963, 545] on input "1" at bounding box center [963, 555] width 37 height 21
click at [974, 545] on input "2" at bounding box center [963, 555] width 37 height 21
click at [974, 545] on input "1" at bounding box center [963, 555] width 37 height 21
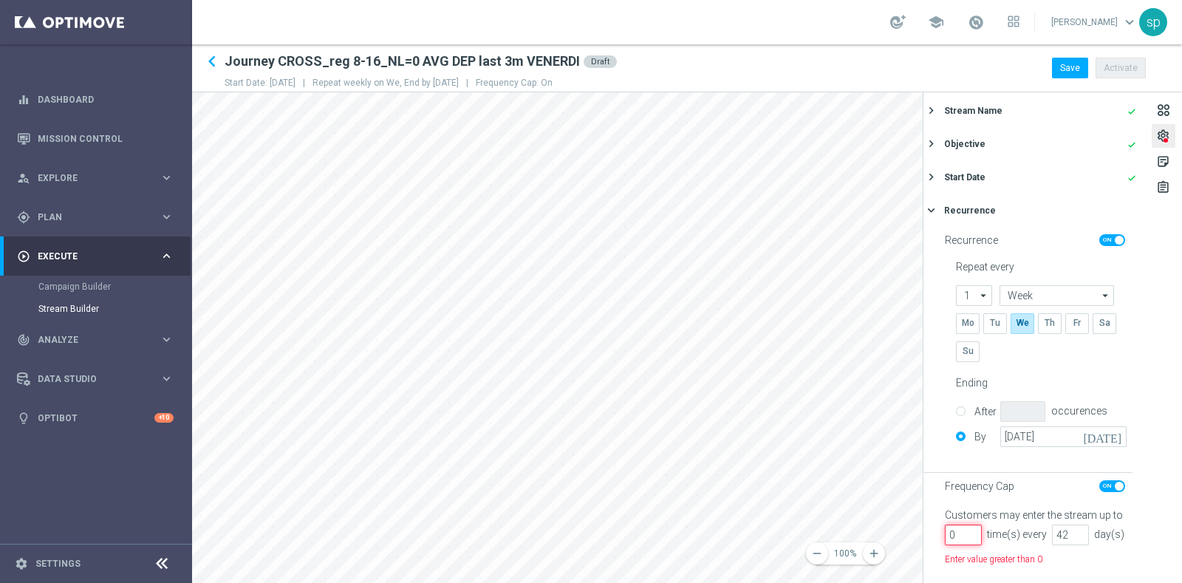
click at [974, 536] on input "0" at bounding box center [963, 535] width 37 height 21
type input "1"
click at [973, 527] on input "1" at bounding box center [963, 535] width 37 height 21
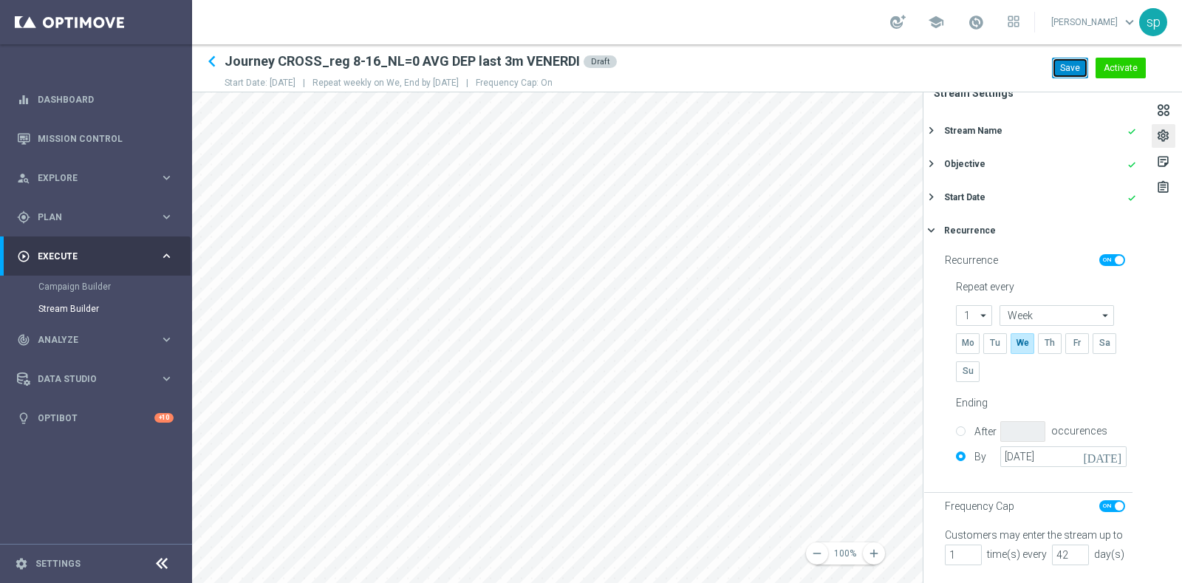
click at [1062, 68] on button "Save" at bounding box center [1070, 68] width 36 height 21
click at [209, 61] on icon "keyboard_arrow_left" at bounding box center [212, 61] width 22 height 22
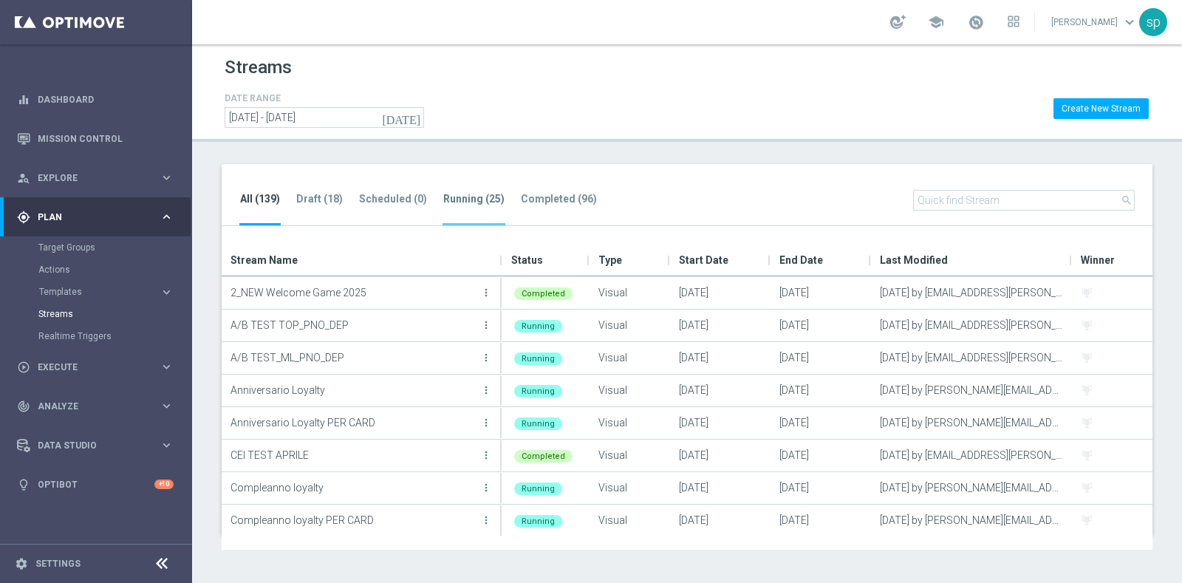
click at [464, 199] on tab-header "Running (25)" at bounding box center [473, 199] width 61 height 13
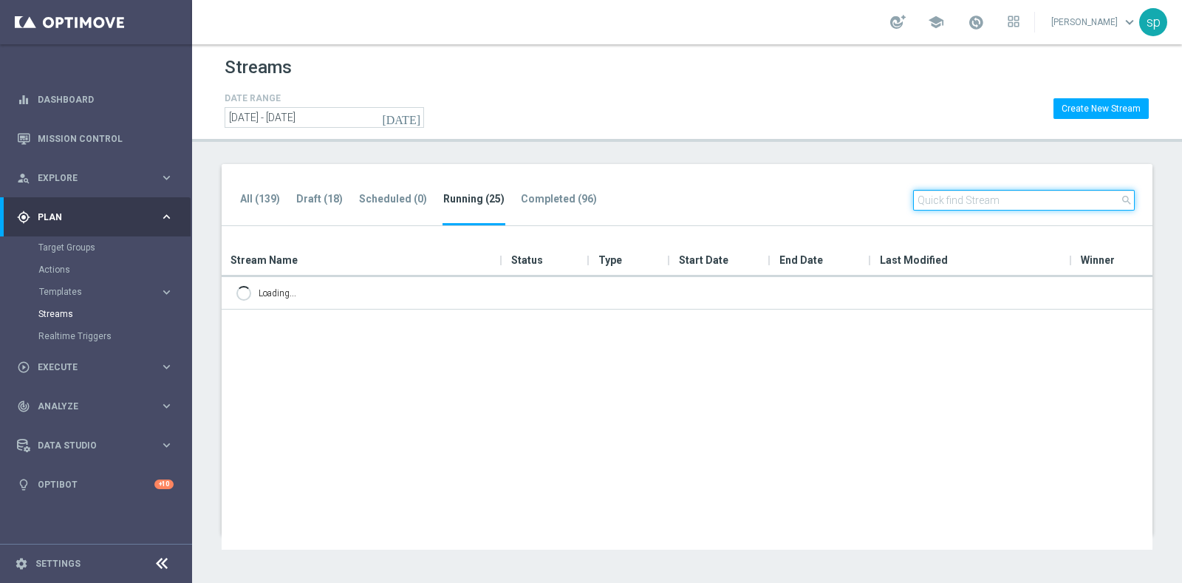
click at [1006, 194] on input "text" at bounding box center [1024, 200] width 222 height 21
type input "CROSS"
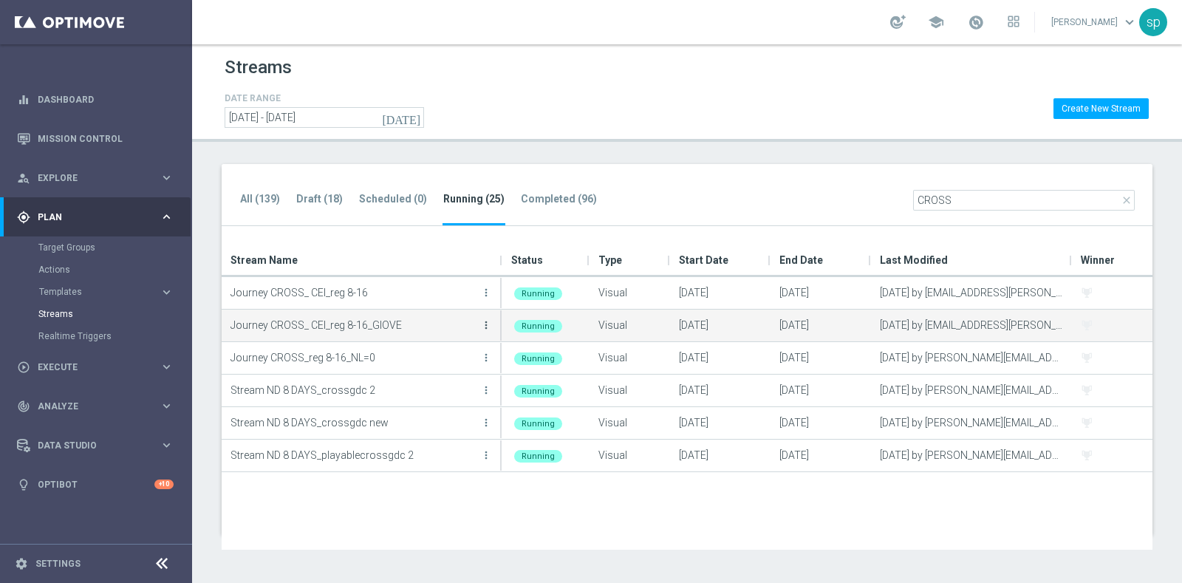
click at [484, 321] on icon "more_vert" at bounding box center [486, 325] width 12 height 12
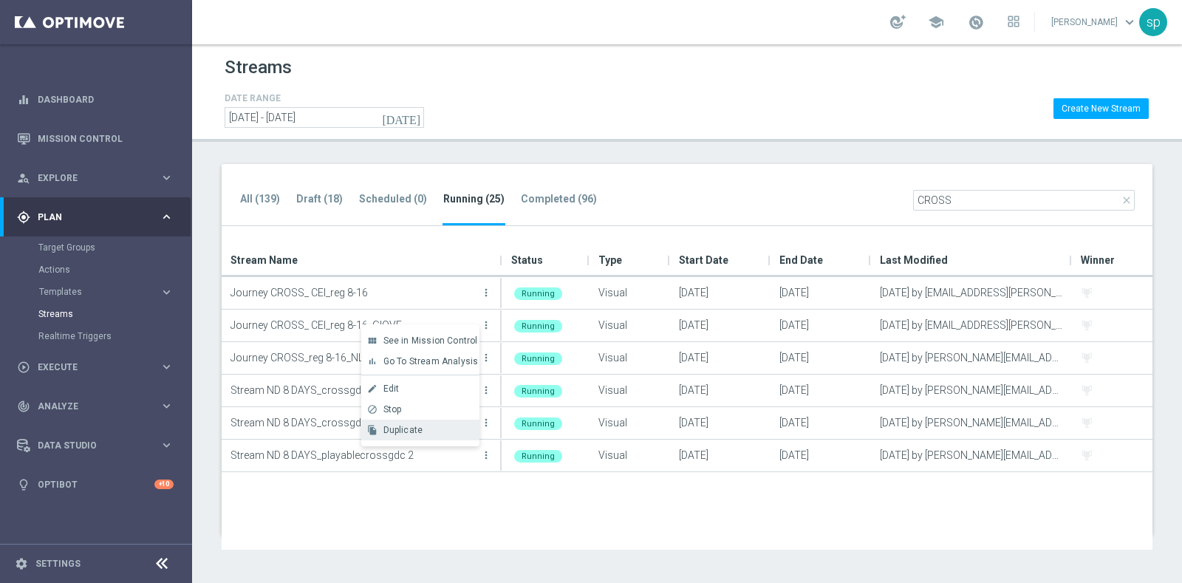
click at [443, 423] on div "file_copy Duplicate" at bounding box center [420, 430] width 118 height 21
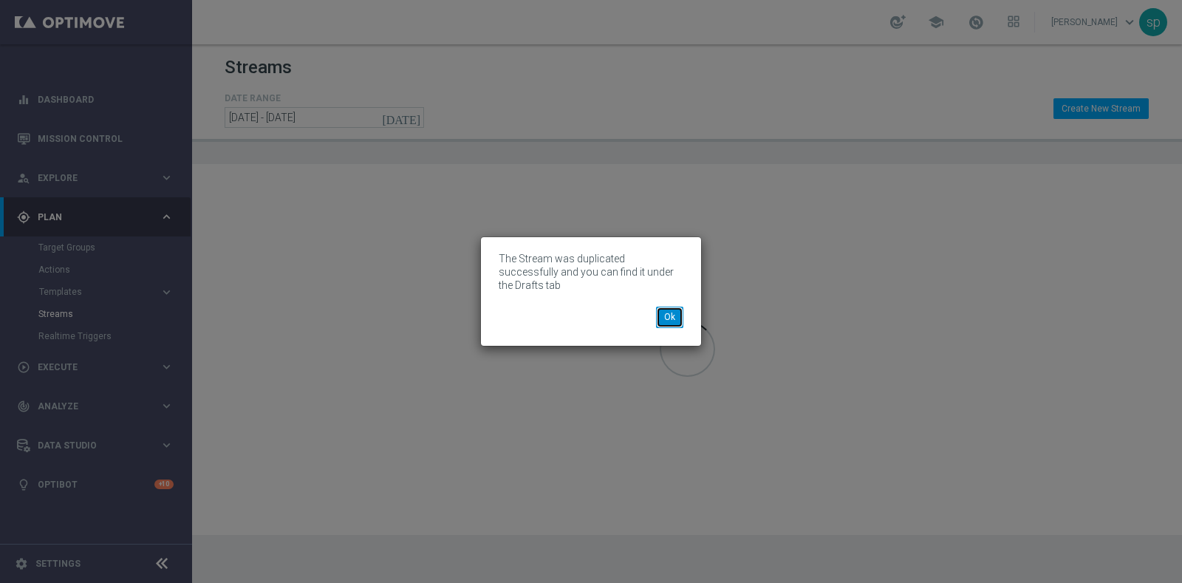
click at [676, 309] on button "Ok" at bounding box center [669, 317] width 27 height 21
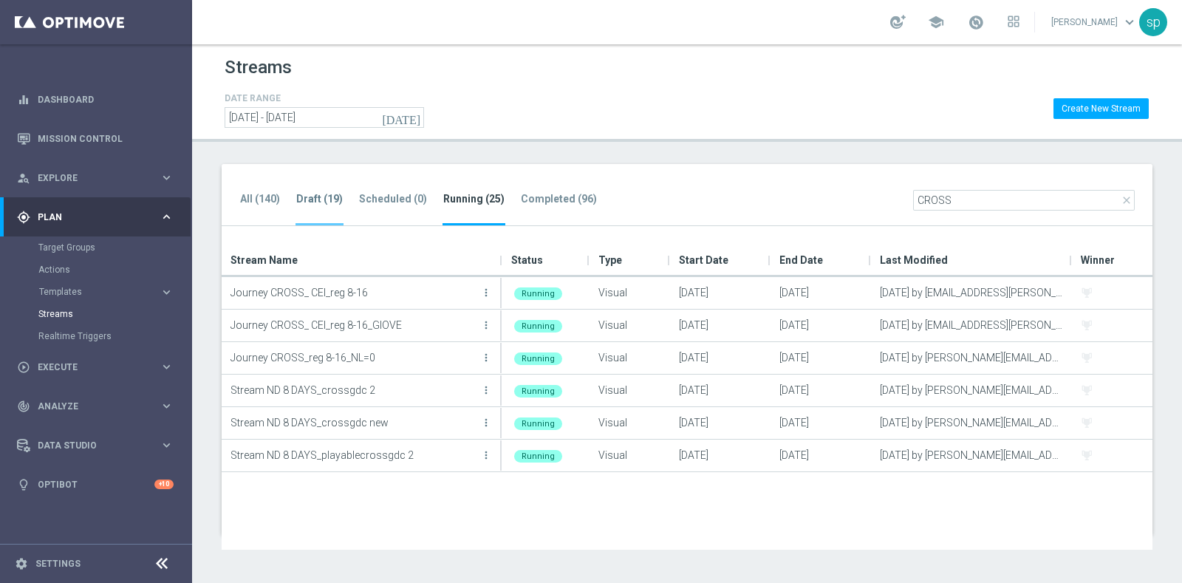
click at [299, 195] on tab-header "Draft (19)" at bounding box center [319, 199] width 47 height 13
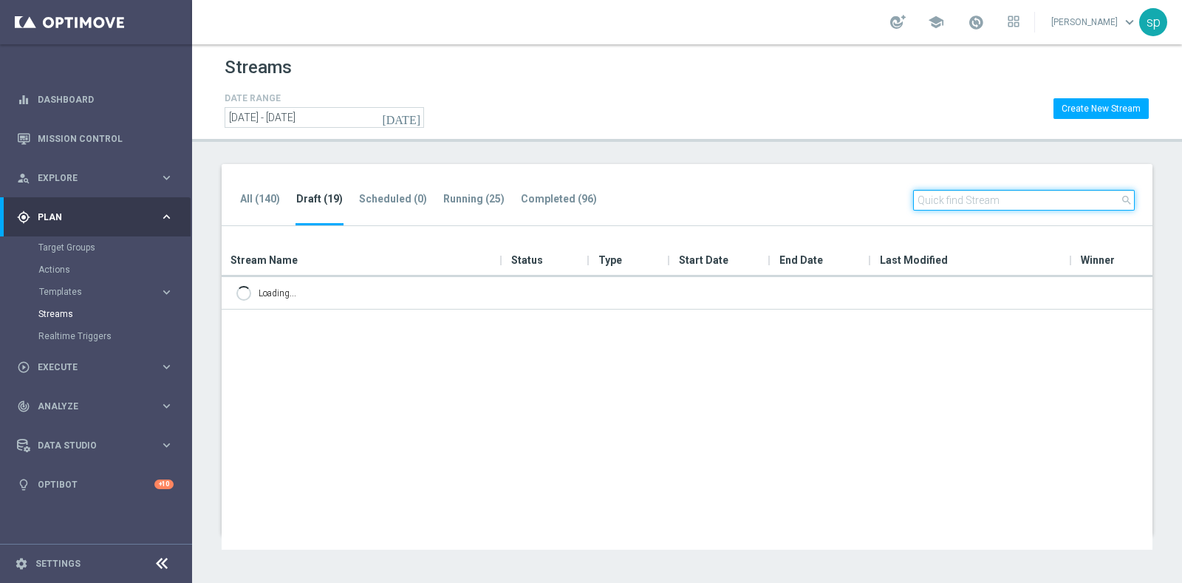
click at [1021, 205] on input "text" at bounding box center [1024, 200] width 222 height 21
type input "A"
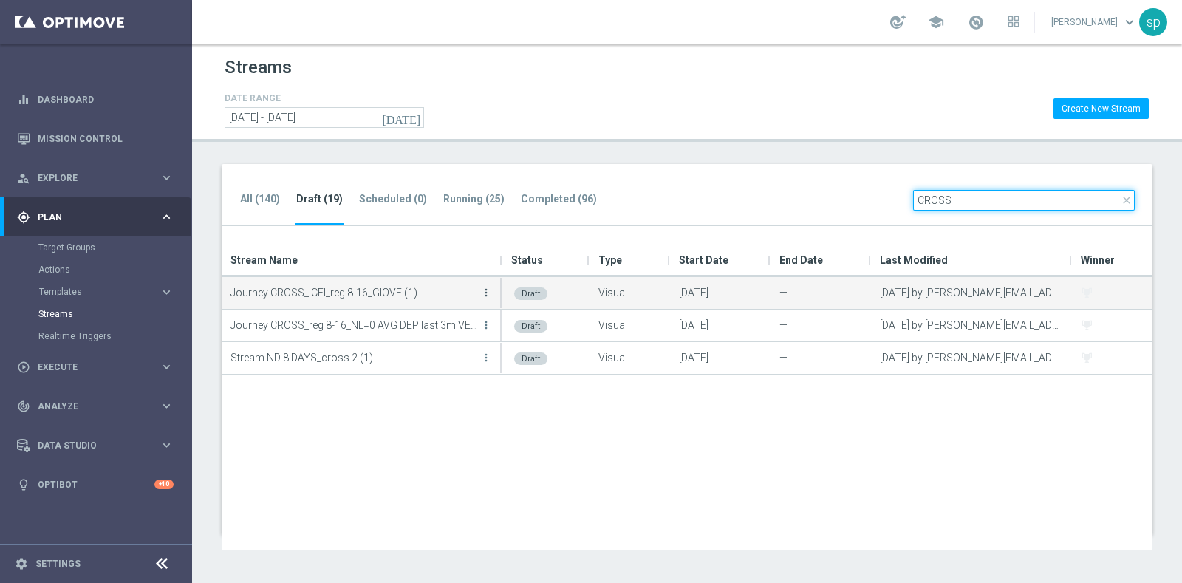
type input "CROSS"
click at [485, 290] on icon "more_vert" at bounding box center [486, 293] width 12 height 12
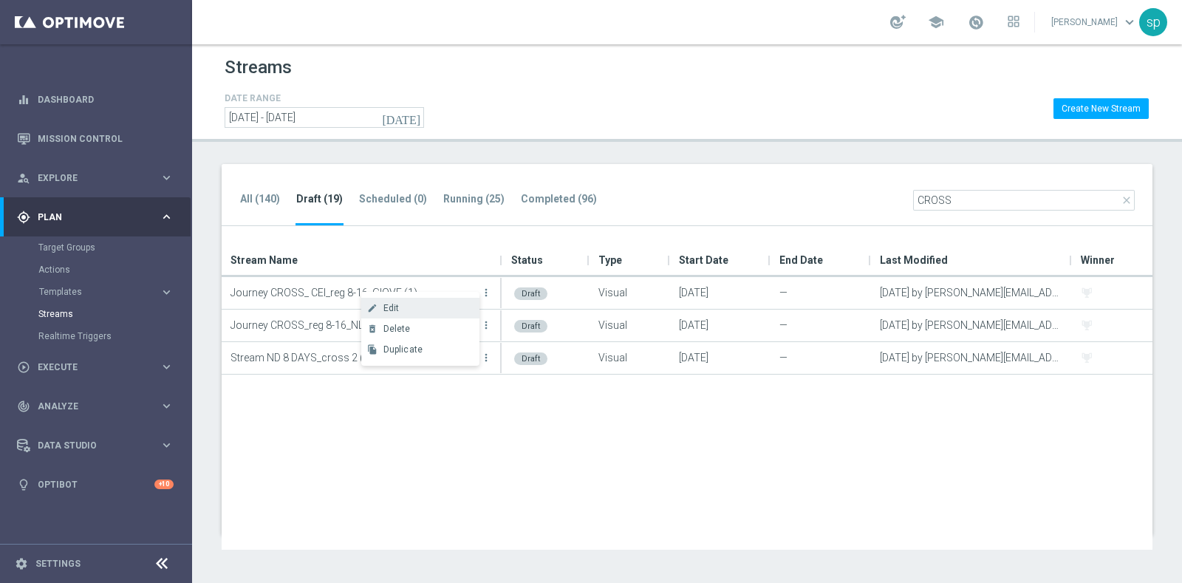
click at [426, 310] on div "Edit" at bounding box center [427, 308] width 89 height 10
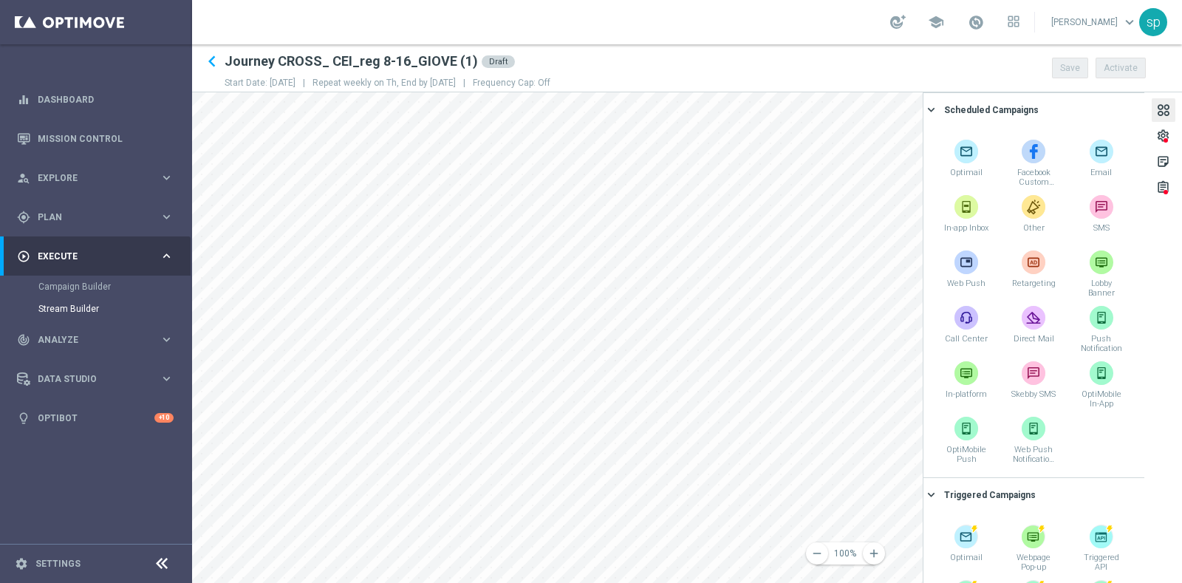
click at [1171, 131] on div "settings" at bounding box center [1164, 136] width 24 height 24
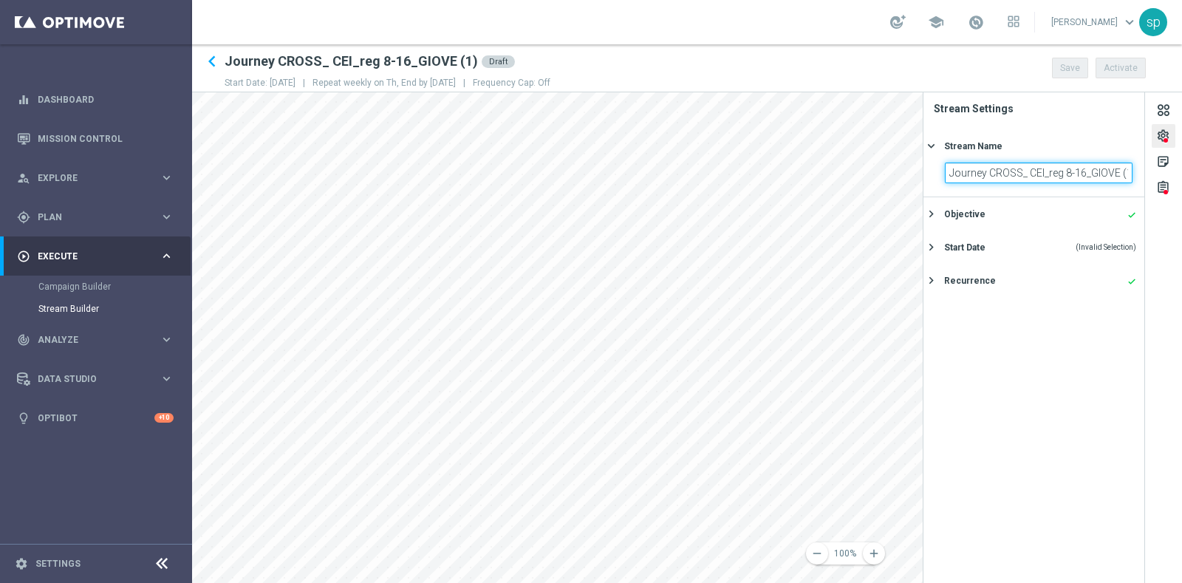
click at [1090, 175] on input "Journey CROSS_ CEI_reg 8-16_GIOVE (1)" at bounding box center [1039, 173] width 188 height 21
click at [1102, 175] on input "Journey CROSS_ CEI_reg 8-16_AVG DEP lasst 3m GIOVE (1)" at bounding box center [1039, 173] width 188 height 21
drag, startPoint x: 1116, startPoint y: 171, endPoint x: 1141, endPoint y: 171, distance: 25.9
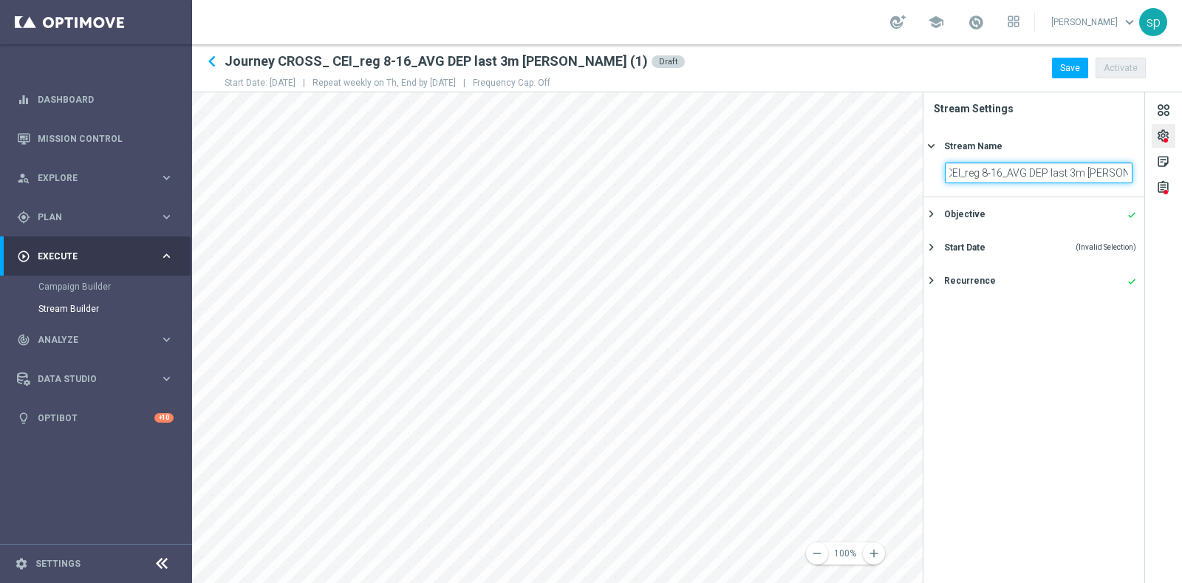
click at [1141, 171] on section "Journey CROSS_ CEI_reg 8-16_AVG DEP last 3m GIOVE (1)" at bounding box center [1034, 180] width 221 height 34
type input "Journey CROSS_ CEI_reg 8-16_AVG DEP last 3m GIOVE"
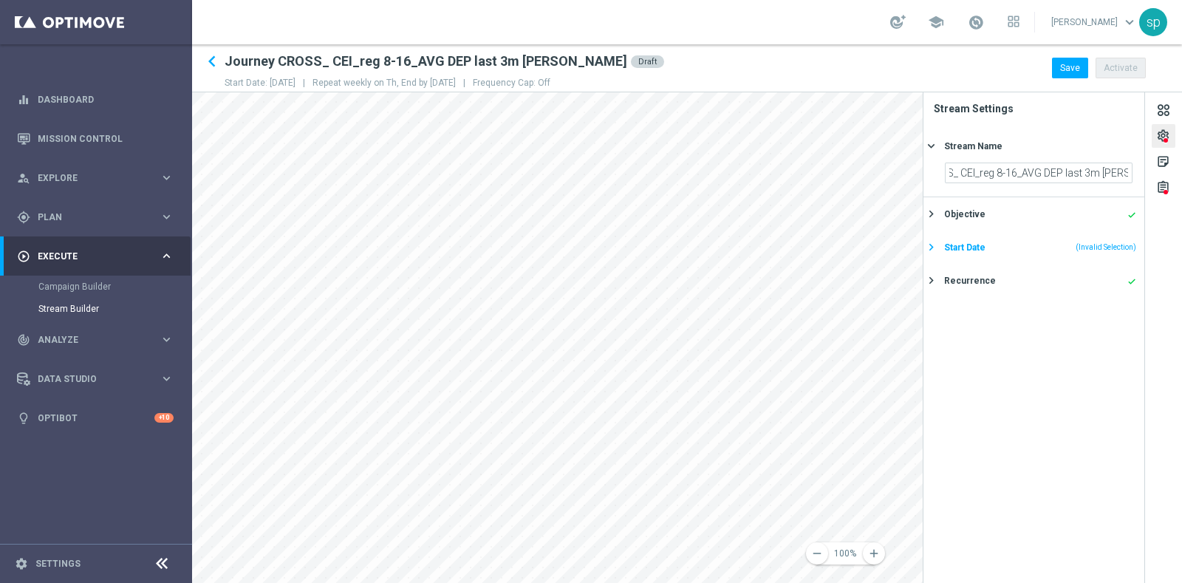
scroll to position [0, 0]
click at [984, 245] on div "Start Date (Invalid Selection)" at bounding box center [1040, 247] width 192 height 13
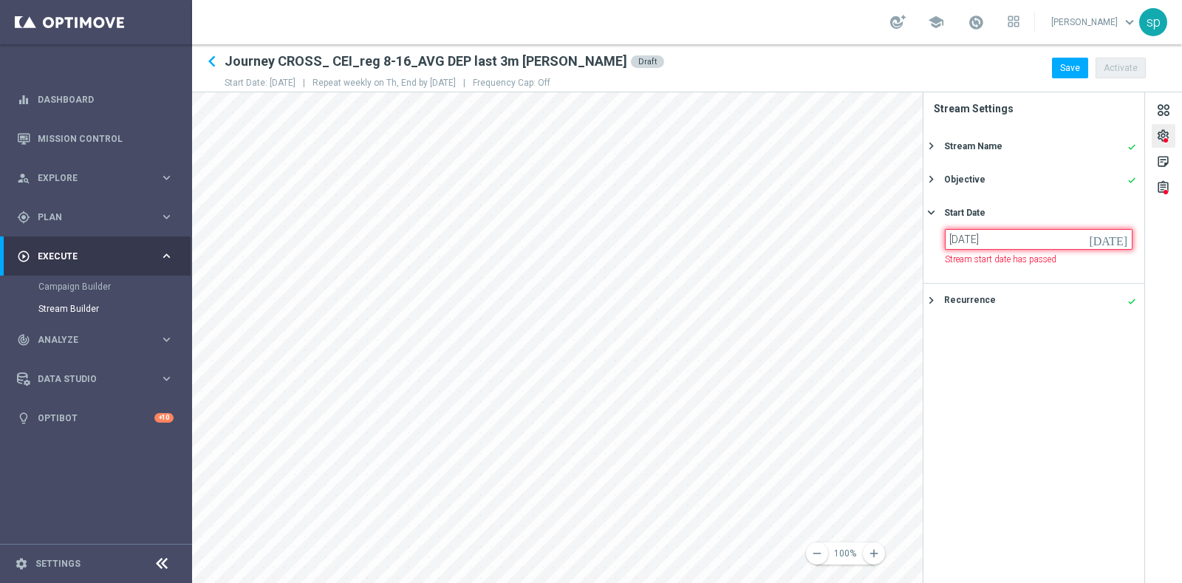
click at [995, 238] on input "04 Sep 2025" at bounding box center [1039, 239] width 188 height 21
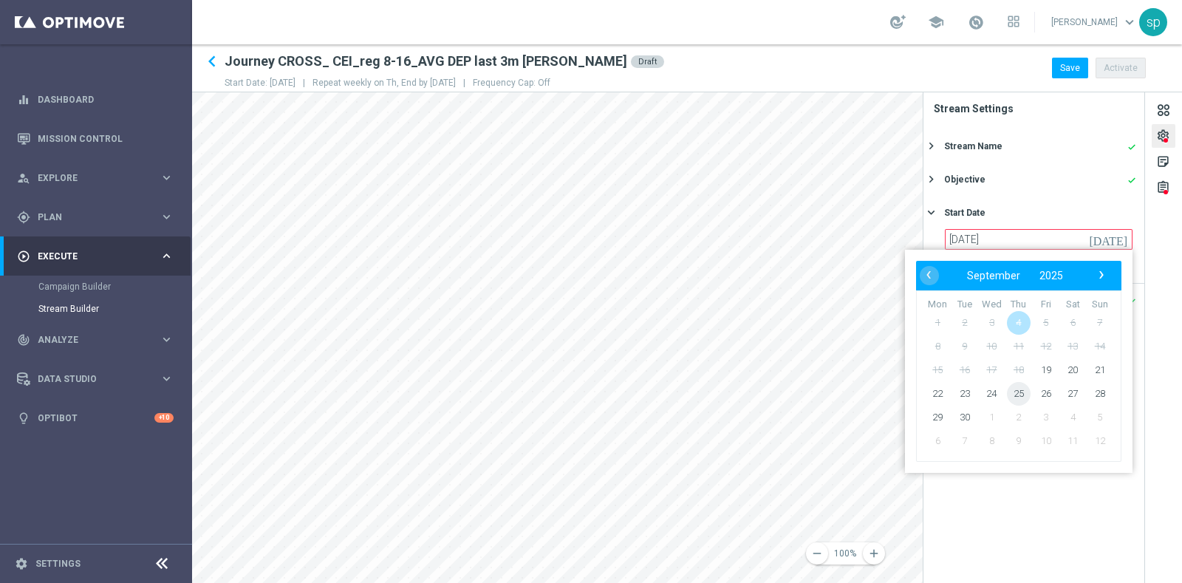
click at [1009, 388] on span "25" at bounding box center [1019, 394] width 24 height 24
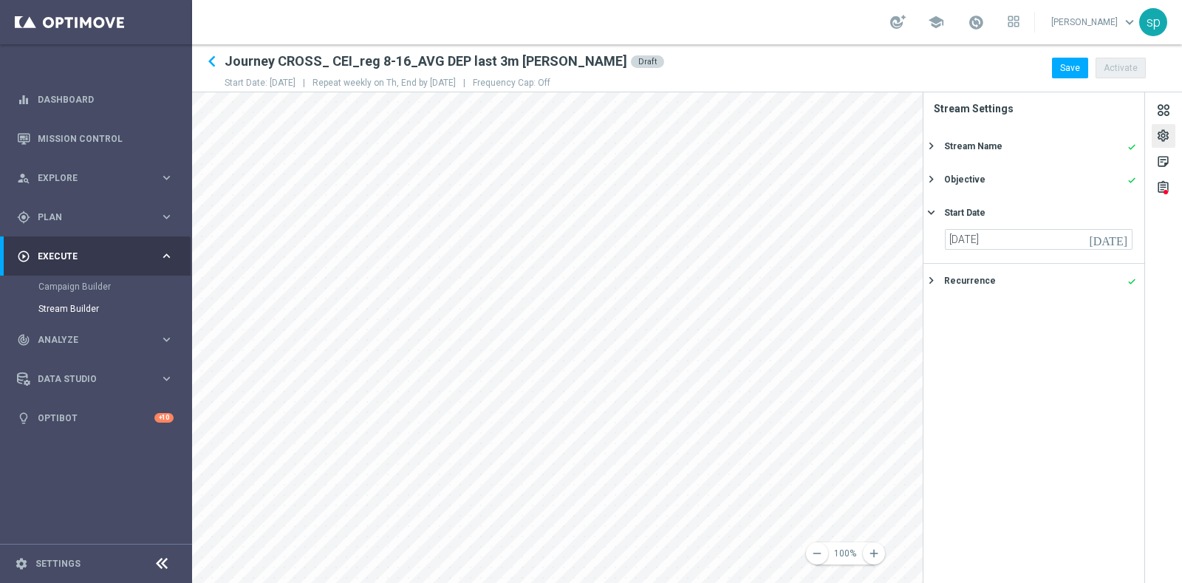
type input "25 Sep 2025"
drag, startPoint x: 1164, startPoint y: 201, endPoint x: 1164, endPoint y: 187, distance: 14.0
click at [1164, 187] on div "settings sticky_note_2 assignment" at bounding box center [1163, 337] width 37 height 491
click at [1164, 187] on div "assignment" at bounding box center [1163, 189] width 14 height 19
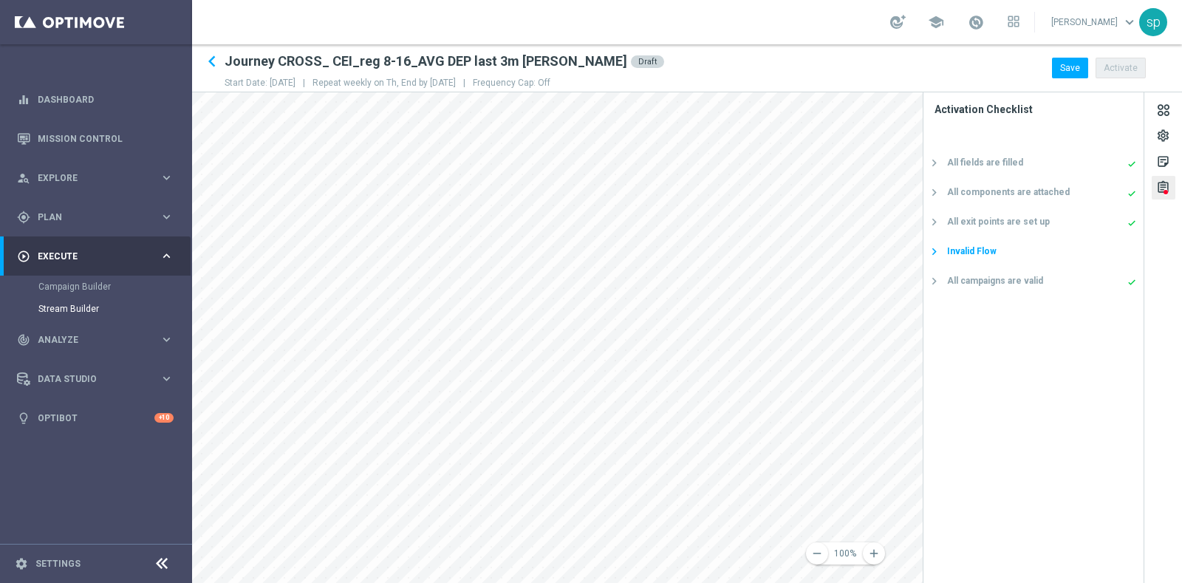
click at [1001, 253] on div "Invalid Flow" at bounding box center [1041, 251] width 189 height 13
click at [1164, 137] on div "settings" at bounding box center [1163, 138] width 14 height 19
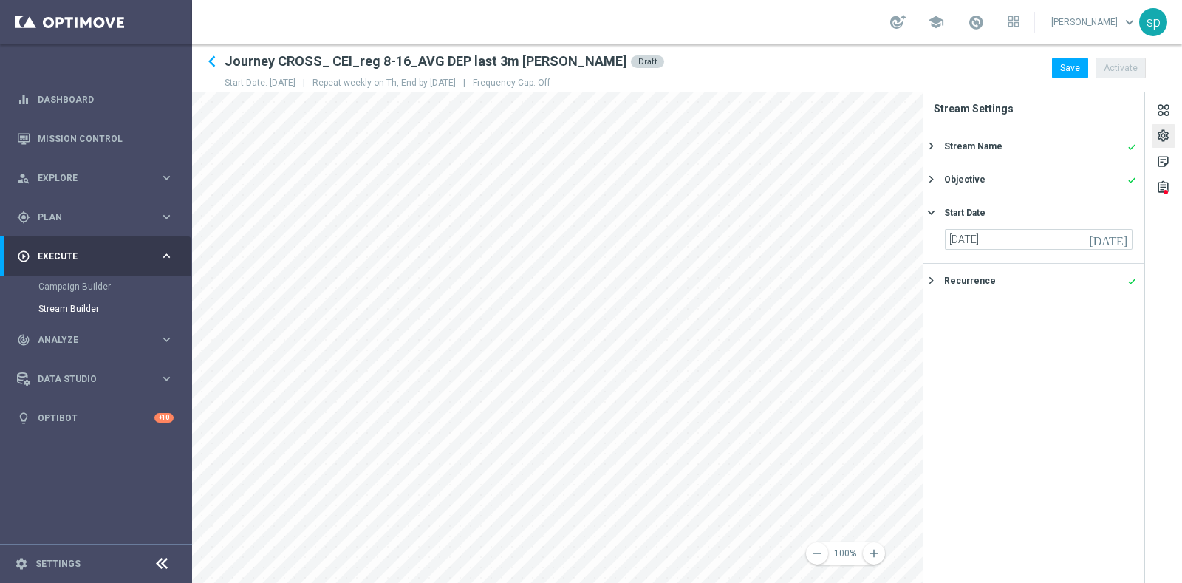
click at [992, 293] on div "Recurrence done keyboard_arrow_right" at bounding box center [1034, 280] width 221 height 33
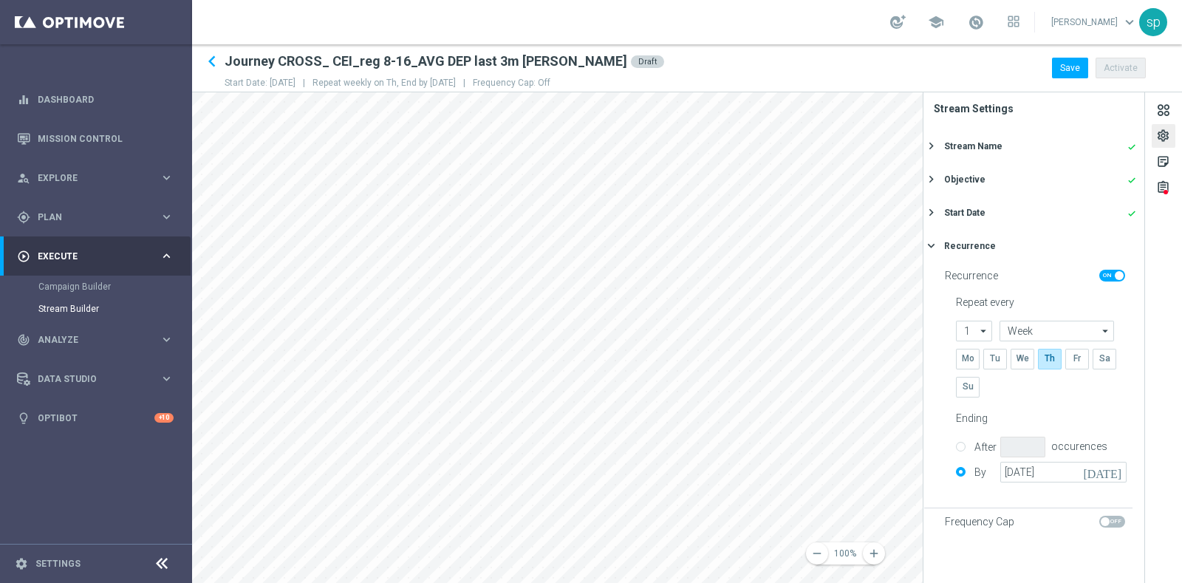
click at [995, 521] on span "Frequency Cap" at bounding box center [979, 522] width 69 height 13
click at [1112, 516] on span at bounding box center [1112, 522] width 26 height 12
click at [1112, 516] on input "checkbox" at bounding box center [1112, 522] width 26 height 12
checkbox input "true"
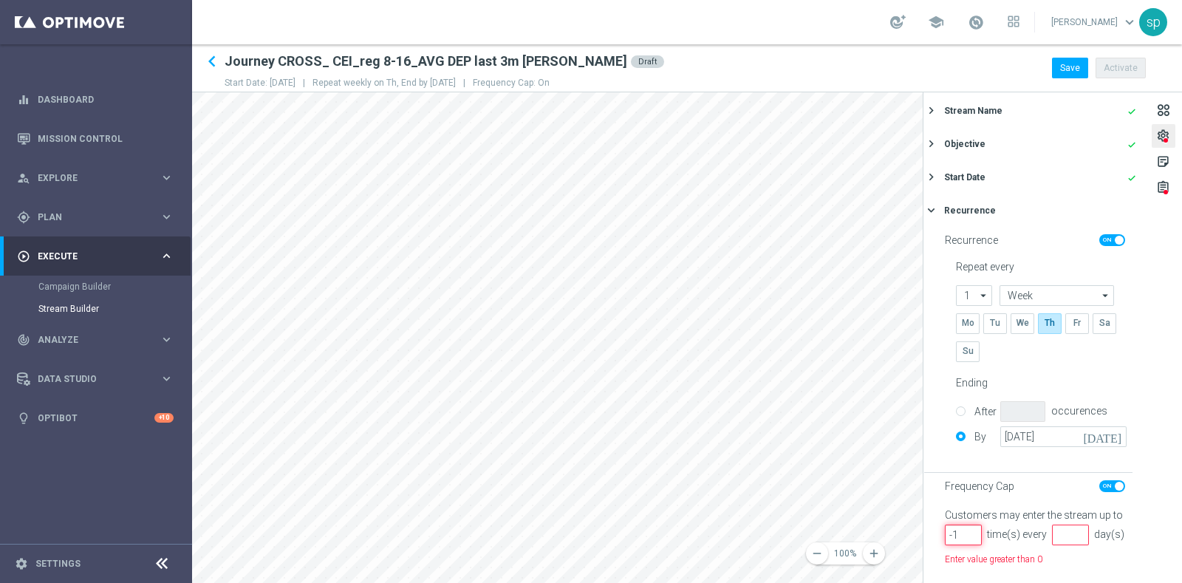
click at [970, 525] on input "-1" at bounding box center [963, 535] width 37 height 21
click at [970, 525] on input "0" at bounding box center [963, 535] width 37 height 21
type input "1"
click at [970, 525] on input "1" at bounding box center [963, 535] width 37 height 21
click at [1052, 525] on input "number" at bounding box center [1070, 535] width 37 height 21
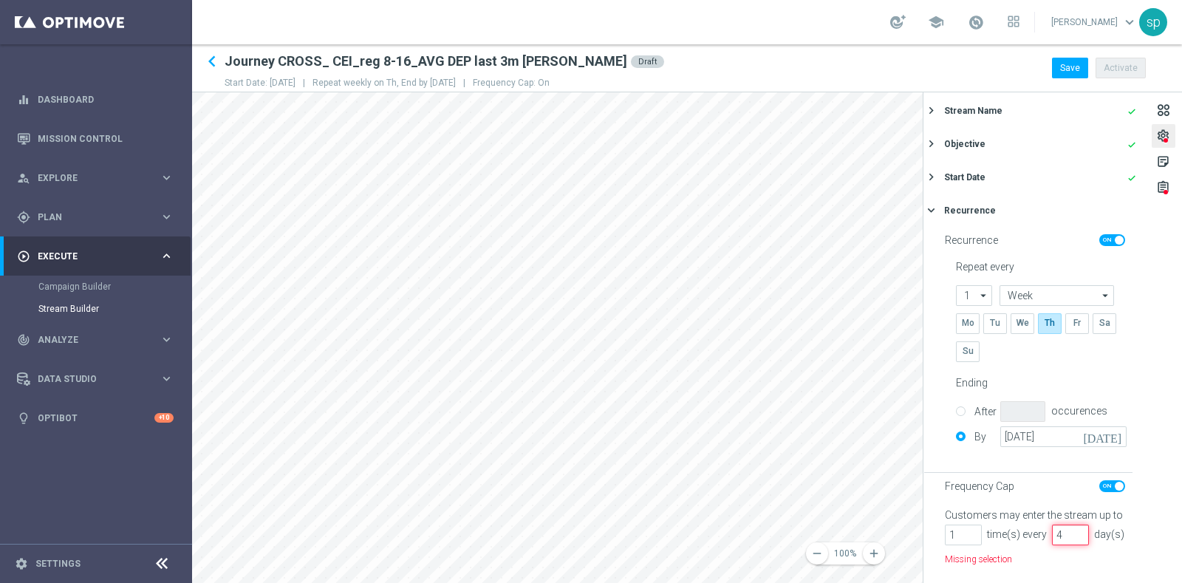
scroll to position [50, 0]
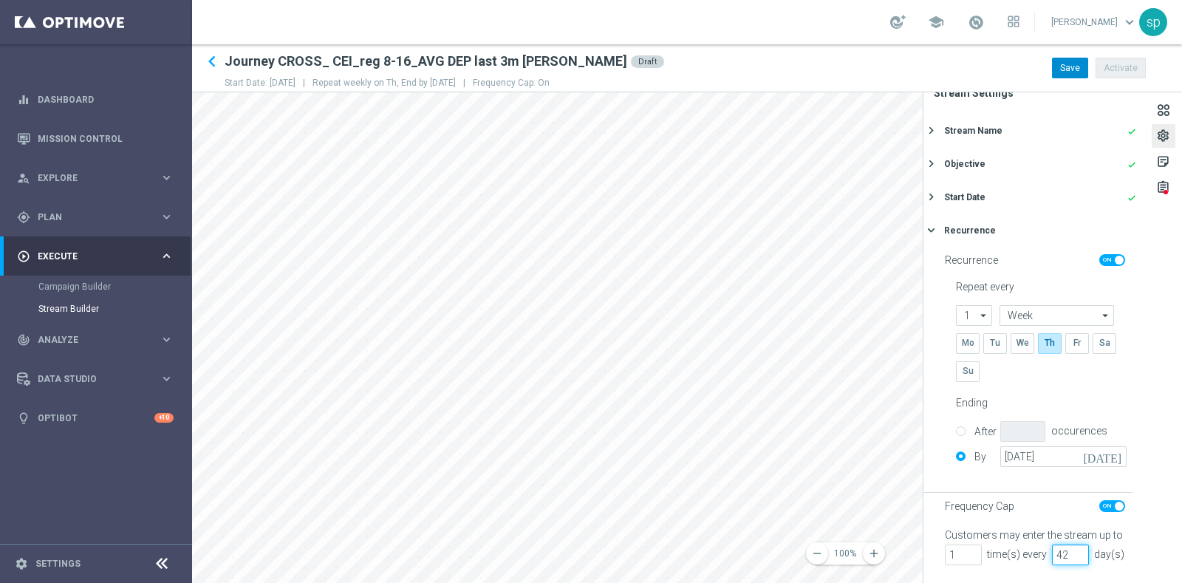
type input "42"
click at [1074, 70] on button "Save" at bounding box center [1070, 68] width 36 height 21
click at [37, 290] on main "equalizer Dashboard Mission Control" at bounding box center [591, 291] width 1182 height 583
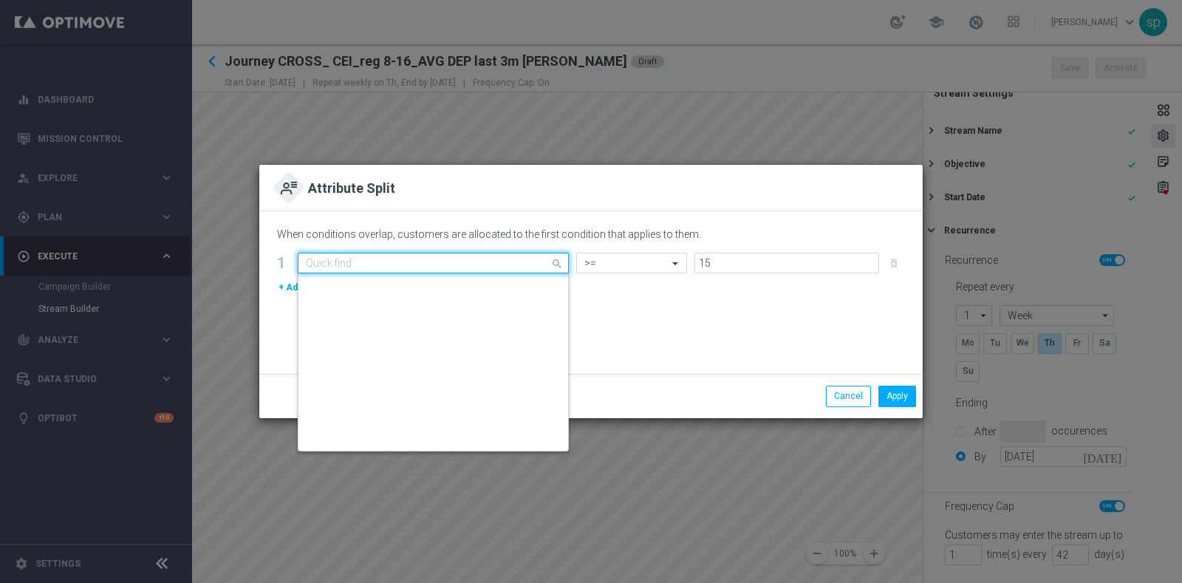
click at [468, 258] on input "text" at bounding box center [418, 263] width 225 height 13
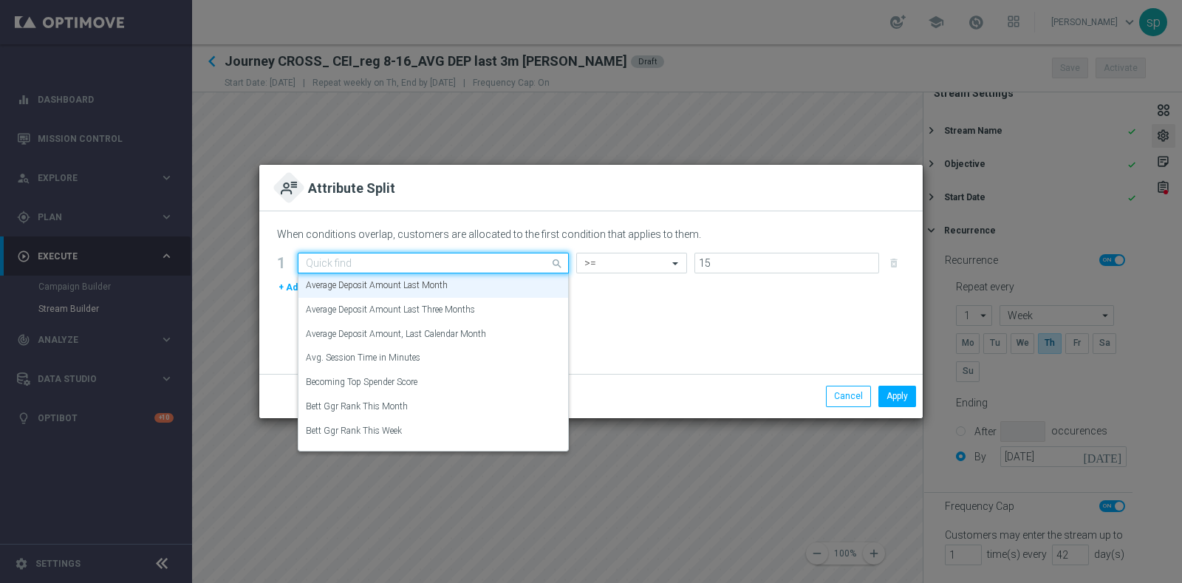
click at [468, 258] on input "text" at bounding box center [418, 263] width 225 height 13
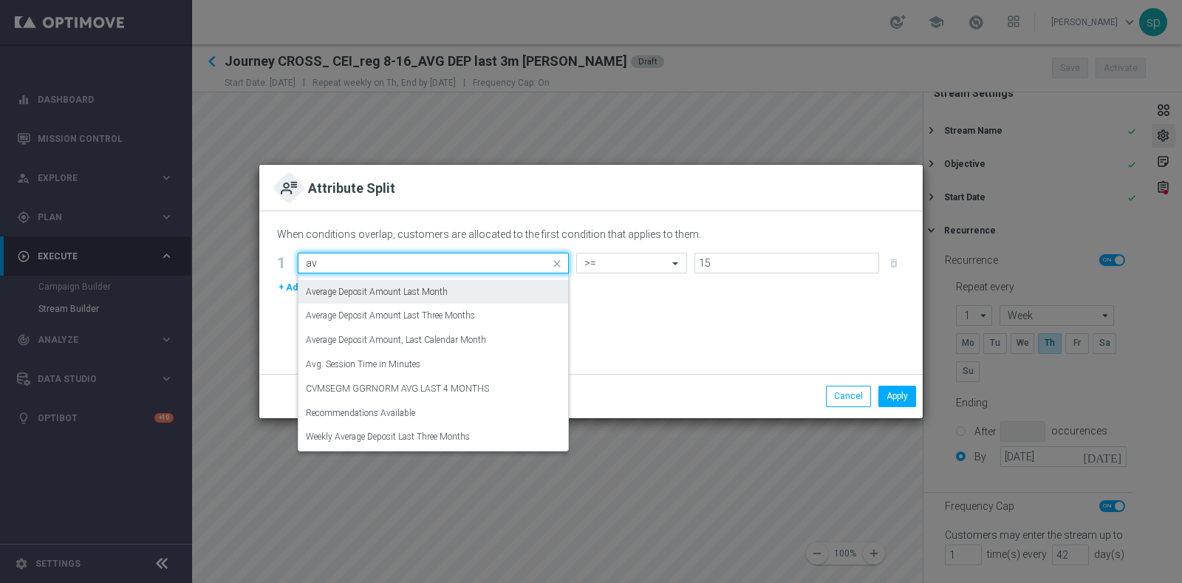
scroll to position [41, 0]
click at [487, 315] on div "Average Deposit Amount Last Three Months" at bounding box center [433, 316] width 255 height 24
type input "av"
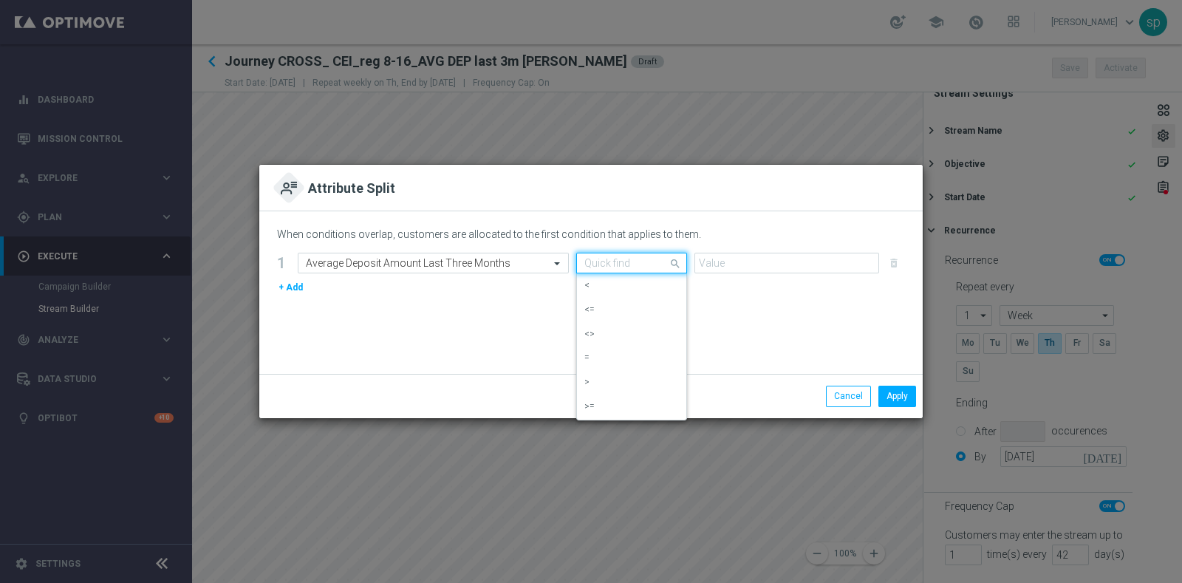
click at [632, 256] on div "Quick find" at bounding box center [631, 263] width 111 height 21
click at [652, 409] on div ">=" at bounding box center [631, 407] width 95 height 24
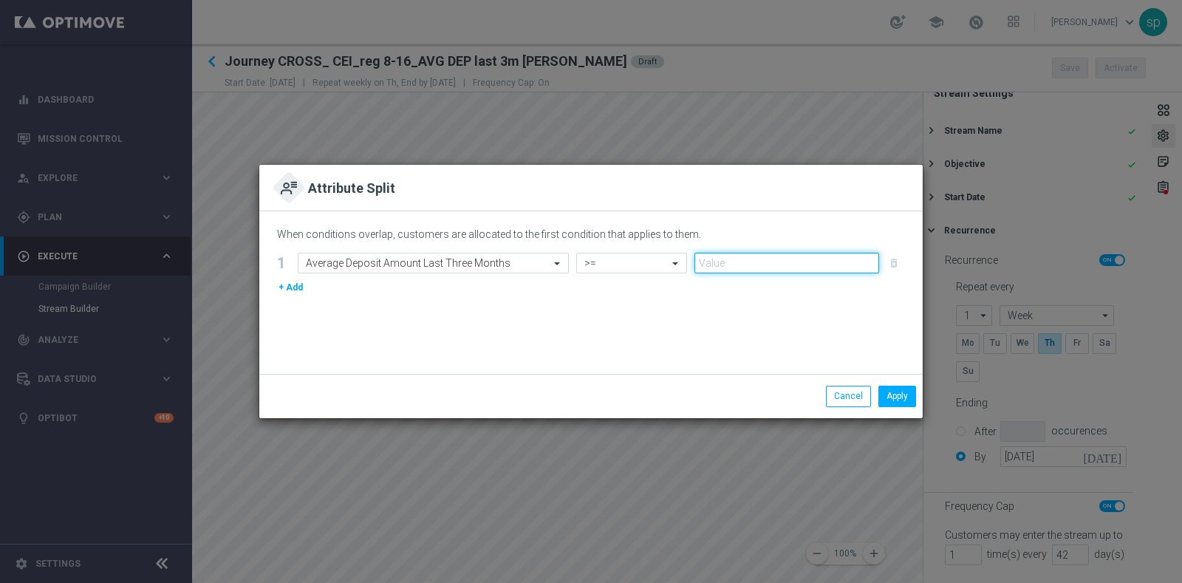
click at [744, 261] on input "number" at bounding box center [786, 263] width 185 height 21
type input "15"
click at [892, 397] on button "Apply" at bounding box center [897, 396] width 38 height 21
click at [423, 264] on input "text" at bounding box center [418, 263] width 225 height 13
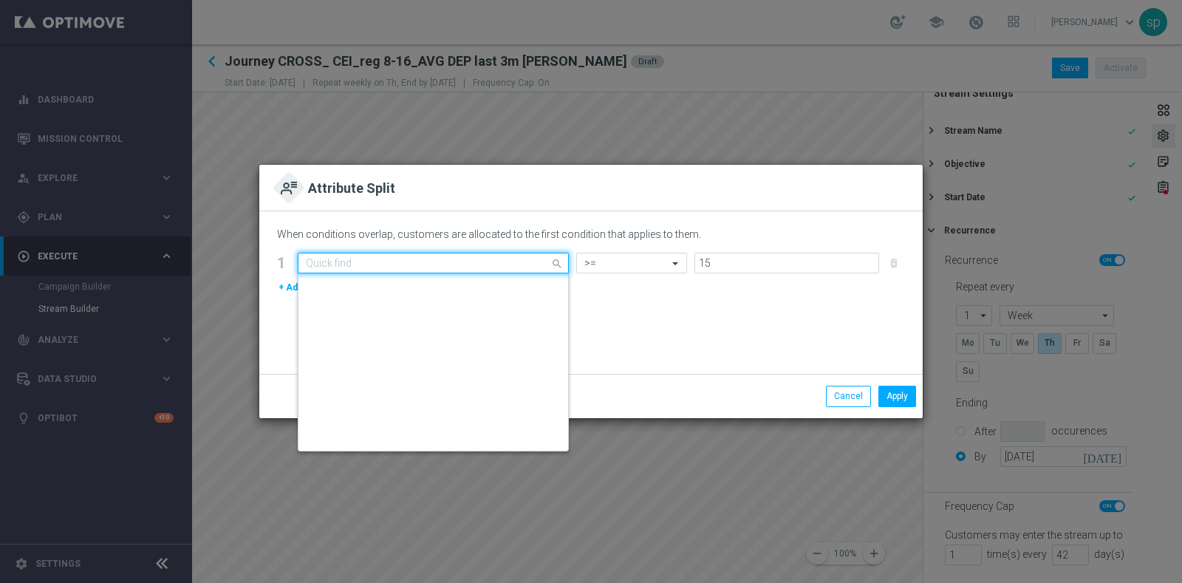
scroll to position [341, 0]
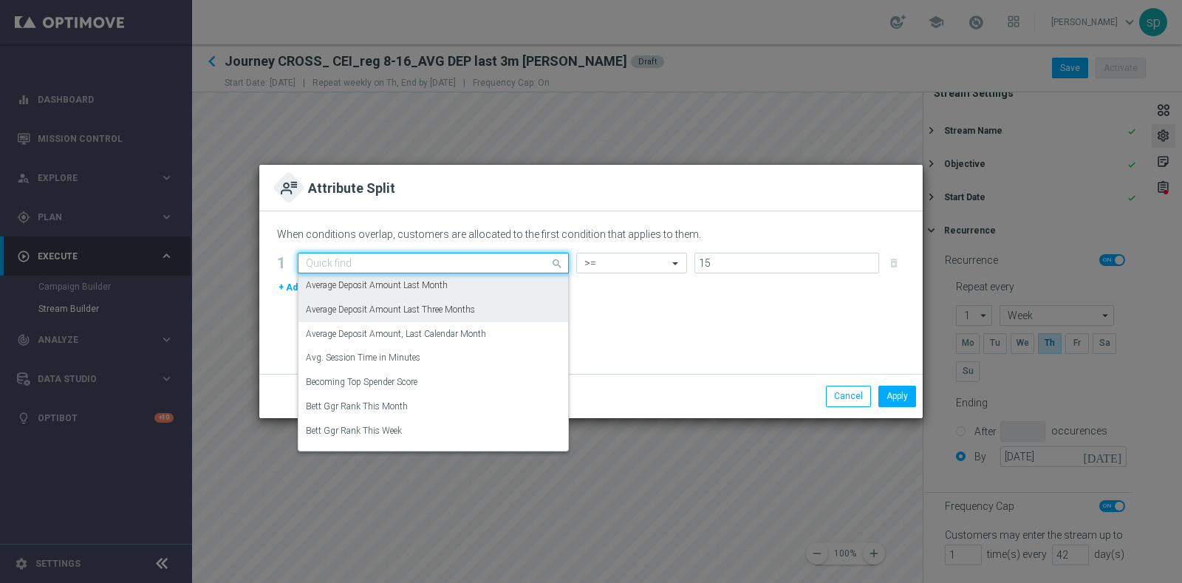
click at [453, 304] on label "Average Deposit Amount Last Three Months" at bounding box center [390, 310] width 169 height 13
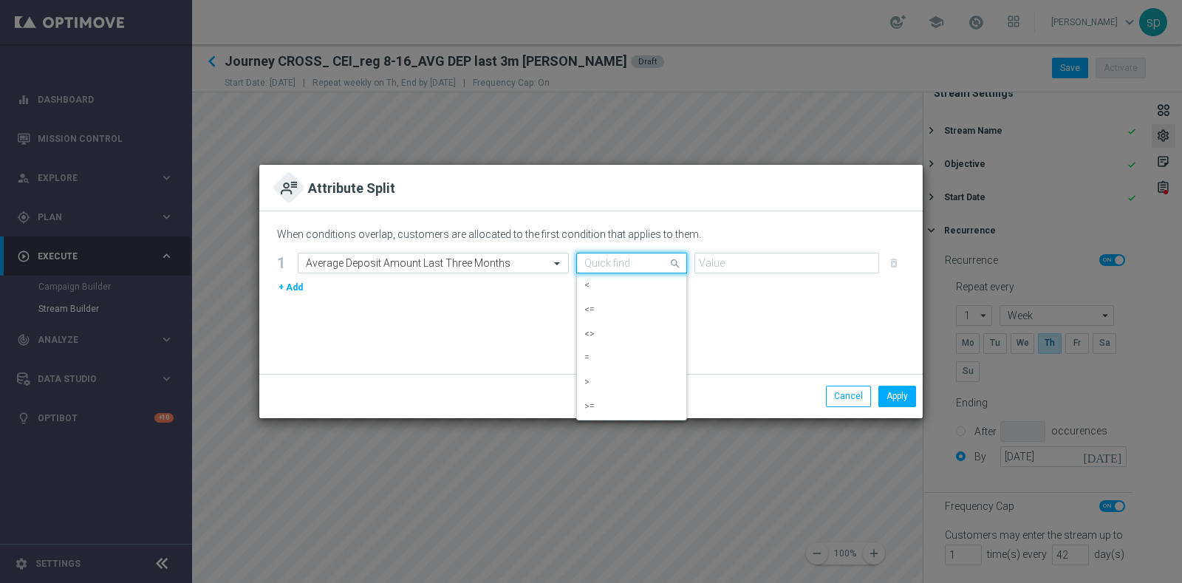
click at [649, 264] on input "text" at bounding box center [616, 263] width 65 height 13
click at [659, 395] on div ">=" at bounding box center [631, 407] width 95 height 24
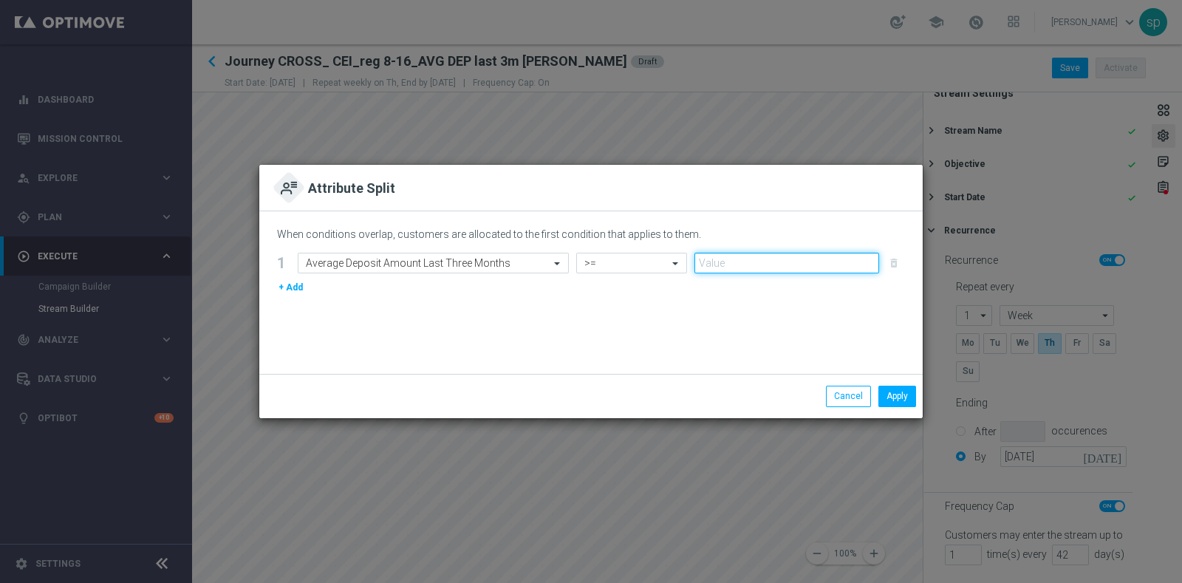
click at [735, 263] on input "number" at bounding box center [786, 263] width 185 height 21
type input "15"
click at [904, 395] on button "Apply" at bounding box center [897, 396] width 38 height 21
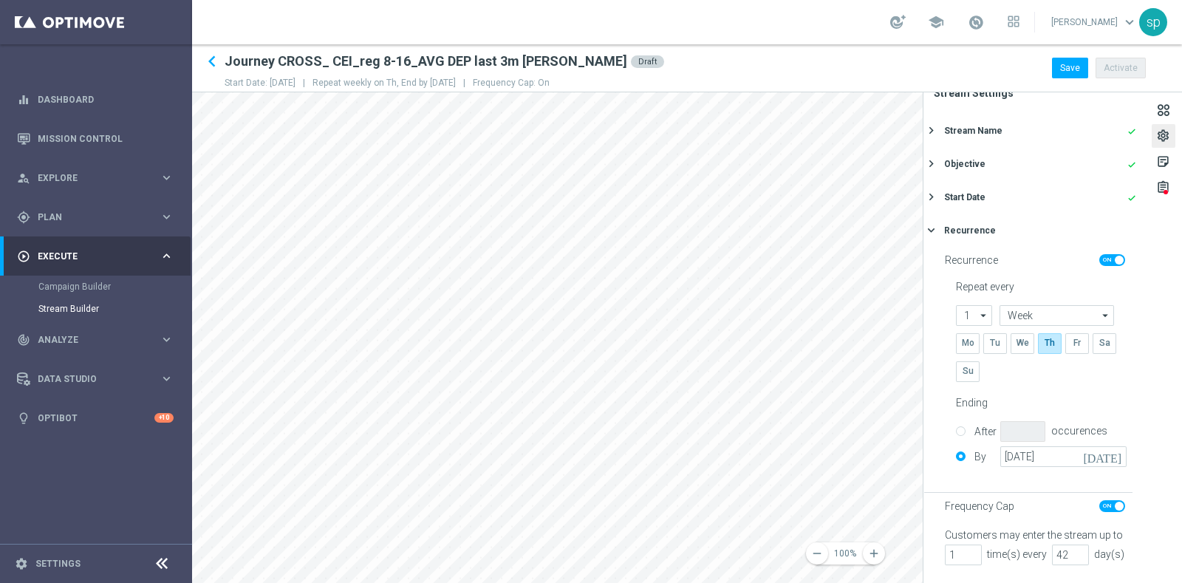
click at [101, 444] on main "equalizer Dashboard Mission Control" at bounding box center [591, 291] width 1182 height 583
click at [1028, 409] on div "remove 100% add settings sticky_note_2 assignment Stream Settings Stream Name d…" at bounding box center [687, 337] width 990 height 491
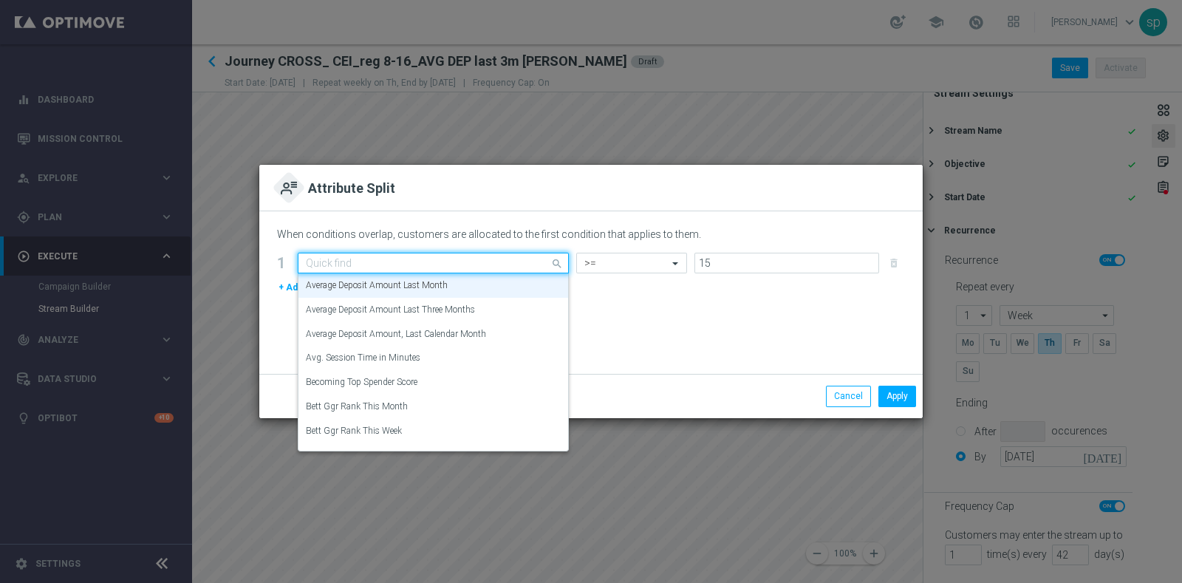
click at [447, 260] on input "text" at bounding box center [418, 263] width 225 height 13
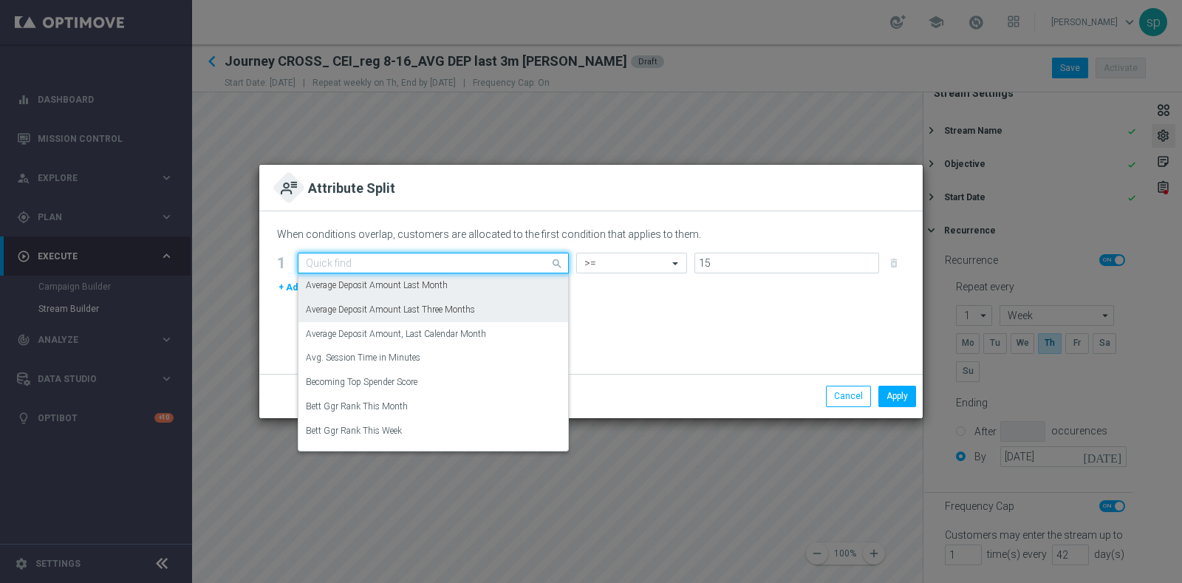
click at [465, 310] on label "Average Deposit Amount Last Three Months" at bounding box center [390, 310] width 169 height 13
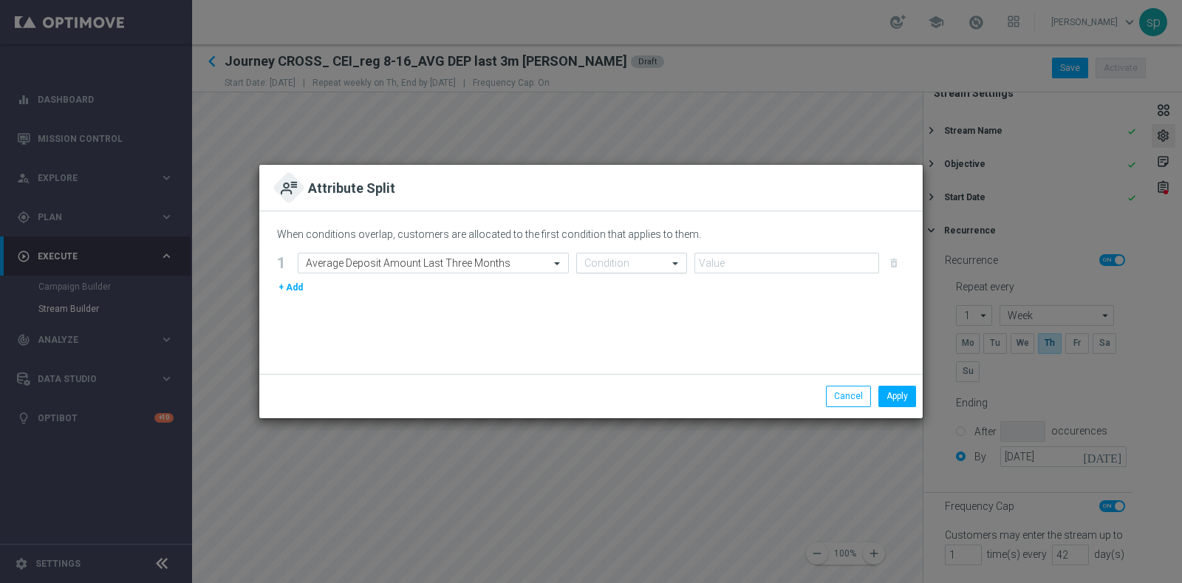
click at [623, 267] on input "text" at bounding box center [616, 263] width 65 height 13
click at [643, 408] on div ">=" at bounding box center [631, 407] width 95 height 24
click at [762, 266] on input "number" at bounding box center [786, 263] width 185 height 21
type input "15"
click at [893, 389] on button "Apply" at bounding box center [897, 396] width 38 height 21
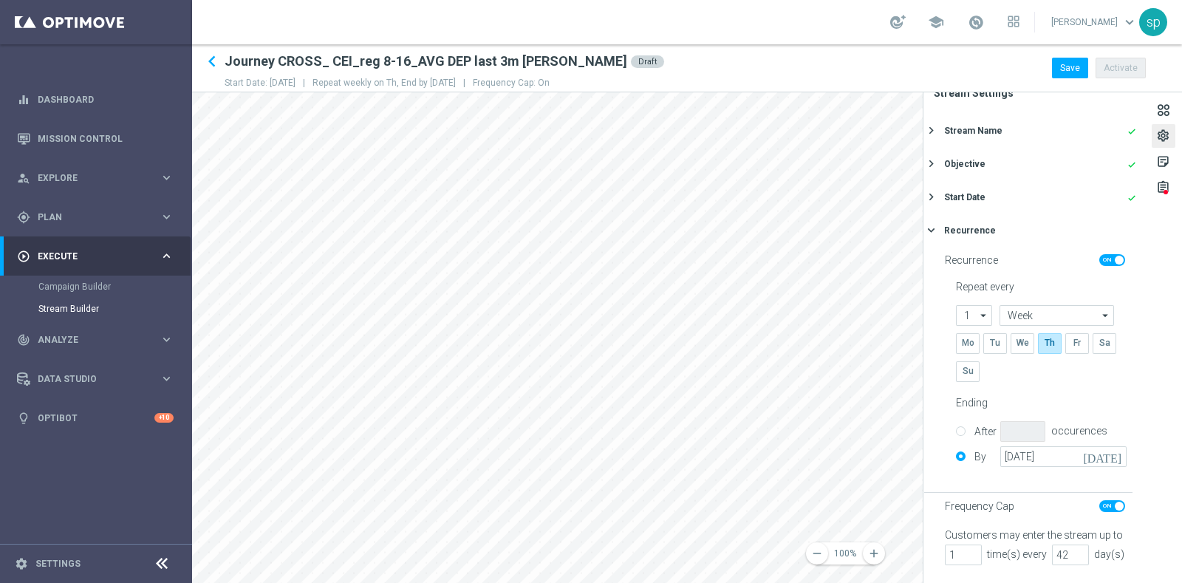
click at [112, 449] on main "equalizer Dashboard Mission Control" at bounding box center [591, 291] width 1182 height 583
click at [150, 410] on main "equalizer Dashboard Mission Control" at bounding box center [591, 291] width 1182 height 583
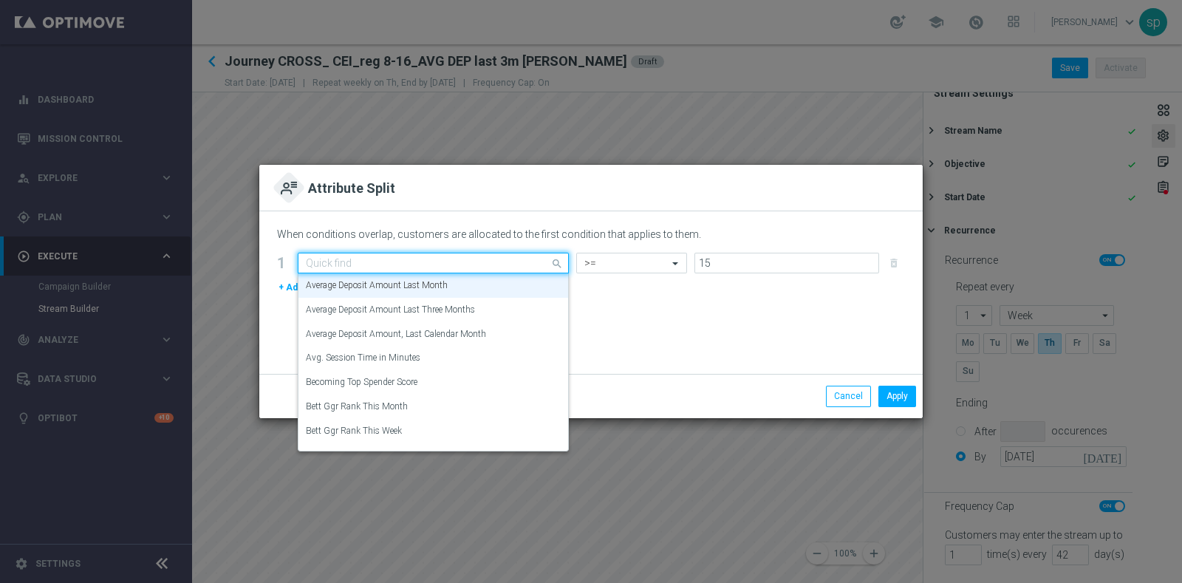
click at [413, 265] on input "text" at bounding box center [418, 263] width 225 height 13
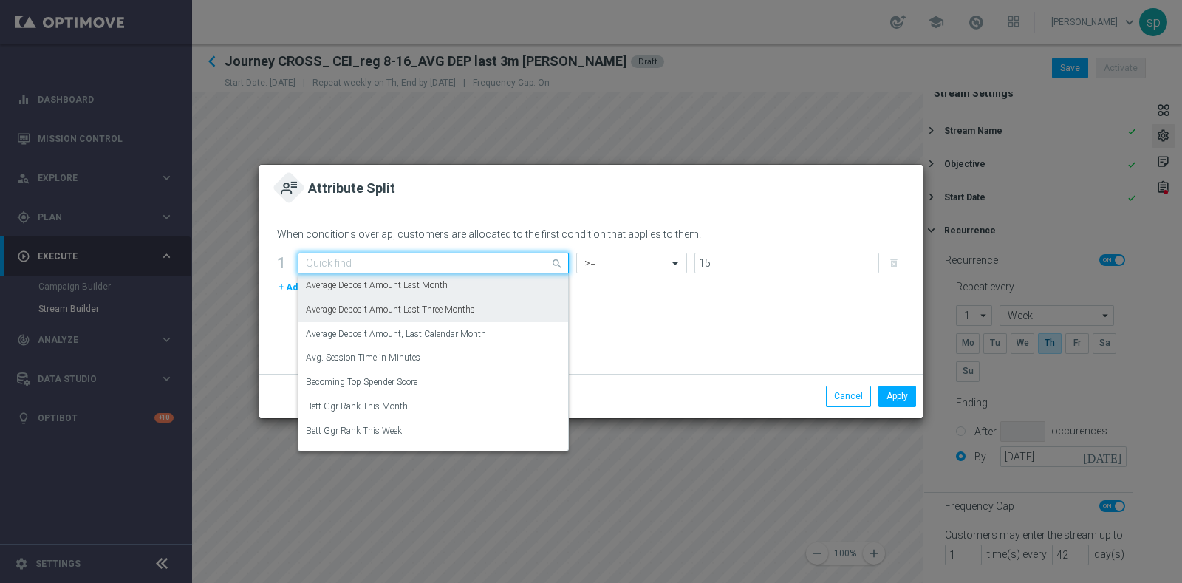
click at [461, 310] on label "Average Deposit Amount Last Three Months" at bounding box center [390, 310] width 169 height 13
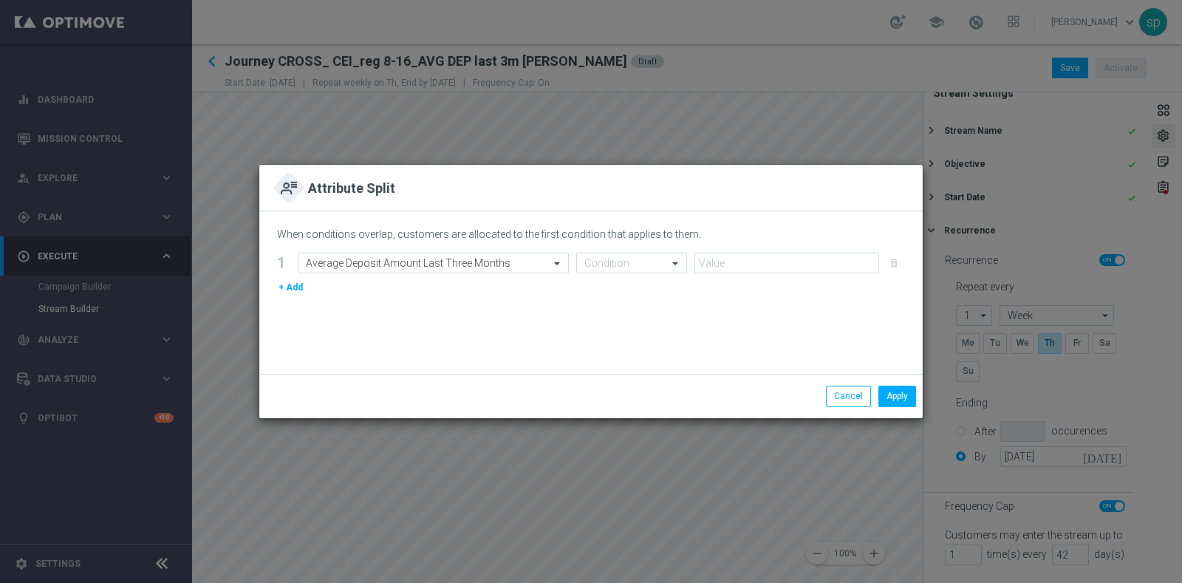
click at [461, 310] on div "When conditions overlap, customers are allocated to the first condition that ap…" at bounding box center [590, 292] width 663 height 163
click at [617, 262] on input "text" at bounding box center [616, 263] width 65 height 13
click at [668, 406] on div ">=" at bounding box center [631, 407] width 95 height 24
click at [732, 265] on input "number" at bounding box center [786, 263] width 185 height 21
type input "15"
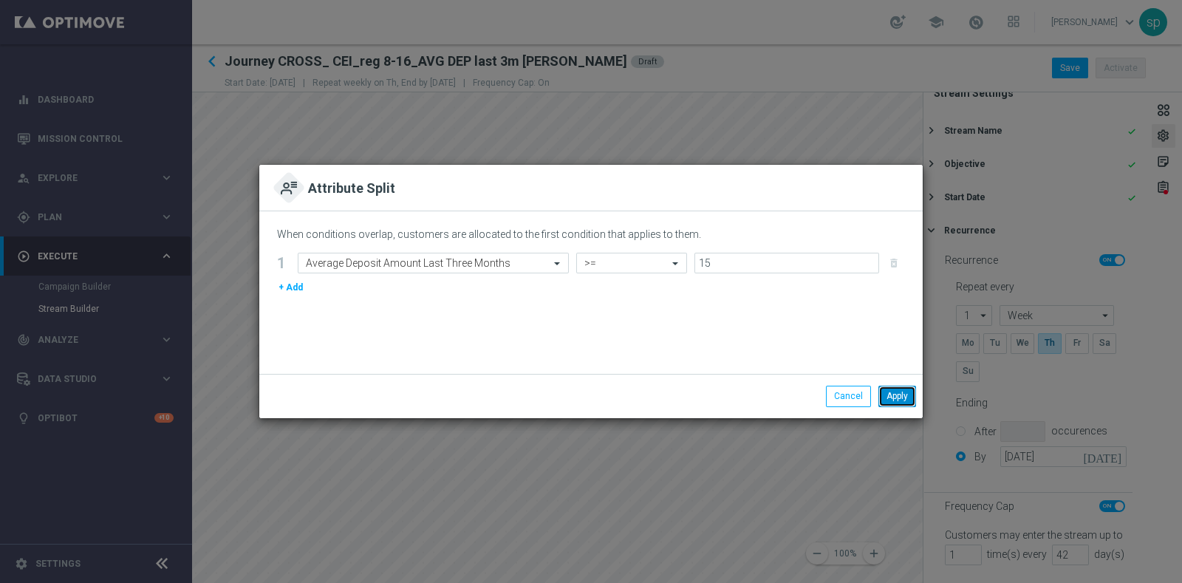
click at [906, 392] on button "Apply" at bounding box center [897, 396] width 38 height 21
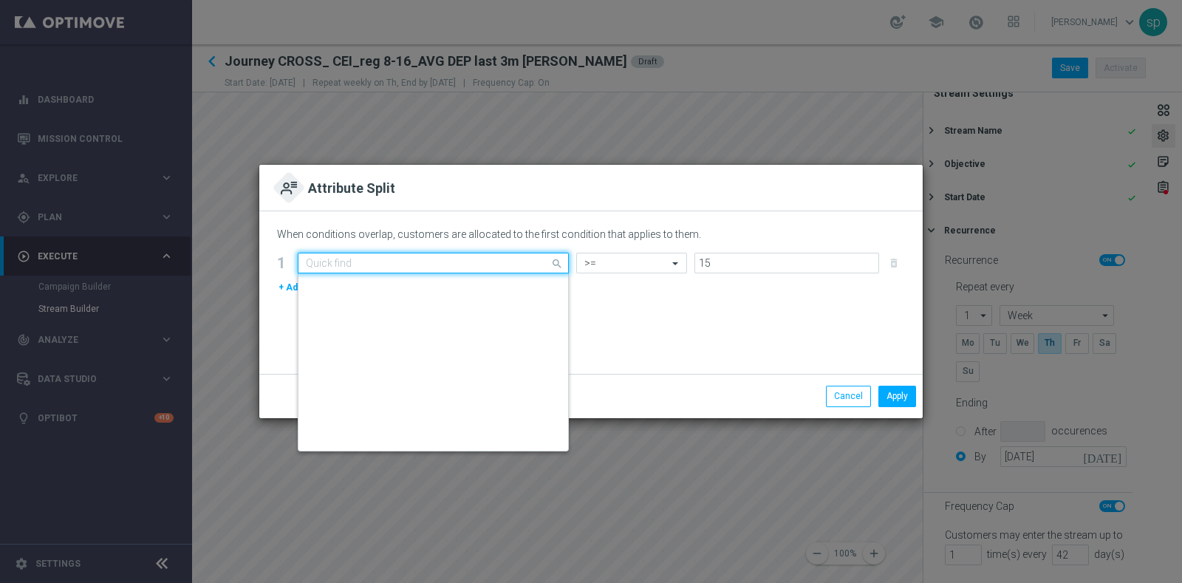
click at [497, 267] on input "text" at bounding box center [418, 263] width 225 height 13
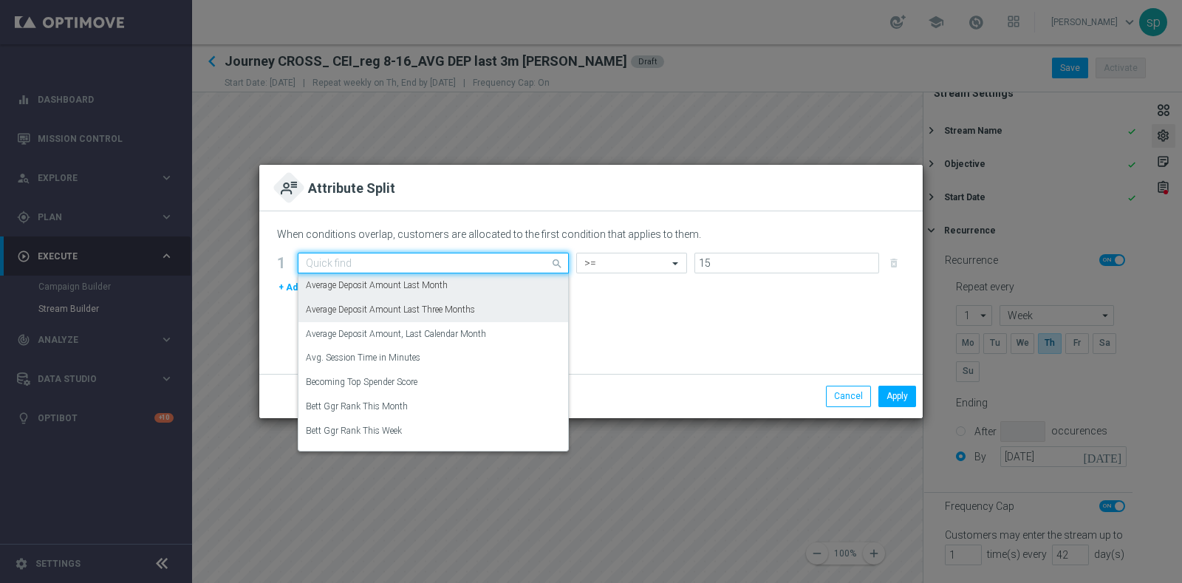
click at [506, 306] on div "Average Deposit Amount Last Three Months" at bounding box center [433, 310] width 255 height 24
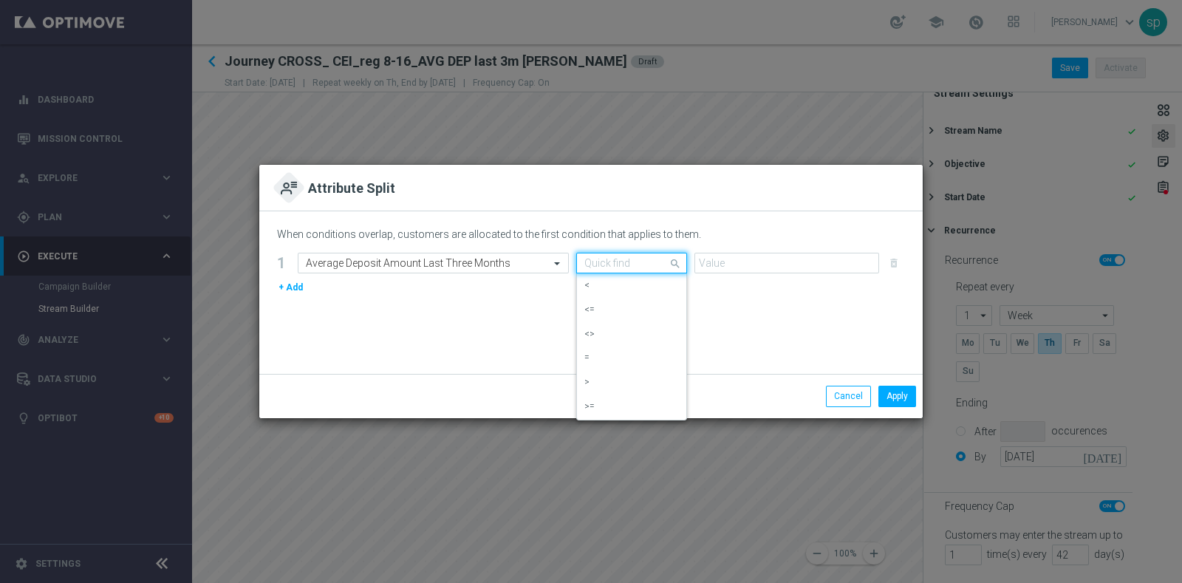
click at [610, 271] on div "Quick find" at bounding box center [631, 263] width 111 height 21
click at [648, 406] on div ">=" at bounding box center [631, 407] width 95 height 24
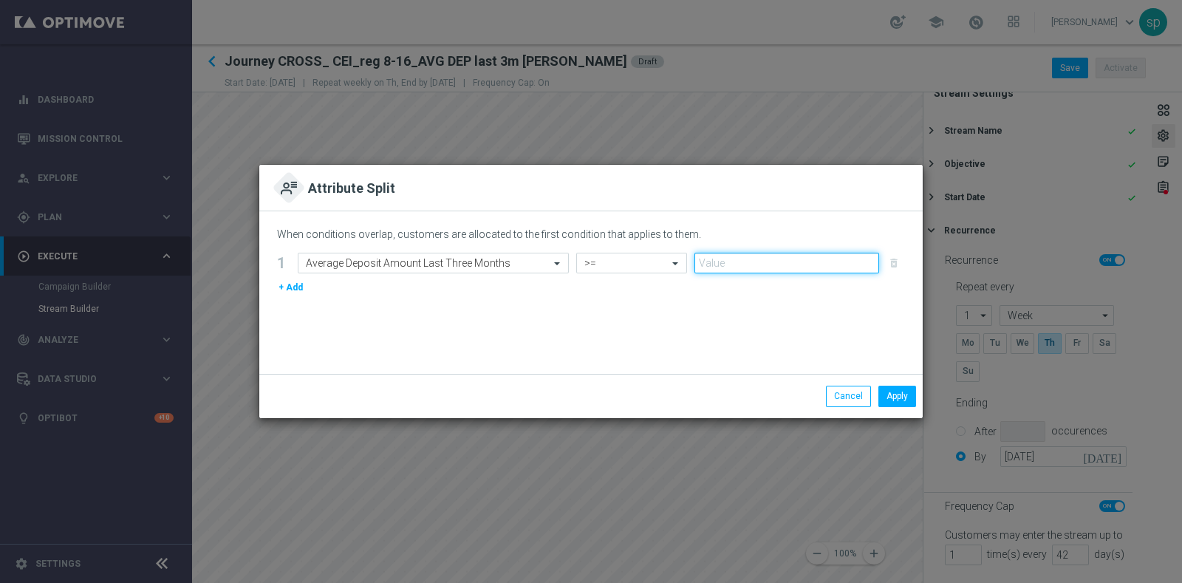
click at [745, 267] on input "number" at bounding box center [786, 263] width 185 height 21
type input "15"
click at [905, 397] on button "Apply" at bounding box center [897, 396] width 38 height 21
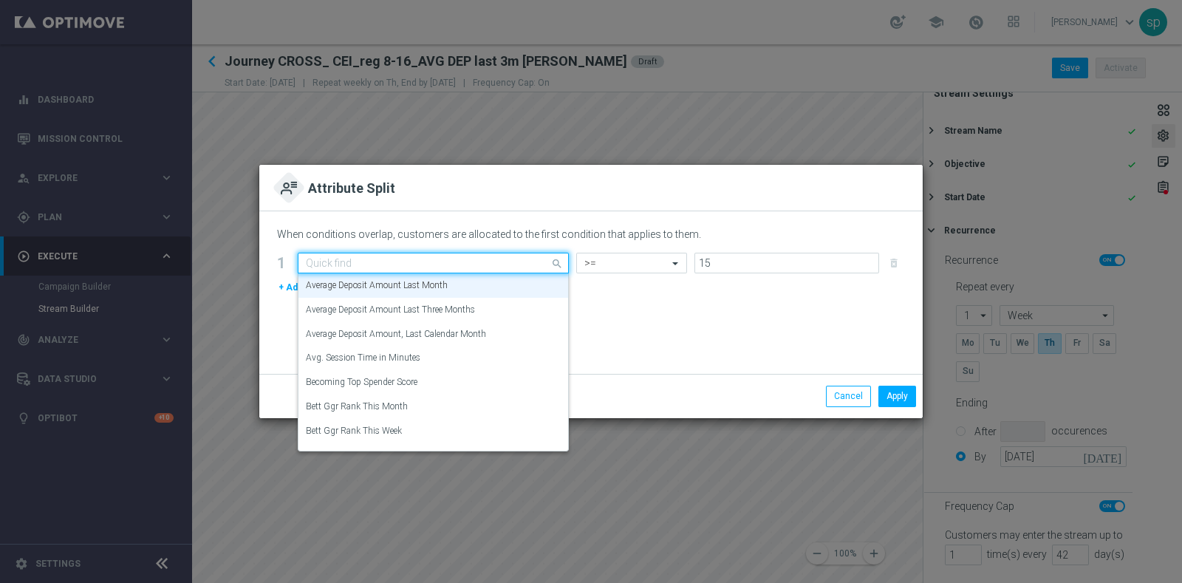
click at [488, 259] on input "text" at bounding box center [418, 263] width 225 height 13
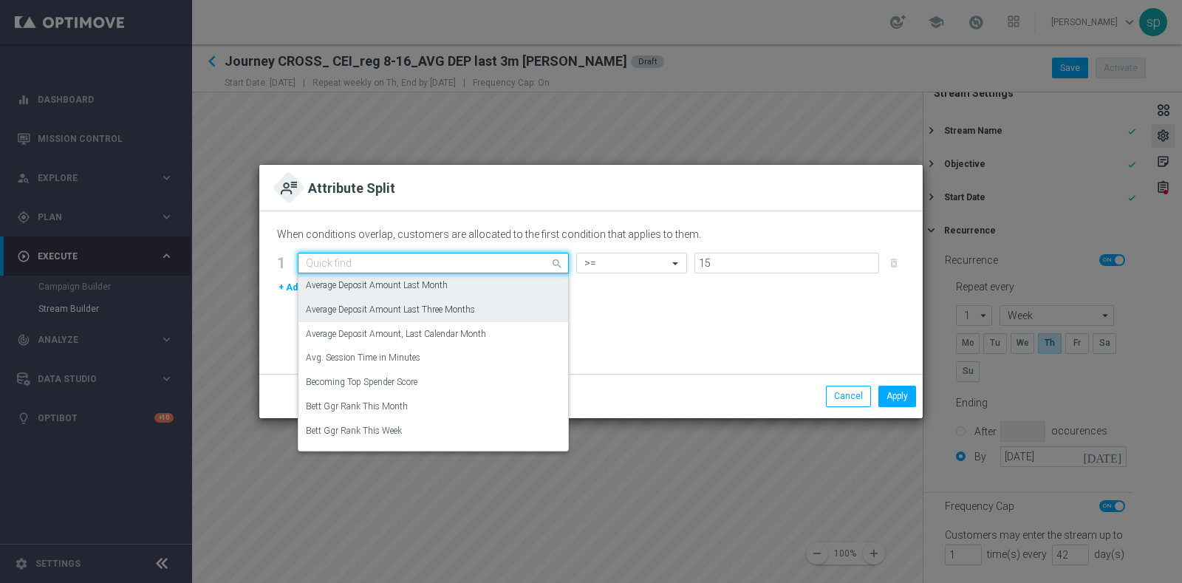
click at [510, 301] on div "Average Deposit Amount Last Three Months" at bounding box center [433, 310] width 255 height 24
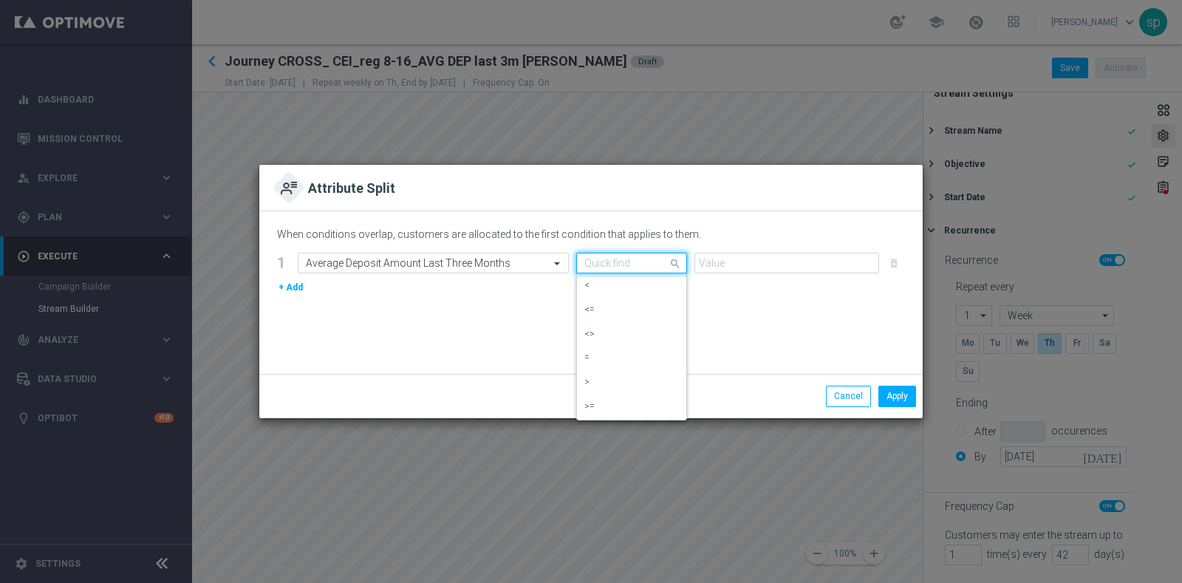
click at [597, 273] on div "Quick find" at bounding box center [631, 263] width 111 height 21
click at [645, 403] on div ">=" at bounding box center [631, 407] width 95 height 24
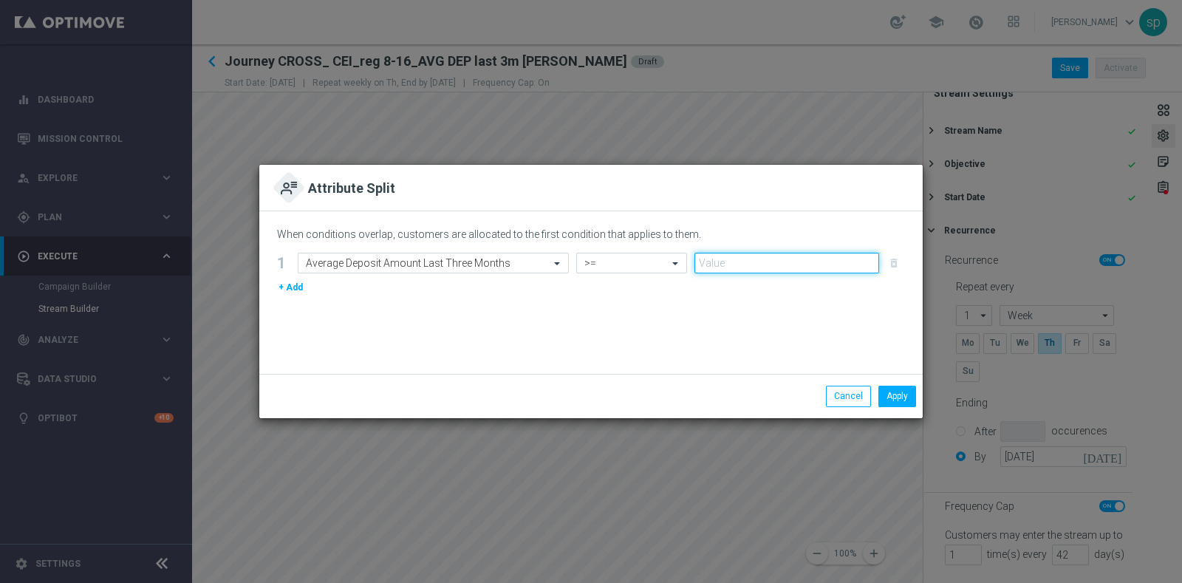
click at [735, 267] on input "number" at bounding box center [786, 263] width 185 height 21
type input "15"
click at [909, 395] on button "Apply" at bounding box center [897, 396] width 38 height 21
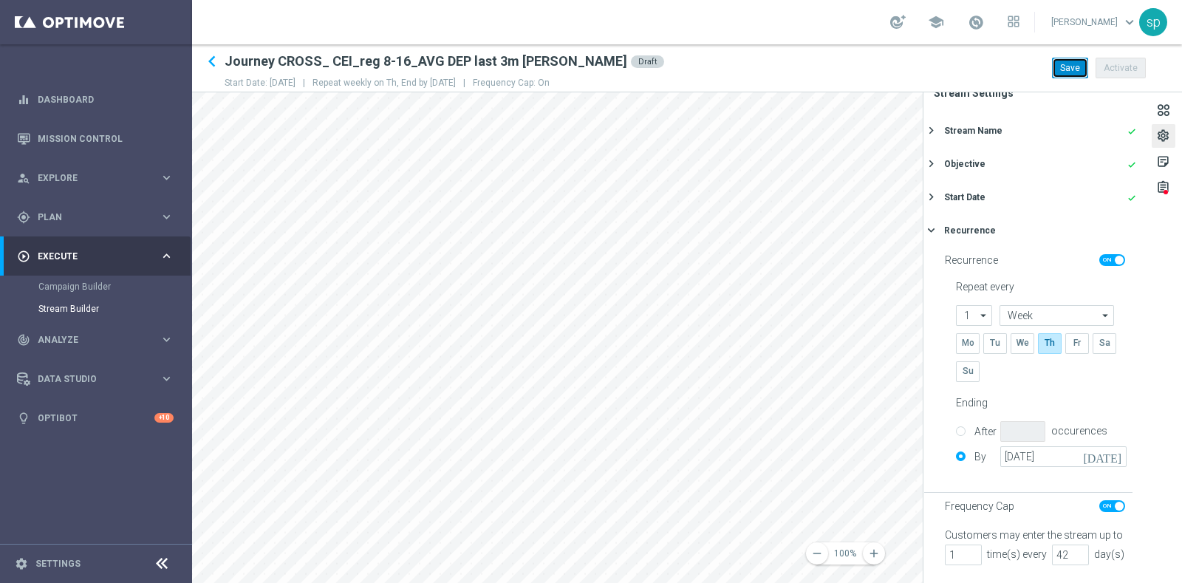
click at [1068, 63] on button "Save" at bounding box center [1070, 68] width 36 height 21
click at [212, 58] on icon "keyboard_arrow_left" at bounding box center [212, 61] width 22 height 22
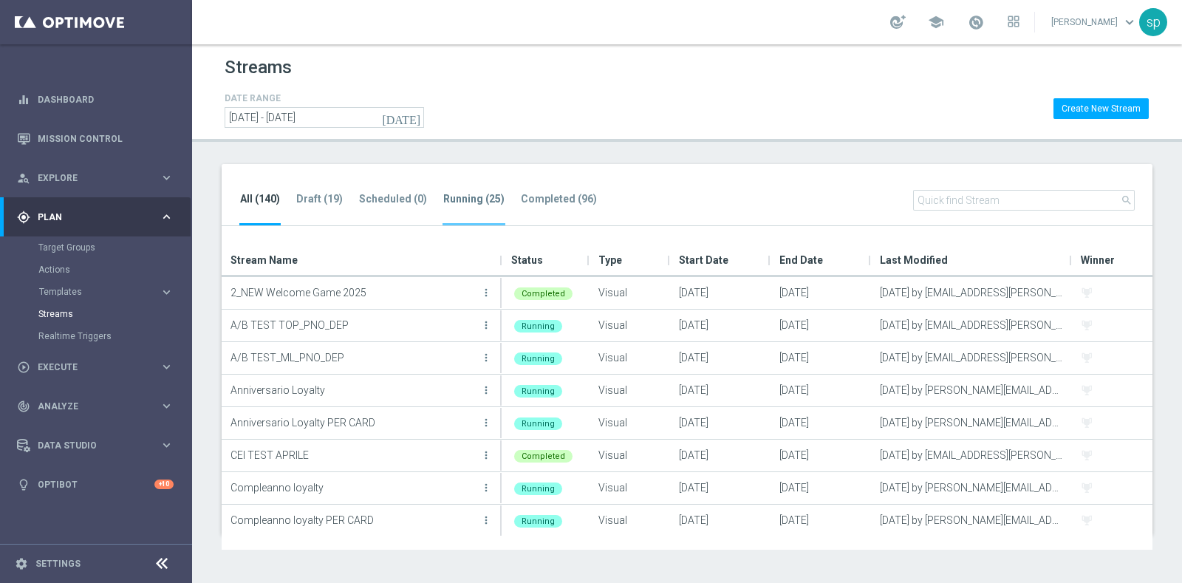
click at [457, 196] on tab-header "Running (25)" at bounding box center [473, 199] width 61 height 13
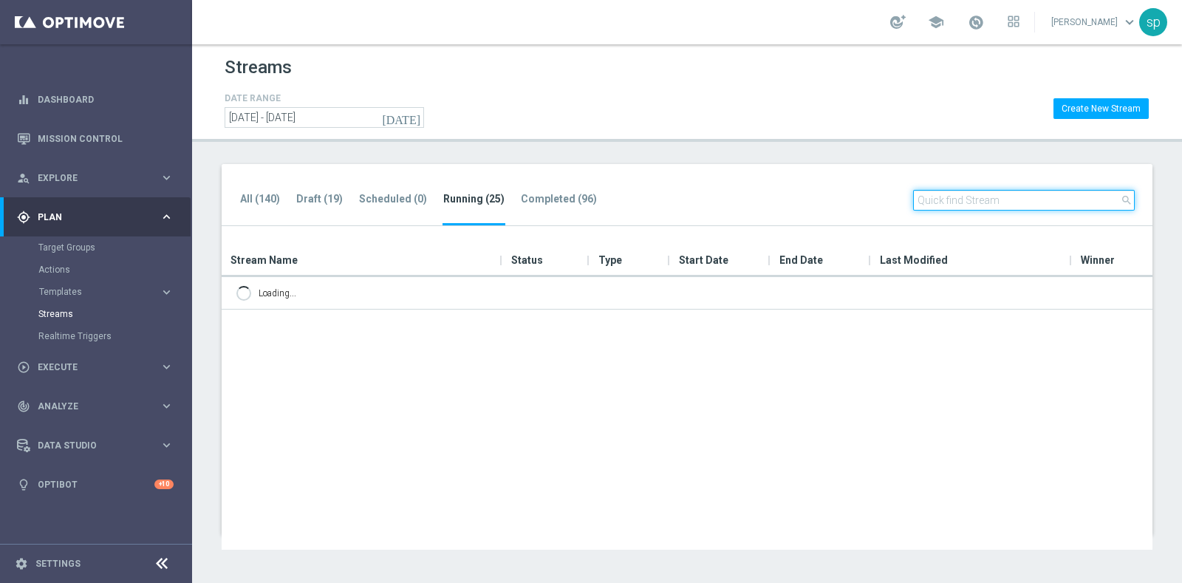
click at [974, 195] on input "text" at bounding box center [1024, 200] width 222 height 21
type input "giov"
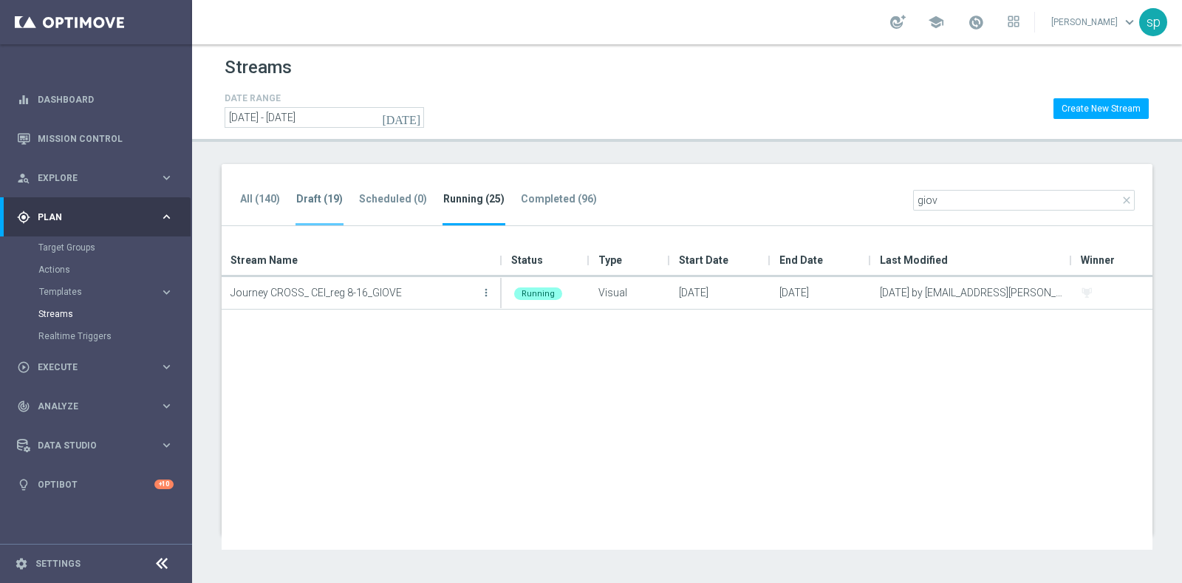
click at [316, 194] on tab-header "Draft (19)" at bounding box center [319, 199] width 47 height 13
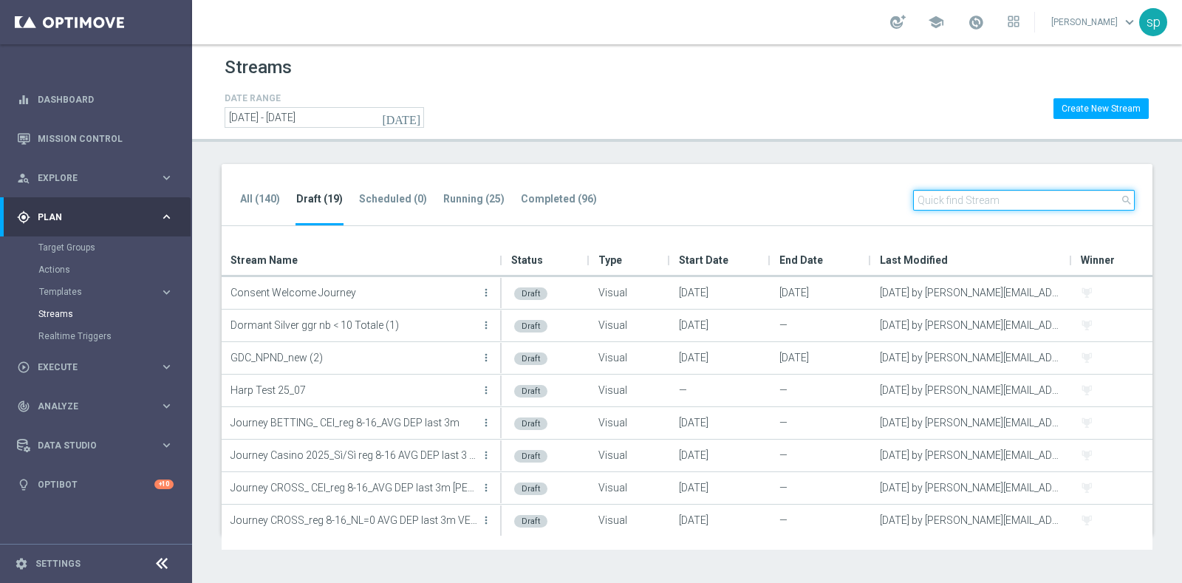
click at [971, 198] on input "text" at bounding box center [1024, 200] width 222 height 21
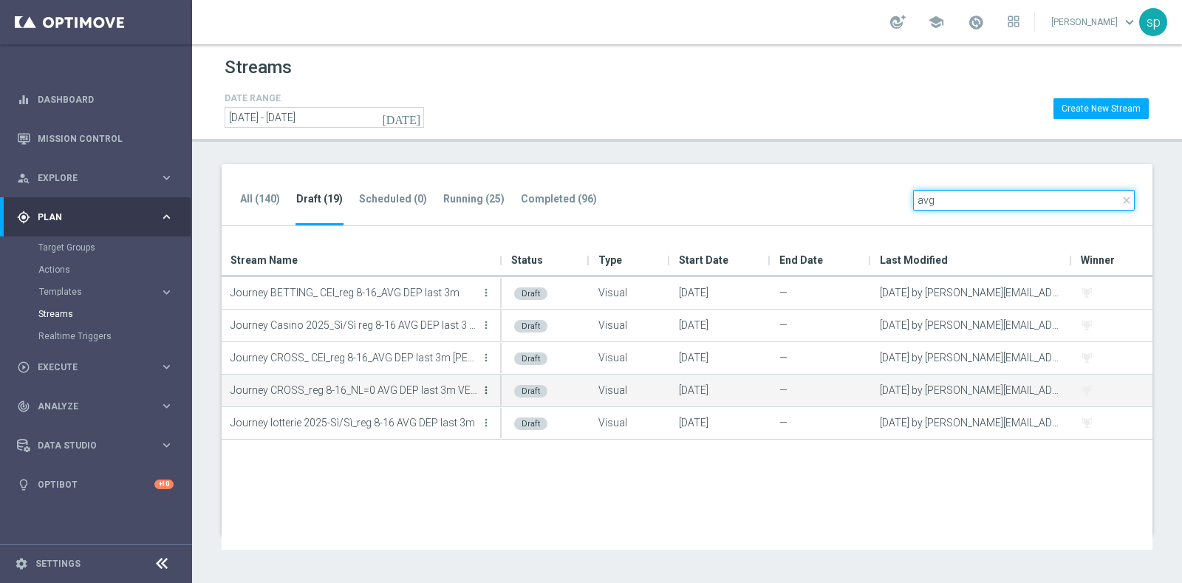
type input "avg"
click at [483, 385] on icon "more_vert" at bounding box center [486, 390] width 12 height 12
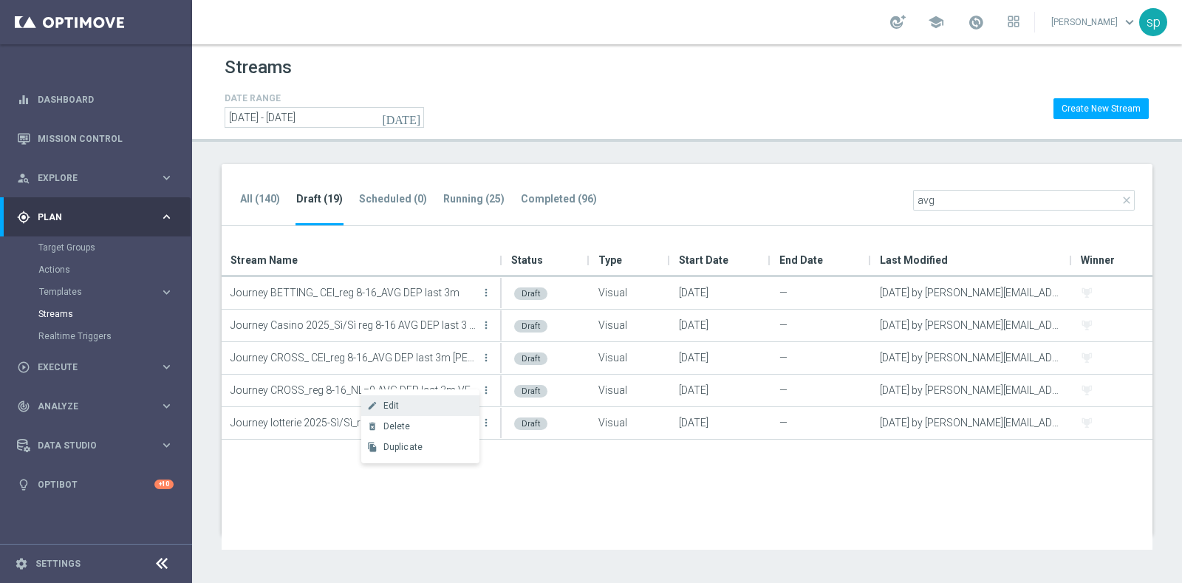
click at [455, 408] on div "Edit" at bounding box center [427, 405] width 89 height 10
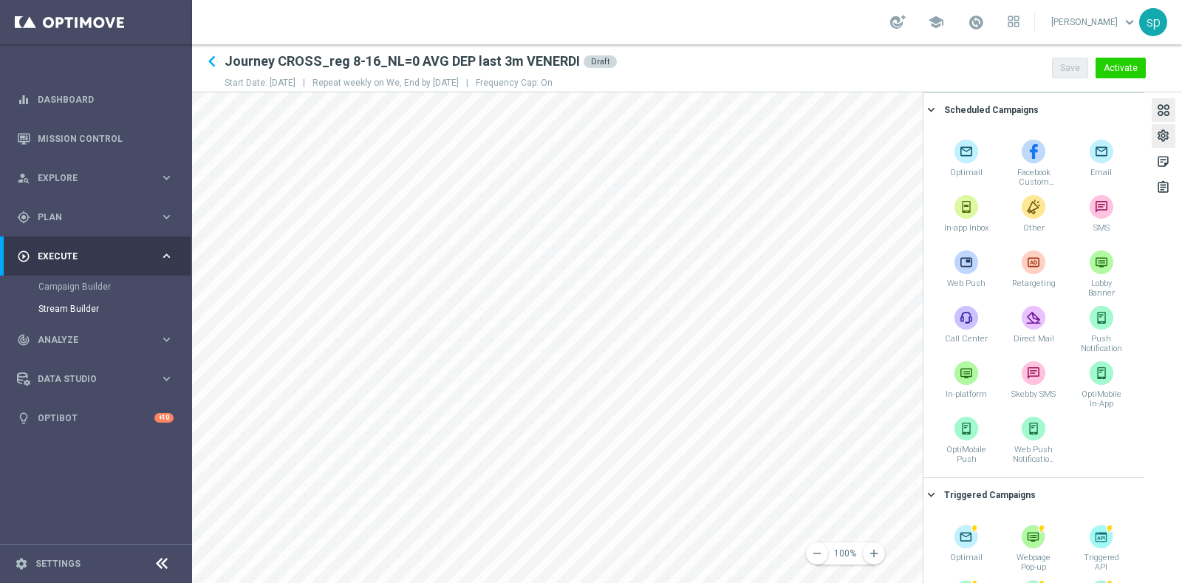
click at [1168, 137] on div "settings" at bounding box center [1163, 138] width 14 height 19
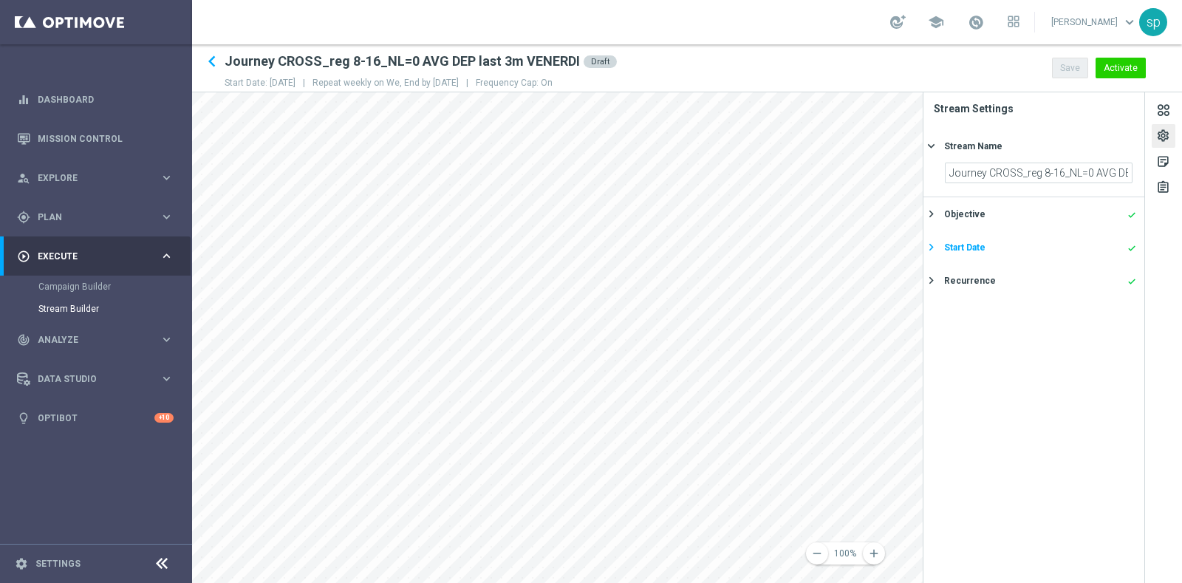
click at [1034, 244] on div "Start Date done" at bounding box center [1040, 247] width 192 height 13
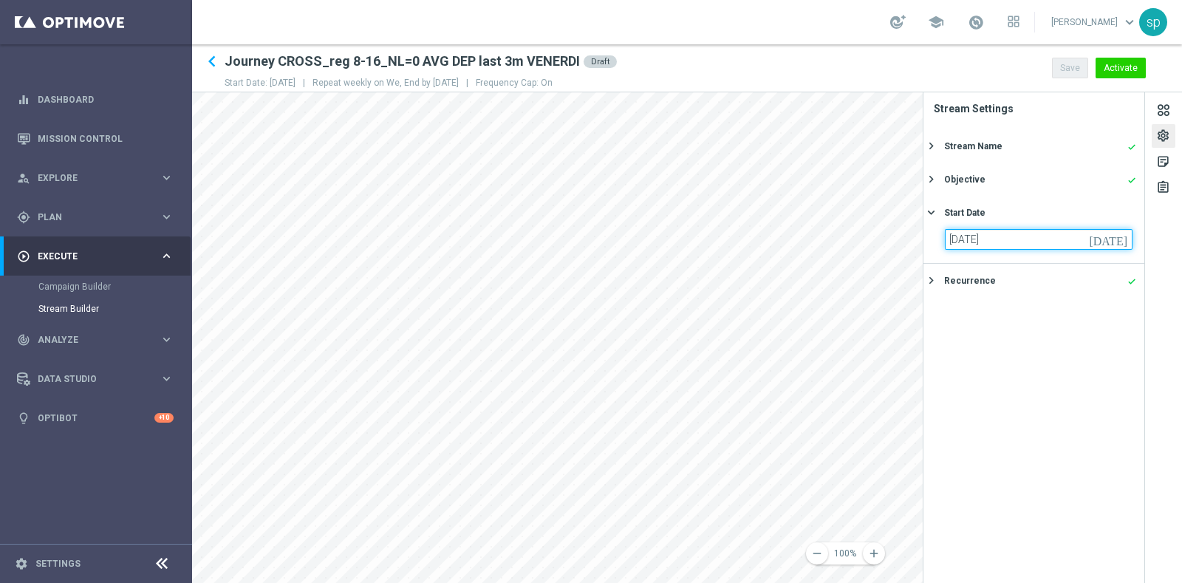
click at [1042, 237] on input "01 Oct 2025" at bounding box center [1039, 239] width 188 height 21
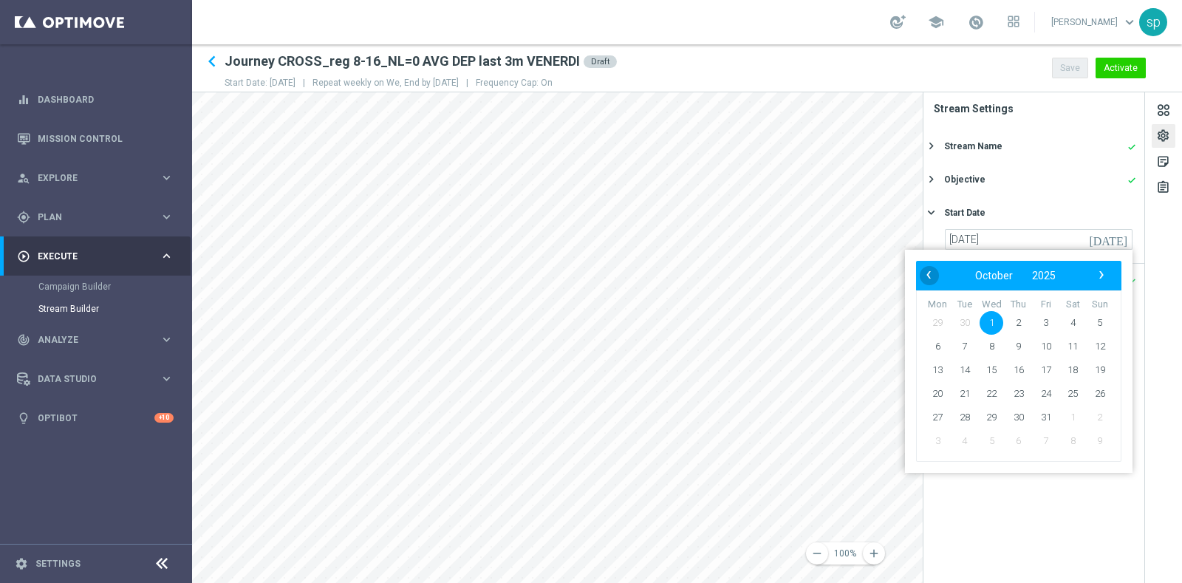
click at [926, 278] on span "‹" at bounding box center [928, 274] width 19 height 19
click at [1049, 389] on span "26" at bounding box center [1046, 394] width 24 height 24
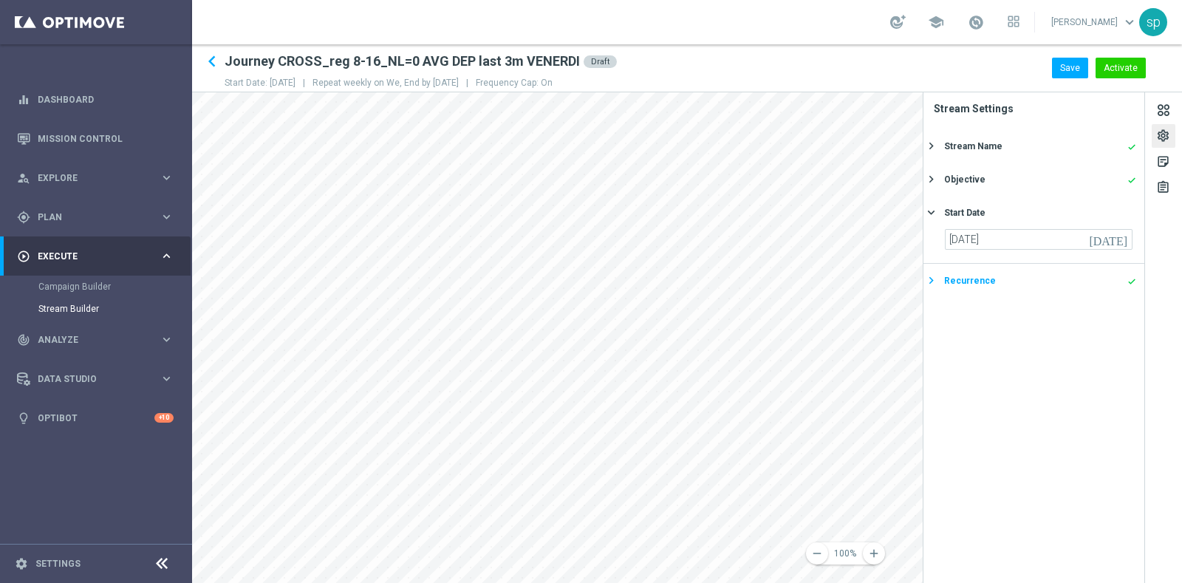
click at [1000, 278] on div "Recurrence done" at bounding box center [1040, 280] width 192 height 13
type input "01 Oct 2025"
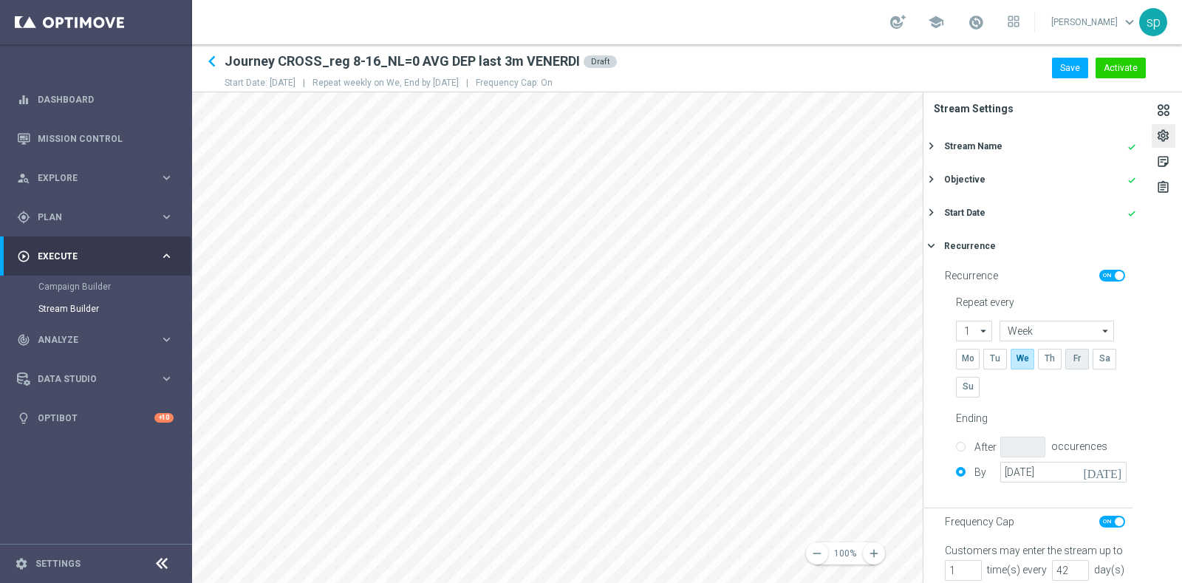
click at [1071, 363] on input "checkbox" at bounding box center [1076, 359] width 22 height 20
checkbox input "false"
click at [1020, 366] on input "checkbox" at bounding box center [1022, 359] width 22 height 20
checkbox input "false"
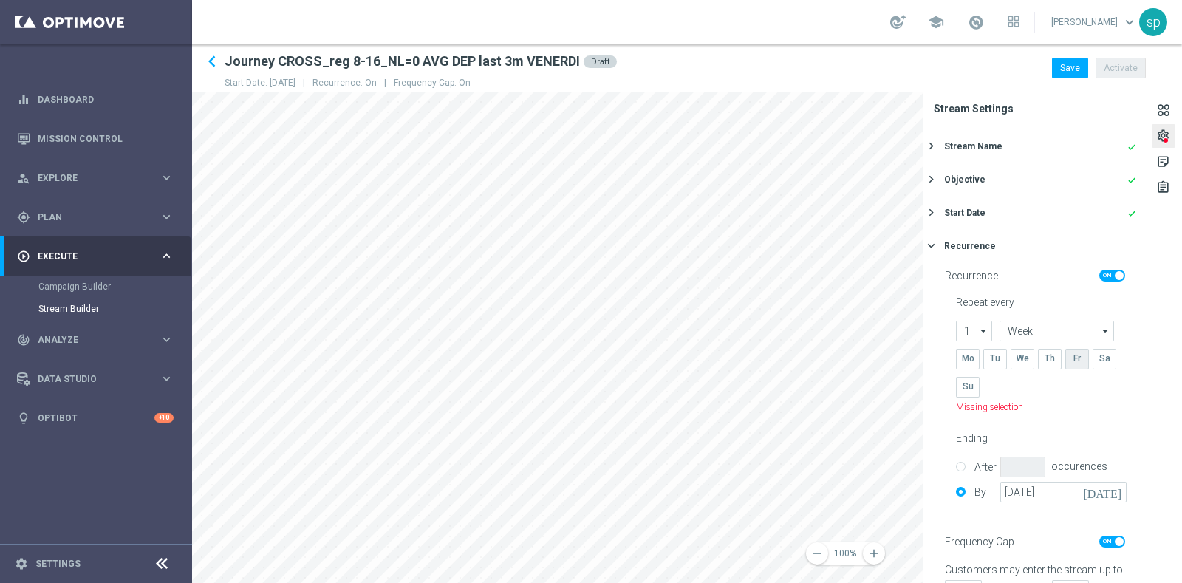
click at [1082, 355] on input "checkbox" at bounding box center [1076, 359] width 22 height 20
checkbox input "true"
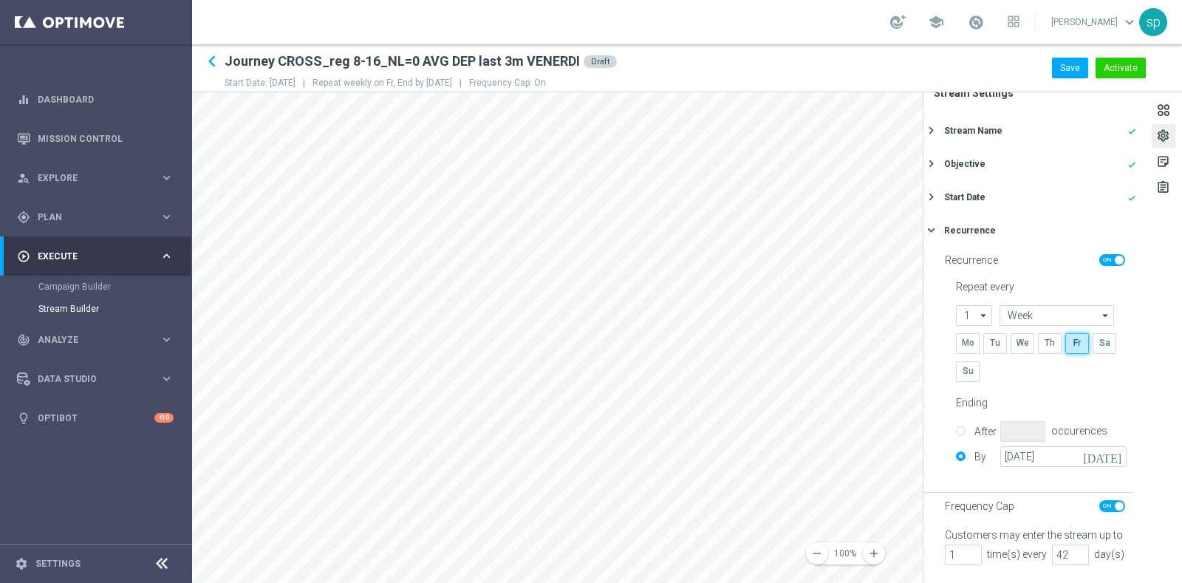
scroll to position [50, 0]
click at [1069, 61] on button "Save" at bounding box center [1070, 68] width 36 height 21
click at [1161, 132] on div "settings" at bounding box center [1163, 138] width 14 height 19
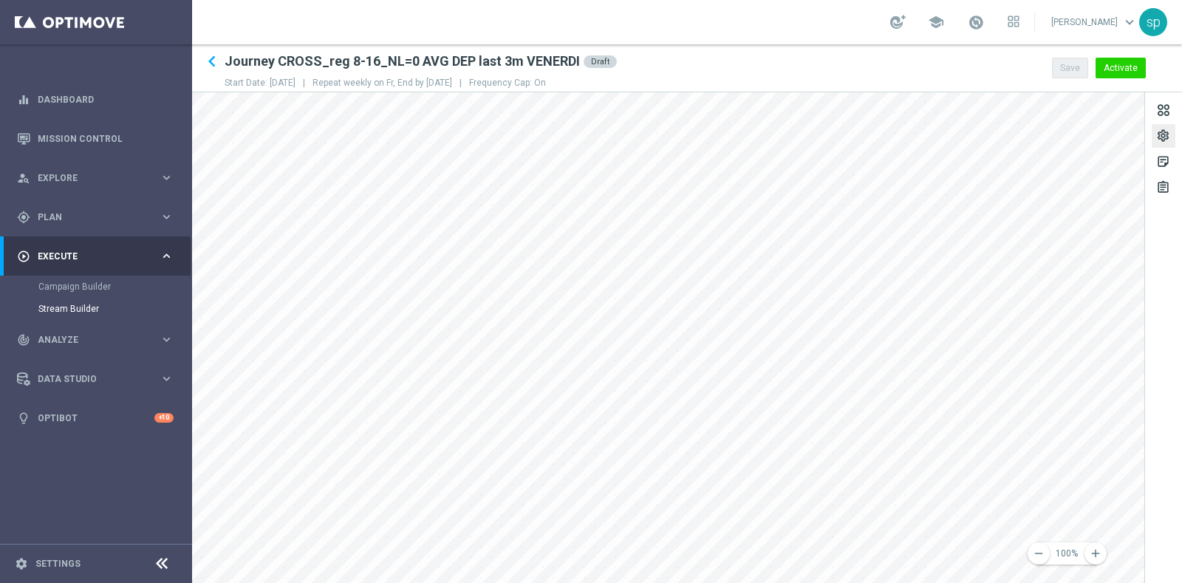
click at [1161, 132] on div "settings" at bounding box center [1163, 138] width 14 height 19
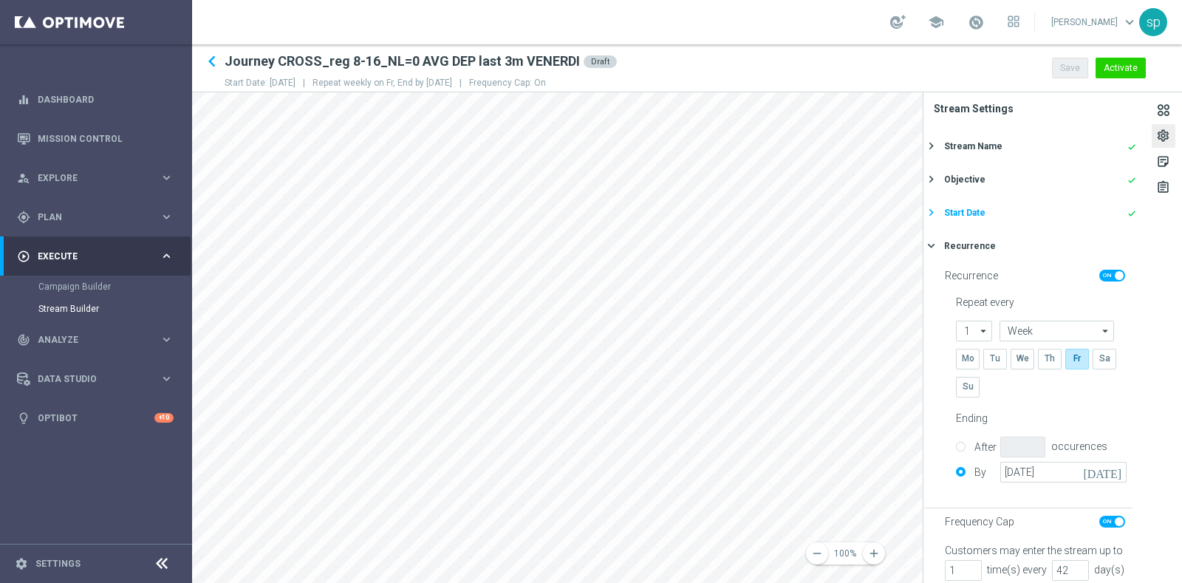
click at [1030, 206] on div "Start Date done" at bounding box center [1040, 212] width 192 height 13
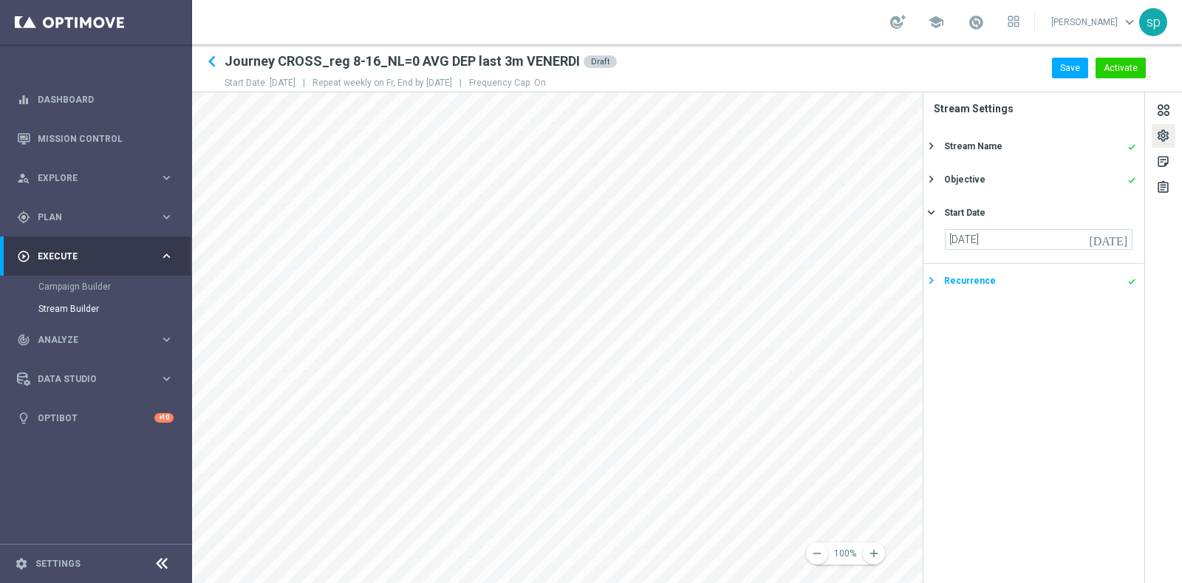
click at [1040, 281] on div "Recurrence done" at bounding box center [1040, 280] width 192 height 13
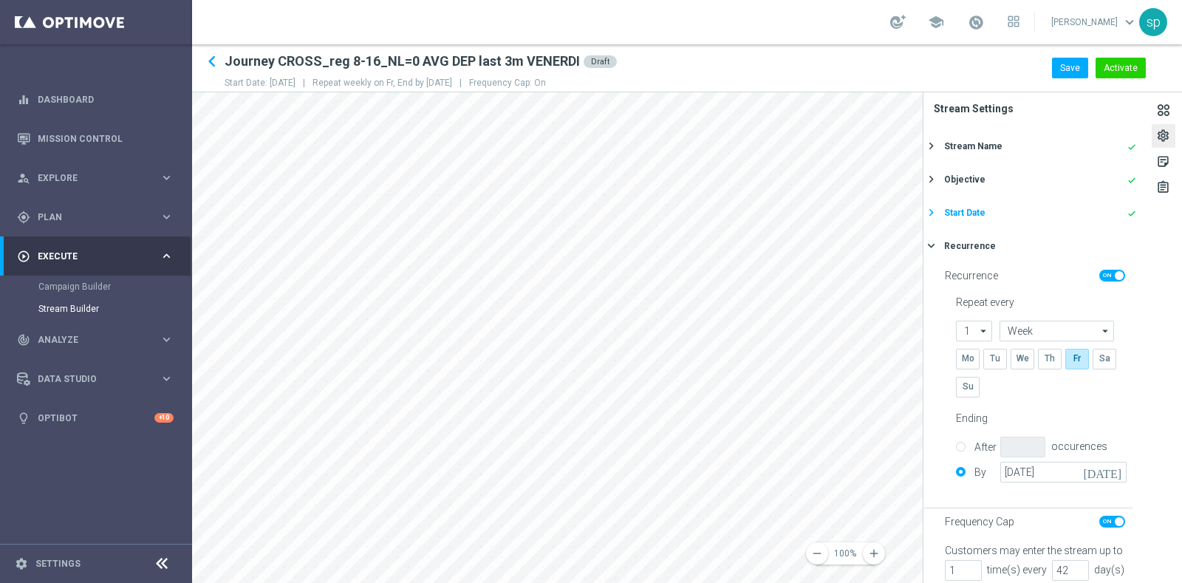
click at [1000, 214] on div "Start Date done" at bounding box center [1040, 212] width 192 height 13
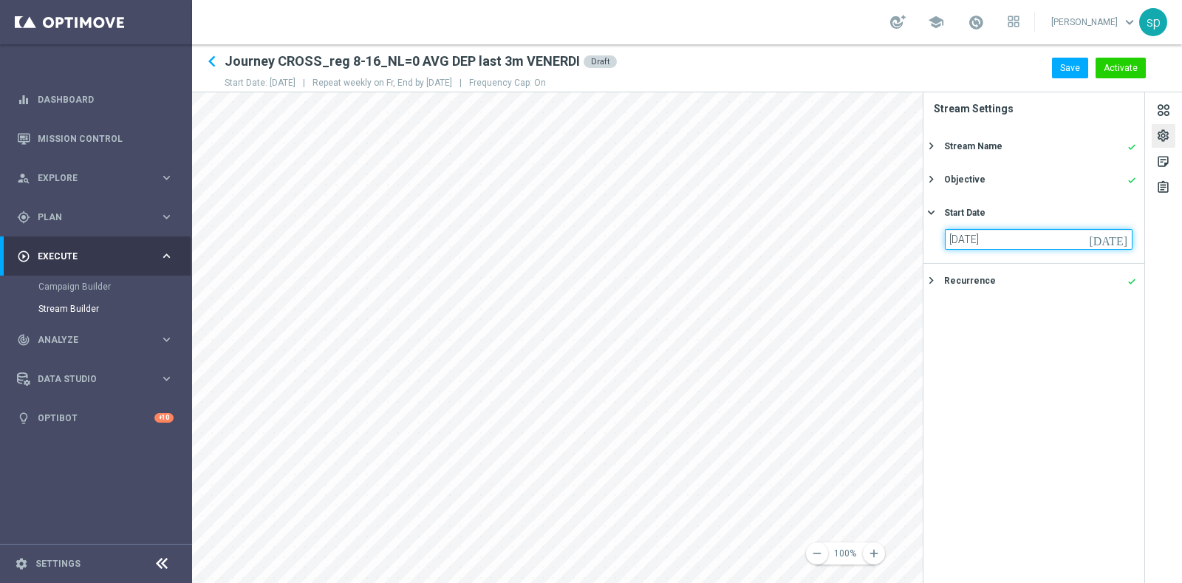
click at [999, 236] on input "03 Oct 2025" at bounding box center [1039, 239] width 188 height 21
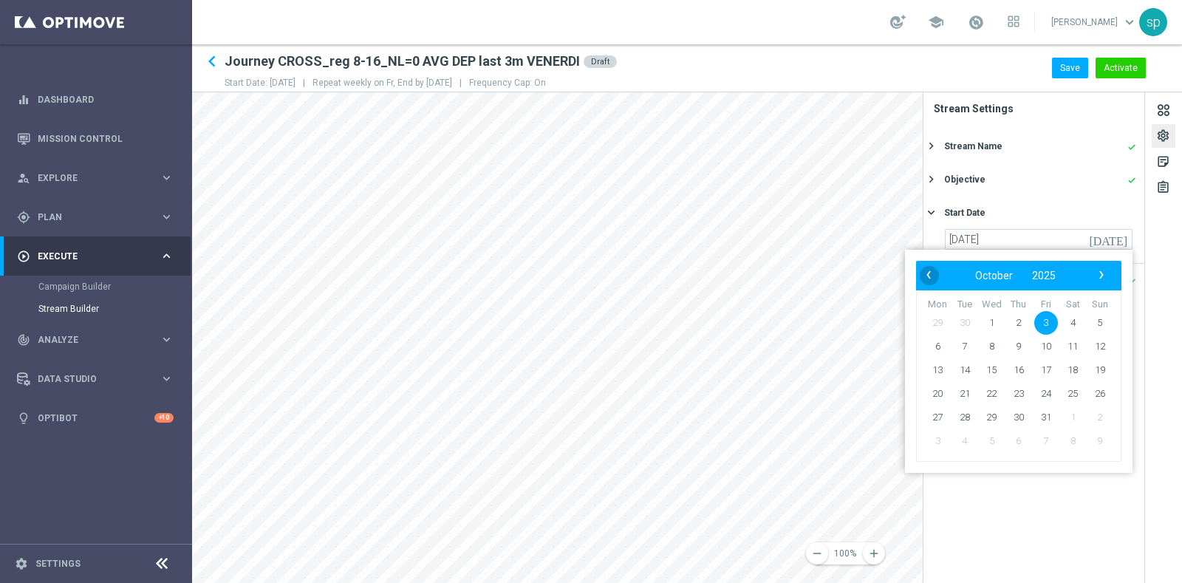
click at [926, 279] on span "‹" at bounding box center [928, 274] width 19 height 19
click at [1042, 389] on span "26" at bounding box center [1046, 394] width 24 height 24
type input "26 Sep 2025"
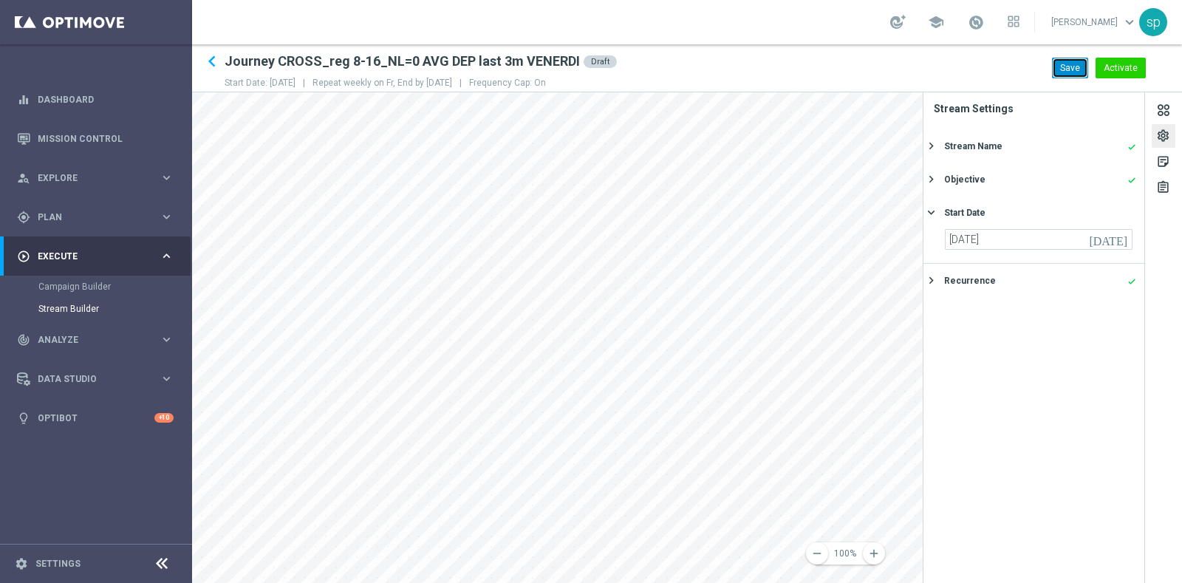
click at [1059, 70] on button "Save" at bounding box center [1070, 68] width 36 height 21
click at [1158, 170] on div "sticky_note_2" at bounding box center [1163, 163] width 14 height 19
click at [1162, 140] on div "settings" at bounding box center [1163, 138] width 14 height 19
click at [210, 60] on icon "keyboard_arrow_left" at bounding box center [212, 61] width 22 height 22
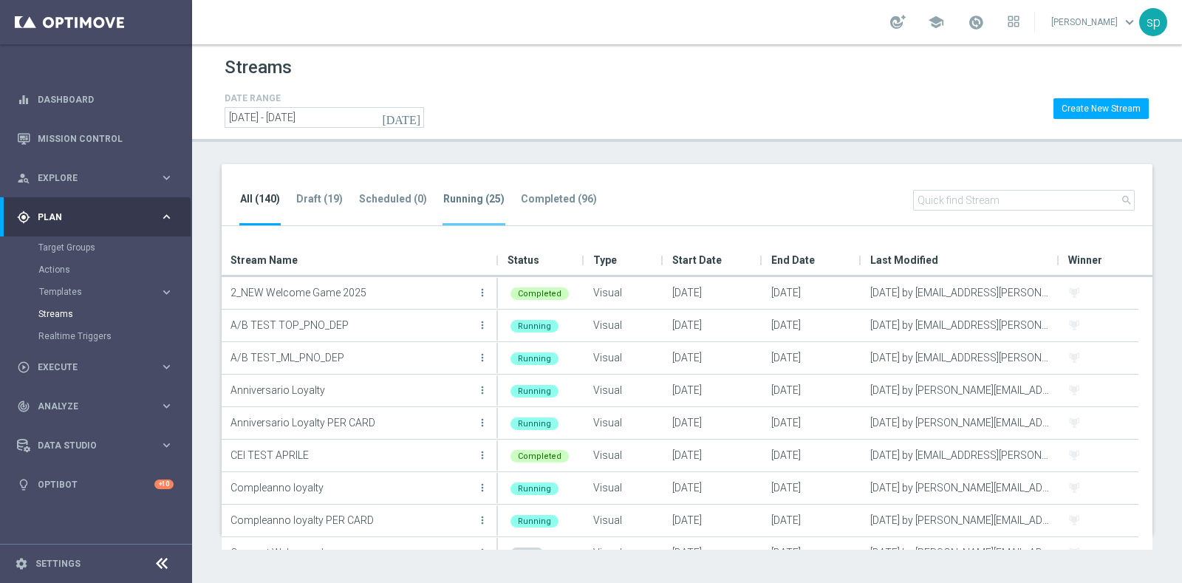
click at [468, 193] on tab-header "Running (25)" at bounding box center [473, 199] width 61 height 13
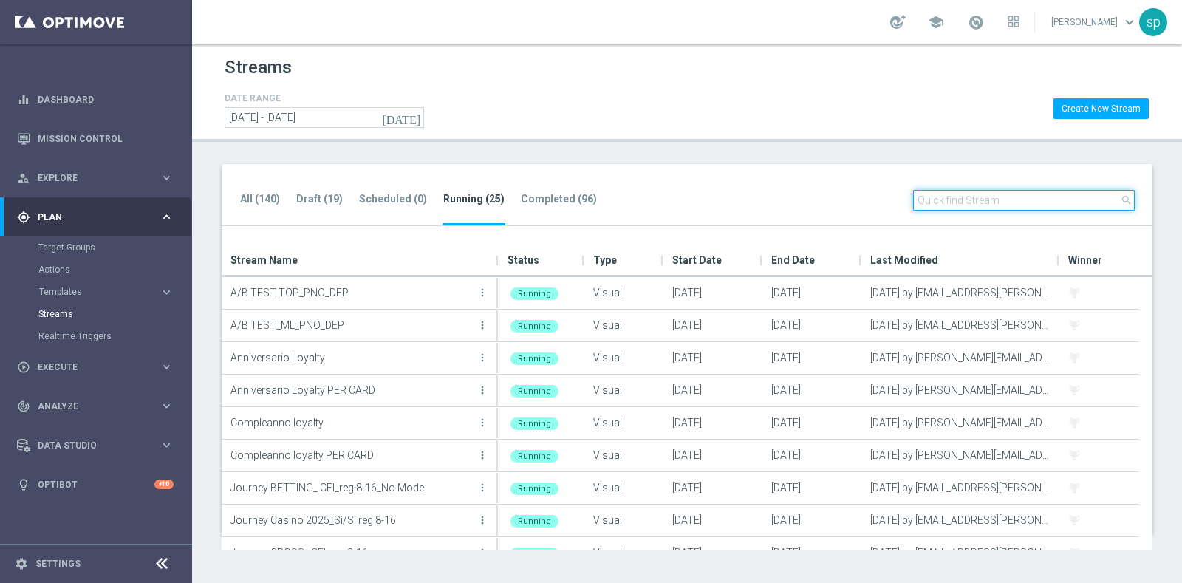
click at [996, 196] on input "text" at bounding box center [1024, 200] width 222 height 21
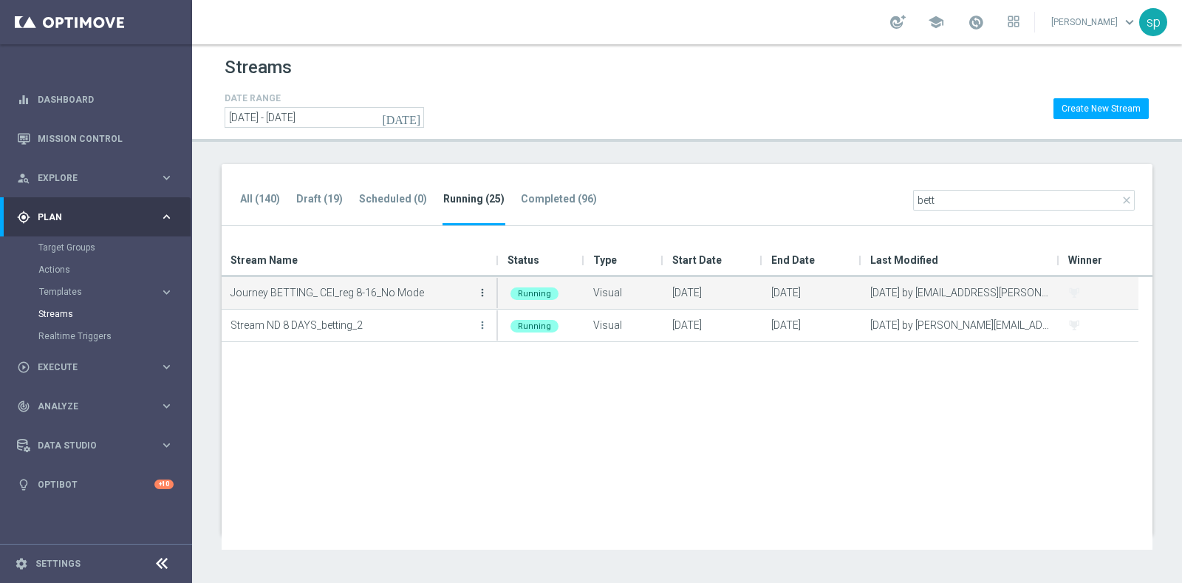
click at [477, 290] on icon "more_vert" at bounding box center [483, 293] width 12 height 12
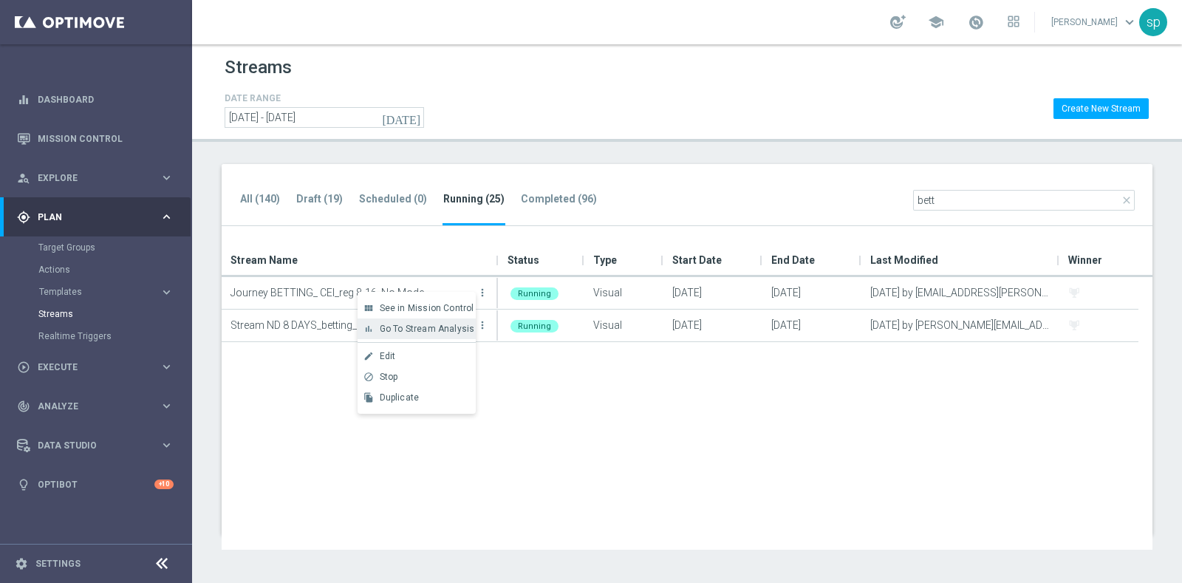
click at [451, 332] on span "Go To Stream Analysis" at bounding box center [427, 329] width 95 height 10
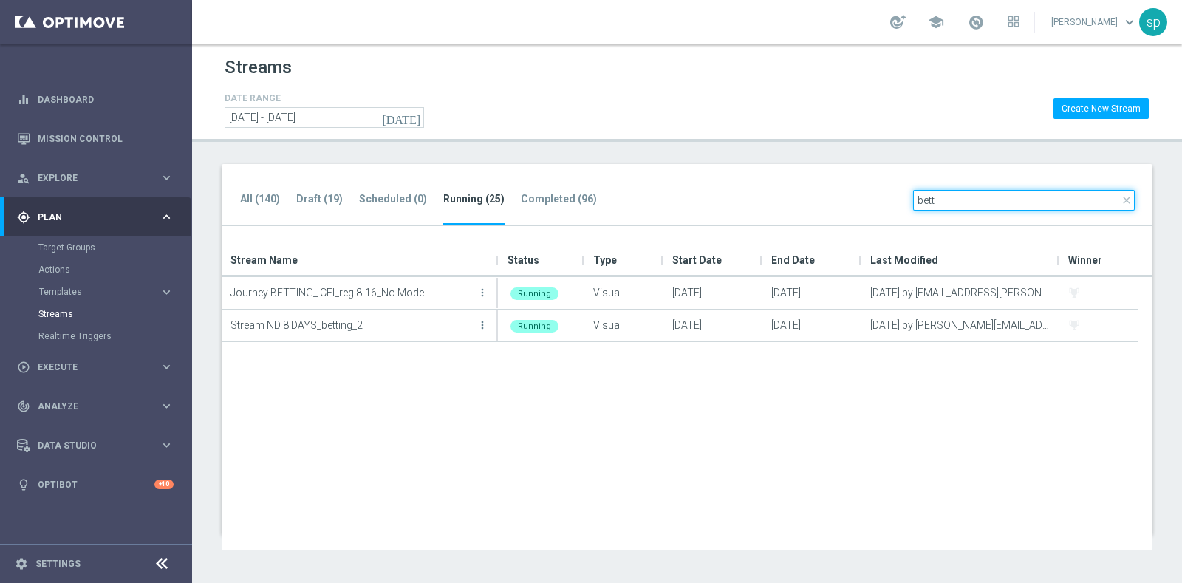
click at [955, 203] on input "bett" at bounding box center [1024, 200] width 222 height 21
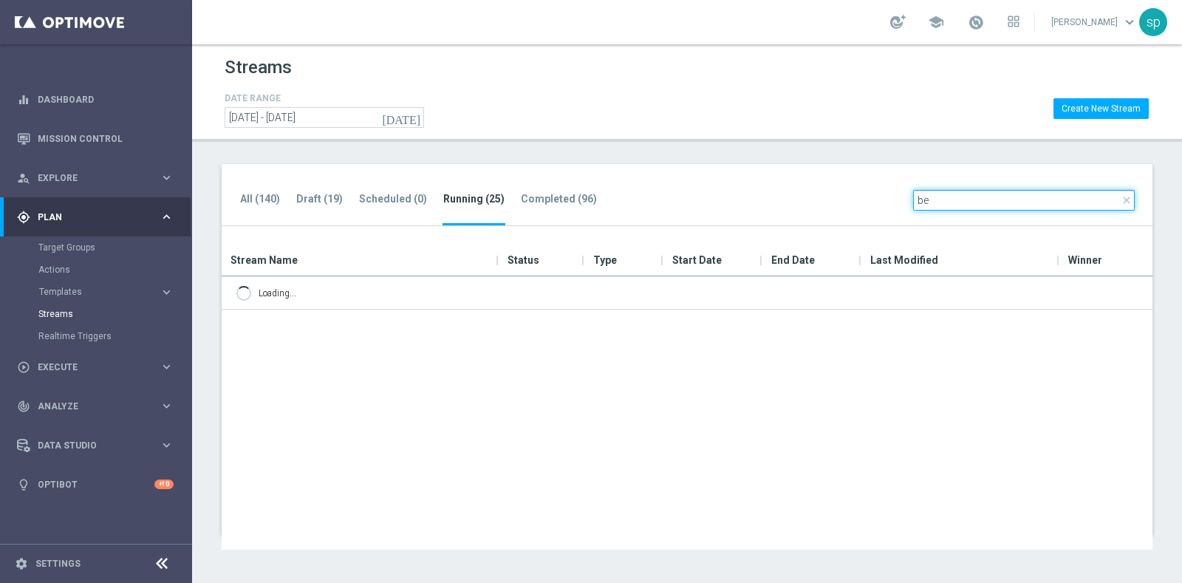
type input "b"
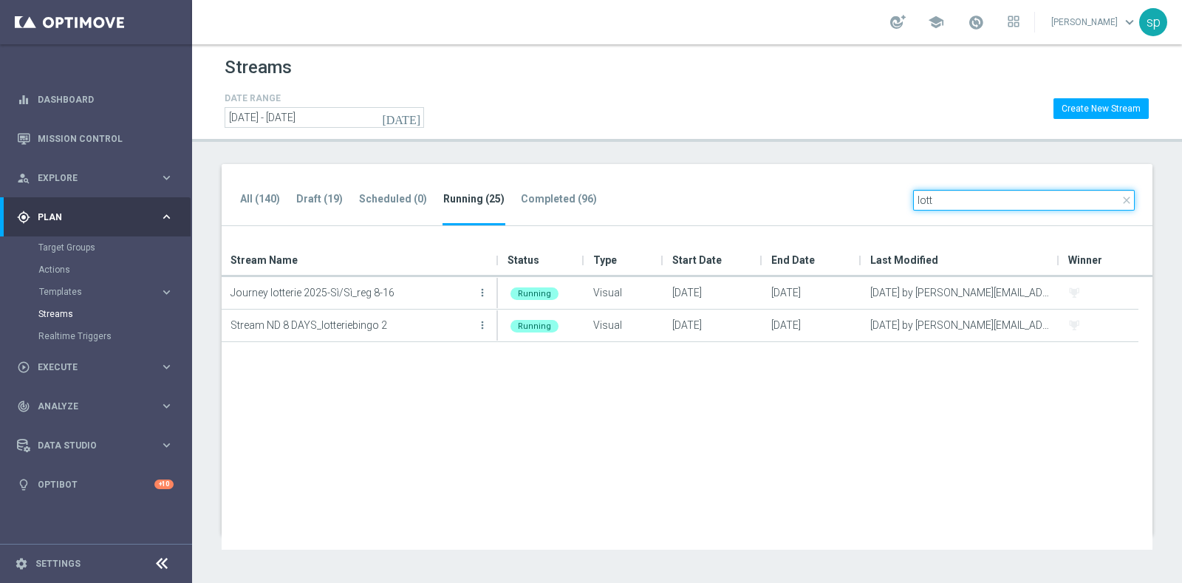
type input "lott"
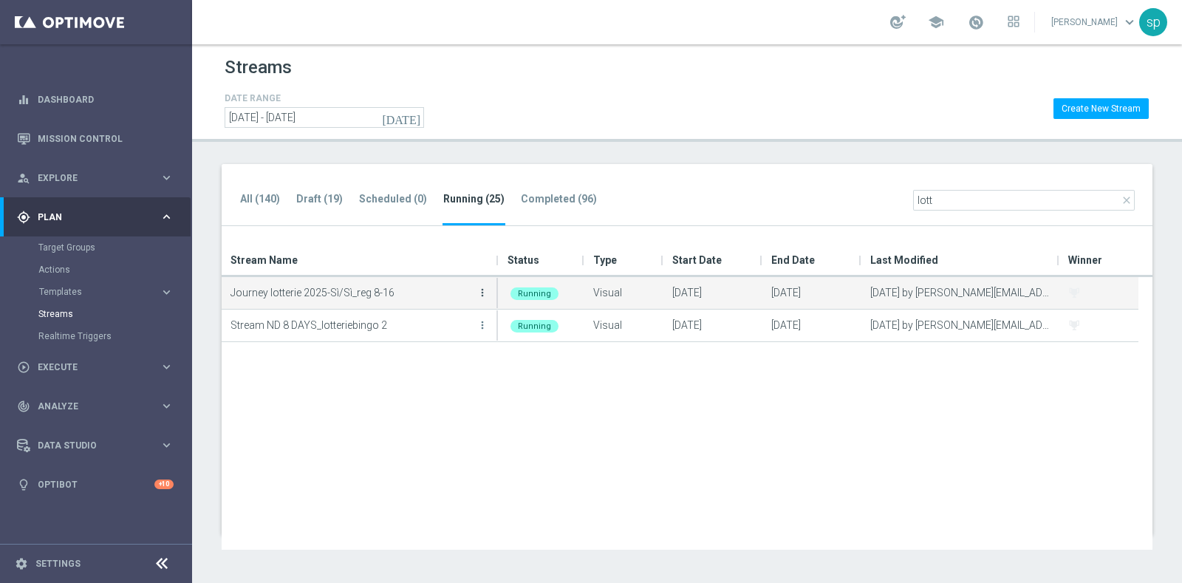
click at [482, 287] on icon "more_vert" at bounding box center [483, 293] width 12 height 12
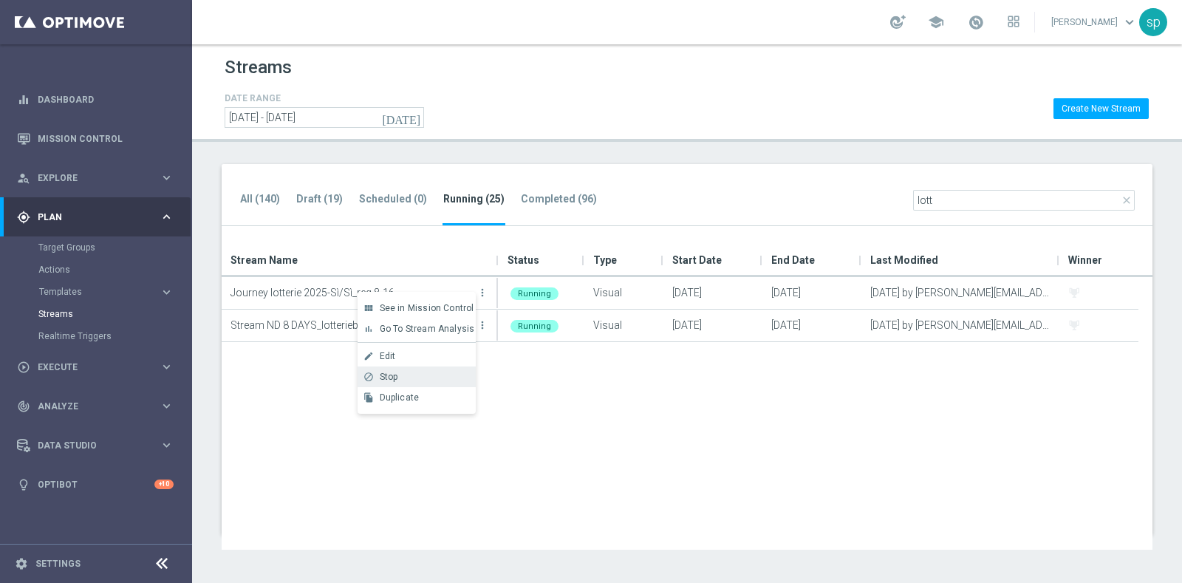
click at [432, 372] on div "Stop" at bounding box center [424, 377] width 89 height 10
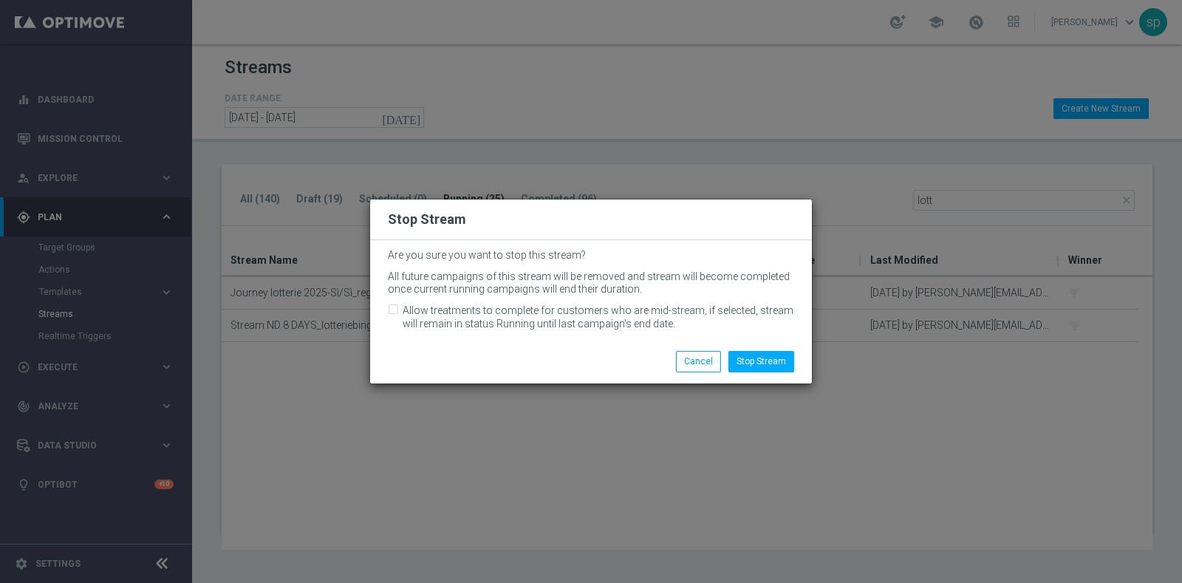
click at [388, 312] on input "Allow treatments to complete for customers who are mid-stream, if selected, str…" at bounding box center [393, 312] width 10 height 10
checkbox input "true"
click at [766, 364] on button "Stop Stream" at bounding box center [761, 361] width 66 height 21
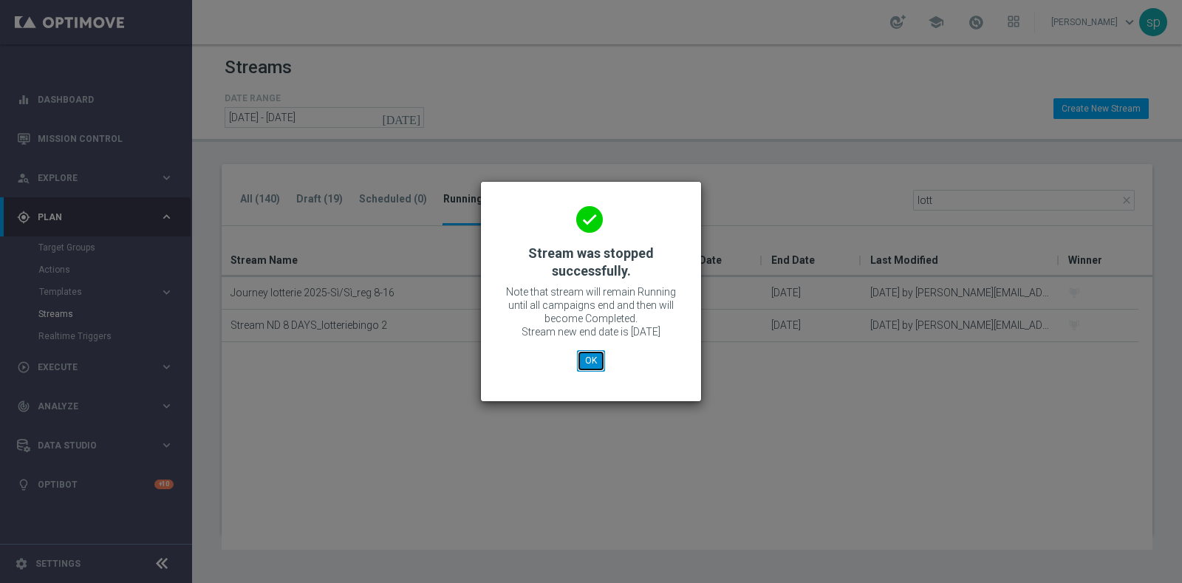
click at [587, 363] on button "OK" at bounding box center [591, 360] width 28 height 21
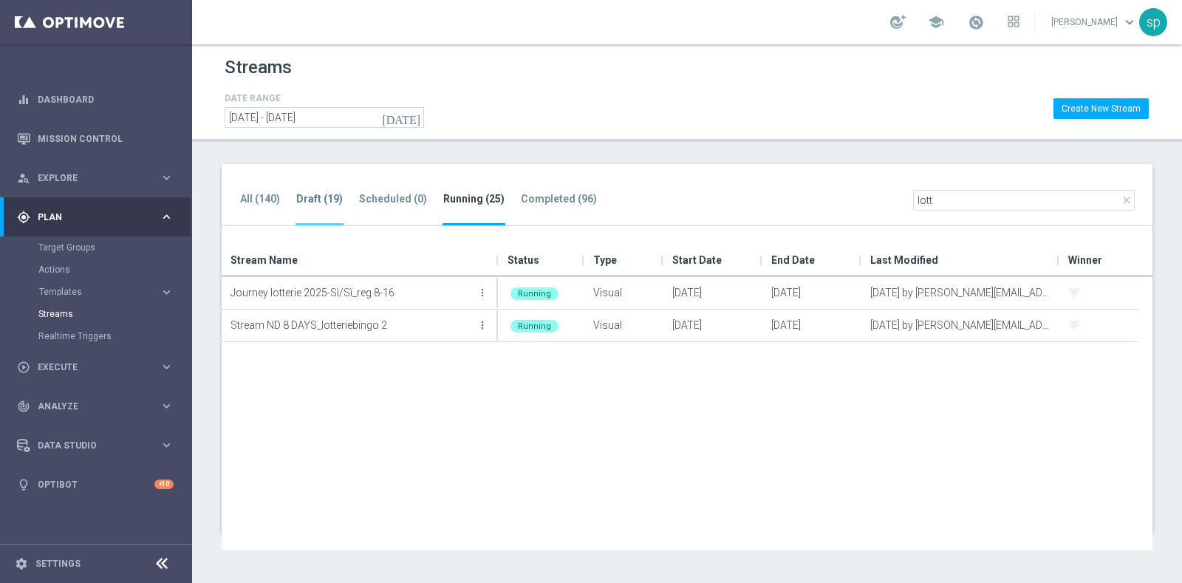
click at [320, 198] on tab-header "Draft (19)" at bounding box center [319, 199] width 47 height 13
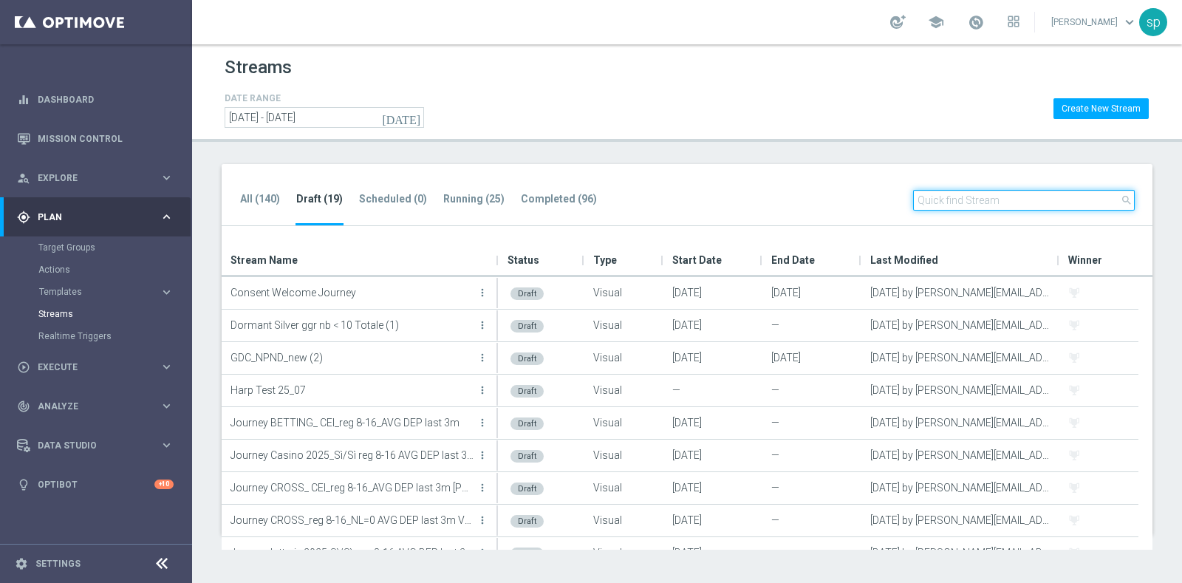
click at [1013, 205] on input "text" at bounding box center [1024, 200] width 222 height 21
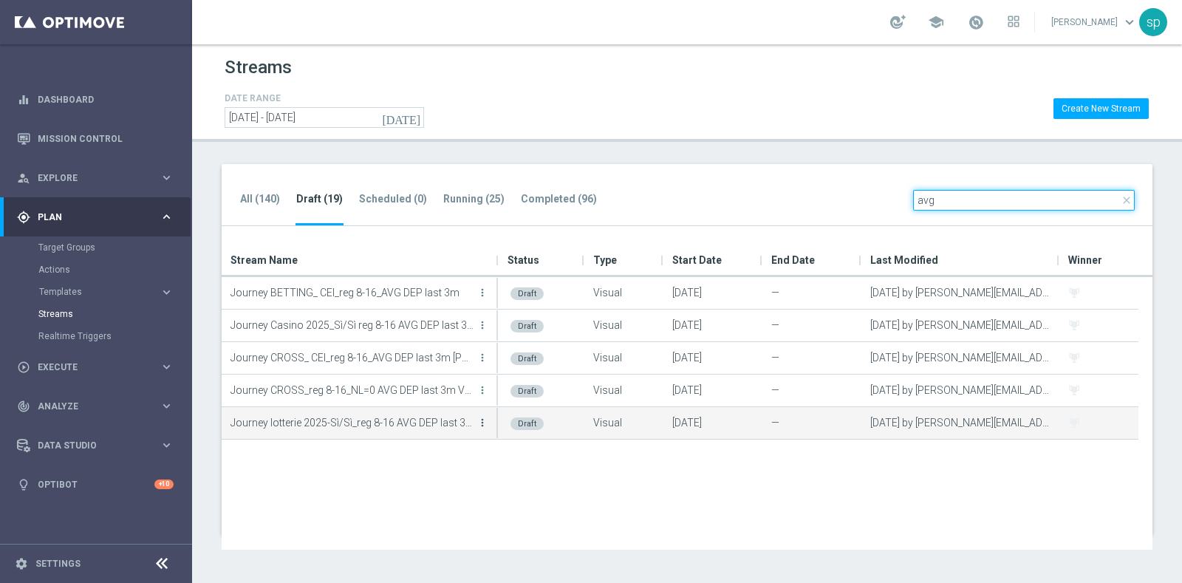
type input "avg"
click at [482, 423] on icon "more_vert" at bounding box center [483, 423] width 12 height 12
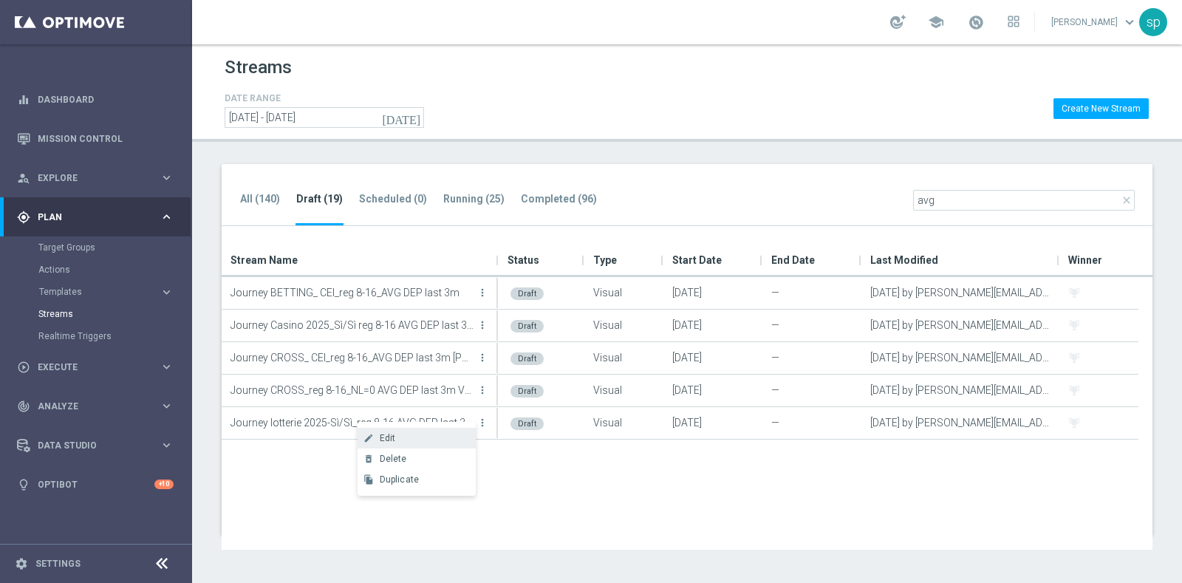
click at [406, 442] on div "Edit" at bounding box center [424, 438] width 89 height 10
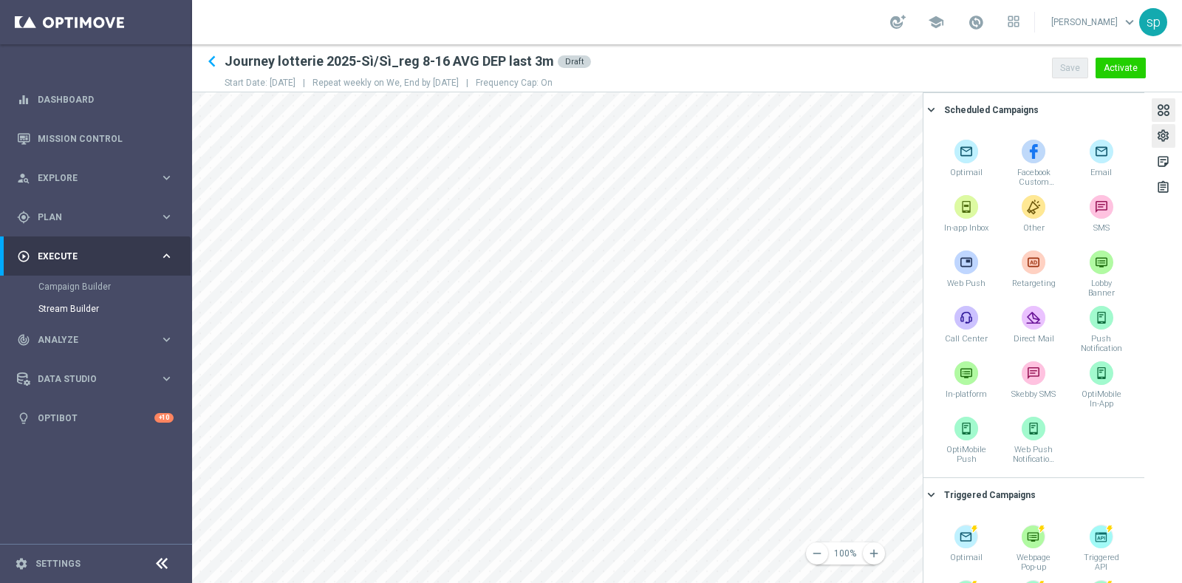
click at [1166, 132] on div "settings" at bounding box center [1163, 138] width 14 height 19
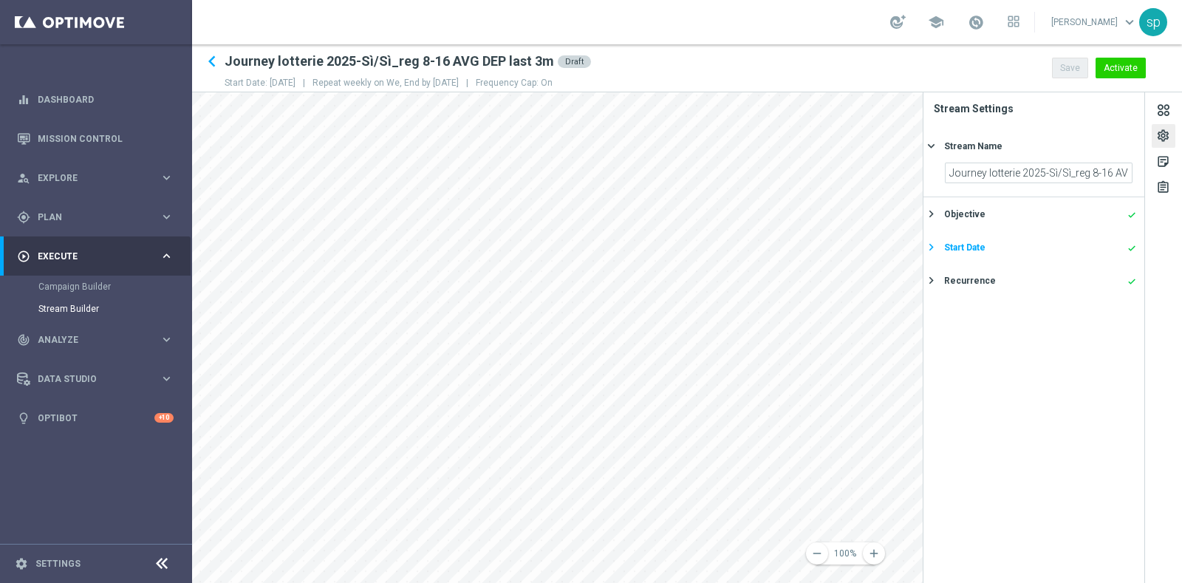
click at [1053, 245] on div "Start Date done" at bounding box center [1040, 247] width 192 height 13
click at [1025, 267] on div "Recurrence done keyboard_arrow_right" at bounding box center [1034, 280] width 221 height 33
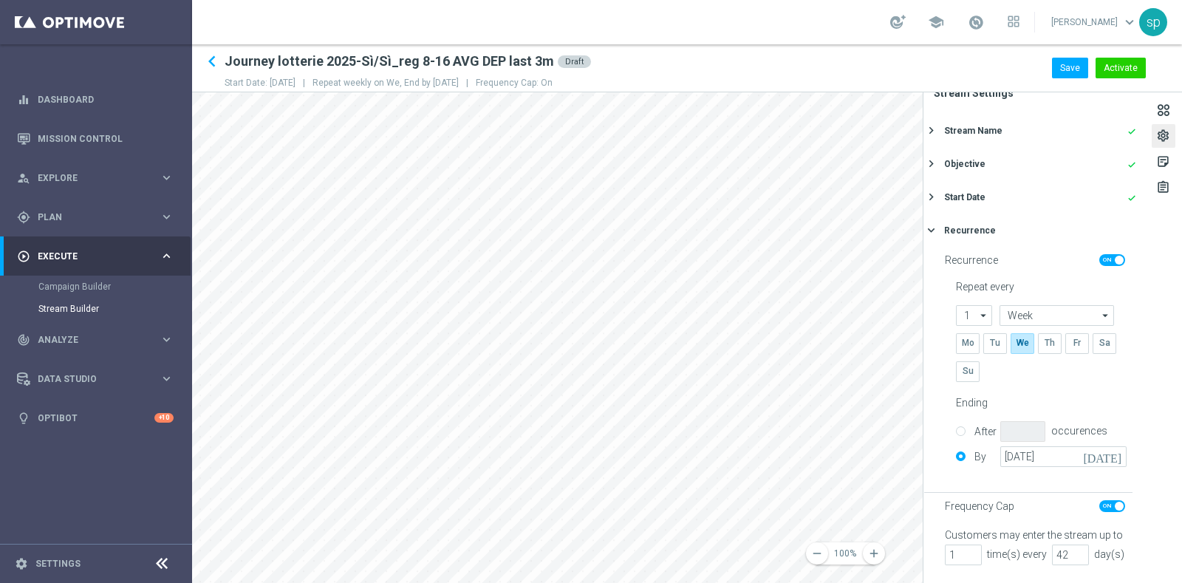
scroll to position [50, 0]
click at [1120, 64] on button "Activate" at bounding box center [1121, 68] width 50 height 21
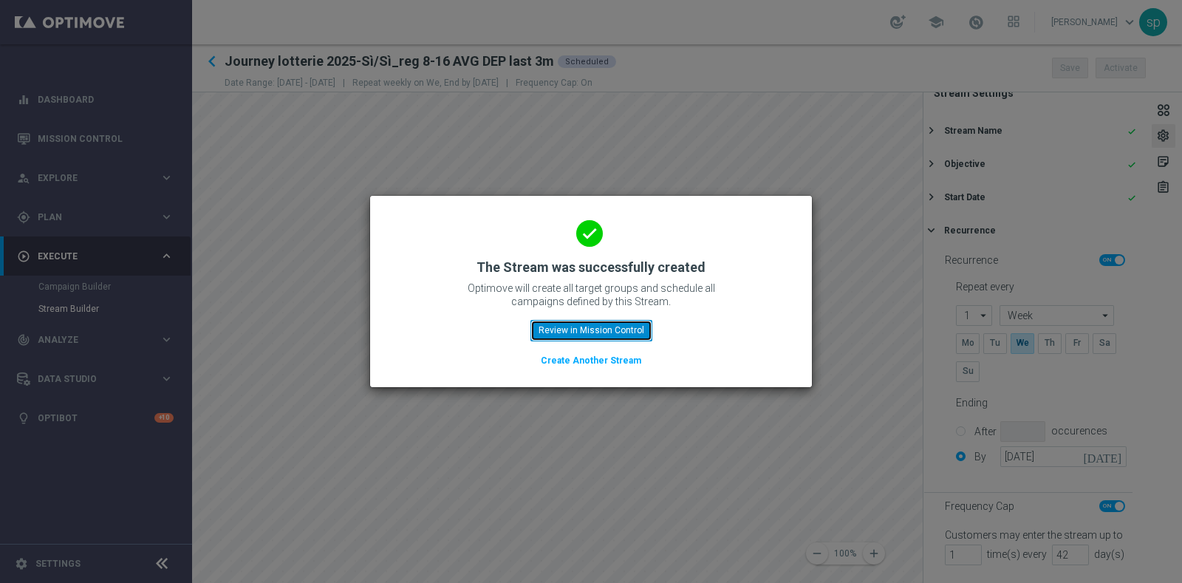
click at [626, 334] on button "Review in Mission Control" at bounding box center [591, 330] width 122 height 21
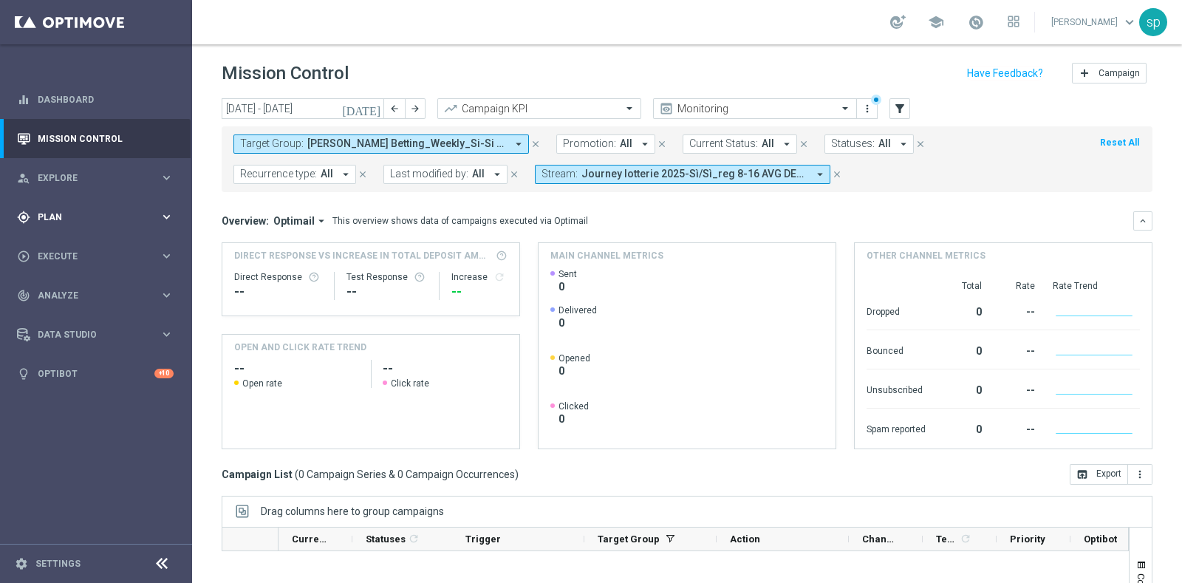
click at [50, 216] on span "Plan" at bounding box center [99, 217] width 122 height 9
click at [69, 310] on link "Streams" at bounding box center [95, 314] width 115 height 12
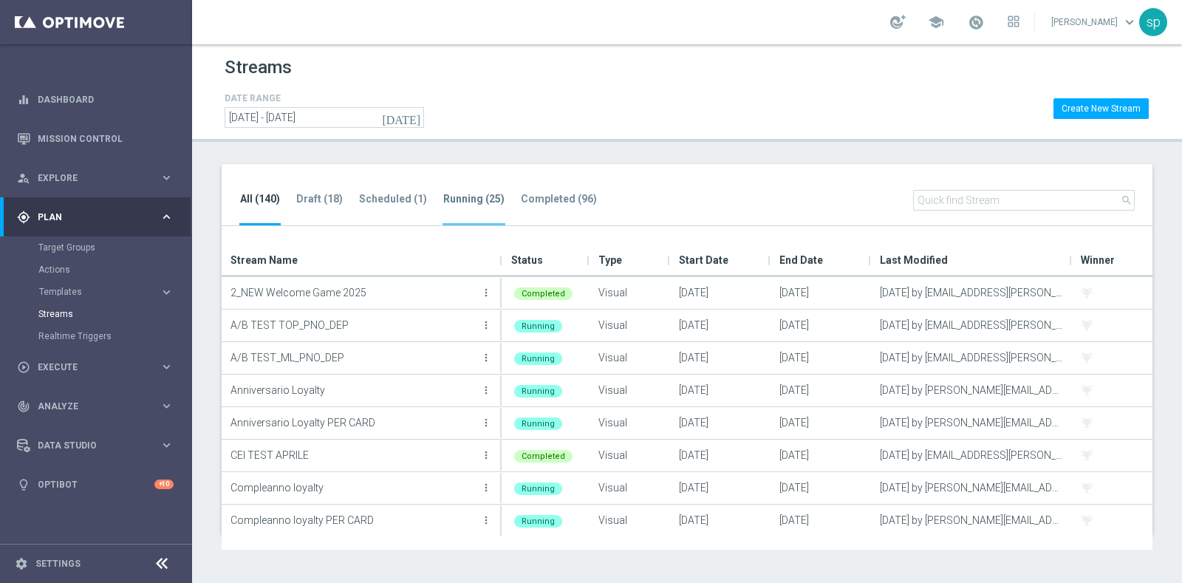
click at [467, 201] on tab-header "Running (25)" at bounding box center [473, 199] width 61 height 13
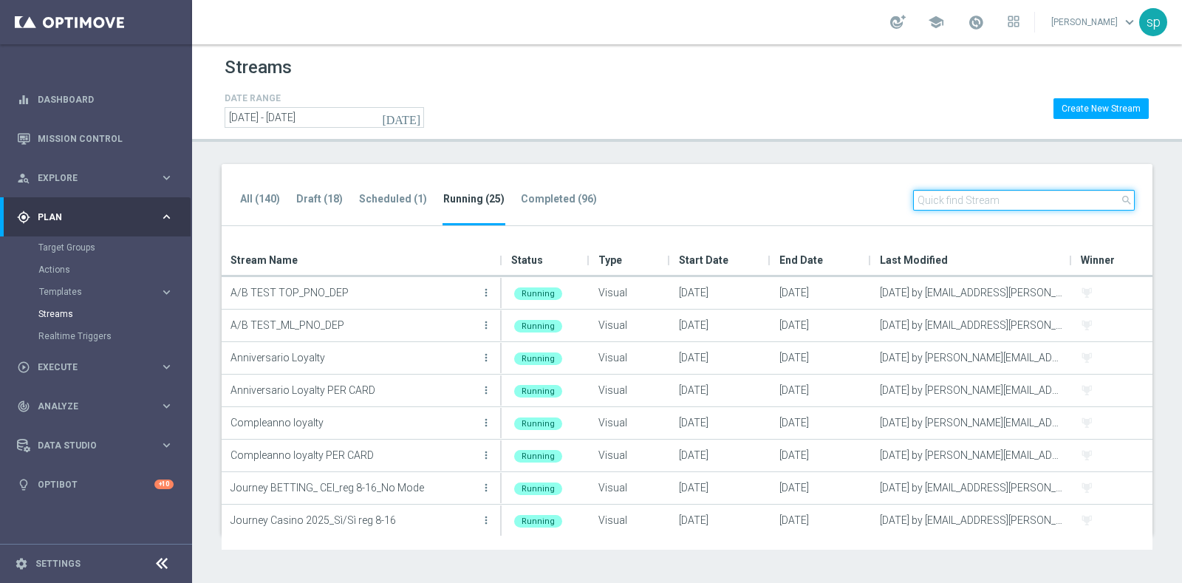
click at [970, 200] on input "text" at bounding box center [1024, 200] width 222 height 21
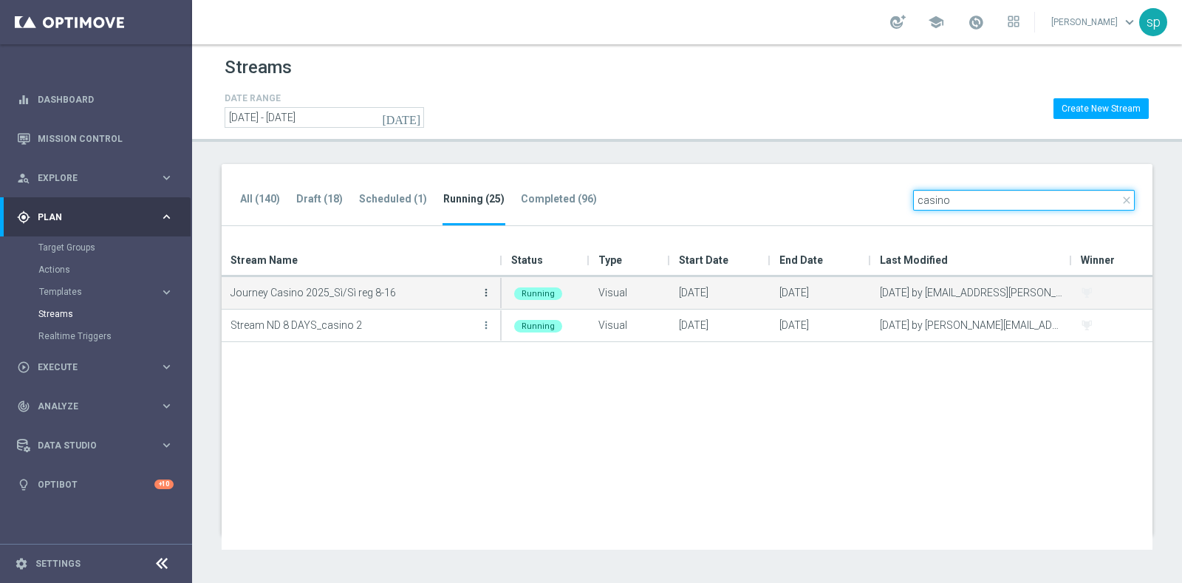
type input "casino"
click at [490, 290] on icon "more_vert" at bounding box center [486, 293] width 12 height 12
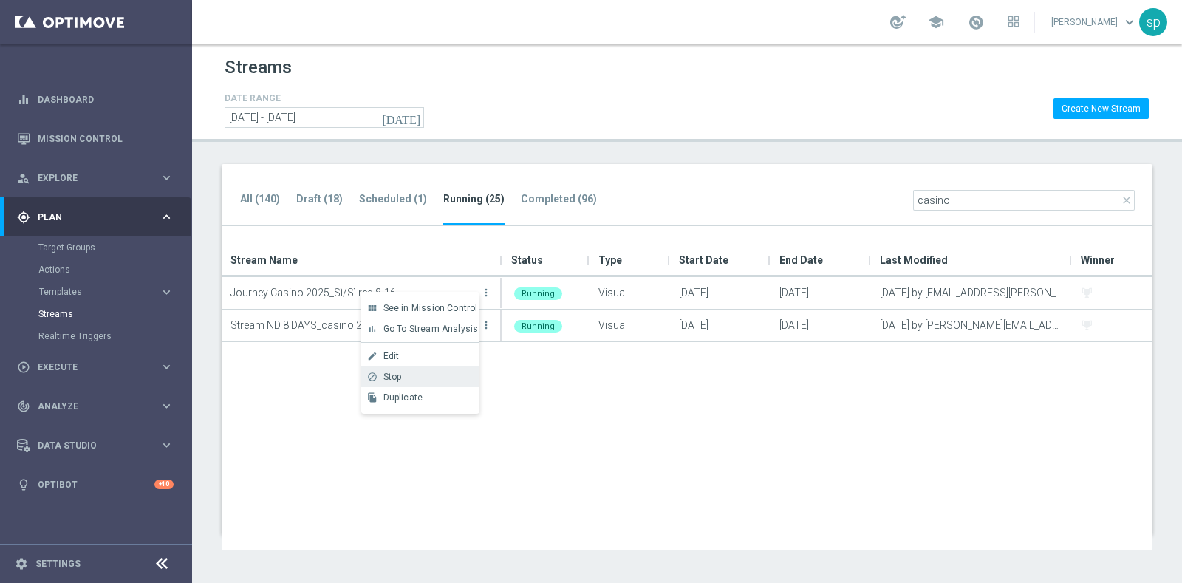
click at [434, 380] on div "Stop" at bounding box center [427, 377] width 89 height 10
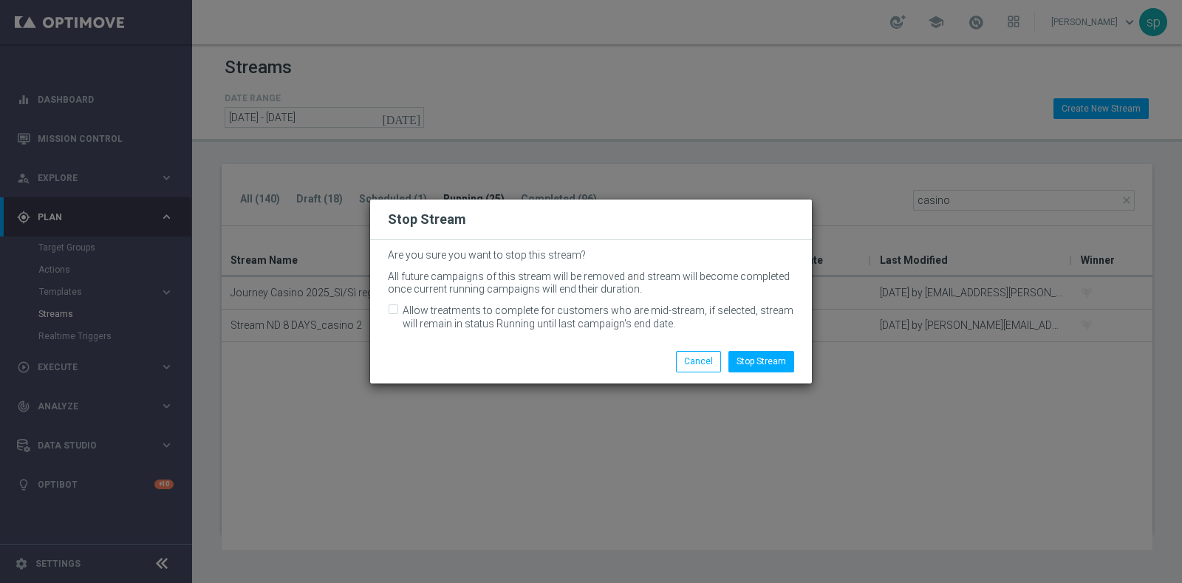
click at [388, 309] on input "Allow treatments to complete for customers who are mid-stream, if selected, str…" at bounding box center [393, 312] width 10 height 10
checkbox input "true"
click at [759, 360] on button "Stop Stream" at bounding box center [761, 361] width 66 height 21
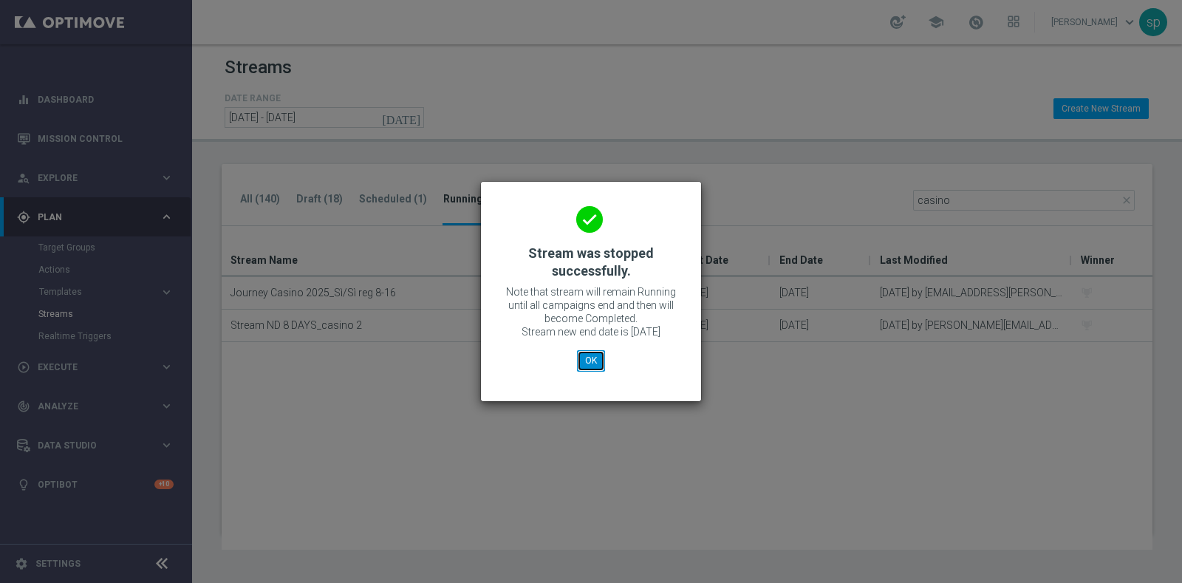
click at [597, 363] on button "OK" at bounding box center [591, 360] width 28 height 21
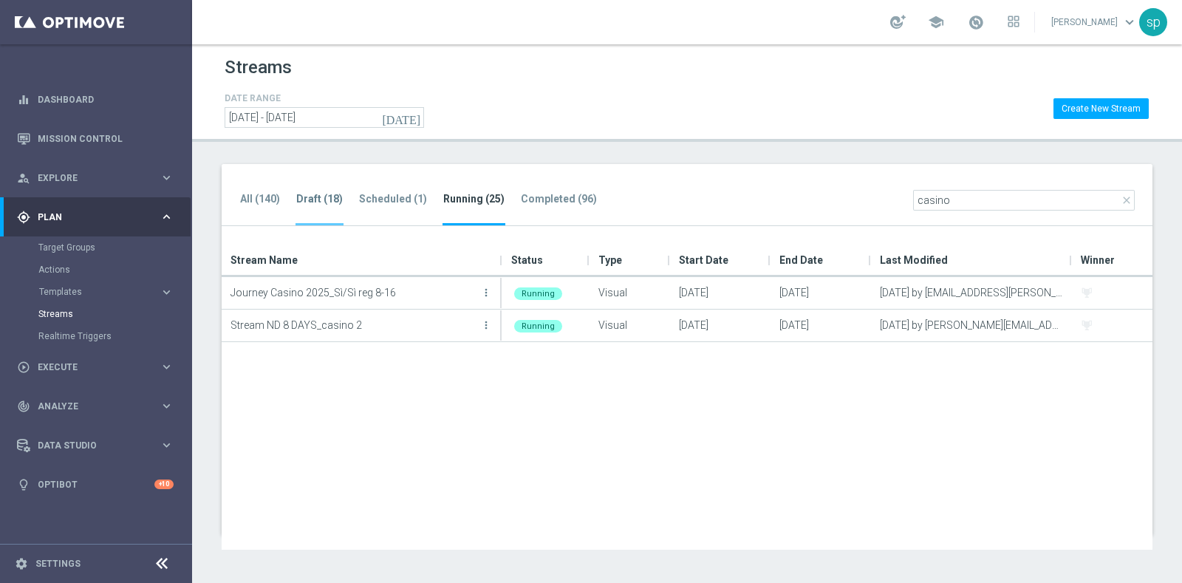
click at [304, 191] on li "Draft (18)" at bounding box center [320, 208] width 48 height 35
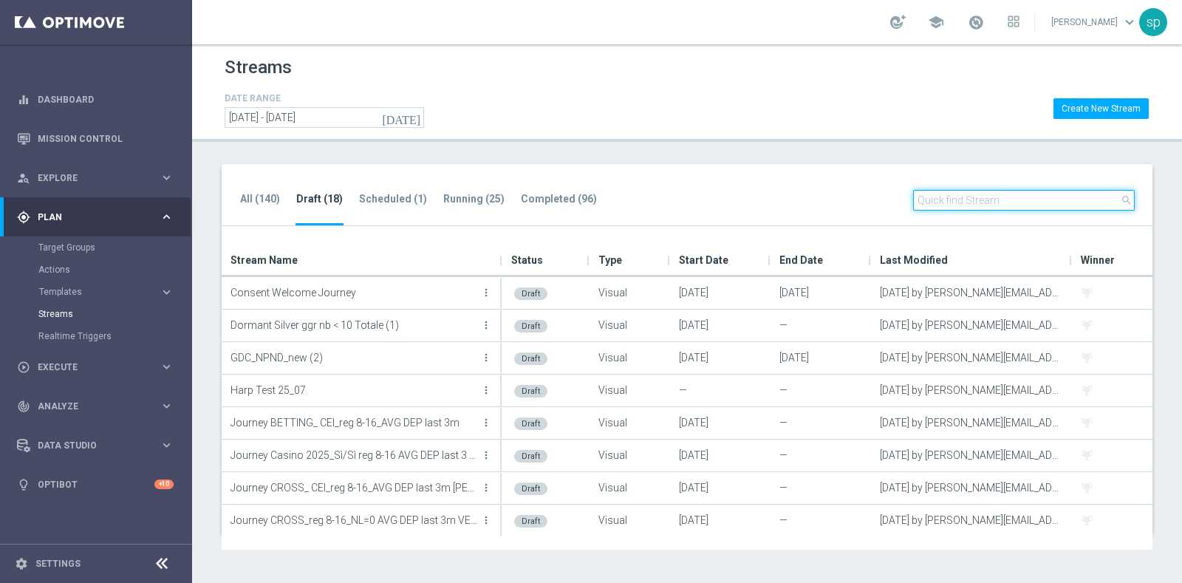
click at [1014, 194] on input "text" at bounding box center [1024, 200] width 222 height 21
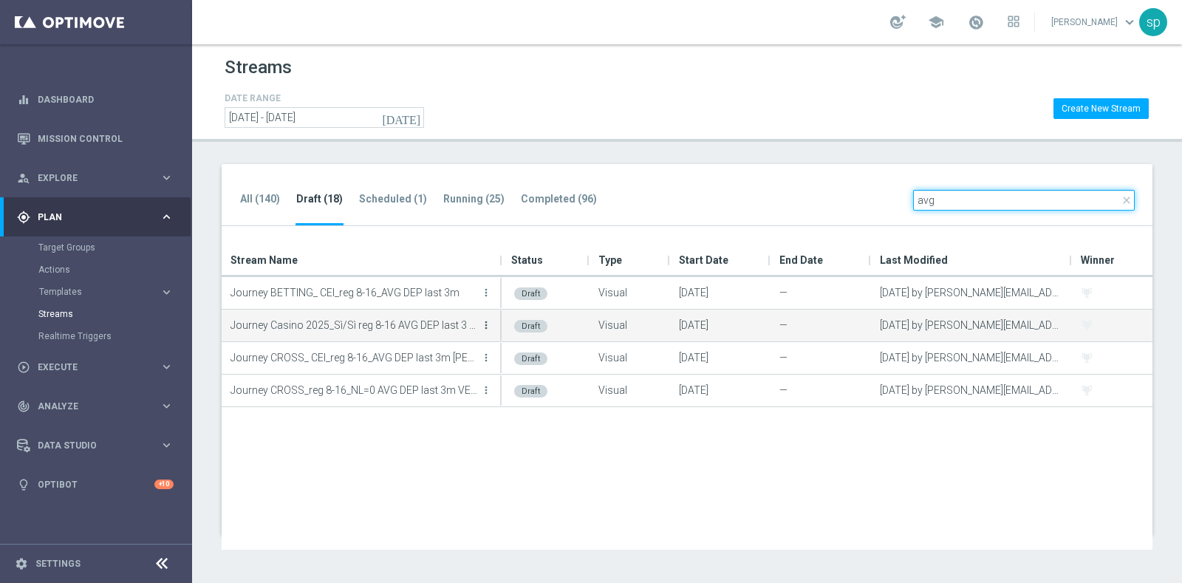
type input "avg"
click at [480, 325] on icon "more_vert" at bounding box center [486, 325] width 12 height 12
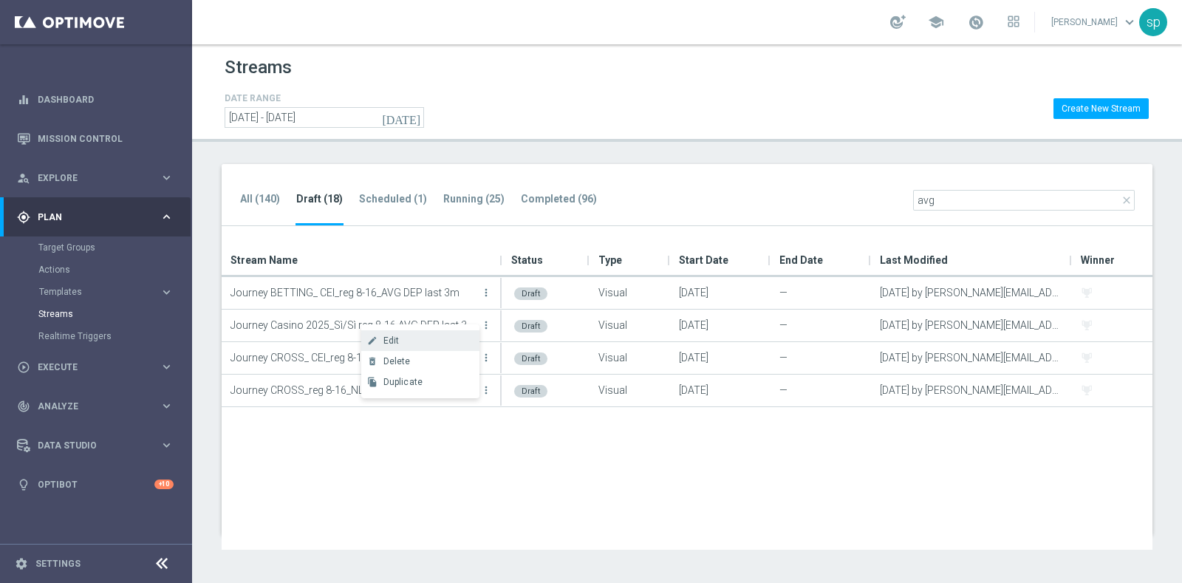
click at [443, 336] on div "Edit" at bounding box center [427, 340] width 89 height 10
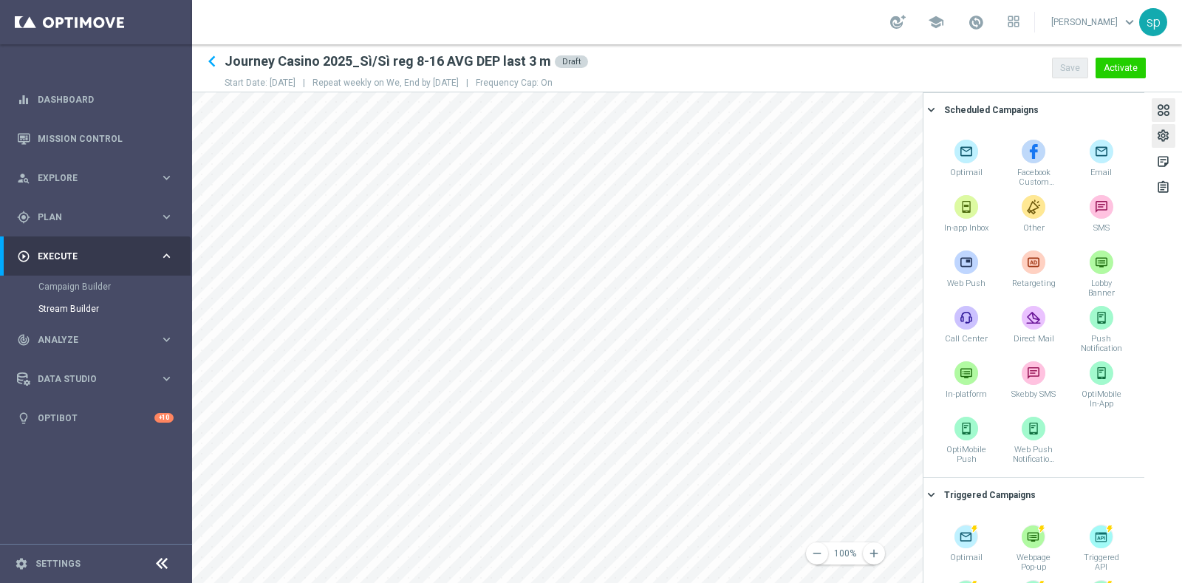
click at [1173, 131] on div "settings" at bounding box center [1164, 136] width 24 height 24
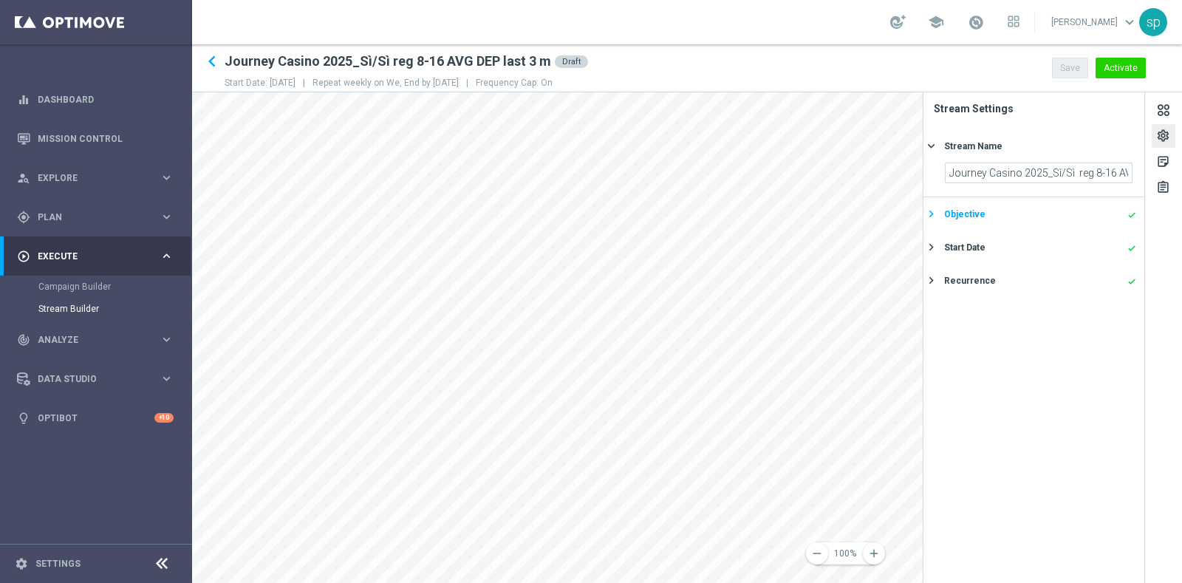
click at [1052, 217] on div "Objective done" at bounding box center [1040, 214] width 192 height 13
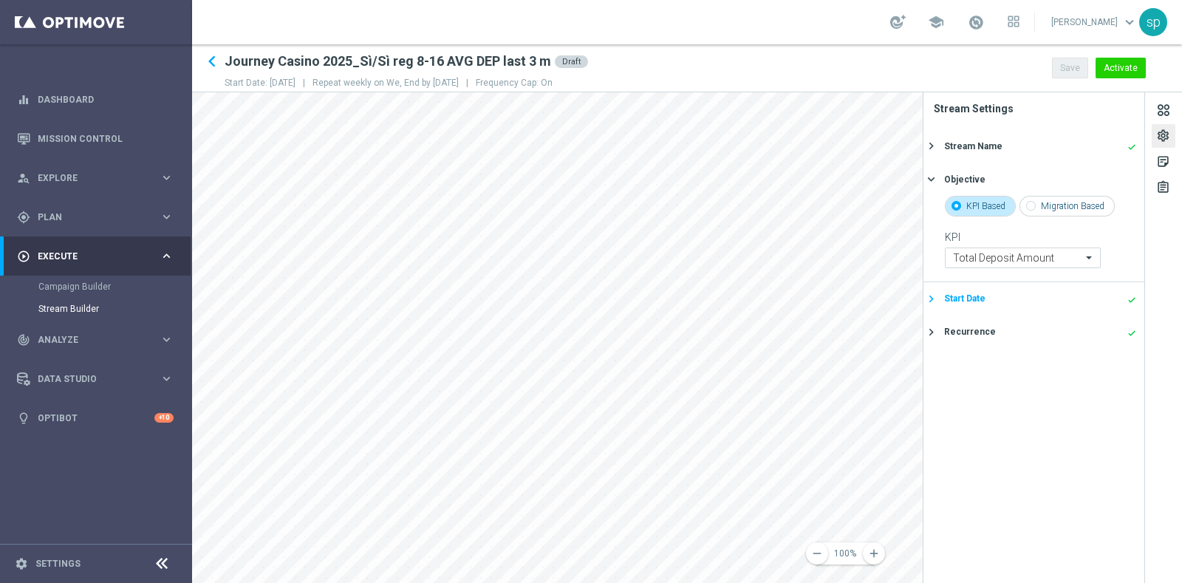
click at [1064, 307] on button "Start Date done keyboard_arrow_right" at bounding box center [1032, 299] width 210 height 18
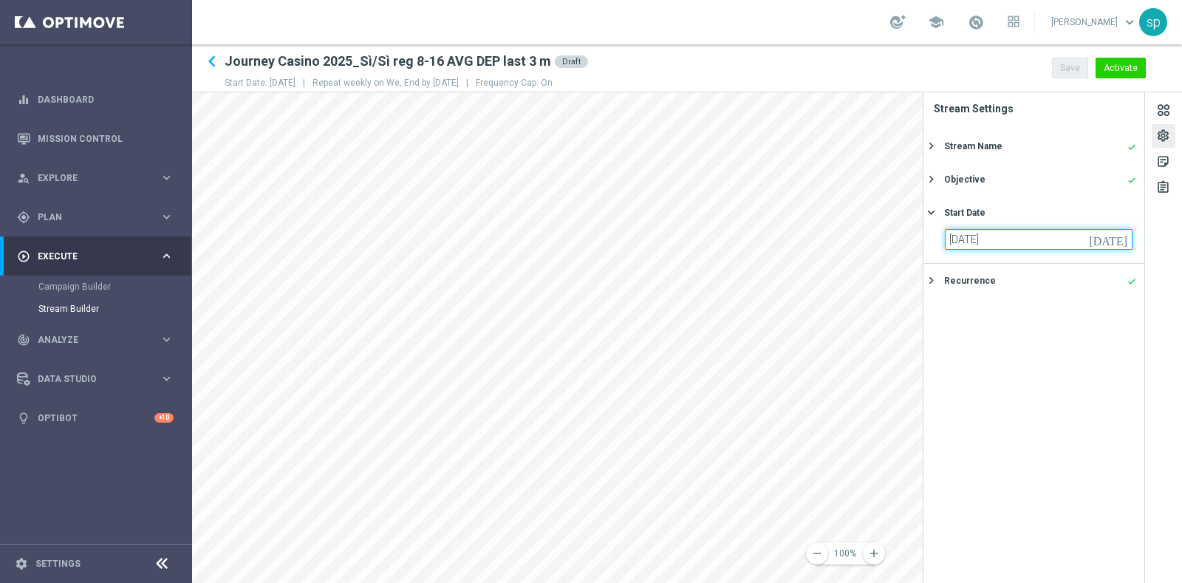
click at [1076, 243] on input "24 Sep 2025" at bounding box center [1039, 239] width 188 height 21
click at [985, 271] on button "Recurrence done keyboard_arrow_right" at bounding box center [1032, 280] width 210 height 18
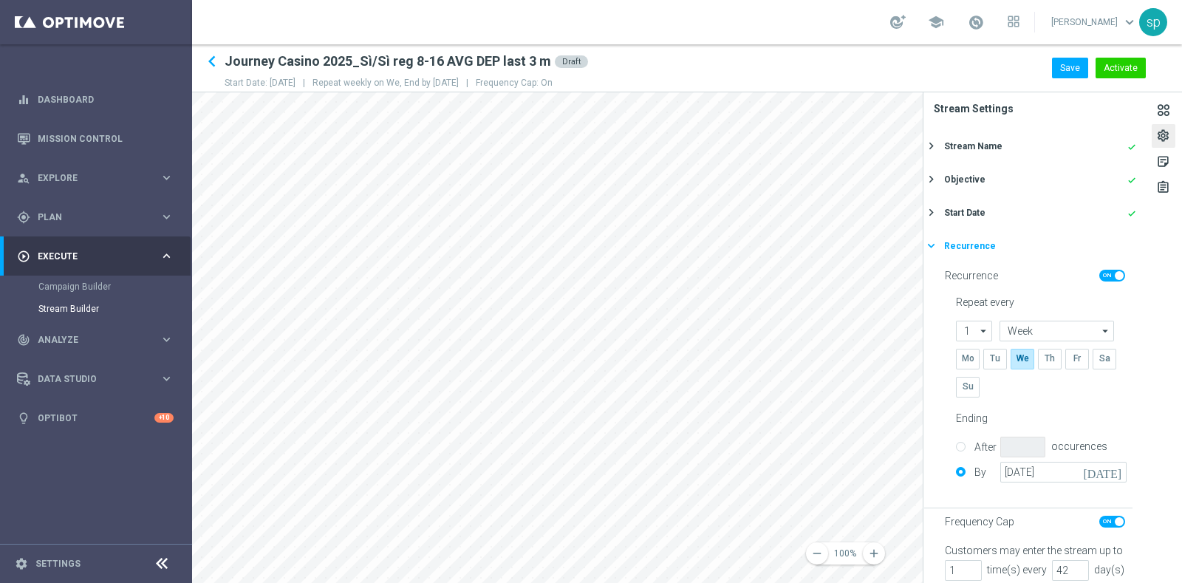
scroll to position [50, 0]
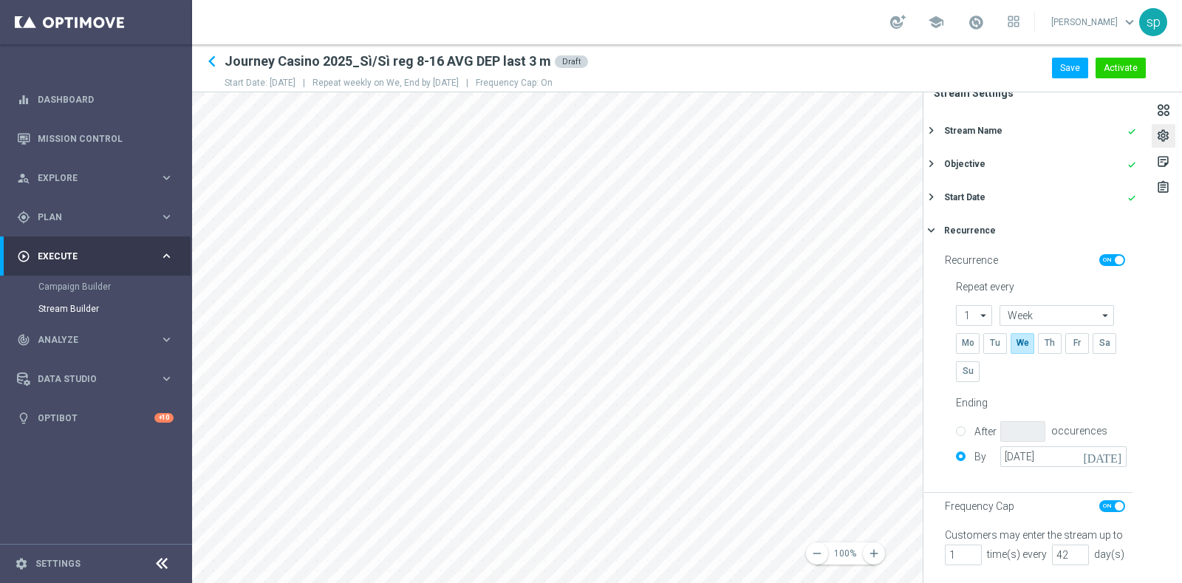
click at [95, 499] on main "equalizer Dashboard Mission Control" at bounding box center [591, 291] width 1182 height 583
click at [953, 395] on div "remove 100% add settings sticky_note_2 assignment Stream Settings Stream Name d…" at bounding box center [687, 337] width 990 height 491
click at [1119, 62] on button "Activate" at bounding box center [1121, 68] width 50 height 21
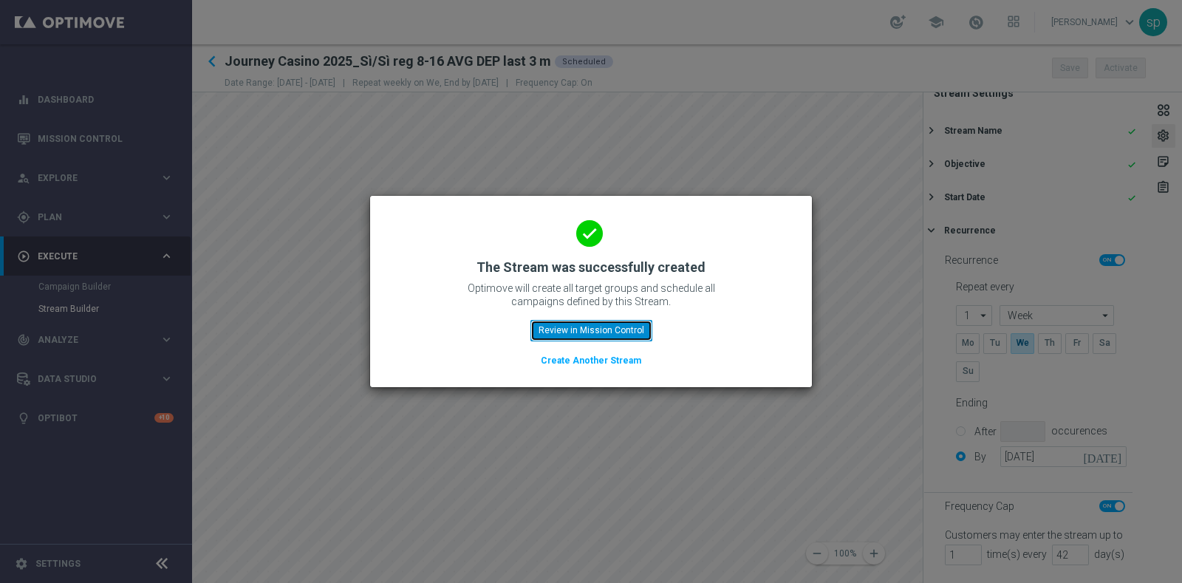
click at [625, 322] on button "Review in Mission Control" at bounding box center [591, 330] width 122 height 21
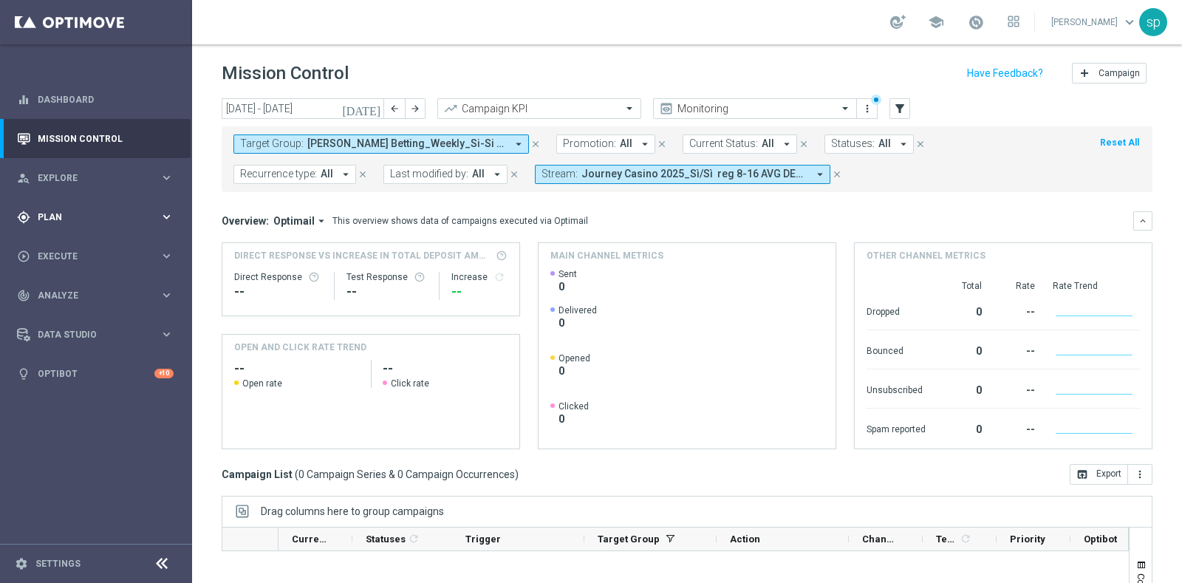
click at [61, 211] on div "gps_fixed Plan" at bounding box center [88, 217] width 143 height 13
click at [54, 314] on link "Streams" at bounding box center [95, 314] width 115 height 12
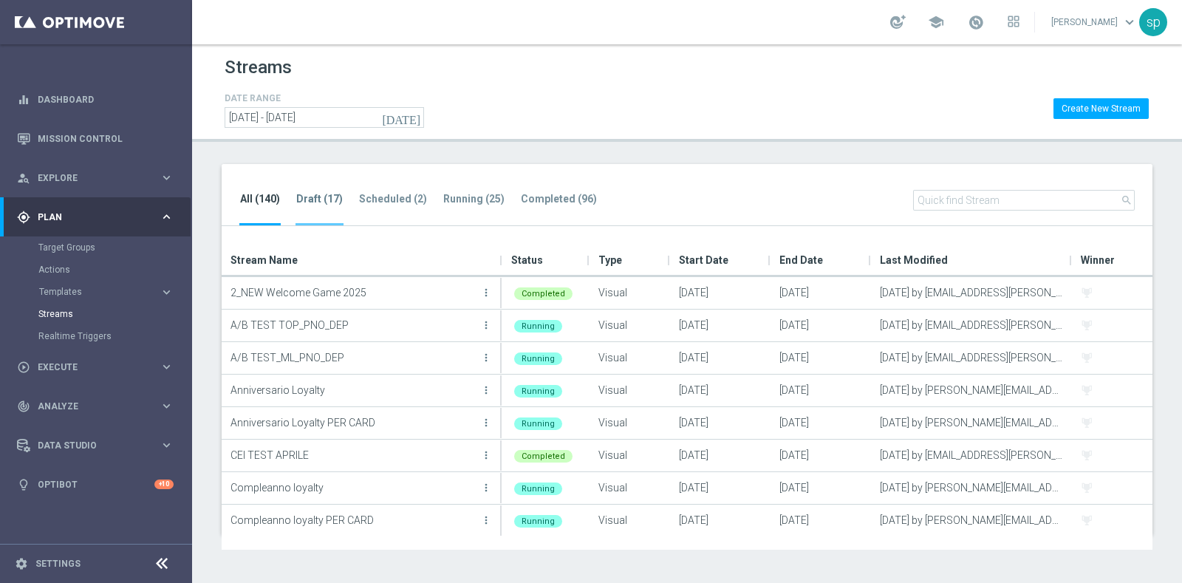
click at [325, 199] on tab-header "Draft (17)" at bounding box center [319, 199] width 47 height 13
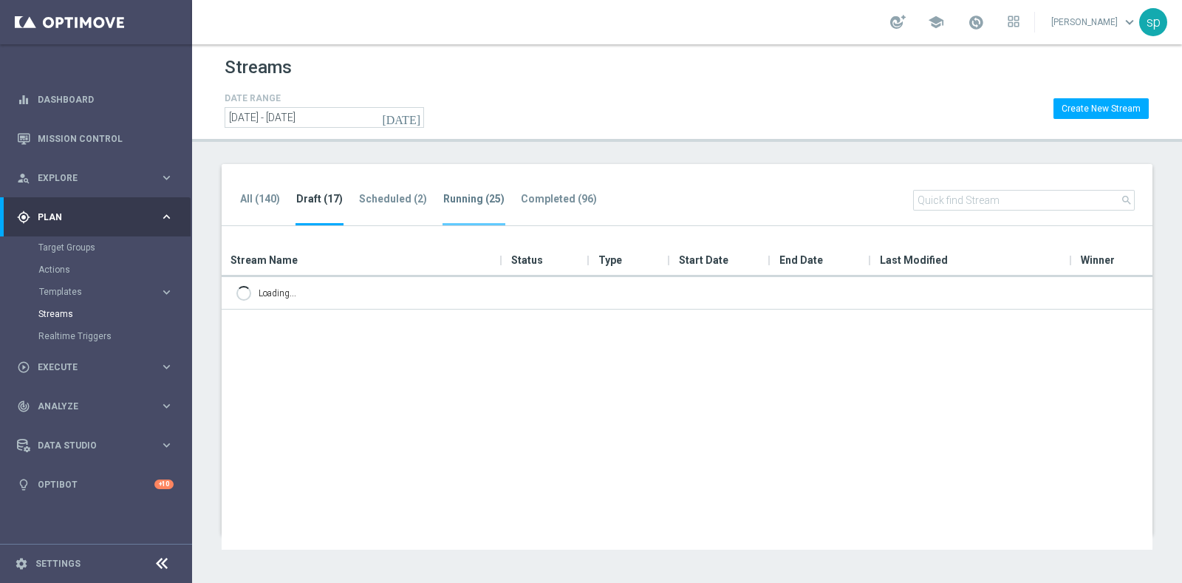
click at [470, 193] on tab-header "Running (25)" at bounding box center [473, 199] width 61 height 13
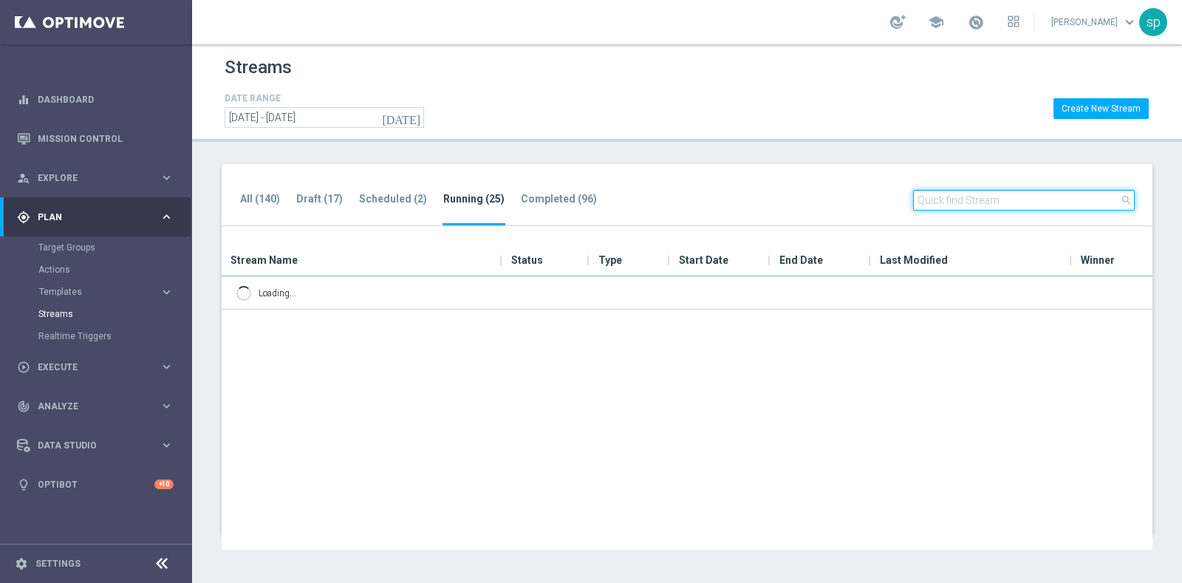
click at [1000, 199] on input "text" at bounding box center [1024, 200] width 222 height 21
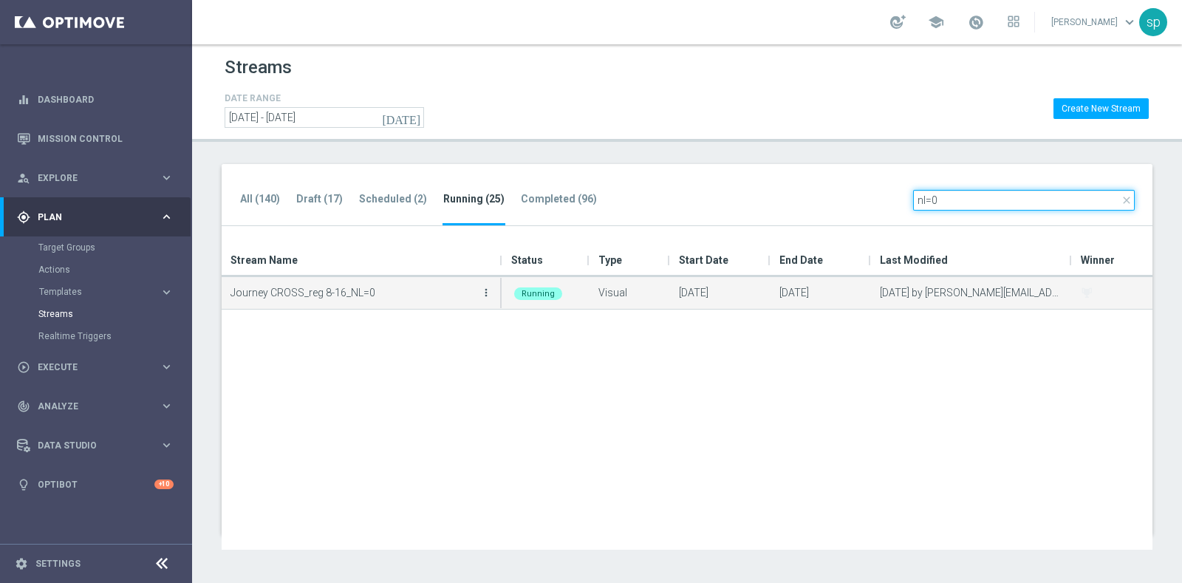
type input "nl=0"
click at [482, 293] on icon "more_vert" at bounding box center [486, 293] width 12 height 12
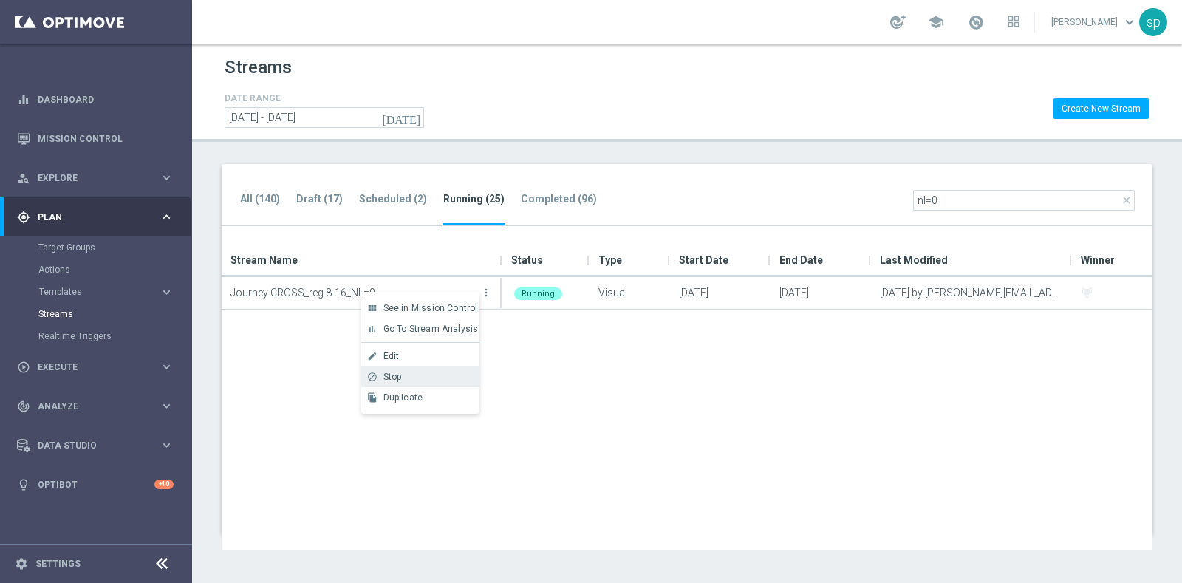
click at [443, 375] on div "Stop" at bounding box center [427, 377] width 89 height 10
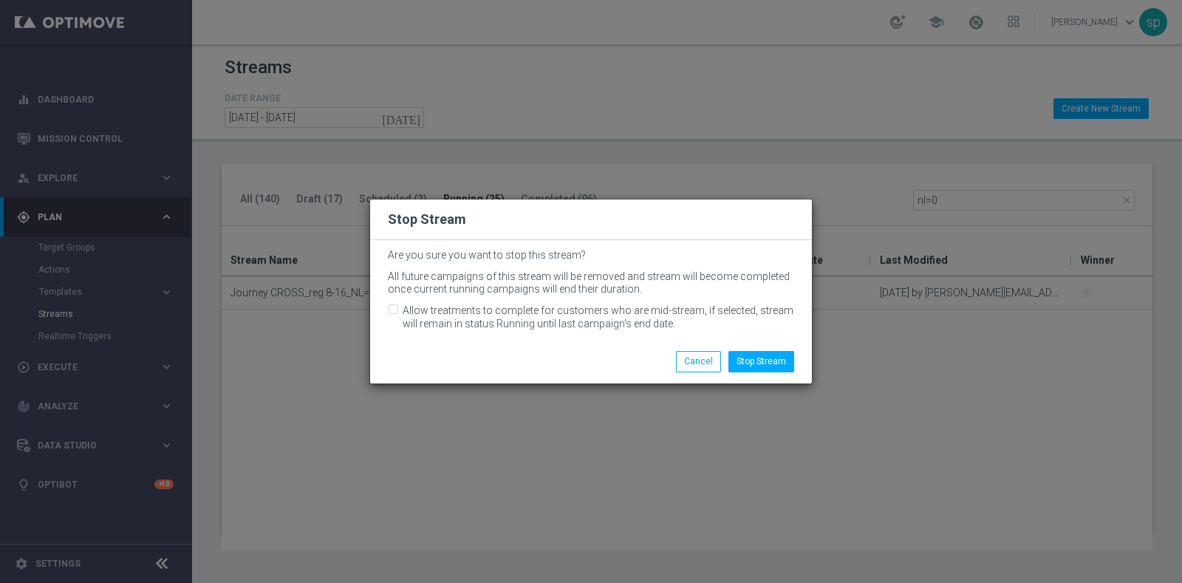
click at [416, 301] on div "Are you sure you want to stop this stream? All future campaigns of this stream …" at bounding box center [591, 290] width 442 height 100
click at [420, 309] on label "Allow treatments to complete for customers who are mid-stream, if selected, str…" at bounding box center [599, 317] width 392 height 27
click at [397, 309] on input "Allow treatments to complete for customers who are mid-stream, if selected, str…" at bounding box center [393, 312] width 10 height 10
checkbox input "true"
click at [755, 360] on button "Stop Stream" at bounding box center [761, 361] width 66 height 21
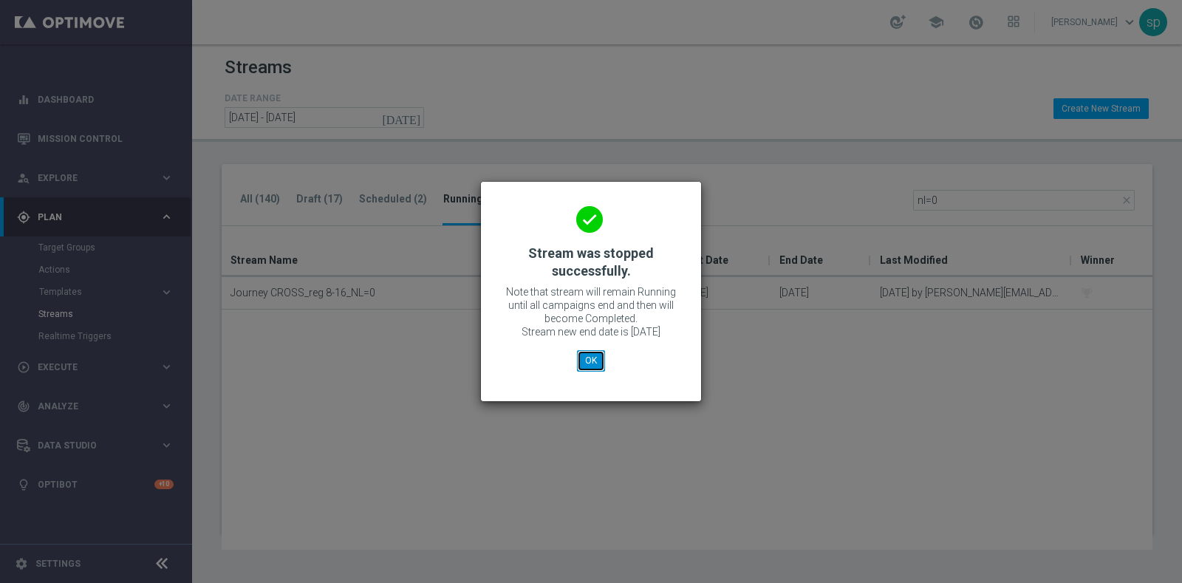
click at [593, 358] on button "OK" at bounding box center [591, 360] width 28 height 21
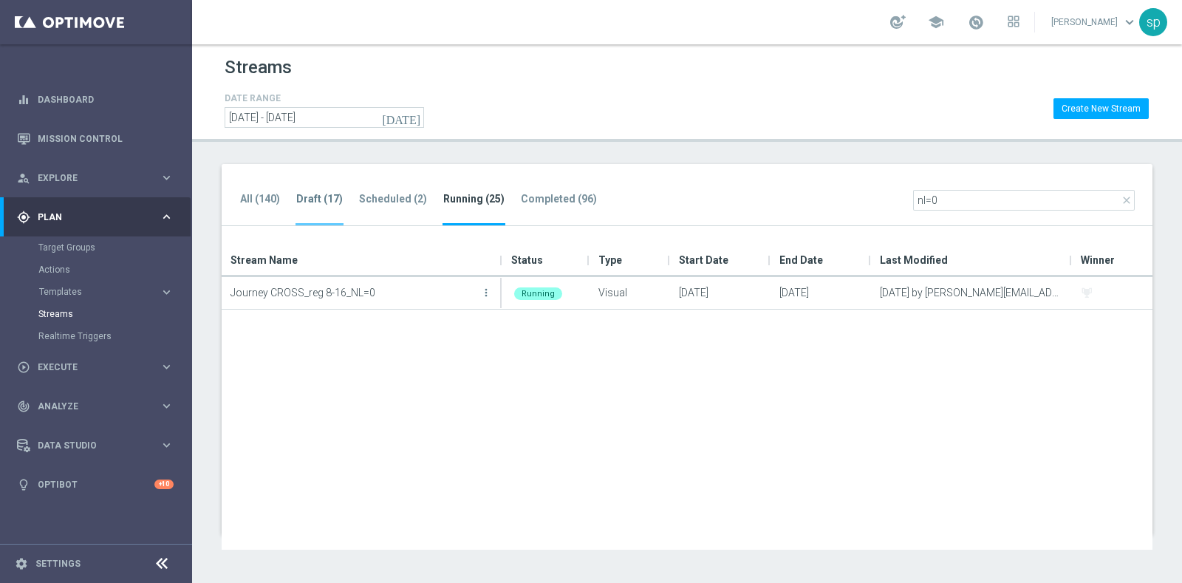
click at [315, 208] on li "Draft (17)" at bounding box center [320, 208] width 48 height 35
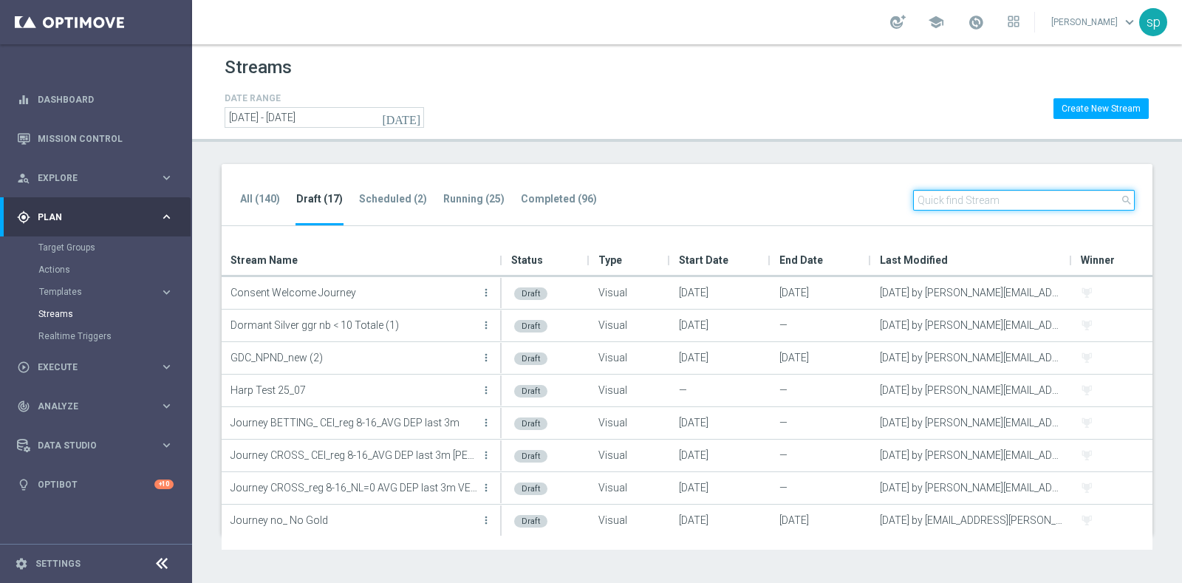
click at [1050, 204] on input "text" at bounding box center [1024, 200] width 222 height 21
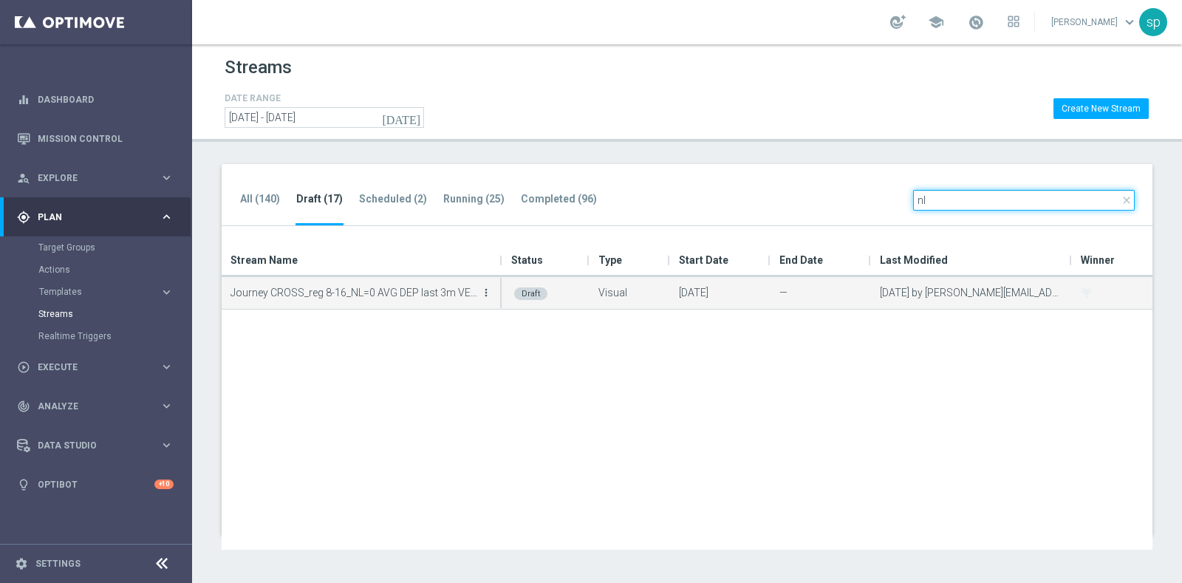
type input "nl"
click at [490, 294] on icon "more_vert" at bounding box center [486, 293] width 12 height 12
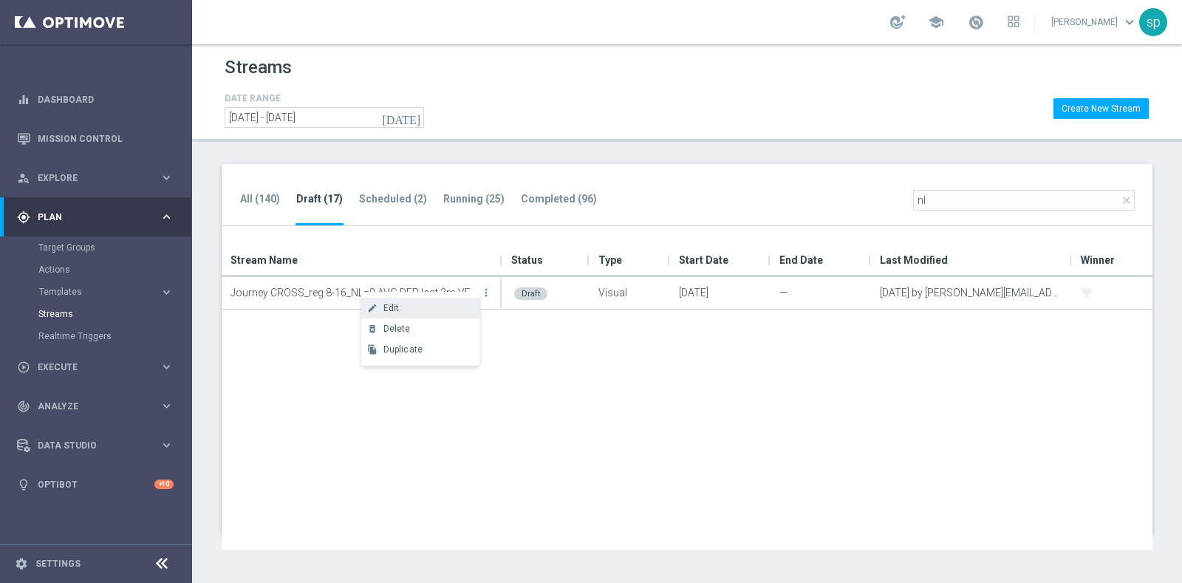
click at [426, 304] on div "Edit" at bounding box center [427, 308] width 89 height 10
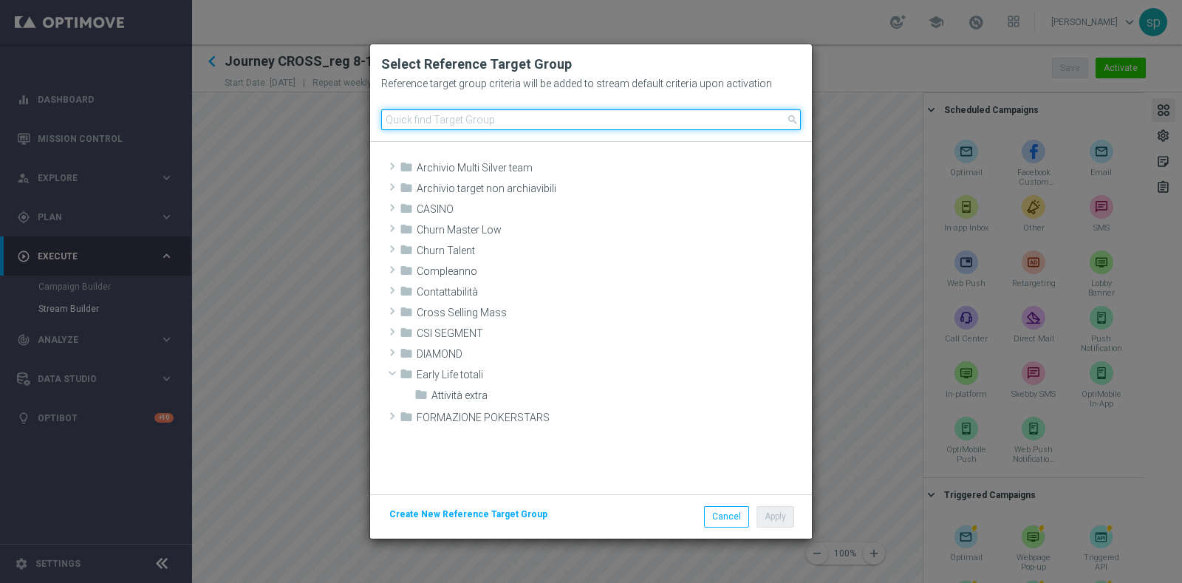
scroll to position [264, 0]
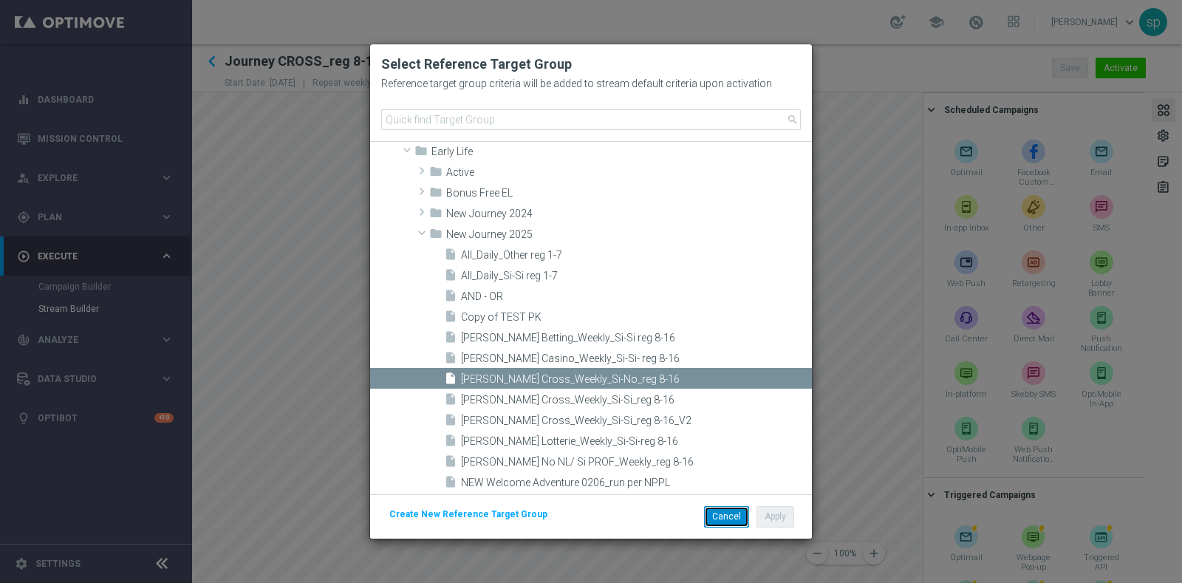
click at [720, 514] on button "Cancel" at bounding box center [726, 516] width 45 height 21
click at [732, 509] on button "Cancel" at bounding box center [726, 516] width 45 height 21
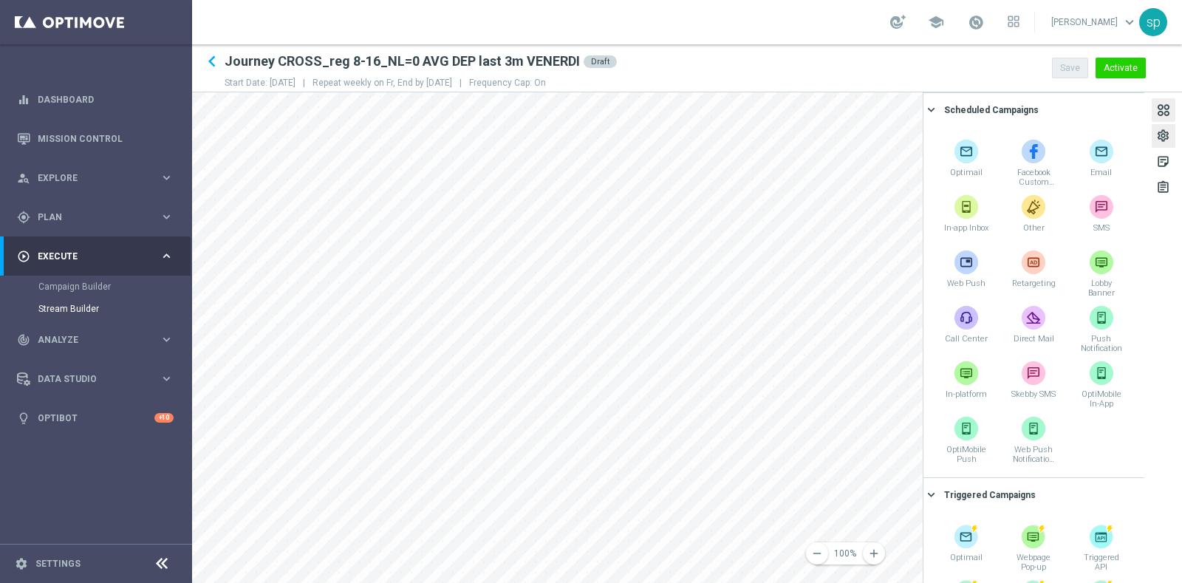
click at [1157, 137] on div "settings" at bounding box center [1163, 138] width 14 height 19
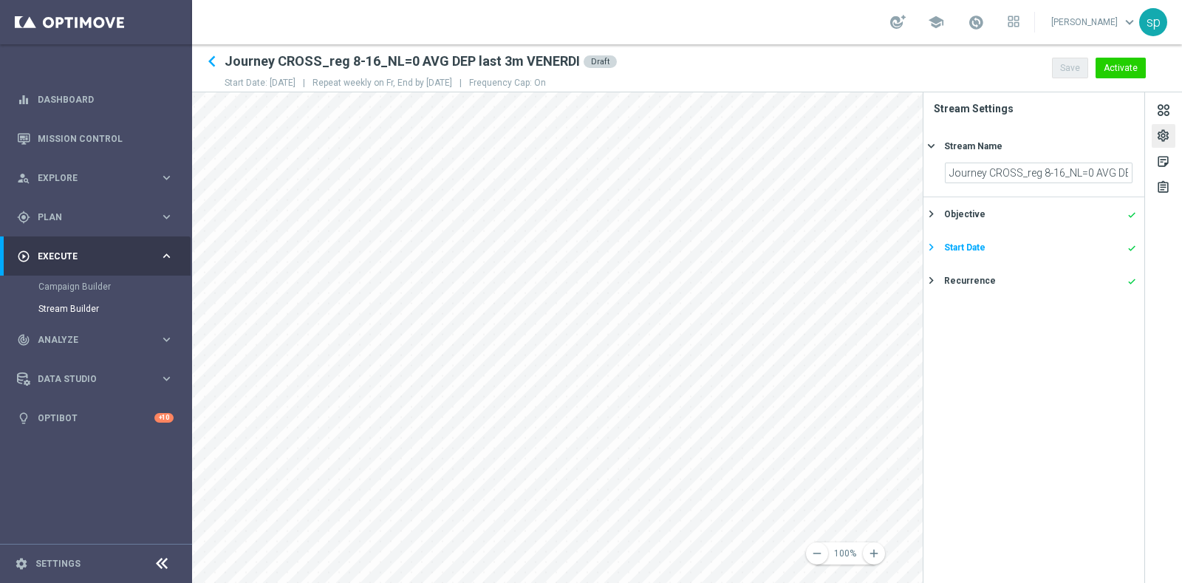
click at [1017, 245] on div "Start Date done" at bounding box center [1040, 247] width 192 height 13
click at [991, 279] on div "Recurrence done" at bounding box center [1040, 280] width 192 height 13
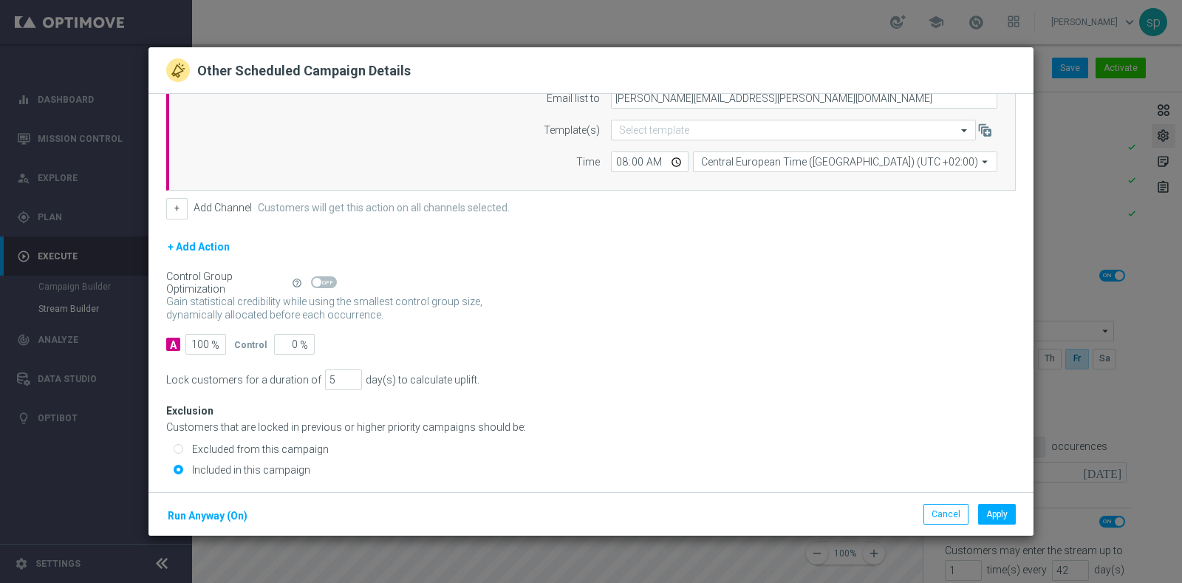
scroll to position [132, 0]
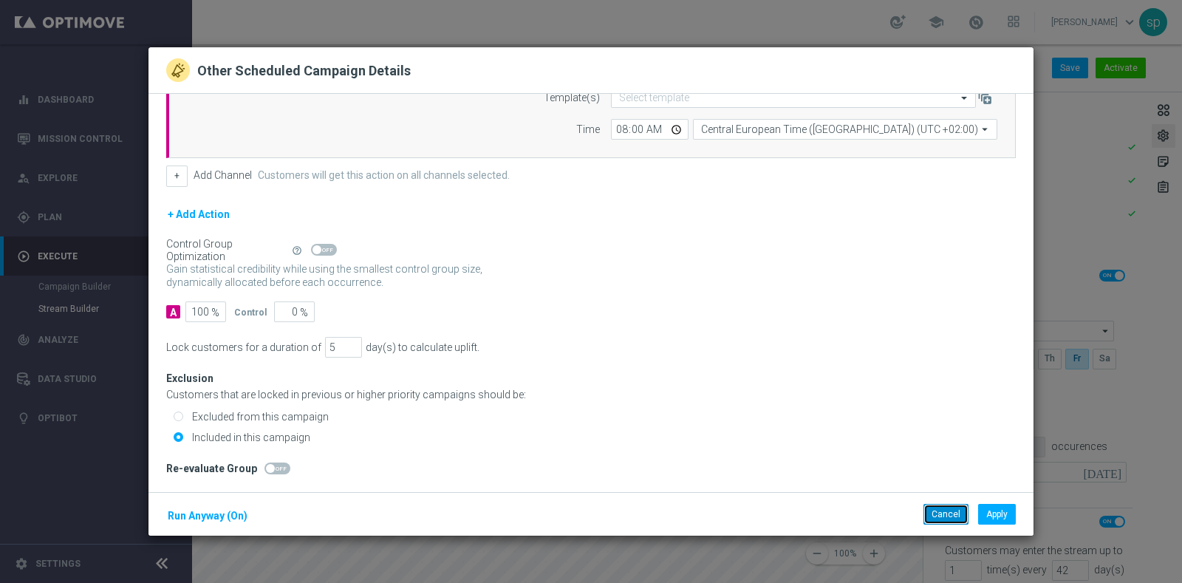
click at [946, 517] on button "Cancel" at bounding box center [946, 514] width 45 height 21
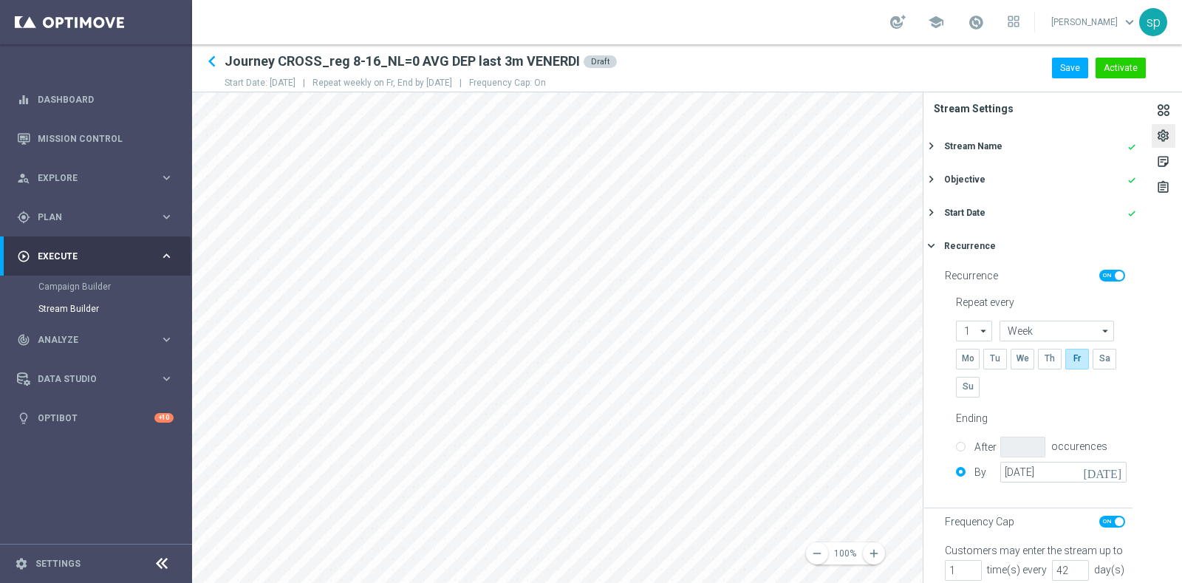
scroll to position [50, 0]
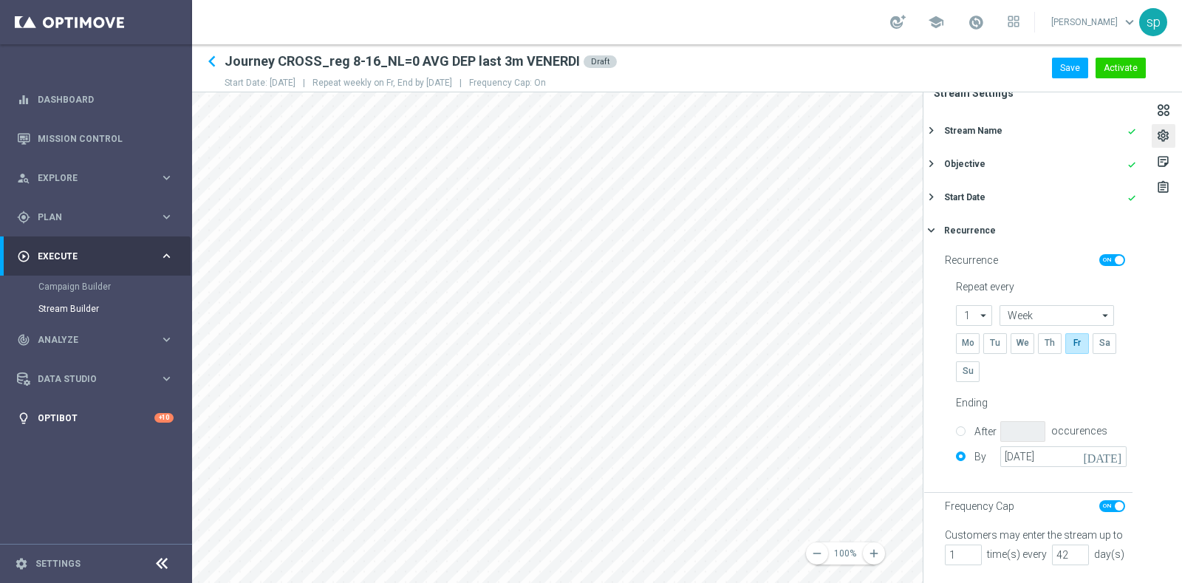
click at [174, 432] on main "equalizer Dashboard Mission Control" at bounding box center [591, 291] width 1182 height 583
click at [78, 422] on main "equalizer Dashboard Mission Control" at bounding box center [591, 291] width 1182 height 583
click at [1115, 68] on button "Activate" at bounding box center [1121, 68] width 50 height 21
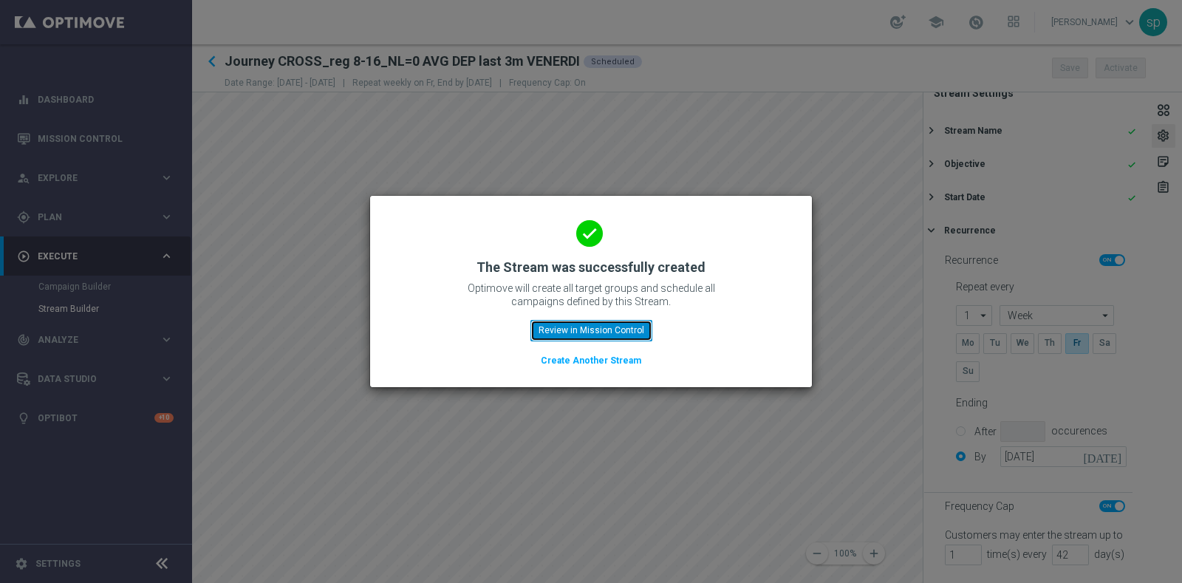
click at [632, 330] on button "Review in Mission Control" at bounding box center [591, 330] width 122 height 21
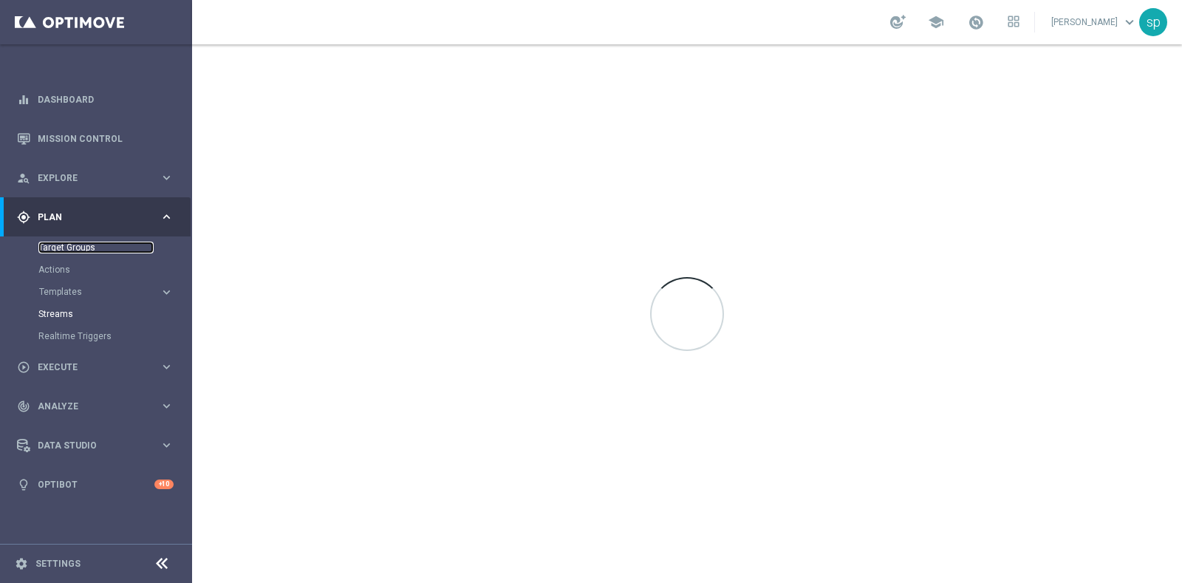
click at [75, 247] on link "Target Groups" at bounding box center [95, 248] width 115 height 12
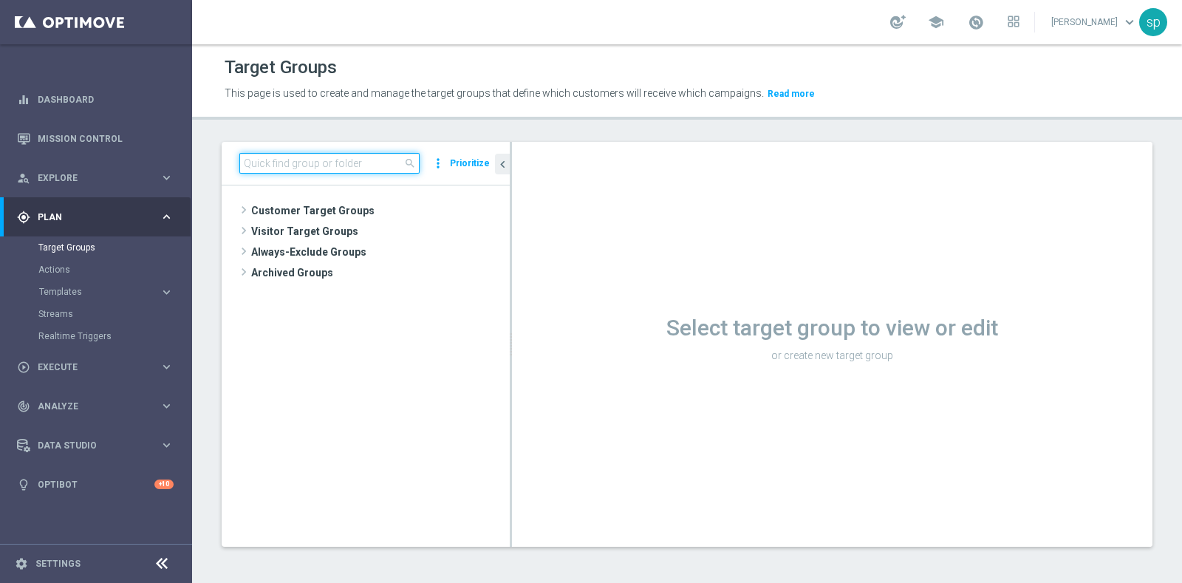
click at [327, 162] on input at bounding box center [329, 163] width 180 height 21
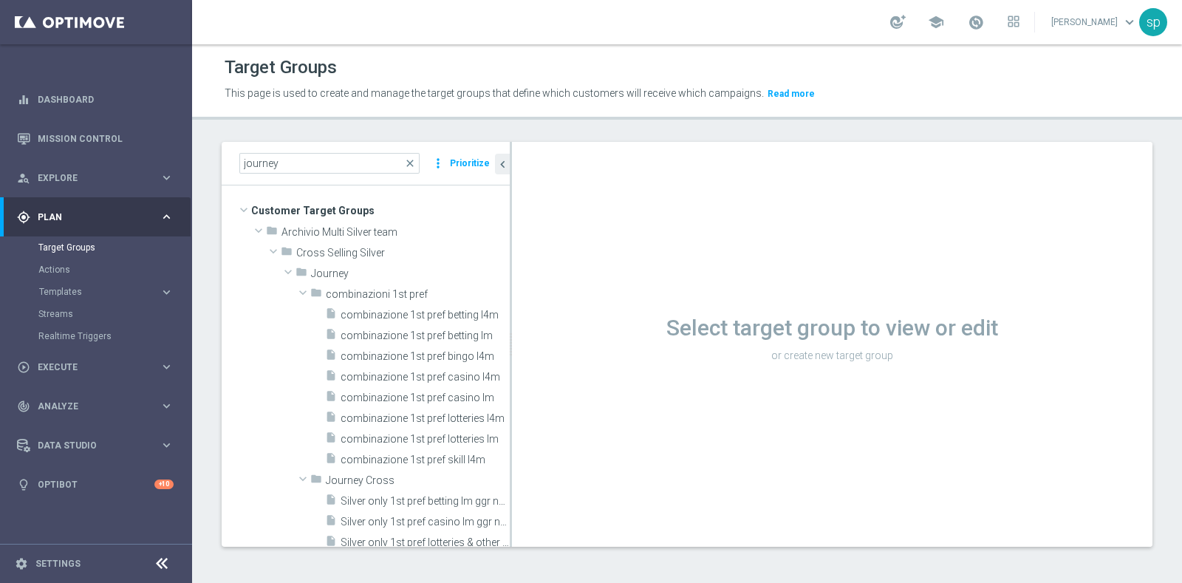
scroll to position [477, 0]
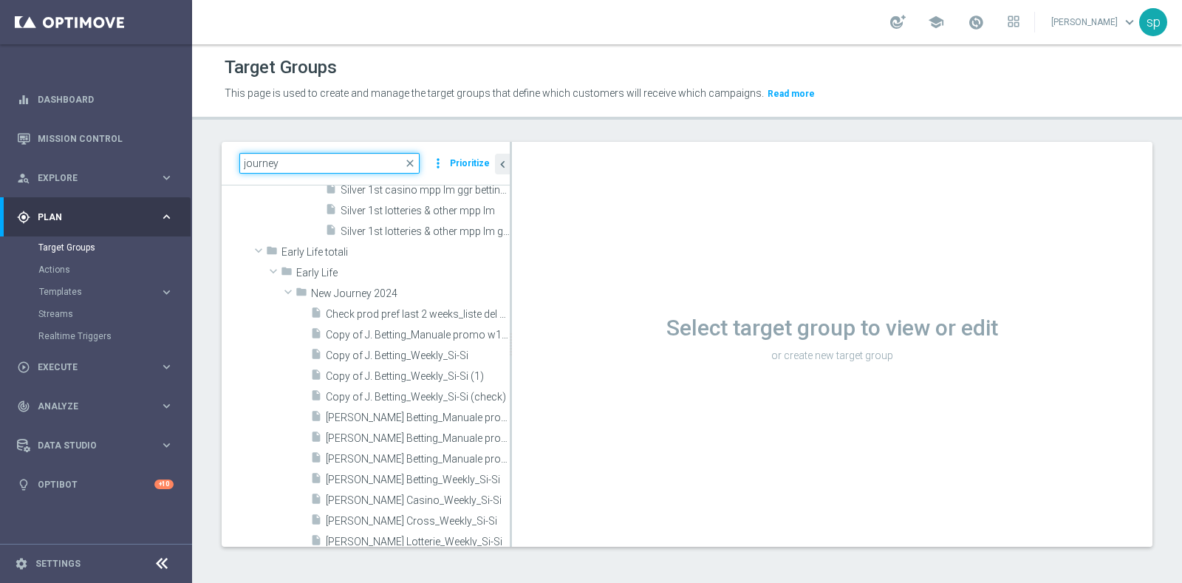
drag, startPoint x: 341, startPoint y: 160, endPoint x: 248, endPoint y: 163, distance: 93.9
click at [248, 163] on input "journey" at bounding box center [329, 163] width 180 height 21
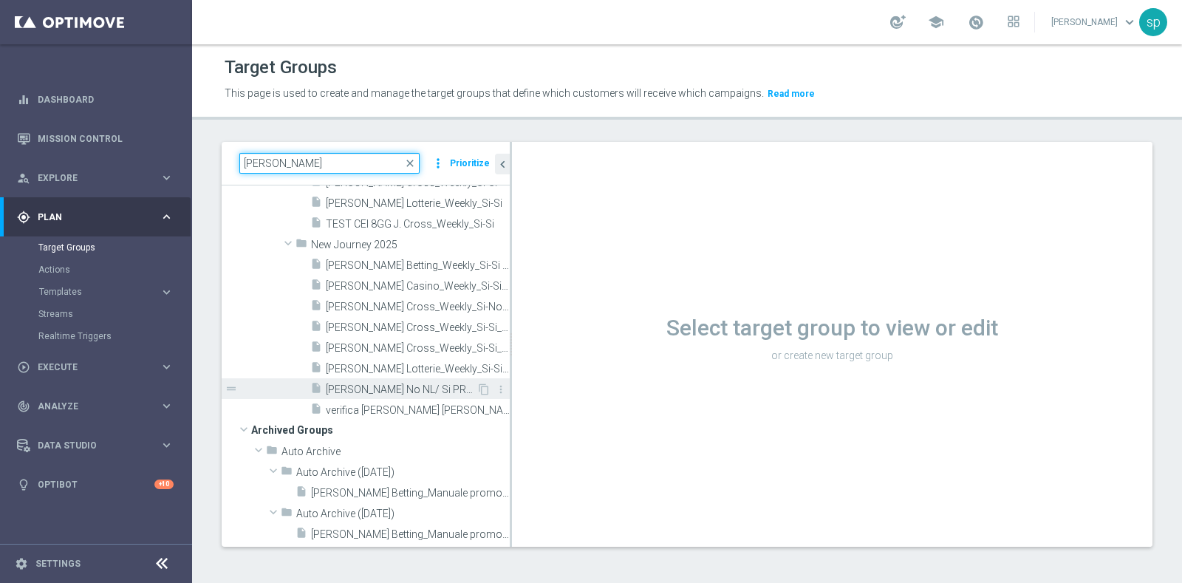
type input "[PERSON_NAME]"
click at [386, 385] on span "[PERSON_NAME] No NL/ Si PROF_Weekly_reg 8-16" at bounding box center [401, 389] width 151 height 13
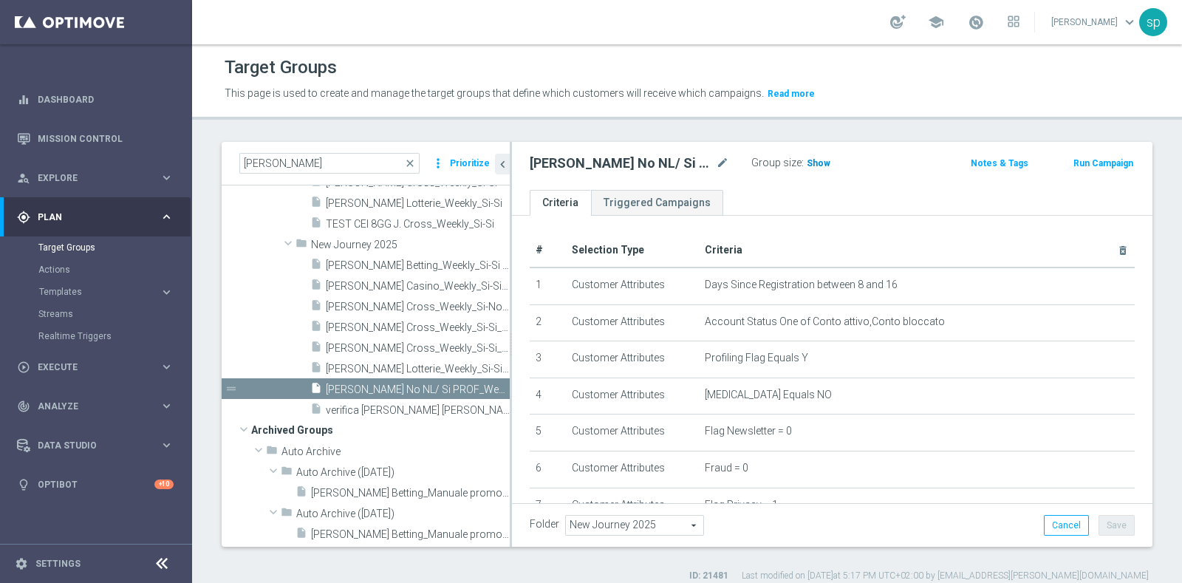
click at [819, 161] on span "Show" at bounding box center [819, 163] width 24 height 10
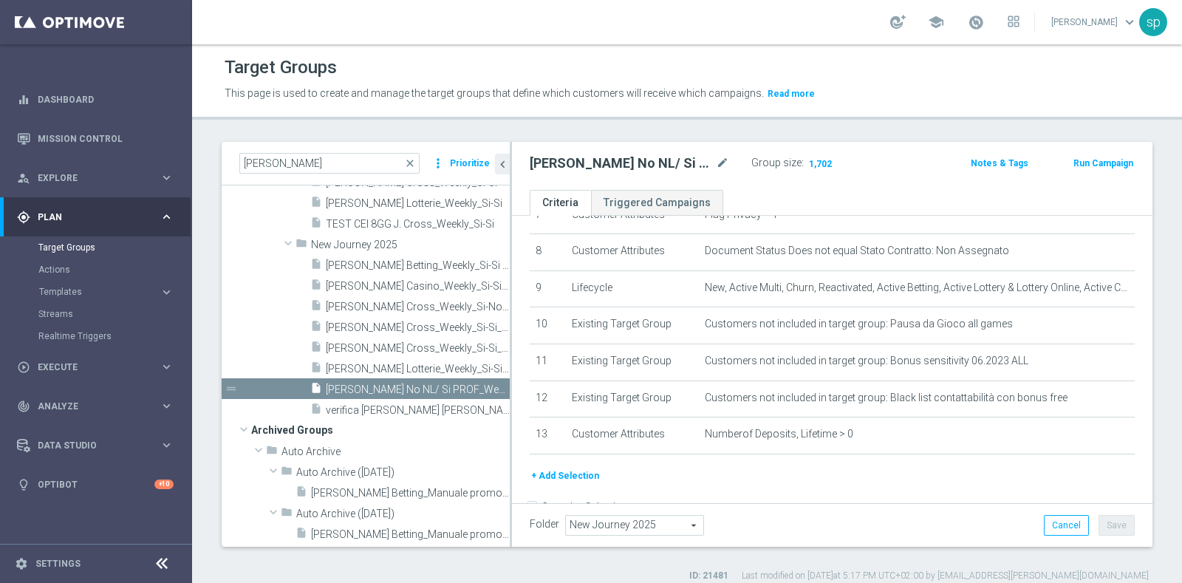
scroll to position [309, 0]
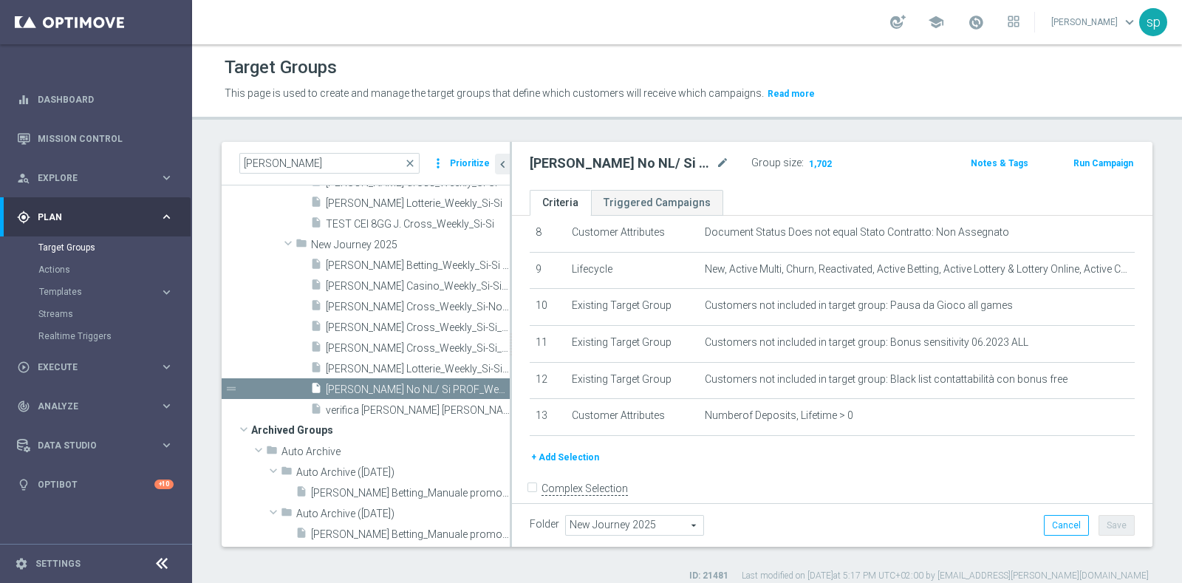
click at [562, 449] on button "+ Add Selection" at bounding box center [565, 457] width 71 height 16
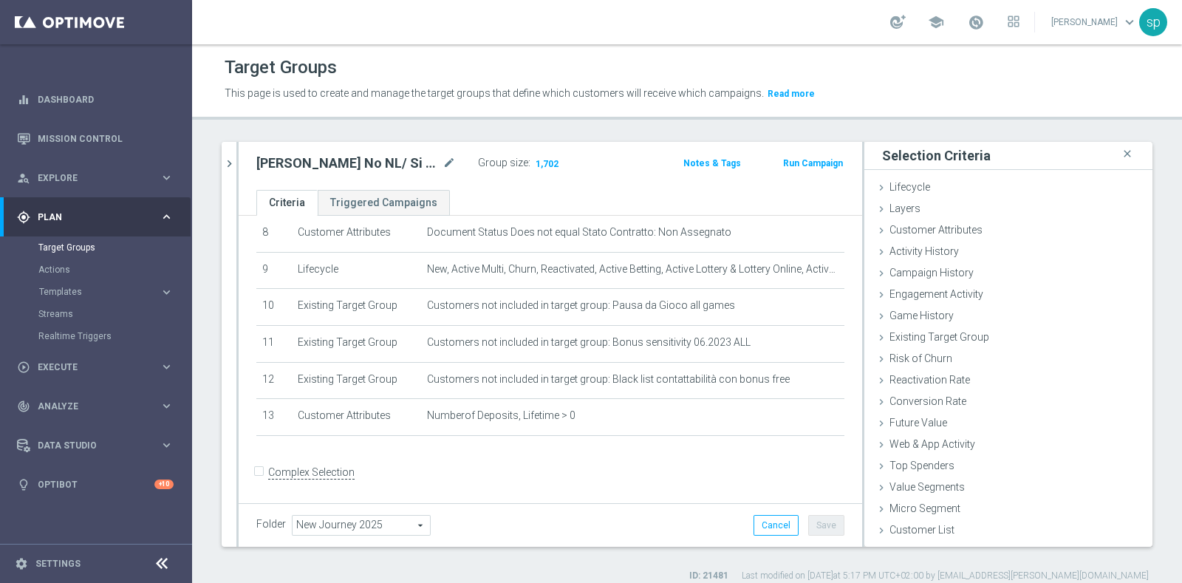
scroll to position [302, 0]
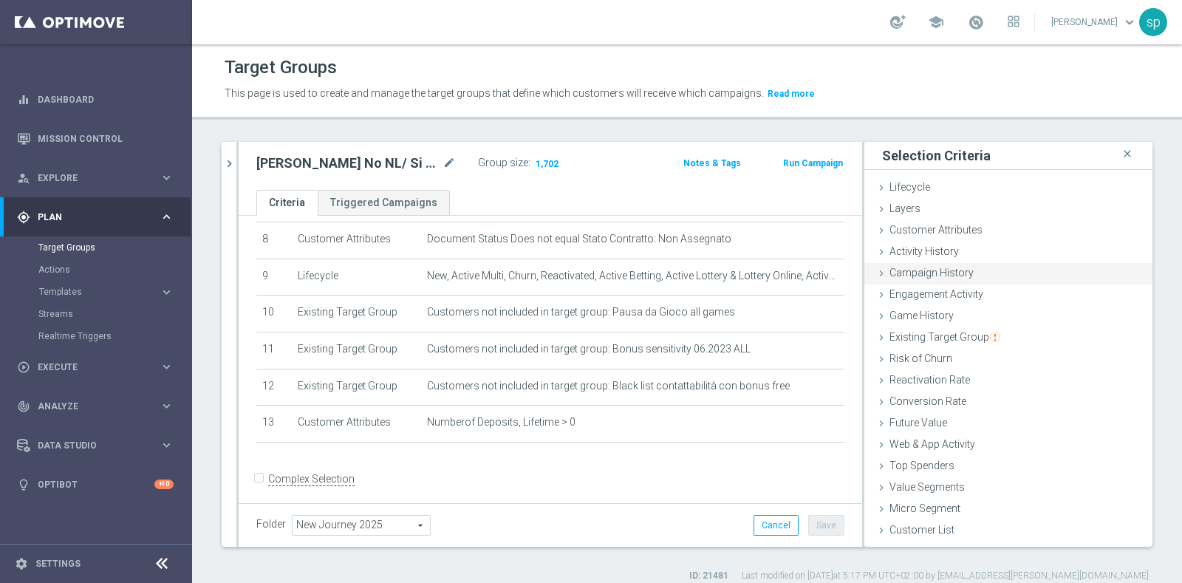
click at [952, 274] on span "Campaign History" at bounding box center [932, 273] width 84 height 12
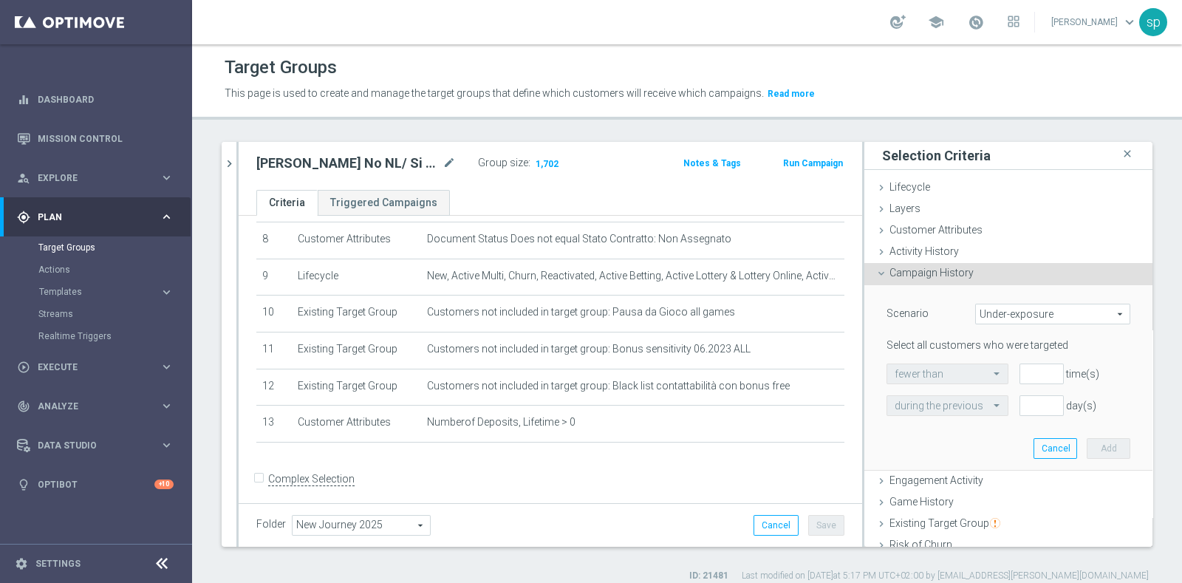
click at [998, 304] on span "Under-exposure" at bounding box center [1053, 313] width 154 height 19
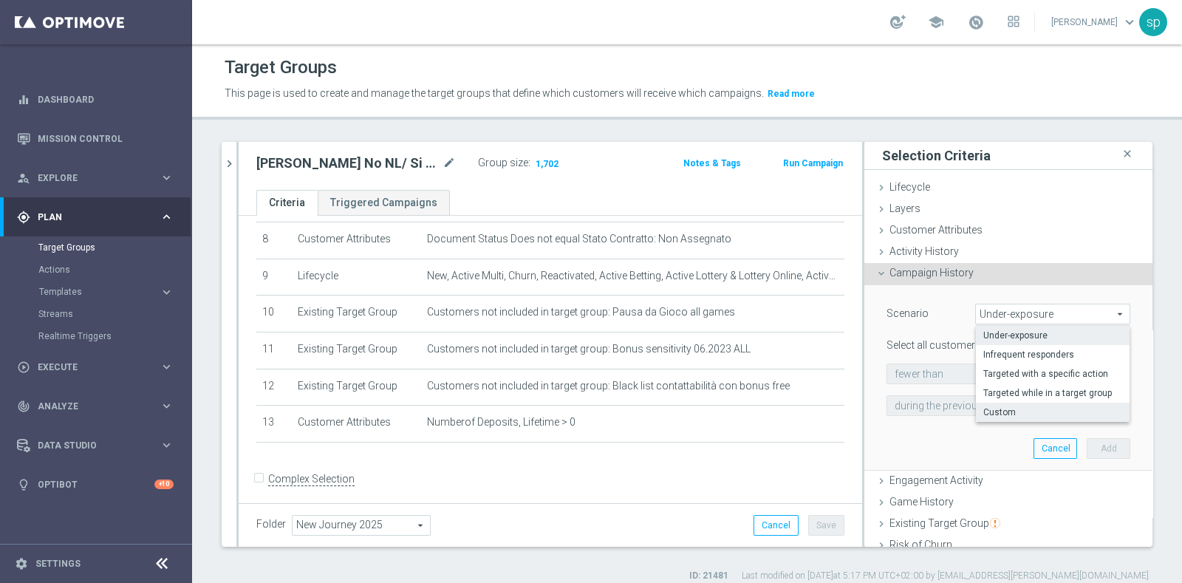
click at [1051, 403] on label "Custom" at bounding box center [1053, 412] width 154 height 19
type input "Custom"
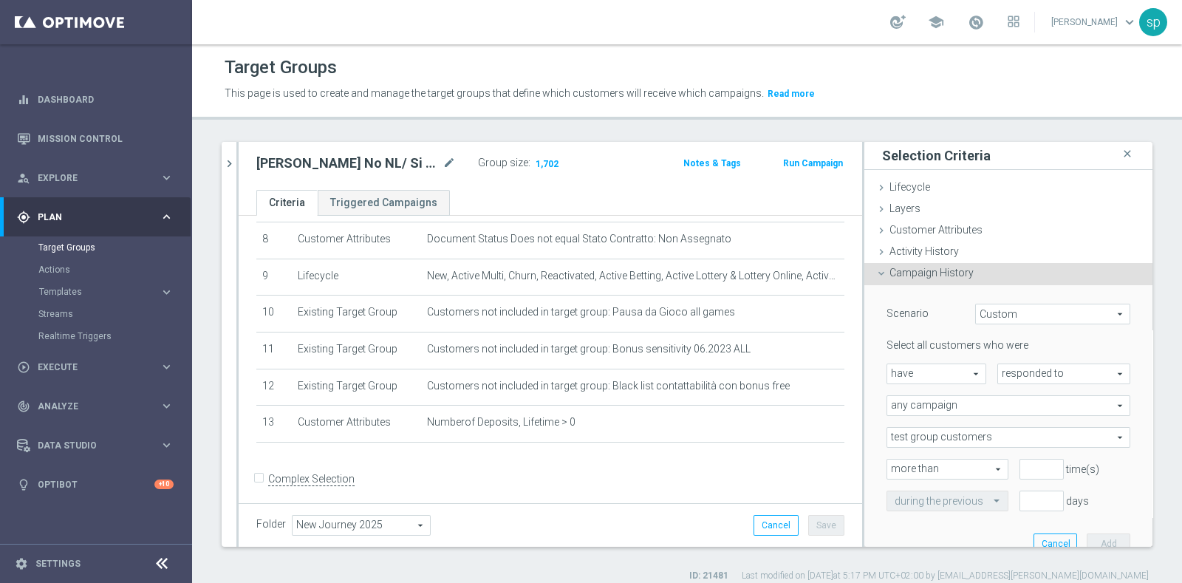
click at [945, 371] on span "have" at bounding box center [936, 373] width 98 height 19
click at [919, 414] on span "have not" at bounding box center [936, 415] width 83 height 12
type input "have not"
click at [1020, 364] on span "responded to" at bounding box center [1064, 373] width 132 height 19
click at [1027, 413] on span "been targeted with" at bounding box center [1064, 415] width 117 height 12
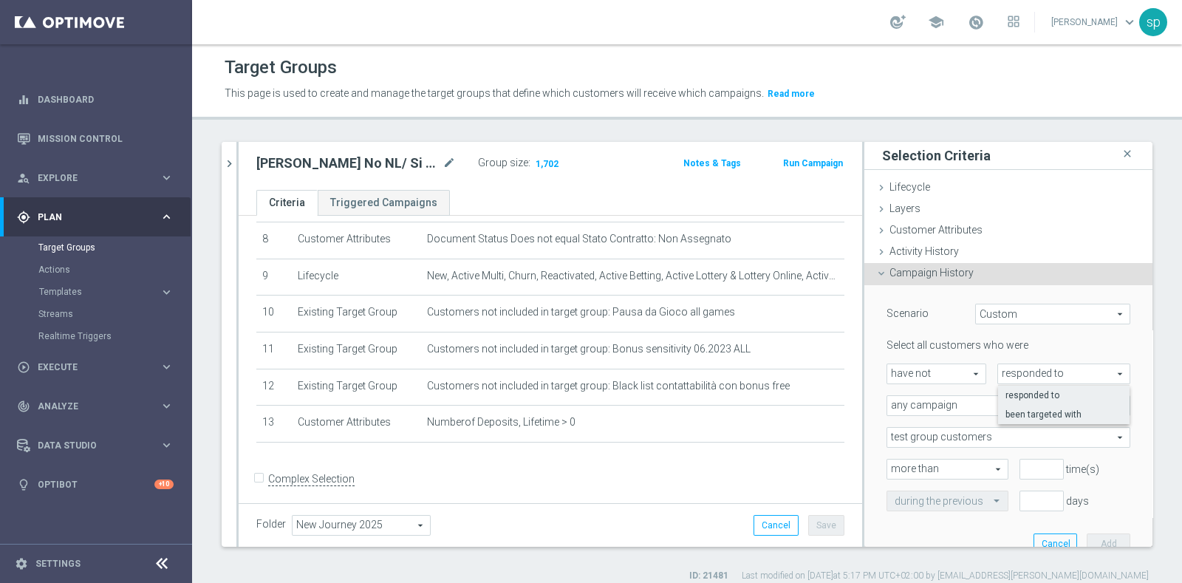
type input "been targeted with"
click at [949, 403] on span "any campaign" at bounding box center [1008, 405] width 242 height 19
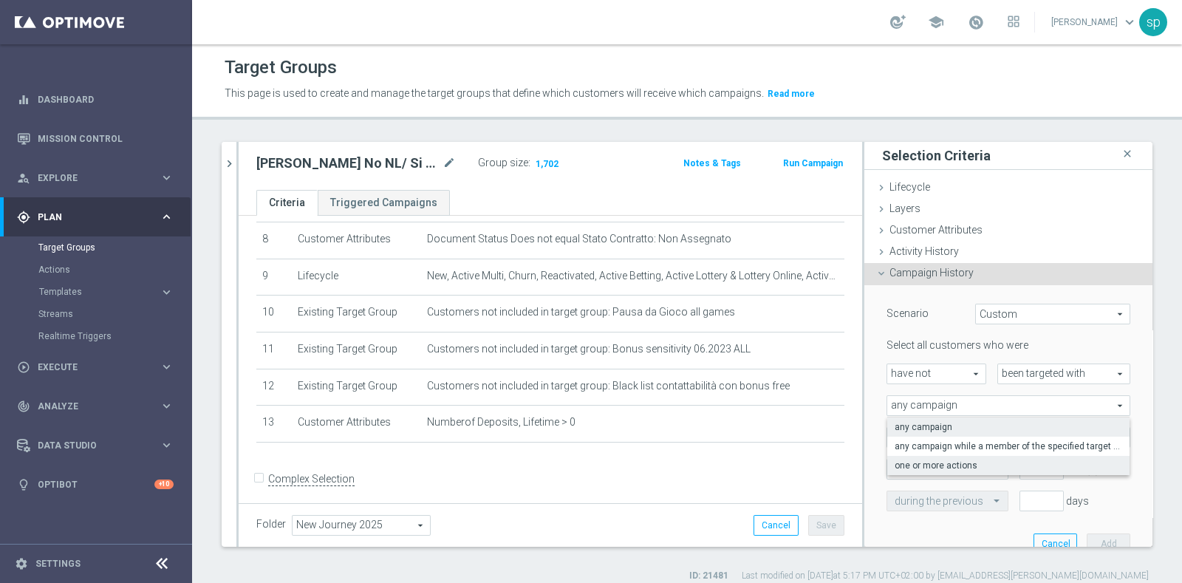
click at [952, 472] on label "one or more actions" at bounding box center [1008, 465] width 242 height 19
type input "one or more actions"
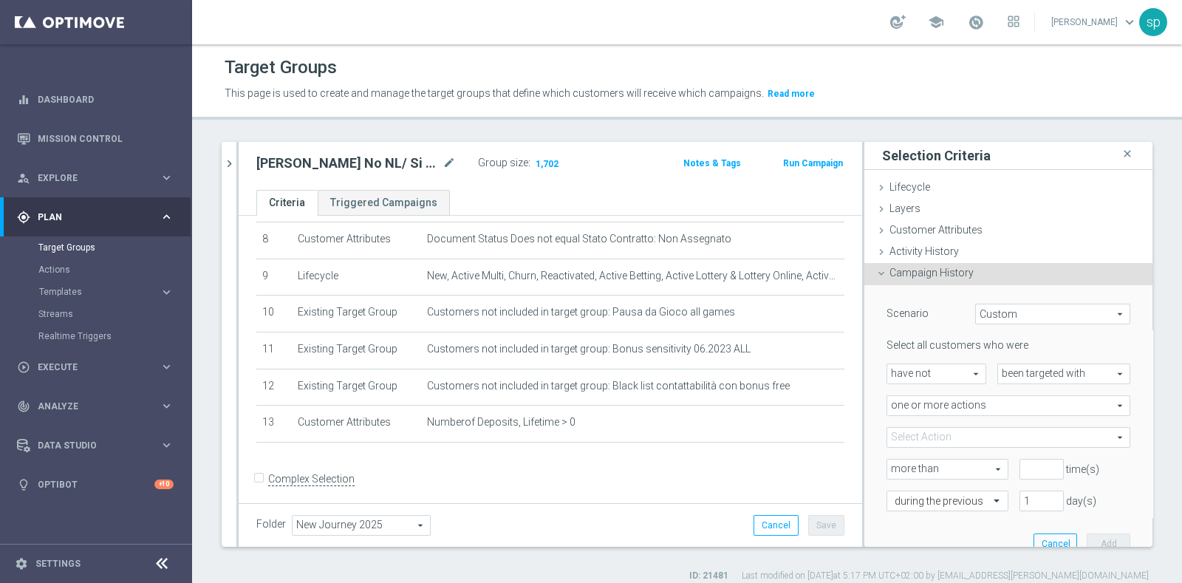
click at [980, 435] on span at bounding box center [1008, 437] width 242 height 19
click at [892, 470] on input "Show Selected" at bounding box center [897, 470] width 10 height 10
click at [907, 462] on label "Show Selected" at bounding box center [934, 468] width 55 height 13
click at [892, 465] on input "Show Selected" at bounding box center [897, 470] width 10 height 10
checkbox input "false"
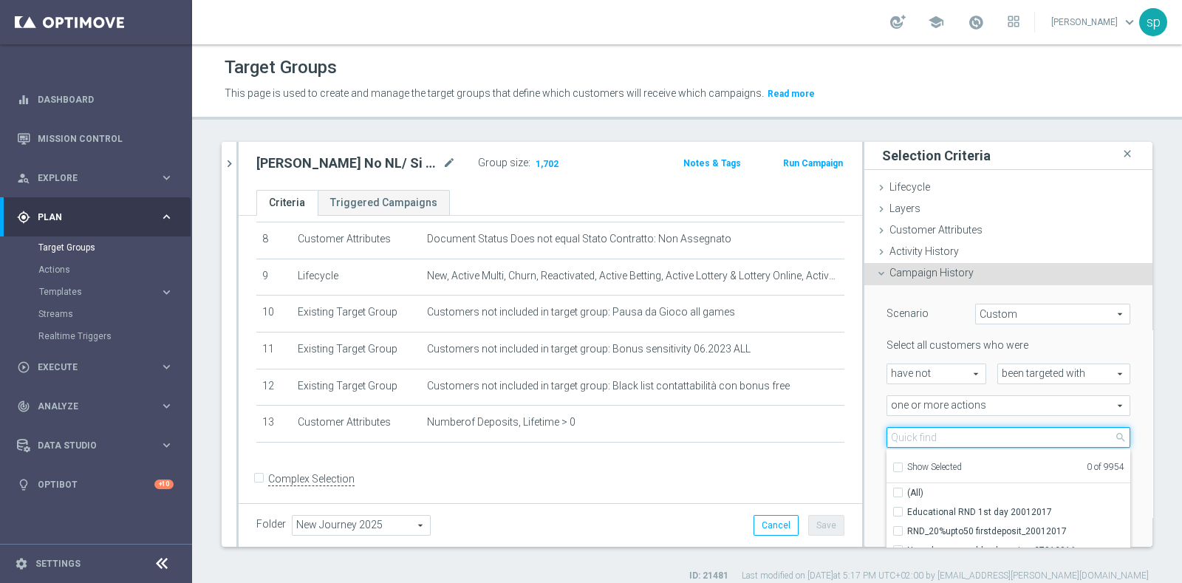
click at [901, 430] on input "search" at bounding box center [1009, 437] width 244 height 21
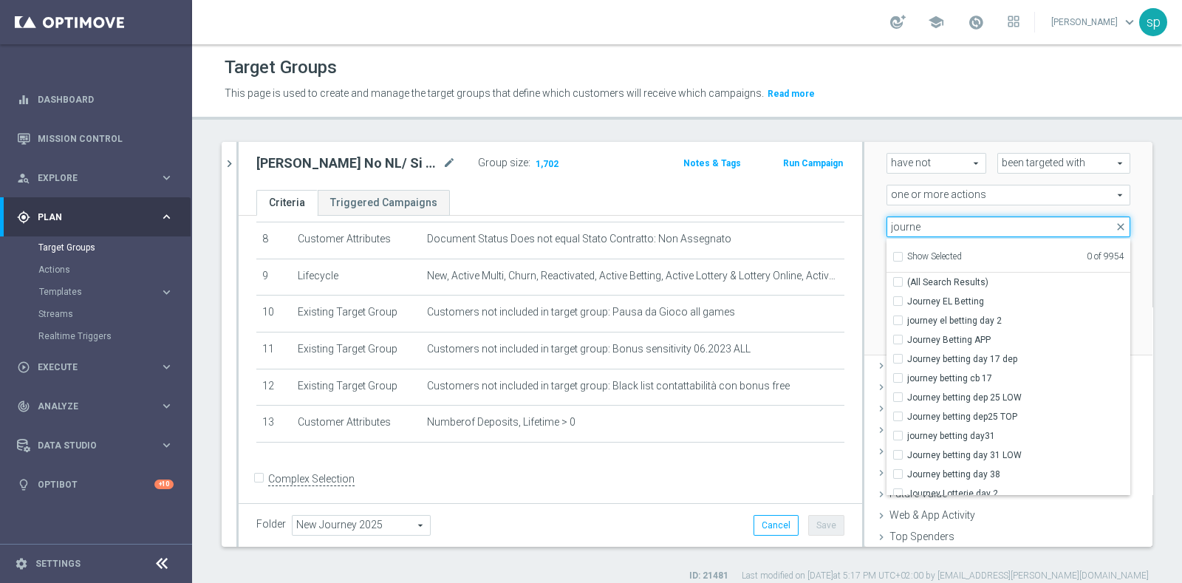
scroll to position [211, 0]
type input "journe"
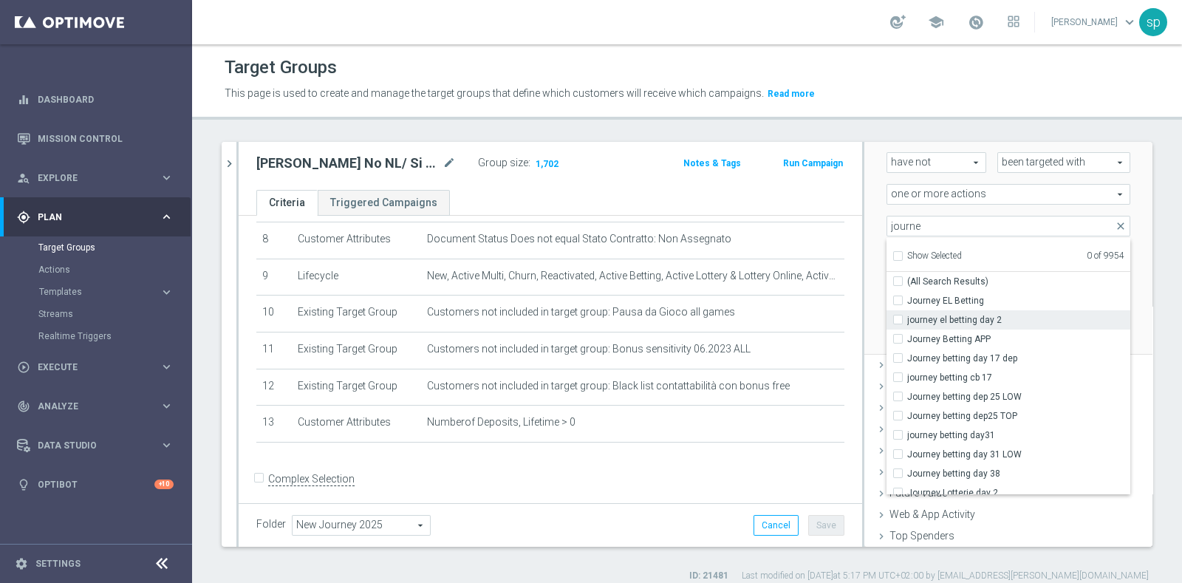
click at [907, 318] on label "journey el betting day 2" at bounding box center [1018, 319] width 223 height 19
click at [898, 318] on input "journey el betting day 2" at bounding box center [903, 320] width 10 height 10
checkbox input "true"
type input "journey el betting day 2"
click at [907, 488] on label "Journey Lotterie day 2" at bounding box center [1018, 492] width 223 height 19
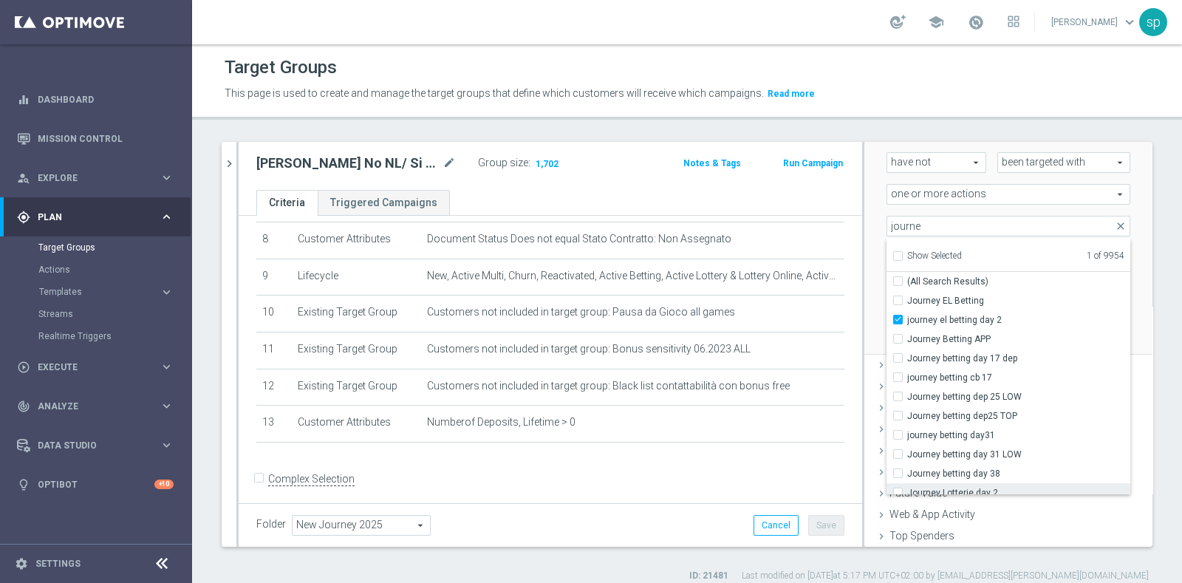
click at [898, 488] on input "Journey Lotterie day 2" at bounding box center [903, 493] width 10 height 10
checkbox input "true"
type input "Selected 2 of 9954"
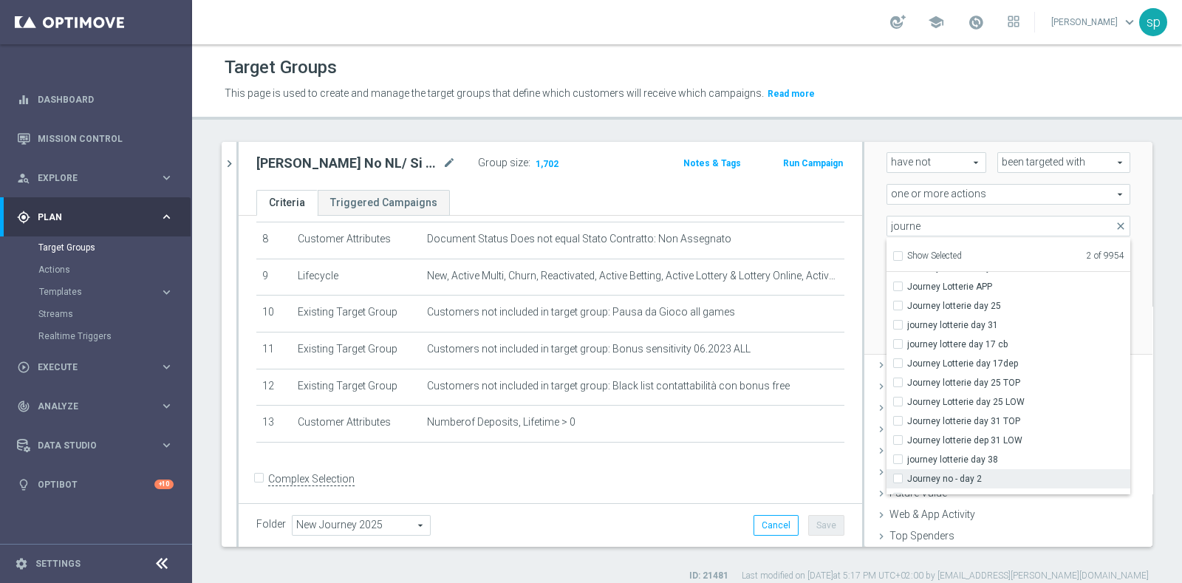
click at [898, 477] on input "Journey no - day 2" at bounding box center [903, 479] width 10 height 10
checkbox input "true"
type input "Selected 3 of 9954"
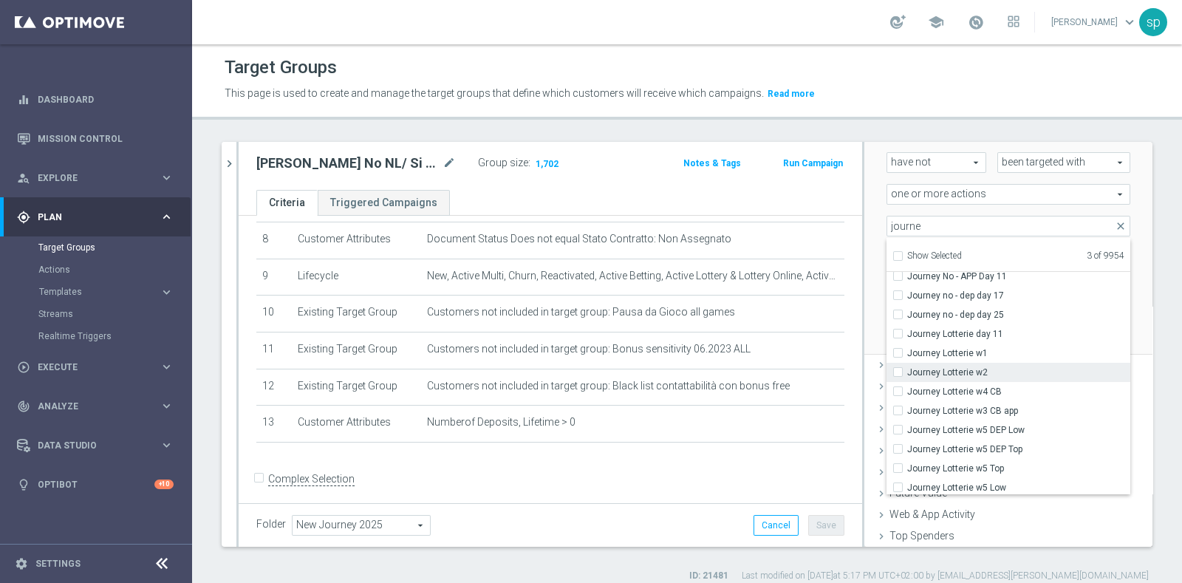
click at [907, 370] on label "Journey Lotterie w2" at bounding box center [1018, 372] width 223 height 19
click at [898, 370] on input "Journey Lotterie w2" at bounding box center [903, 372] width 10 height 10
checkbox input "true"
type input "Selected 4 of 9954"
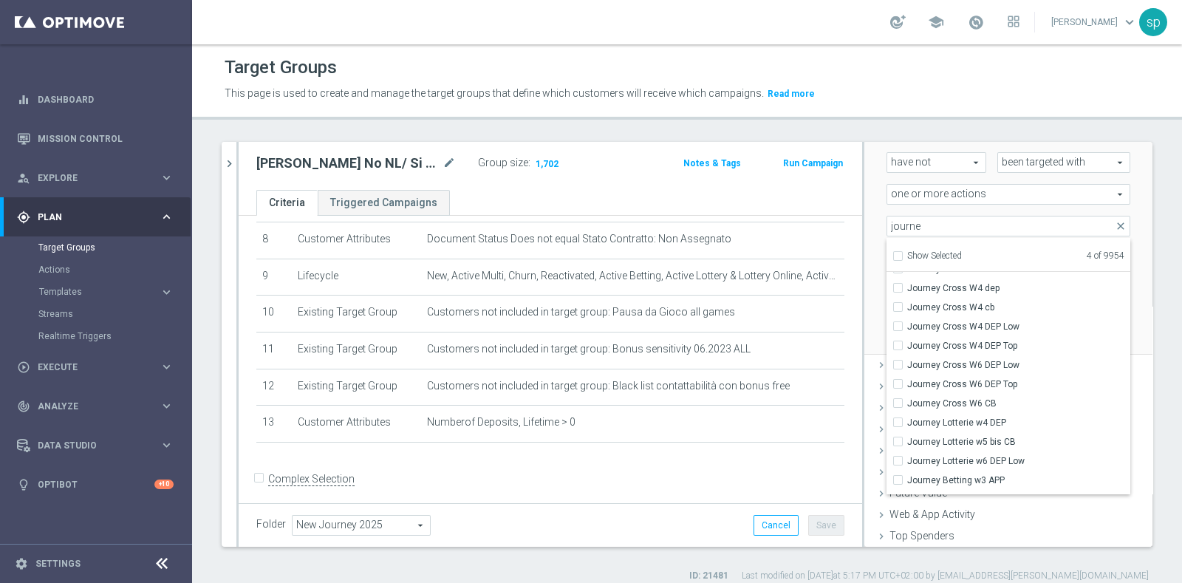
scroll to position [745, 0]
click at [990, 288] on span "Journey Cross W2" at bounding box center [1018, 285] width 223 height 12
click at [907, 288] on input "Journey Cross W2" at bounding box center [903, 285] width 10 height 10
checkbox input "true"
type input "Selected 5 of 9954"
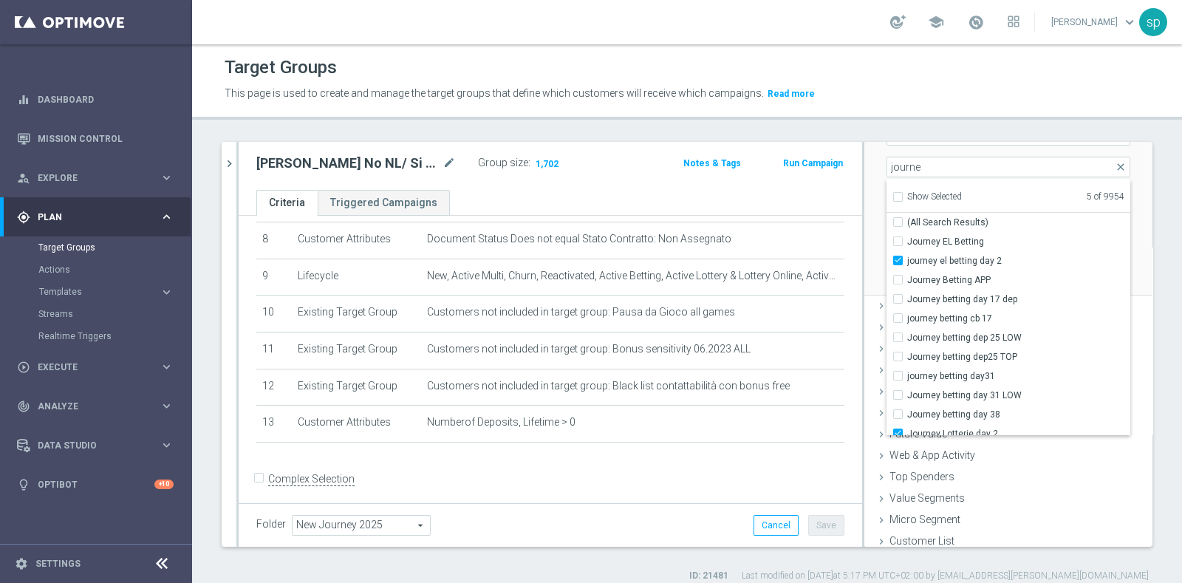
scroll to position [276, 0]
click at [1108, 264] on div "Scenario Custom Custom arrow_drop_down search Select all customers who were hav…" at bounding box center [1008, 150] width 266 height 280
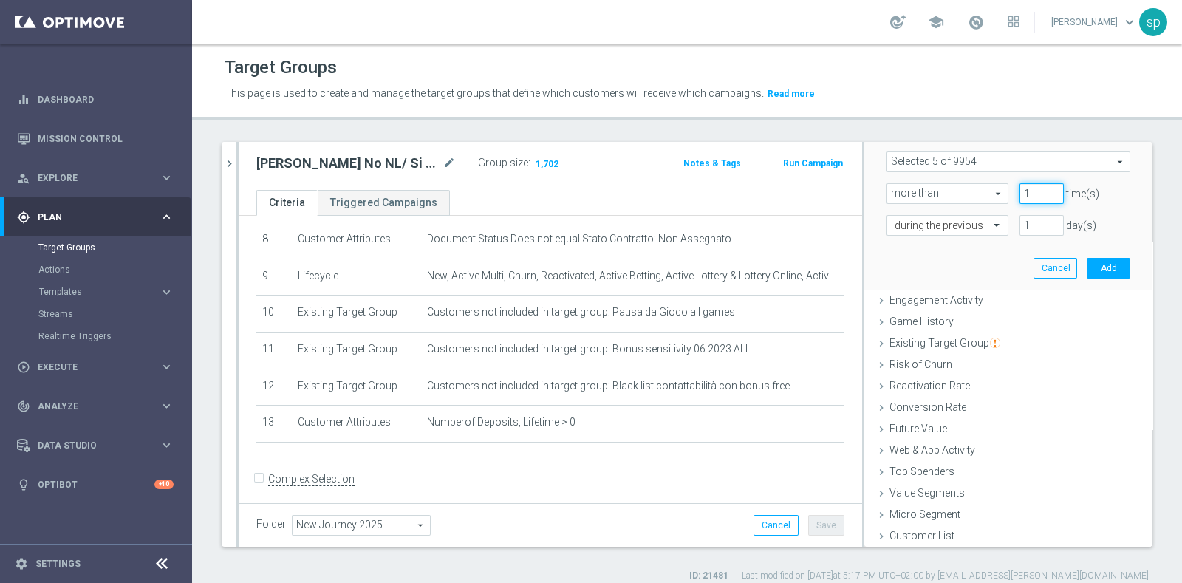
click at [1033, 188] on input "1" at bounding box center [1042, 193] width 44 height 21
click at [1023, 202] on input "1" at bounding box center [1042, 193] width 44 height 21
type input "0"
click at [1029, 196] on input "0" at bounding box center [1042, 193] width 44 height 21
click at [1020, 225] on input "1" at bounding box center [1042, 225] width 44 height 21
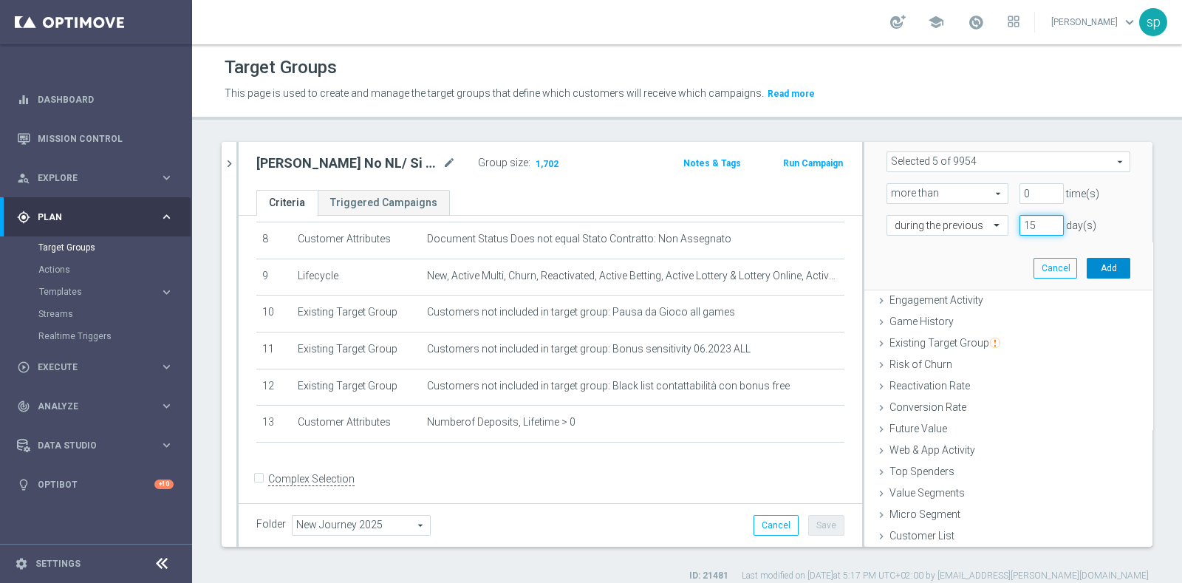
type input "15"
click at [1087, 273] on button "Add" at bounding box center [1109, 268] width 44 height 21
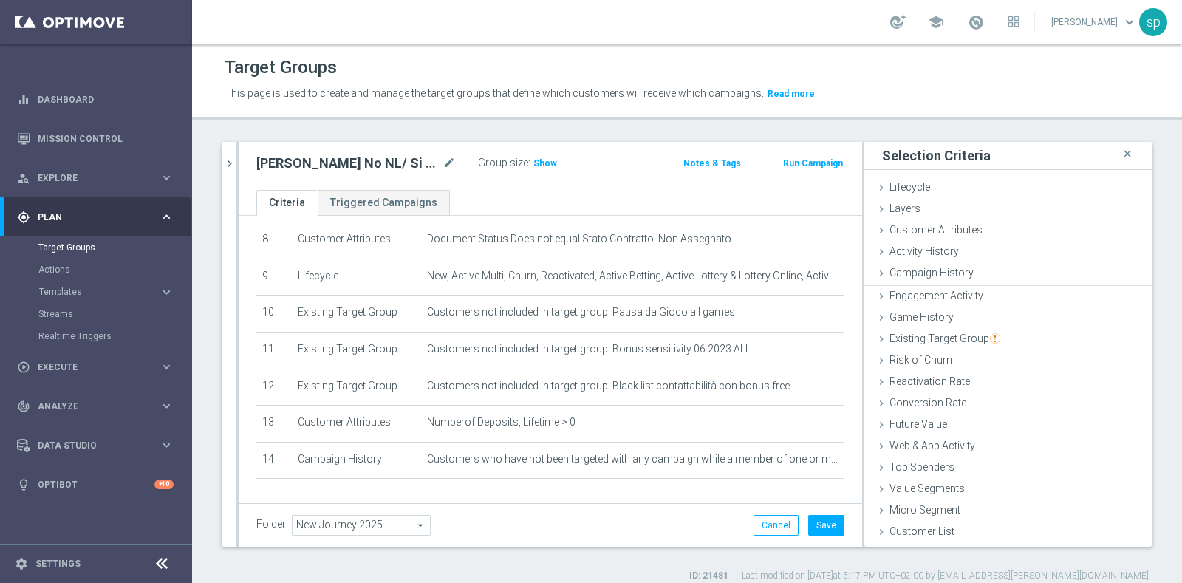
scroll to position [0, 0]
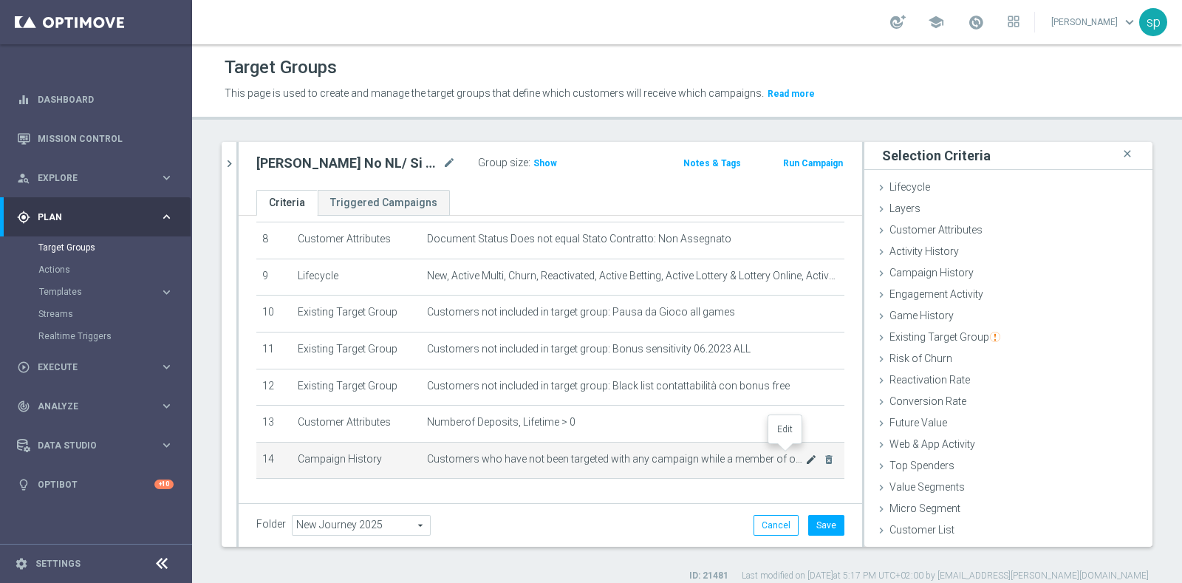
click at [805, 454] on icon "mode_edit" at bounding box center [811, 460] width 12 height 12
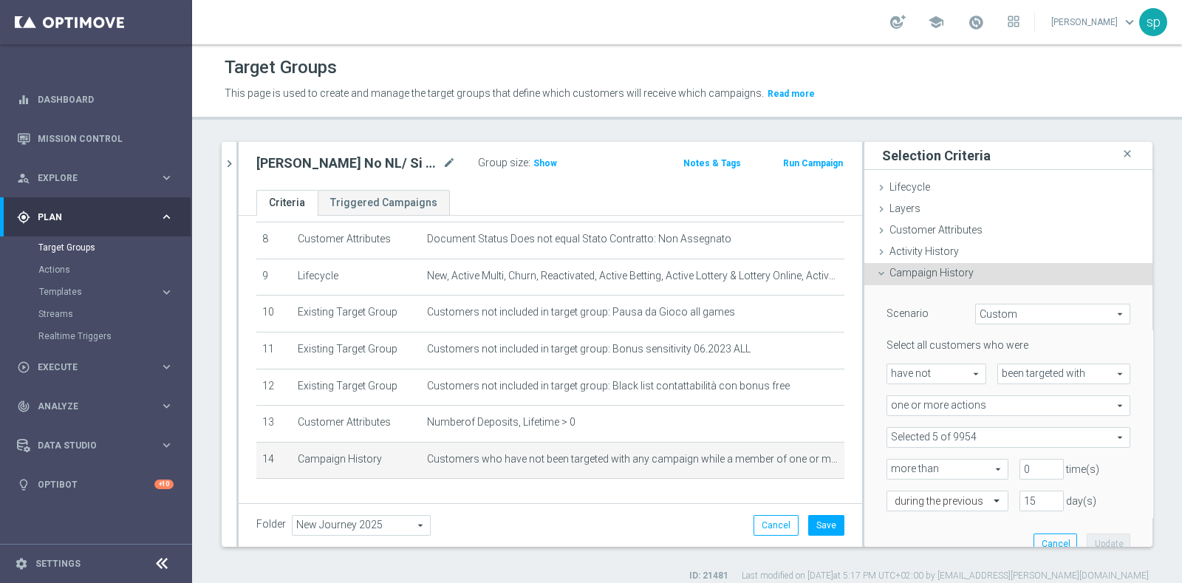
click at [968, 431] on span at bounding box center [1008, 437] width 242 height 19
click at [892, 465] on input "Show Selected" at bounding box center [897, 470] width 10 height 10
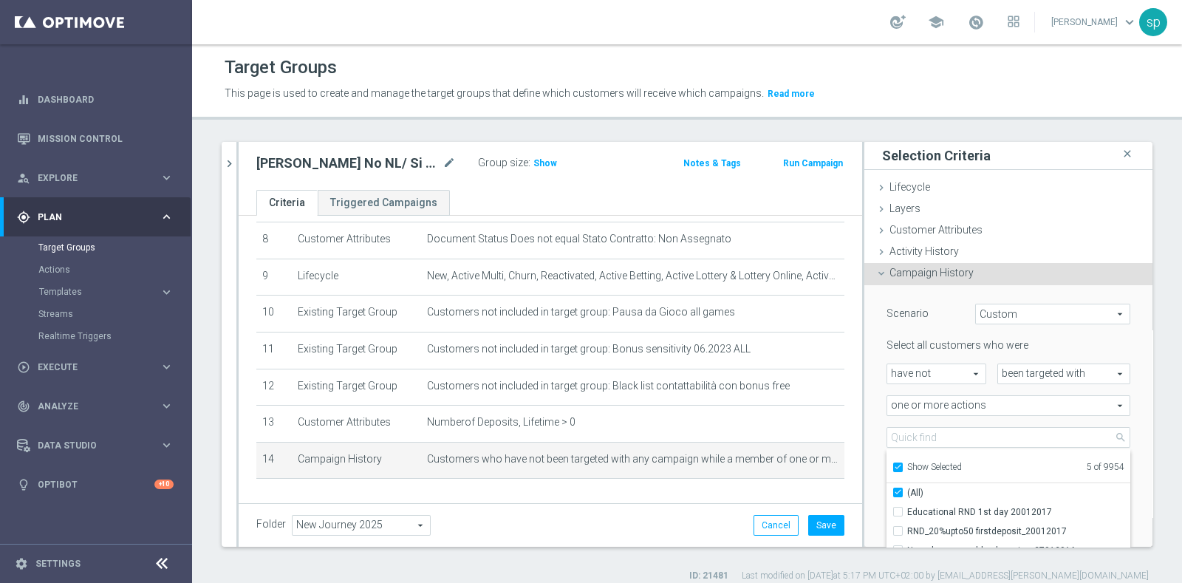
checkbox input "true"
click at [907, 490] on label "(All)" at bounding box center [1018, 492] width 223 height 19
click at [898, 490] on input "(All)" at bounding box center [903, 493] width 10 height 10
checkbox input "false"
type input "Select Action"
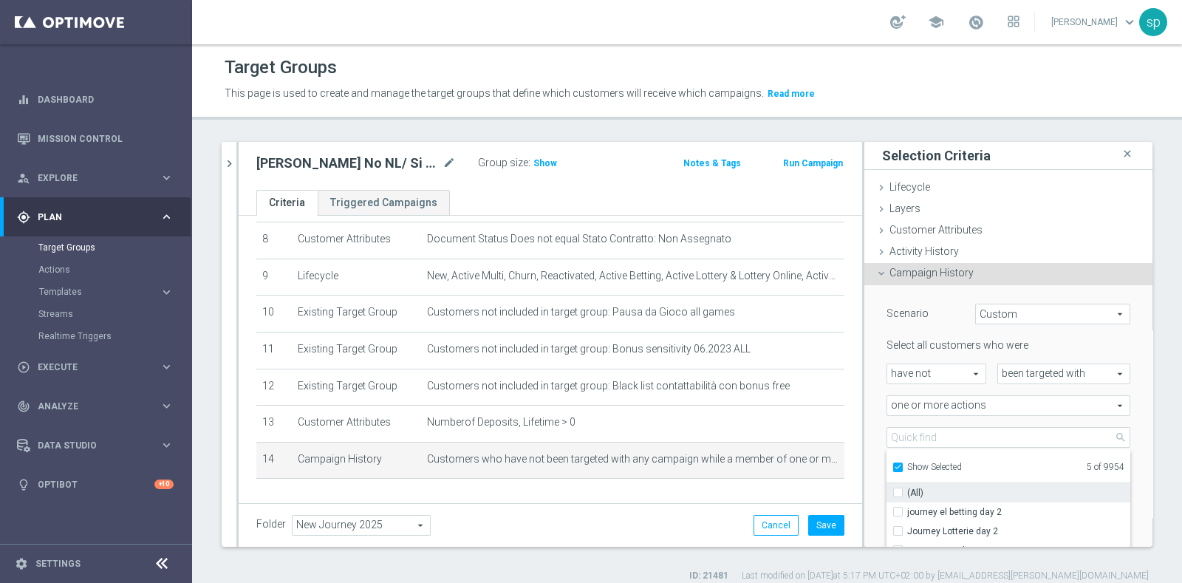
checkbox input "false"
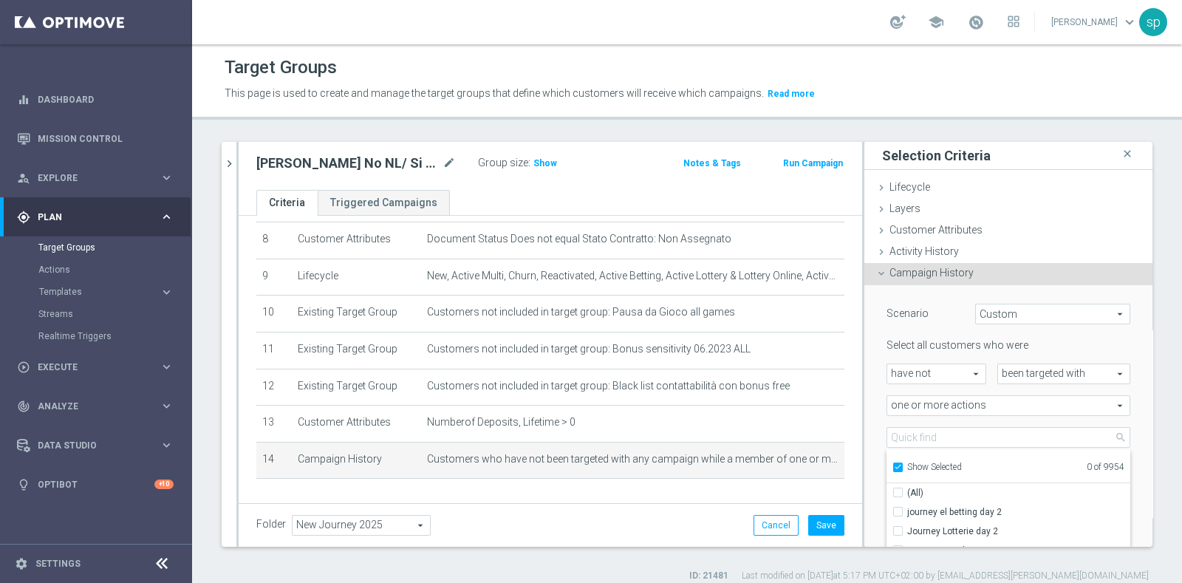
click at [892, 465] on input "Show Selected" at bounding box center [897, 470] width 10 height 10
checkbox input "false"
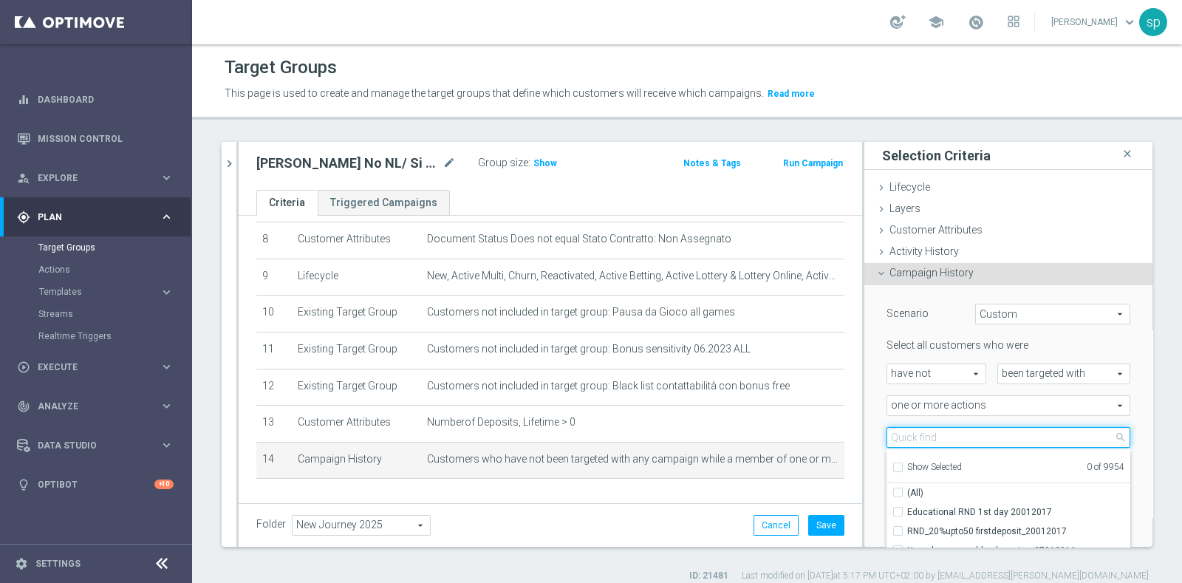
click at [933, 438] on input "search" at bounding box center [1009, 437] width 244 height 21
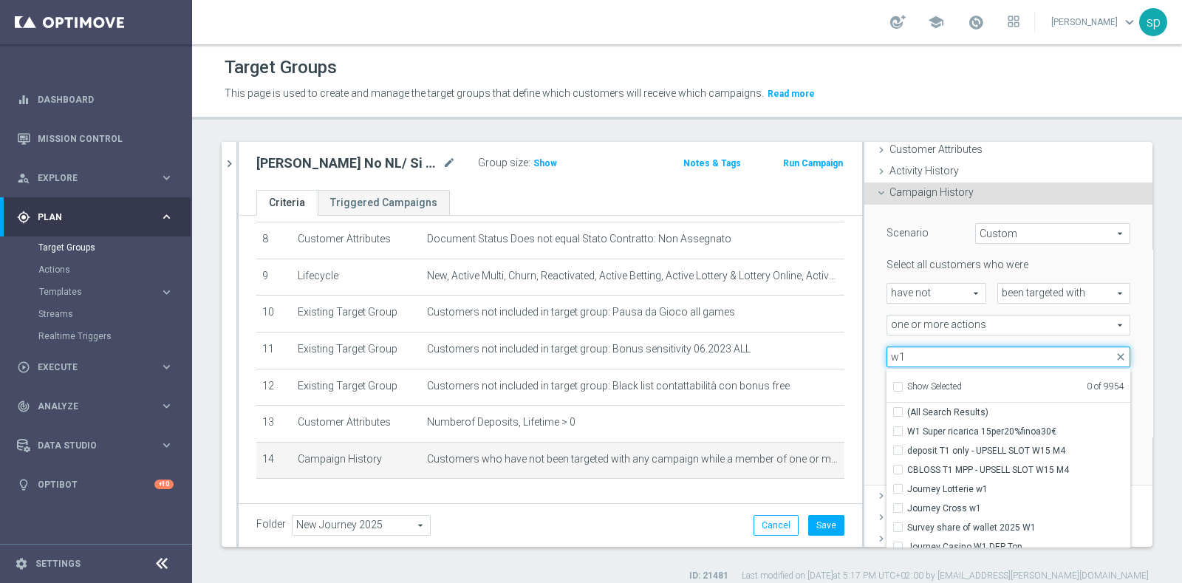
scroll to position [86, 0]
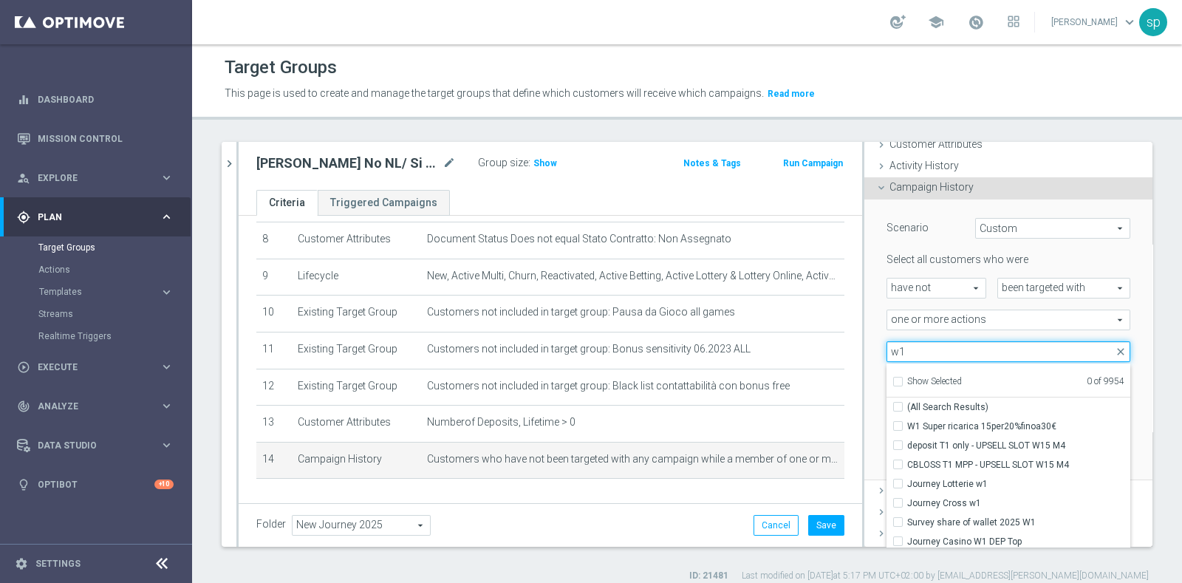
drag, startPoint x: 894, startPoint y: 354, endPoint x: 837, endPoint y: 349, distance: 57.1
click at [837, 349] on as-split "[PERSON_NAME] close more_vert Prioritize Customer Target Groups library_add cre…" at bounding box center [687, 344] width 931 height 405
type input "w1"
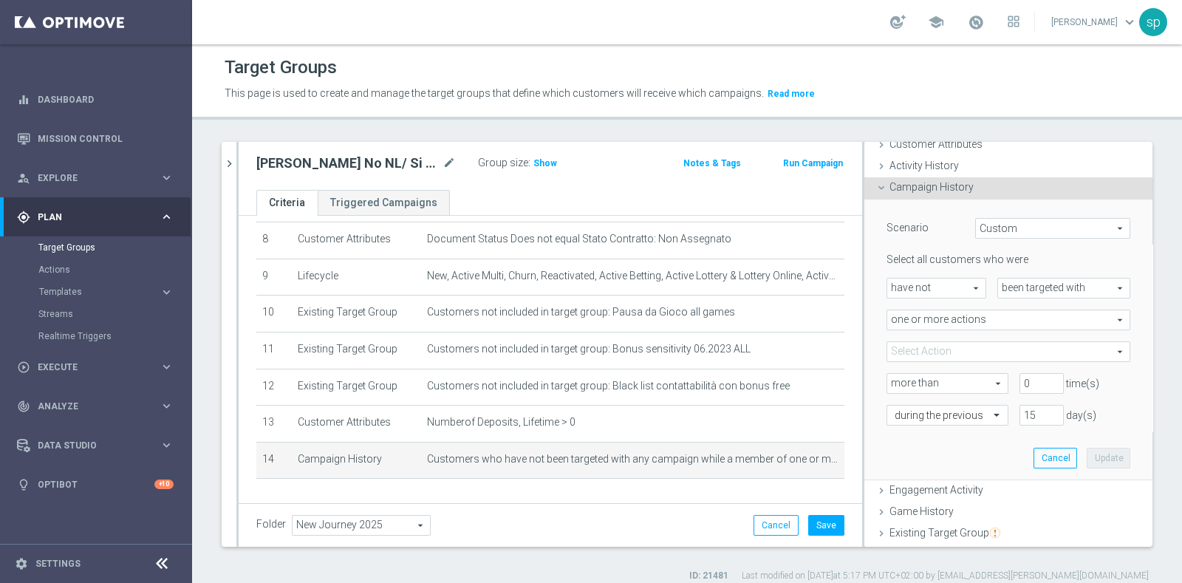
click at [896, 338] on div "Select all customers who were have not have not arrow_drop_down search been tar…" at bounding box center [1009, 339] width 244 height 172
click at [904, 348] on span at bounding box center [1008, 351] width 242 height 19
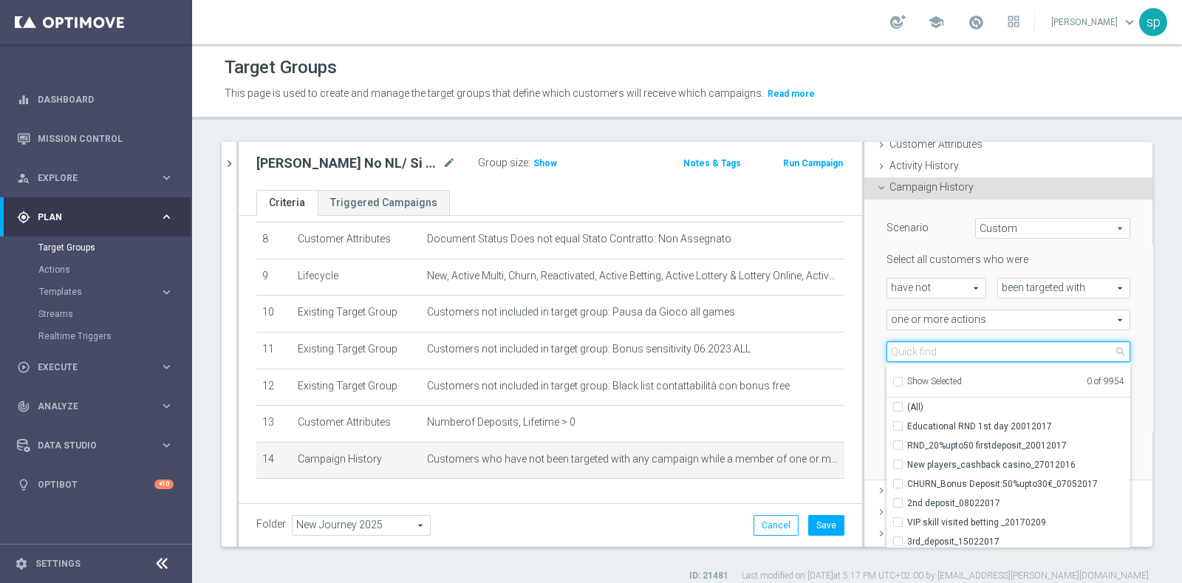
click at [904, 348] on input "search" at bounding box center [1009, 351] width 244 height 21
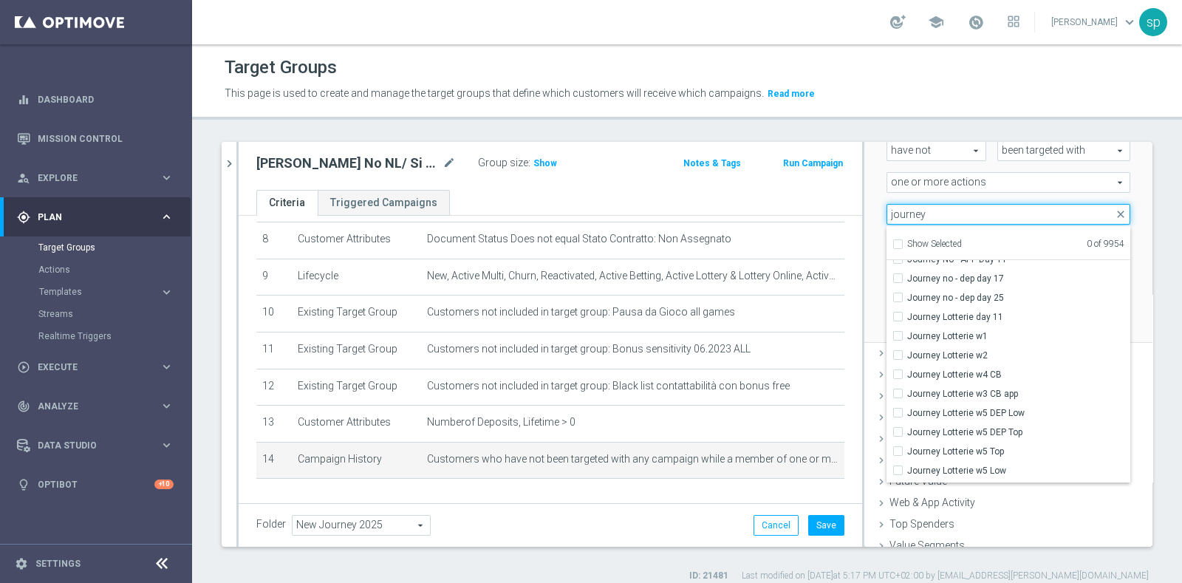
scroll to position [492, 0]
type input "journey"
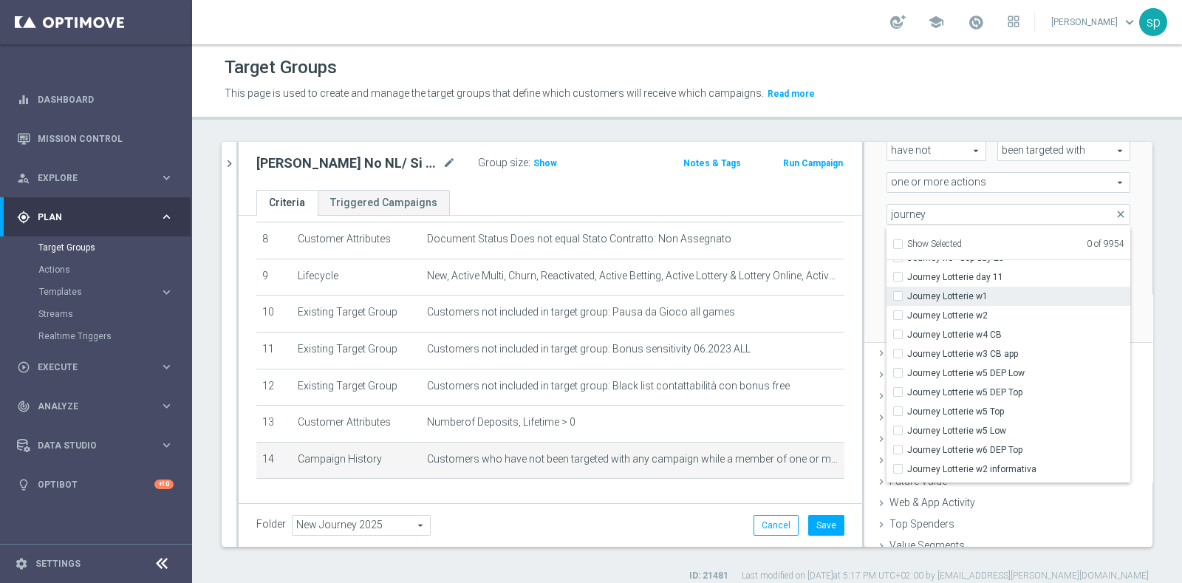
click at [952, 293] on span "Journey Lotterie w1" at bounding box center [1018, 296] width 223 height 12
click at [907, 293] on input "Journey Lotterie w1" at bounding box center [903, 296] width 10 height 10
checkbox input "true"
type input "Journey Lotterie w1"
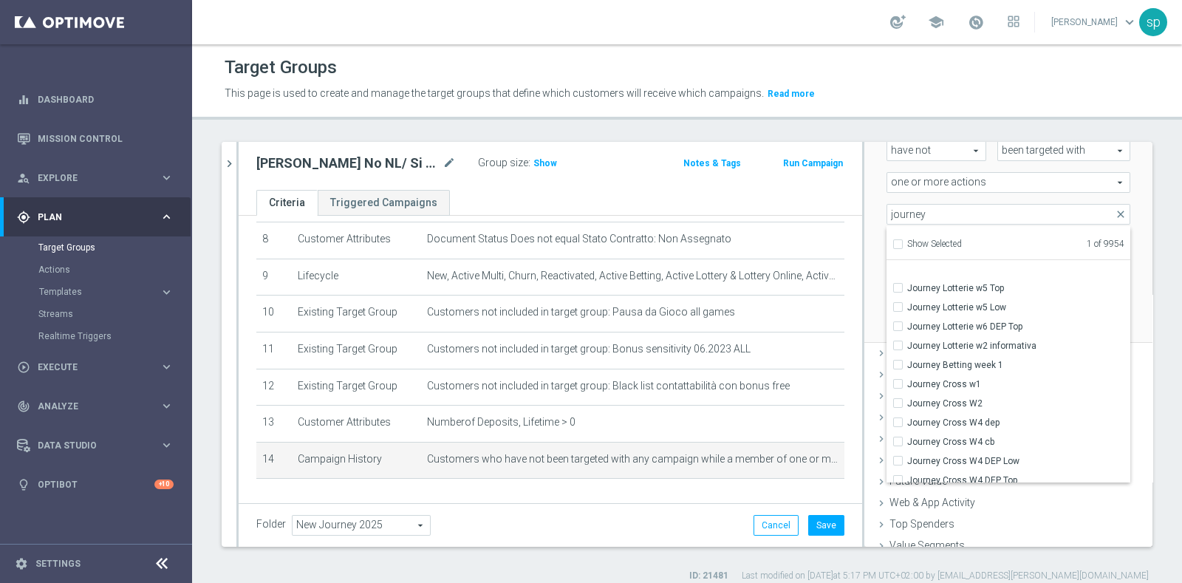
scroll to position [652, 0]
click at [953, 341] on span "Journey Cross w1" at bounding box center [1018, 347] width 223 height 12
click at [907, 342] on input "Journey Cross w1" at bounding box center [903, 347] width 10 height 10
checkbox input "true"
type input "Selected 2 of 9954"
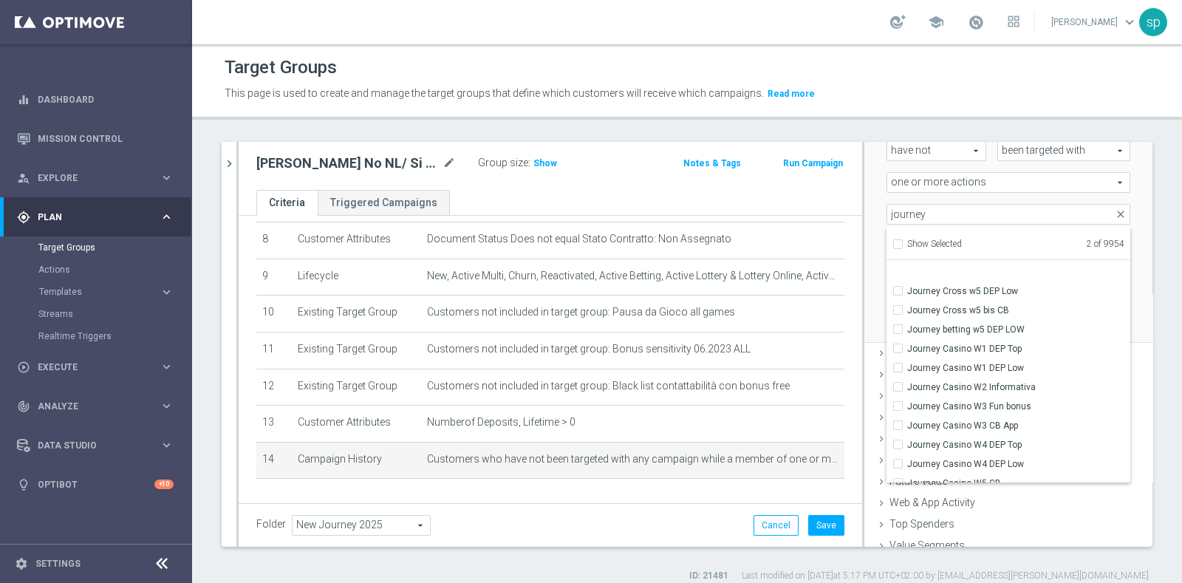
scroll to position [1181, 0]
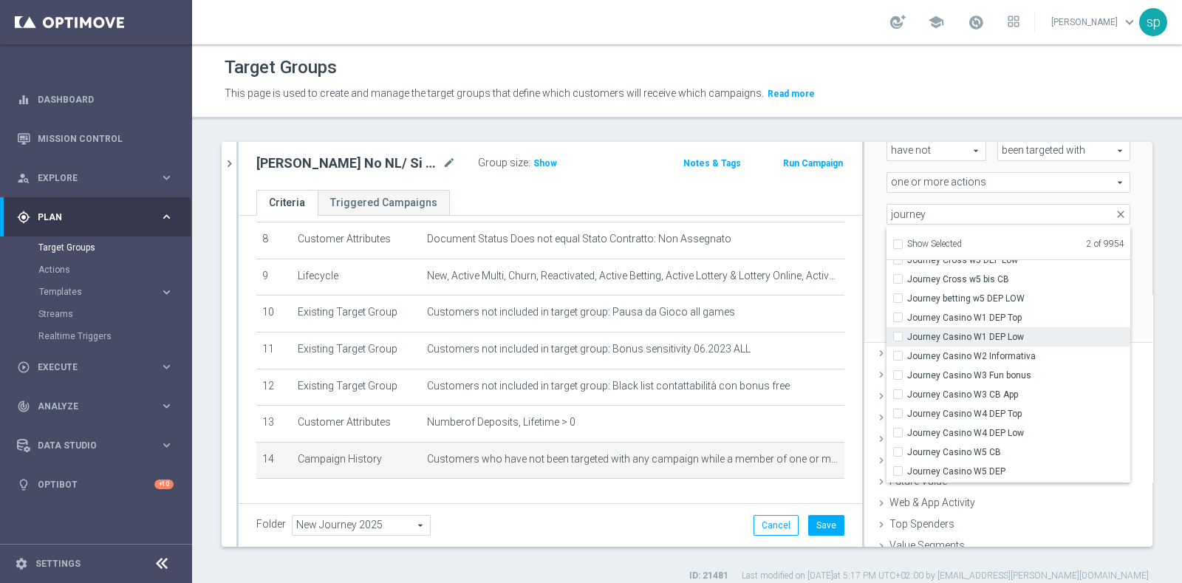
click at [1001, 334] on span "Journey Casino W1 DEP Low" at bounding box center [1018, 337] width 223 height 12
click at [907, 334] on input "Journey Casino W1 DEP Low" at bounding box center [903, 337] width 10 height 10
checkbox input "true"
type input "Selected 3 of 9954"
click at [1005, 312] on span "Journey Casino W1 DEP Top" at bounding box center [1018, 318] width 223 height 12
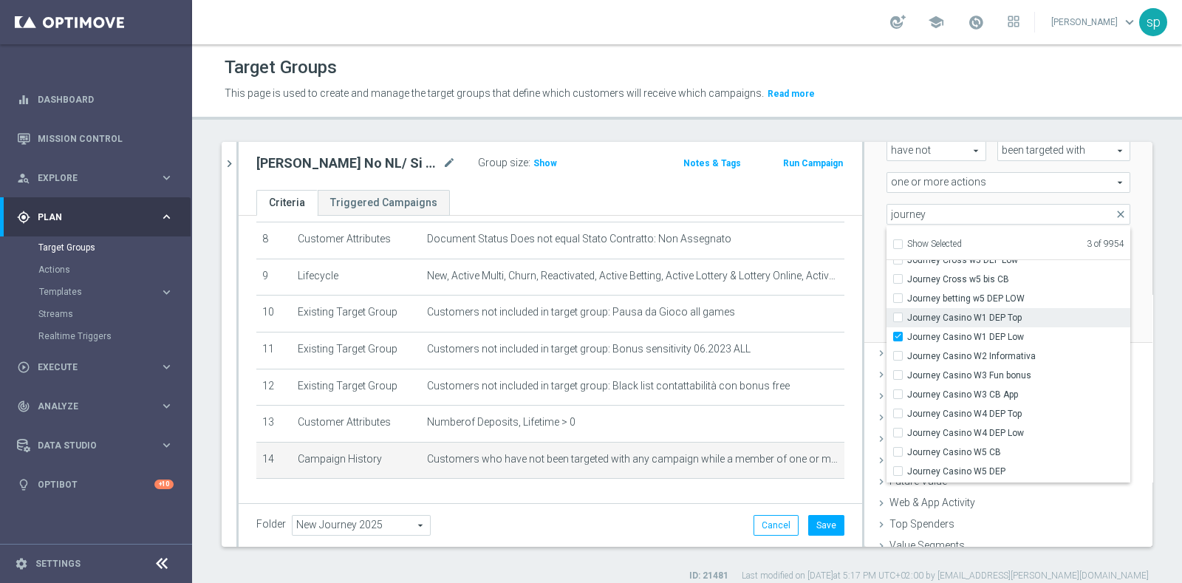
click at [907, 313] on input "Journey Casino W1 DEP Top" at bounding box center [903, 318] width 10 height 10
checkbox input "true"
type input "Selected 4 of 9954"
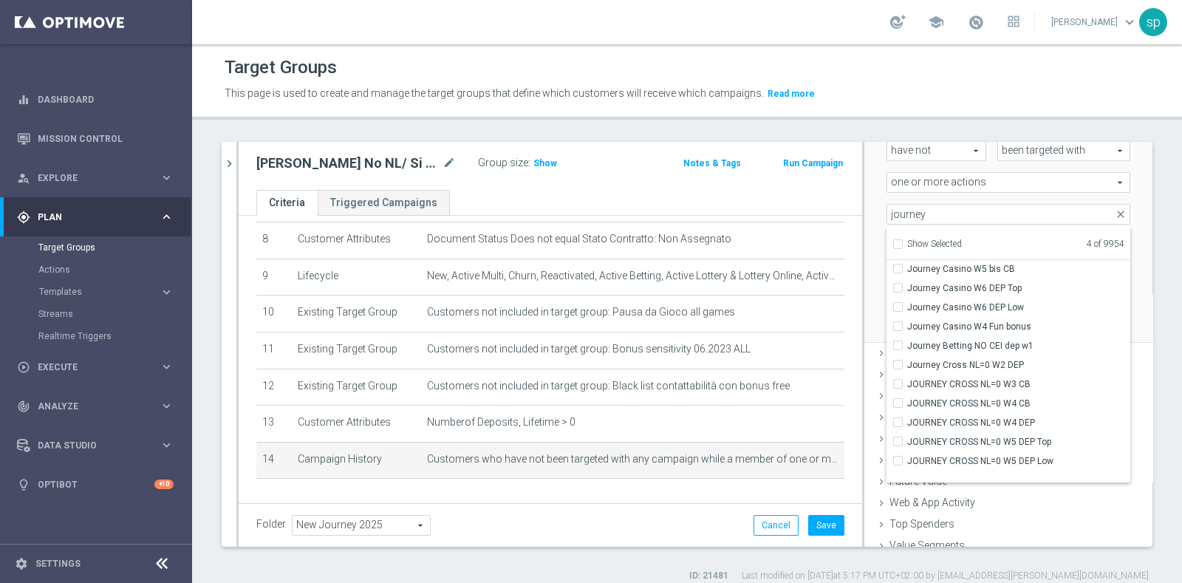
scroll to position [1403, 0]
click at [1031, 341] on span "Journey Betting NO CEI dep w1" at bounding box center [1018, 346] width 223 height 12
click at [907, 341] on input "Journey Betting NO CEI dep w1" at bounding box center [903, 346] width 10 height 10
checkbox input "true"
type input "Selected 5 of 9954"
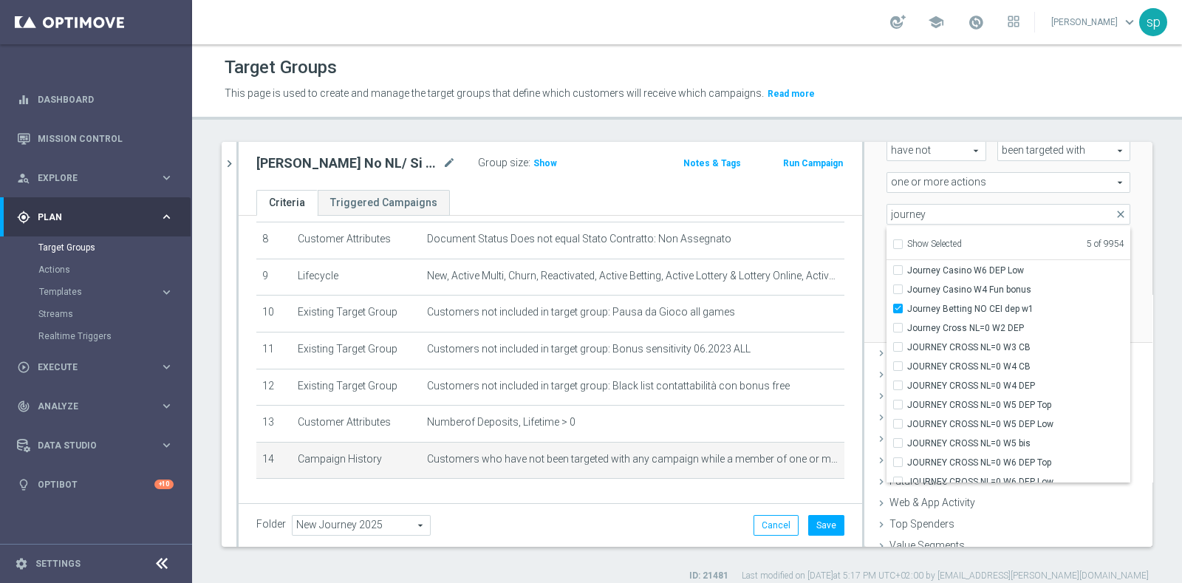
scroll to position [1449, 0]
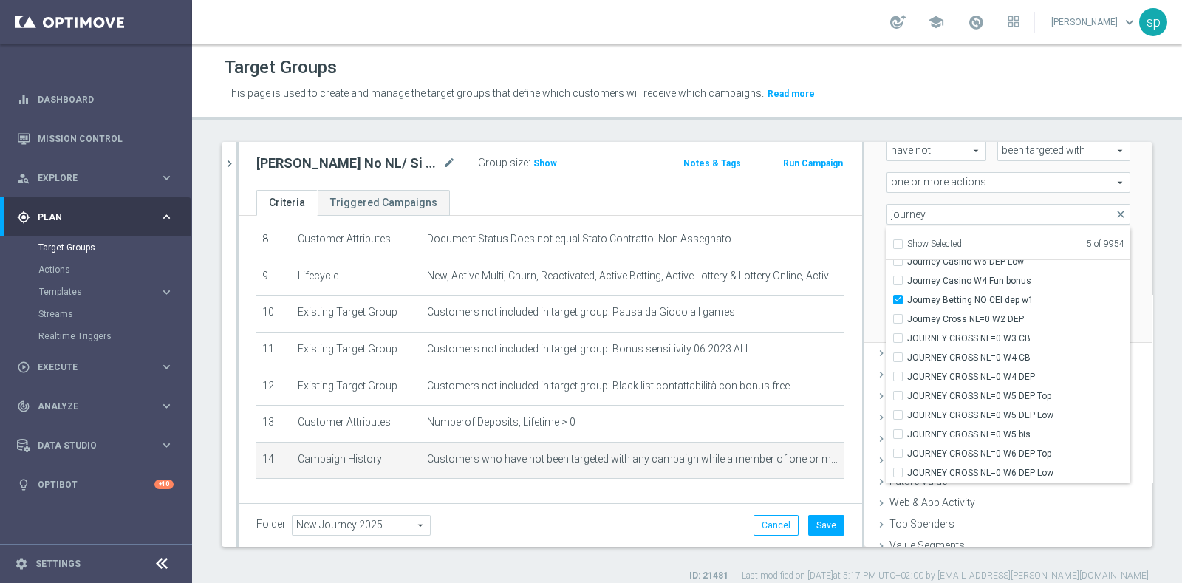
click at [892, 242] on input "Show Selected" at bounding box center [897, 247] width 10 height 10
checkbox input "true"
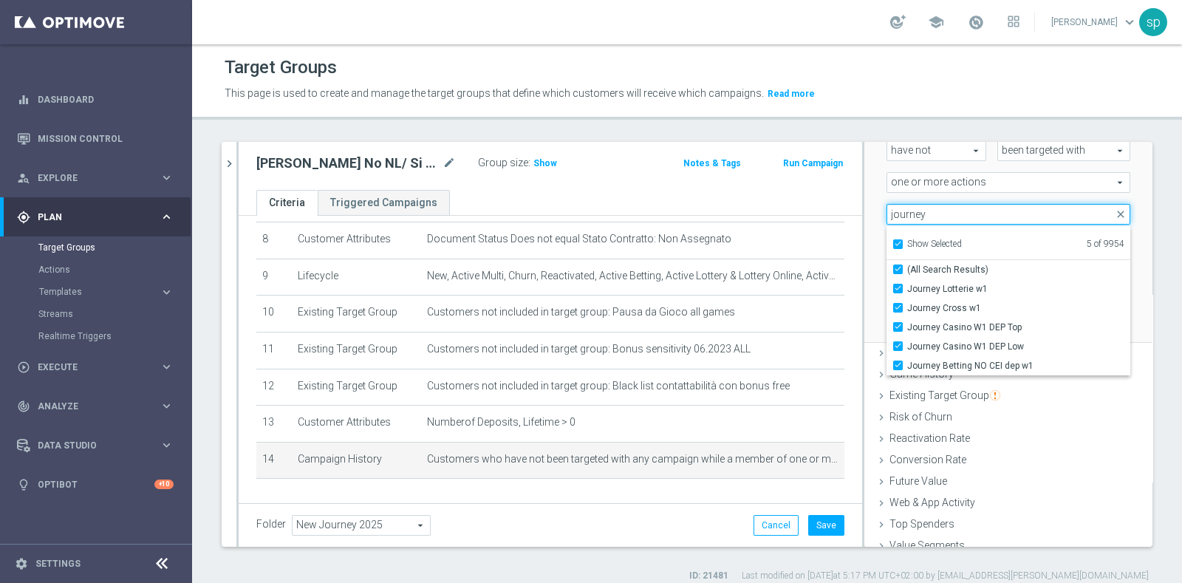
click at [916, 211] on input "journey" at bounding box center [1009, 214] width 244 height 21
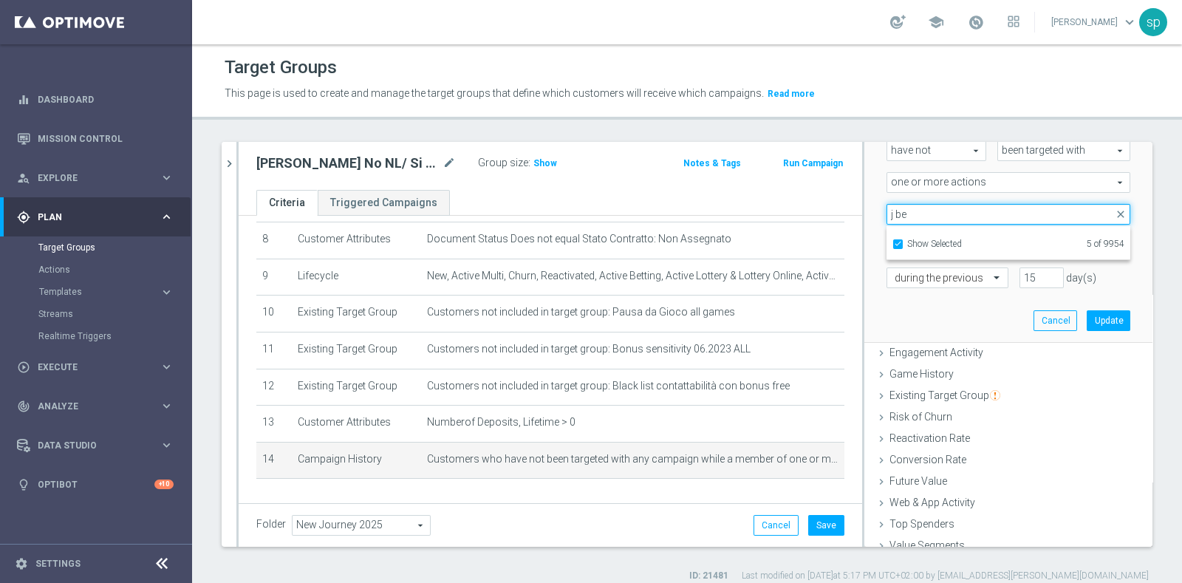
type input "j be"
click at [892, 242] on input "Show Selected" at bounding box center [897, 247] width 10 height 10
checkbox input "false"
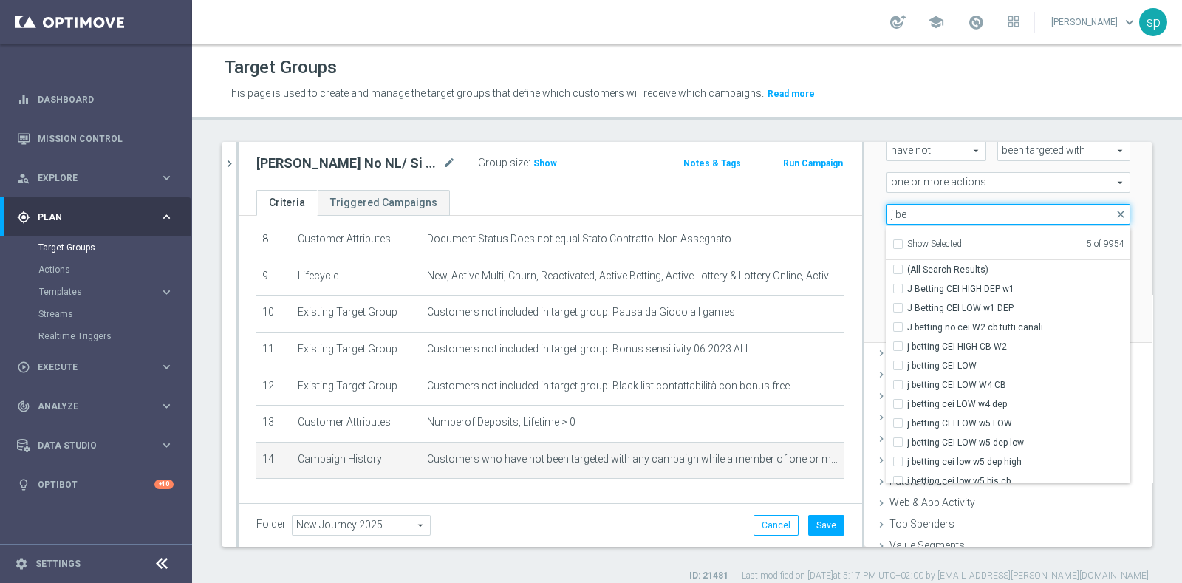
click at [903, 210] on input "j be" at bounding box center [1009, 214] width 244 height 21
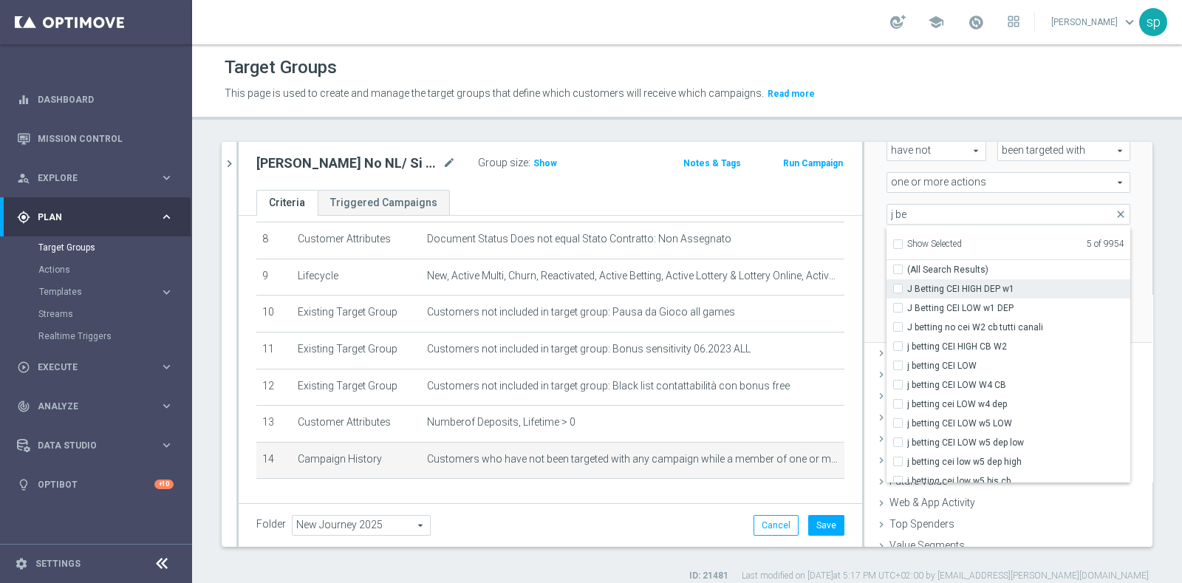
click at [960, 287] on span "J Betting CEI HIGH DEP w1" at bounding box center [1018, 289] width 223 height 12
click at [907, 287] on input "J Betting CEI HIGH DEP w1" at bounding box center [903, 289] width 10 height 10
checkbox input "true"
type input "Selected 6 of 9954"
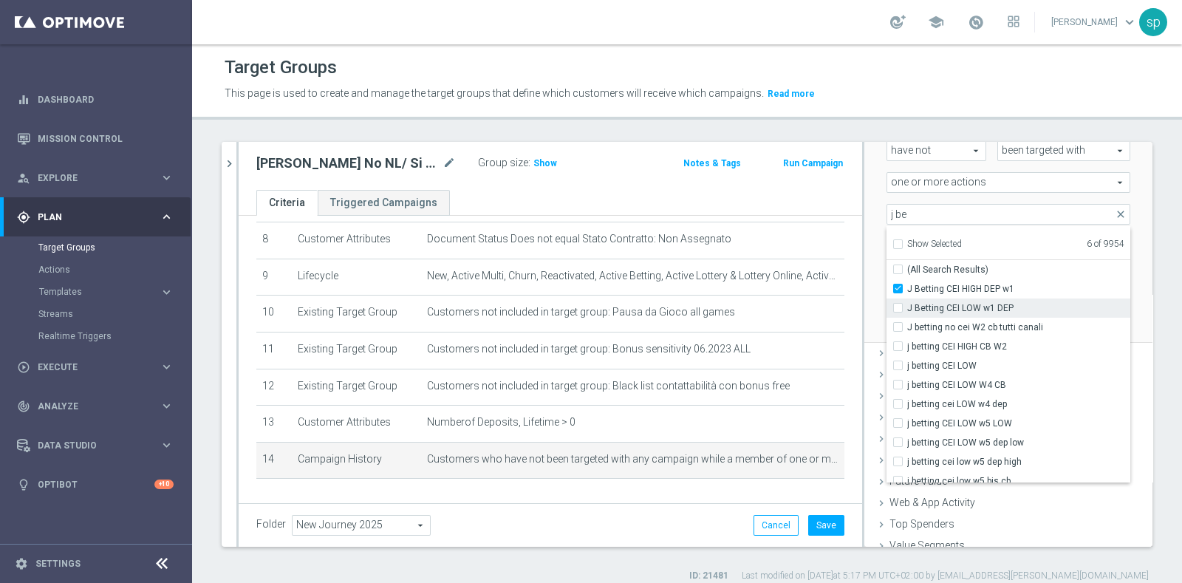
click at [964, 302] on span "J Betting CEI LOW w1 DEP" at bounding box center [1018, 308] width 223 height 12
click at [907, 303] on input "J Betting CEI LOW w1 DEP" at bounding box center [903, 308] width 10 height 10
checkbox input "true"
type input "Selected 7 of 9954"
click at [1116, 236] on div "Scenario Custom Custom arrow_drop_down search Select all customers who were hav…" at bounding box center [1008, 202] width 288 height 281
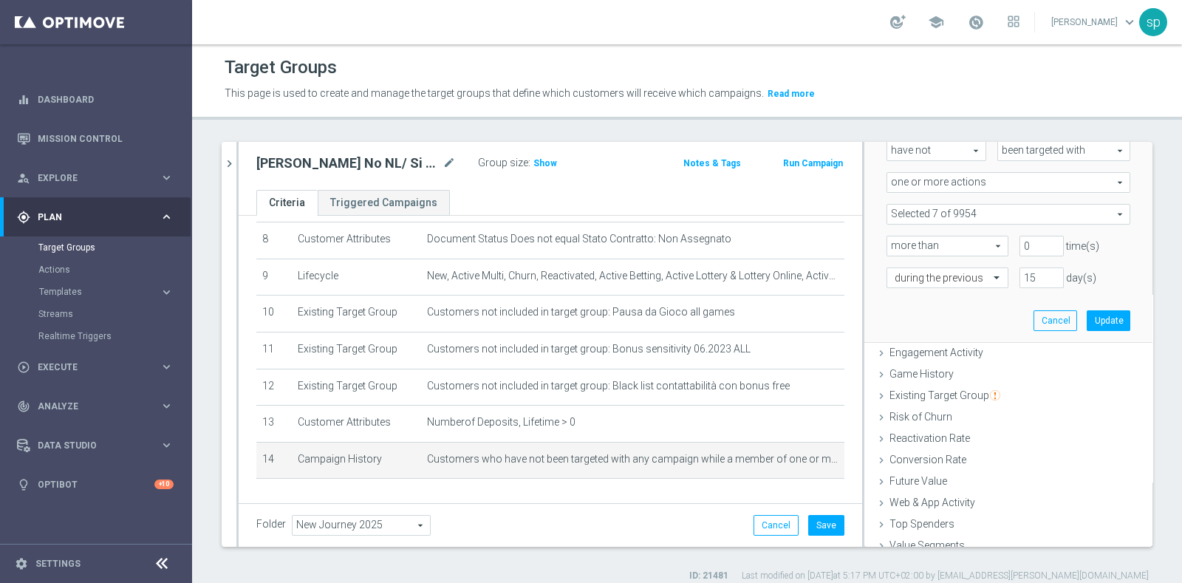
click at [929, 214] on span at bounding box center [1008, 214] width 242 height 19
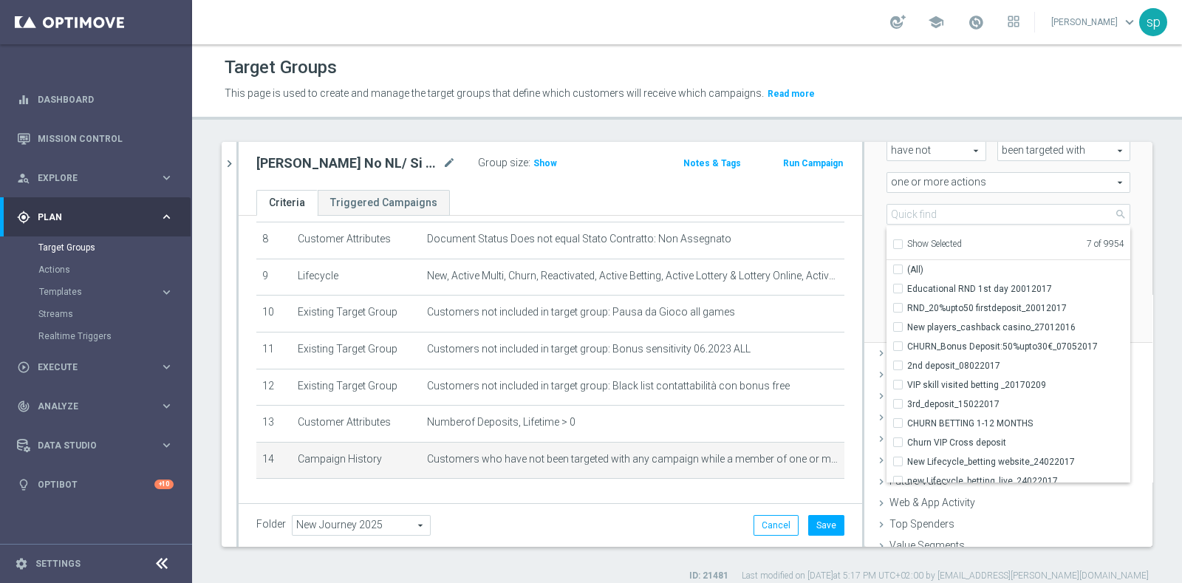
click at [892, 247] on input "Show Selected" at bounding box center [897, 247] width 10 height 10
checkbox input "true"
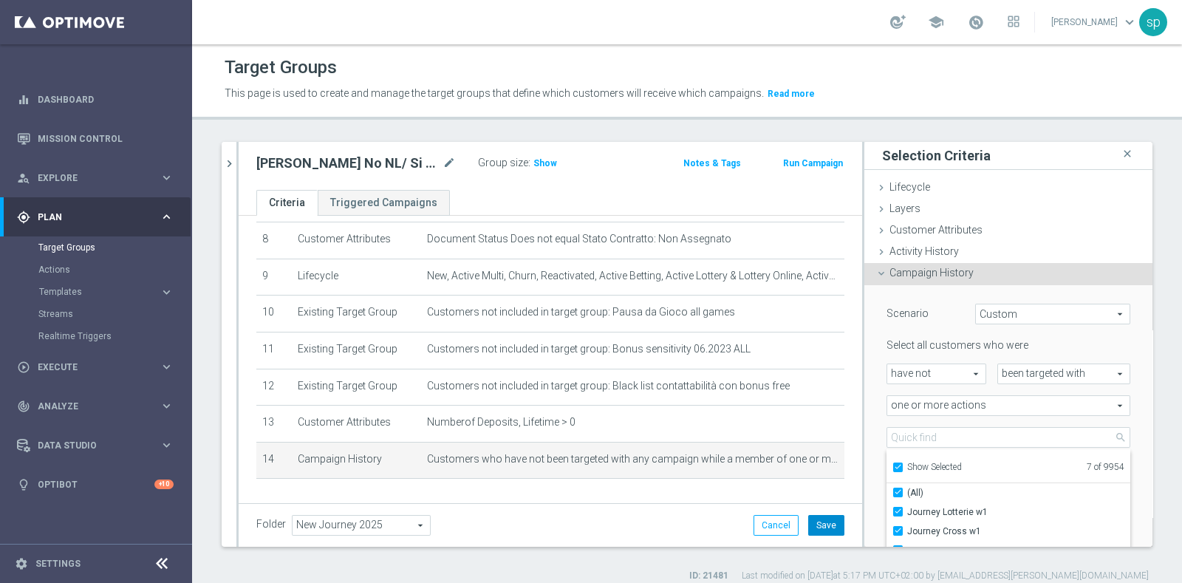
click at [818, 522] on button "Save" at bounding box center [826, 525] width 36 height 21
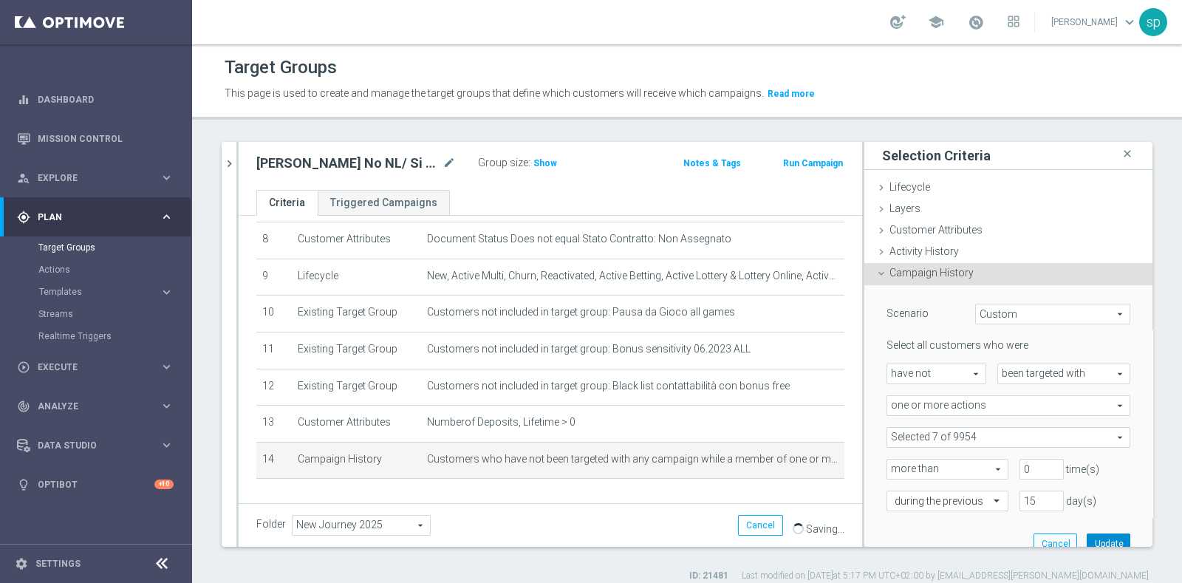
click at [1098, 539] on button "Update" at bounding box center [1109, 543] width 44 height 21
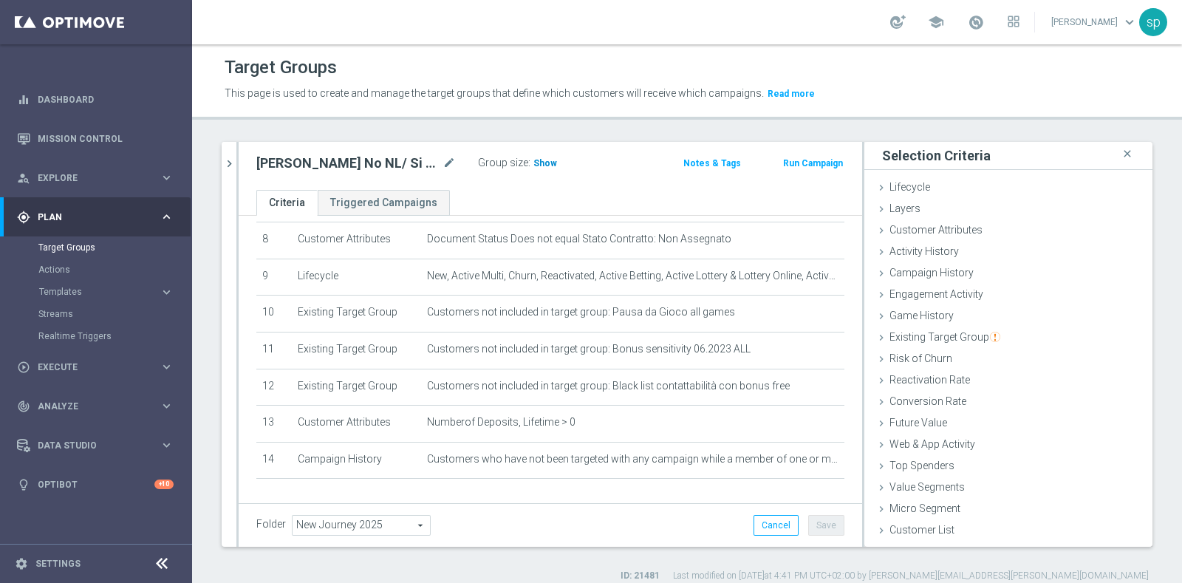
click at [552, 159] on span "Show" at bounding box center [545, 163] width 24 height 10
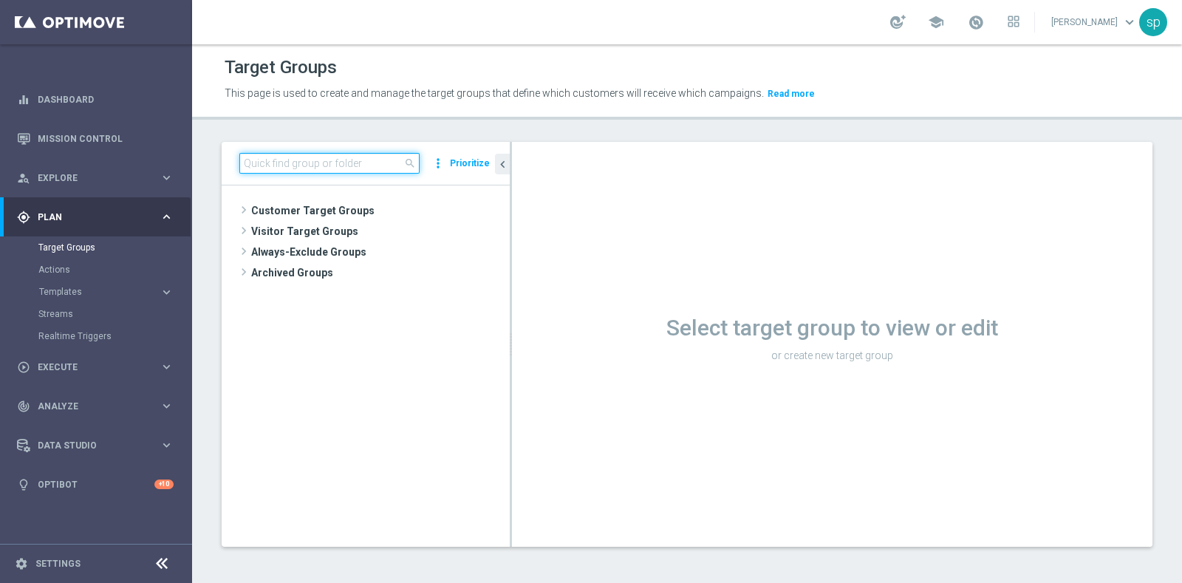
click at [334, 169] on input at bounding box center [329, 163] width 180 height 21
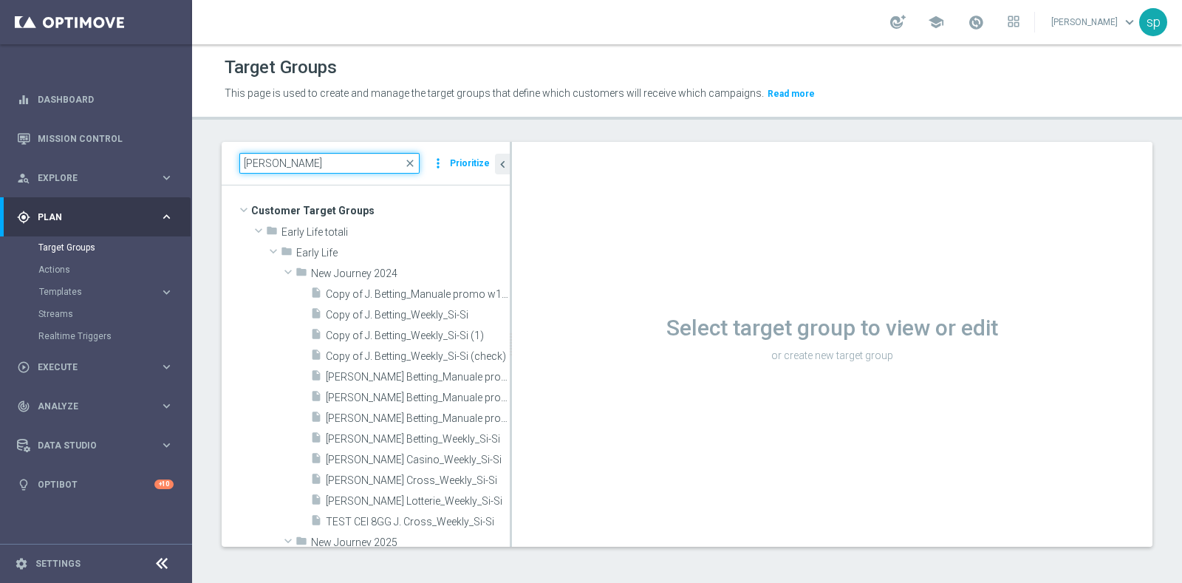
type input "[PERSON_NAME]"
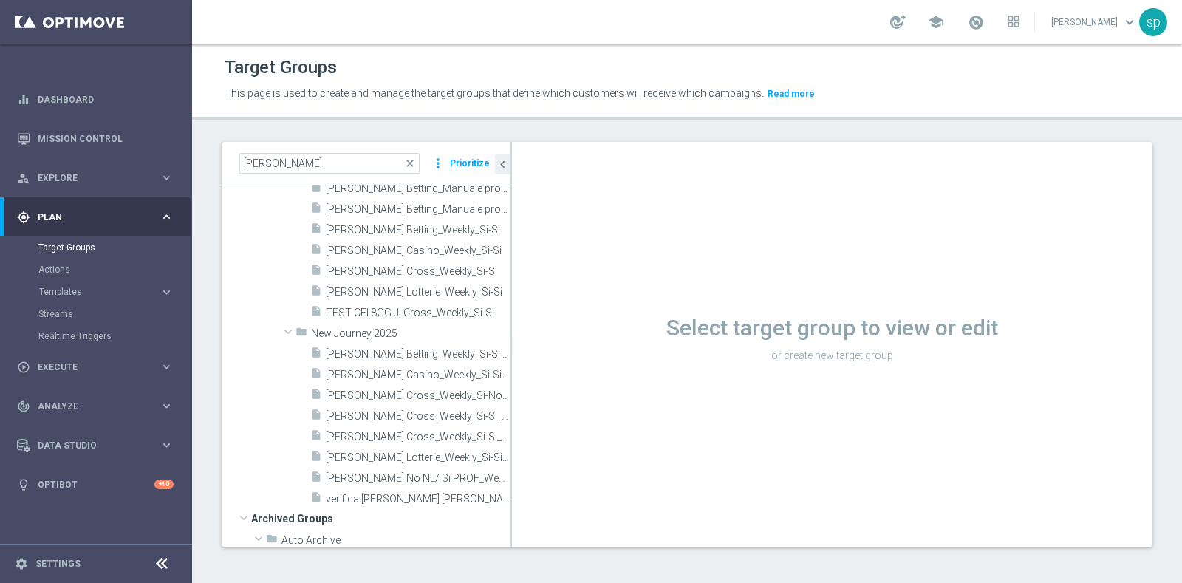
scroll to position [233, 0]
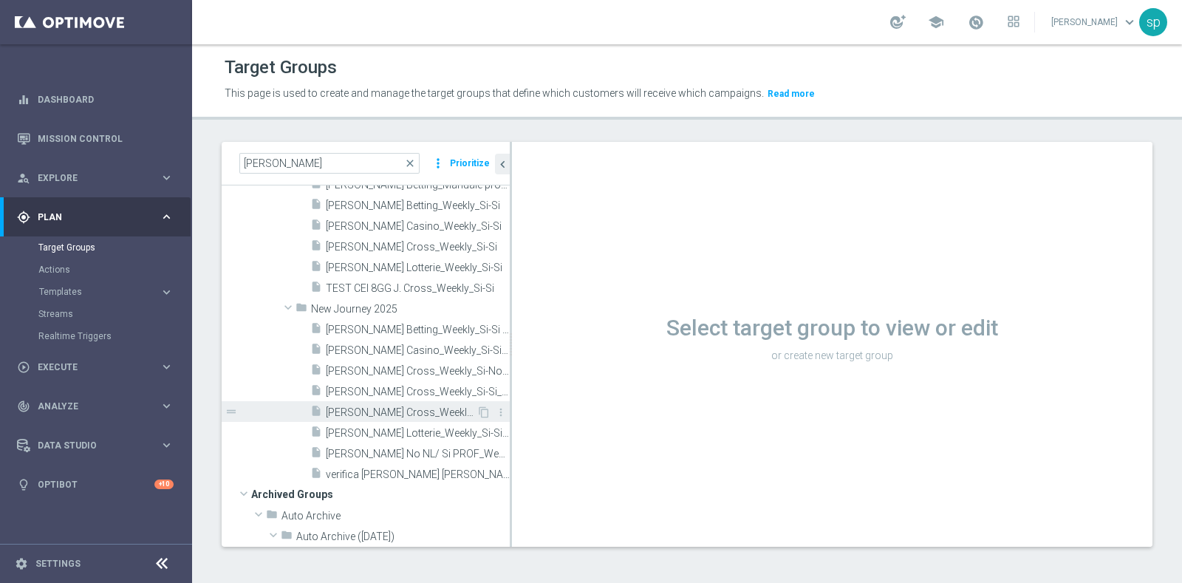
click at [386, 403] on div "insert_drive_file J. Cross_Weekly_Si-Si_reg 8-16_V2" at bounding box center [393, 411] width 166 height 21
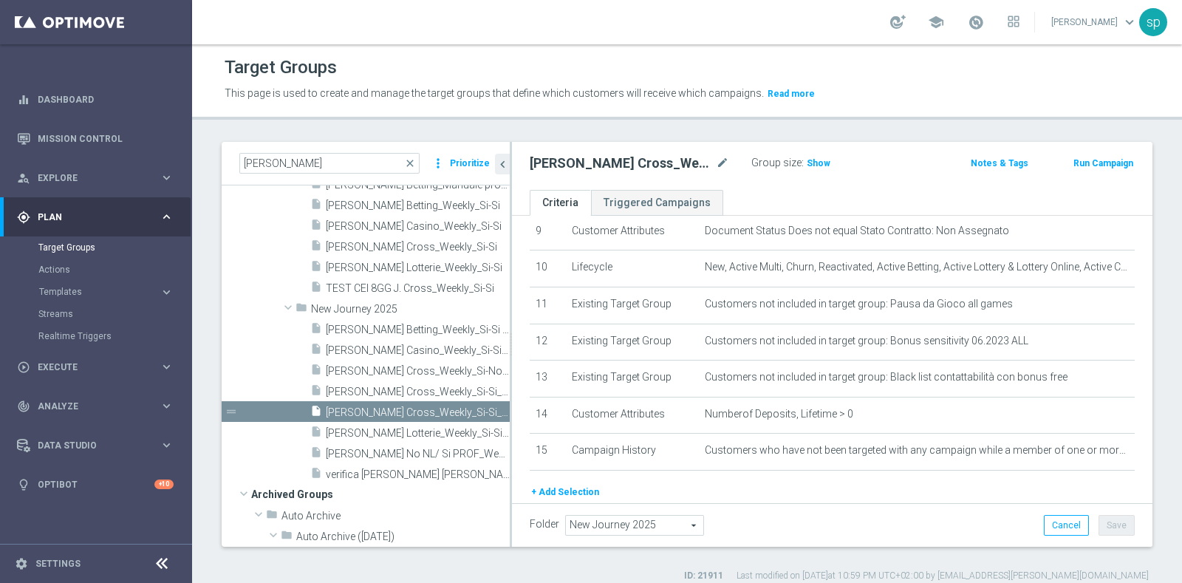
scroll to position [356, 0]
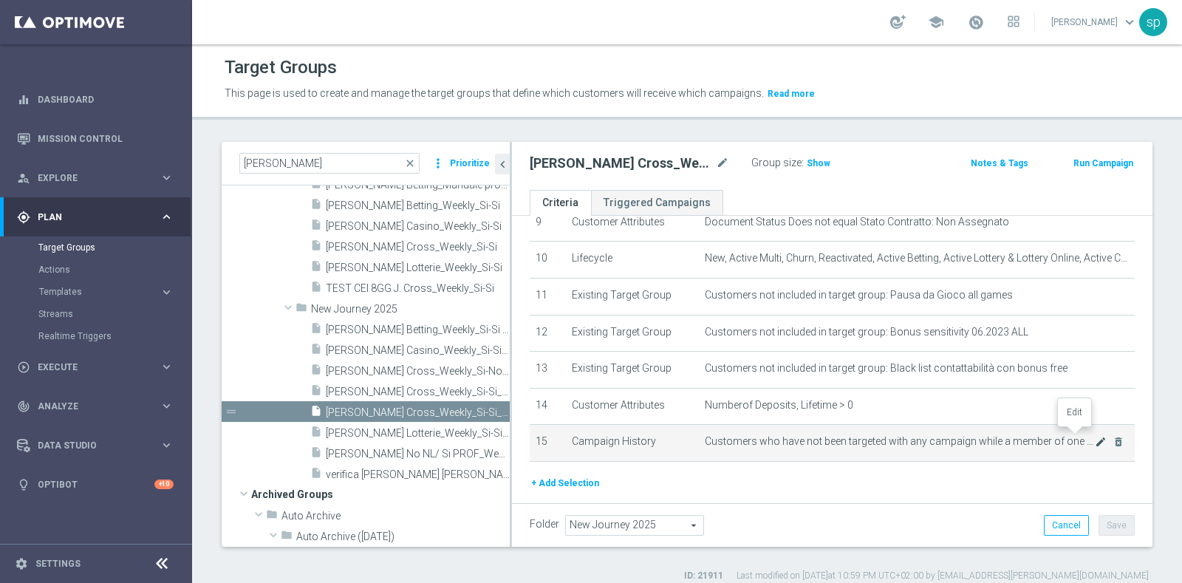
click at [1095, 436] on icon "mode_edit" at bounding box center [1101, 442] width 12 height 12
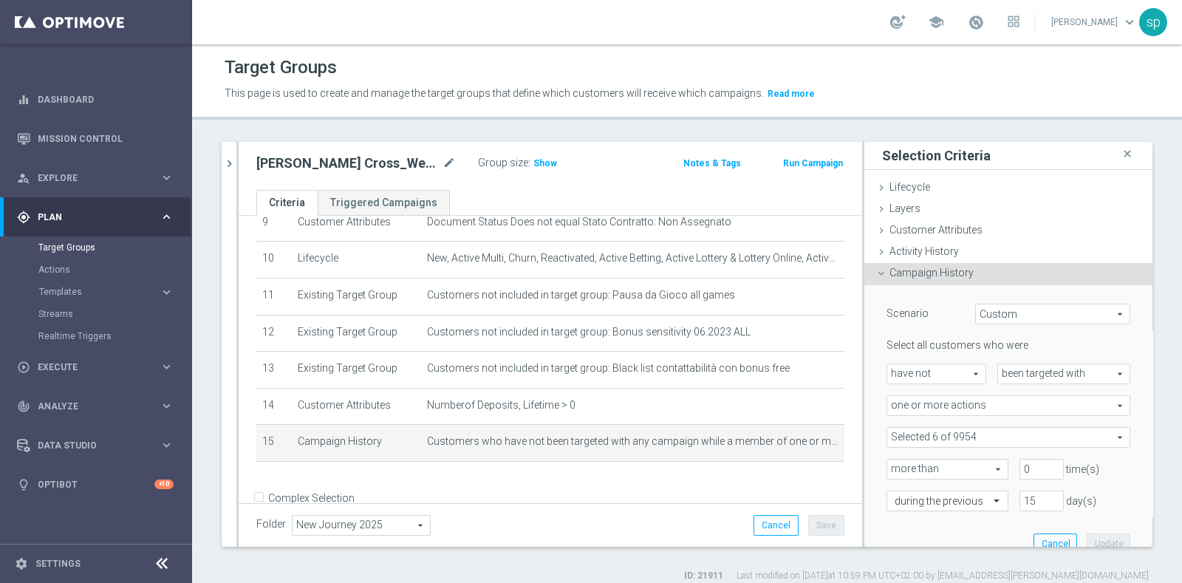
click at [1086, 439] on span at bounding box center [1008, 437] width 242 height 19
click at [892, 467] on input "Show Selected" at bounding box center [897, 470] width 10 height 10
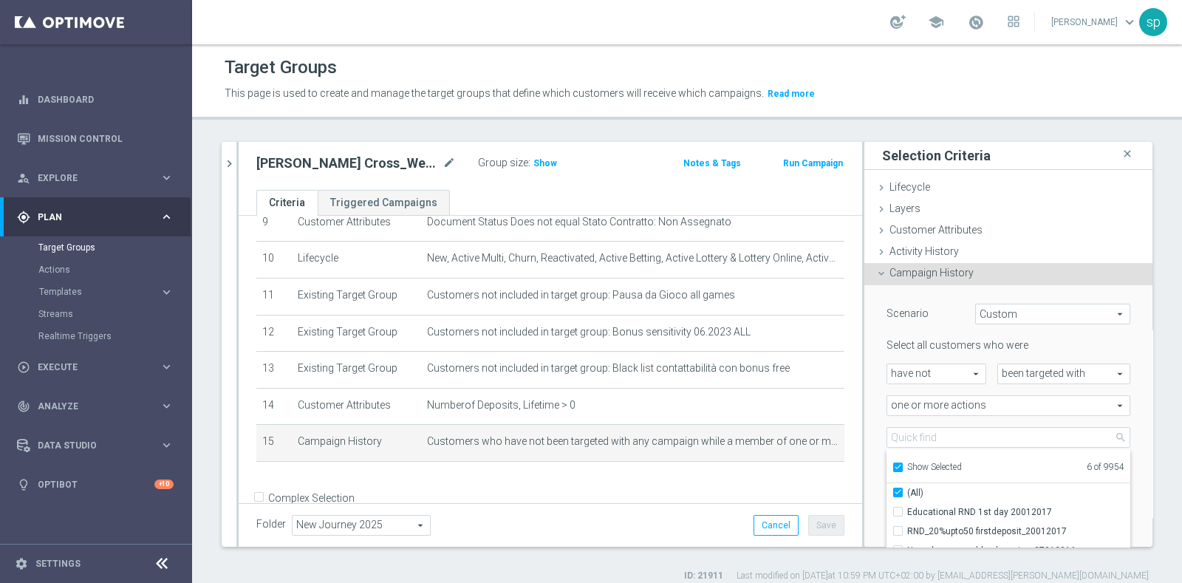
checkbox input "true"
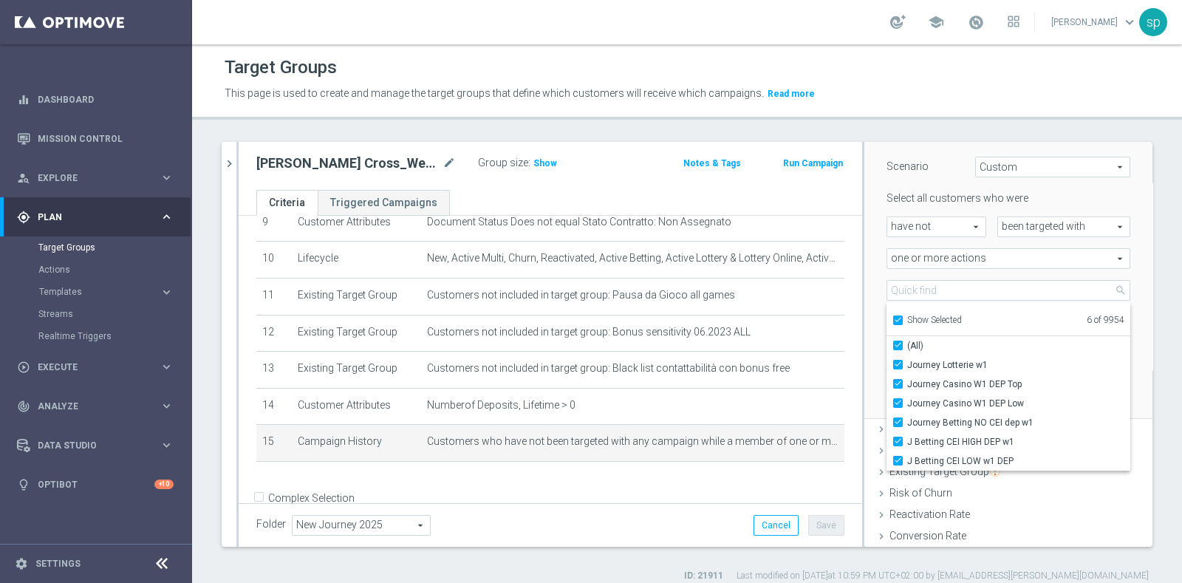
scroll to position [184, 0]
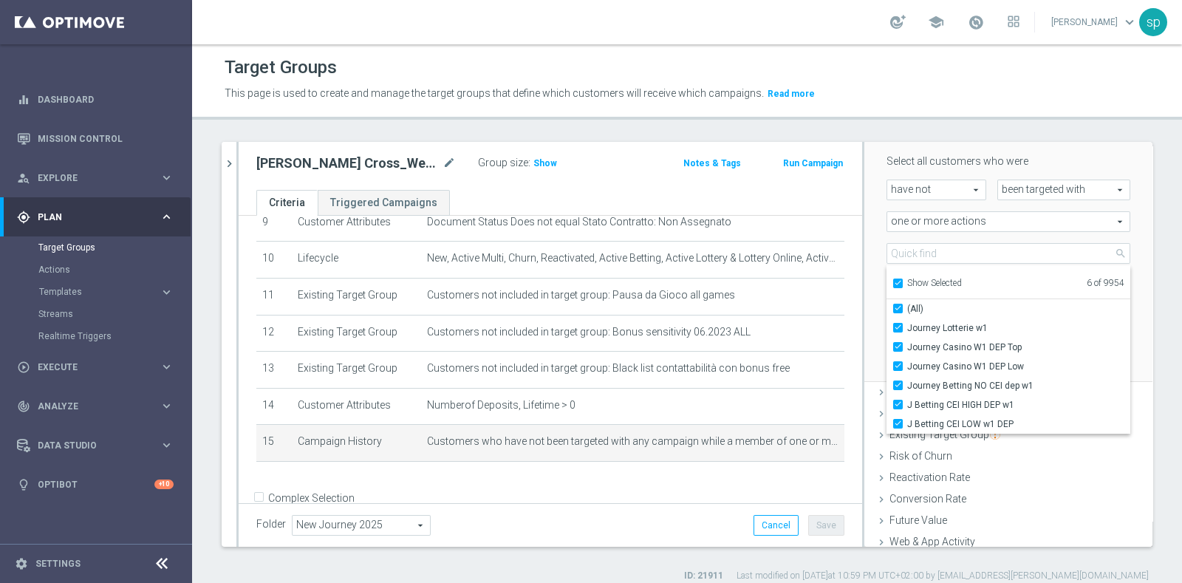
click at [1147, 422] on div "[PERSON_NAME] close more_vert Prioritize Customer Target Groups library_add cre…" at bounding box center [687, 362] width 990 height 440
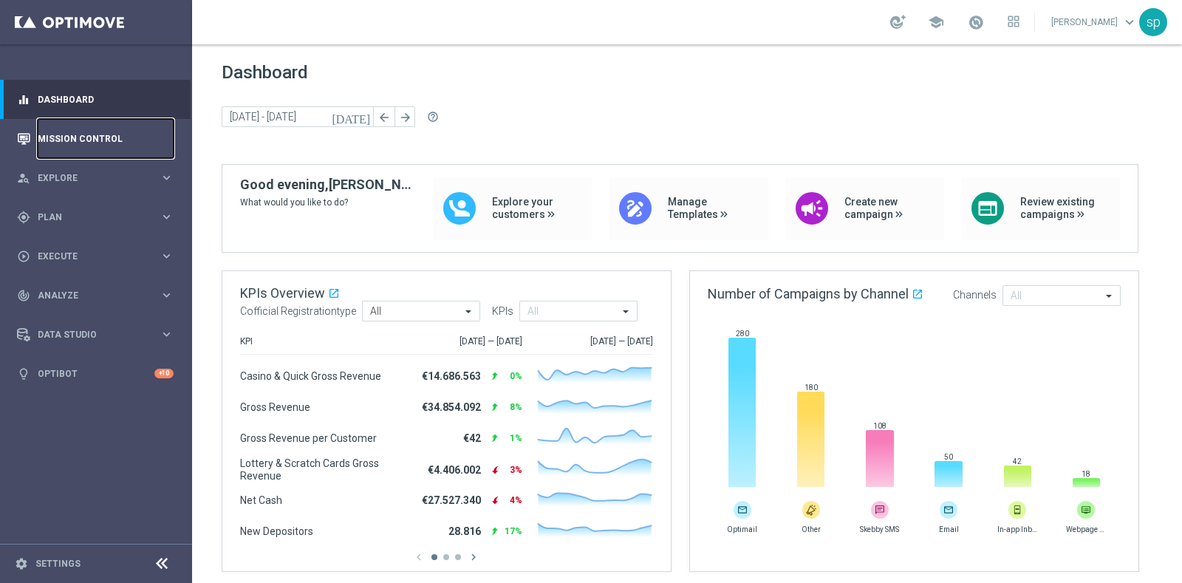
drag, startPoint x: 0, startPoint y: 0, endPoint x: 88, endPoint y: 132, distance: 158.8
click at [88, 132] on link "Mission Control" at bounding box center [106, 138] width 136 height 39
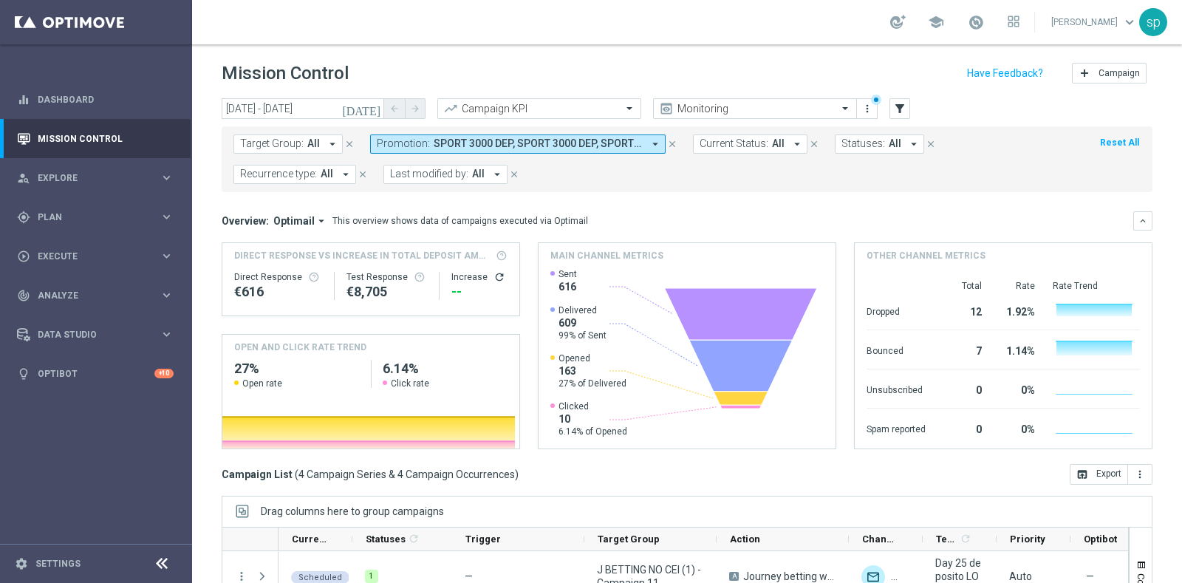
click at [650, 143] on icon "arrow_drop_down" at bounding box center [655, 143] width 13 height 13
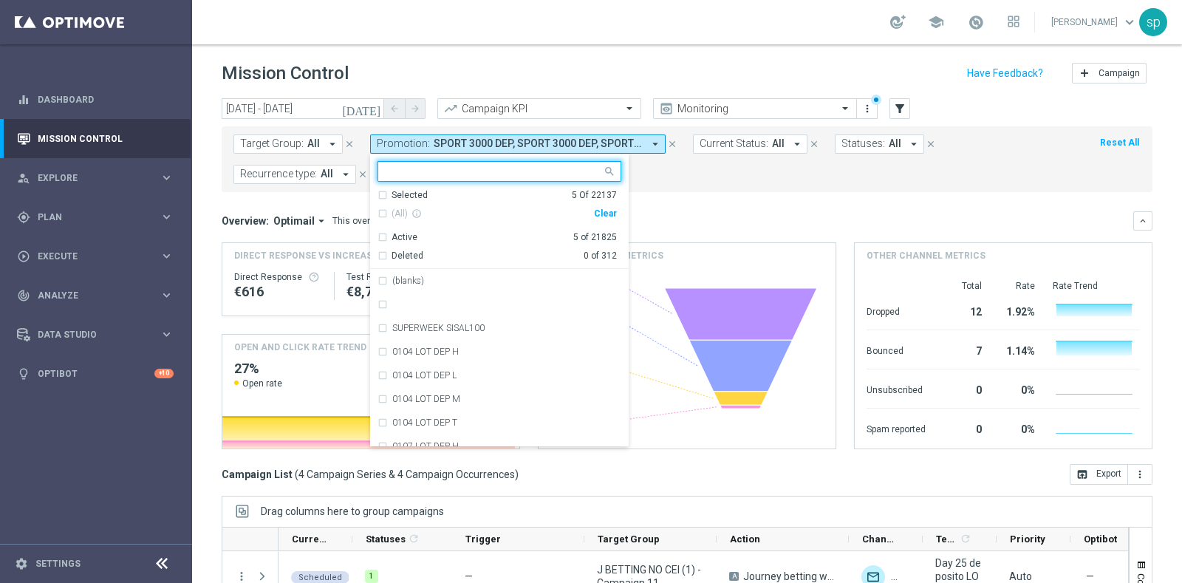
click at [0, 0] on div "Clear" at bounding box center [0, 0] width 0 height 0
click at [690, 156] on form "Target Group: All arrow_drop_down close Promotion: SPORT 3000 DEP, SPORT 3000 D…" at bounding box center [654, 159] width 842 height 50
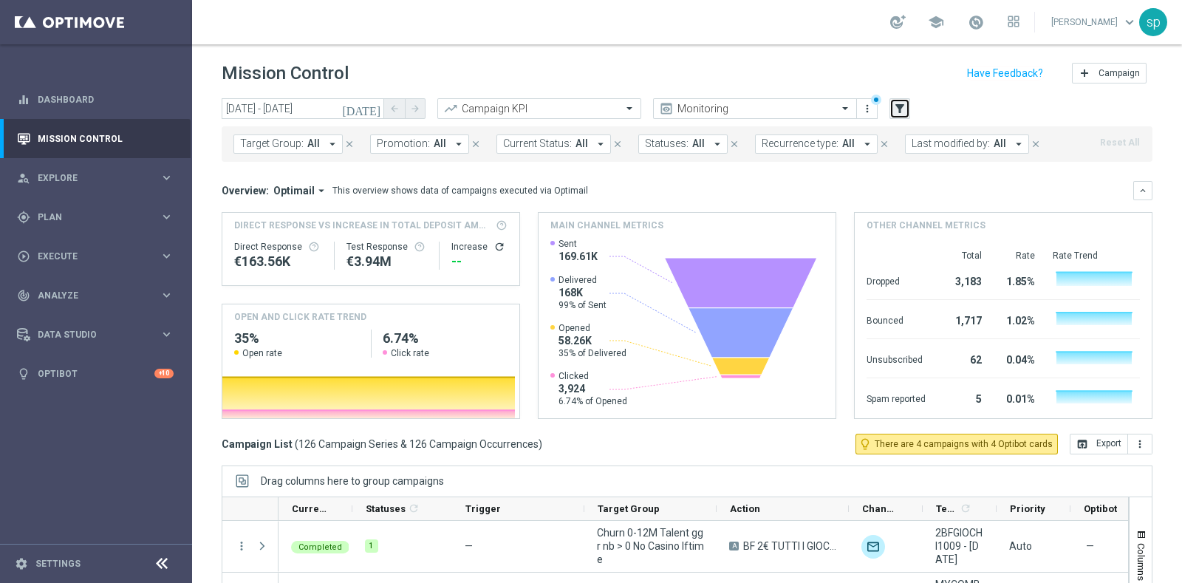
click at [905, 116] on button "filter_alt" at bounding box center [900, 108] width 21 height 21
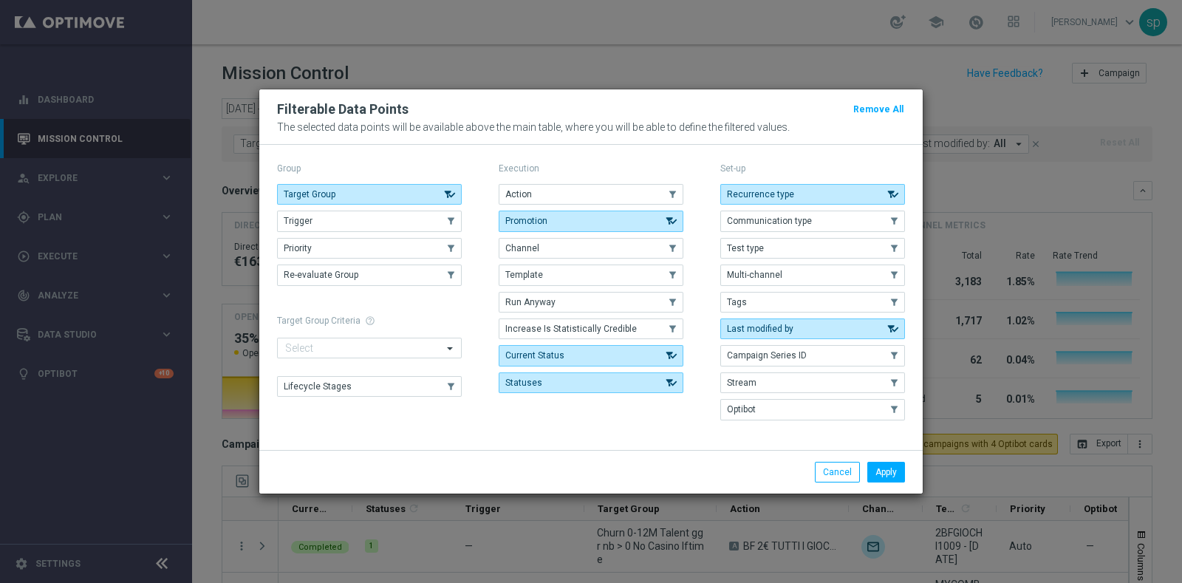
click at [968, 183] on modal-container "Filterable Data Points Remove All The selected data points will be available ab…" at bounding box center [591, 291] width 1182 height 583
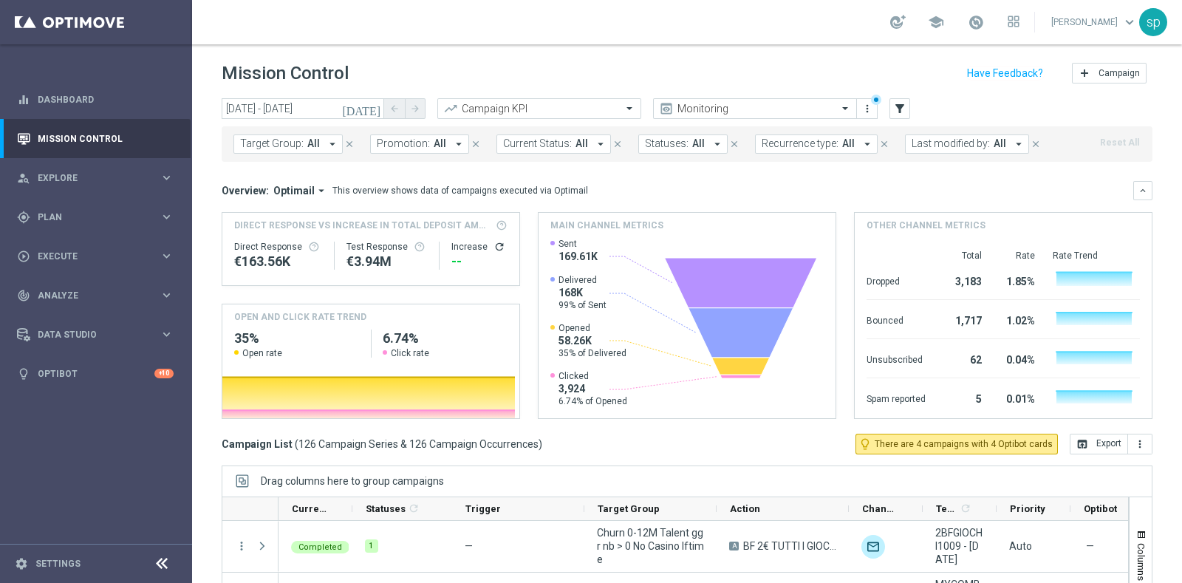
click at [297, 143] on span "Target Group:" at bounding box center [272, 143] width 64 height 13
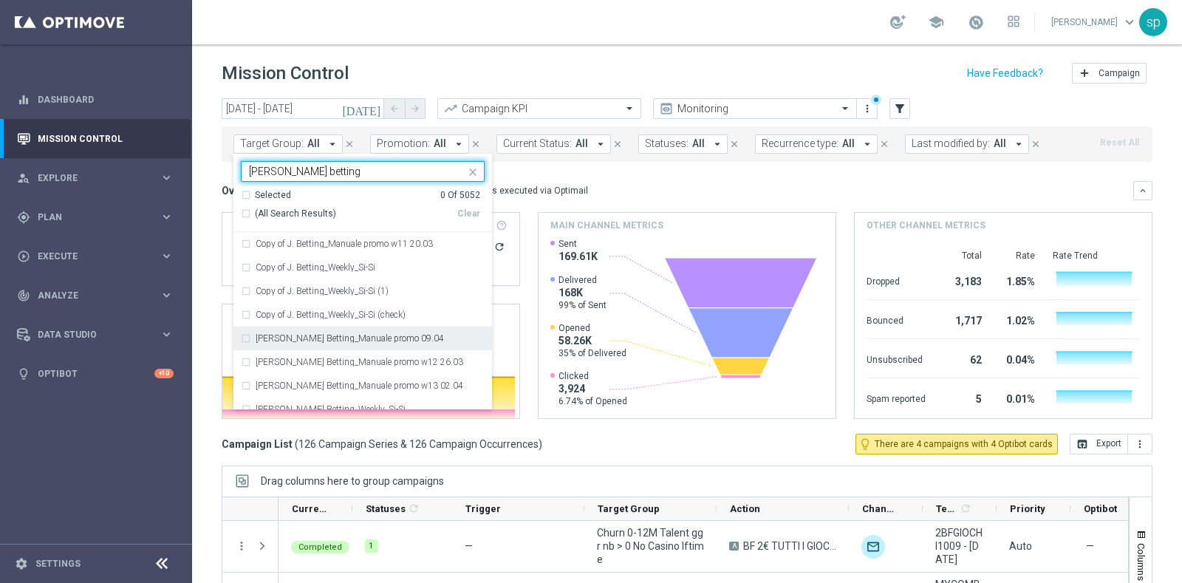
scroll to position [59, 0]
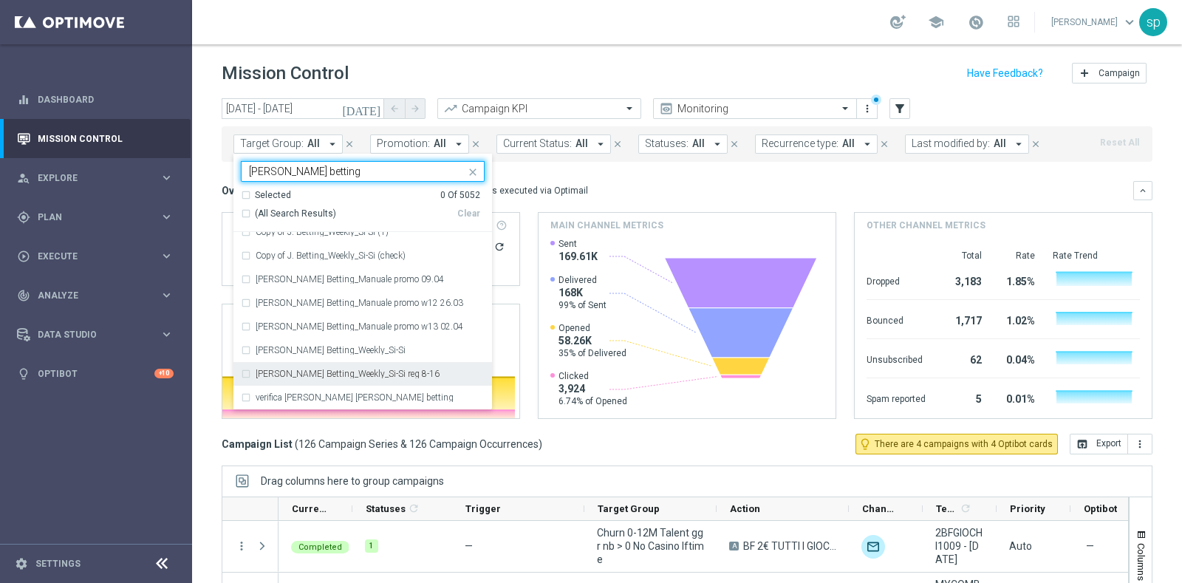
click at [417, 376] on div "[PERSON_NAME] Betting_Weekly_Si-Si reg 8-16" at bounding box center [370, 373] width 229 height 9
type input "j. betting"
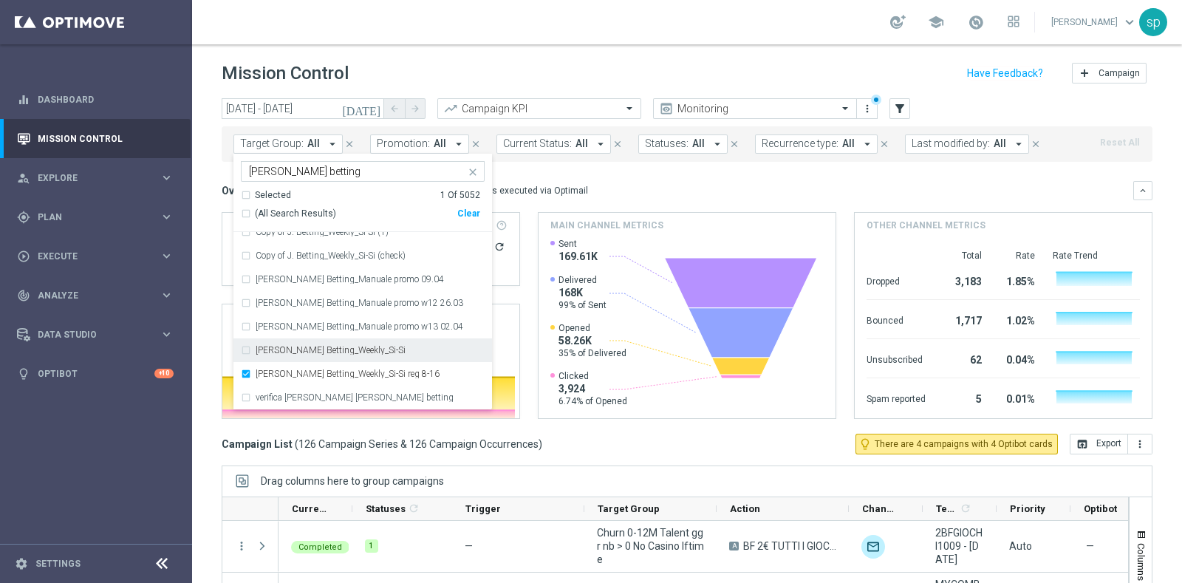
click at [658, 168] on mini-dashboard "Overview: Optimail arrow_drop_down This overview shows data of campaigns execut…" at bounding box center [687, 298] width 931 height 272
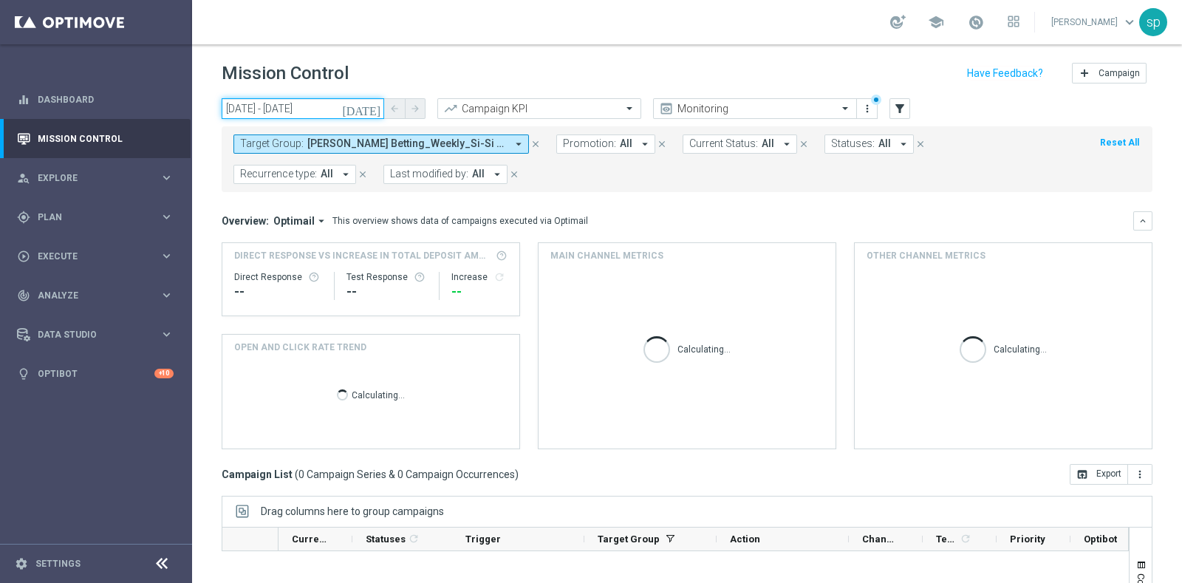
click at [266, 98] on input "10 Sep 2025 - 10 Sep 2025" at bounding box center [303, 108] width 163 height 21
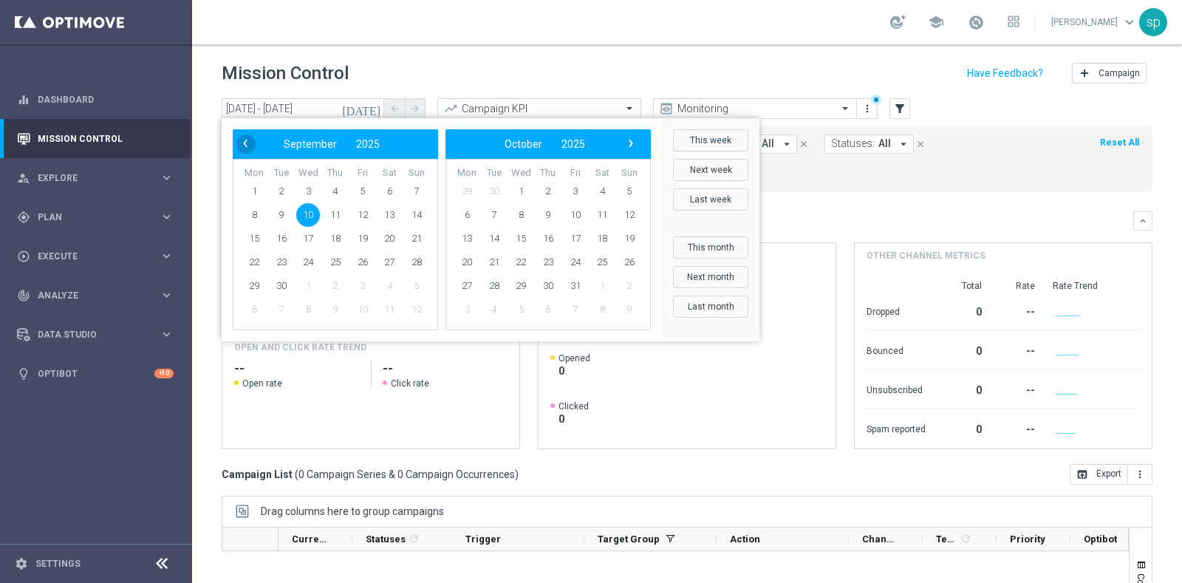
click at [241, 142] on span "‹" at bounding box center [245, 143] width 19 height 19
click at [810, 164] on form "Target Group: J. Betting_Weekly_Si-Si reg 8-16 arrow_drop_down close Promotion:…" at bounding box center [654, 159] width 842 height 50
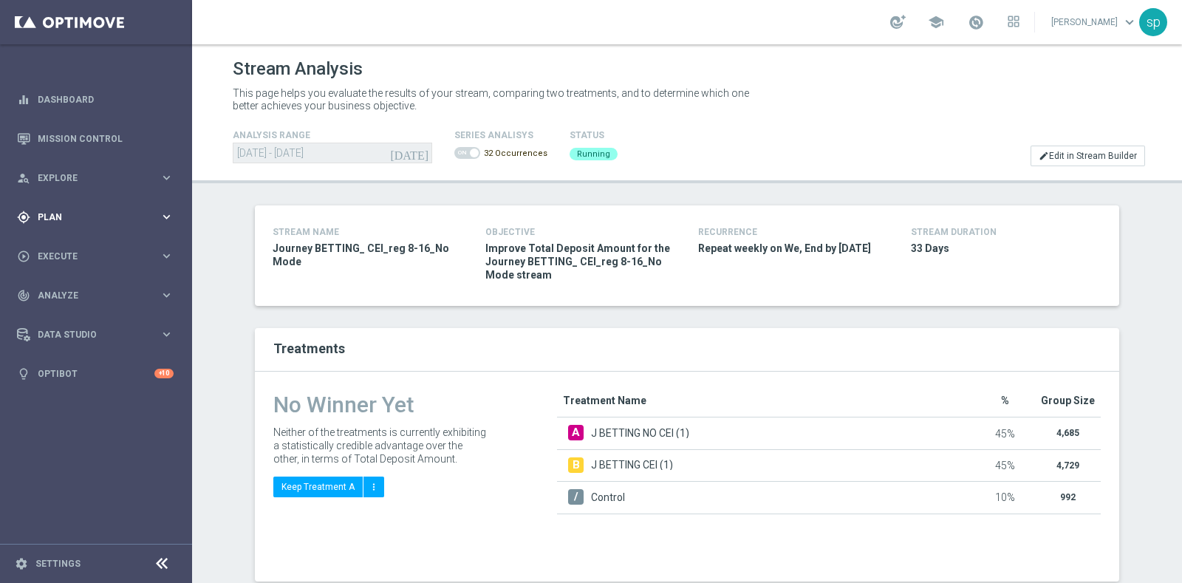
click at [49, 205] on div "gps_fixed Plan keyboard_arrow_right" at bounding box center [95, 216] width 191 height 39
click at [57, 248] on link "Target Groups" at bounding box center [95, 248] width 115 height 12
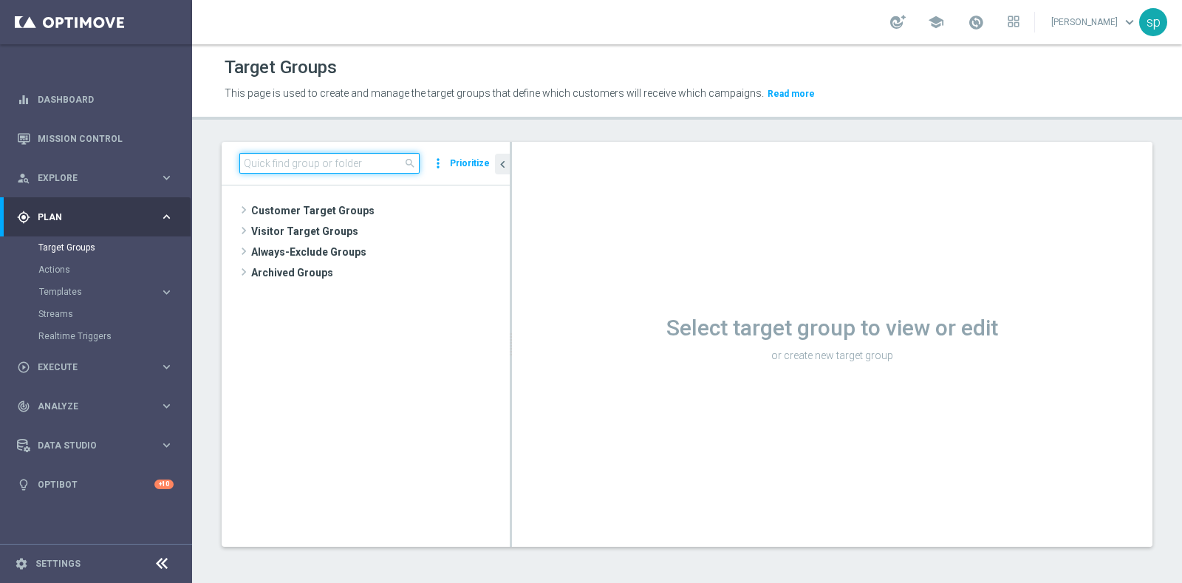
click at [284, 160] on input at bounding box center [329, 163] width 180 height 21
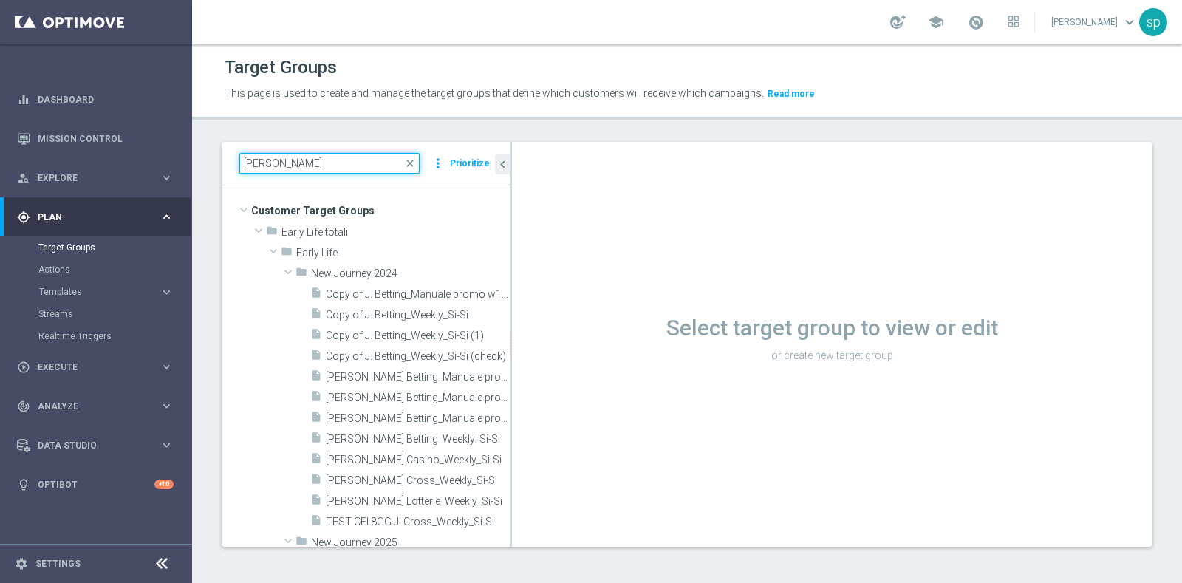
type input "[PERSON_NAME]"
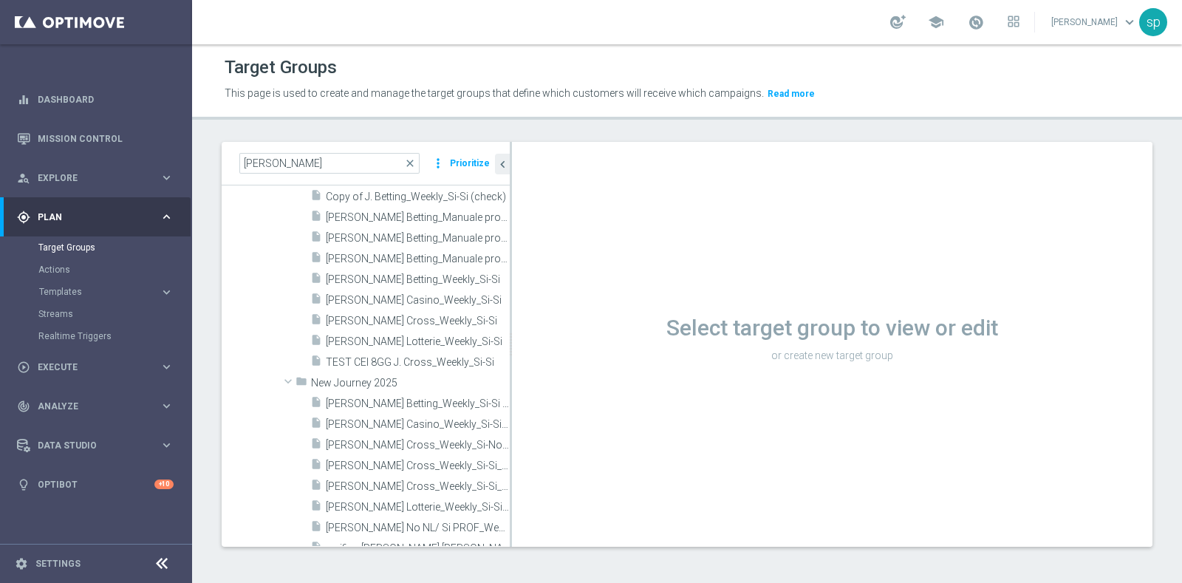
scroll to position [184, 0]
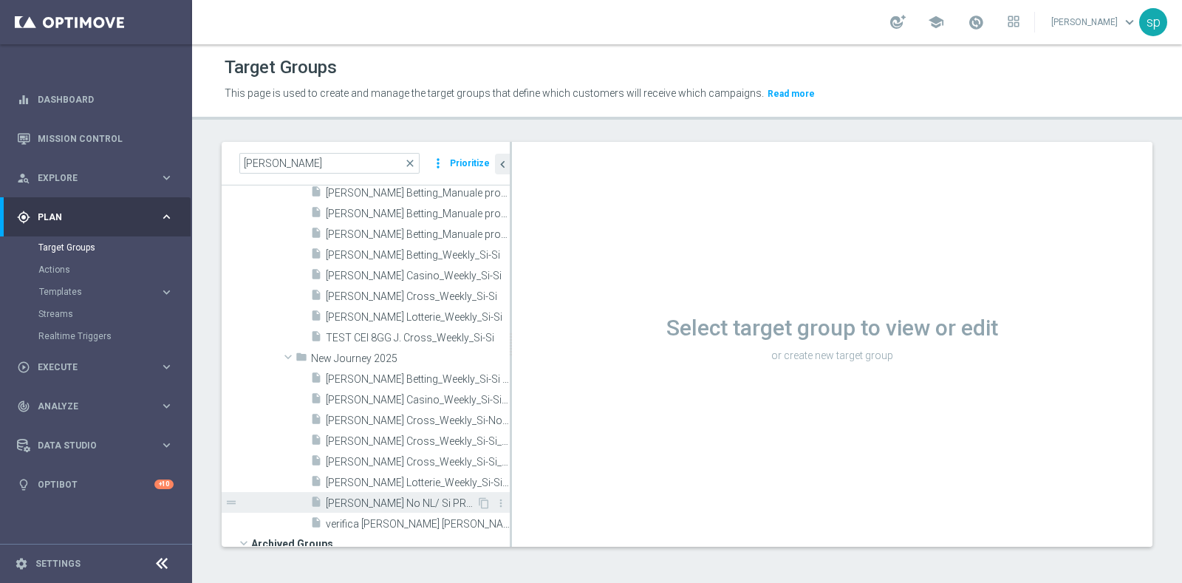
click at [369, 500] on span "[PERSON_NAME] No NL/ Si PROF_Weekly_reg 8-16" at bounding box center [401, 503] width 151 height 13
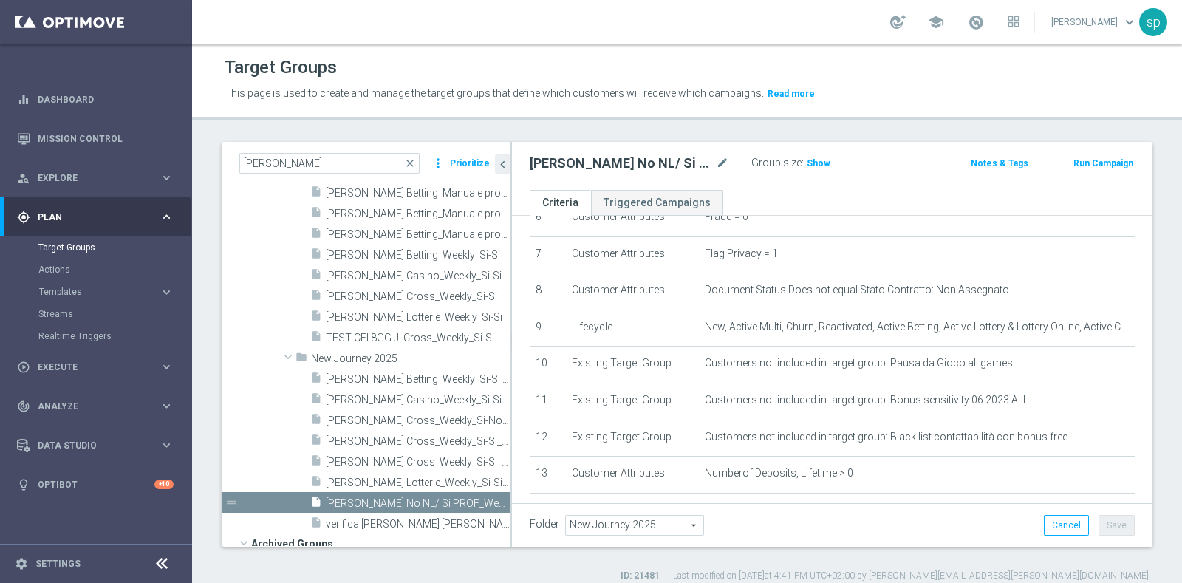
scroll to position [354, 0]
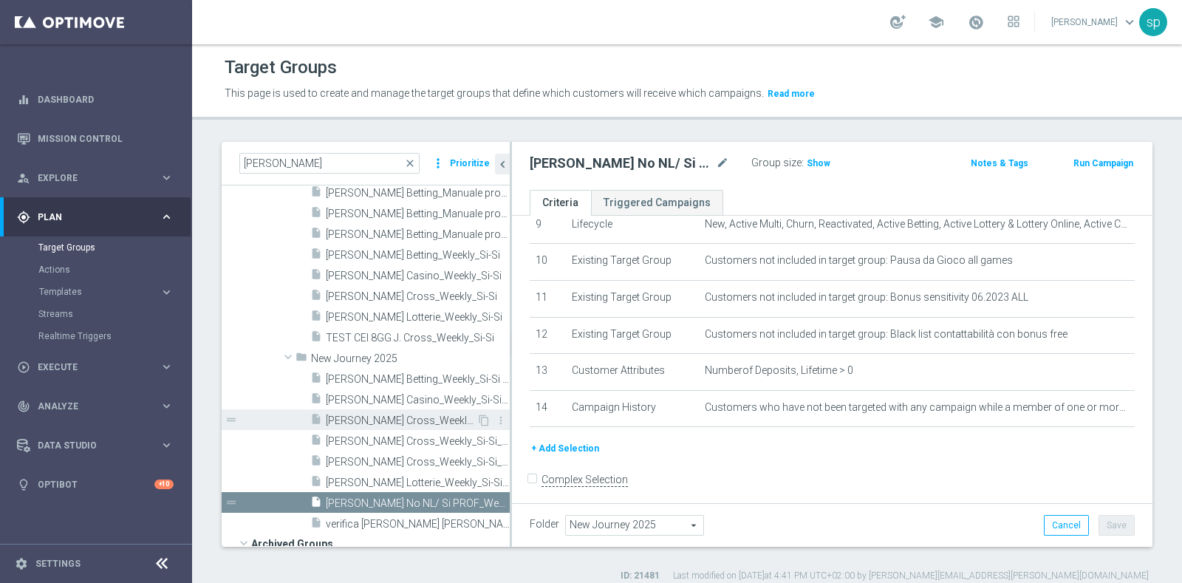
click at [377, 420] on span "[PERSON_NAME] Cross_Weekly_Si-No_reg 8-16" at bounding box center [401, 420] width 151 height 13
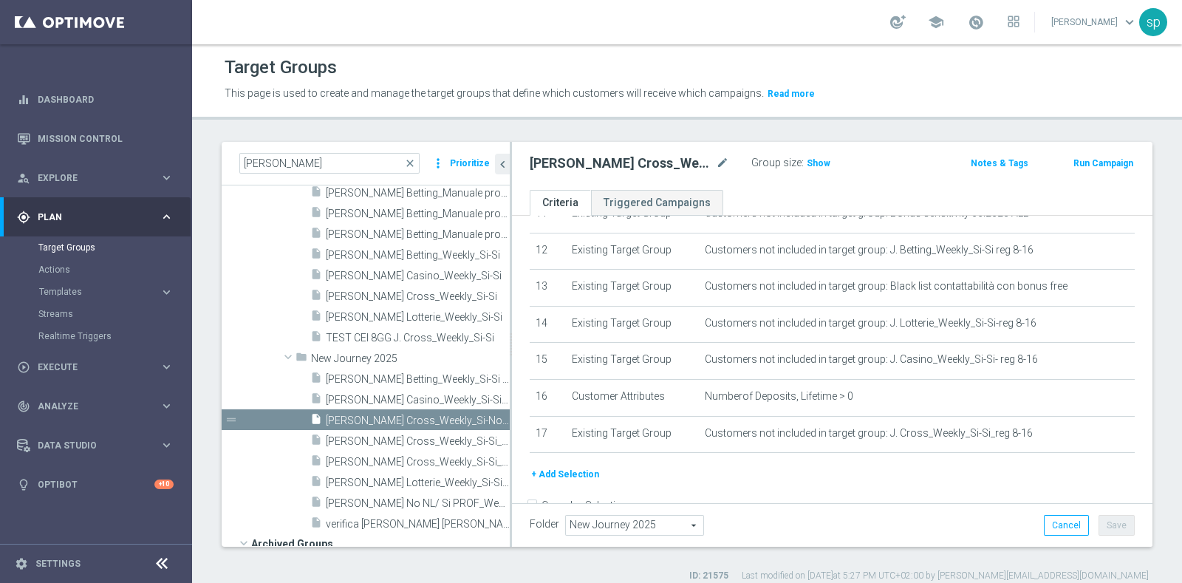
scroll to position [463, 0]
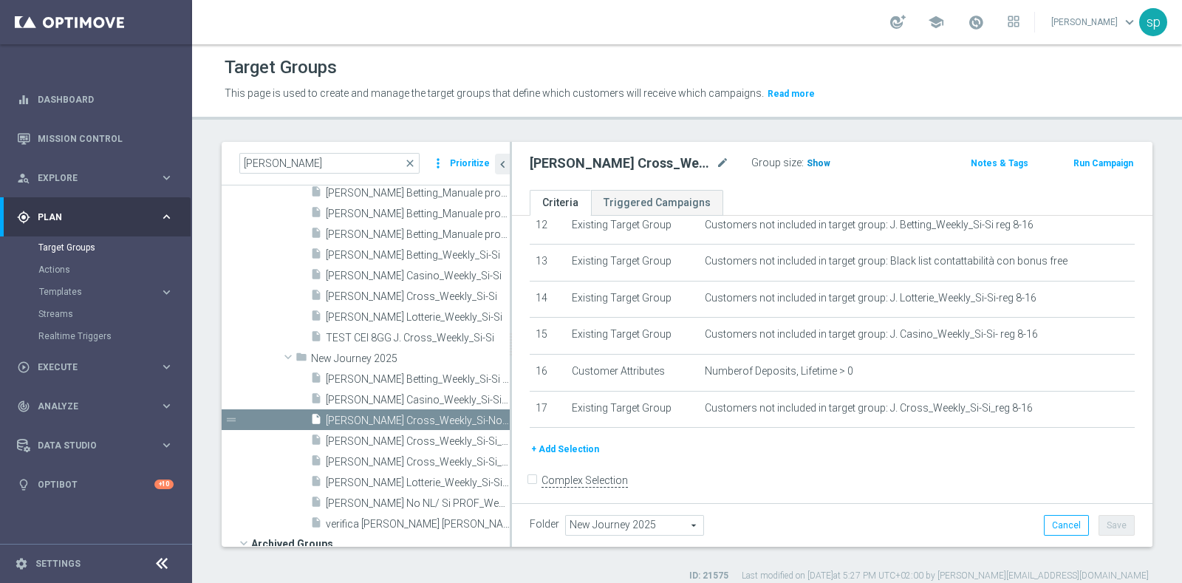
click at [813, 163] on span "Show" at bounding box center [819, 163] width 24 height 10
click at [570, 441] on button "+ Add Selection" at bounding box center [565, 449] width 71 height 16
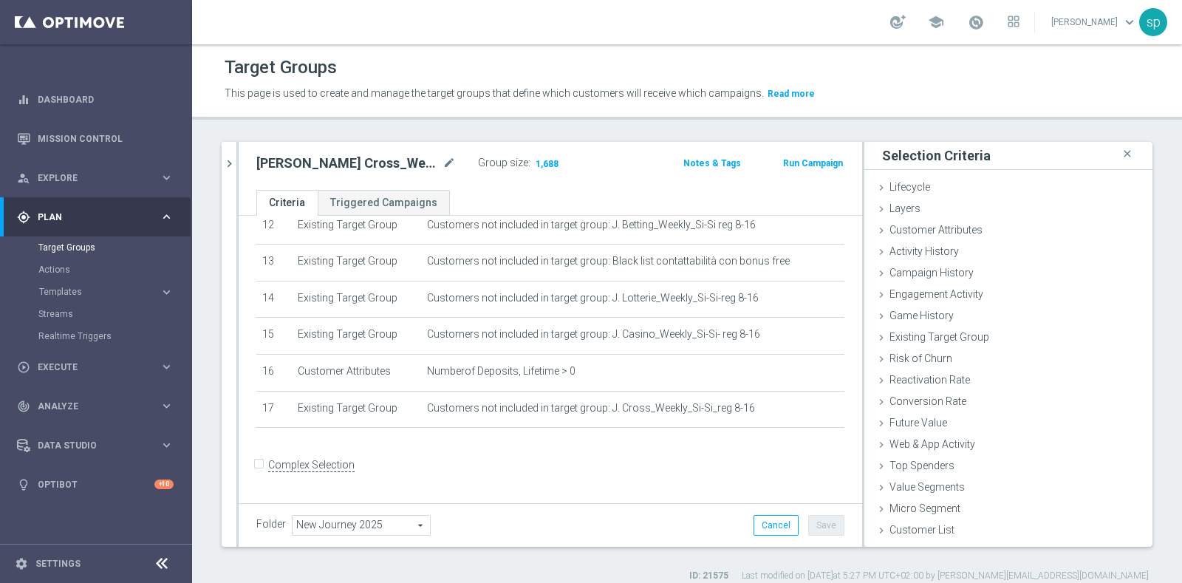
scroll to position [448, 0]
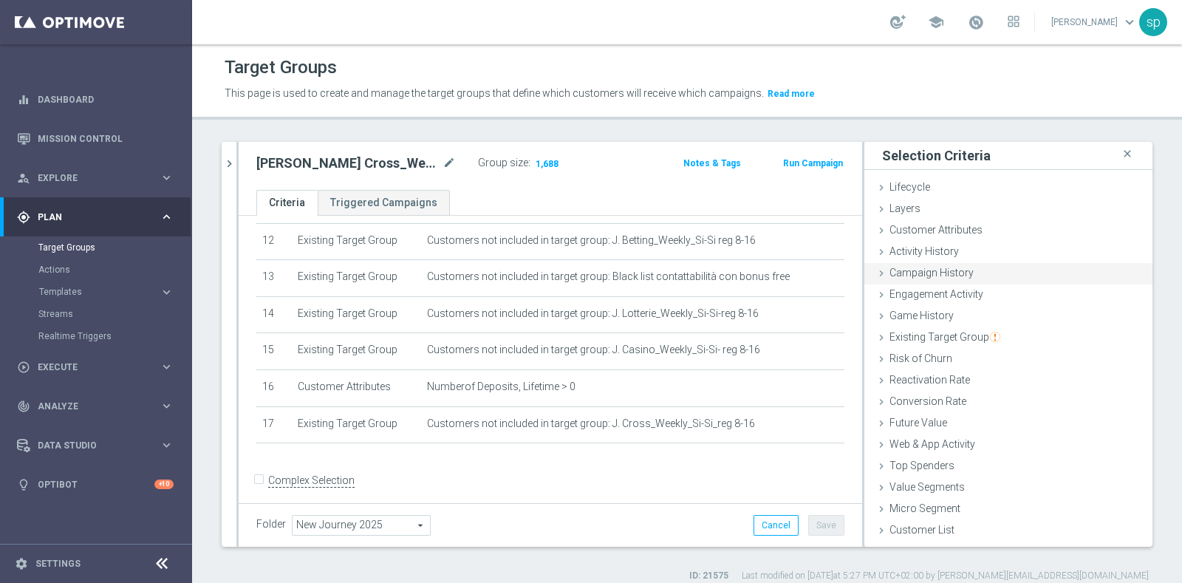
click at [942, 275] on span "Campaign History" at bounding box center [932, 273] width 84 height 12
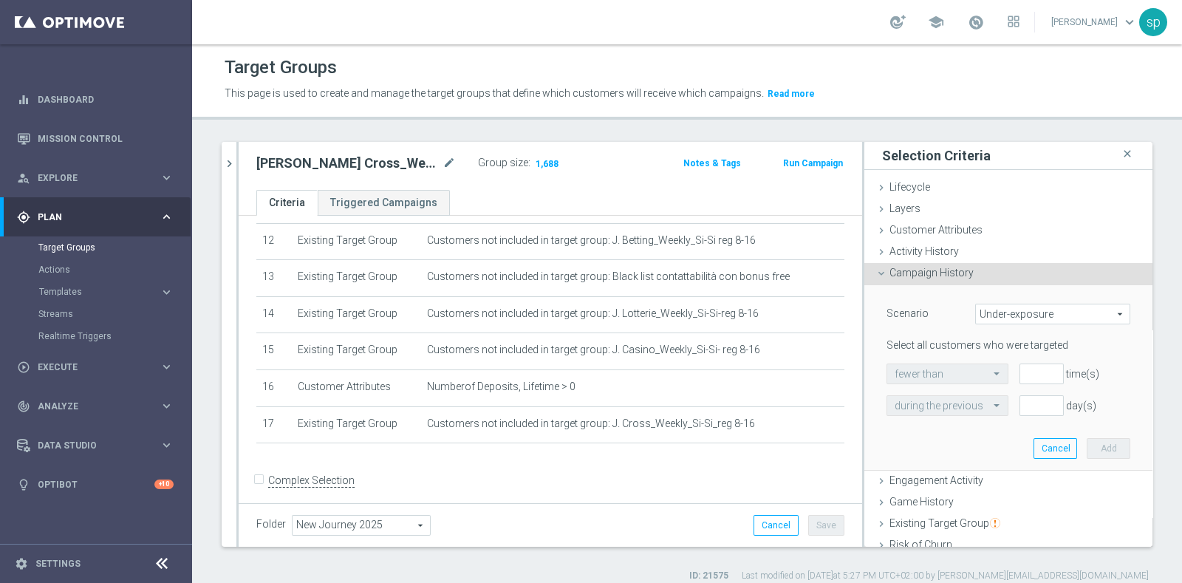
click at [995, 314] on span "Under-exposure" at bounding box center [1053, 313] width 154 height 19
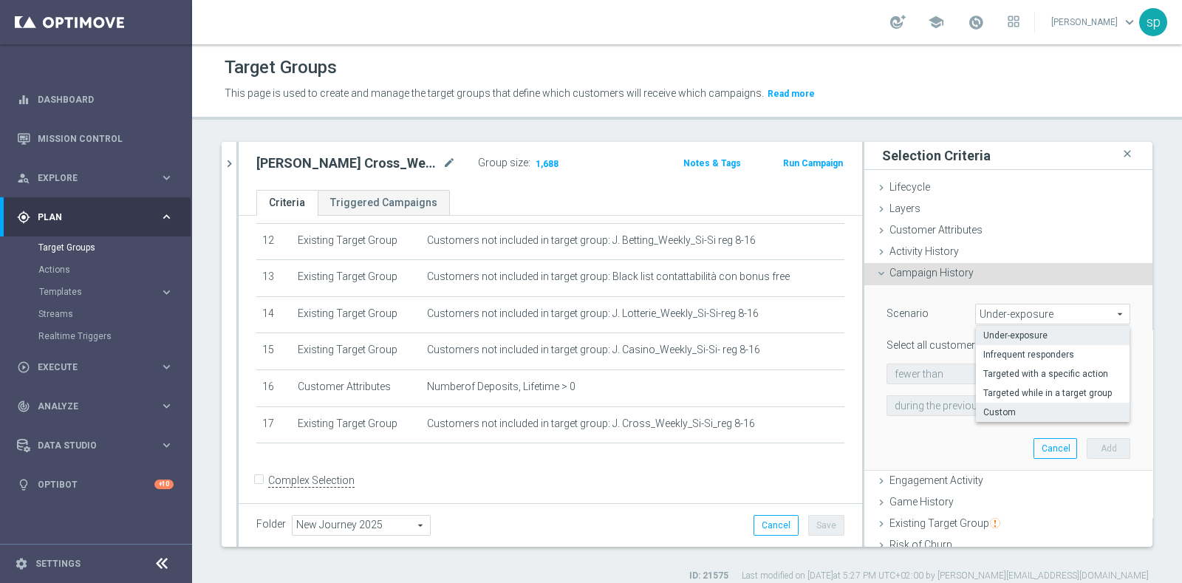
click at [989, 408] on span "Custom" at bounding box center [1052, 412] width 139 height 12
type input "Custom"
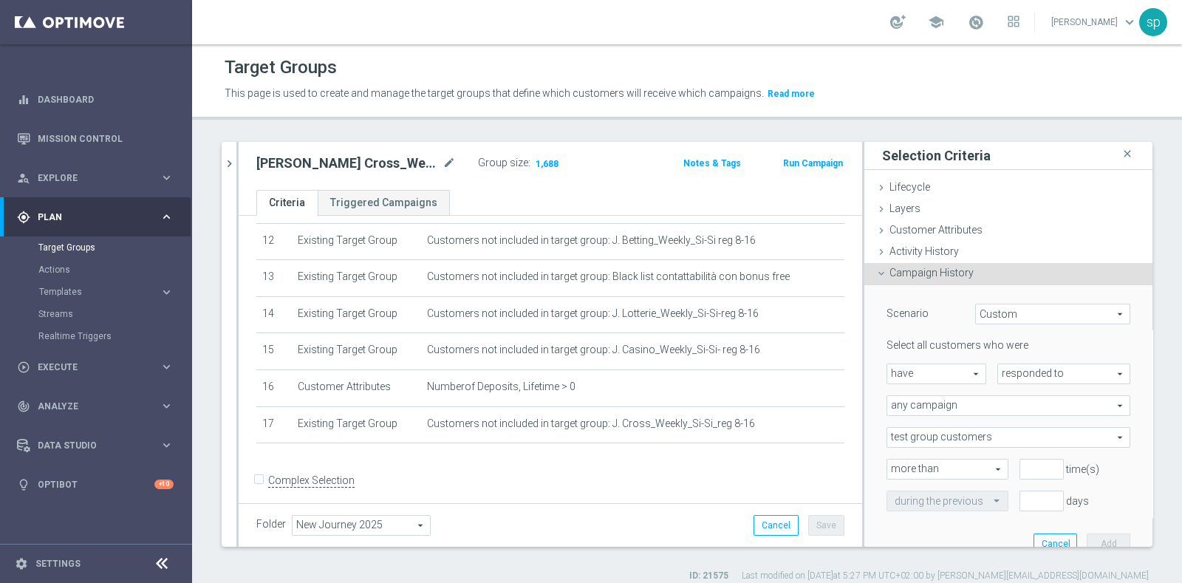
click at [925, 379] on span "have" at bounding box center [936, 373] width 98 height 19
click at [918, 419] on span "have not" at bounding box center [936, 415] width 83 height 12
type input "have not"
click at [1016, 374] on span "responded to" at bounding box center [1064, 373] width 132 height 19
click at [1020, 414] on span "been targeted with" at bounding box center [1064, 415] width 117 height 12
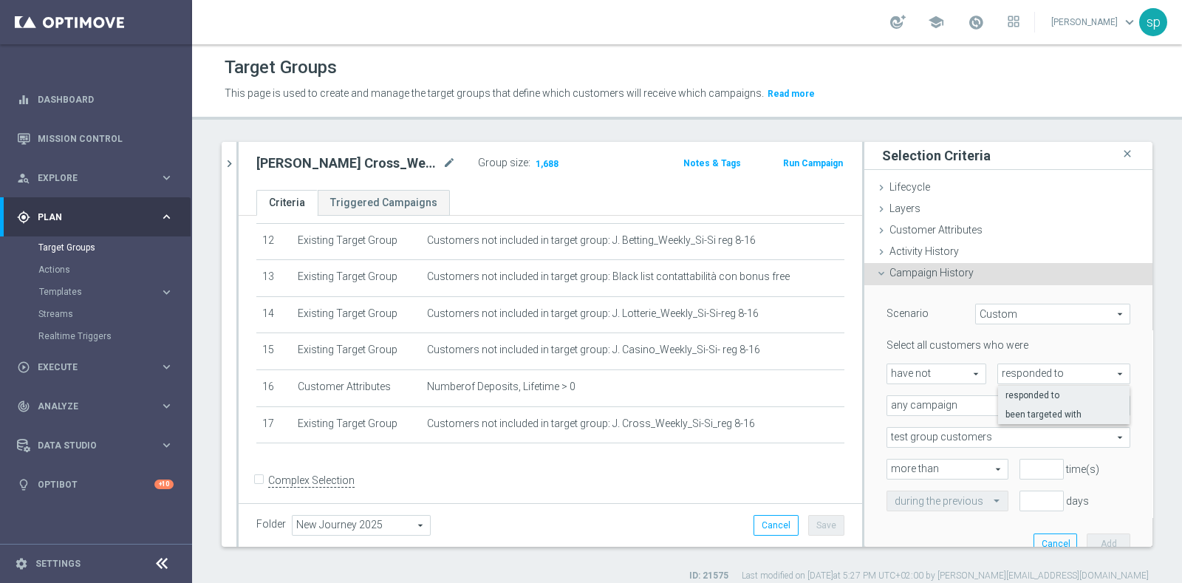
type input "been targeted with"
click at [1011, 412] on span "any campaign" at bounding box center [1008, 405] width 242 height 19
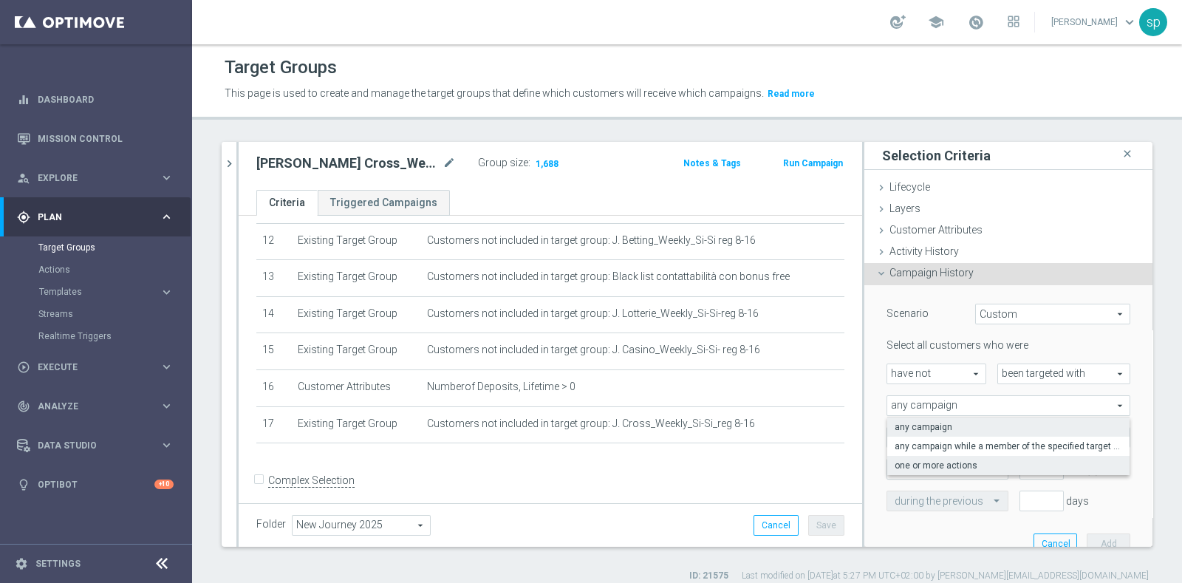
click at [960, 467] on span "one or more actions" at bounding box center [1009, 466] width 228 height 12
type input "one or more actions"
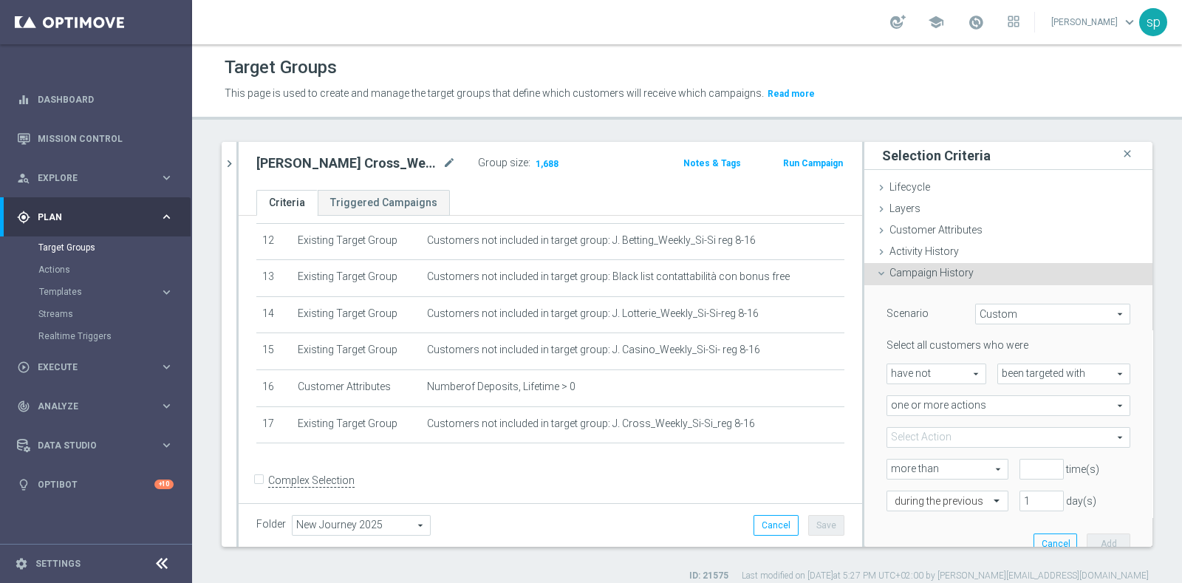
click at [946, 437] on span at bounding box center [1008, 437] width 242 height 19
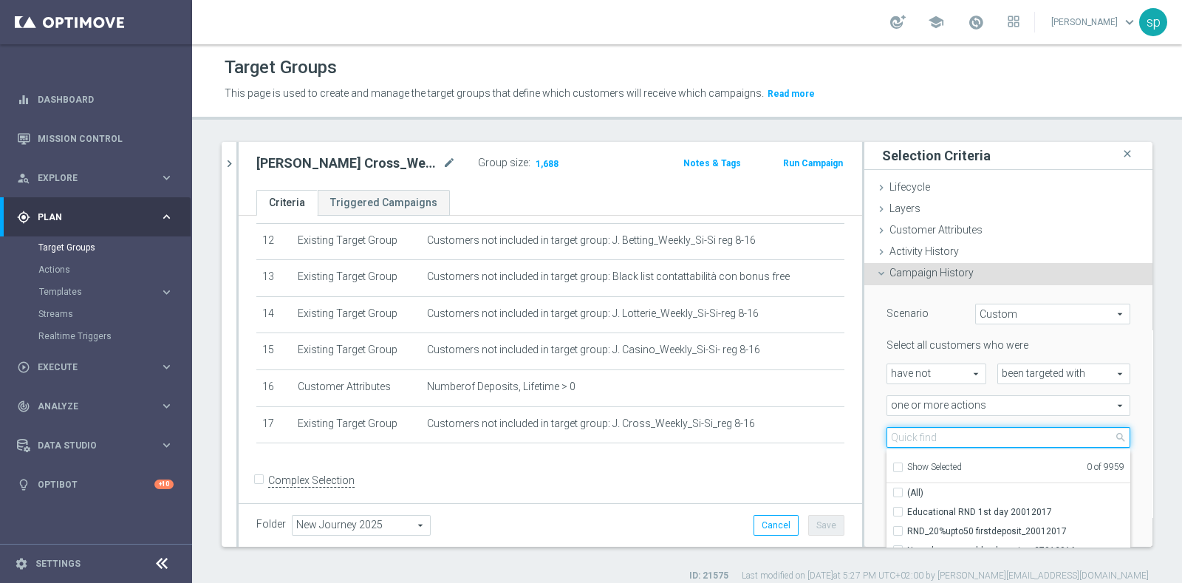
click at [946, 437] on input "search" at bounding box center [1009, 437] width 244 height 21
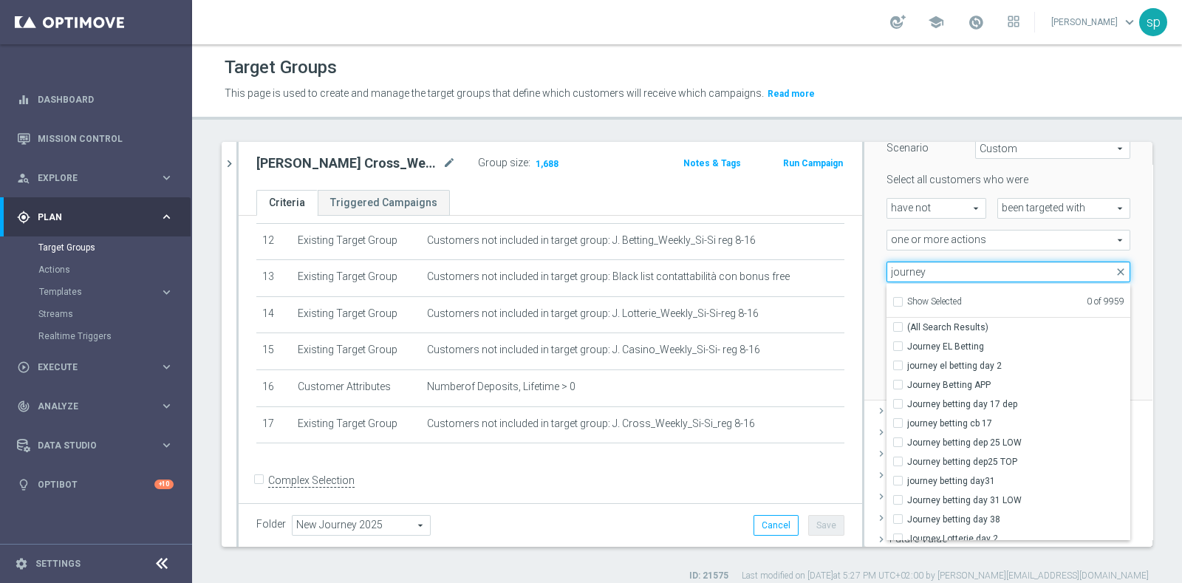
scroll to position [180, 0]
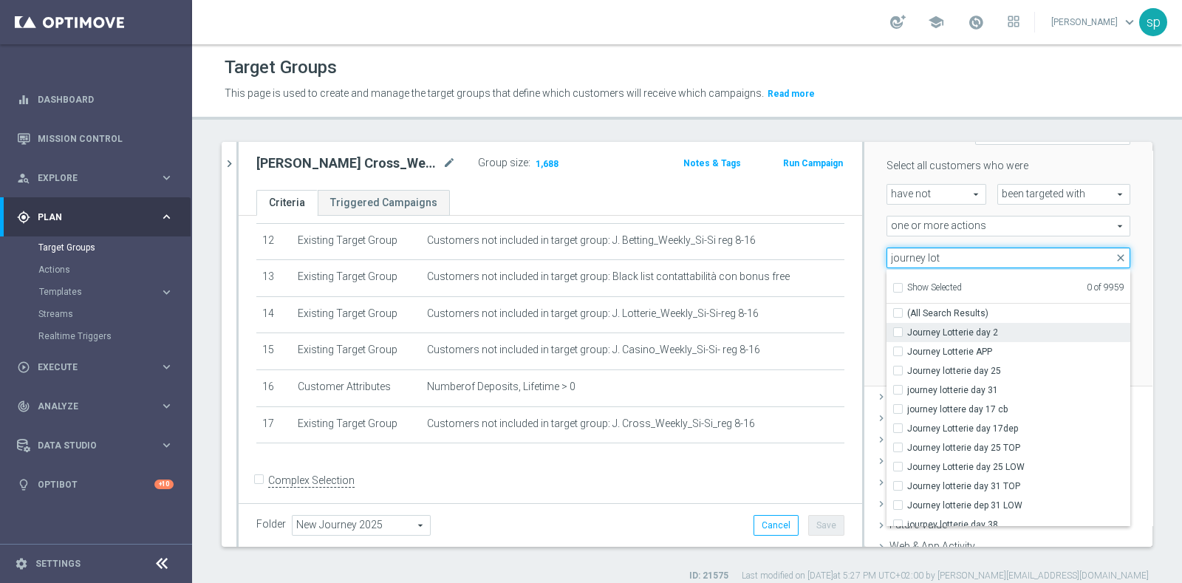
type input "journey lot"
click at [975, 327] on span "Journey Lotterie day 2" at bounding box center [1018, 333] width 223 height 12
click at [907, 327] on input "Journey Lotterie day 2" at bounding box center [903, 332] width 10 height 10
checkbox input "true"
type input "Journey Lotterie day 2"
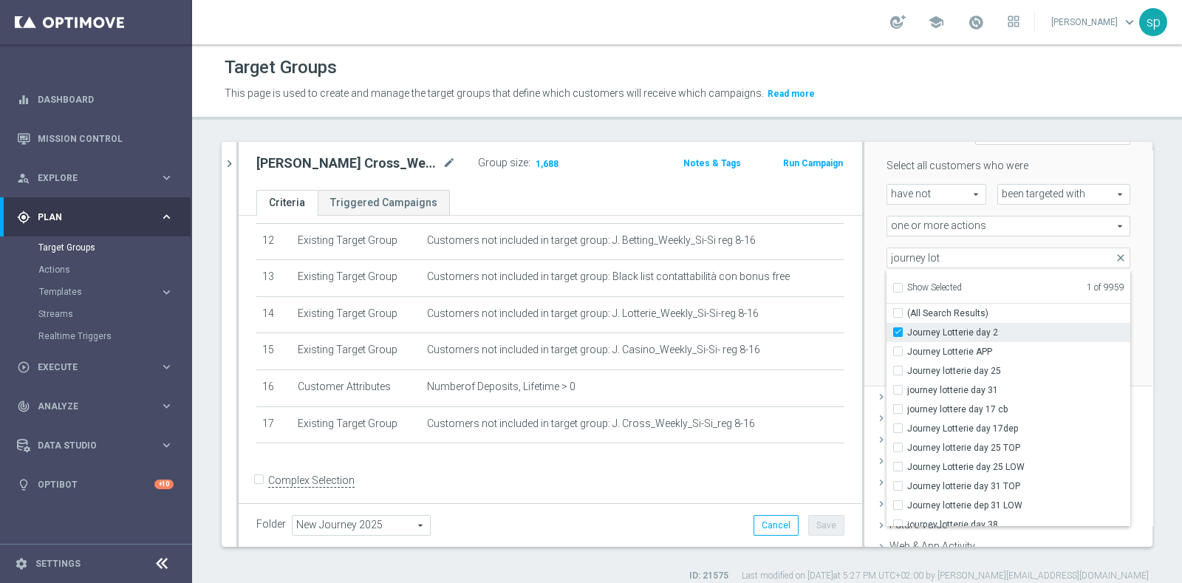
click at [975, 327] on span "Journey Lotterie day 2" at bounding box center [1018, 333] width 223 height 12
click at [907, 327] on input "Journey Lotterie day 2" at bounding box center [903, 332] width 10 height 10
checkbox input "false"
type input "Select Action"
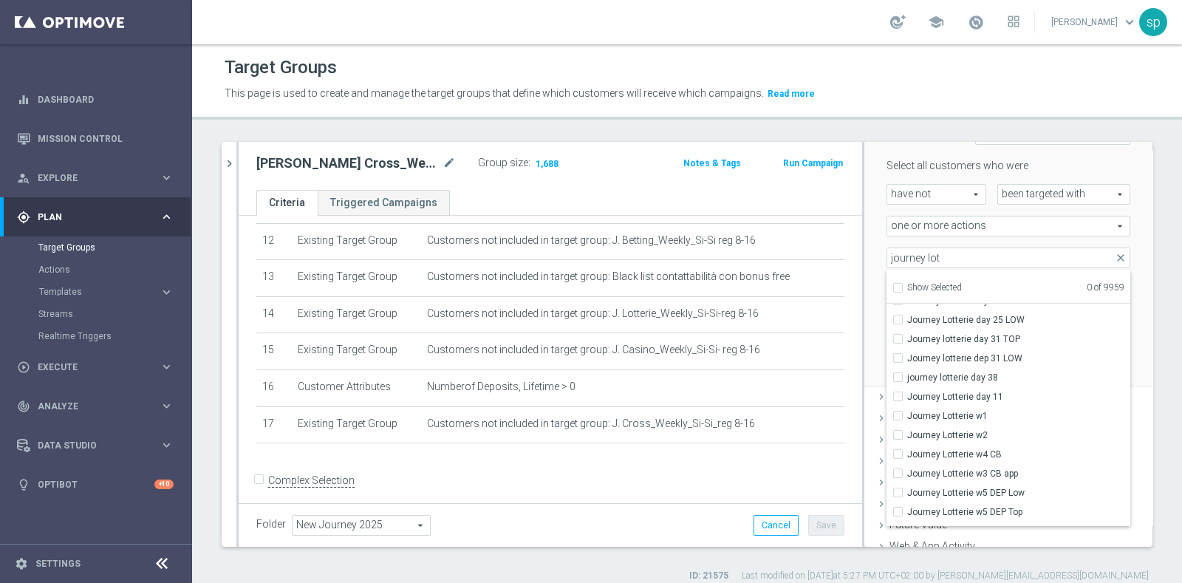
scroll to position [149, 0]
click at [1012, 411] on span "Journey Lotterie w1" at bounding box center [1018, 414] width 223 height 12
click at [907, 411] on input "Journey Lotterie w1" at bounding box center [903, 414] width 10 height 10
checkbox input "true"
type input "Journey Lotterie w1"
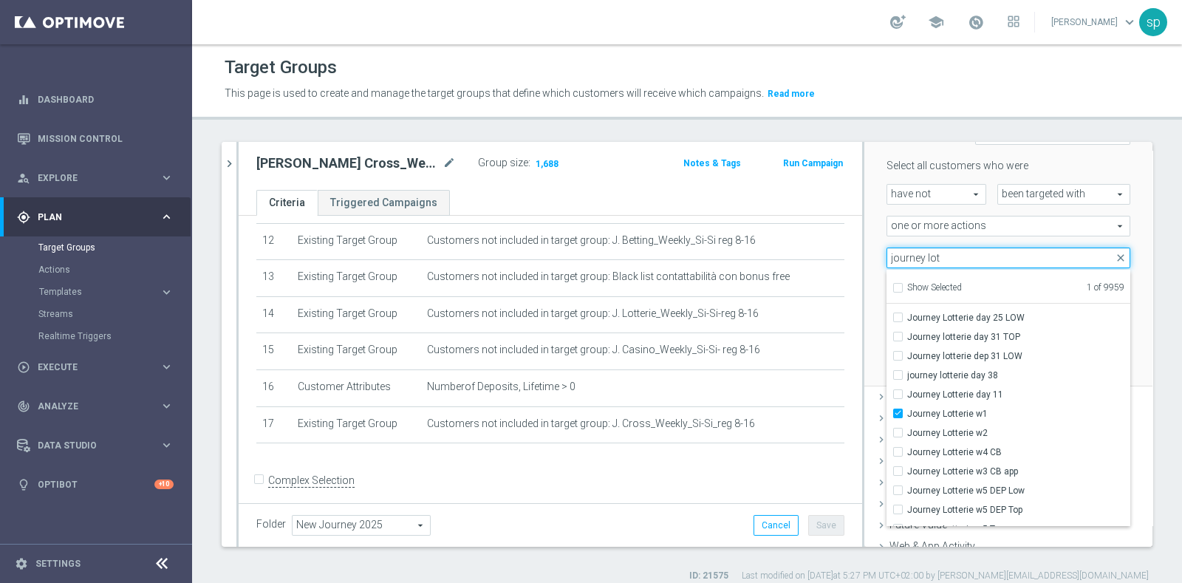
click at [924, 250] on input "journey lot" at bounding box center [1009, 258] width 244 height 21
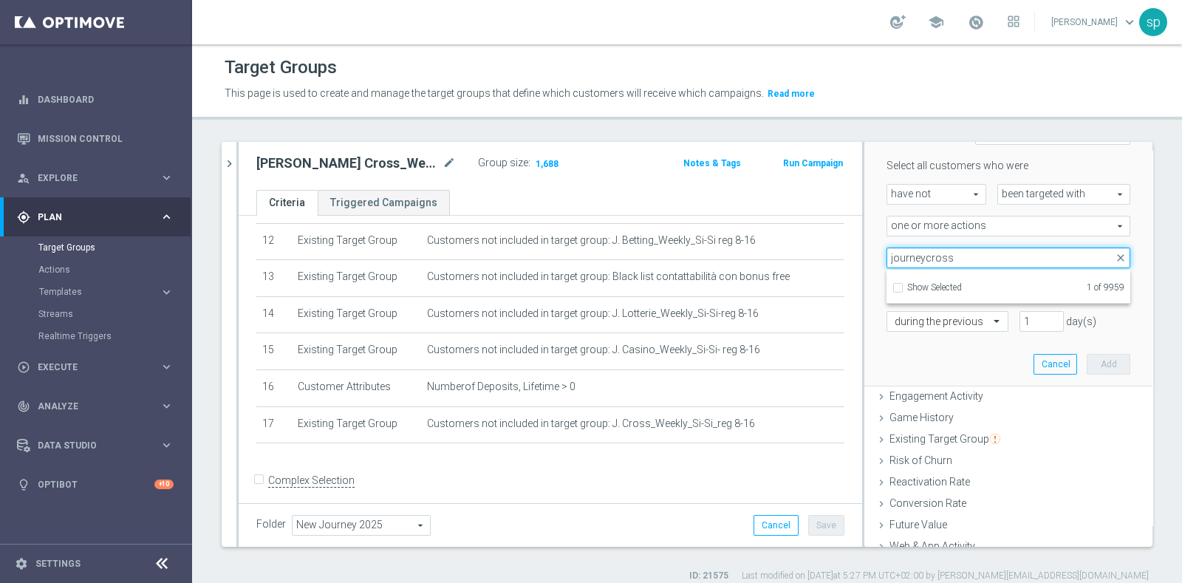
click at [913, 258] on input "journeycross" at bounding box center [1009, 258] width 244 height 21
click at [911, 253] on input "journey cross" at bounding box center [1009, 258] width 244 height 21
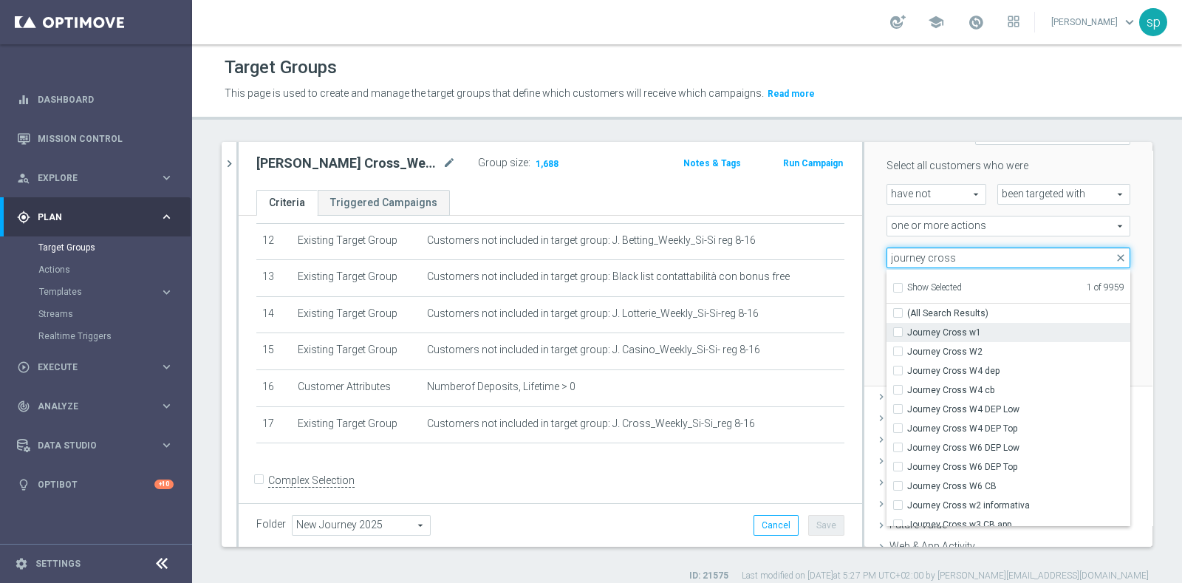
type input "journey cross"
click at [1003, 328] on span "Journey Cross w1" at bounding box center [1018, 333] width 223 height 12
click at [907, 328] on input "Journey Cross w1" at bounding box center [903, 332] width 10 height 10
checkbox input "true"
type input "Selected 2 of 9959"
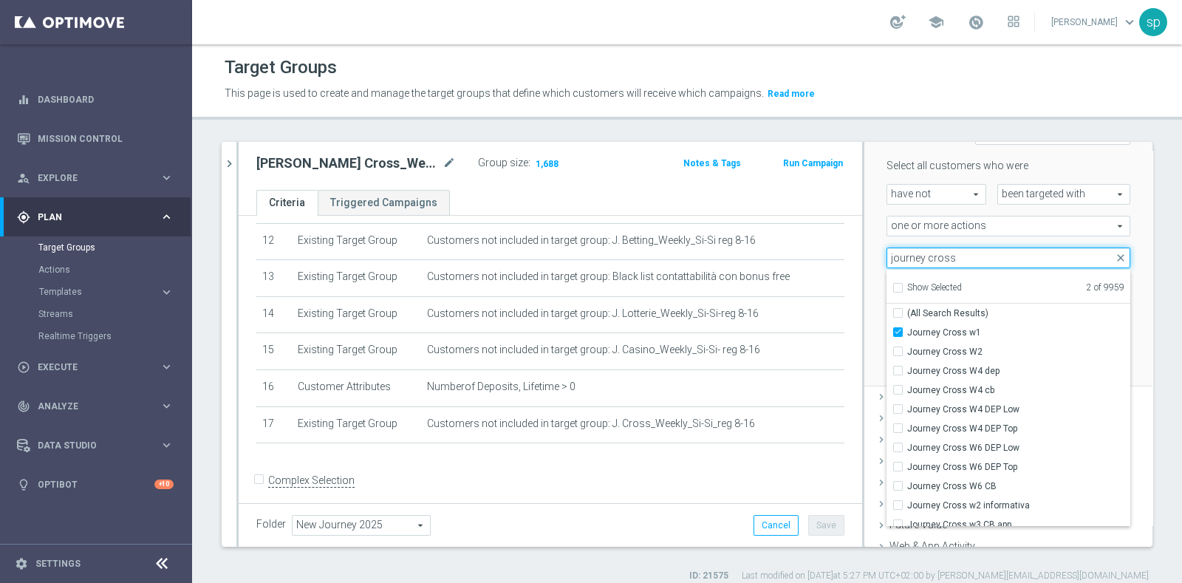
drag, startPoint x: 878, startPoint y: 253, endPoint x: 1035, endPoint y: 245, distance: 156.9
click at [1035, 245] on div "Select all customers who were have not have not arrow_drop_down search been tar…" at bounding box center [1009, 245] width 244 height 172
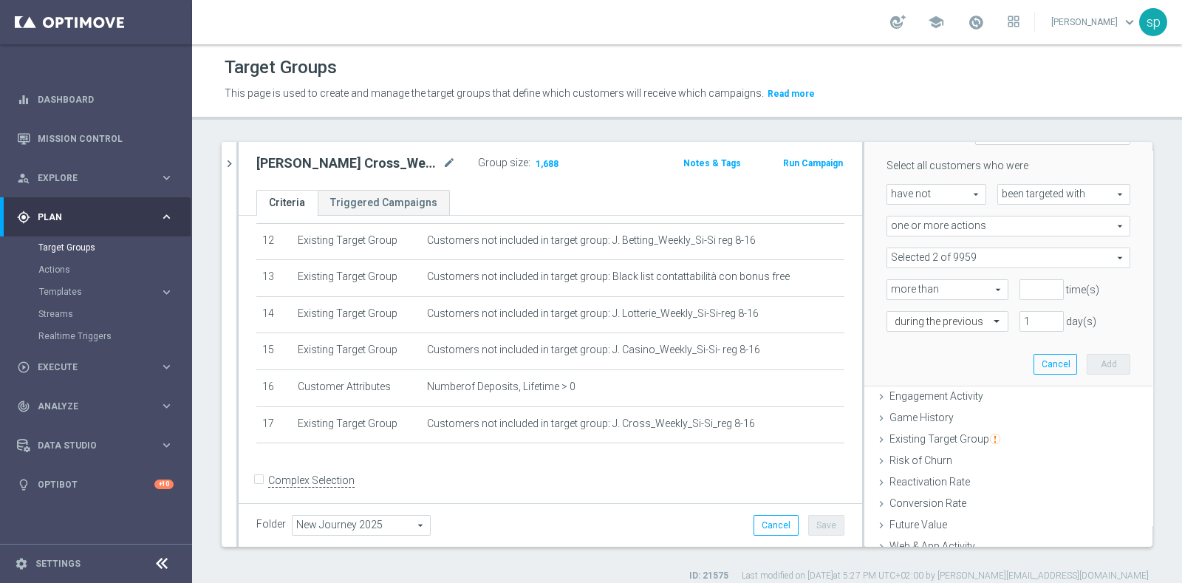
click at [960, 227] on span "one or more actions" at bounding box center [1008, 225] width 242 height 19
click at [908, 367] on div "Scenario Custom Custom arrow_drop_down search Select all customers who were hav…" at bounding box center [1008, 246] width 266 height 280
click at [899, 255] on span at bounding box center [1008, 257] width 242 height 19
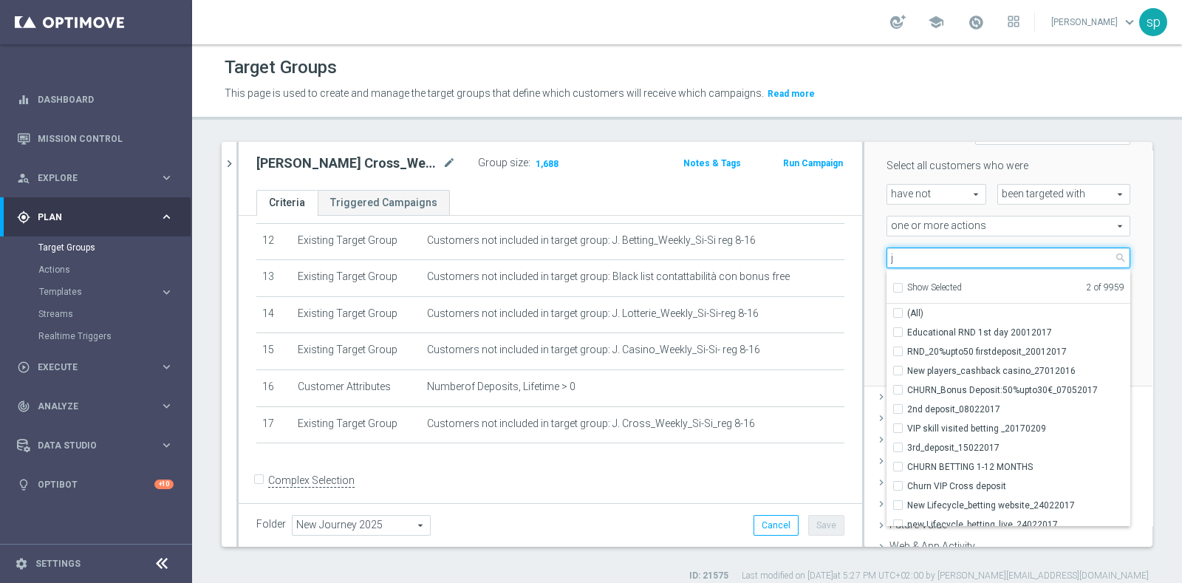
click at [899, 255] on input "j" at bounding box center [1009, 258] width 244 height 21
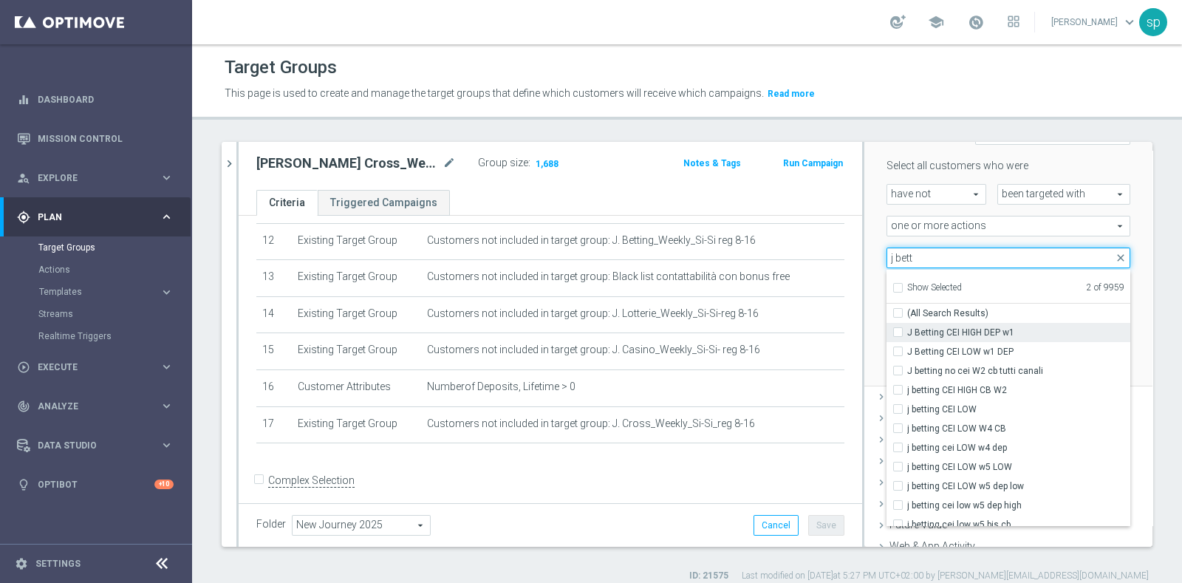
type input "j bett"
click at [985, 327] on span "J Betting CEI HIGH DEP w1" at bounding box center [1018, 333] width 223 height 12
click at [907, 327] on input "J Betting CEI HIGH DEP w1" at bounding box center [903, 332] width 10 height 10
checkbox input "true"
type input "Selected 3 of 9959"
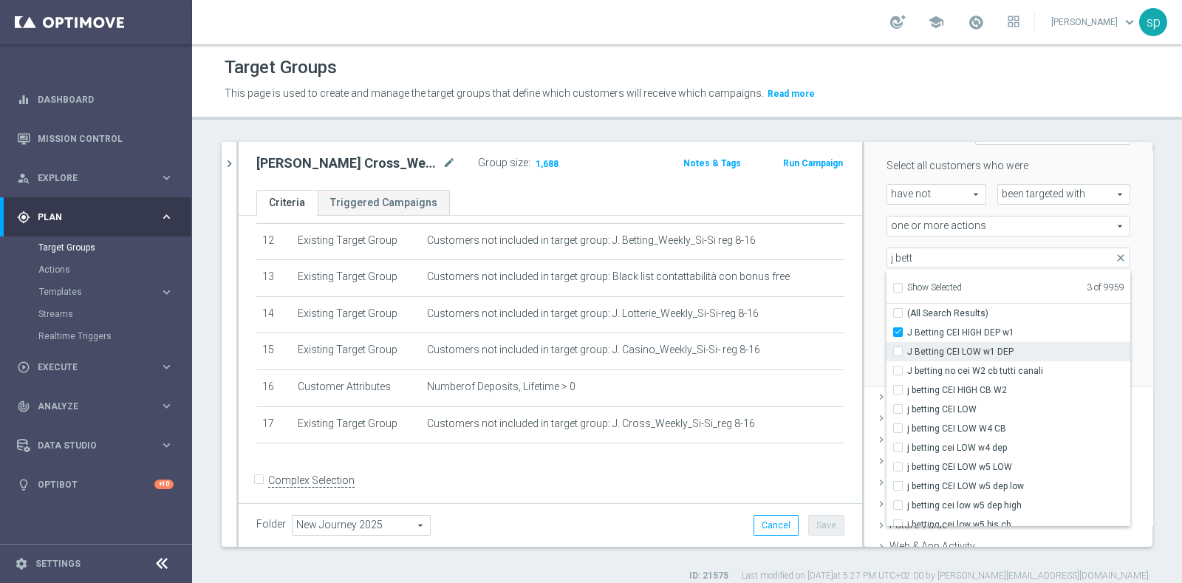
click at [1007, 352] on span "J Betting CEI LOW w1 DEP" at bounding box center [1018, 352] width 223 height 12
click at [907, 352] on input "J Betting CEI LOW w1 DEP" at bounding box center [903, 352] width 10 height 10
checkbox input "true"
type input "Selected 4 of 9959"
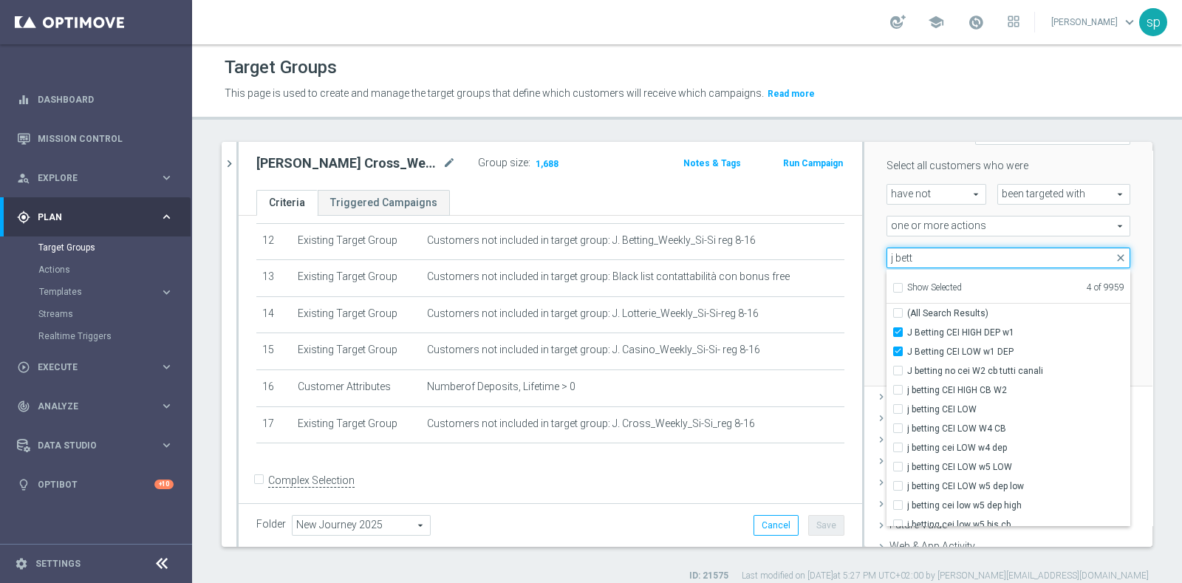
click at [924, 262] on input "j bett" at bounding box center [1009, 258] width 244 height 21
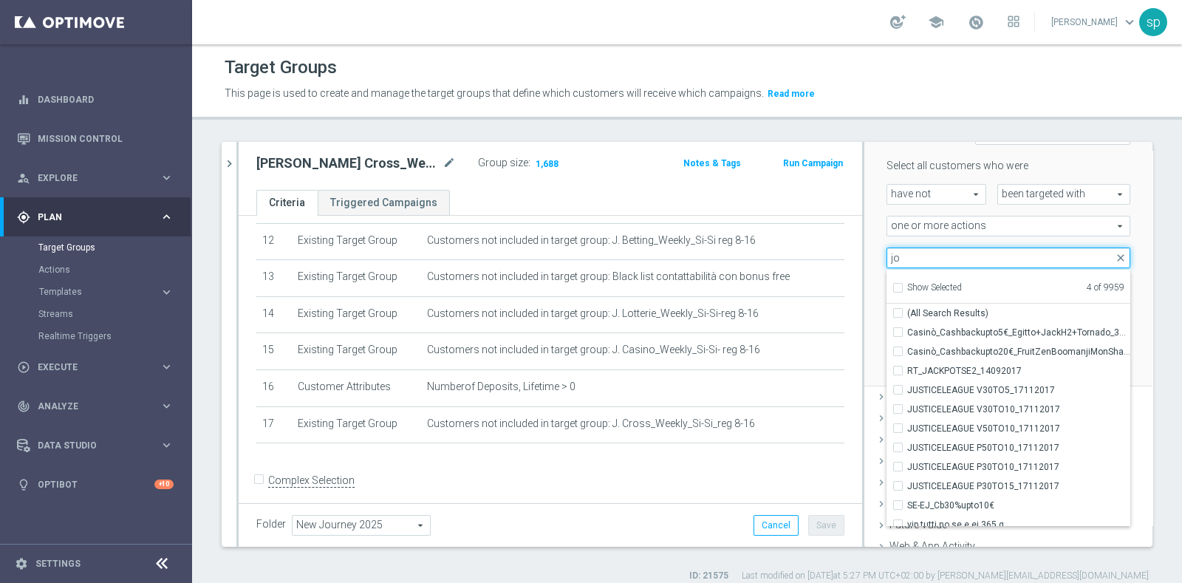
scroll to position [262, 0]
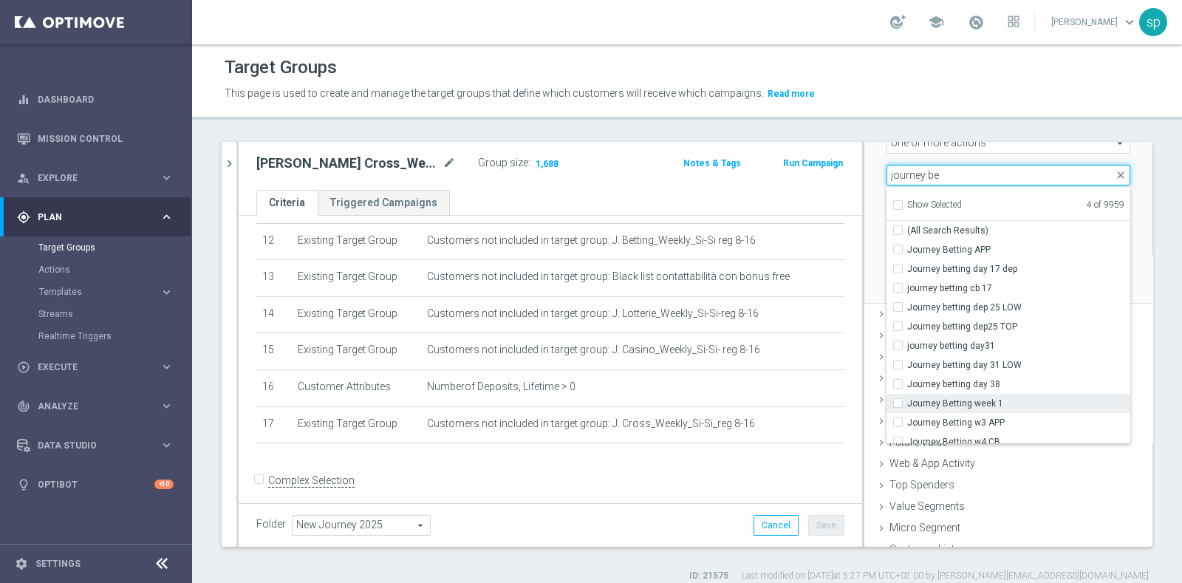
type input "journey be"
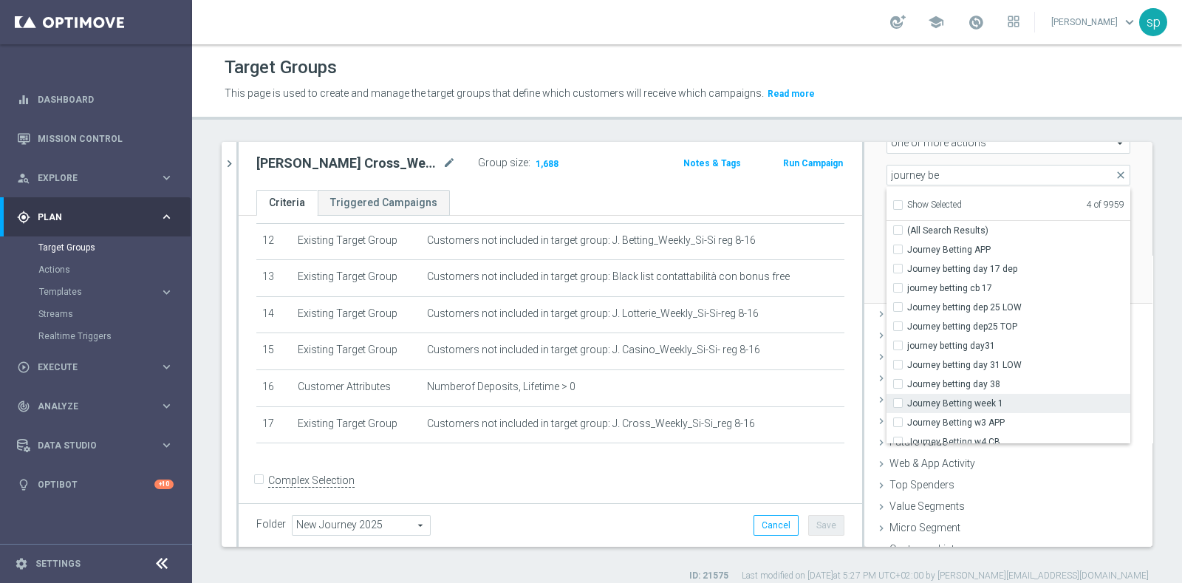
click at [1023, 406] on span "Journey Betting week 1" at bounding box center [1018, 403] width 223 height 12
click at [907, 406] on input "Journey Betting week 1" at bounding box center [903, 403] width 10 height 10
checkbox input "true"
type input "Selected 5 of 9959"
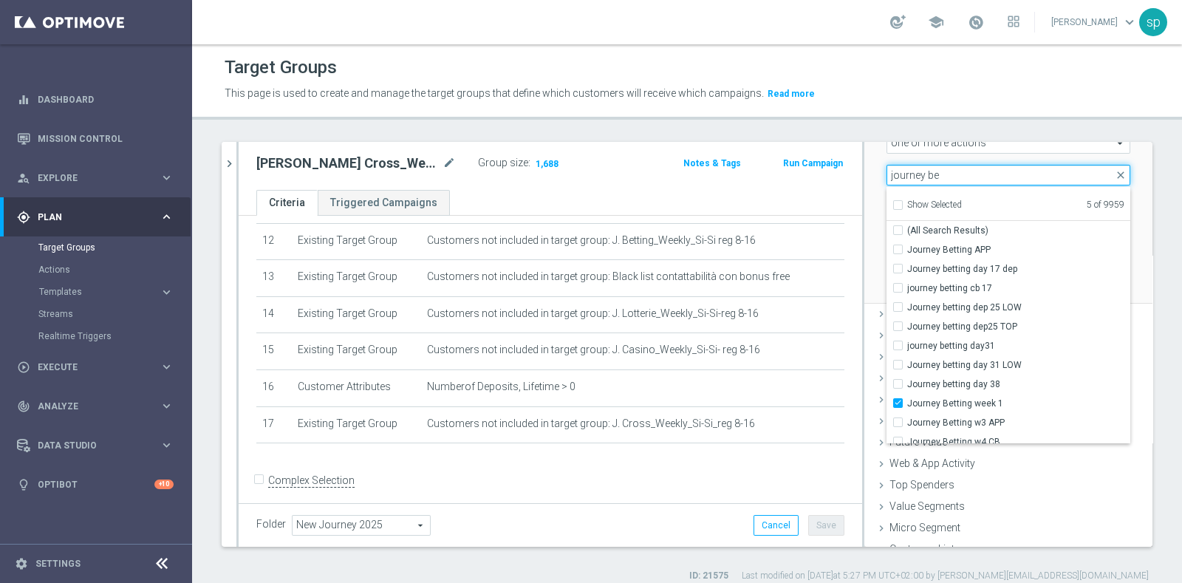
click at [937, 173] on input "journey be" at bounding box center [1009, 175] width 244 height 21
type input "journey cross"
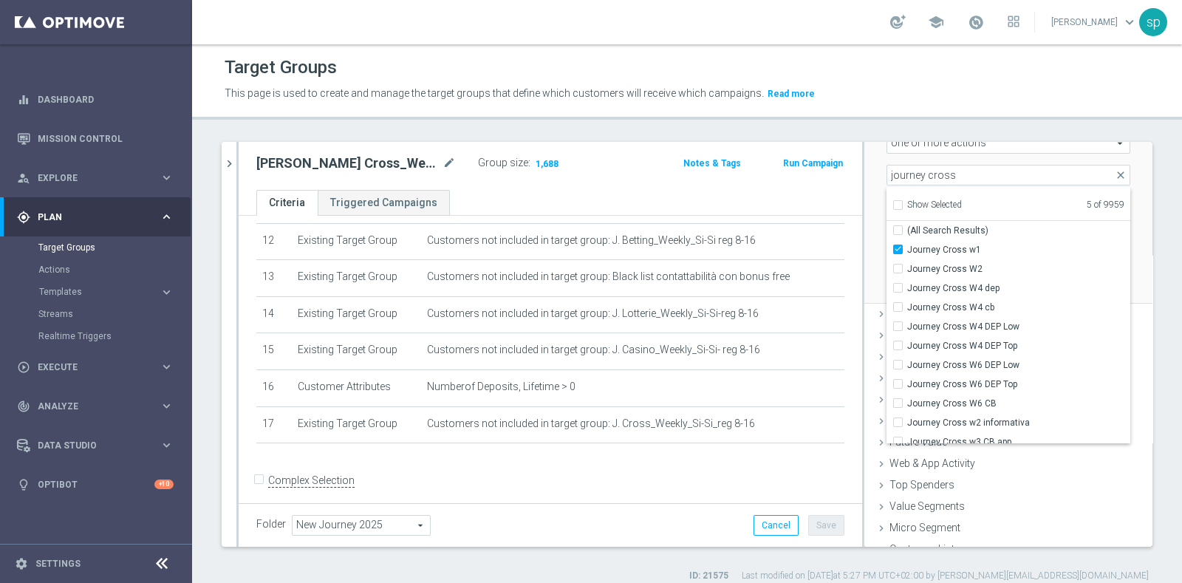
click at [892, 198] on div "Show Selected" at bounding box center [926, 203] width 69 height 18
click at [892, 202] on input "Show Selected" at bounding box center [897, 207] width 10 height 10
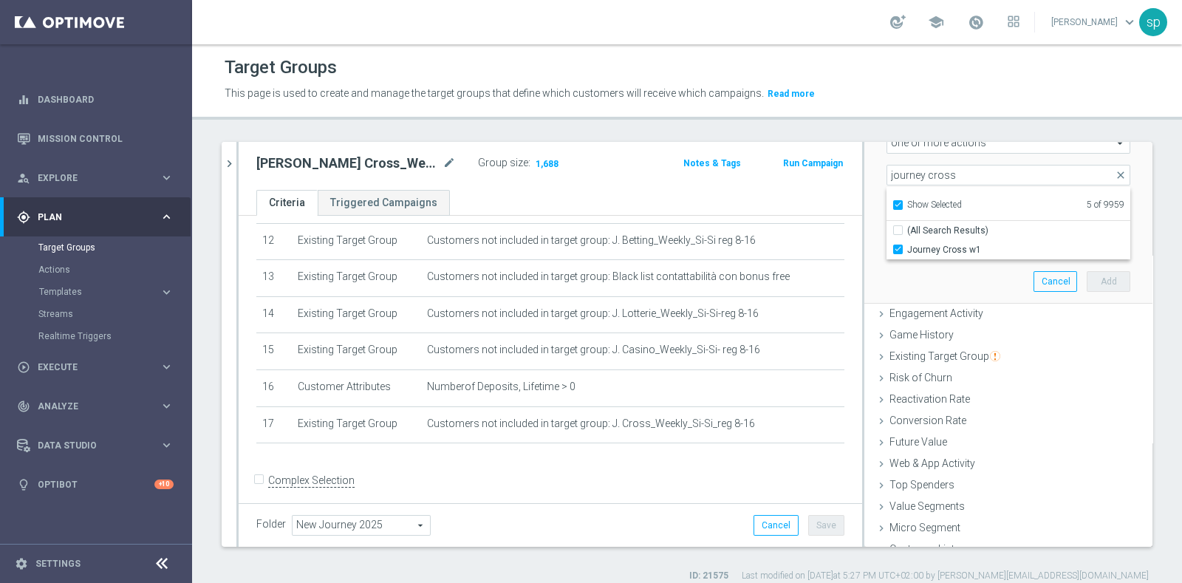
click at [862, 205] on div at bounding box center [863, 344] width 2 height 405
click at [920, 173] on span at bounding box center [1008, 174] width 242 height 19
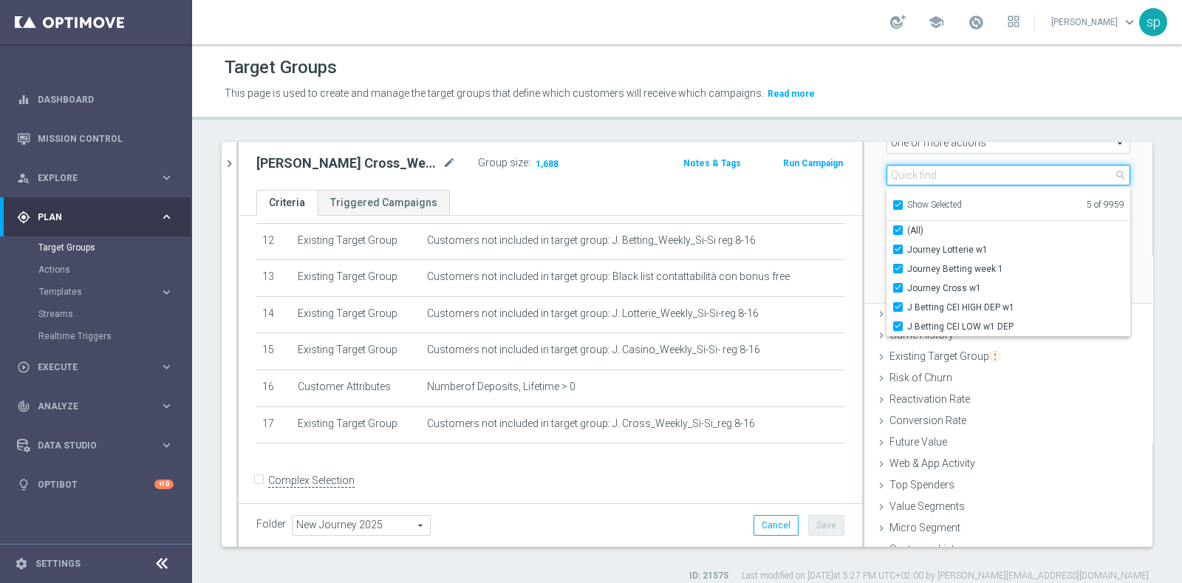
click at [907, 169] on input "search" at bounding box center [1009, 175] width 244 height 21
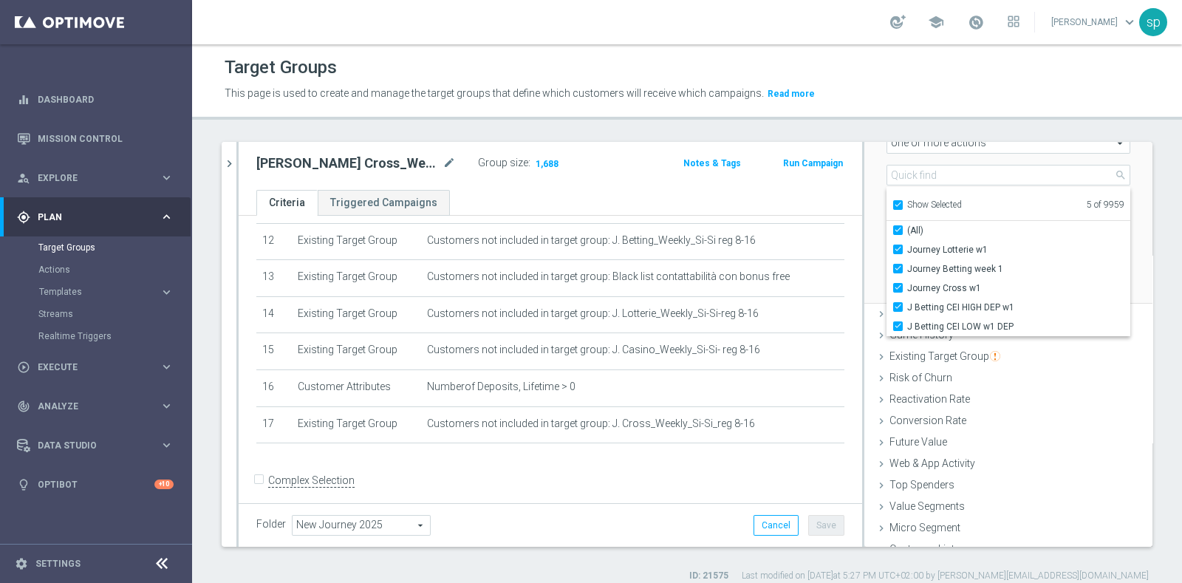
click at [892, 204] on input "Show Selected" at bounding box center [897, 207] width 10 height 10
checkbox input "false"
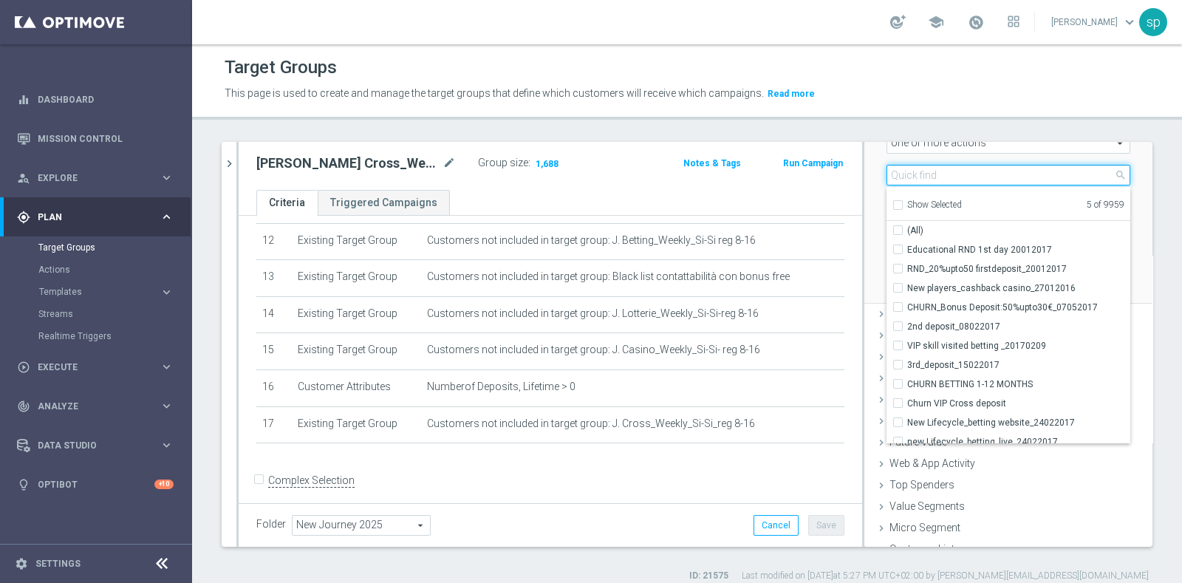
click at [903, 179] on input "search" at bounding box center [1009, 175] width 244 height 21
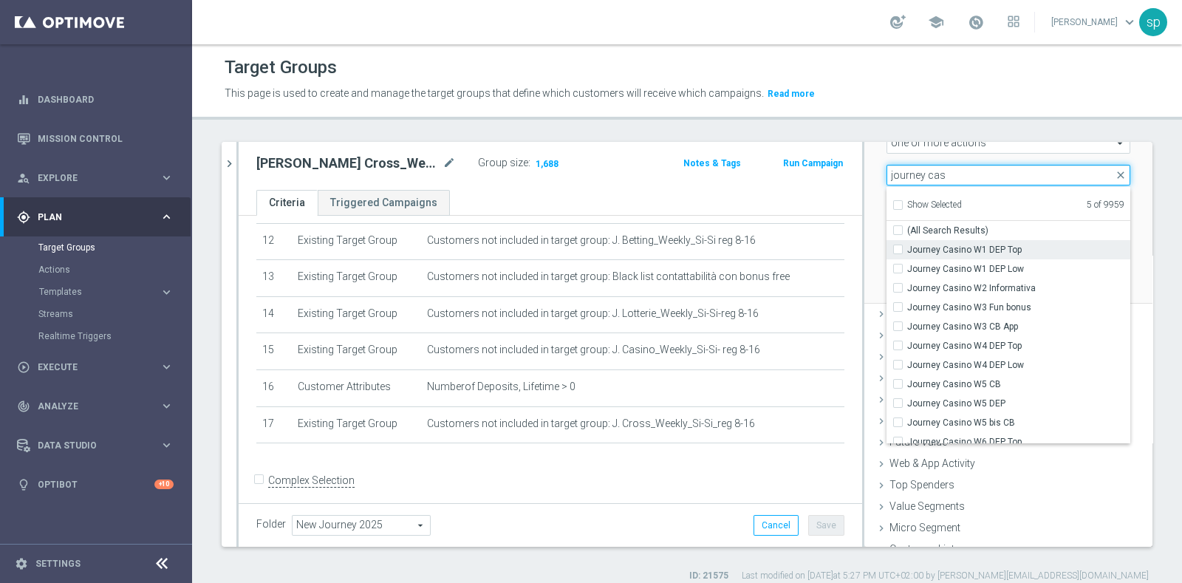
type input "journey cas"
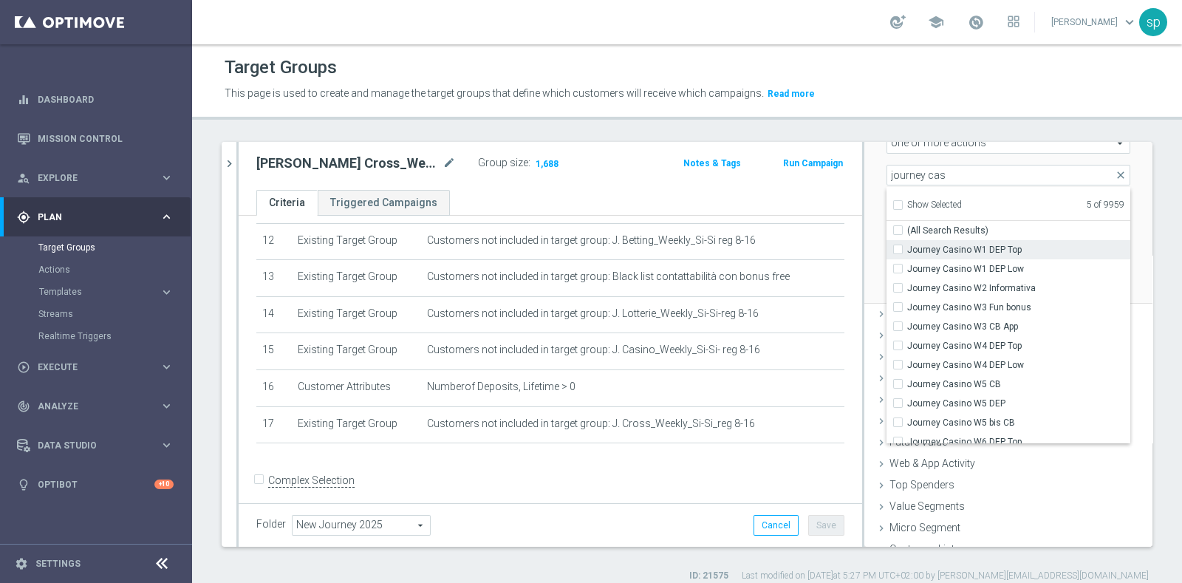
click at [963, 248] on span "Journey Casino W1 DEP Top" at bounding box center [1018, 250] width 223 height 12
click at [907, 248] on input "Journey Casino W1 DEP Top" at bounding box center [903, 250] width 10 height 10
checkbox input "true"
type input "Selected 6 of 9959"
click at [973, 266] on span "Journey Casino W1 DEP Low" at bounding box center [1018, 269] width 223 height 12
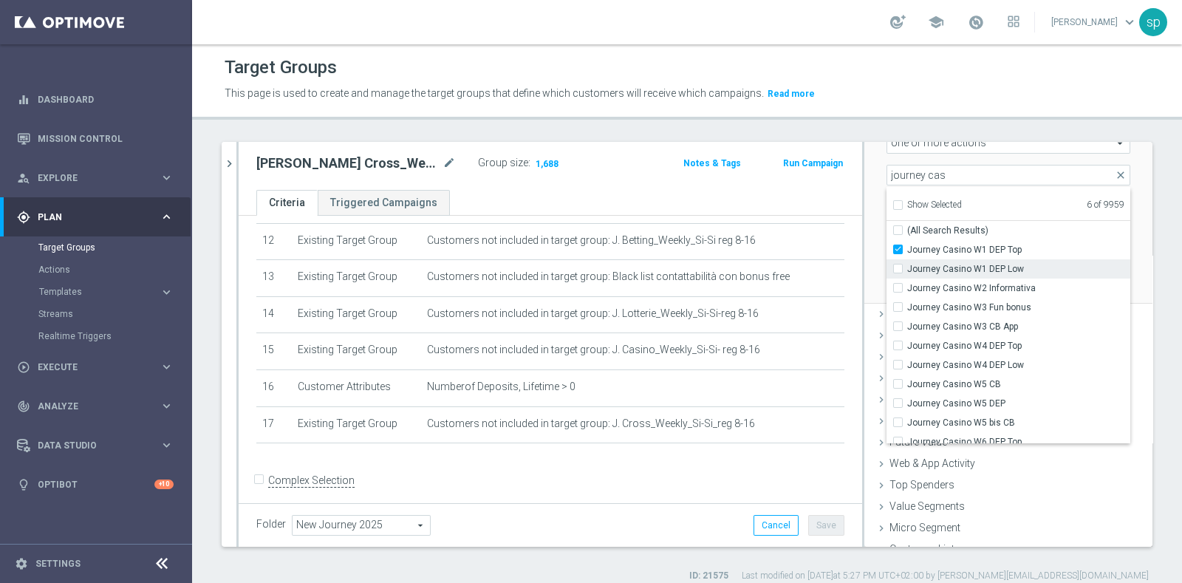
click at [907, 266] on input "Journey Casino W1 DEP Low" at bounding box center [903, 269] width 10 height 10
checkbox input "true"
type input "Selected 7 of 9959"
click at [864, 197] on div "Scenario Custom Custom arrow_drop_down search Select all customers who were hav…" at bounding box center [1008, 163] width 288 height 281
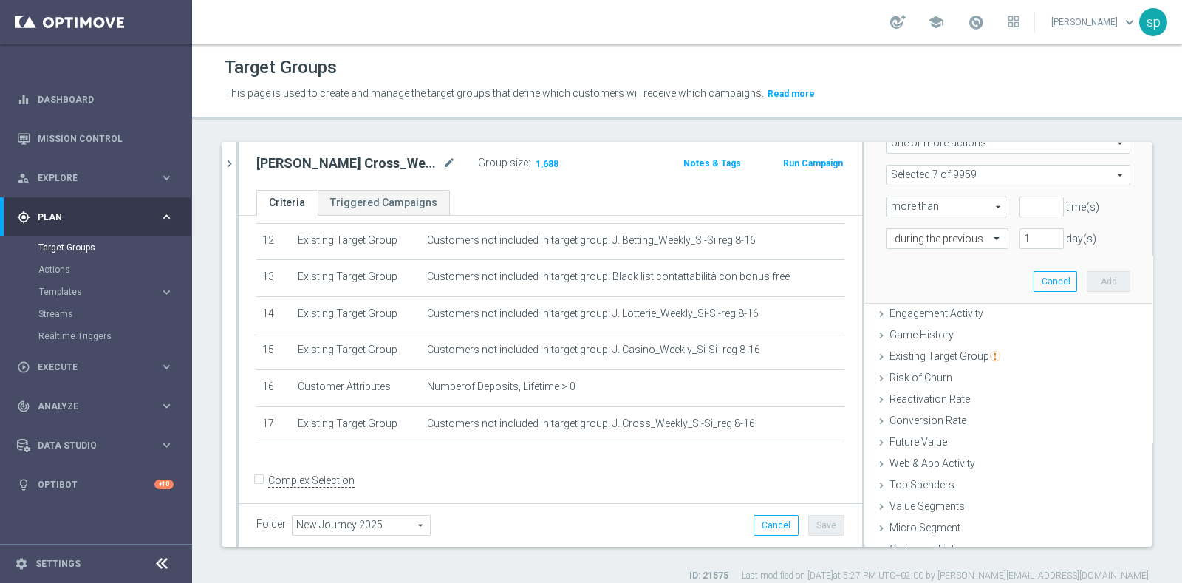
click at [912, 168] on span at bounding box center [1008, 174] width 242 height 19
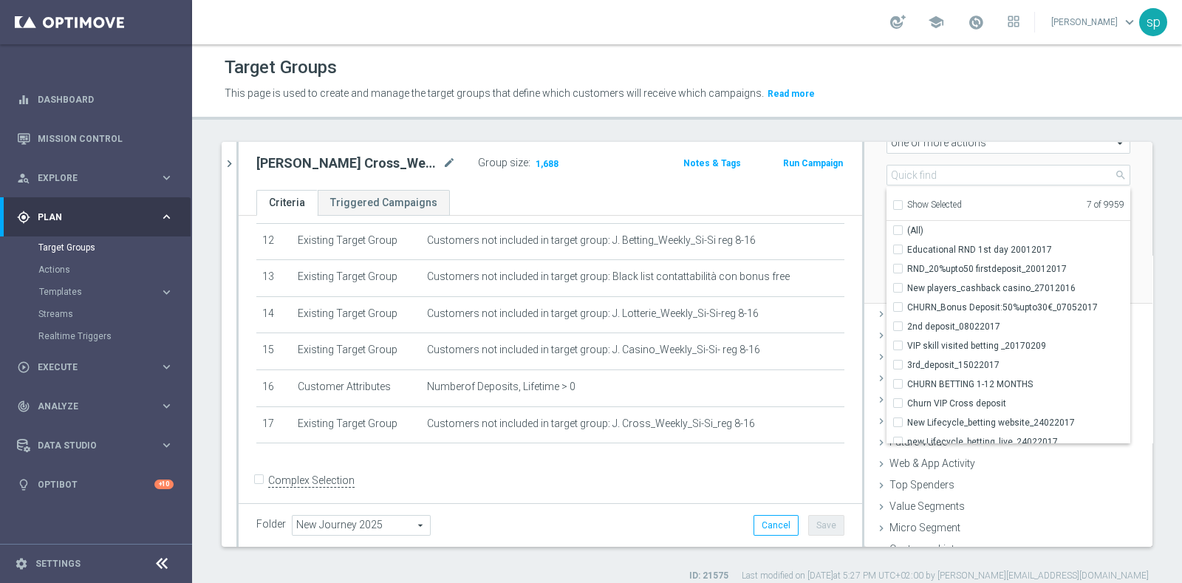
click at [892, 205] on input "Show Selected" at bounding box center [897, 207] width 10 height 10
checkbox input "true"
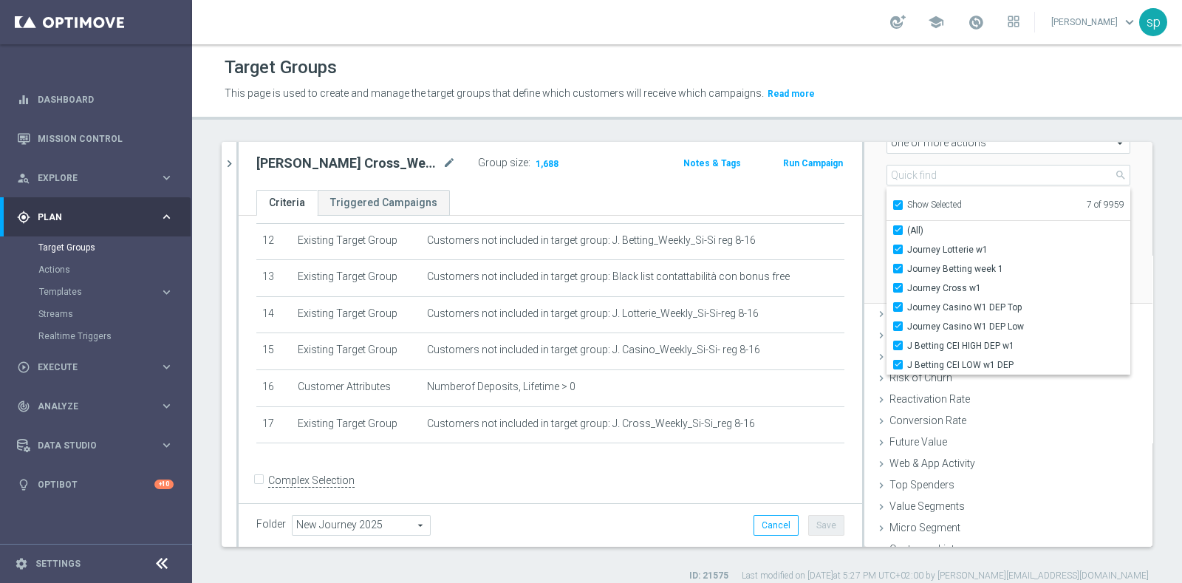
click at [864, 184] on div "Scenario Custom Custom arrow_drop_down search Select all customers who were hav…" at bounding box center [1008, 163] width 288 height 281
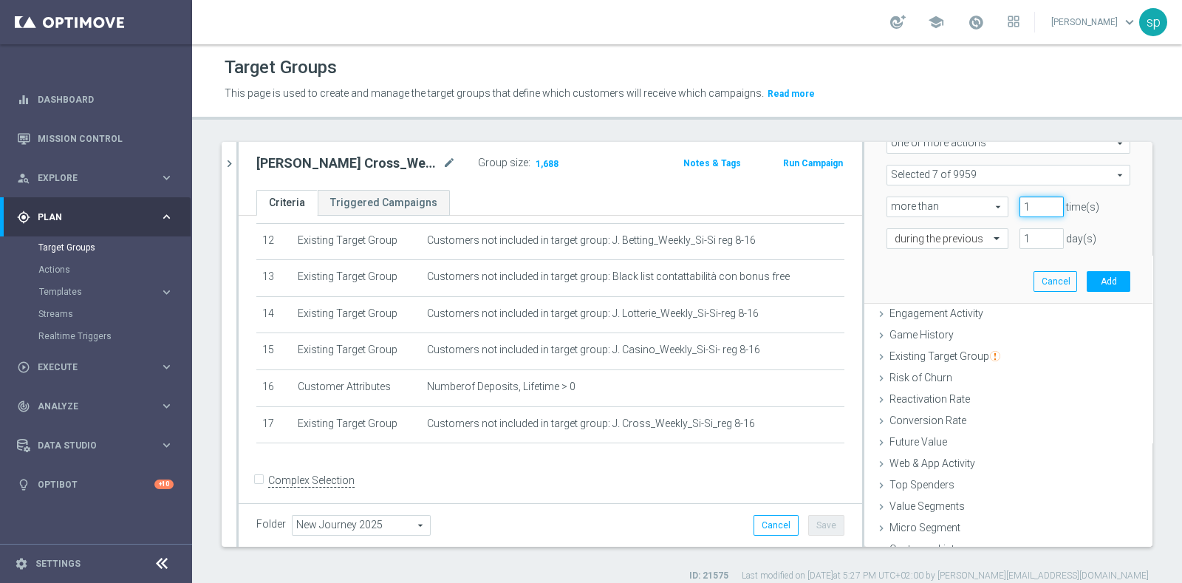
click at [1031, 202] on input "1" at bounding box center [1042, 207] width 44 height 21
click at [1031, 202] on input "2" at bounding box center [1042, 207] width 44 height 21
click at [1031, 208] on input "1" at bounding box center [1042, 207] width 44 height 21
type input "0"
click at [1031, 208] on input "0" at bounding box center [1042, 207] width 44 height 21
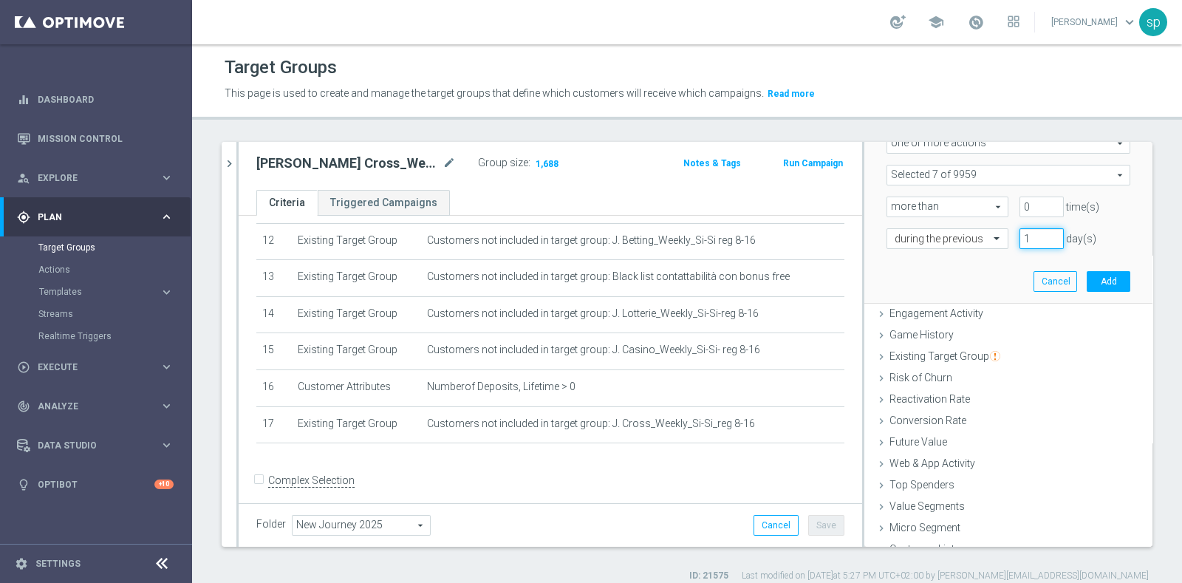
click at [1020, 231] on input "1" at bounding box center [1042, 238] width 44 height 21
type input "15"
click at [1087, 275] on button "Add" at bounding box center [1109, 281] width 44 height 21
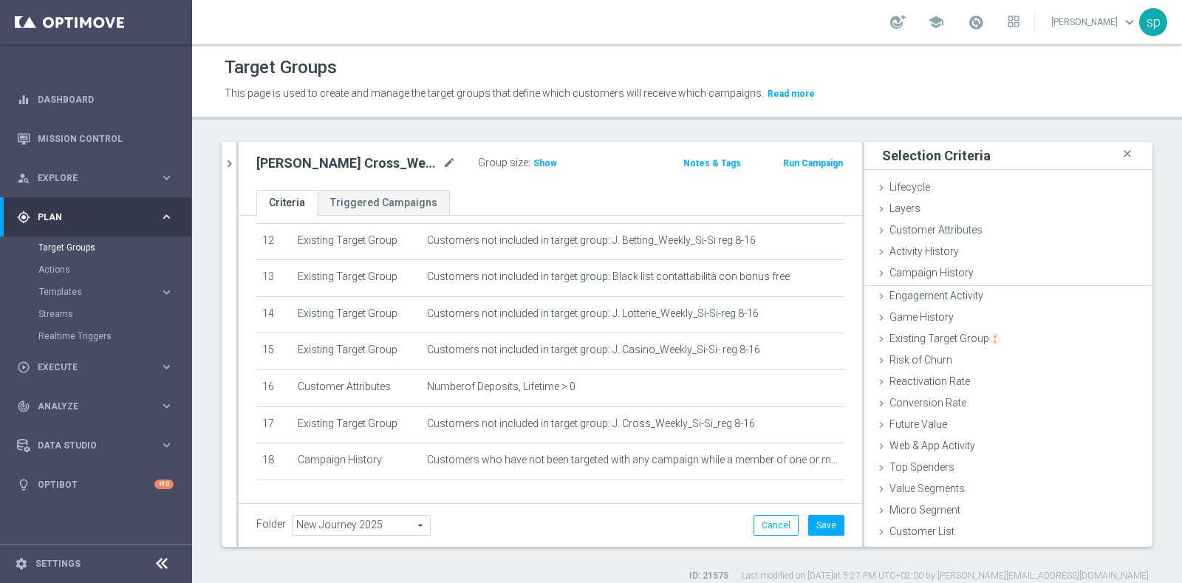
scroll to position [0, 0]
click at [813, 534] on button "Save" at bounding box center [826, 525] width 36 height 21
click at [537, 165] on span "Show" at bounding box center [545, 163] width 24 height 10
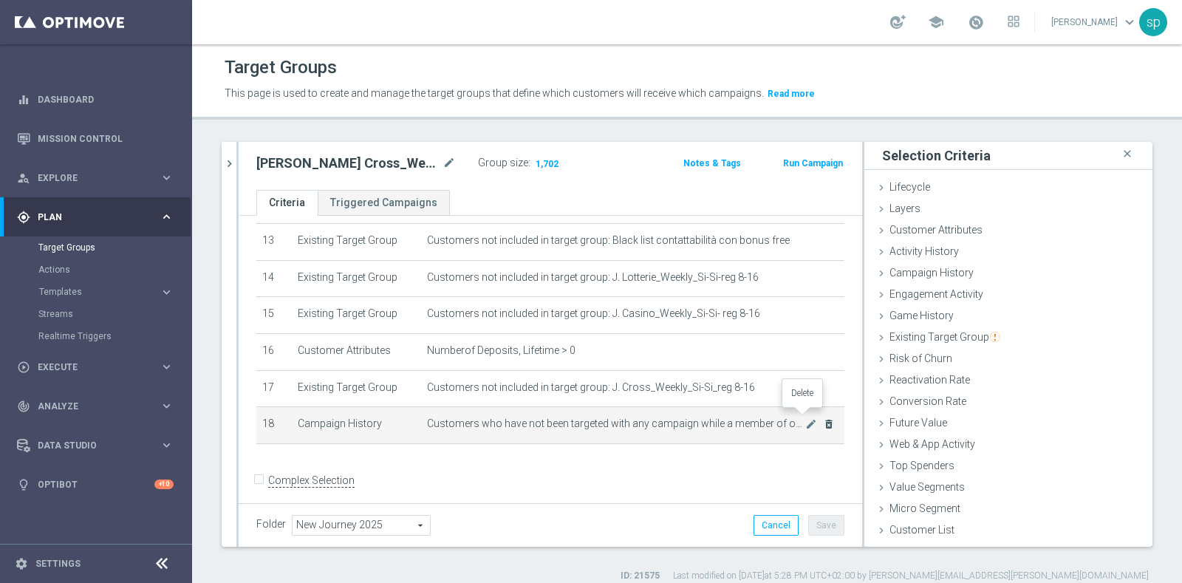
click at [823, 418] on icon "delete_forever" at bounding box center [829, 424] width 12 height 12
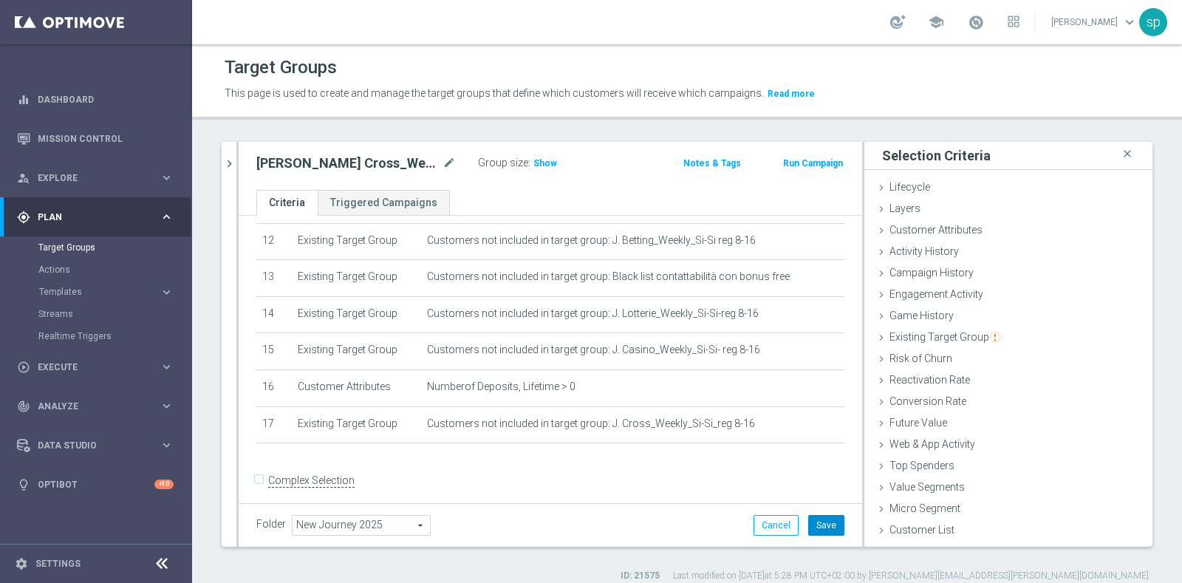
click at [816, 522] on button "Save" at bounding box center [826, 525] width 36 height 21
click at [232, 160] on icon "chevron_right" at bounding box center [229, 164] width 14 height 14
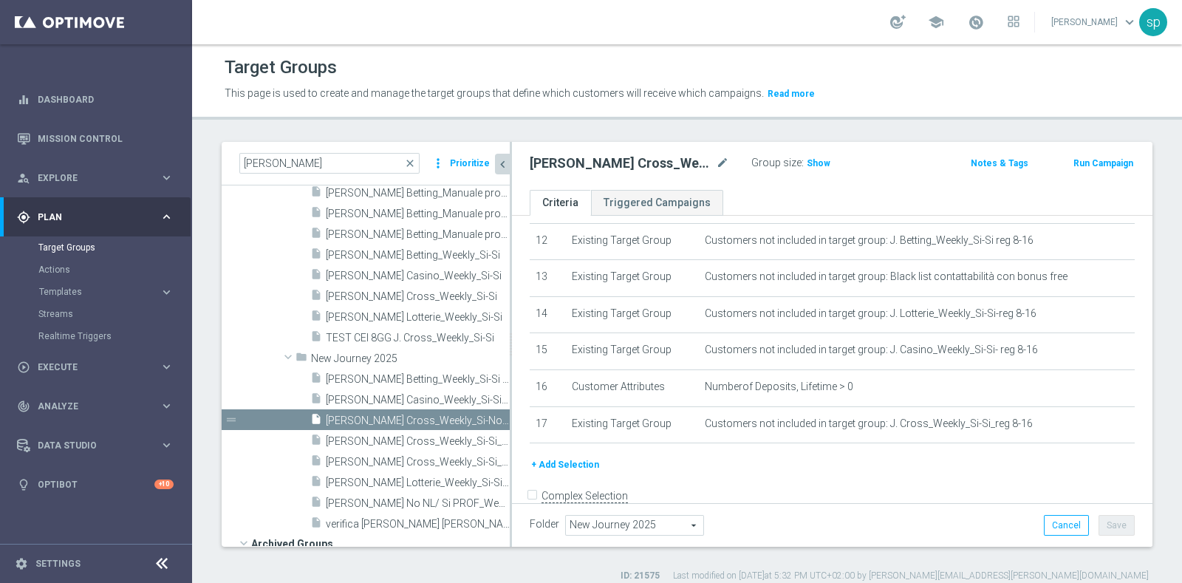
scroll to position [463, 0]
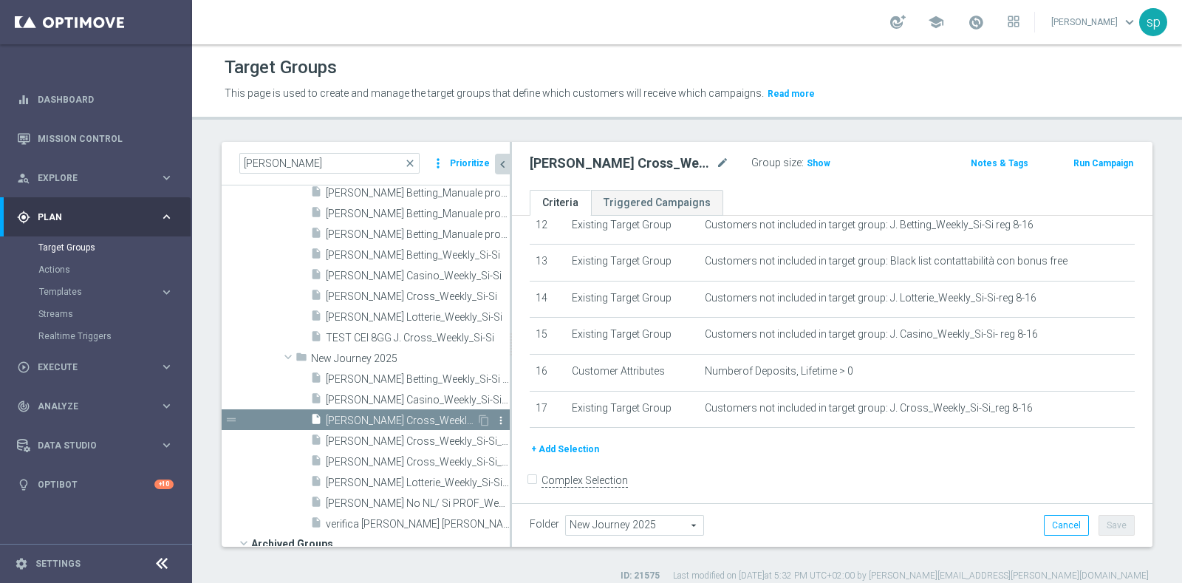
click at [495, 415] on icon "more_vert" at bounding box center [501, 420] width 12 height 12
click at [478, 422] on icon "content_copy" at bounding box center [484, 420] width 12 height 12
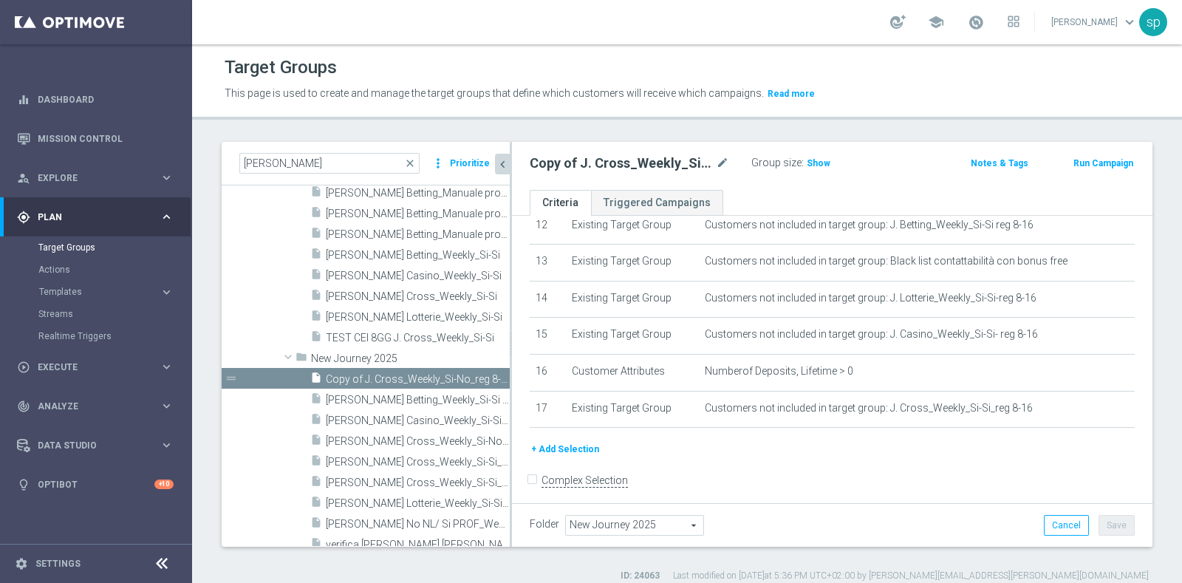
scroll to position [203, 0]
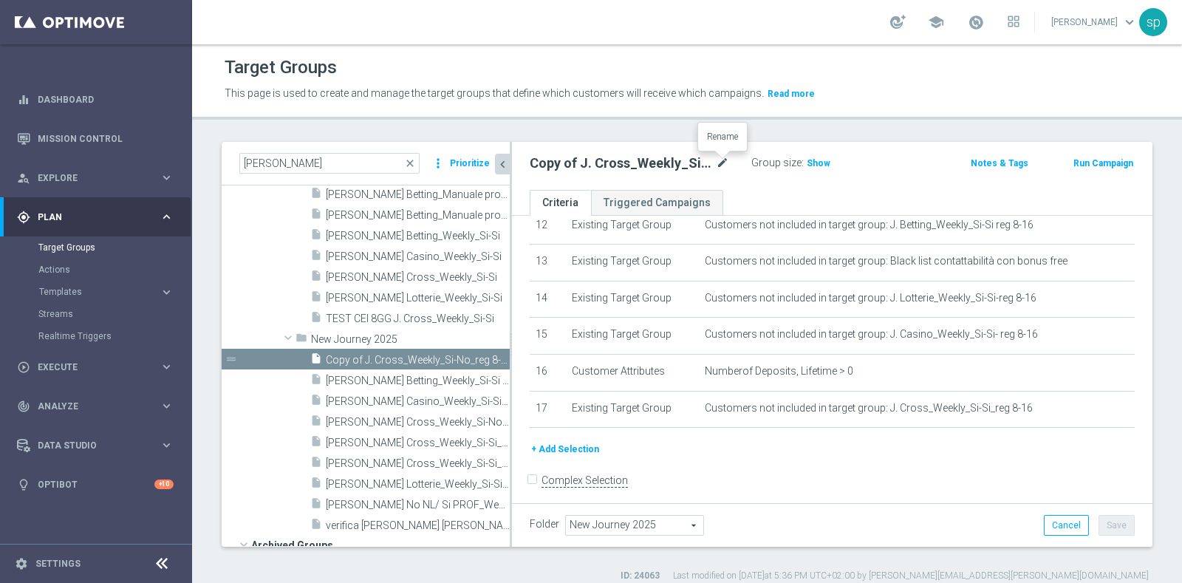
click at [721, 164] on icon "mode_edit" at bounding box center [722, 163] width 13 height 18
click at [567, 164] on input "Copy of J. Cross_Weekly_Si-No_reg 8-16" at bounding box center [629, 164] width 199 height 21
click at [557, 166] on input "Cop of J. Cross_Weekly_Si-No_reg 8-16" at bounding box center [629, 164] width 199 height 21
drag, startPoint x: 547, startPoint y: 162, endPoint x: 509, endPoint y: 162, distance: 37.7
click at [509, 162] on as-split "j. close more_vert Prioritize Customer Target Groups library_add create_new_fol…" at bounding box center [687, 344] width 931 height 405
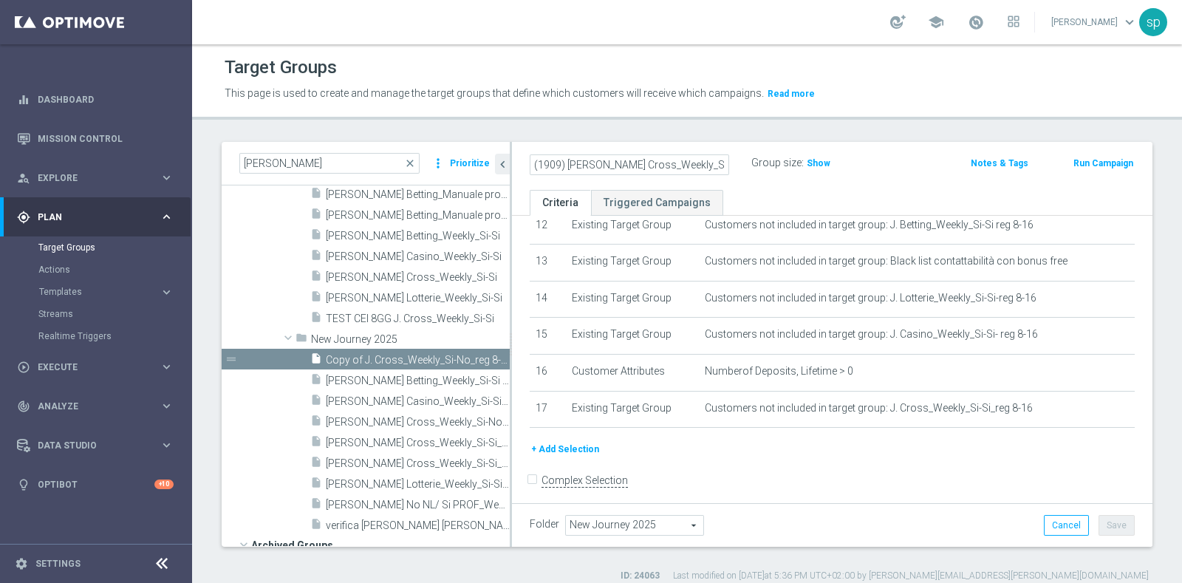
type input "(1909) J. Cross_Weekly_Si-No_reg 8-16"
click at [756, 182] on div "(1909) J. Cross_Weekly_Si-No_reg 8-16 Group size : Show Notes & Tags Run Campai…" at bounding box center [832, 166] width 641 height 48
click at [581, 441] on button "+ Add Selection" at bounding box center [565, 449] width 71 height 16
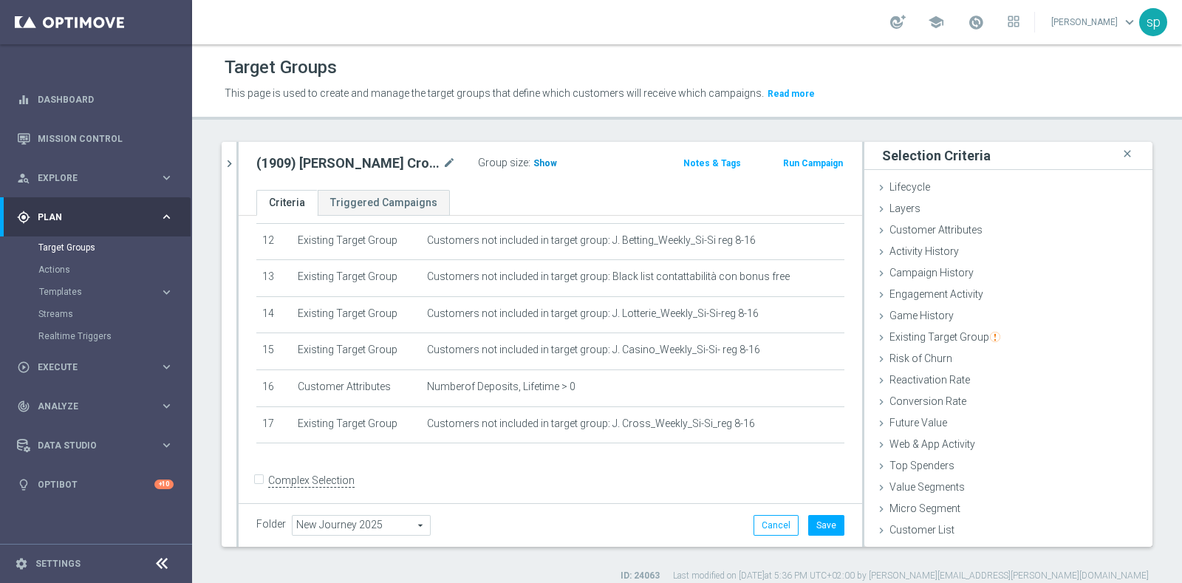
click at [539, 161] on span "Show" at bounding box center [545, 163] width 24 height 10
click at [935, 267] on span "Campaign History" at bounding box center [932, 273] width 84 height 12
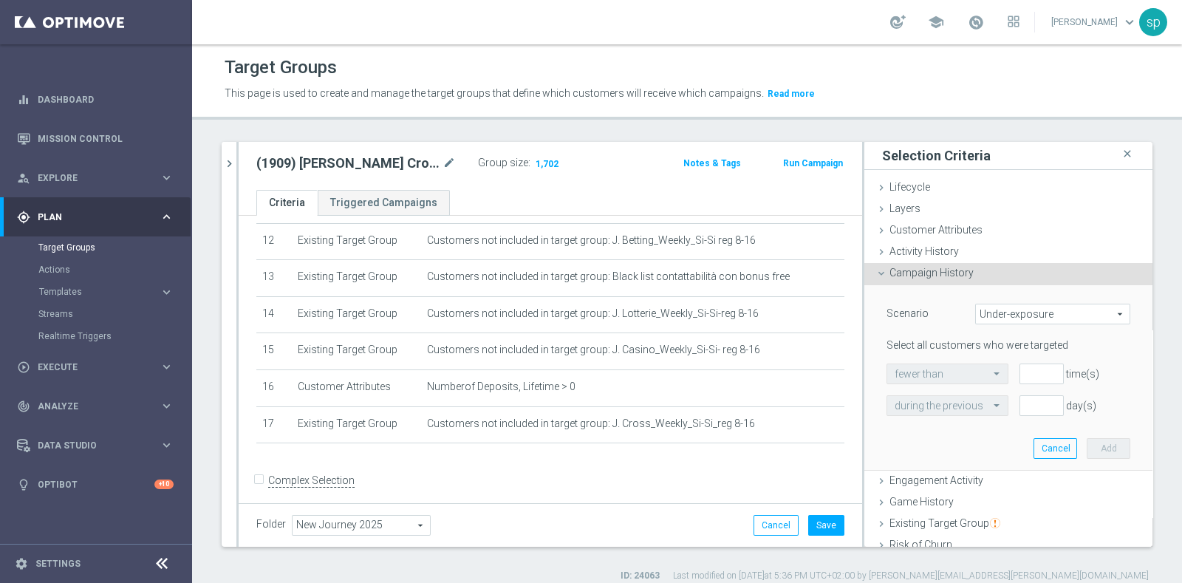
click at [999, 312] on span "Under-exposure" at bounding box center [1053, 313] width 154 height 19
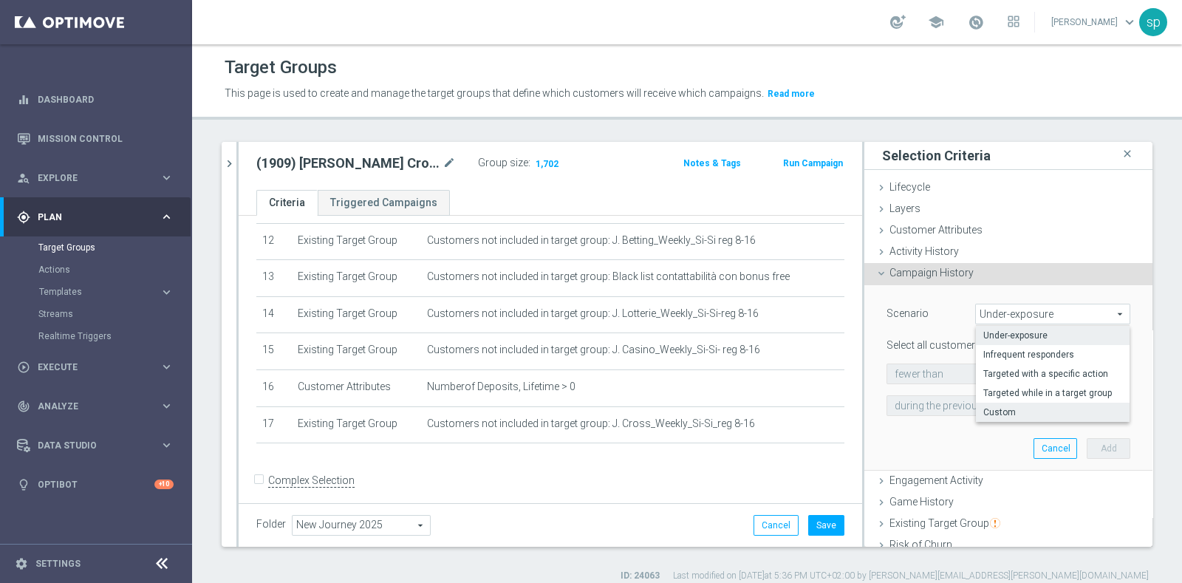
click at [1004, 417] on label "Custom" at bounding box center [1053, 412] width 154 height 19
type input "Custom"
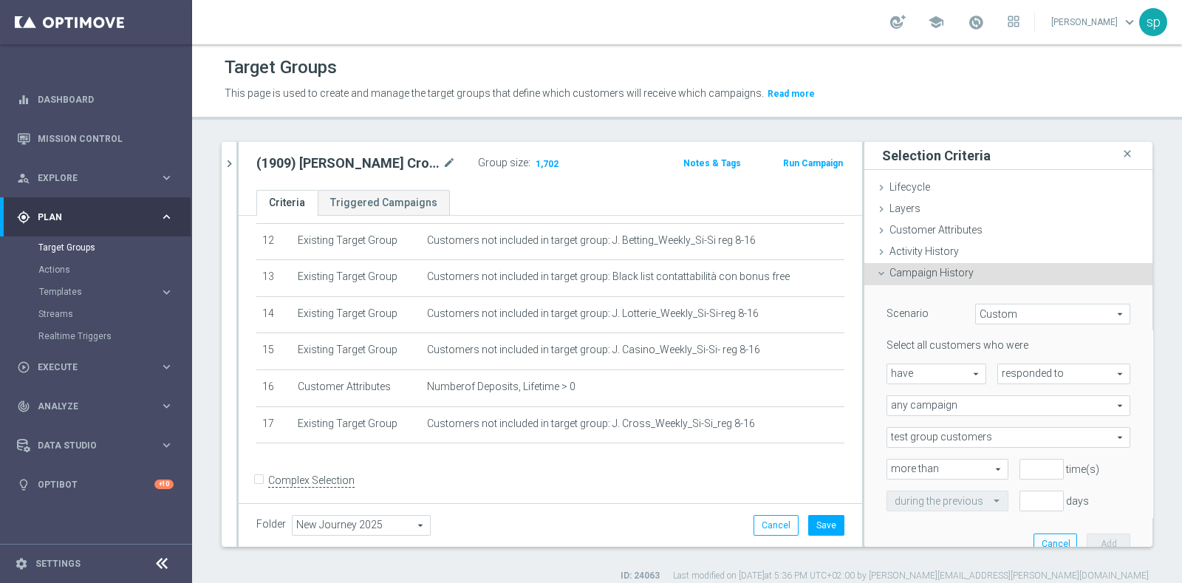
click at [935, 379] on span "have" at bounding box center [936, 373] width 98 height 19
click at [932, 411] on span "have not" at bounding box center [936, 415] width 83 height 12
type input "have not"
click at [1007, 375] on span "responded to" at bounding box center [1064, 373] width 132 height 19
click at [1007, 415] on span "been targeted with" at bounding box center [1064, 415] width 117 height 12
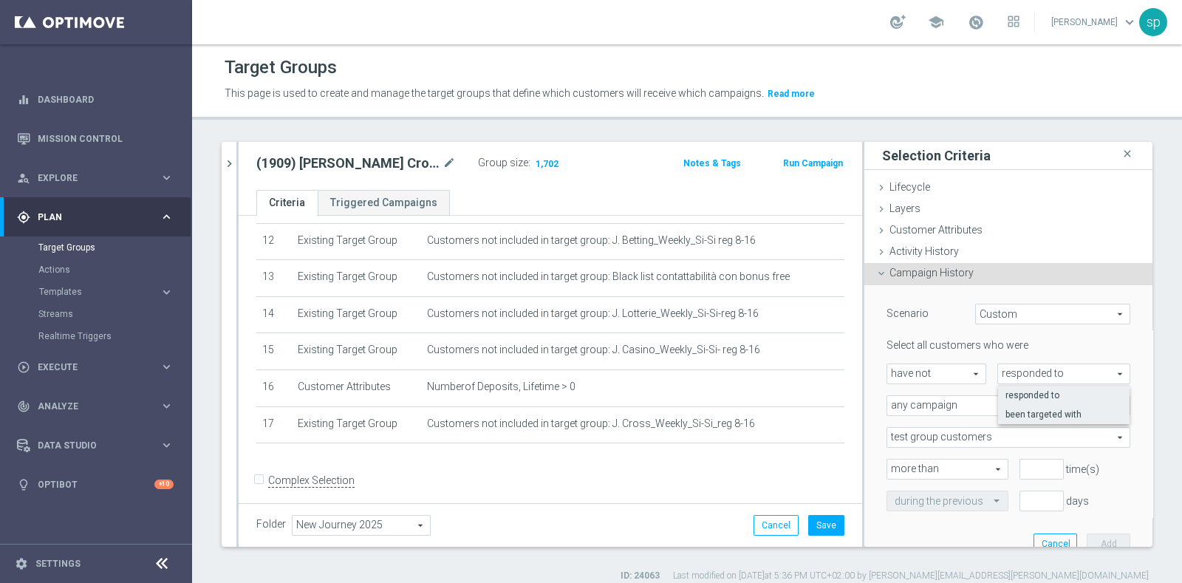
type input "been targeted with"
click at [935, 410] on span "any campaign" at bounding box center [1008, 405] width 242 height 19
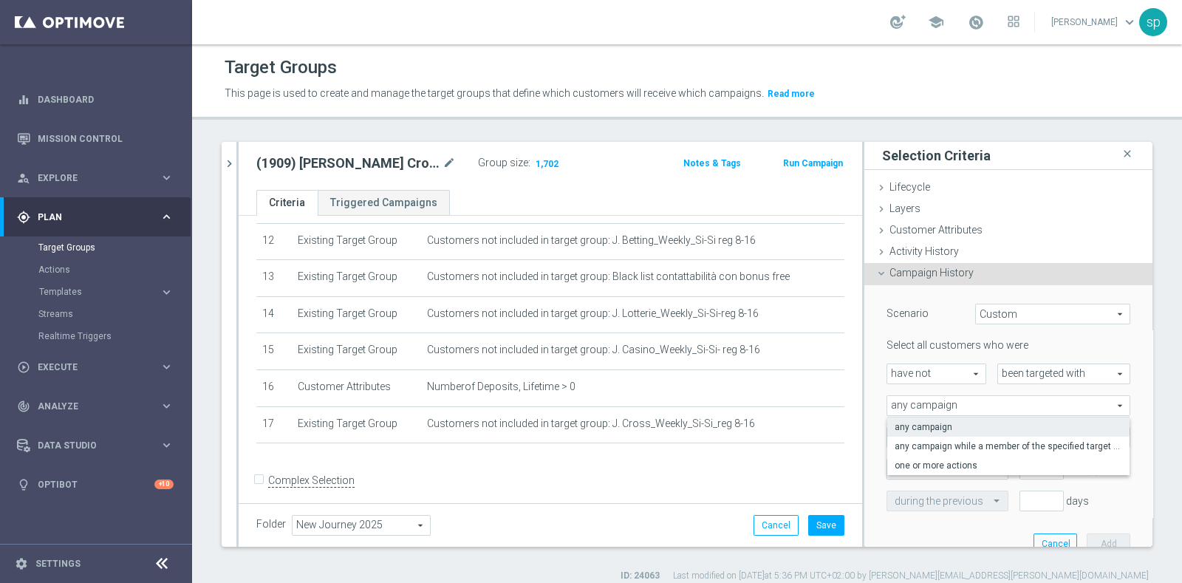
click at [935, 476] on span "more than" at bounding box center [947, 469] width 120 height 19
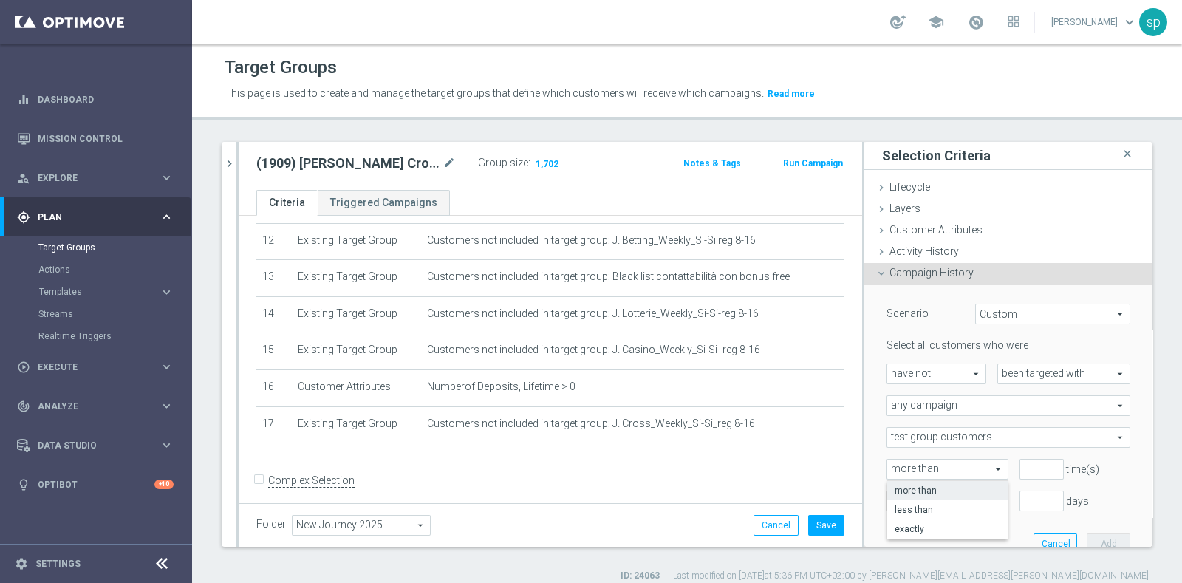
click at [937, 471] on span "more than" at bounding box center [947, 469] width 120 height 19
click at [922, 409] on span "any campaign" at bounding box center [1008, 405] width 242 height 19
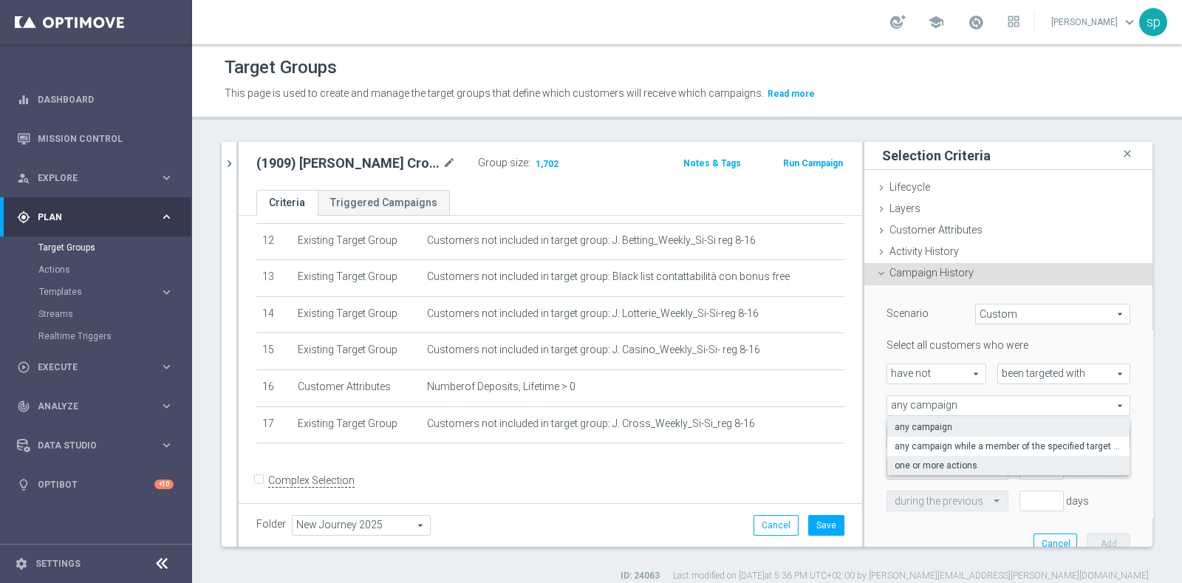
click at [938, 461] on span "one or more actions" at bounding box center [1009, 466] width 228 height 12
type input "one or more actions"
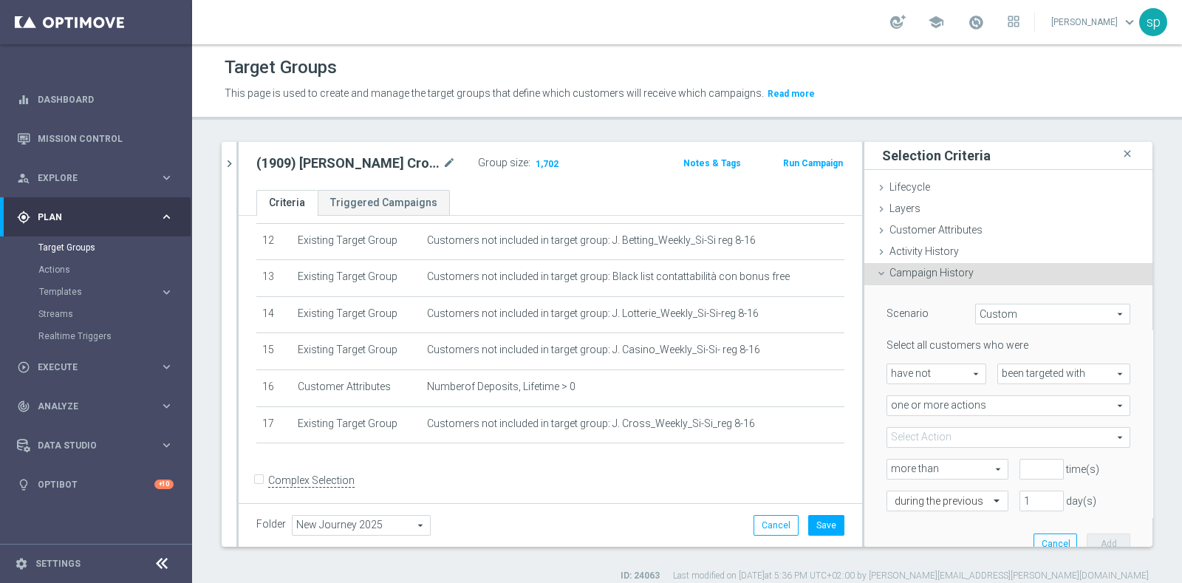
click at [926, 428] on span at bounding box center [1008, 437] width 242 height 19
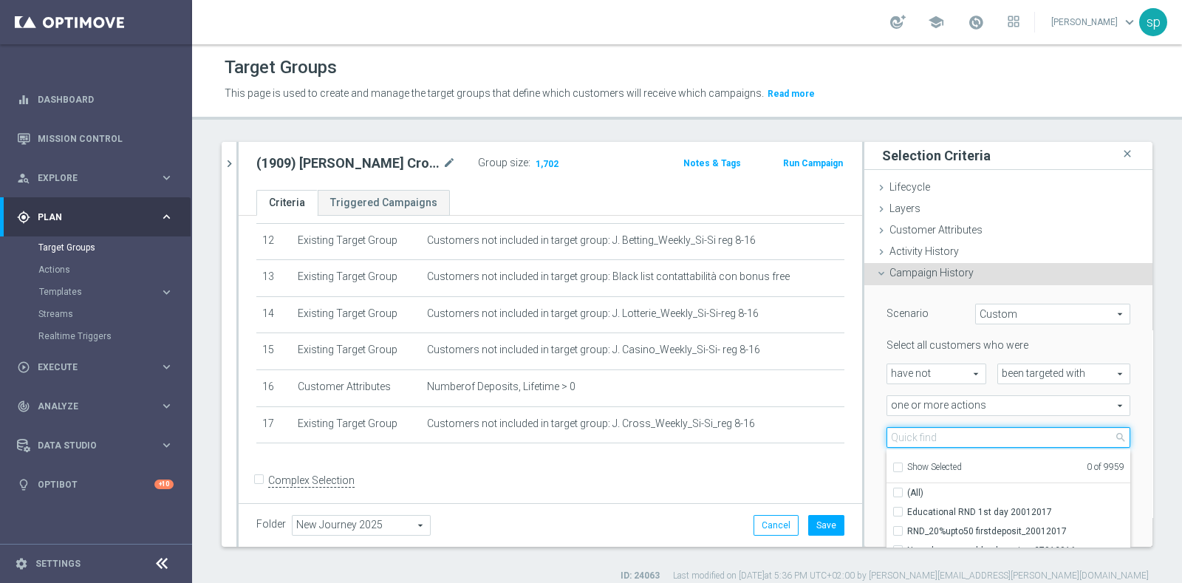
click at [929, 438] on input "search" at bounding box center [1009, 437] width 244 height 21
type input "J BETTING"
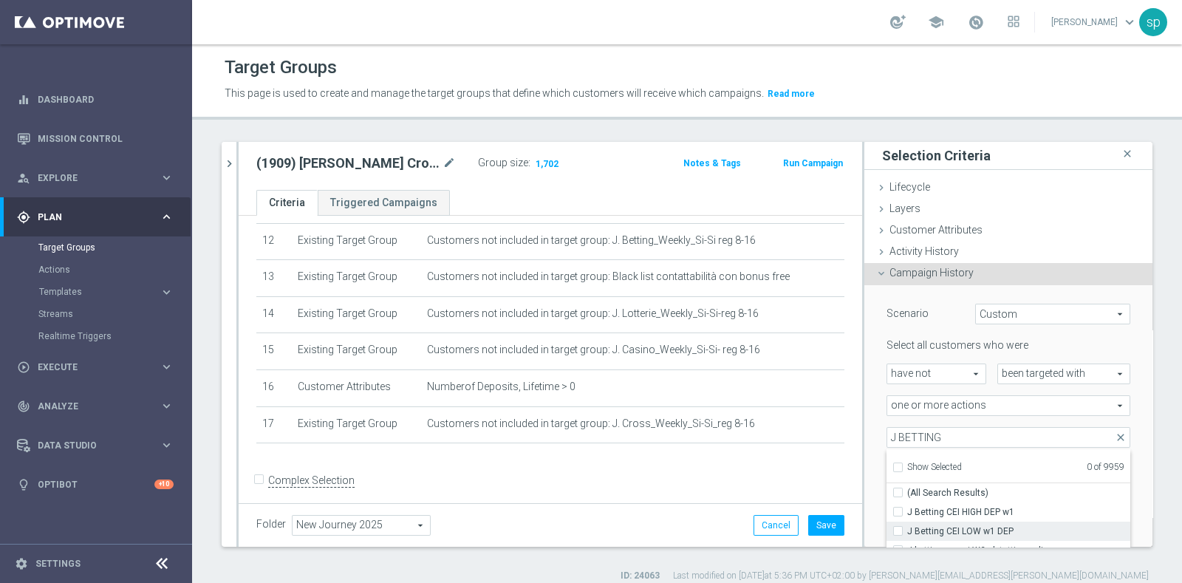
click at [962, 522] on label "J Betting CEI LOW w1 DEP" at bounding box center [1018, 531] width 223 height 19
click at [907, 526] on input "J Betting CEI LOW w1 DEP" at bounding box center [903, 531] width 10 height 10
checkbox input "true"
type input "J Betting CEI LOW w1 DEP"
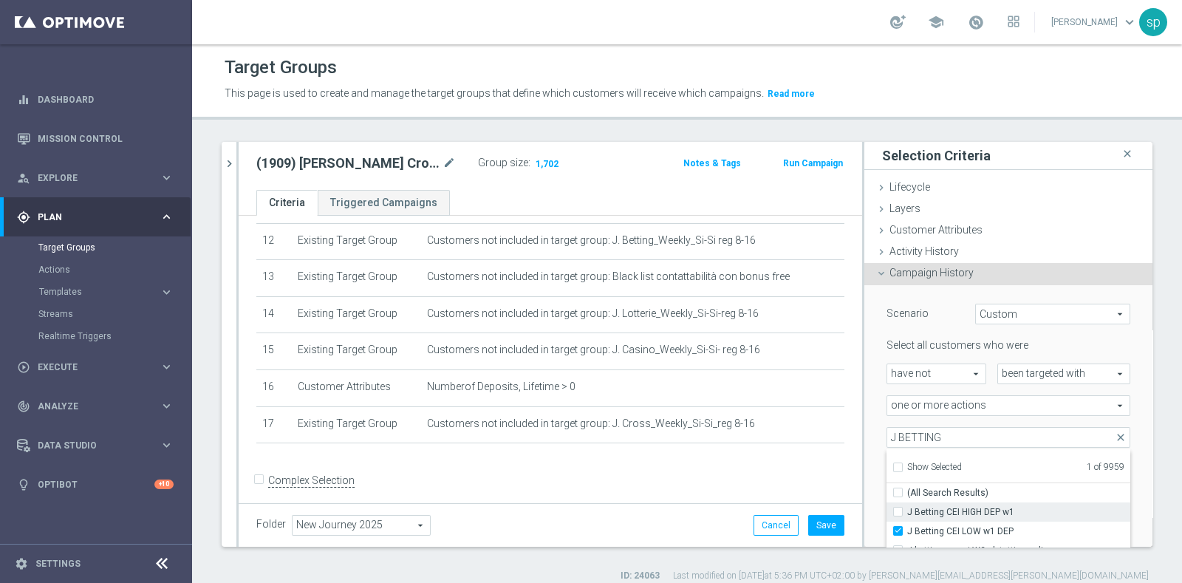
click at [898, 511] on input "J Betting CEI HIGH DEP w1" at bounding box center [903, 512] width 10 height 10
checkbox input "true"
type input "Selected 2 of 9959"
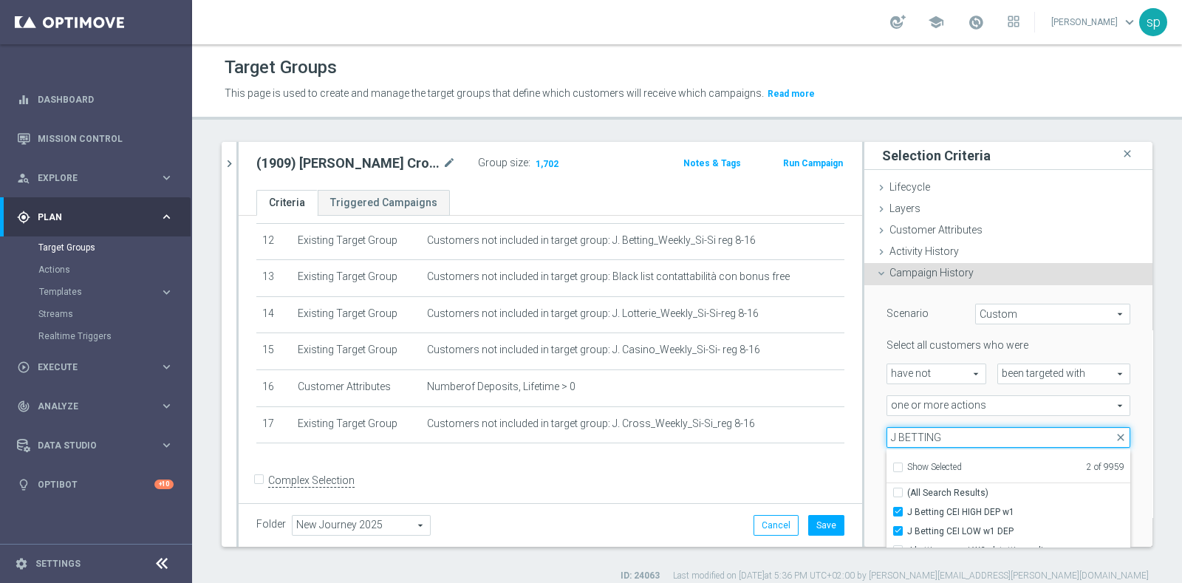
drag, startPoint x: 885, startPoint y: 431, endPoint x: 1088, endPoint y: 404, distance: 205.0
click at [1088, 404] on div "Select all customers who were have not have not arrow_drop_down search been tar…" at bounding box center [1009, 424] width 244 height 172
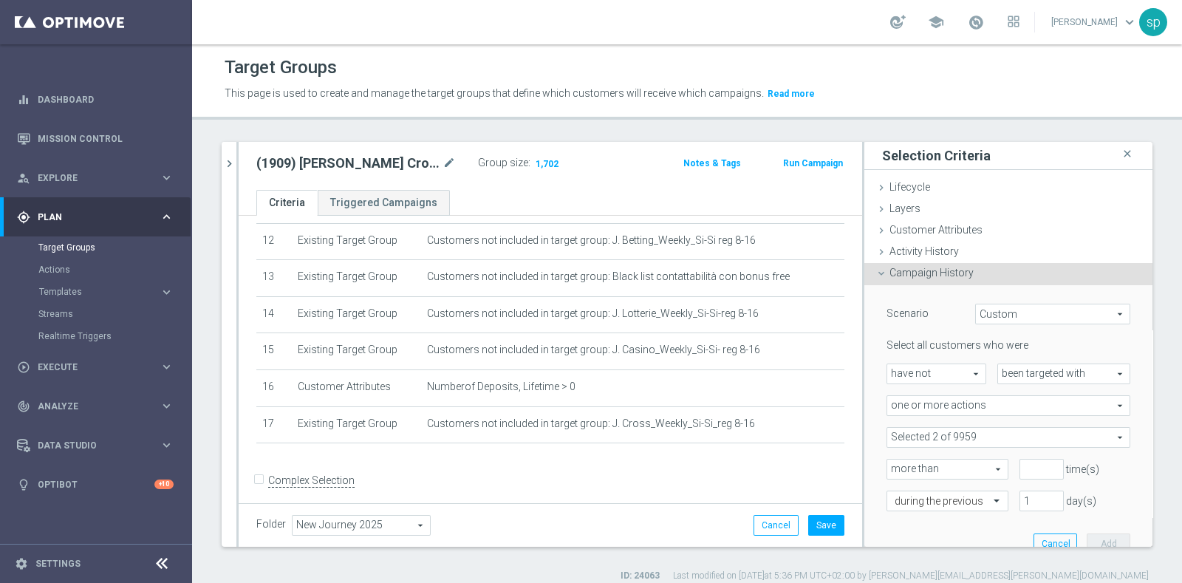
click at [997, 401] on span "one or more actions" at bounding box center [1008, 405] width 242 height 19
click at [864, 446] on div "Scenario Custom Custom arrow_drop_down search Select all customers who were hav…" at bounding box center [1008, 425] width 288 height 281
click at [892, 440] on span at bounding box center [1008, 437] width 242 height 19
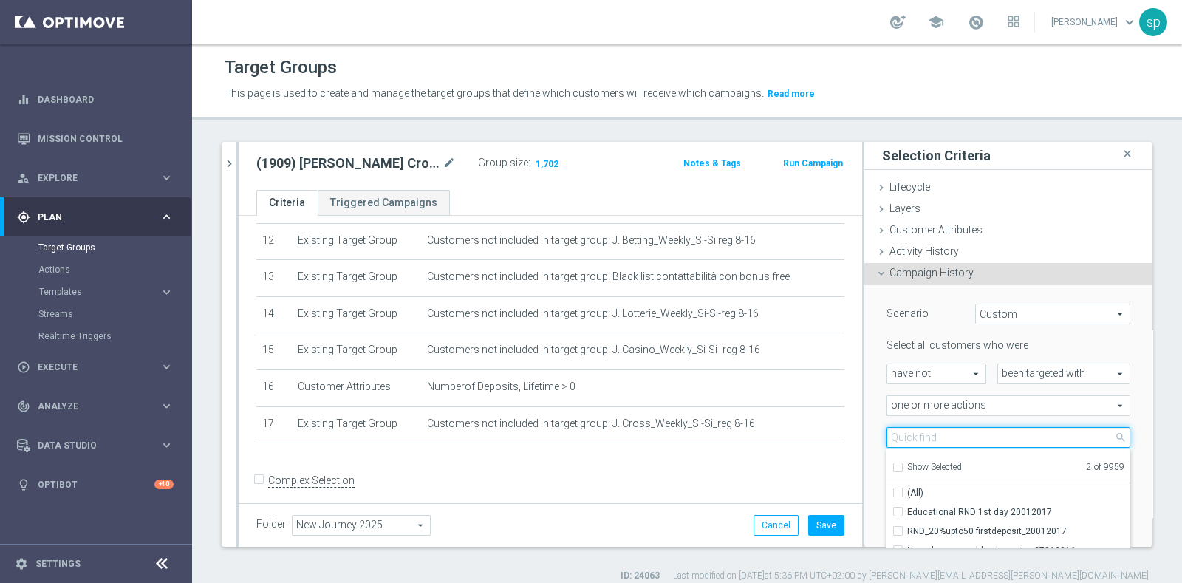
click at [892, 440] on input "search" at bounding box center [1009, 437] width 244 height 21
type input "JOURNEY LOTTERIE W"
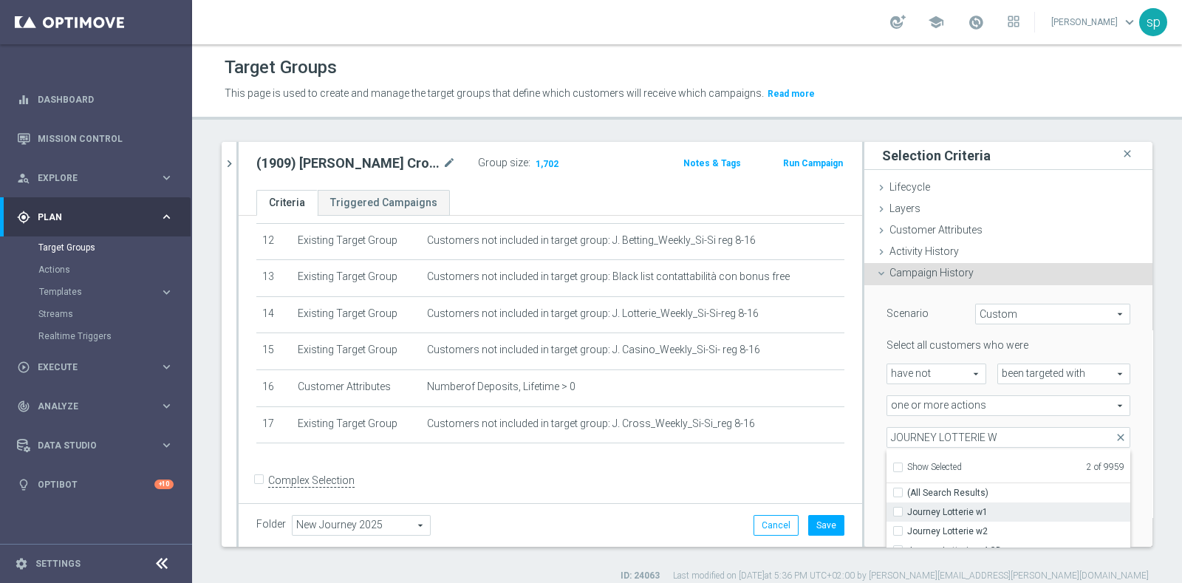
click at [986, 509] on span "Journey Lotterie w1" at bounding box center [1018, 512] width 223 height 12
click at [907, 509] on input "Journey Lotterie w1" at bounding box center [903, 512] width 10 height 10
checkbox input "true"
type input "Selected 3 of 9959"
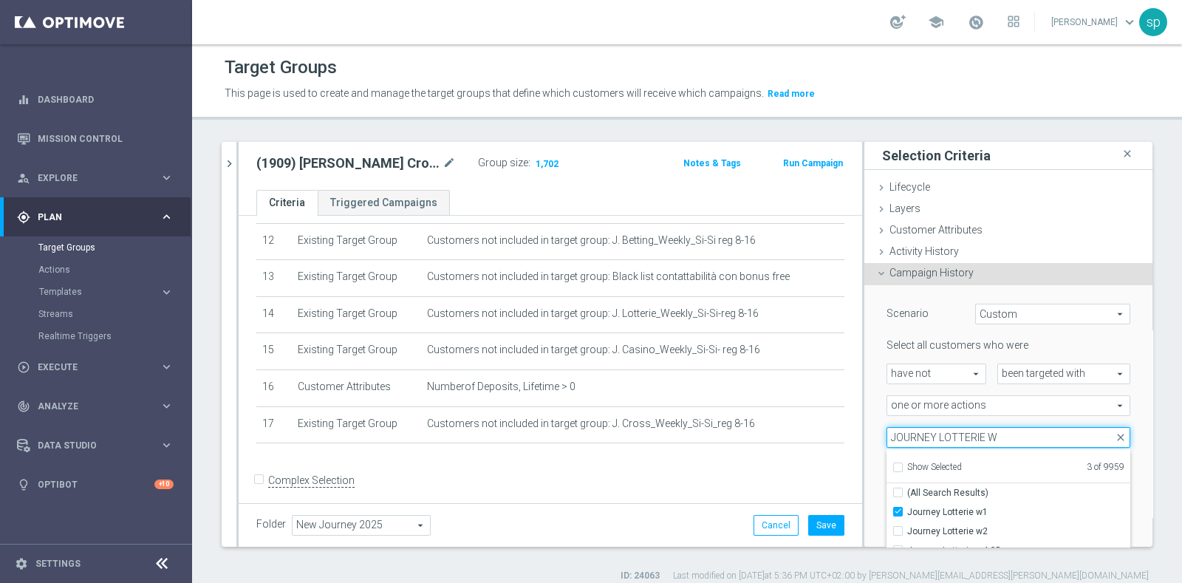
drag, startPoint x: 968, startPoint y: 443, endPoint x: 924, endPoint y: 439, distance: 44.5
click at [924, 439] on input "JOURNEY LOTTERIE W" at bounding box center [1009, 437] width 244 height 21
type input "JOURNEY CROSS W"
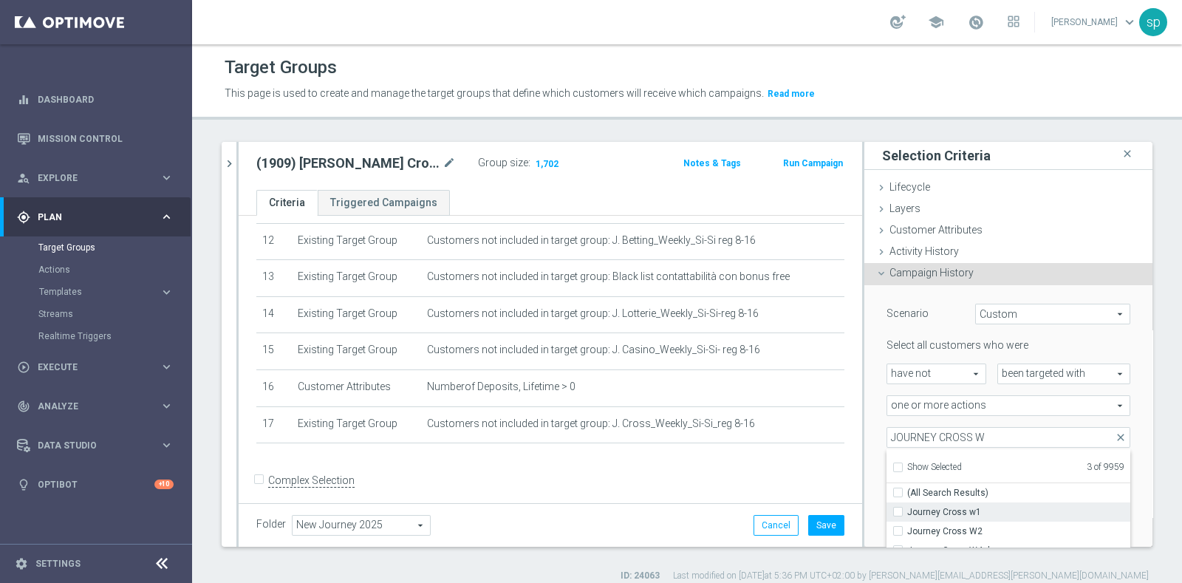
click at [949, 509] on span "Journey Cross w1" at bounding box center [1018, 512] width 223 height 12
click at [907, 509] on input "Journey Cross w1" at bounding box center [903, 512] width 10 height 10
checkbox input "true"
type input "Selected 4 of 9959"
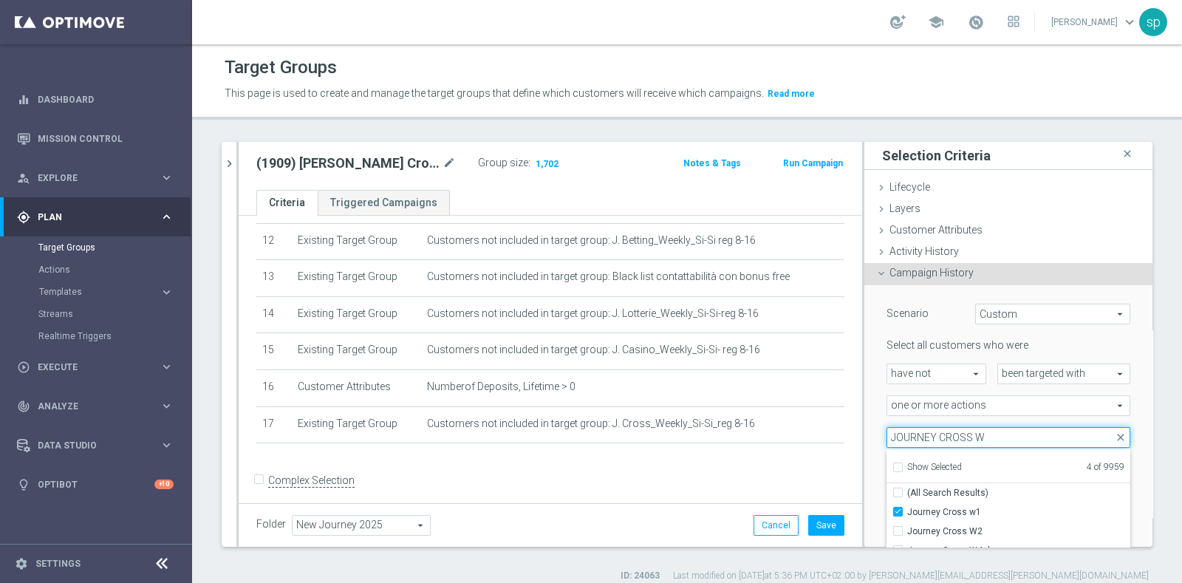
drag, startPoint x: 994, startPoint y: 437, endPoint x: 887, endPoint y: 433, distance: 107.2
click at [887, 433] on input "JOURNEY CROSS W" at bounding box center [1009, 437] width 244 height 21
type input "J"
type input "CASINO W"
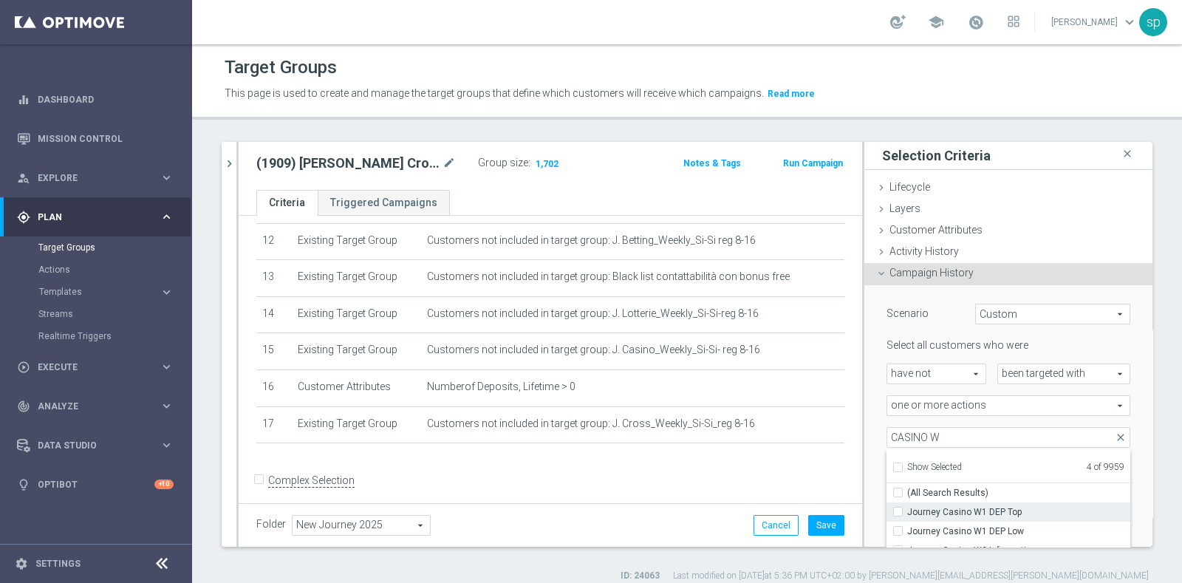
click at [1035, 511] on span "Journey Casino W1 DEP Top" at bounding box center [1018, 512] width 223 height 12
click at [907, 511] on input "Journey Casino W1 DEP Top" at bounding box center [903, 512] width 10 height 10
checkbox input "true"
type input "Selected 5 of 9959"
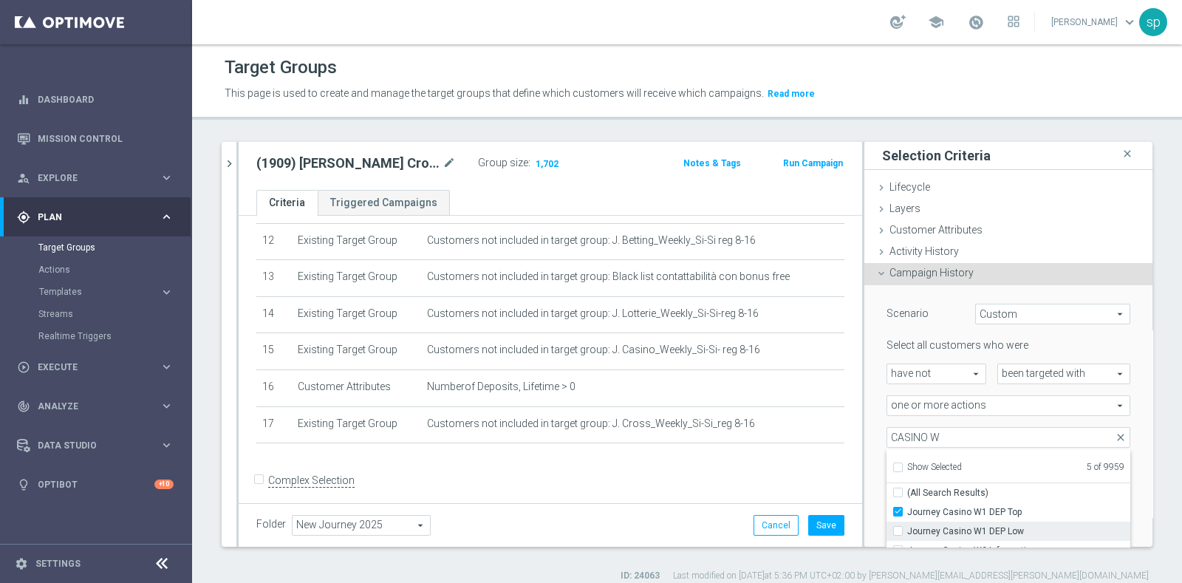
click at [980, 536] on label "Journey Casino W1 DEP Low" at bounding box center [1018, 531] width 223 height 19
click at [907, 536] on input "Journey Casino W1 DEP Low" at bounding box center [903, 531] width 10 height 10
checkbox input "true"
type input "Selected 6 of 9959"
click at [864, 411] on div "Scenario Custom Custom arrow_drop_down search Select all customers who were hav…" at bounding box center [1008, 425] width 288 height 281
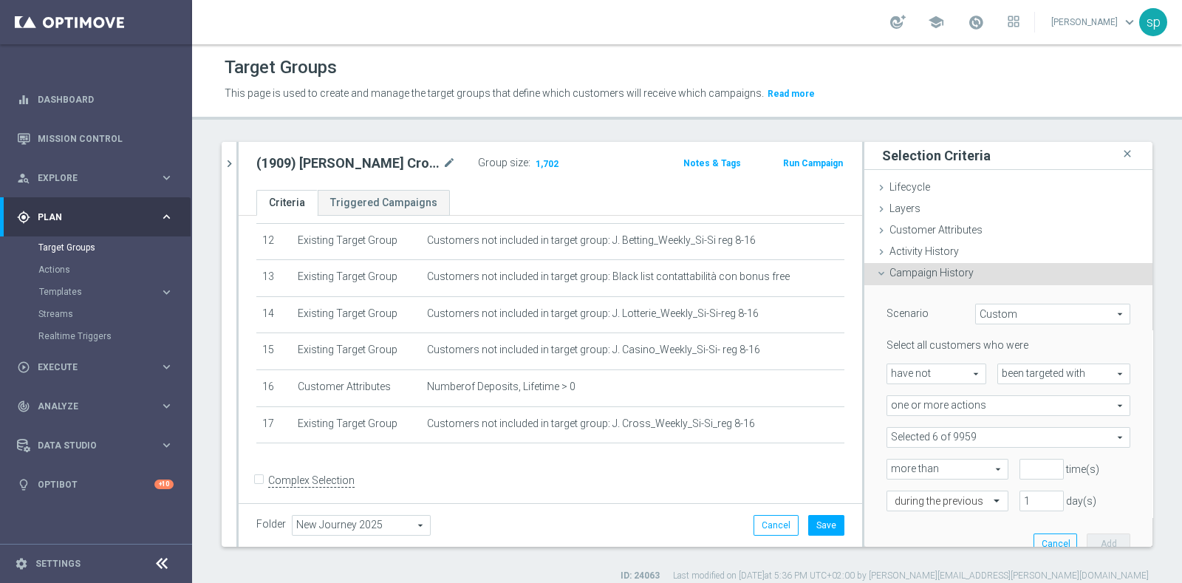
click at [895, 437] on span at bounding box center [1008, 437] width 242 height 19
click at [892, 467] on input "Show Selected" at bounding box center [897, 470] width 10 height 10
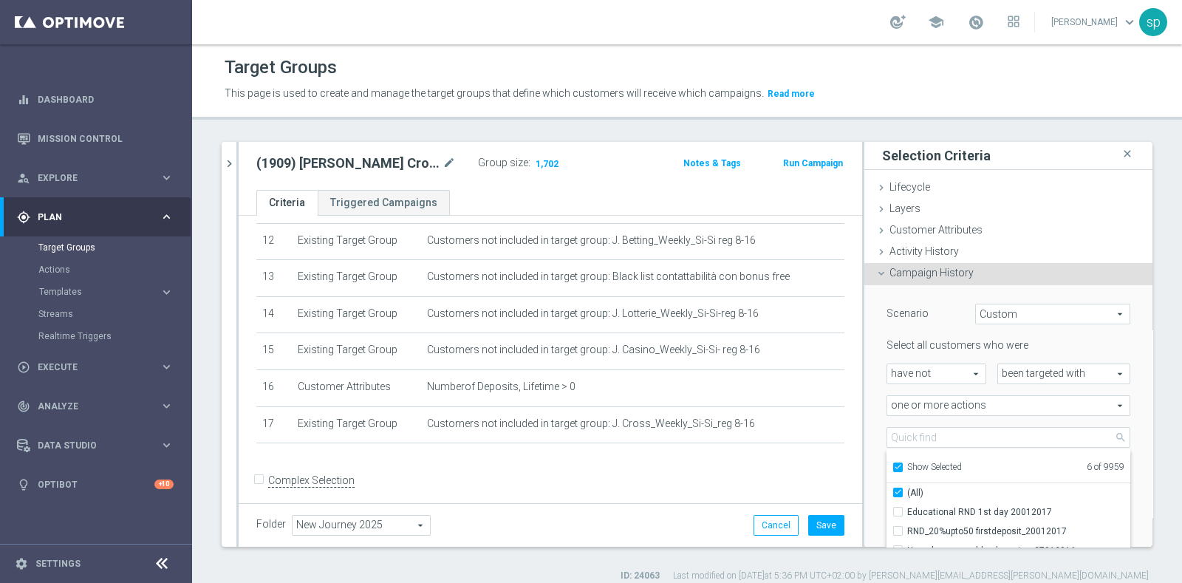
checkbox input "true"
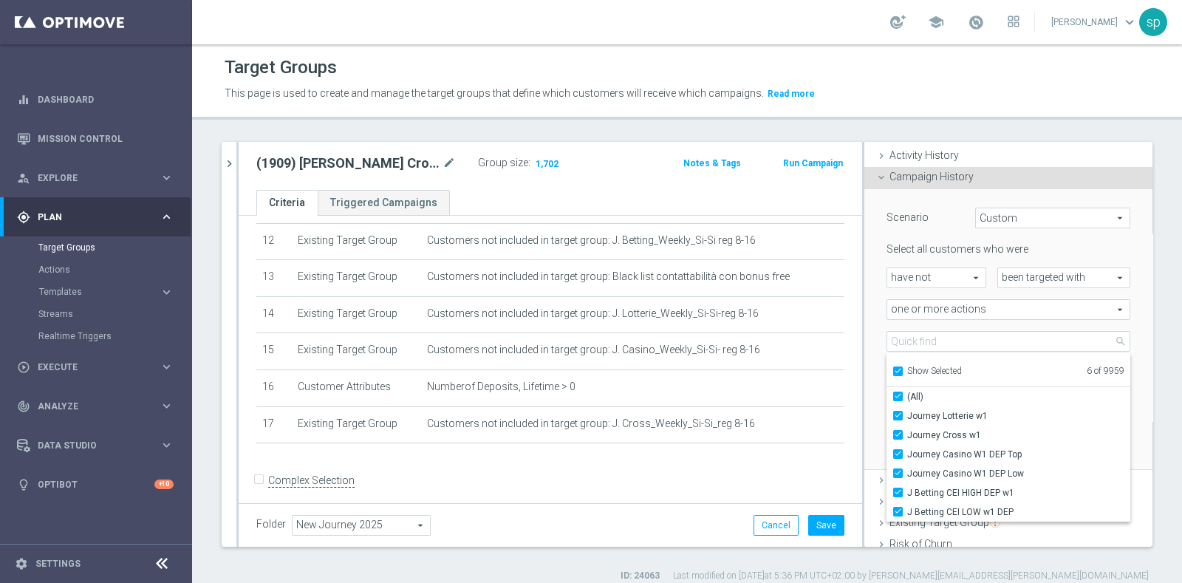
scroll to position [92, 0]
click at [892, 372] on input "Show Selected" at bounding box center [897, 377] width 10 height 10
checkbox input "false"
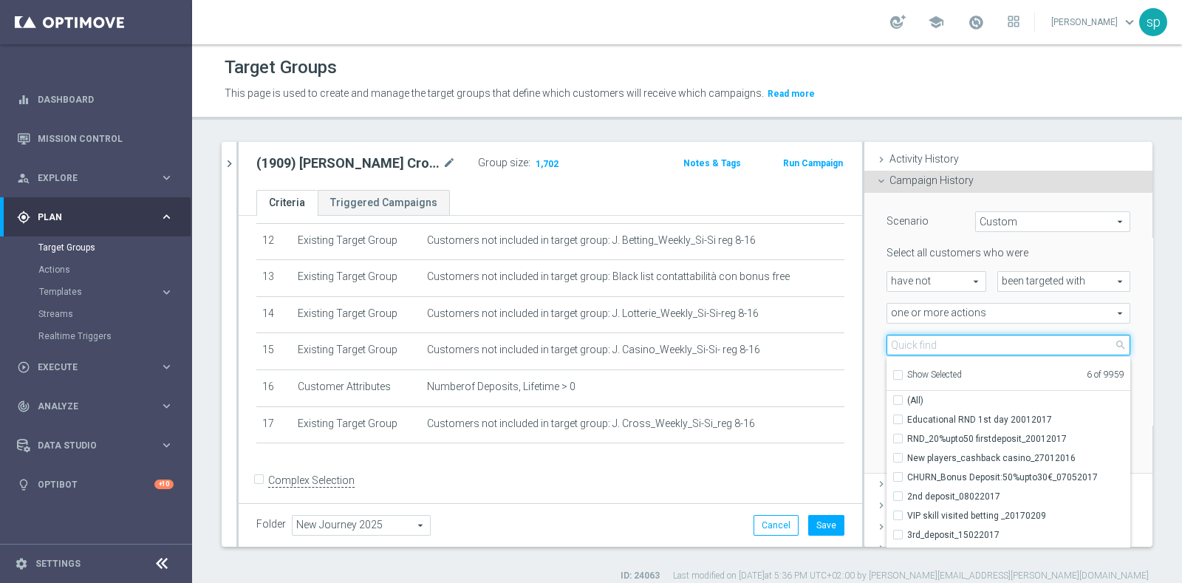
click at [894, 342] on input "search" at bounding box center [1009, 345] width 244 height 21
type input "J"
type input "CEI"
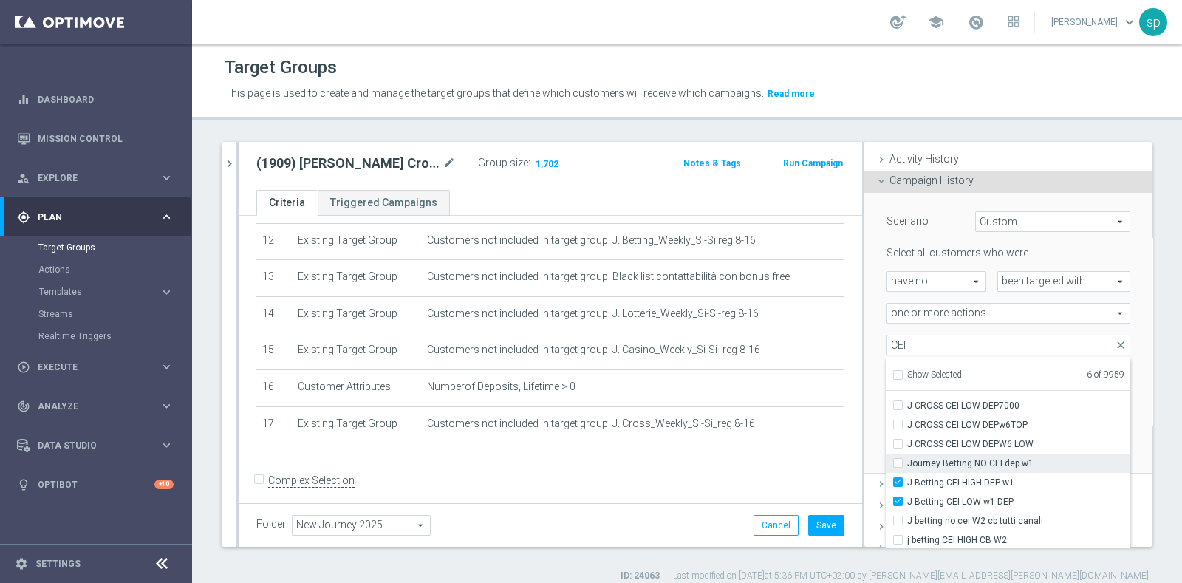
click at [994, 459] on span "Journey Betting NO CEI dep w1" at bounding box center [1018, 463] width 223 height 12
click at [907, 459] on input "Journey Betting NO CEI dep w1" at bounding box center [903, 463] width 10 height 10
checkbox input "true"
type input "Selected 7 of 9959"
click at [864, 355] on div "Scenario Custom Custom arrow_drop_down search Select all customers who were hav…" at bounding box center [1008, 333] width 288 height 281
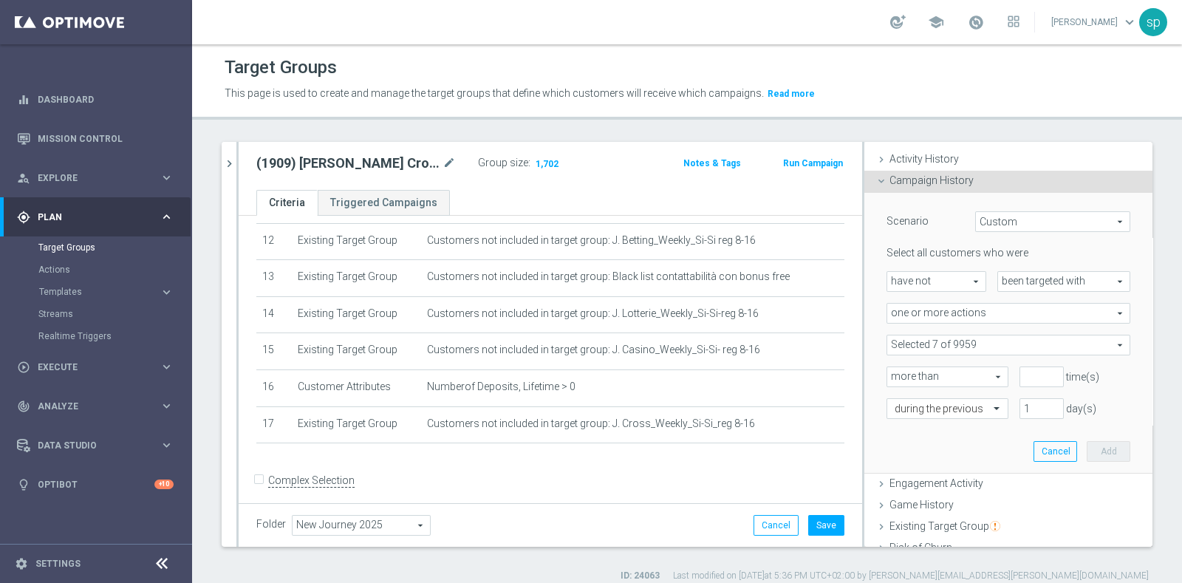
click at [896, 344] on span at bounding box center [1008, 344] width 242 height 19
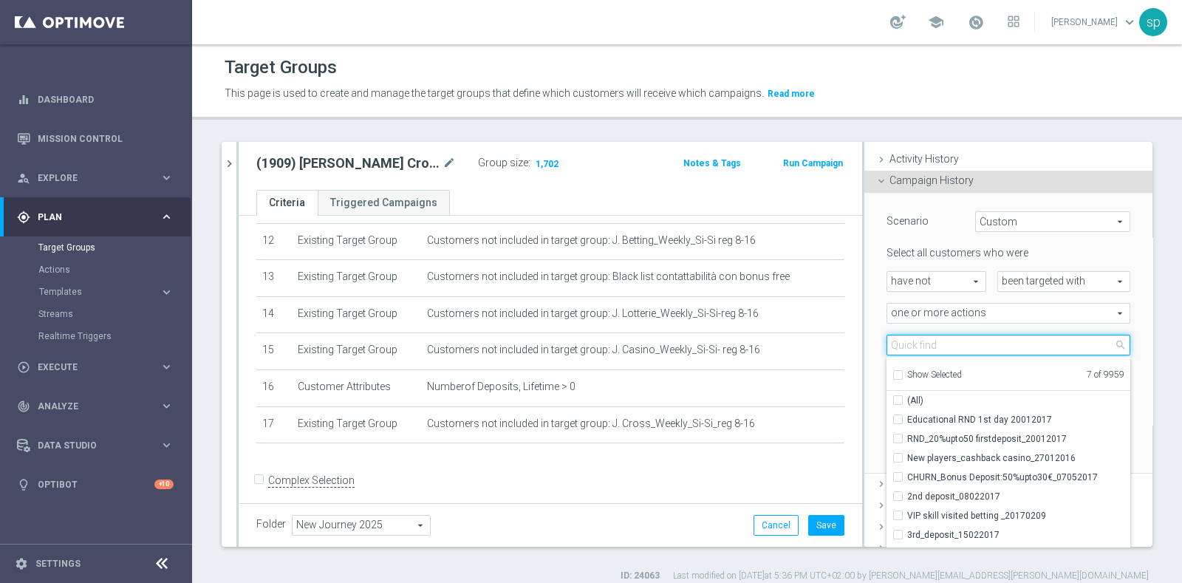
click at [903, 335] on input "search" at bounding box center [1009, 345] width 244 height 21
click at [917, 315] on span "one or more actions" at bounding box center [1008, 313] width 242 height 19
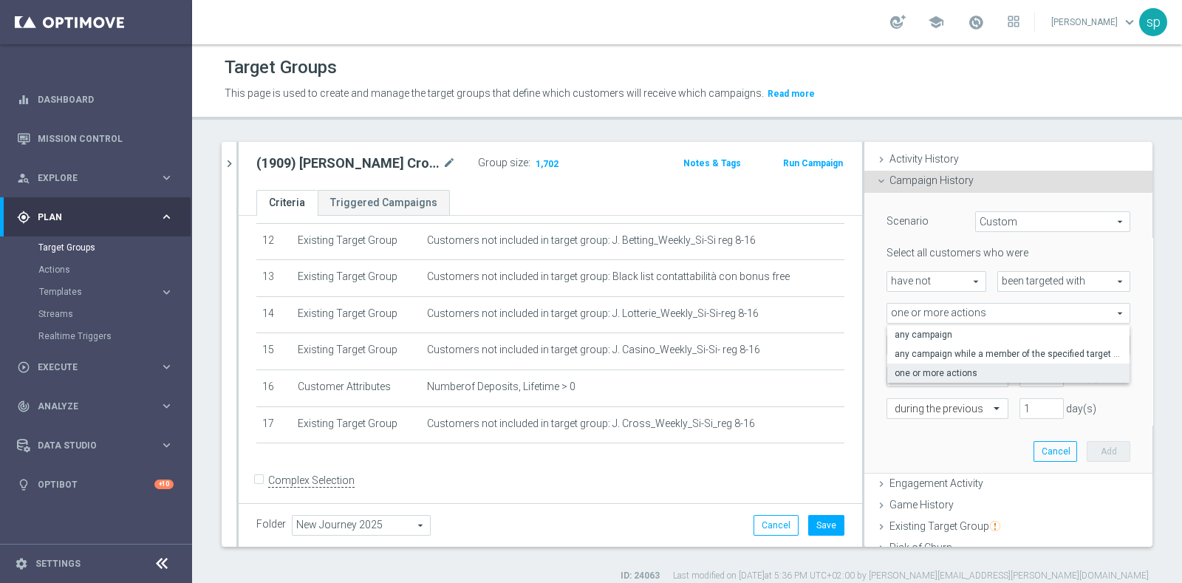
click at [875, 320] on div "one or more actions one or more actions arrow_drop_down search any campaign any…" at bounding box center [1008, 313] width 266 height 21
click at [921, 344] on span at bounding box center [1008, 344] width 242 height 19
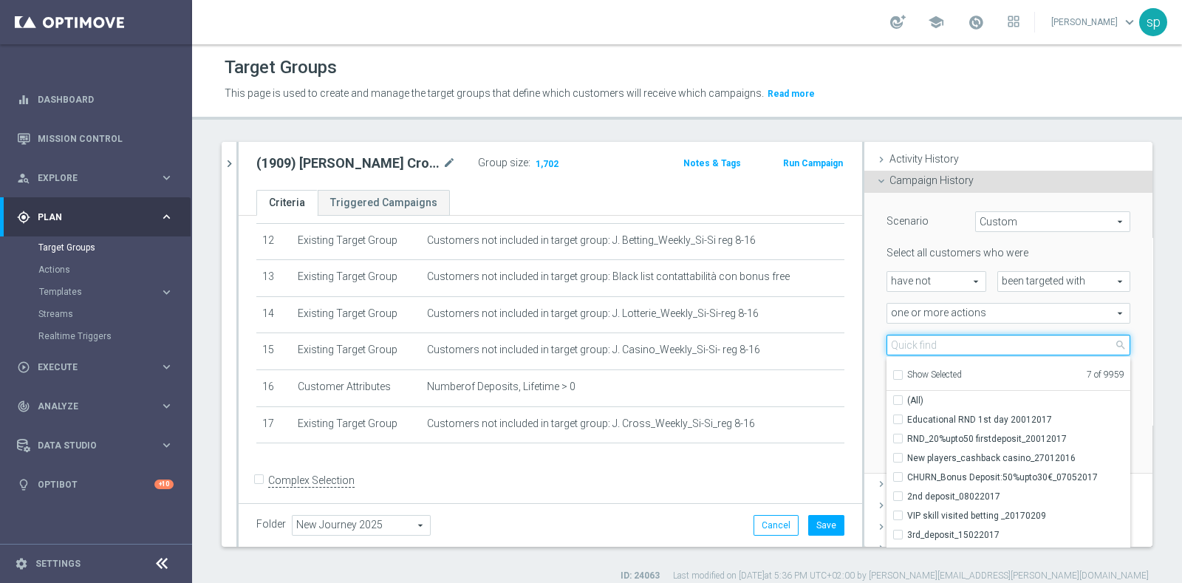
click at [901, 349] on input "search" at bounding box center [1009, 345] width 244 height 21
type input "CROSS"
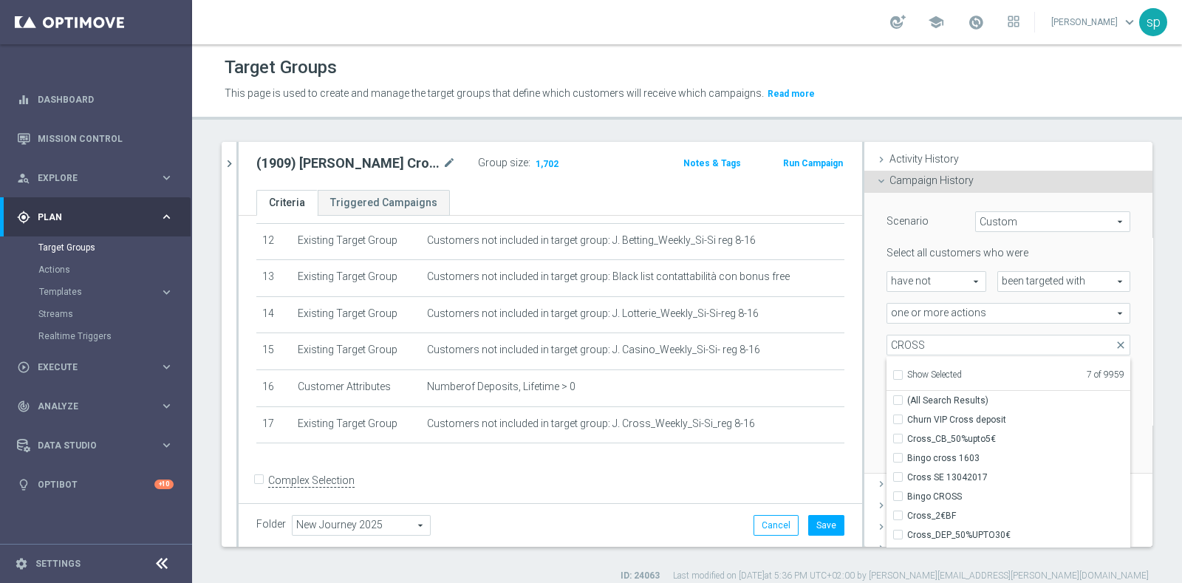
click at [875, 335] on div "Selected 7 of 9959 arrow_drop_down CROSS close Show Selected 7 of 9959 (All Sea…" at bounding box center [1008, 345] width 266 height 21
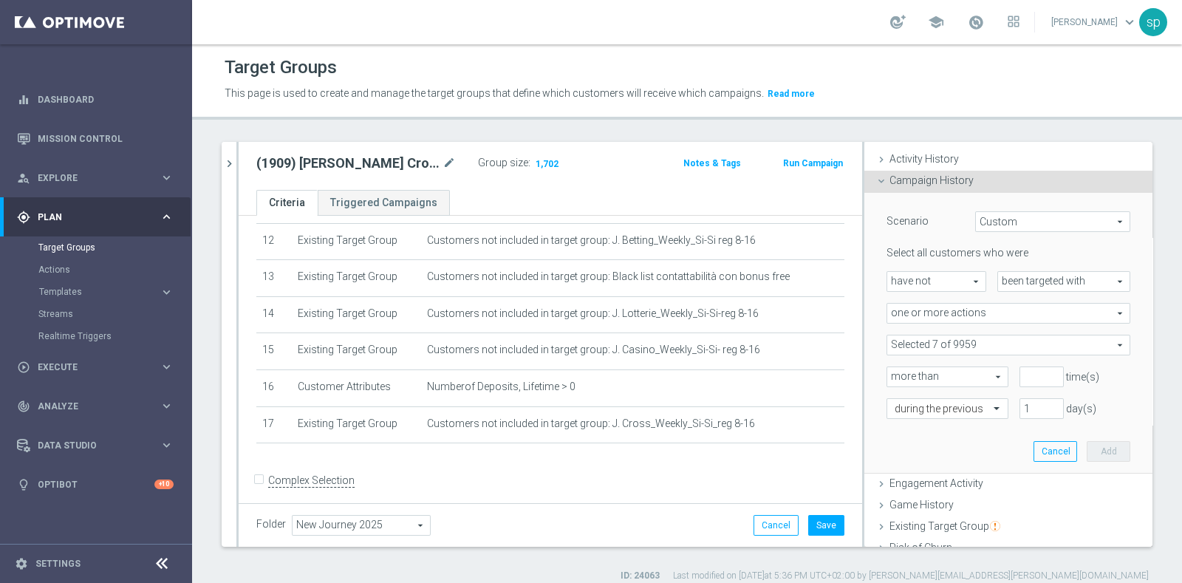
click at [907, 339] on span at bounding box center [1008, 344] width 242 height 19
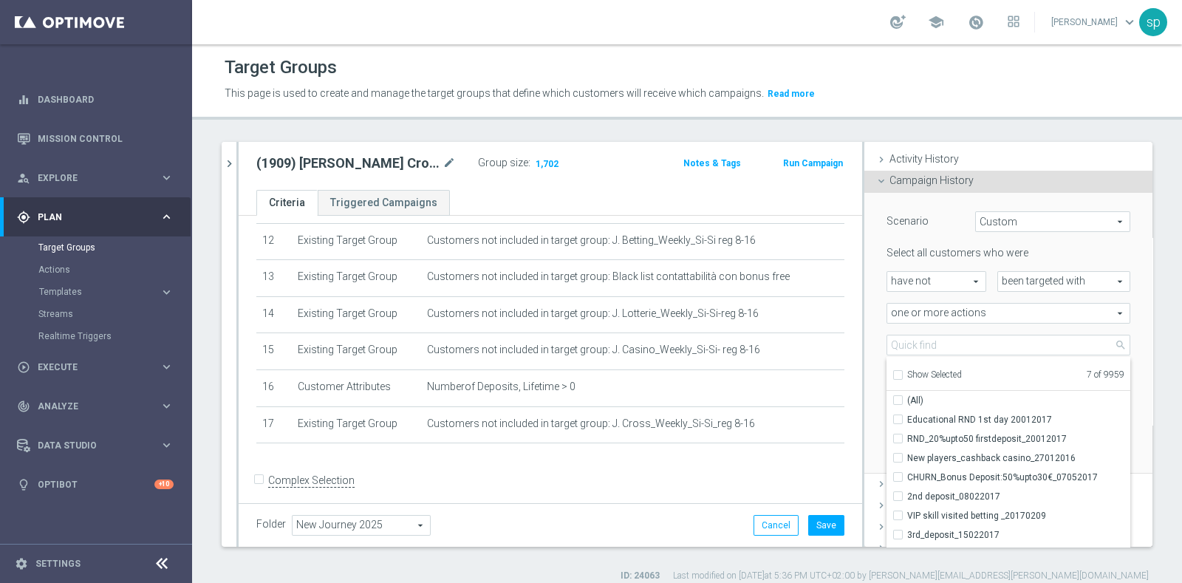
click at [892, 375] on input "Show Selected" at bounding box center [897, 377] width 10 height 10
checkbox input "true"
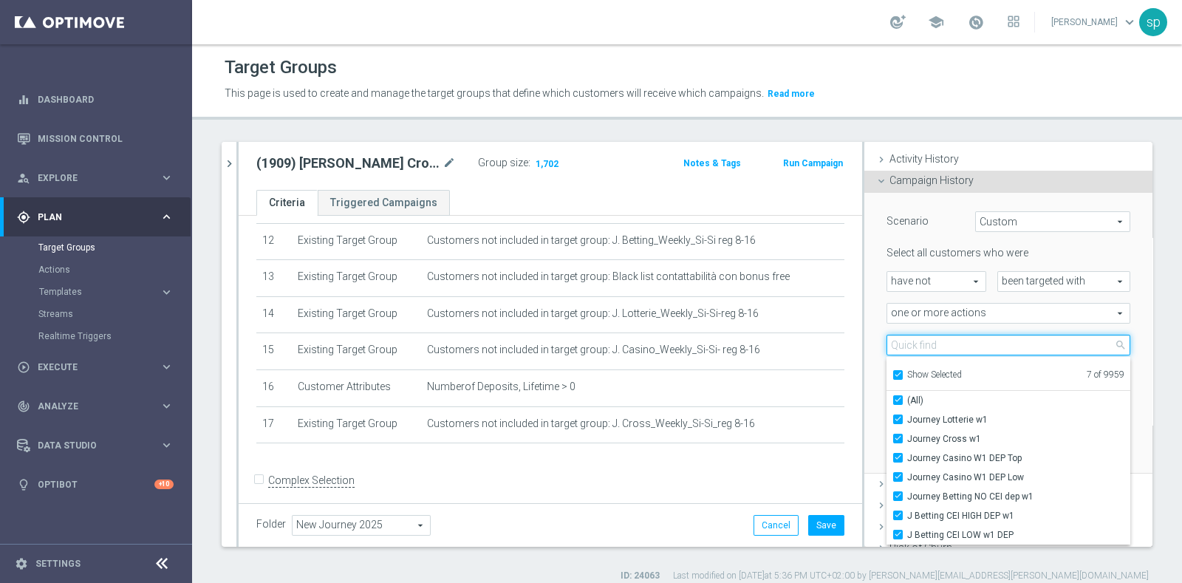
click at [910, 340] on input "search" at bounding box center [1009, 345] width 244 height 21
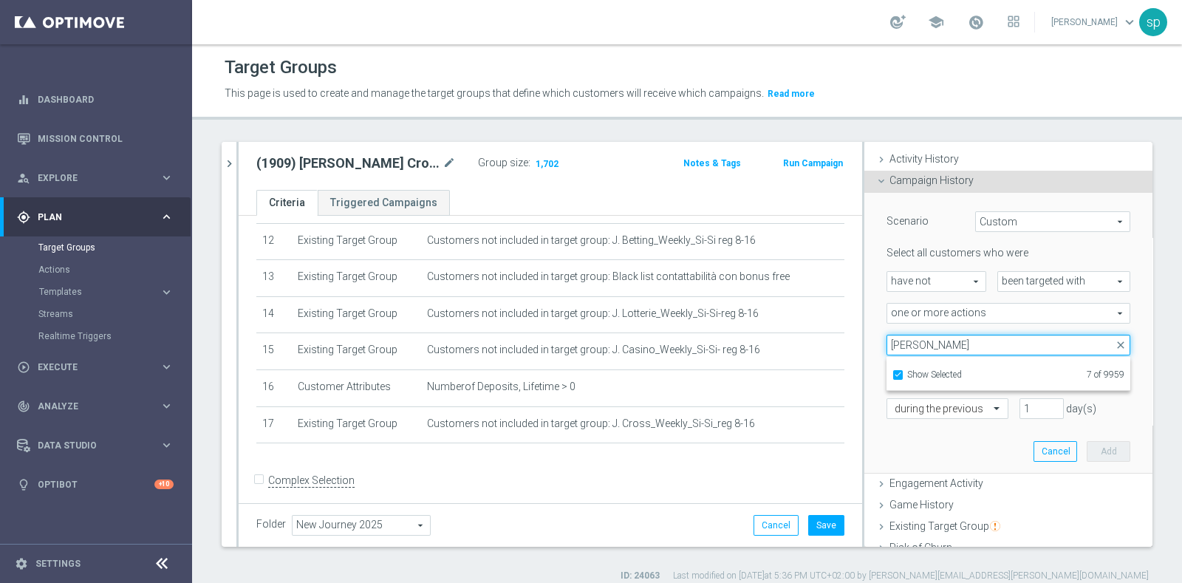
type input "J"
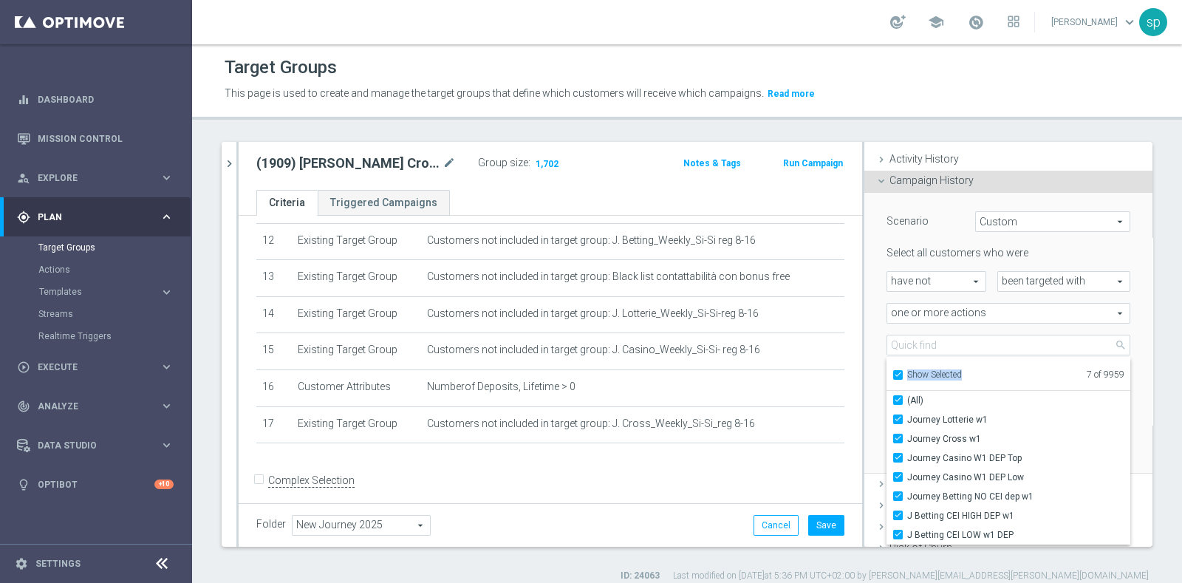
drag, startPoint x: 885, startPoint y: 382, endPoint x: 882, endPoint y: 368, distance: 14.3
click at [887, 368] on ul "Show Selected 7 of 9959" at bounding box center [1009, 373] width 244 height 33
click at [907, 369] on label "Show Selected" at bounding box center [934, 375] width 55 height 13
click at [892, 372] on input "Show Selected" at bounding box center [897, 377] width 10 height 10
checkbox input "false"
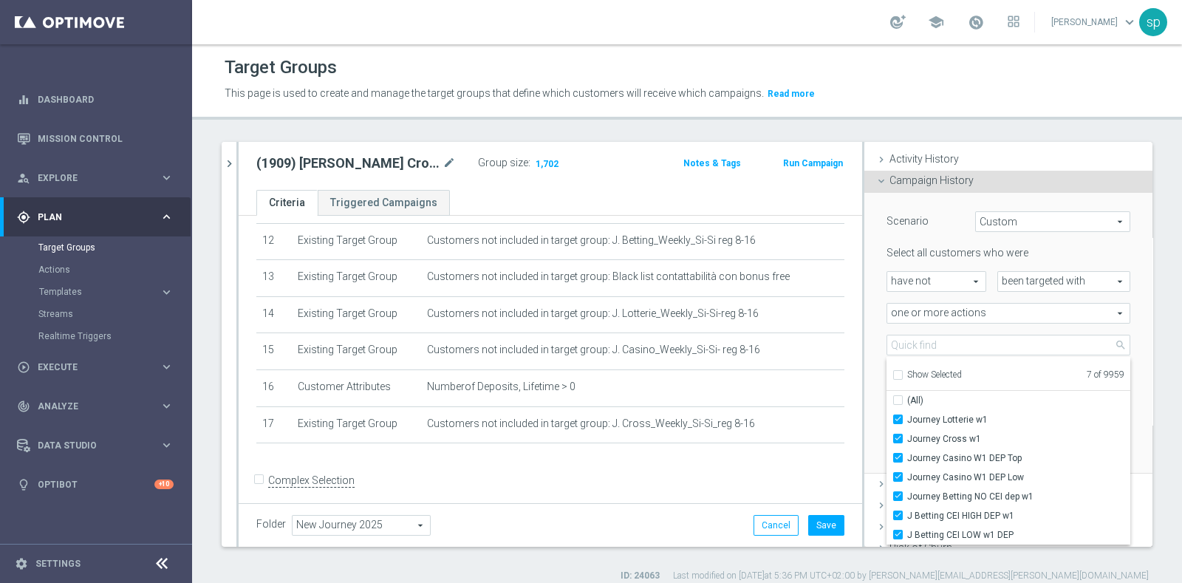
checkbox input "false"
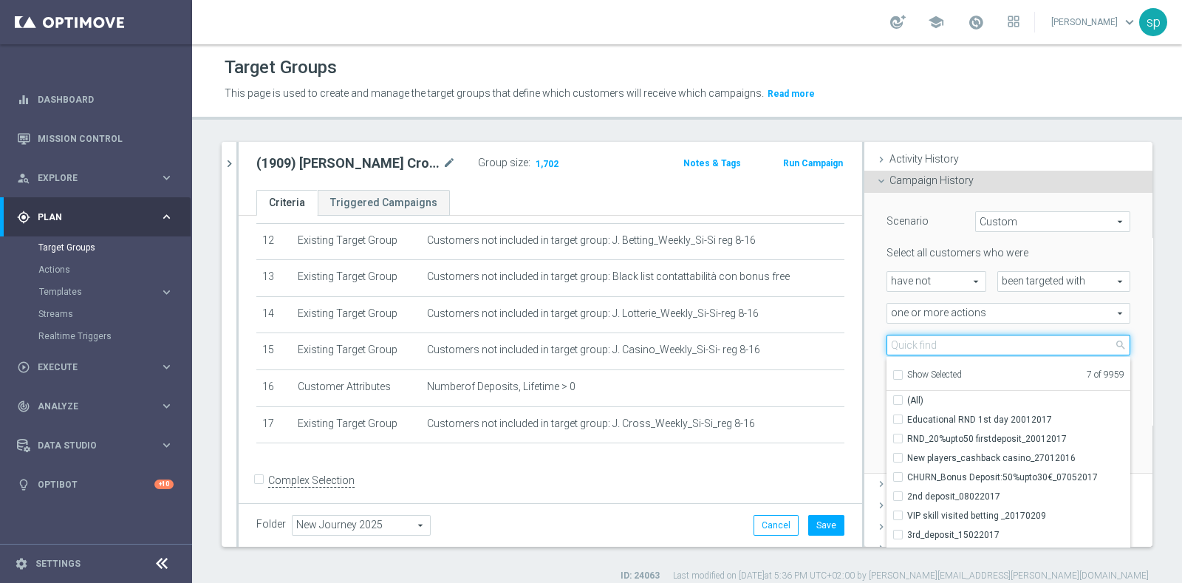
click at [898, 341] on input "search" at bounding box center [1009, 345] width 244 height 21
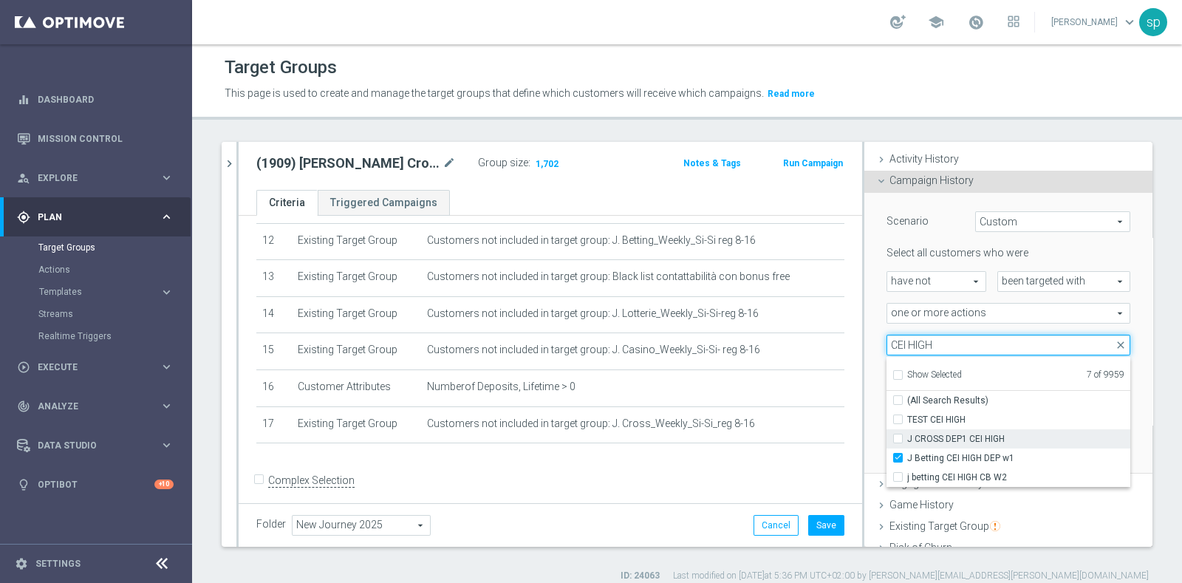
type input "CEI HIGH"
click at [1019, 434] on span "J CROSS DEP1 CEI HIGH" at bounding box center [1018, 439] width 223 height 12
click at [907, 434] on input "J CROSS DEP1 CEI HIGH" at bounding box center [903, 439] width 10 height 10
checkbox input "true"
type input "Selected 8 of 9959"
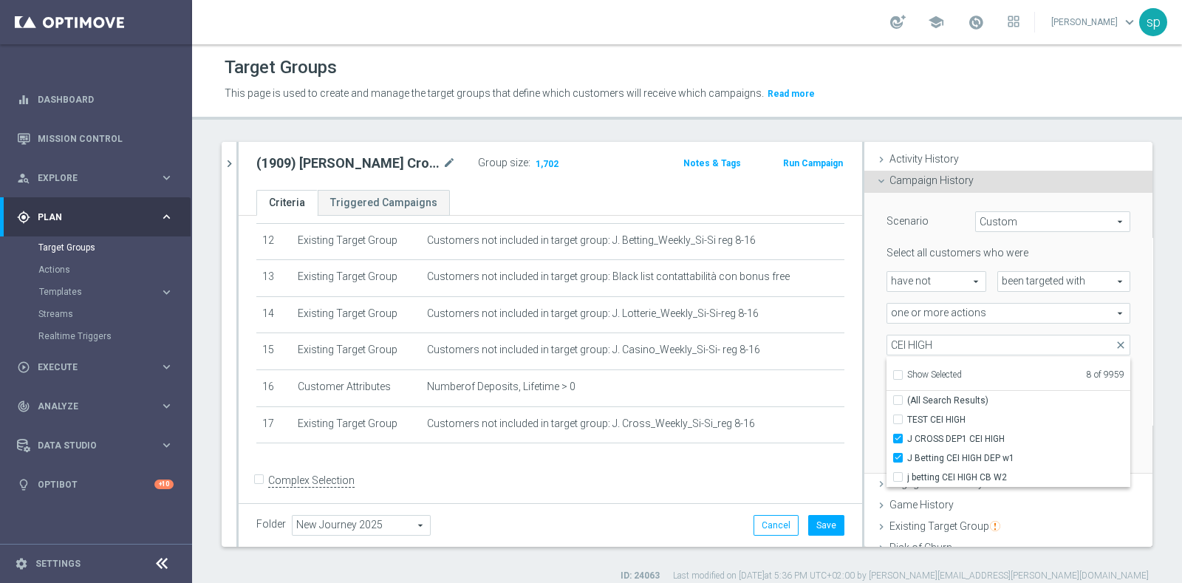
click at [864, 329] on div "Scenario Custom Custom arrow_drop_down search Select all customers who were hav…" at bounding box center [1008, 333] width 288 height 281
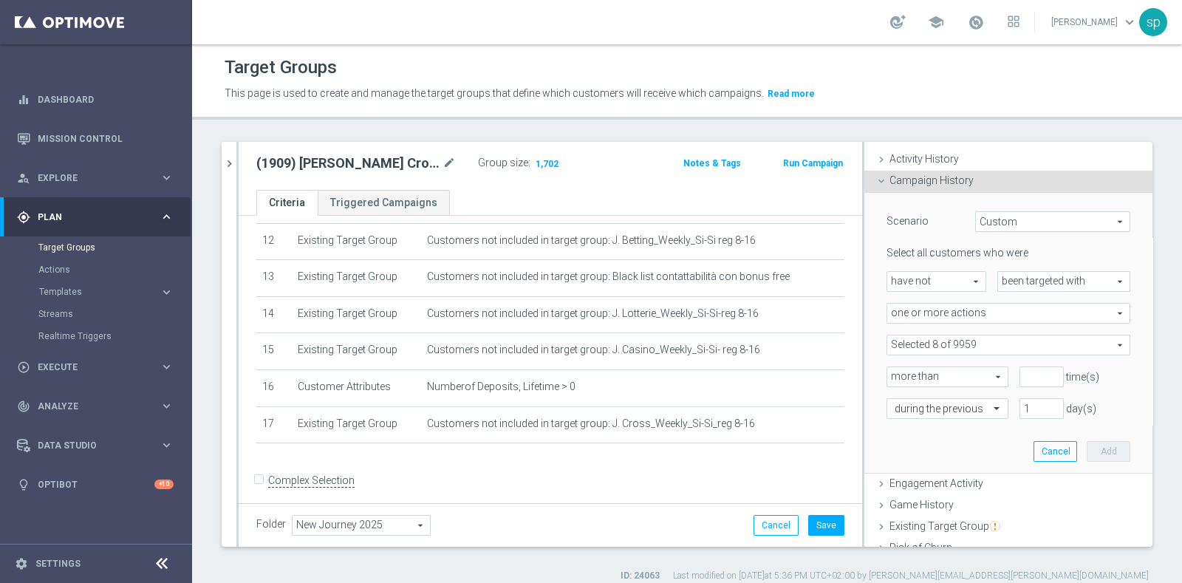
click at [918, 341] on span at bounding box center [1008, 344] width 242 height 19
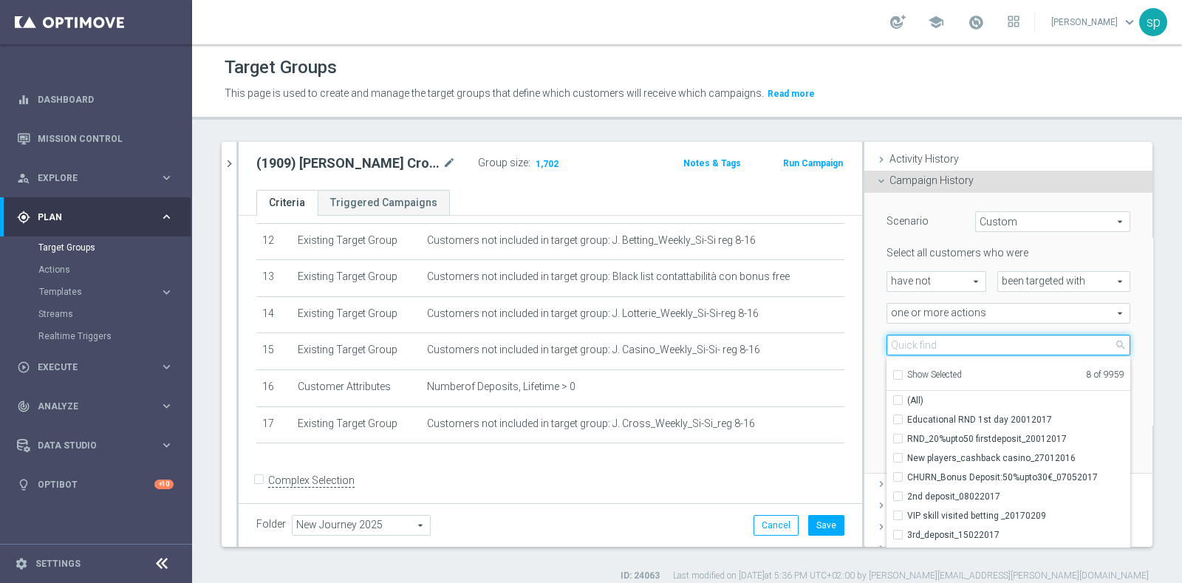
click at [915, 335] on input "search" at bounding box center [1009, 345] width 244 height 21
type input "CEI LOW"
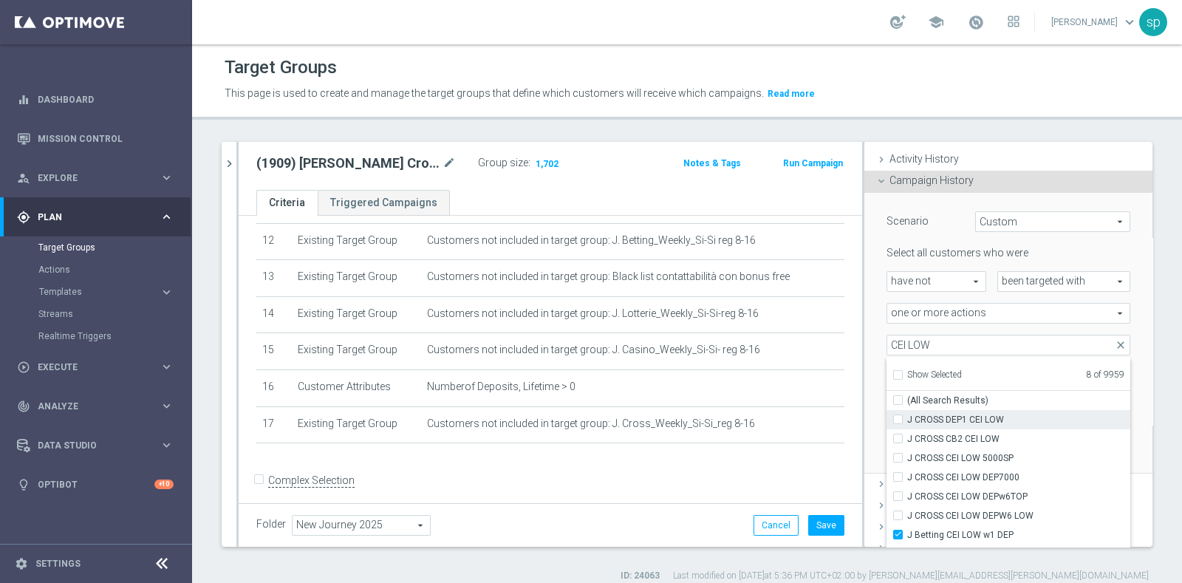
click at [971, 415] on span "J CROSS DEP1 CEI LOW" at bounding box center [1018, 420] width 223 height 12
click at [907, 415] on input "J CROSS DEP1 CEI LOW" at bounding box center [903, 419] width 10 height 10
checkbox input "true"
type input "Selected 9 of 9959"
click at [864, 332] on div "Scenario Custom Custom arrow_drop_down search Select all customers who were hav…" at bounding box center [1008, 333] width 288 height 281
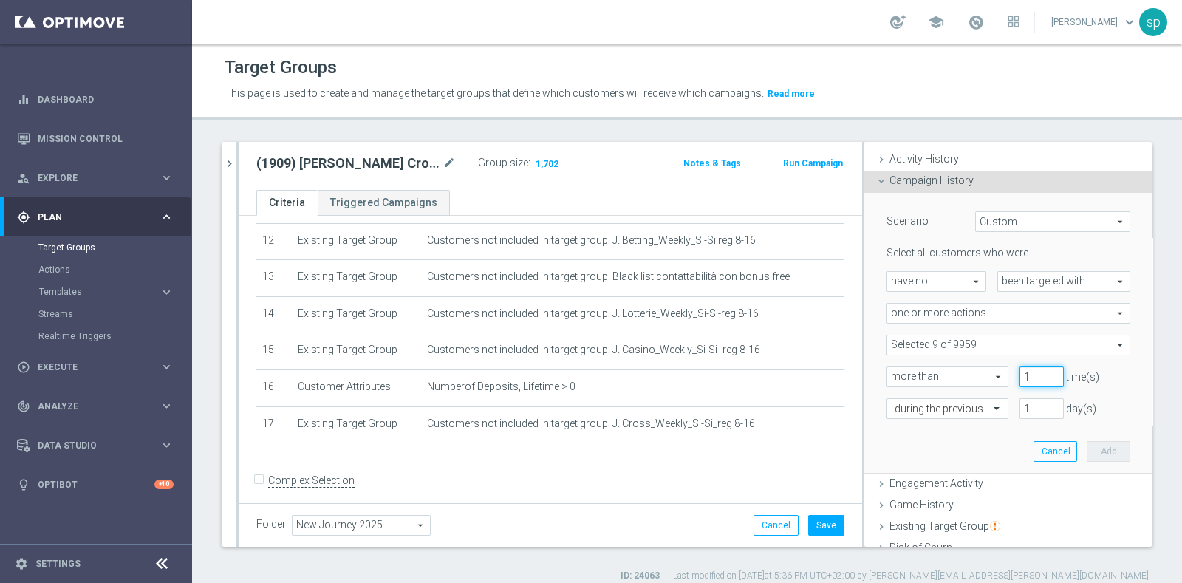
click at [1031, 369] on input "1" at bounding box center [1042, 376] width 44 height 21
type input "0"
click at [1030, 378] on input "0" at bounding box center [1042, 376] width 44 height 21
click at [1020, 403] on input "1" at bounding box center [1042, 408] width 44 height 21
type input "15"
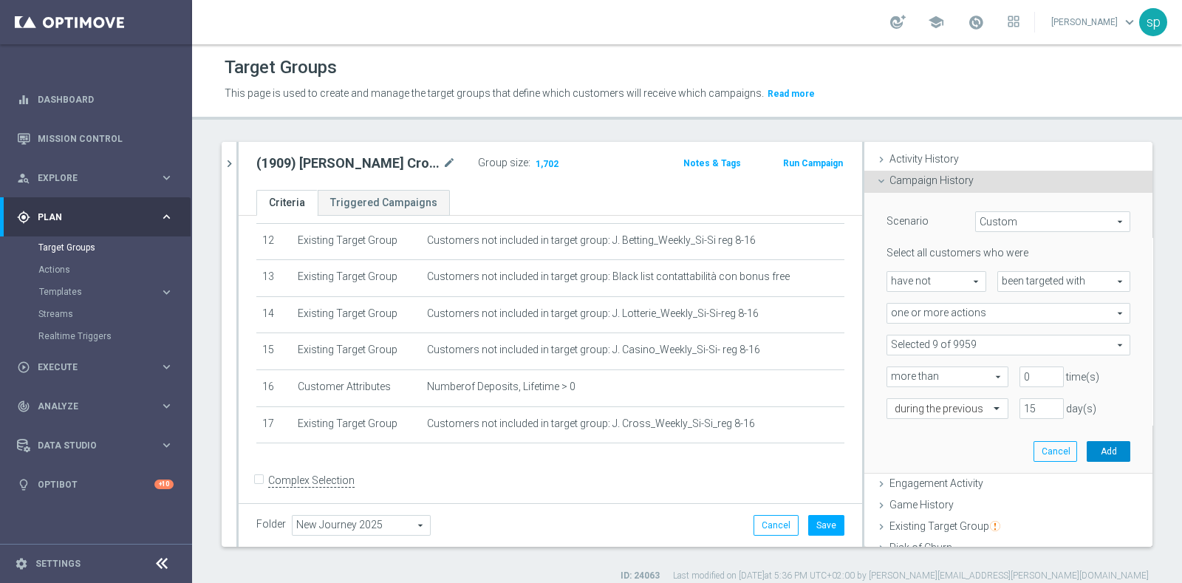
click at [1087, 443] on button "Add" at bounding box center [1109, 451] width 44 height 21
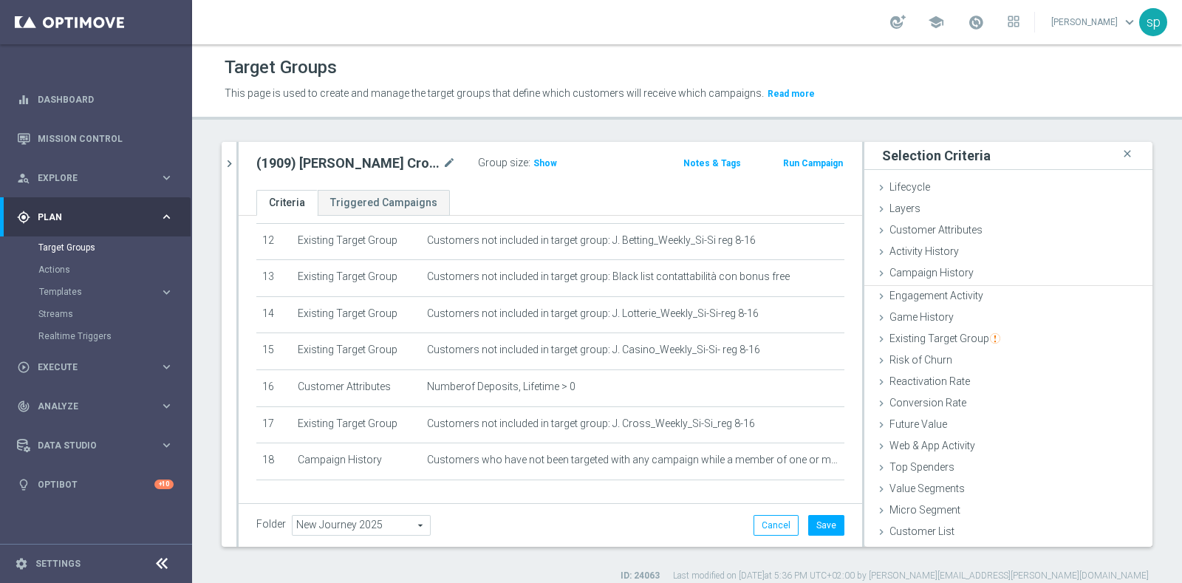
scroll to position [0, 0]
click at [813, 530] on button "Save" at bounding box center [826, 525] width 36 height 21
click at [545, 160] on span "Show" at bounding box center [545, 163] width 24 height 10
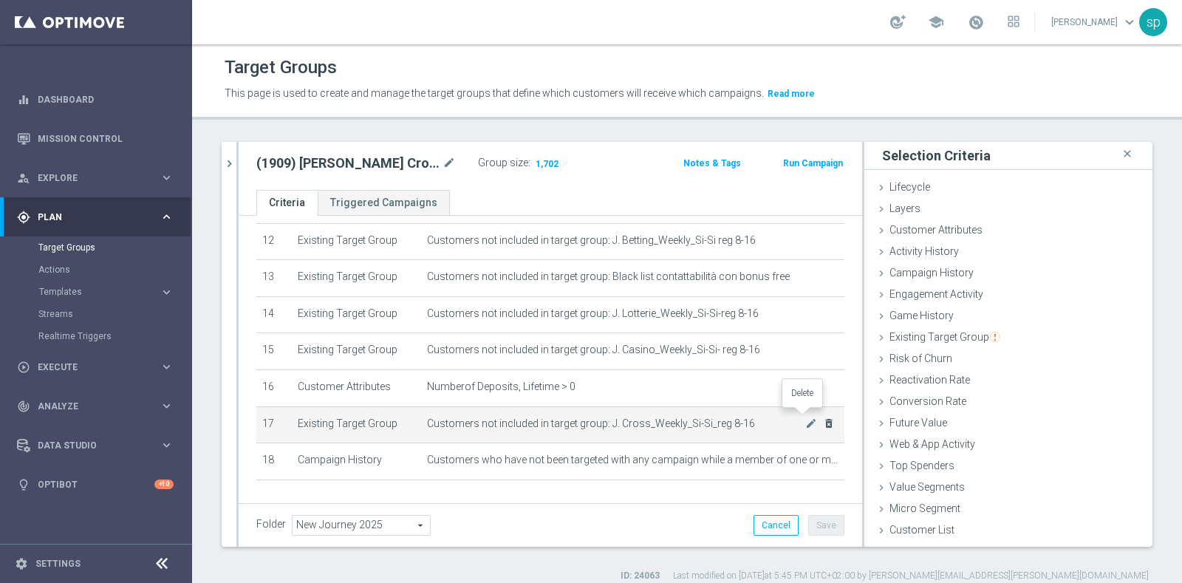
click at [823, 419] on icon "delete_forever" at bounding box center [829, 423] width 12 height 12
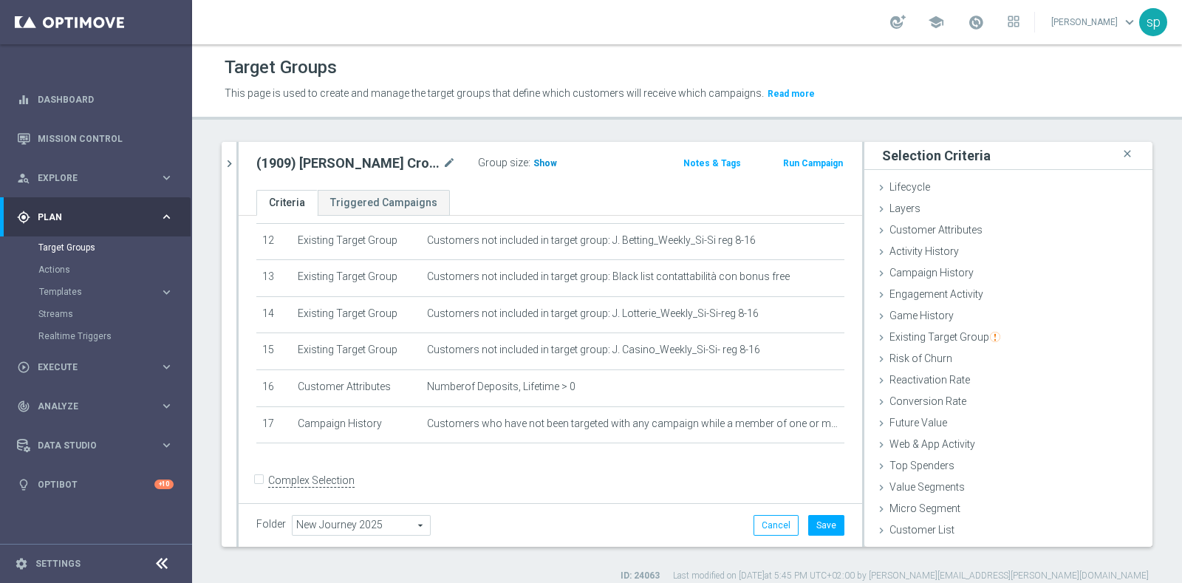
click at [544, 159] on span "Show" at bounding box center [545, 163] width 24 height 10
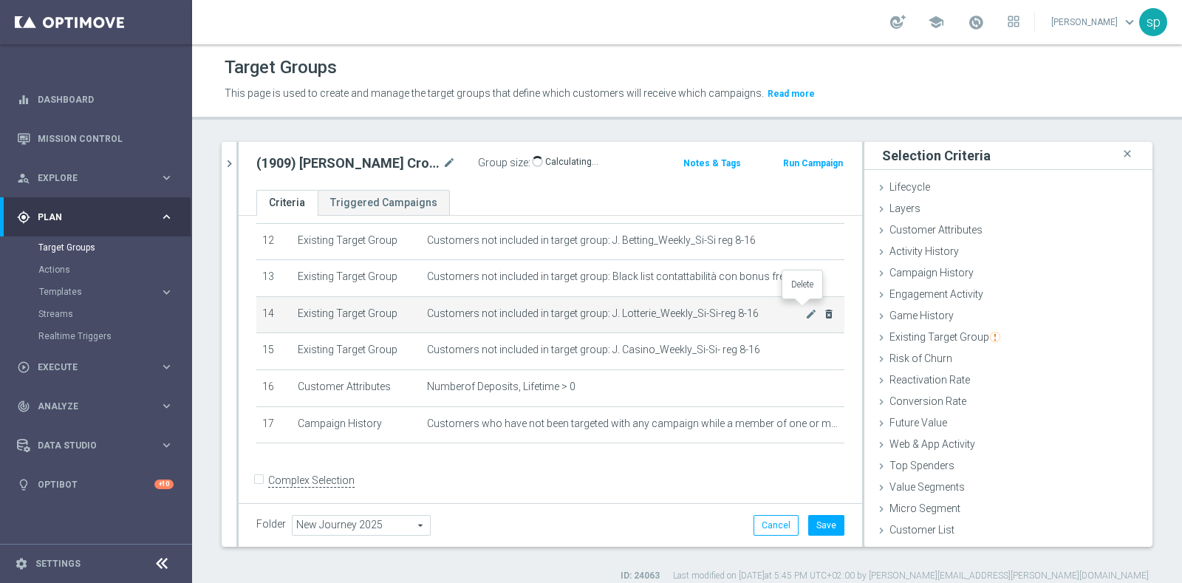
click at [823, 308] on icon "delete_forever" at bounding box center [829, 314] width 12 height 12
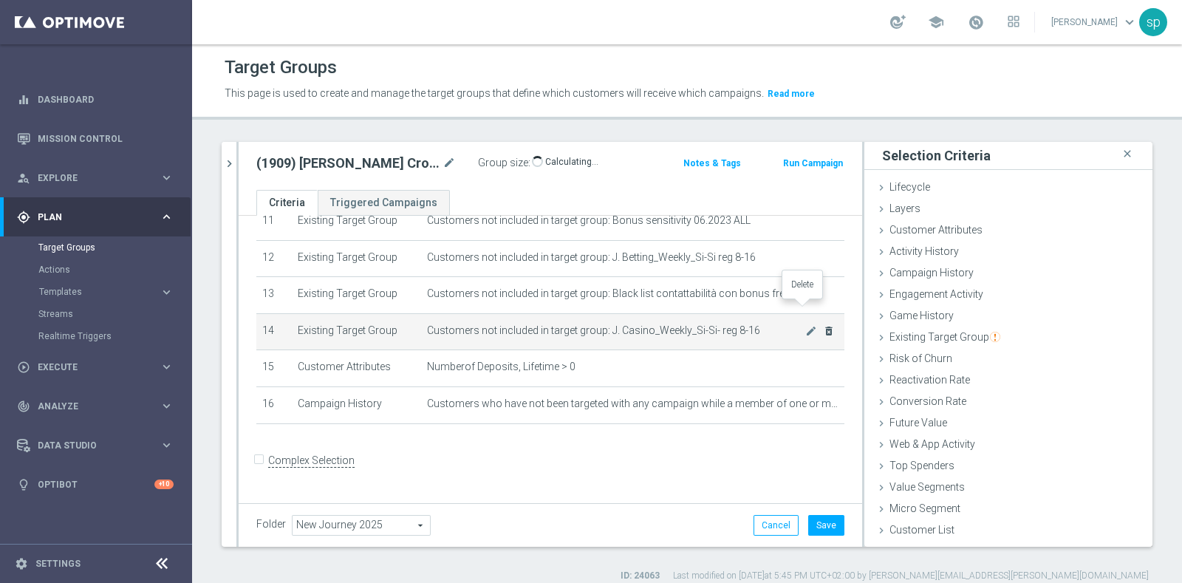
scroll to position [412, 0]
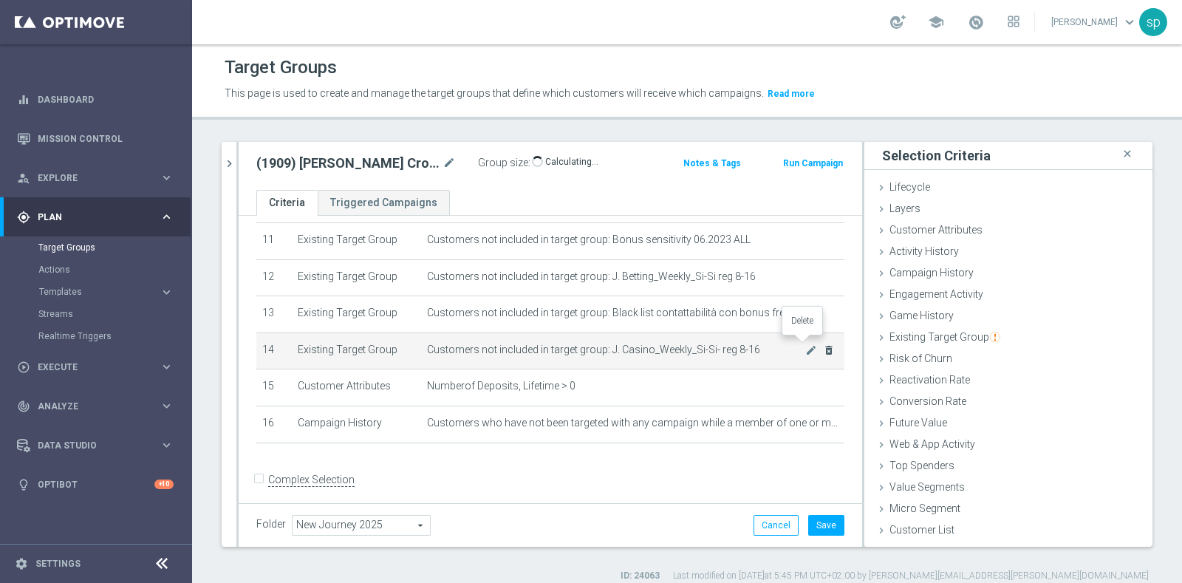
click at [823, 345] on icon "delete_forever" at bounding box center [829, 350] width 12 height 12
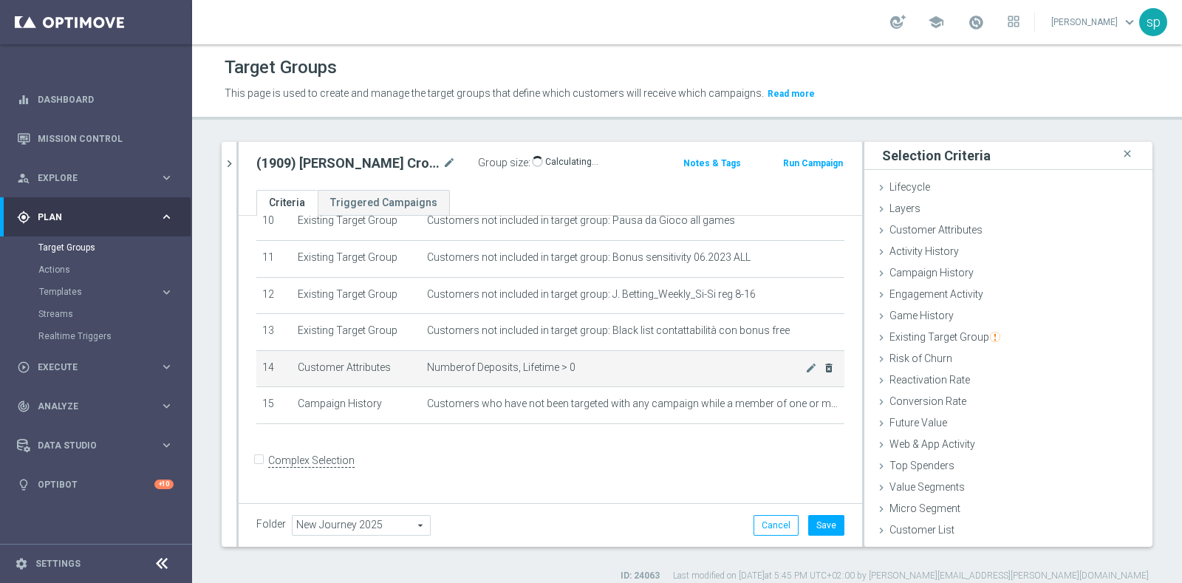
scroll to position [375, 0]
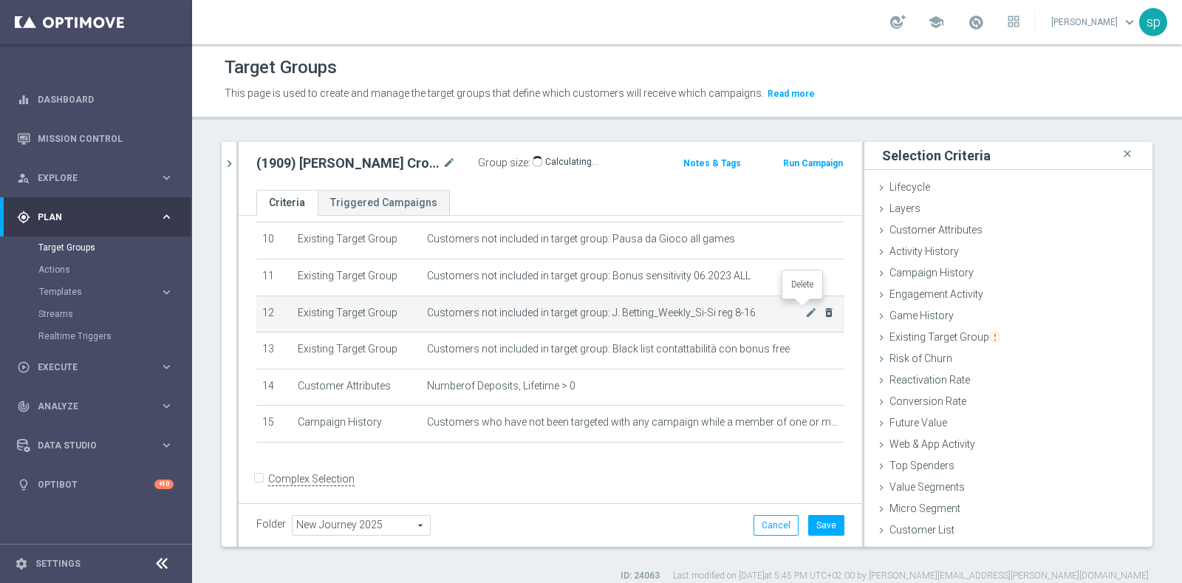
click at [823, 309] on icon "delete_forever" at bounding box center [829, 313] width 12 height 12
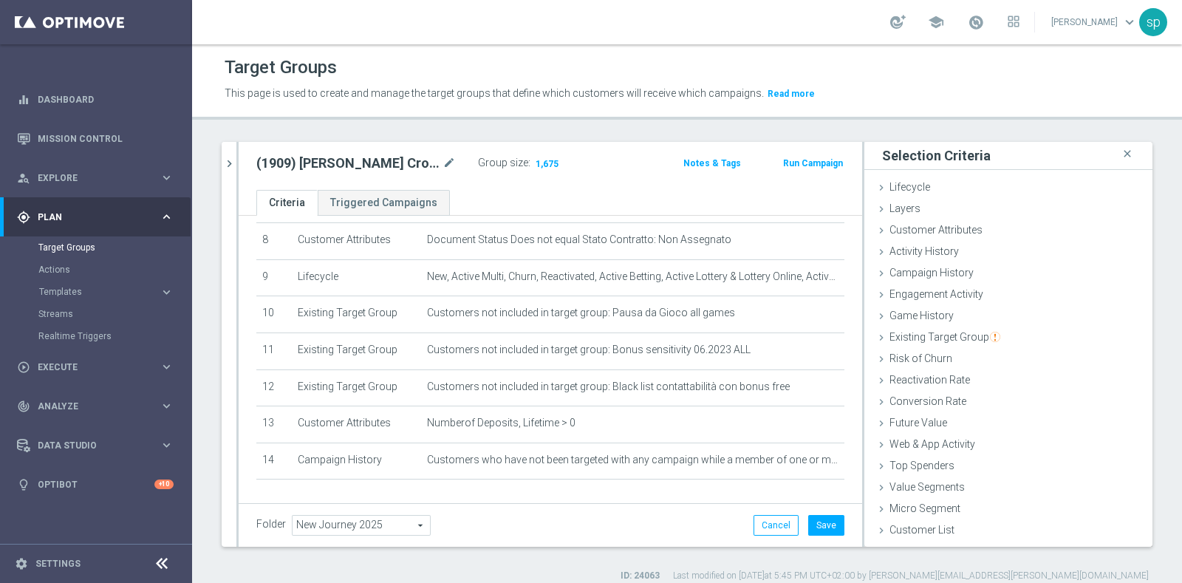
scroll to position [339, 0]
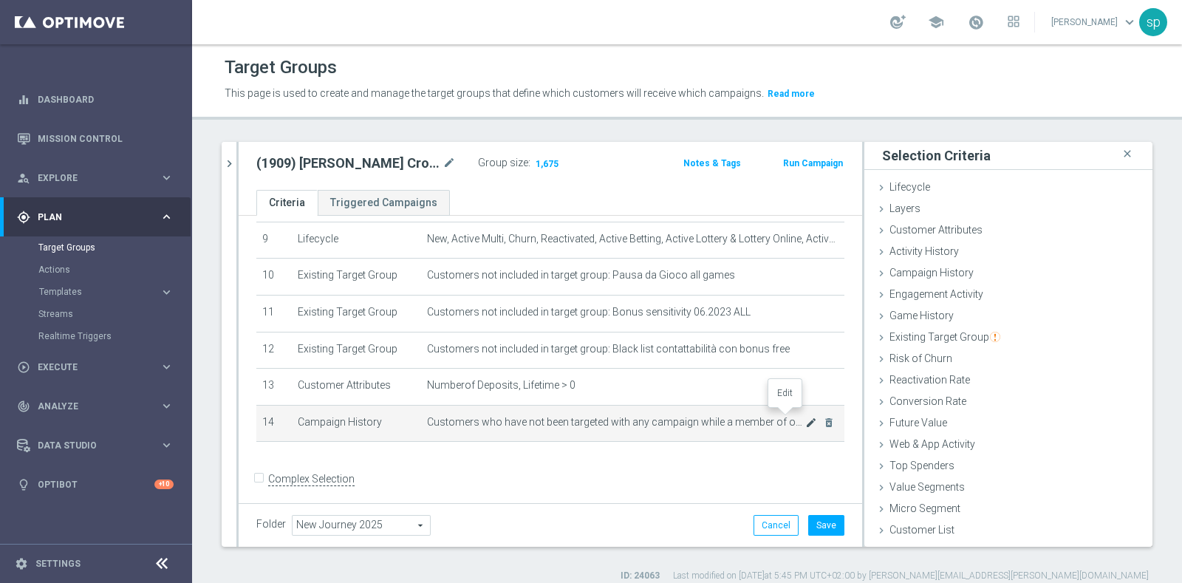
click at [805, 417] on icon "mode_edit" at bounding box center [811, 423] width 12 height 12
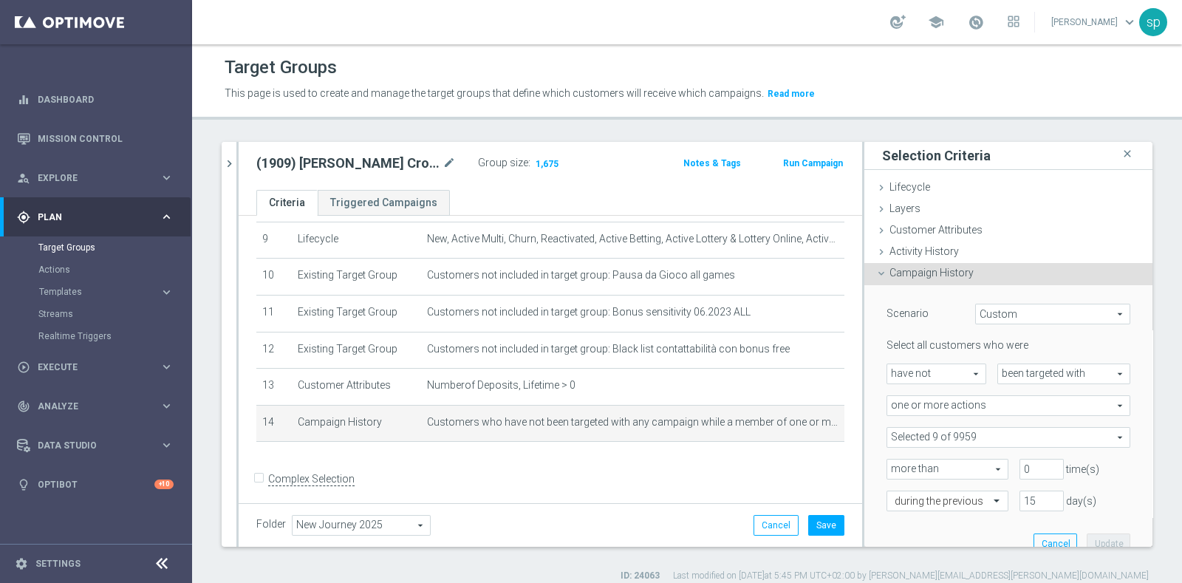
click at [913, 431] on span at bounding box center [1008, 437] width 242 height 19
click at [892, 467] on input "Show Selected" at bounding box center [897, 470] width 10 height 10
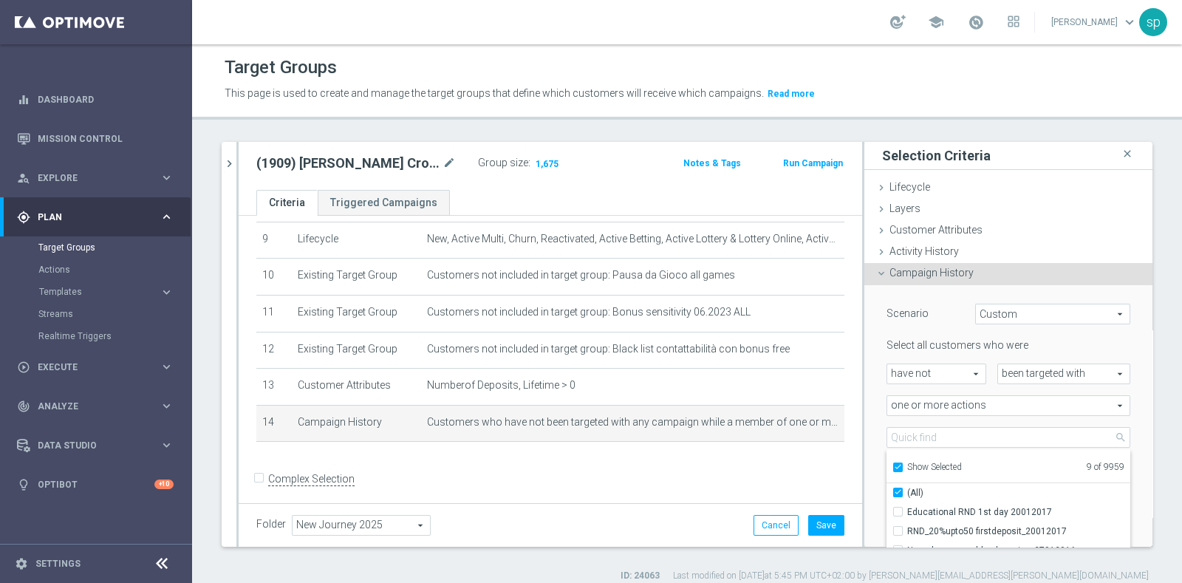
checkbox input "true"
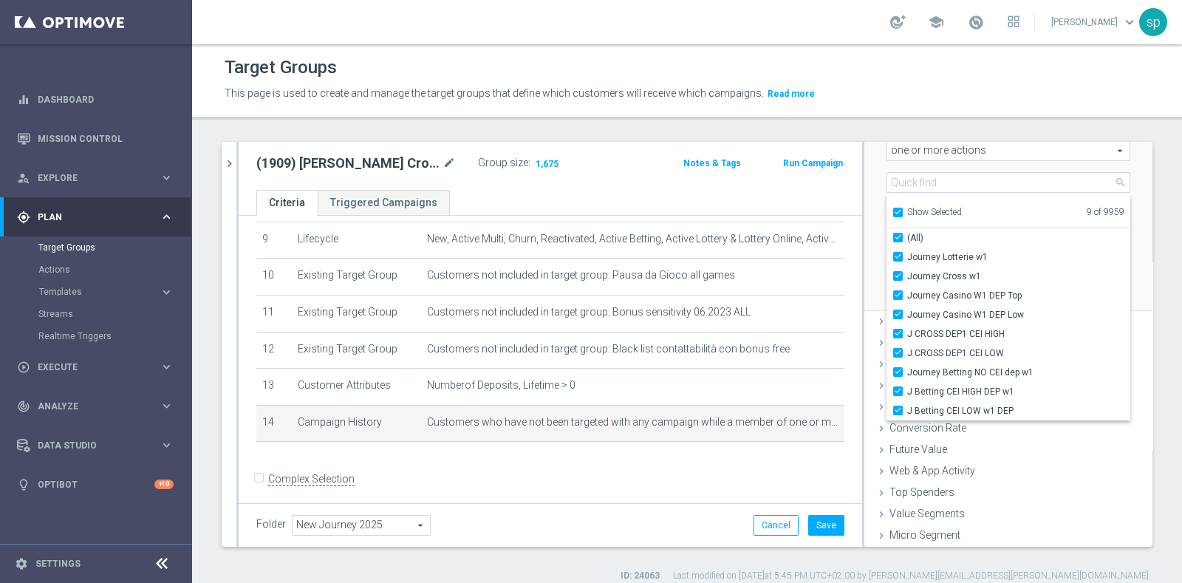
scroll to position [259, 0]
click at [810, 519] on button "Save" at bounding box center [826, 525] width 36 height 21
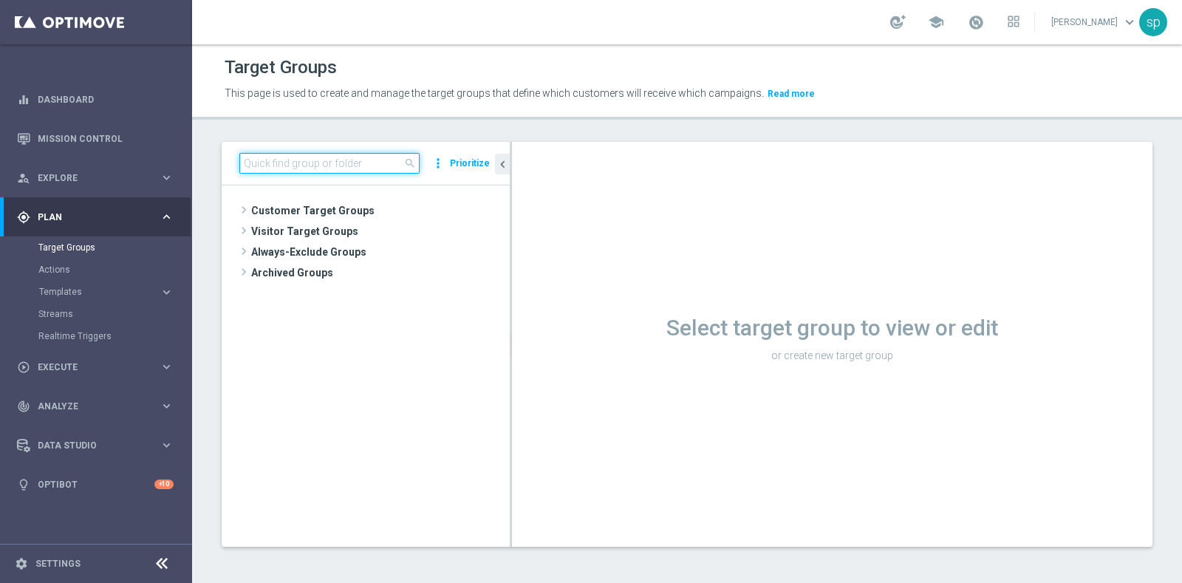
click at [348, 168] on input at bounding box center [329, 163] width 180 height 21
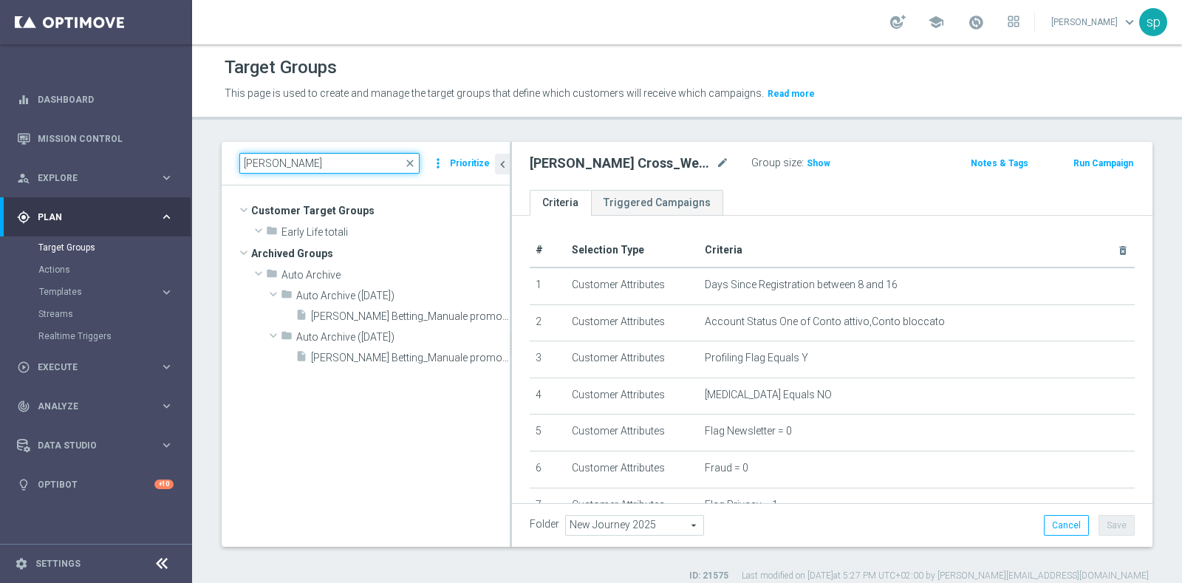
scroll to position [249, 0]
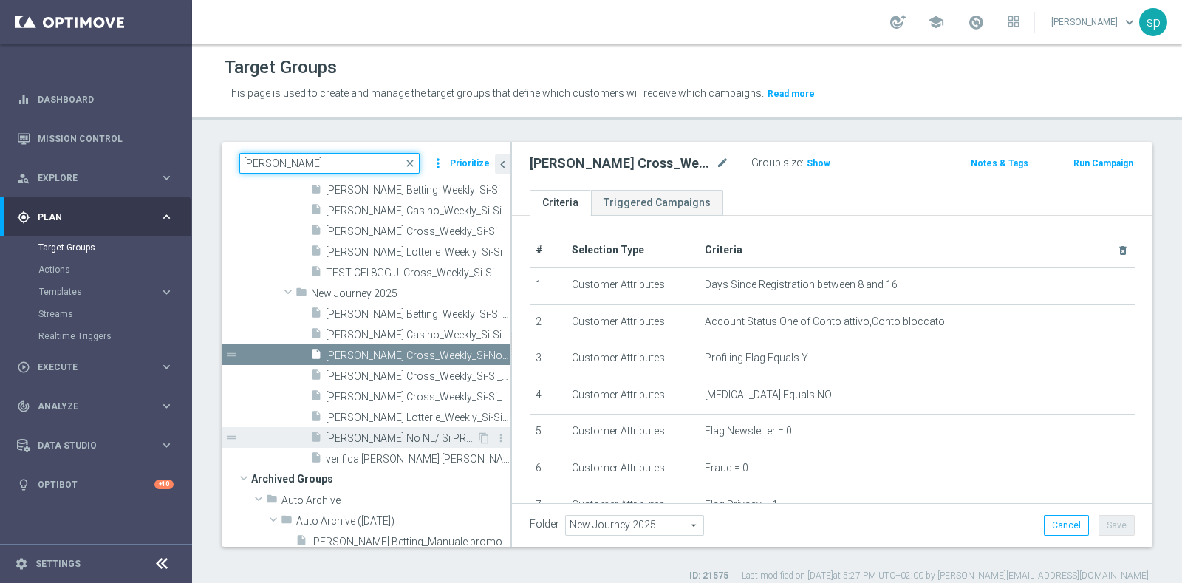
type input "[PERSON_NAME]"
click at [388, 437] on span "[PERSON_NAME] No NL/ Si PROF_Weekly_reg 8-16" at bounding box center [401, 438] width 151 height 13
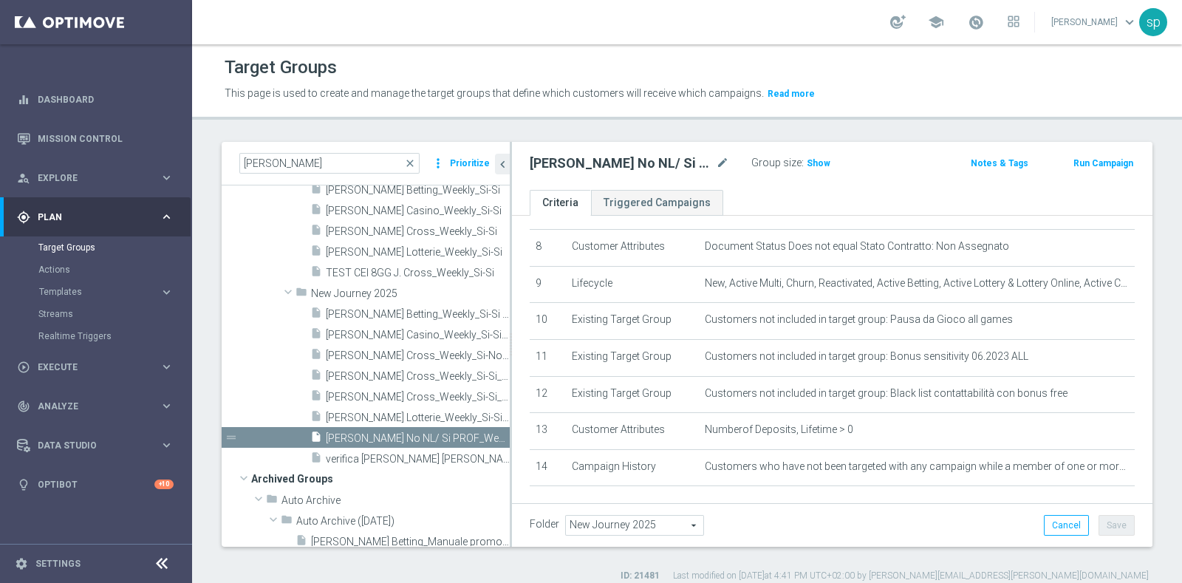
scroll to position [332, 0]
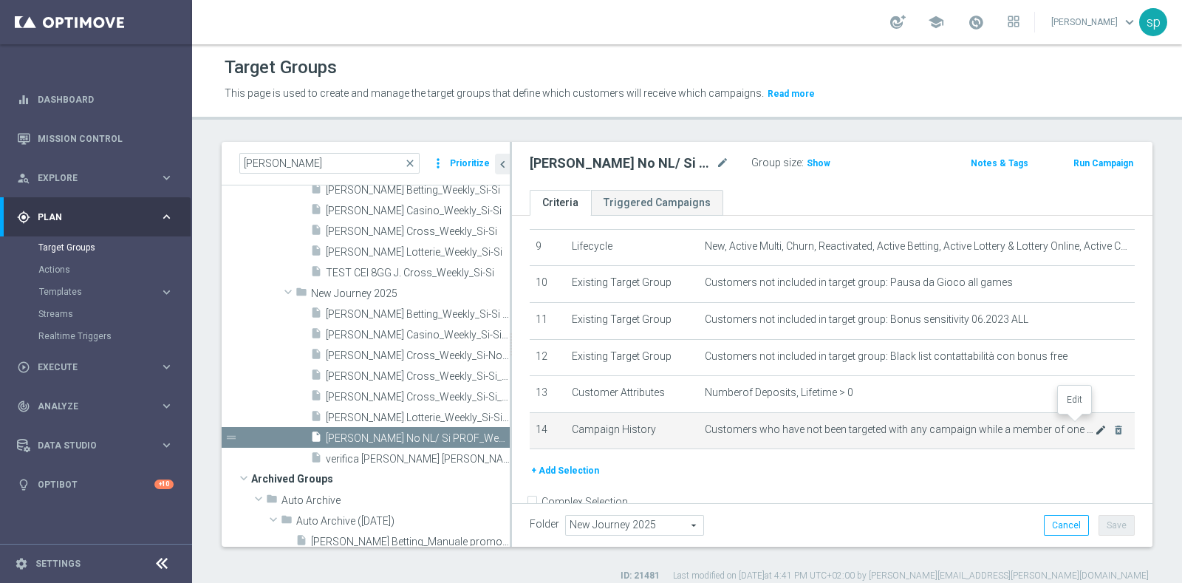
click at [1095, 424] on icon "mode_edit" at bounding box center [1101, 430] width 12 height 12
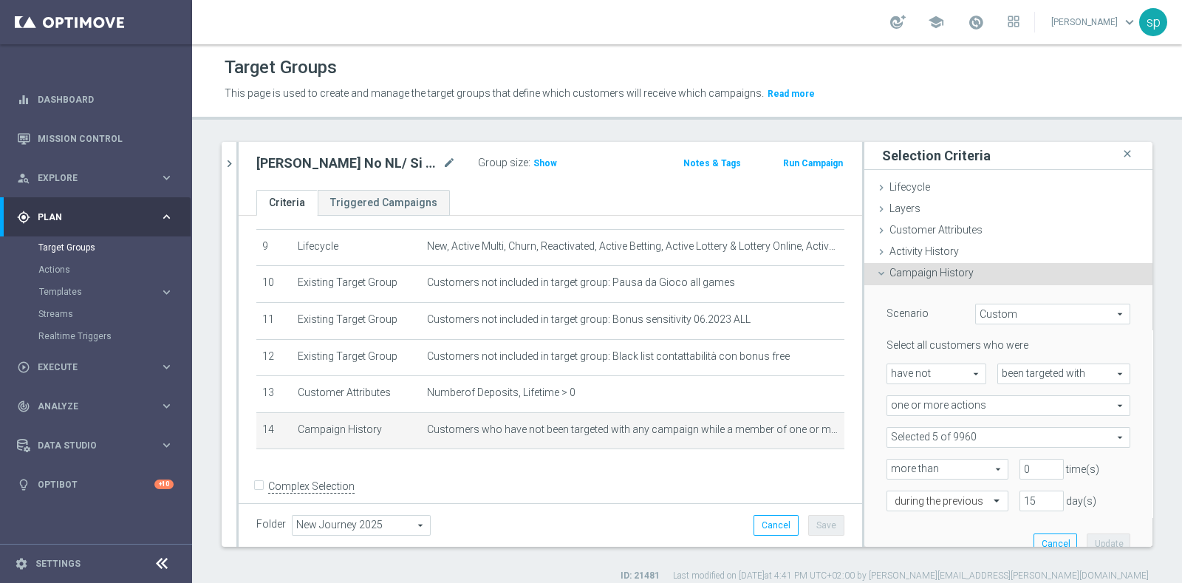
click at [1093, 437] on span at bounding box center [1008, 437] width 242 height 19
click at [892, 467] on input "Show Selected" at bounding box center [897, 470] width 10 height 10
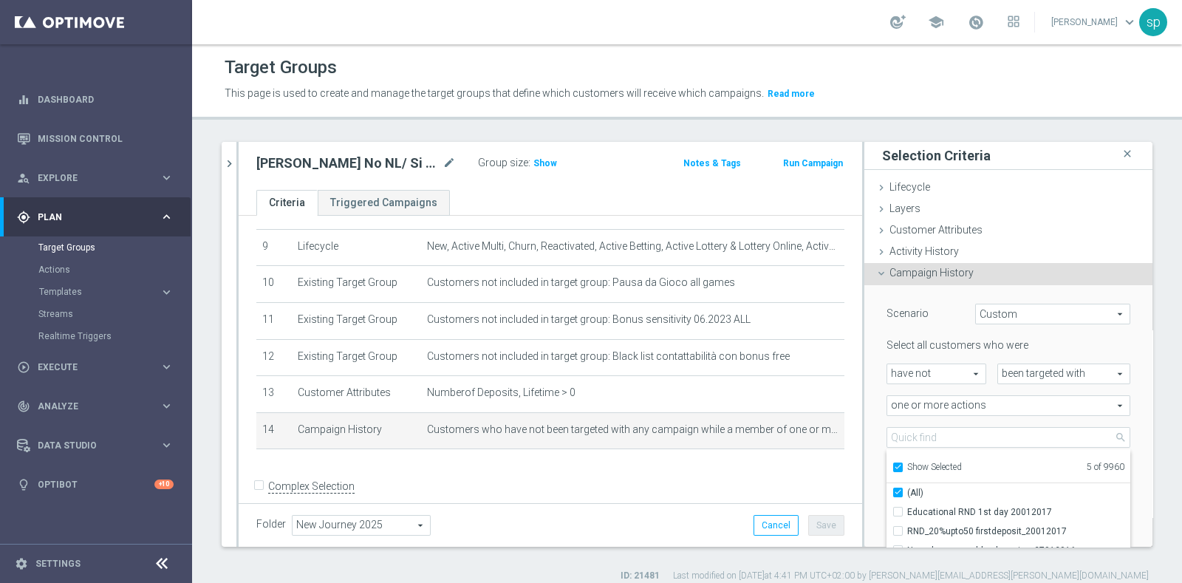
checkbox input "true"
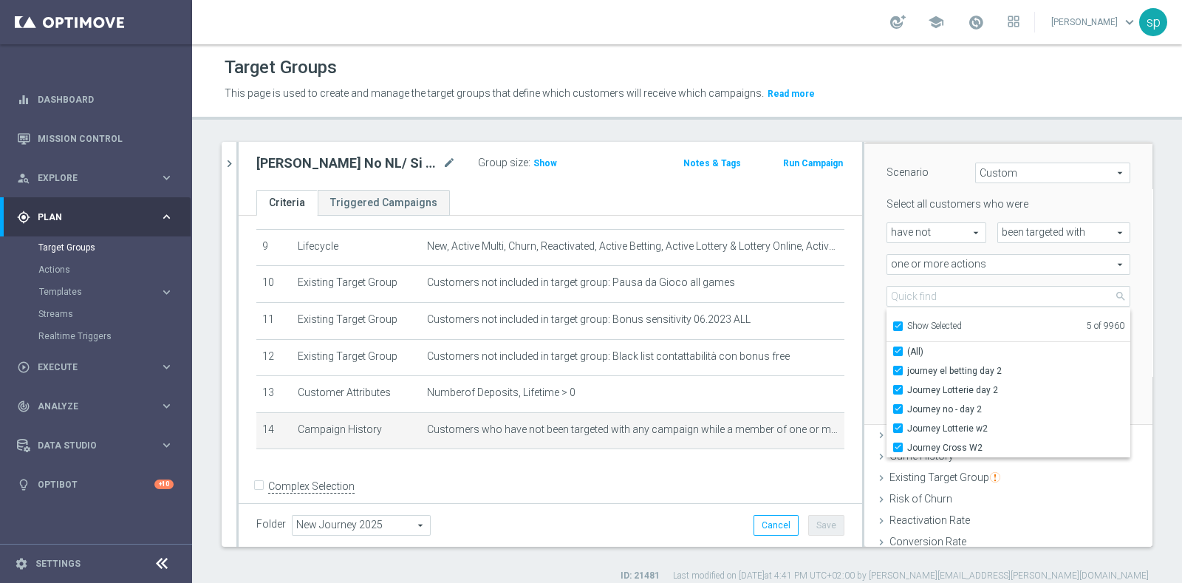
scroll to position [147, 0]
click at [1113, 376] on div "Scenario Custom Custom arrow_drop_down search Select all customers who were hav…" at bounding box center [1008, 278] width 288 height 281
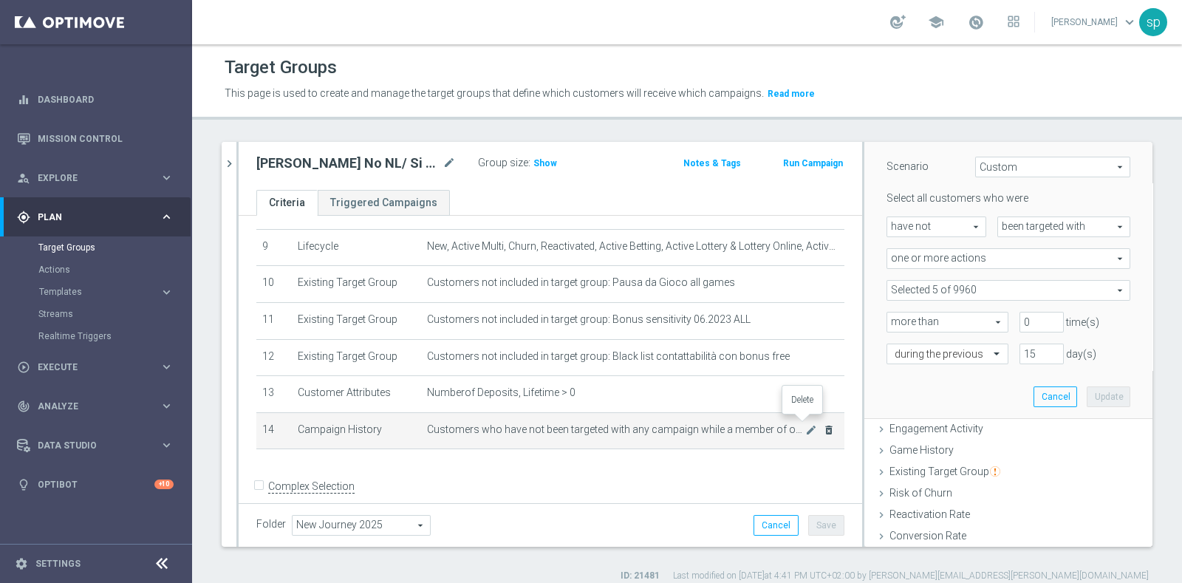
click at [823, 424] on icon "delete_forever" at bounding box center [829, 430] width 12 height 12
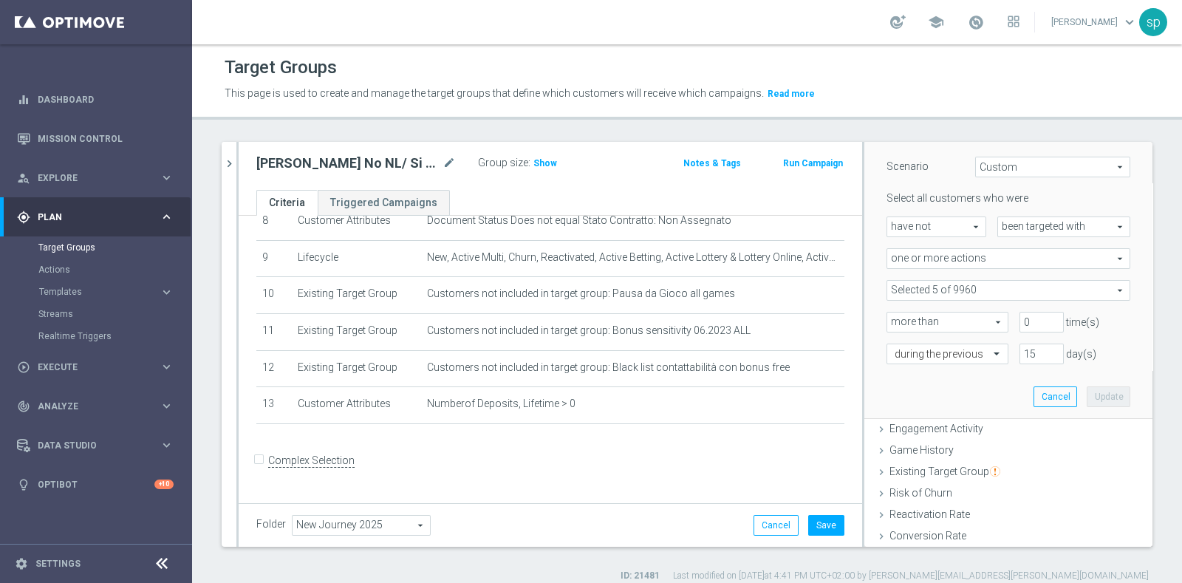
scroll to position [302, 0]
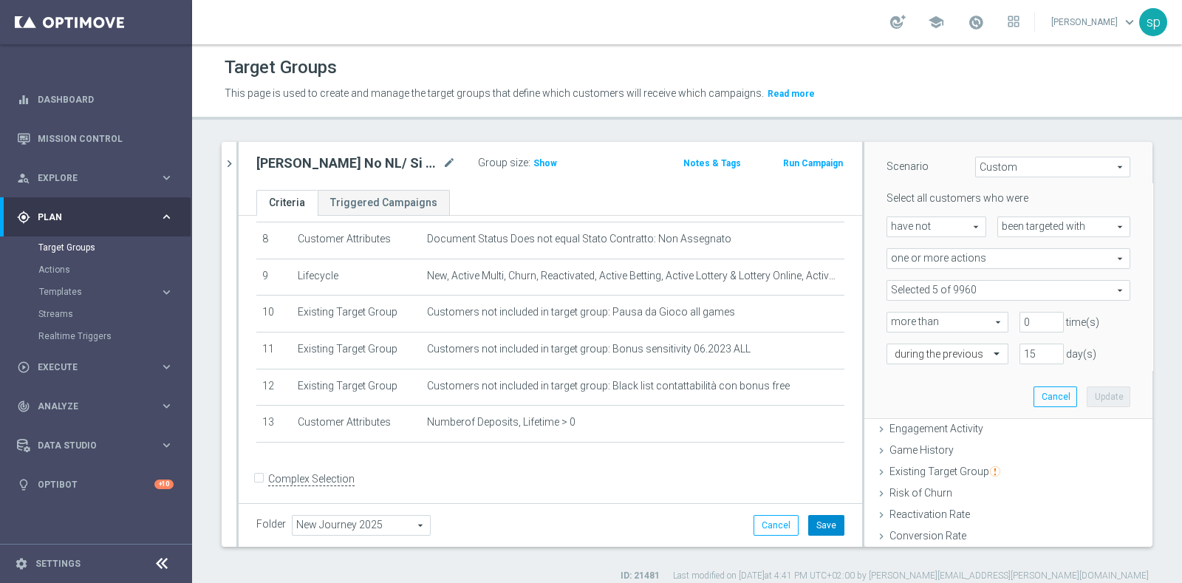
click at [813, 522] on button "Save" at bounding box center [826, 525] width 36 height 21
click at [231, 157] on icon "chevron_right" at bounding box center [229, 164] width 14 height 14
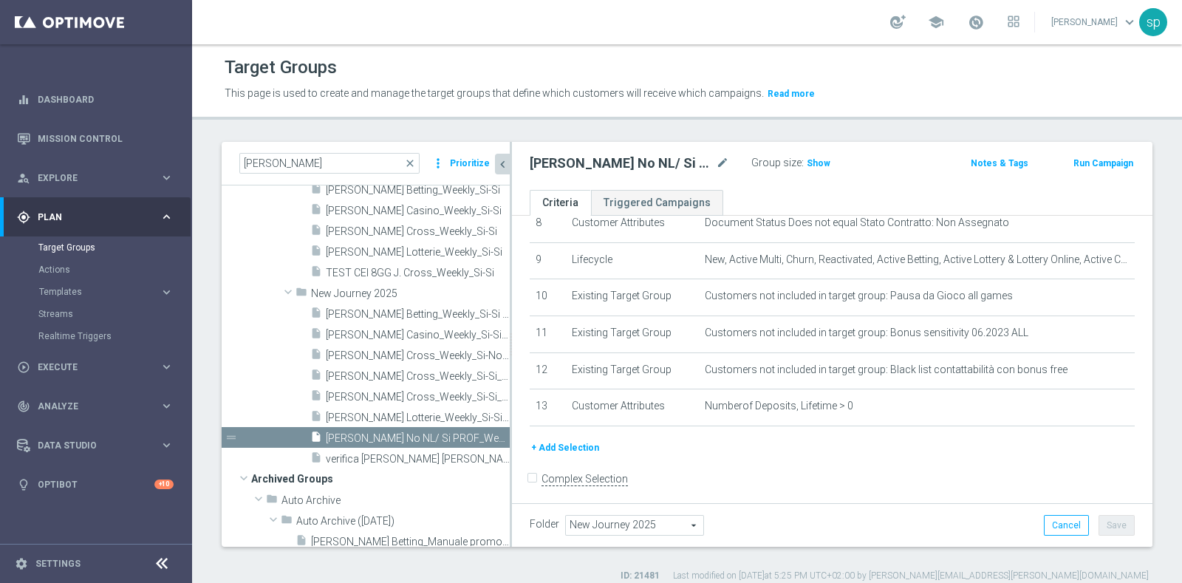
scroll to position [21, 0]
click at [369, 392] on span "[PERSON_NAME] Cross_Weekly_Si-Si_reg 8-16_V2" at bounding box center [401, 397] width 151 height 13
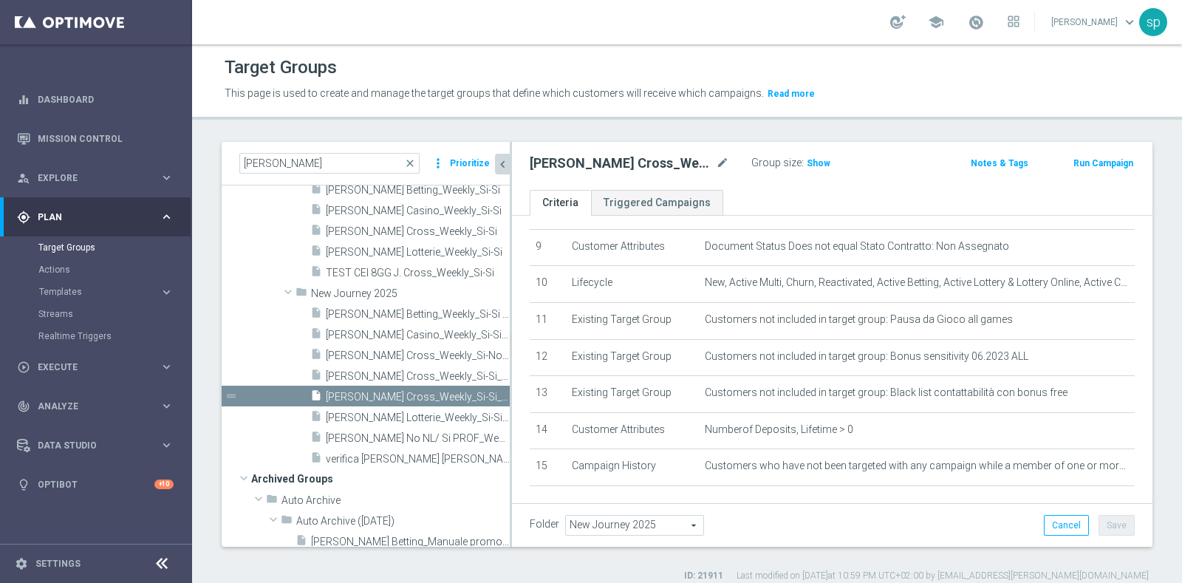
scroll to position [391, 0]
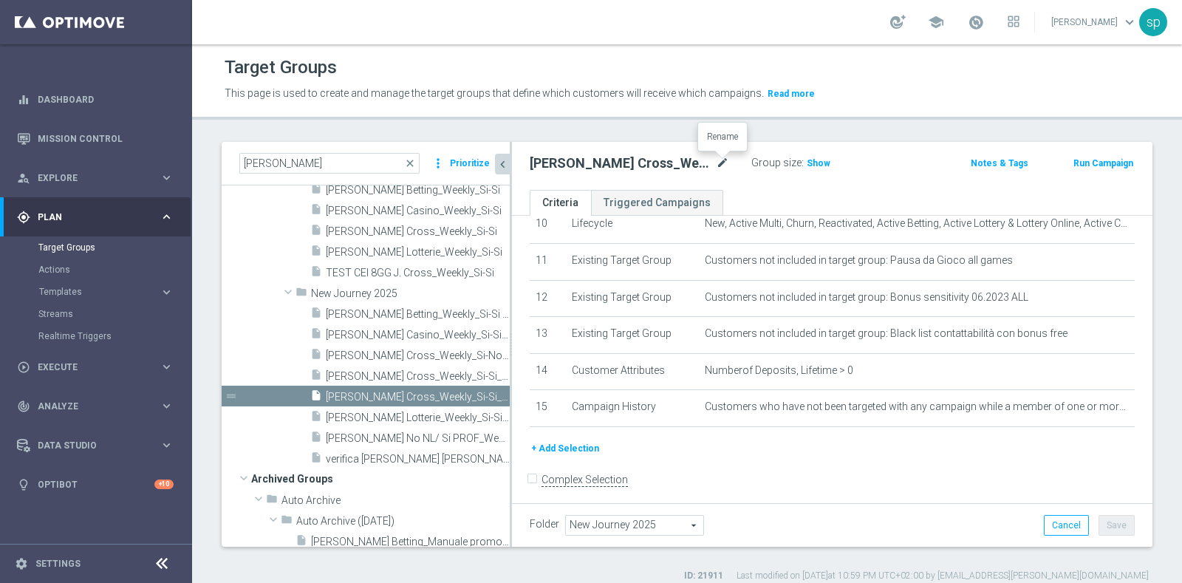
click at [724, 157] on icon "mode_edit" at bounding box center [722, 163] width 13 height 18
click at [984, 20] on span at bounding box center [976, 22] width 16 height 16
click at [1099, 55] on div "Target Groups" at bounding box center [687, 67] width 925 height 29
click at [720, 159] on icon "mode_edit" at bounding box center [722, 163] width 13 height 18
click at [698, 164] on input "[PERSON_NAME] Cross_Weekly_Si-Si_reg 8-16_V2" at bounding box center [629, 164] width 199 height 21
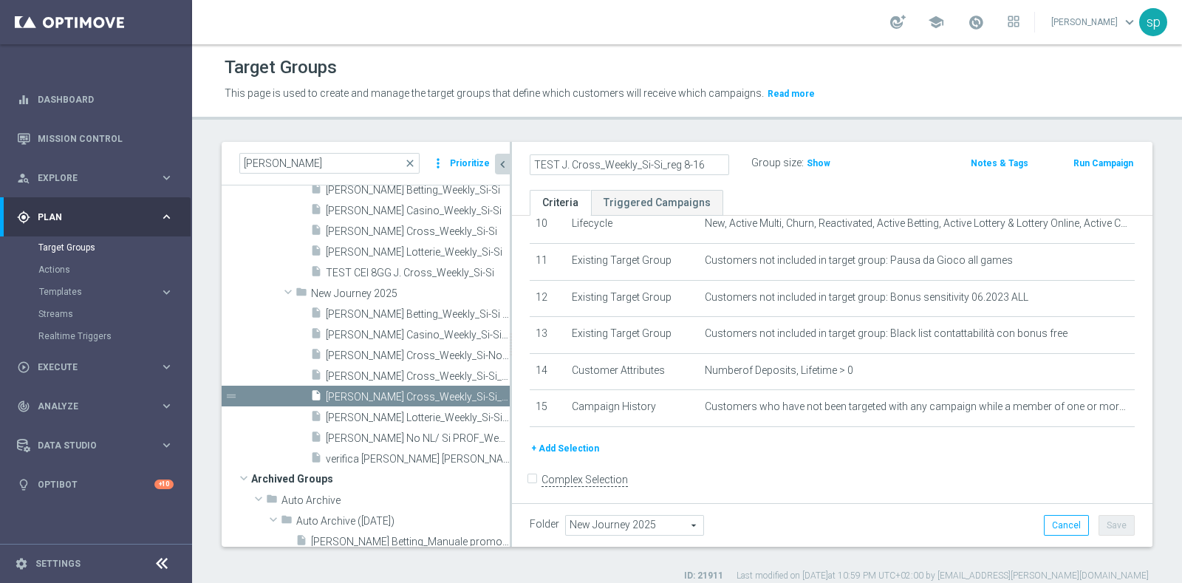
type input "TEST J. Cross_Weekly_Si-Si_reg 8-16"
click at [757, 183] on div "TEST J. Cross_Weekly_Si-Si_reg 8-16 Group size : Show Notes & Tags Run Campaign" at bounding box center [832, 166] width 641 height 48
click at [1099, 522] on button "Save" at bounding box center [1117, 525] width 36 height 21
click at [388, 358] on span "[PERSON_NAME] Cross_Weekly_Si-No_reg 8-16" at bounding box center [401, 355] width 151 height 13
